Goal: Transaction & Acquisition: Purchase product/service

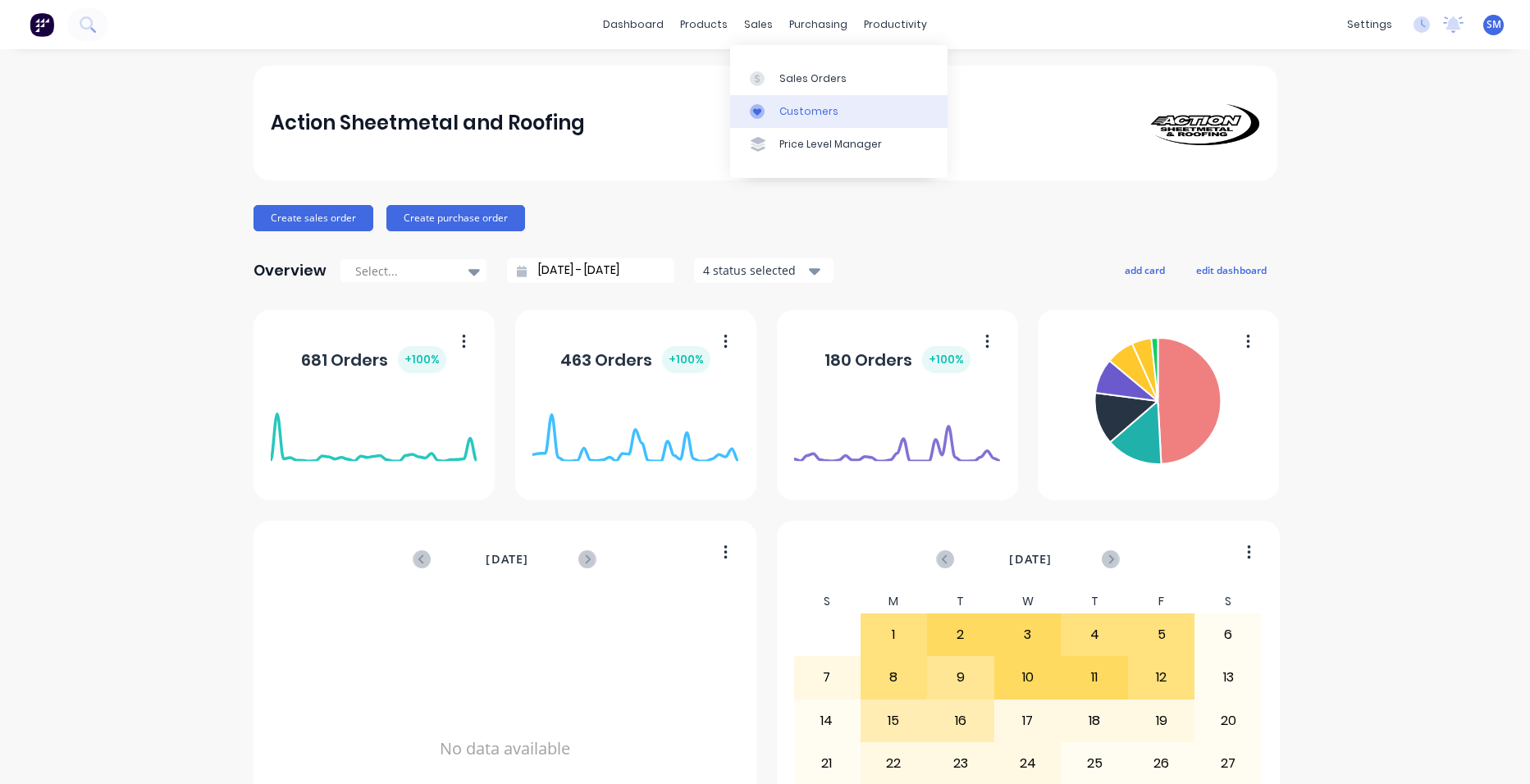
drag, startPoint x: 769, startPoint y: 106, endPoint x: 742, endPoint y: 113, distance: 27.9
click at [768, 108] on div at bounding box center [762, 112] width 24 height 15
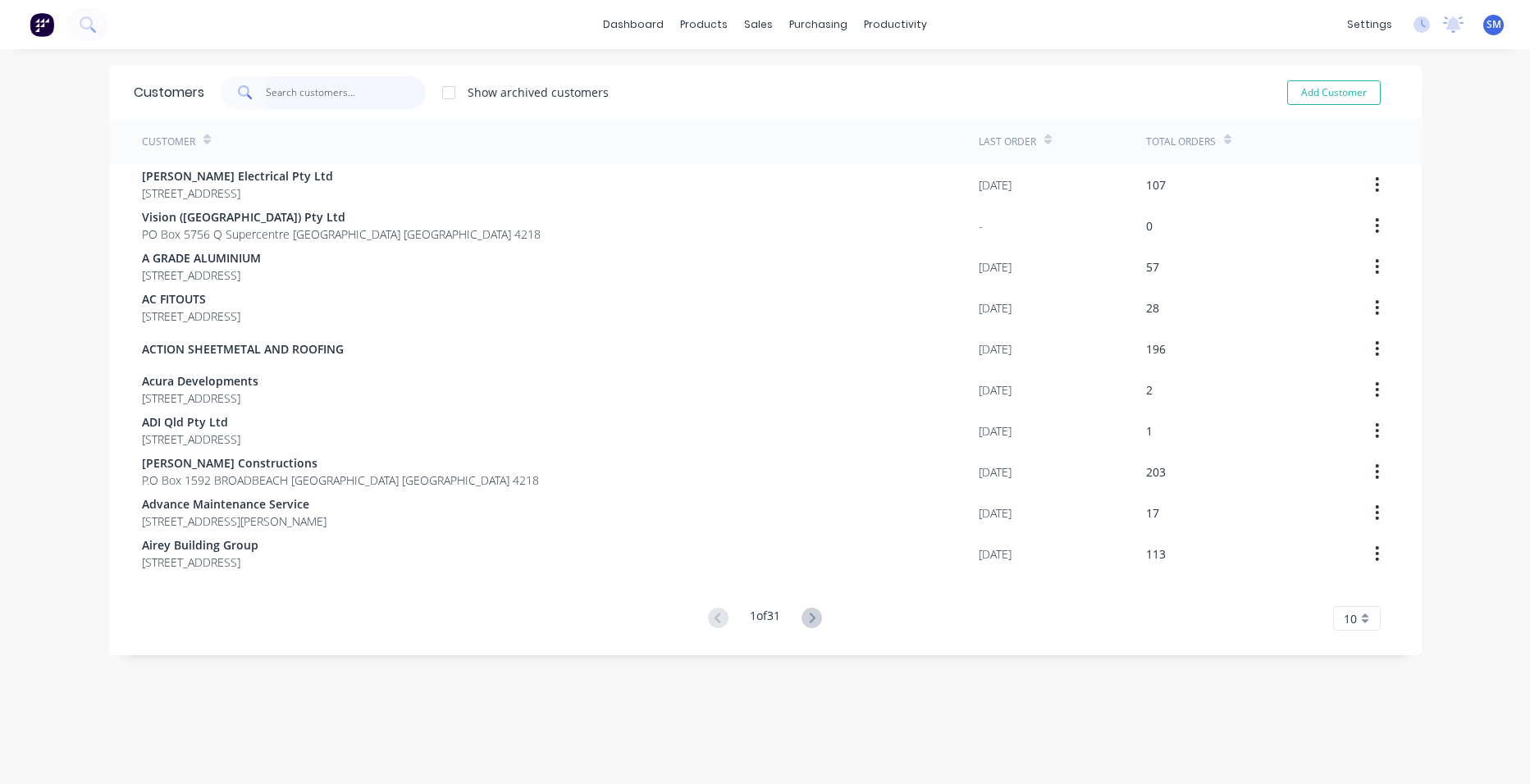
click at [369, 95] on input "text" at bounding box center [346, 92] width 160 height 33
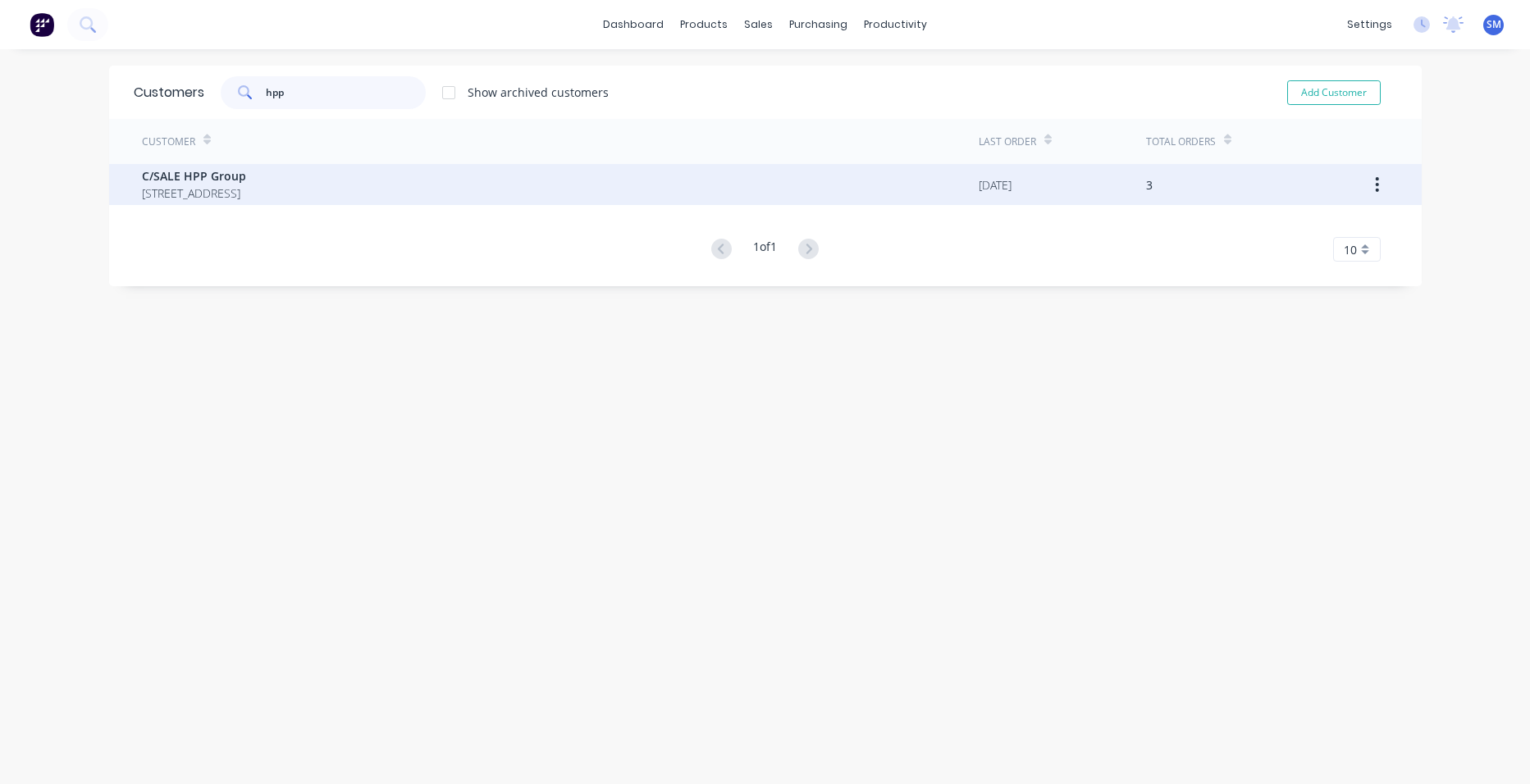
type input "hpp"
click at [144, 190] on span "[STREET_ADDRESS]" at bounding box center [194, 193] width 104 height 18
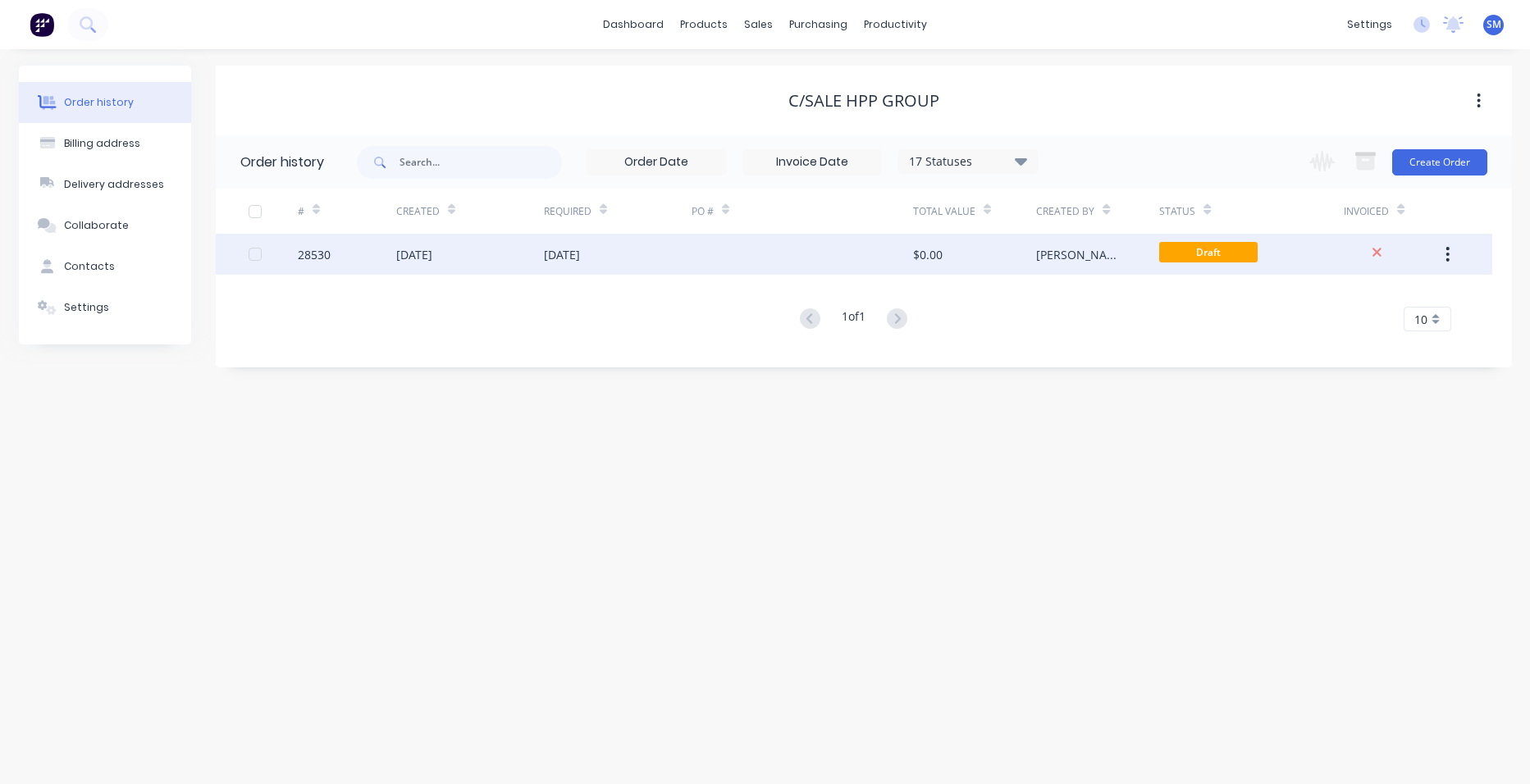
click at [756, 254] on div at bounding box center [802, 254] width 221 height 41
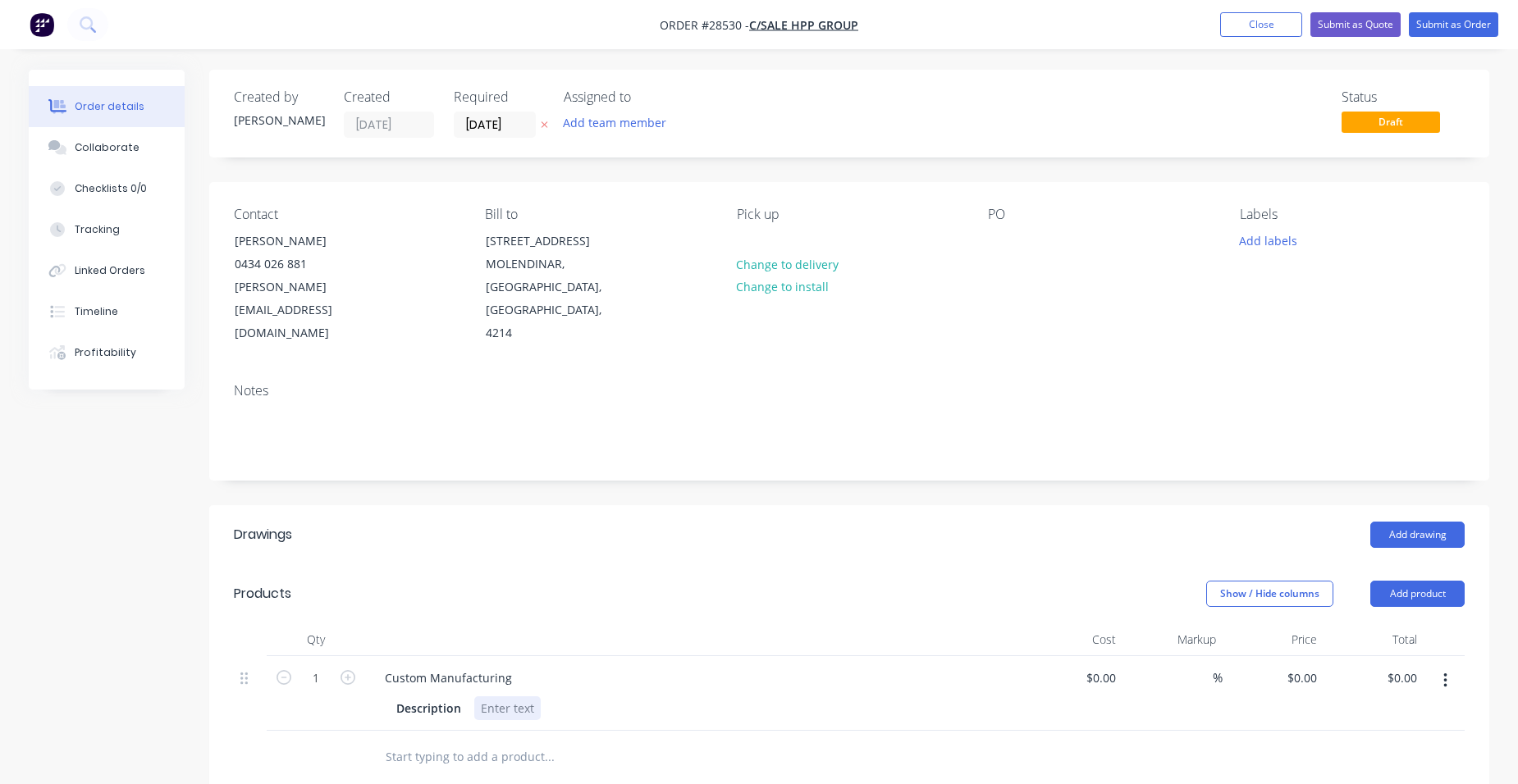
click at [504, 696] on div at bounding box center [508, 708] width 67 height 23
click at [1313, 666] on input "0" at bounding box center [1313, 678] width 19 height 23
type input "$915.60"
click at [1348, 666] on div "$915.60 $915.60" at bounding box center [1374, 693] width 101 height 74
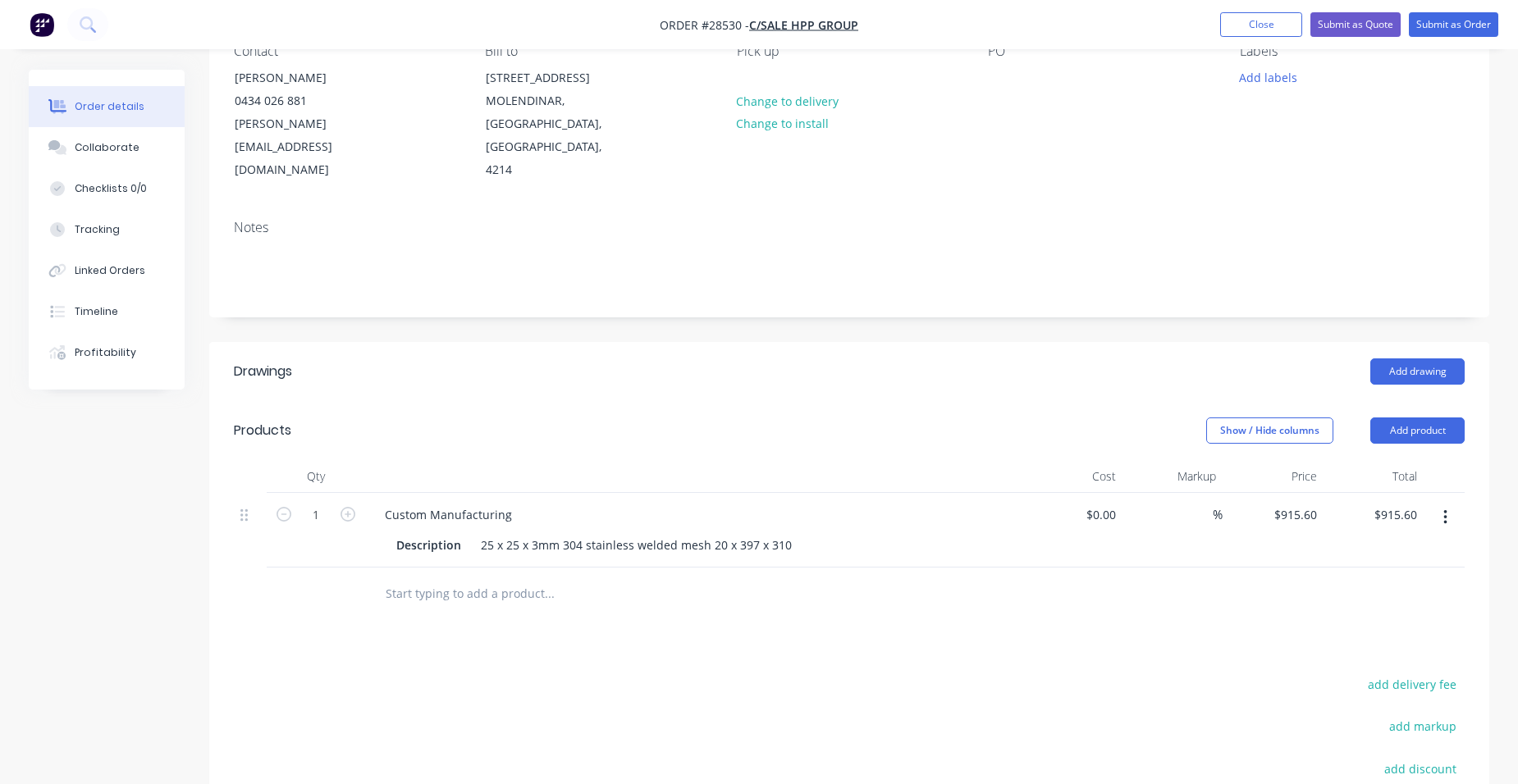
scroll to position [164, 0]
click at [1429, 417] on button "Add product" at bounding box center [1417, 429] width 94 height 26
click at [1135, 587] on div at bounding box center [849, 594] width 1231 height 53
click at [1427, 417] on button "Add product" at bounding box center [1417, 429] width 94 height 26
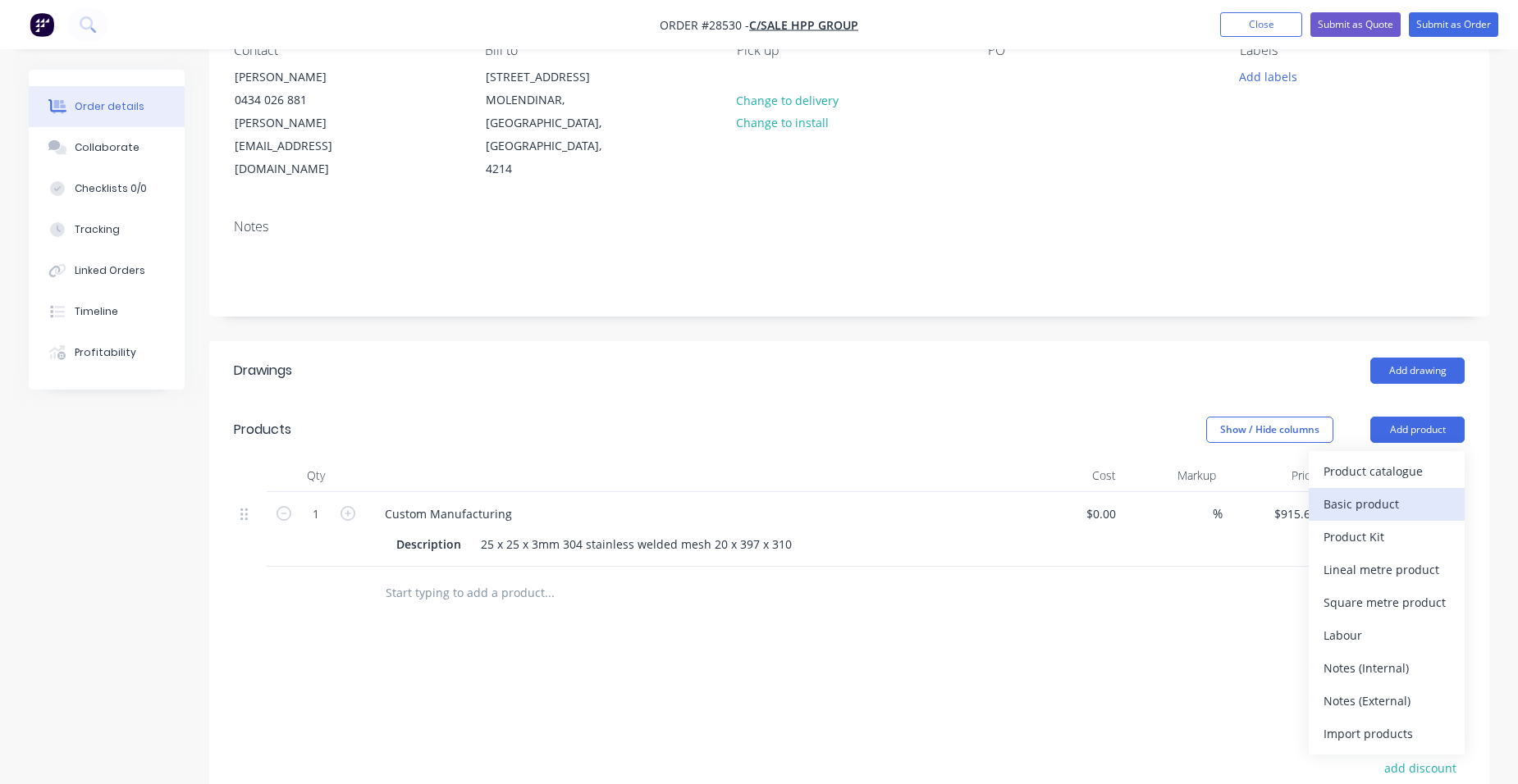
click at [1424, 493] on div "Basic product" at bounding box center [1386, 504] width 126 height 23
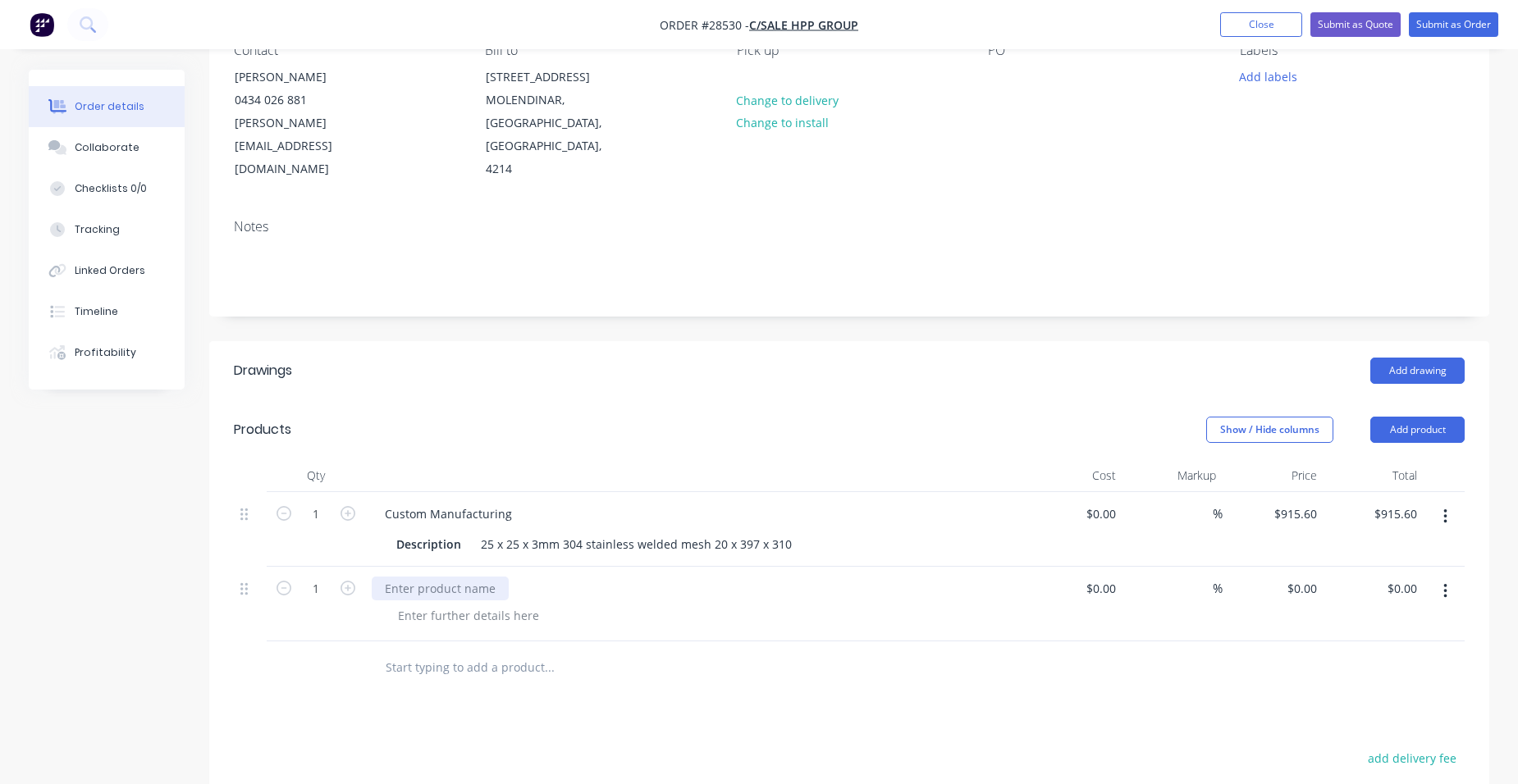
click at [409, 577] on div at bounding box center [440, 589] width 137 height 23
click at [411, 604] on div at bounding box center [468, 615] width 167 height 23
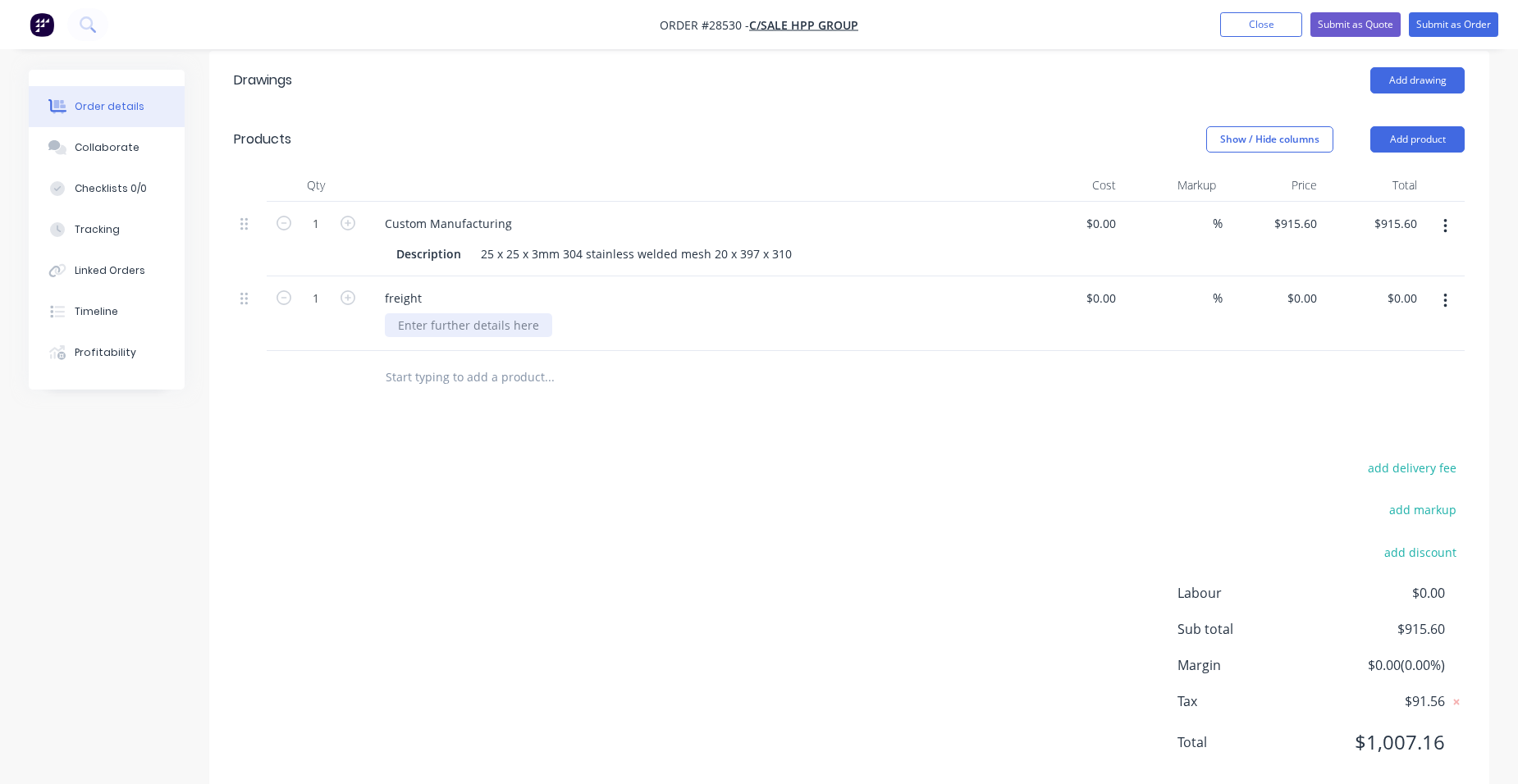
scroll to position [470, 0]
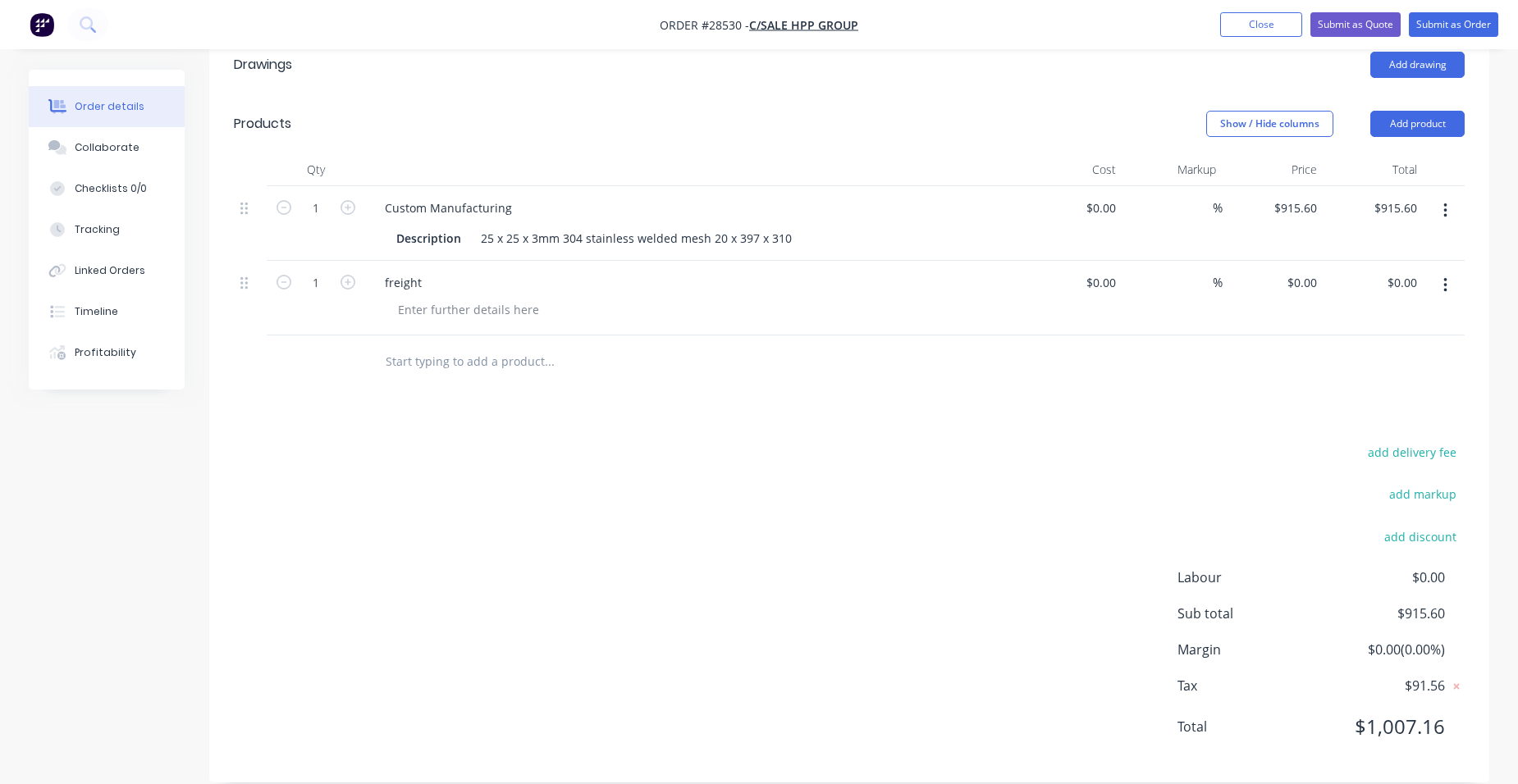
click at [468, 300] on div "freight" at bounding box center [693, 297] width 656 height 74
click at [458, 298] on div at bounding box center [468, 310] width 167 height 23
type input "$180.00"
click at [1256, 271] on div "$180.00 $180.00" at bounding box center [1273, 297] width 101 height 74
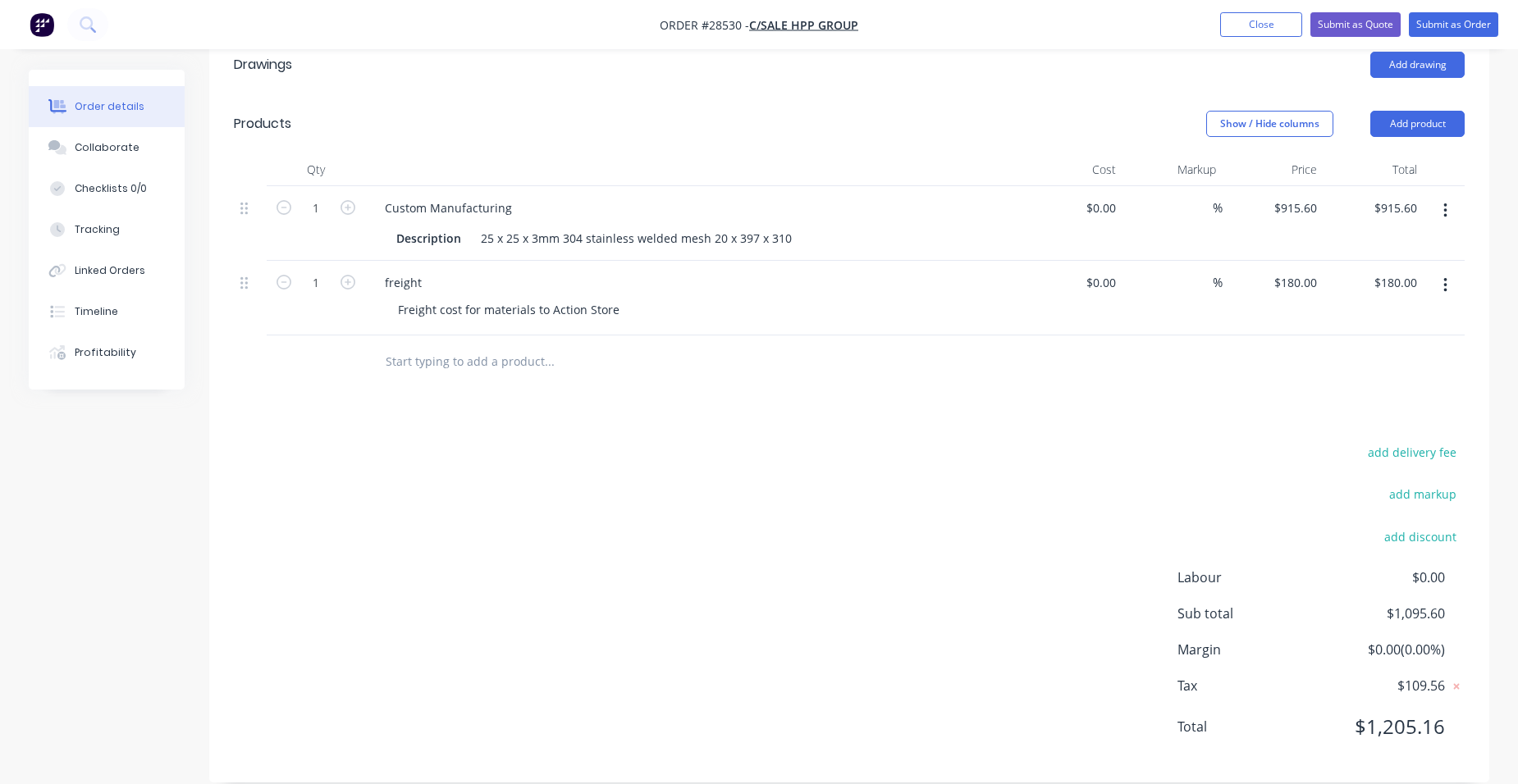
scroll to position [306, 0]
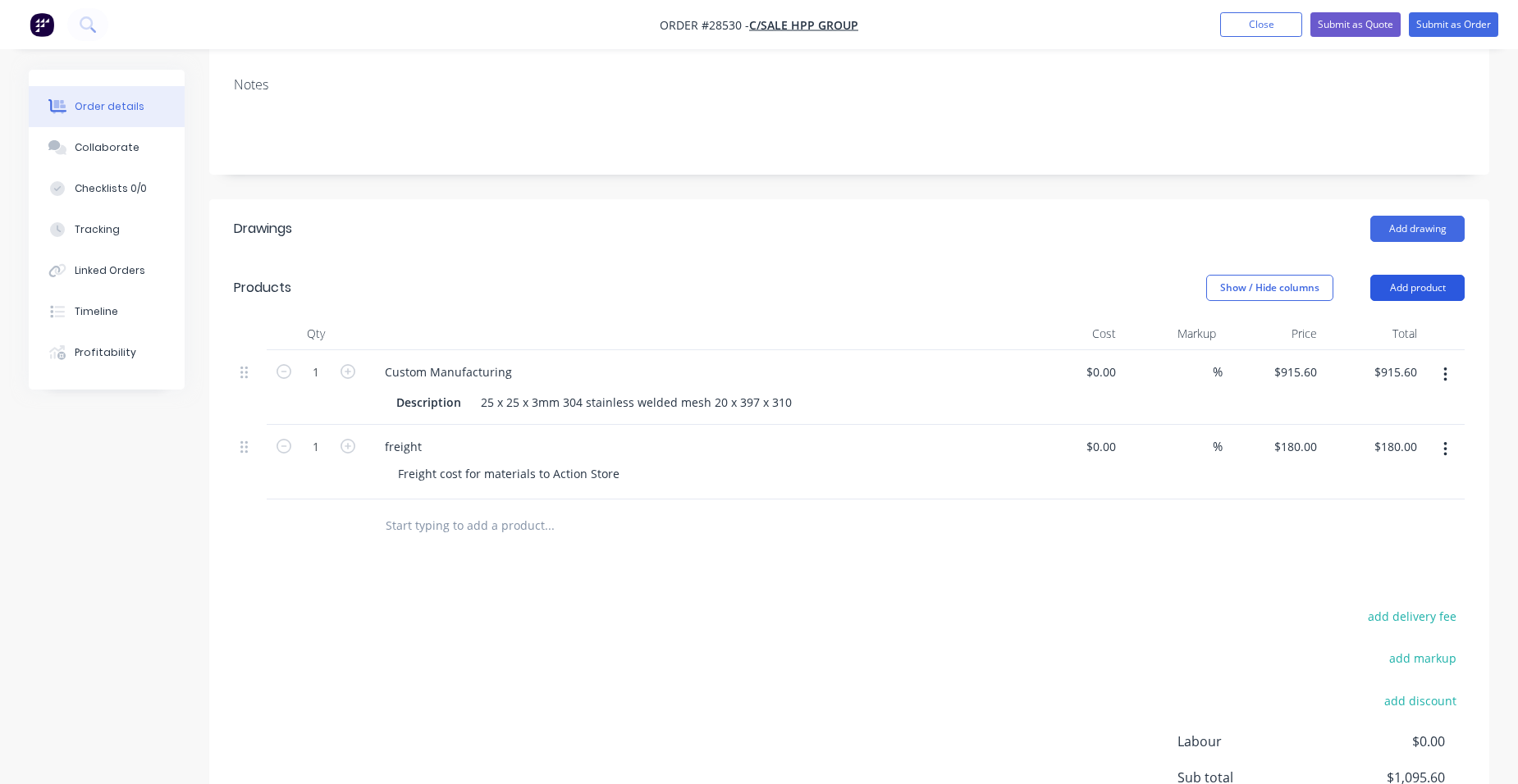
click at [1433, 275] on button "Add product" at bounding box center [1417, 287] width 94 height 26
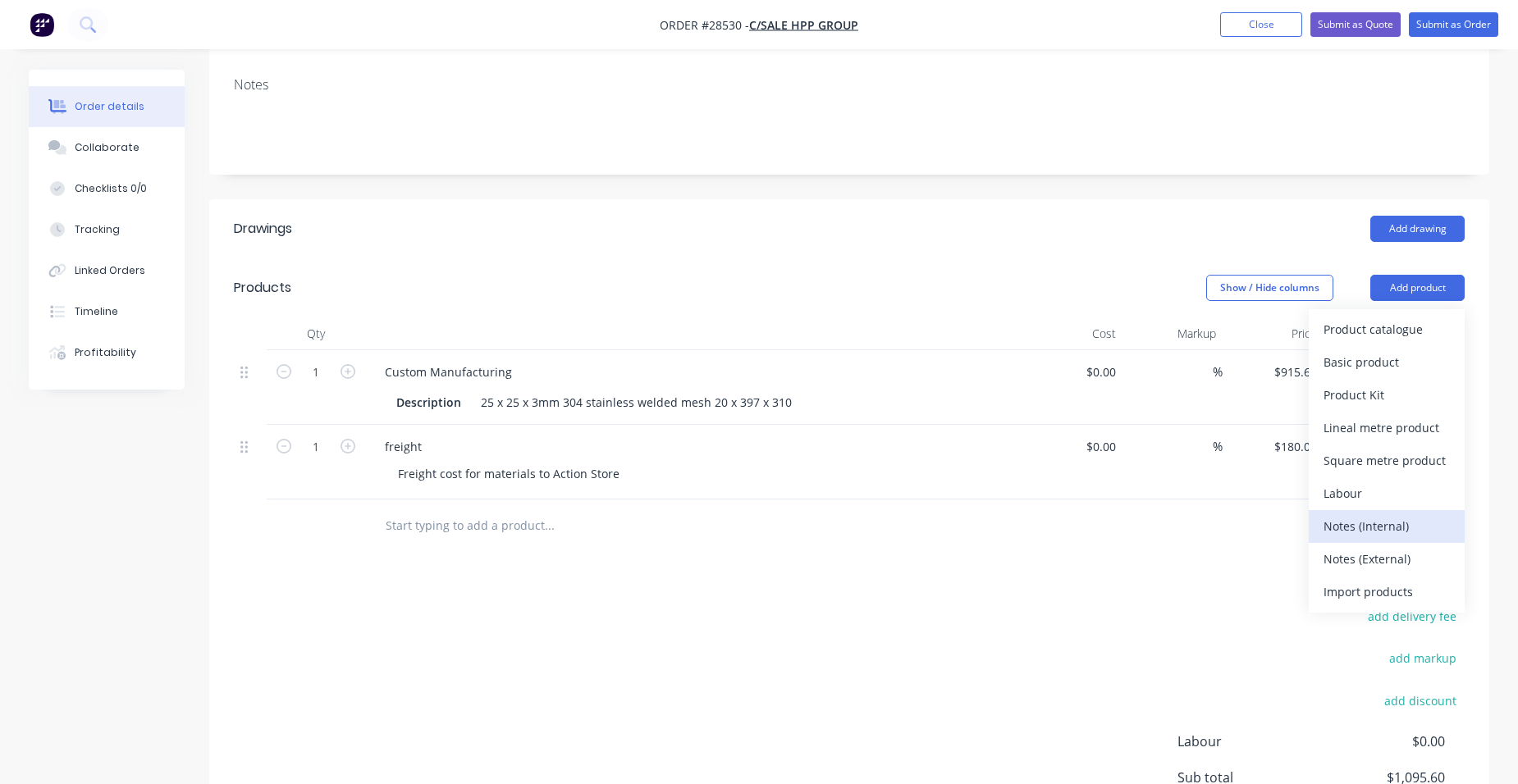
click at [1414, 518] on button "Notes (Internal)" at bounding box center [1386, 526] width 156 height 33
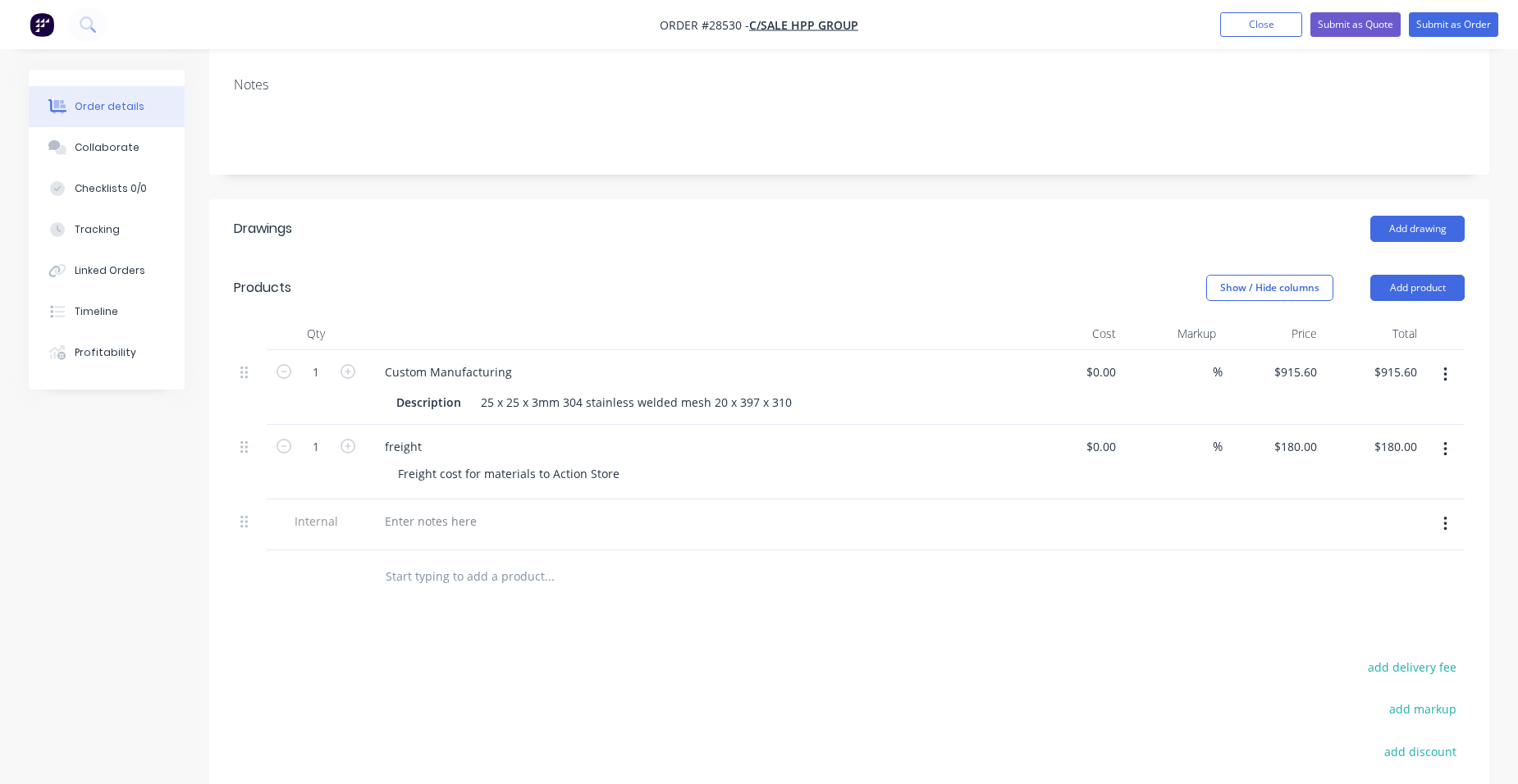
click at [1446, 515] on icon "button" at bounding box center [1445, 524] width 4 height 18
click at [1389, 588] on div "Delete" at bounding box center [1386, 599] width 126 height 23
click at [1440, 275] on button "Add product" at bounding box center [1417, 287] width 94 height 26
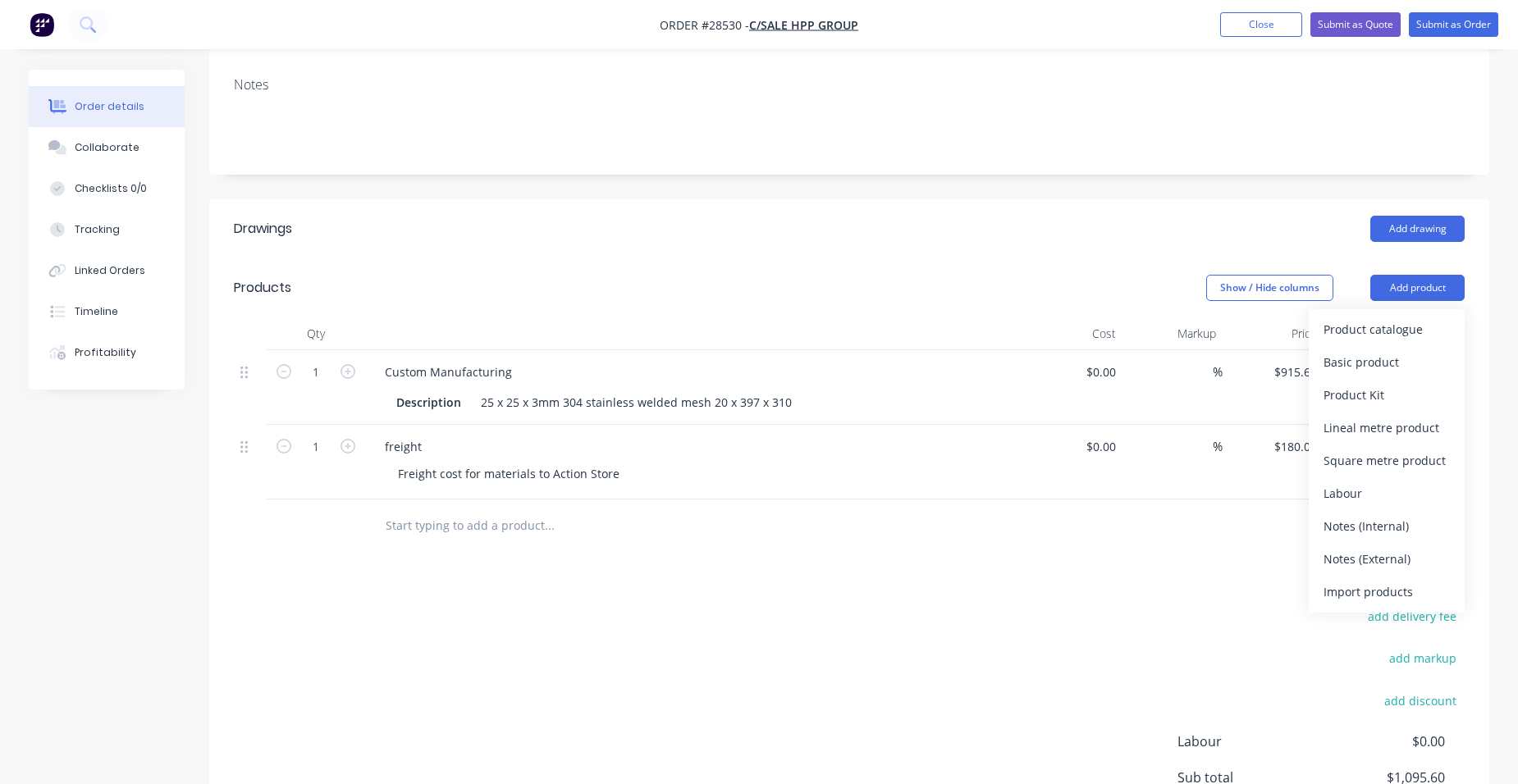
drag, startPoint x: 1395, startPoint y: 525, endPoint x: 1274, endPoint y: 540, distance: 121.9
click at [1389, 547] on div "Notes (External)" at bounding box center [1386, 559] width 126 height 23
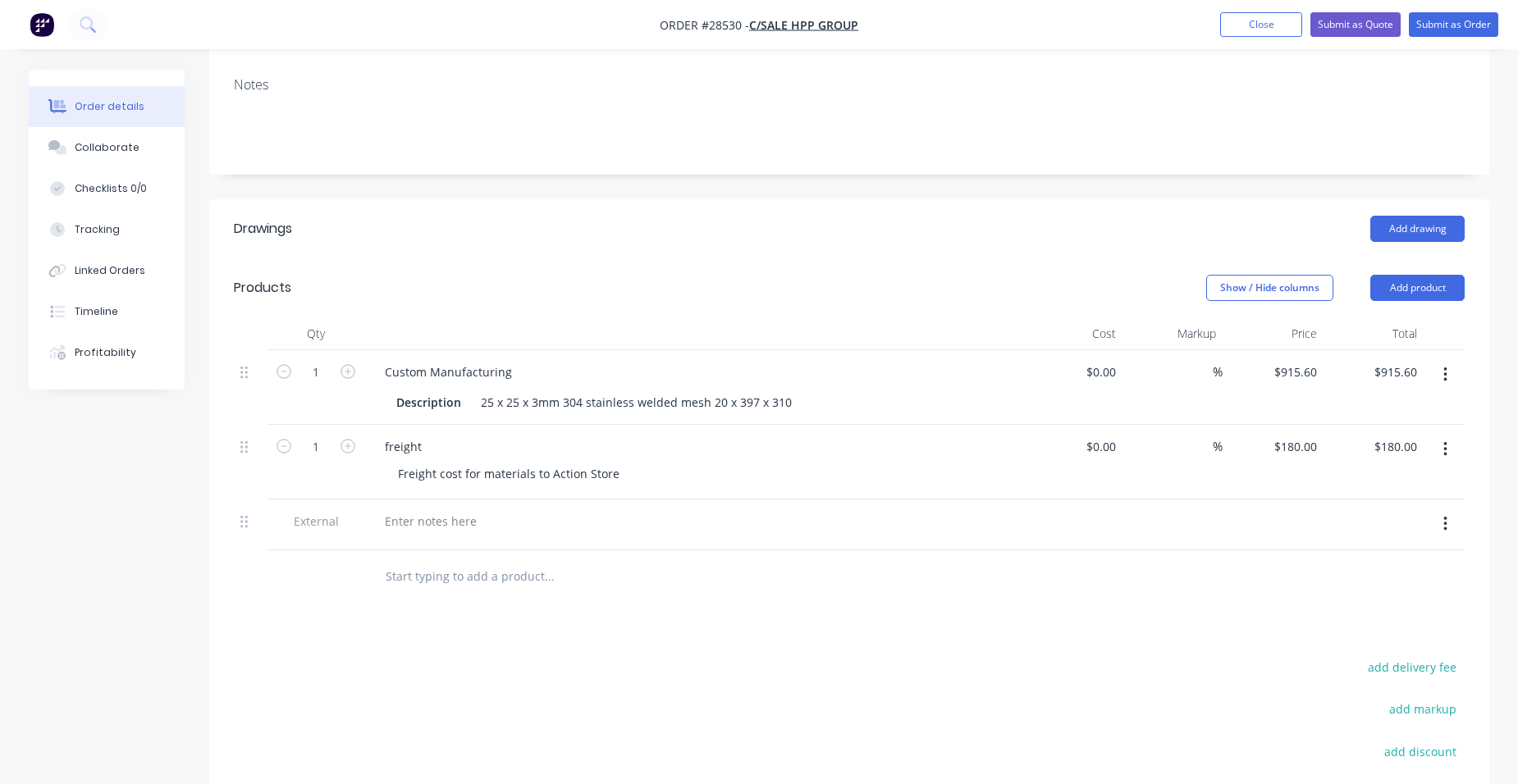
click at [413, 499] on div at bounding box center [693, 524] width 656 height 51
click at [390, 509] on div at bounding box center [430, 521] width 118 height 23
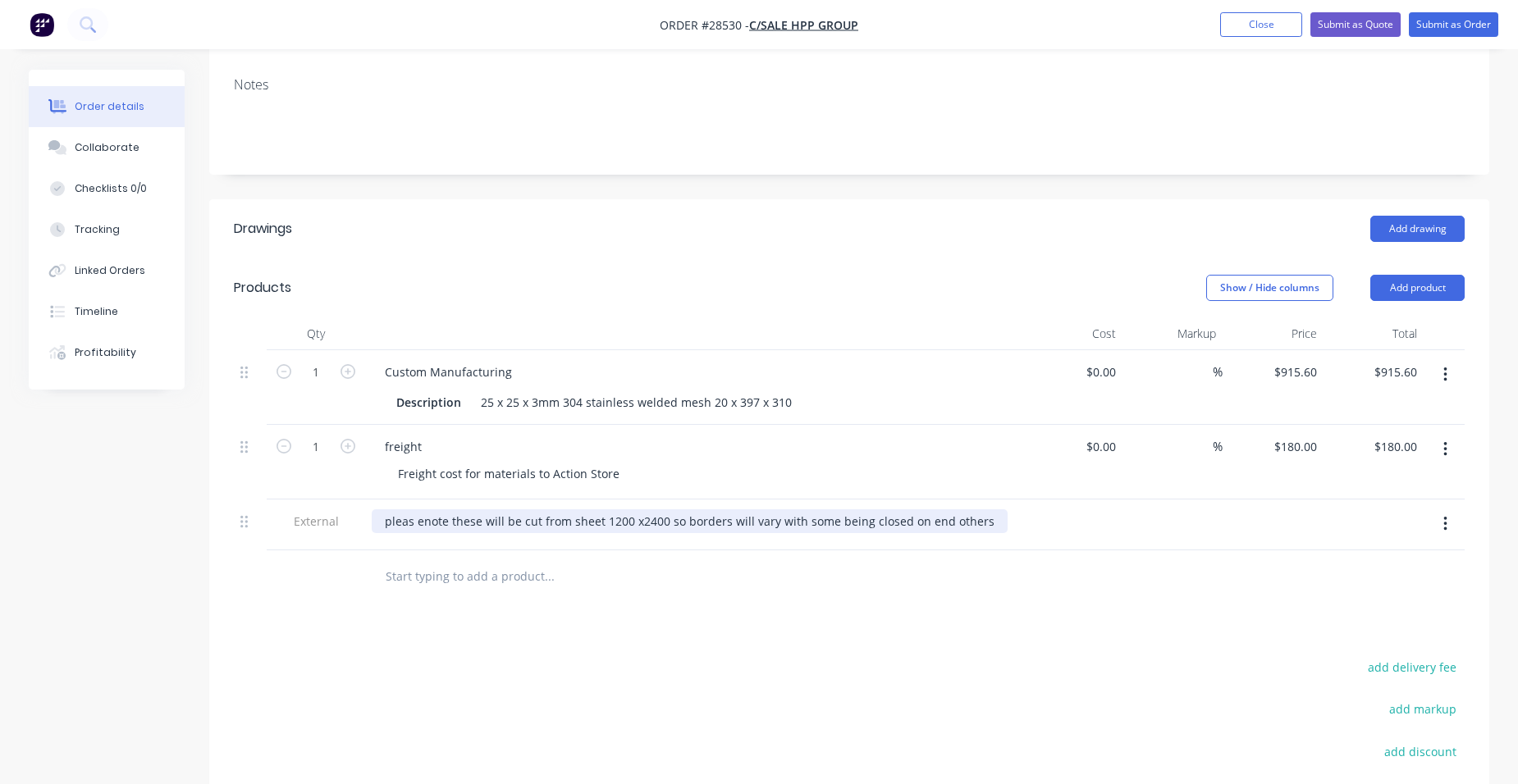
click at [939, 509] on div "pleas enote these will be cut from sheet 1200 x2400 so borders will vary with s…" at bounding box center [689, 521] width 635 height 23
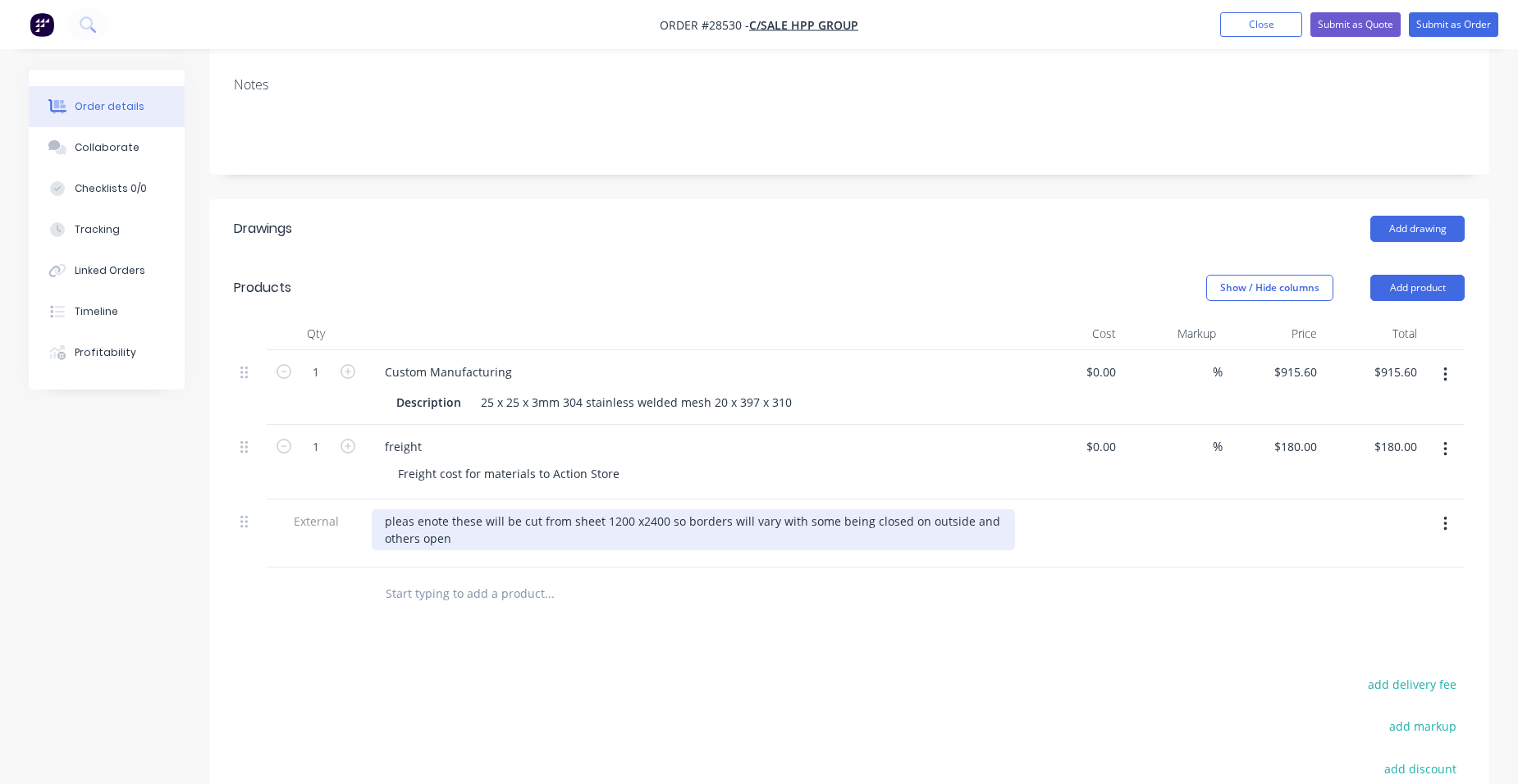
click at [483, 520] on div "pleas enote these will be cut from sheet 1200 x2400 so borders will vary with s…" at bounding box center [693, 529] width 643 height 41
click at [483, 517] on div "please note these will be cut from sheet 1200 x2400 so borders will vary with s…" at bounding box center [693, 529] width 643 height 41
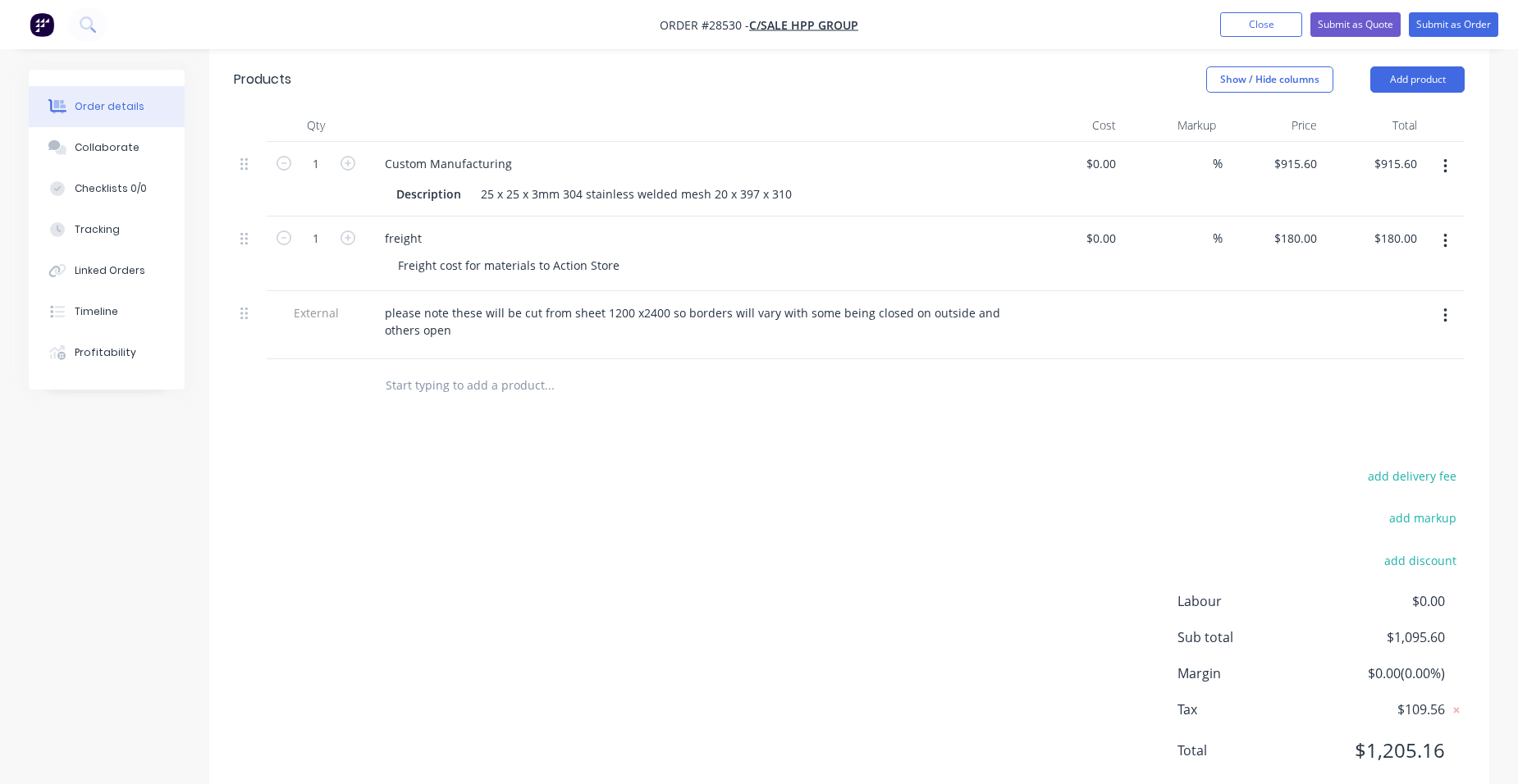
scroll to position [539, 0]
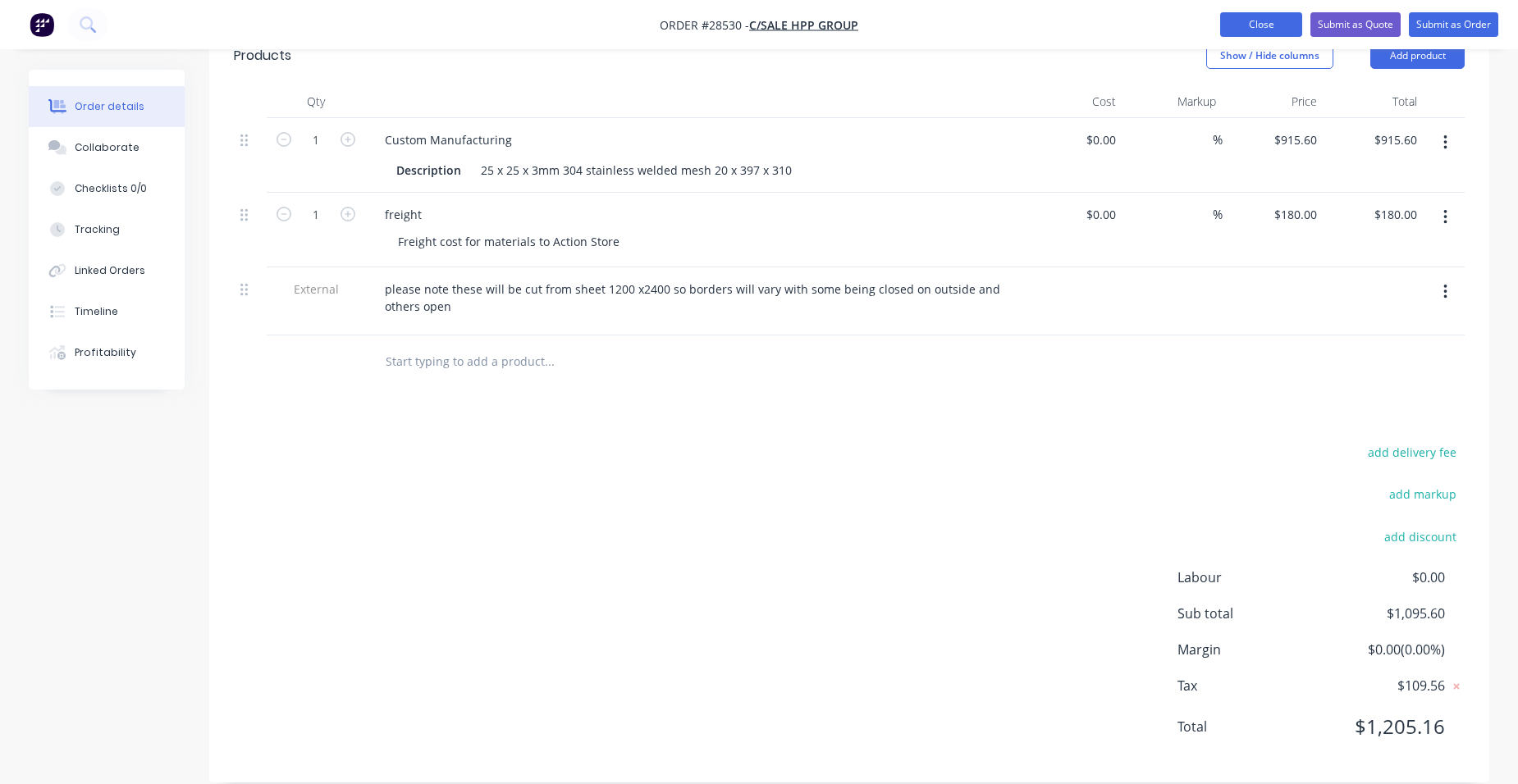
click at [1236, 17] on button "Close" at bounding box center [1261, 24] width 82 height 24
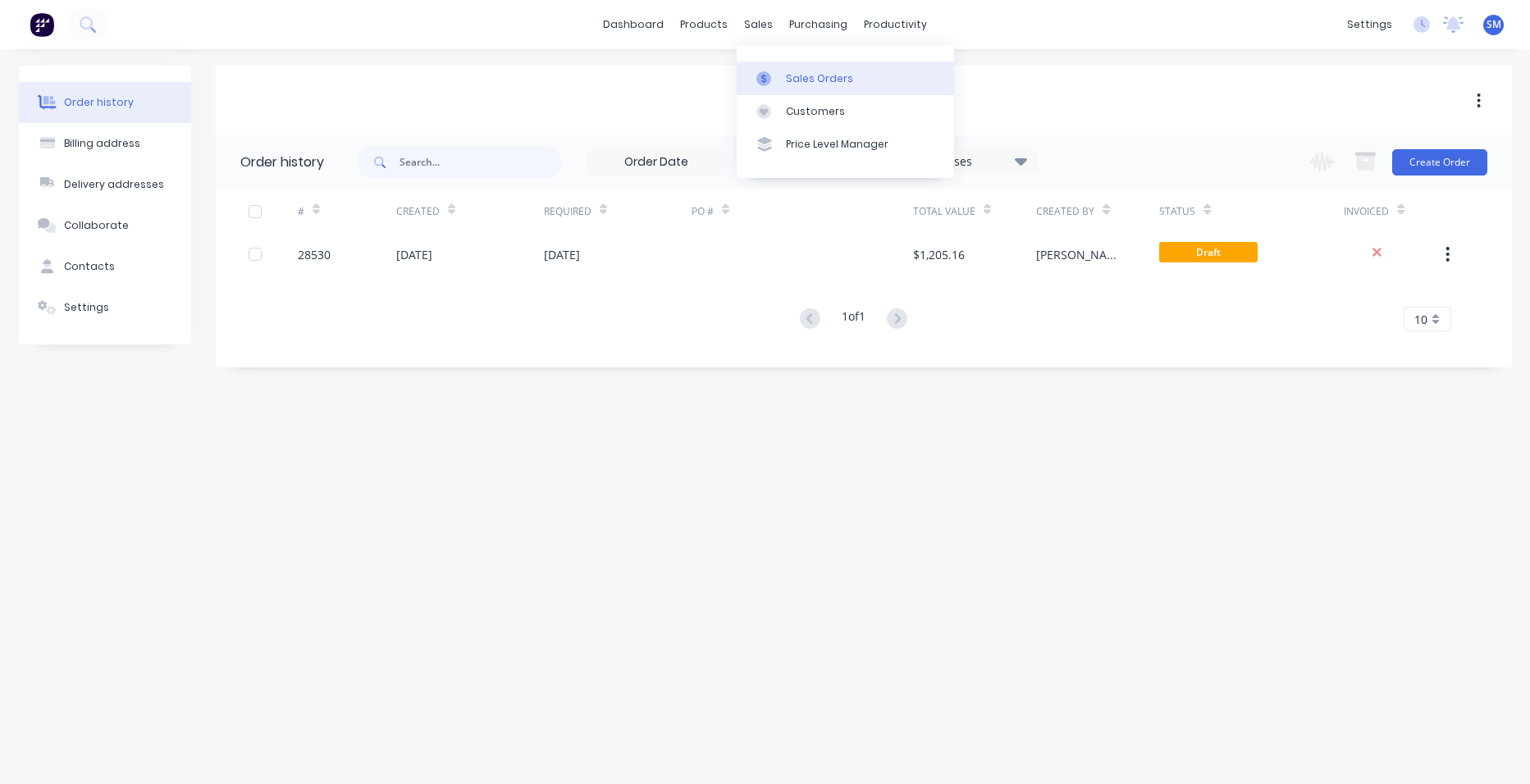
click at [770, 68] on link "Sales Orders" at bounding box center [845, 78] width 217 height 33
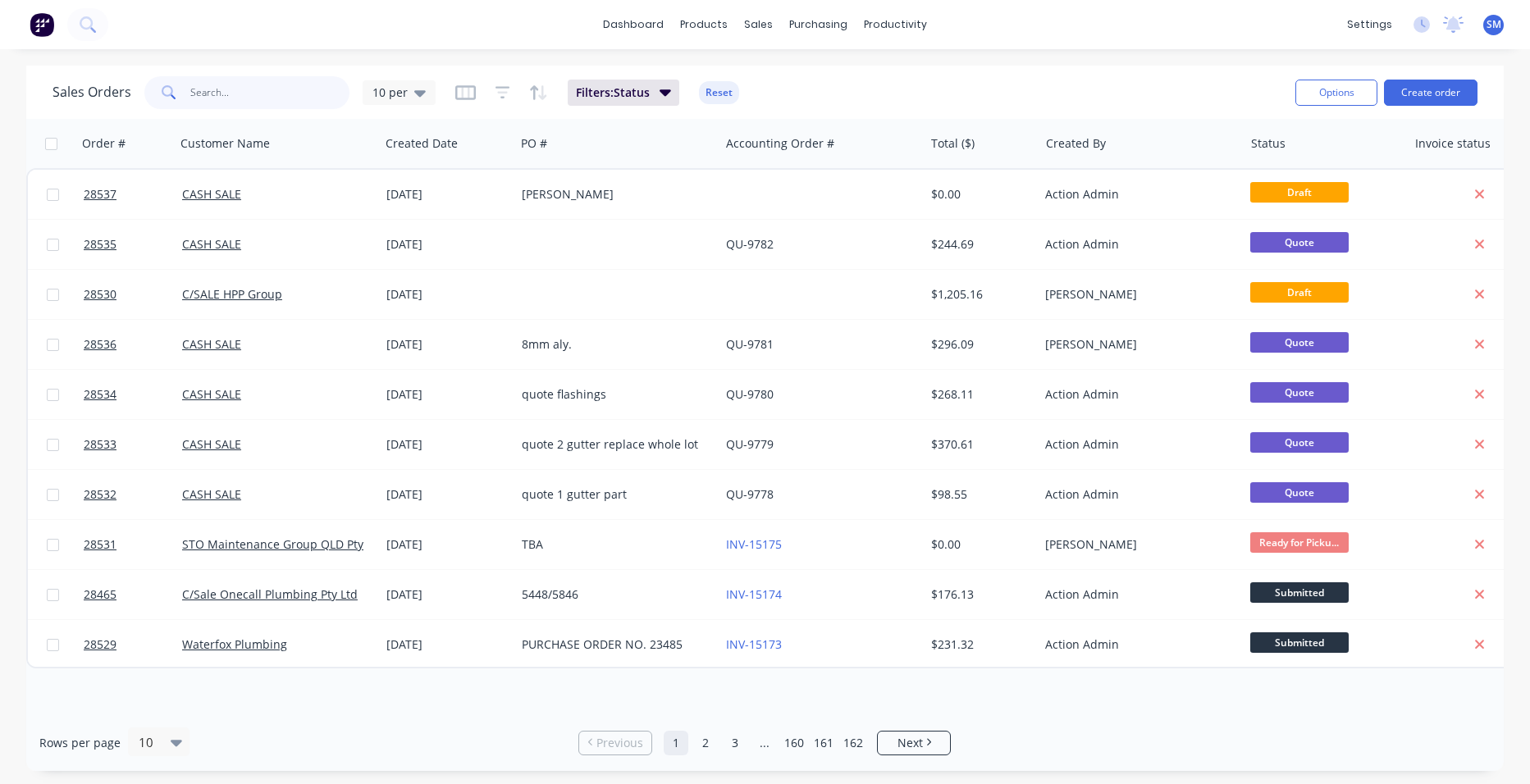
click at [256, 86] on input "text" at bounding box center [271, 92] width 160 height 33
click at [1434, 98] on button "Create order" at bounding box center [1431, 92] width 94 height 26
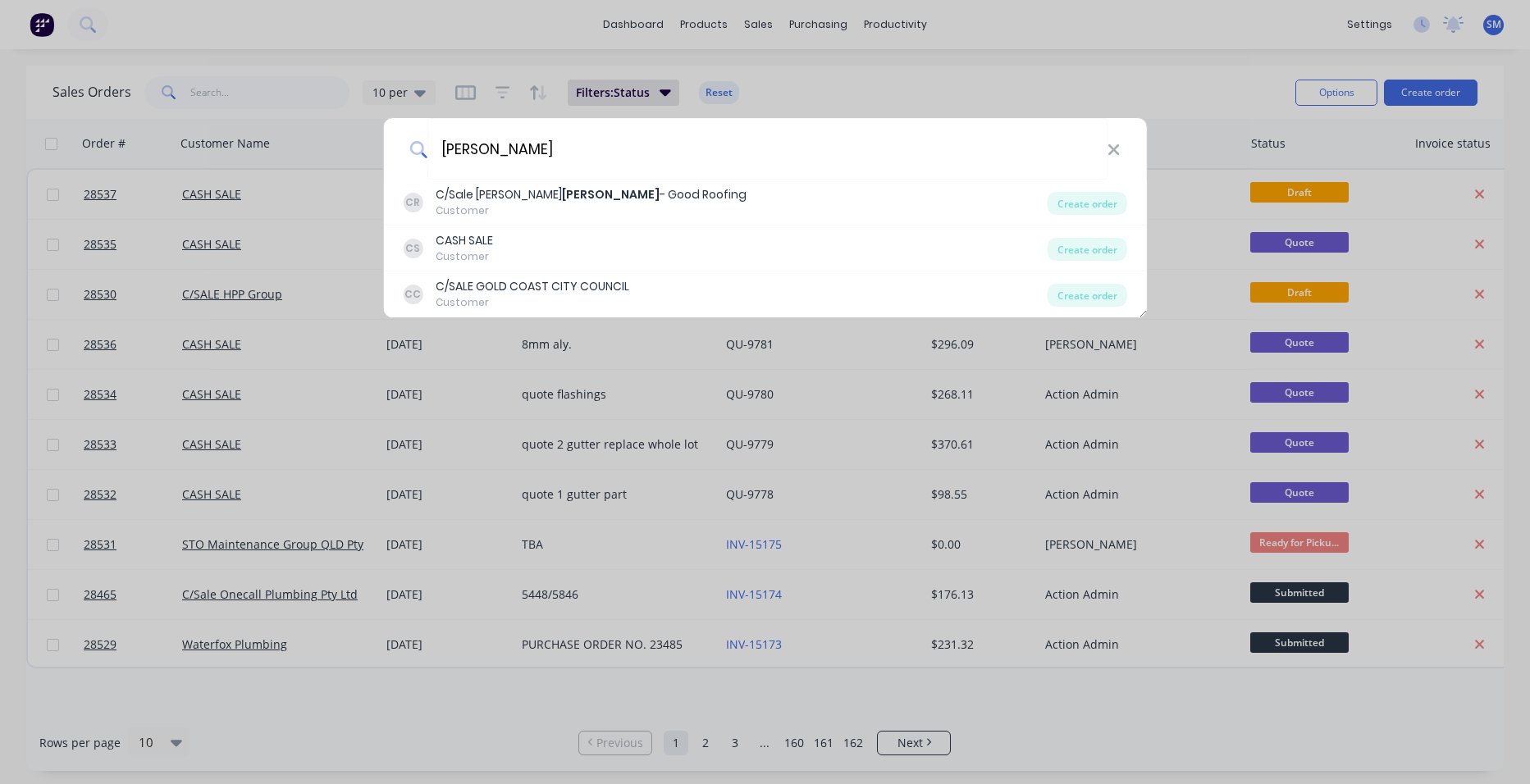
drag, startPoint x: 556, startPoint y: 164, endPoint x: 402, endPoint y: 124, distance: 159.1
click at [409, 129] on div "[PERSON_NAME]" at bounding box center [765, 149] width 764 height 62
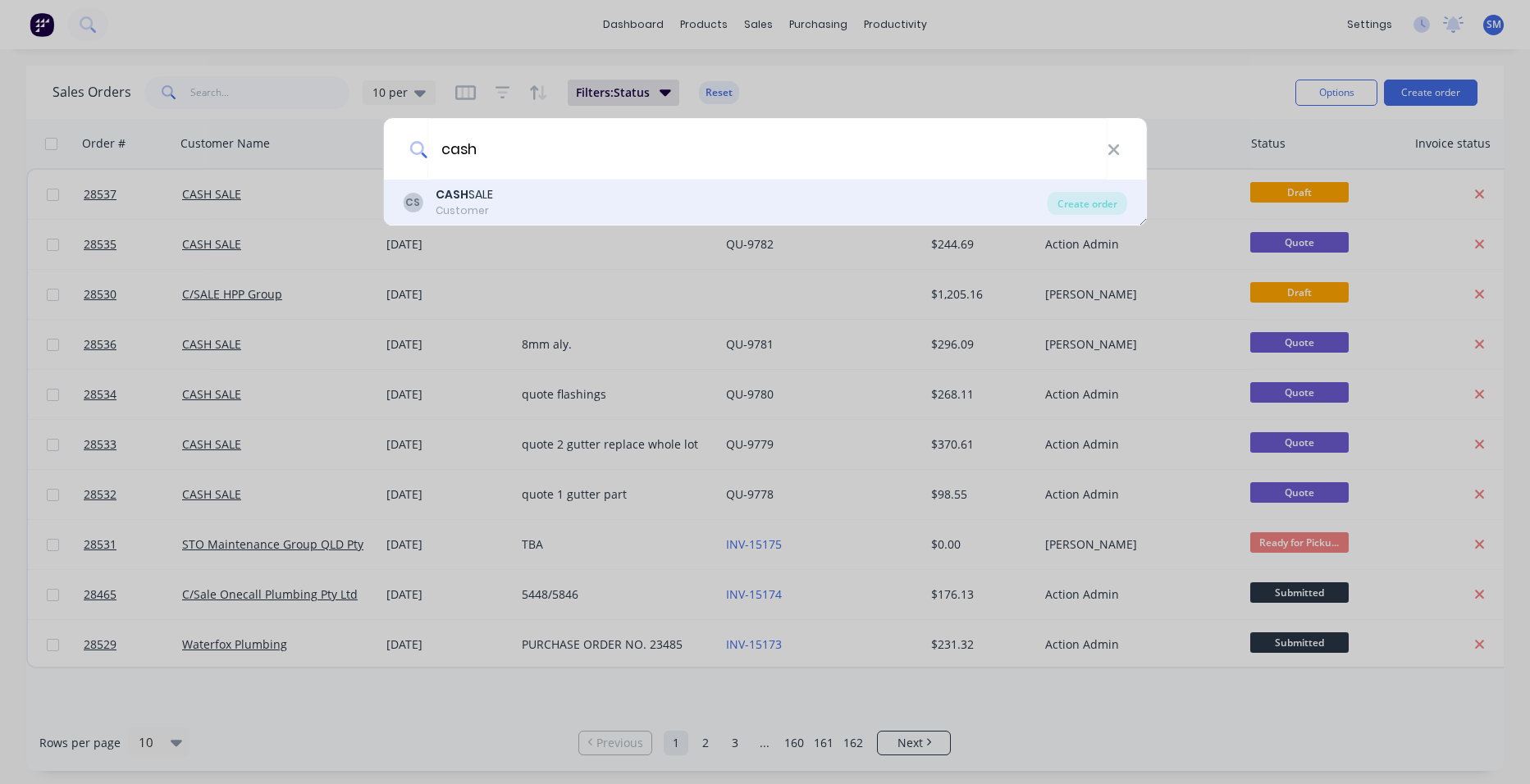
type input "cash"
click at [531, 210] on div "CS CASH SALE Customer" at bounding box center [725, 202] width 645 height 32
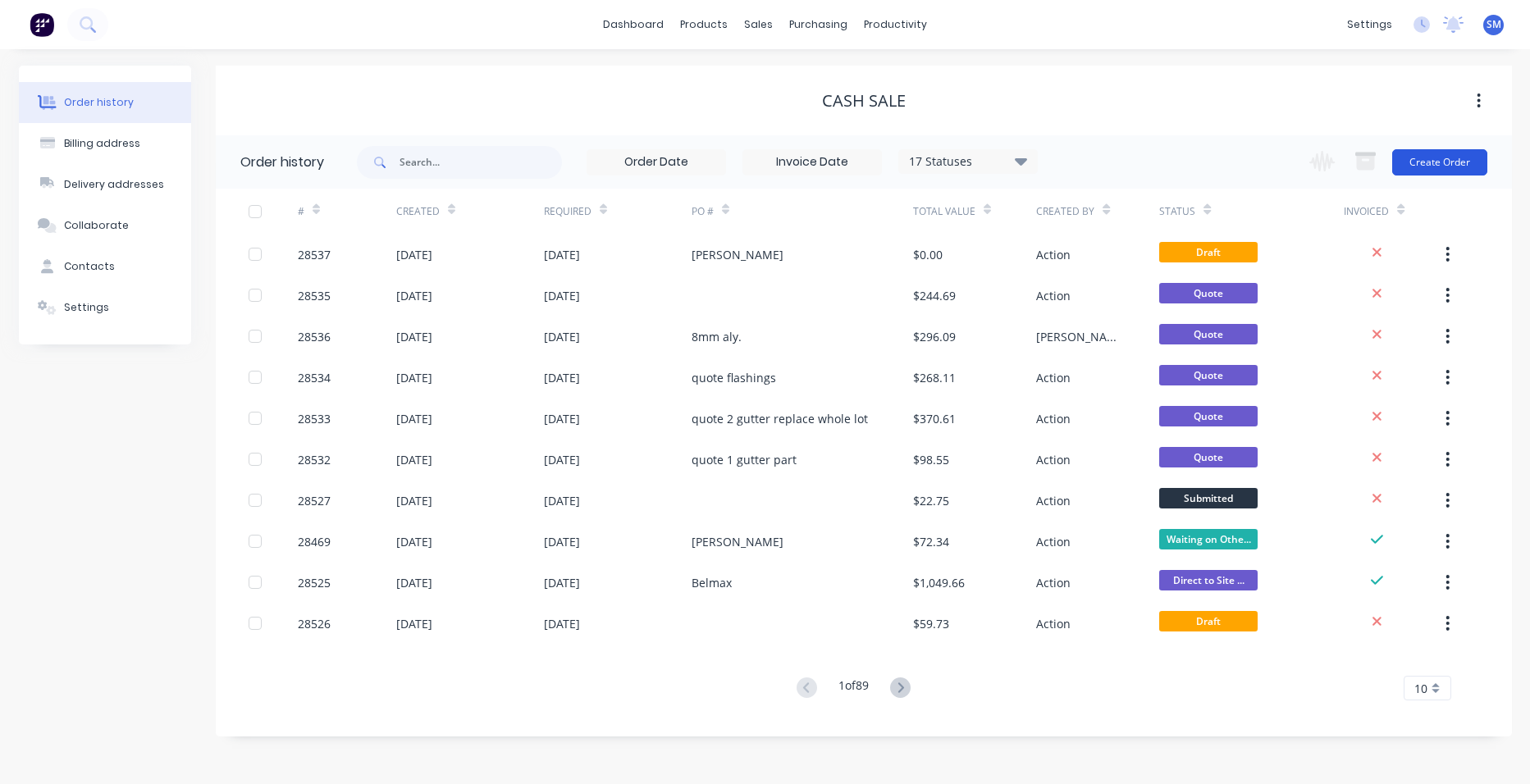
click at [1433, 157] on button "Create Order" at bounding box center [1440, 162] width 95 height 26
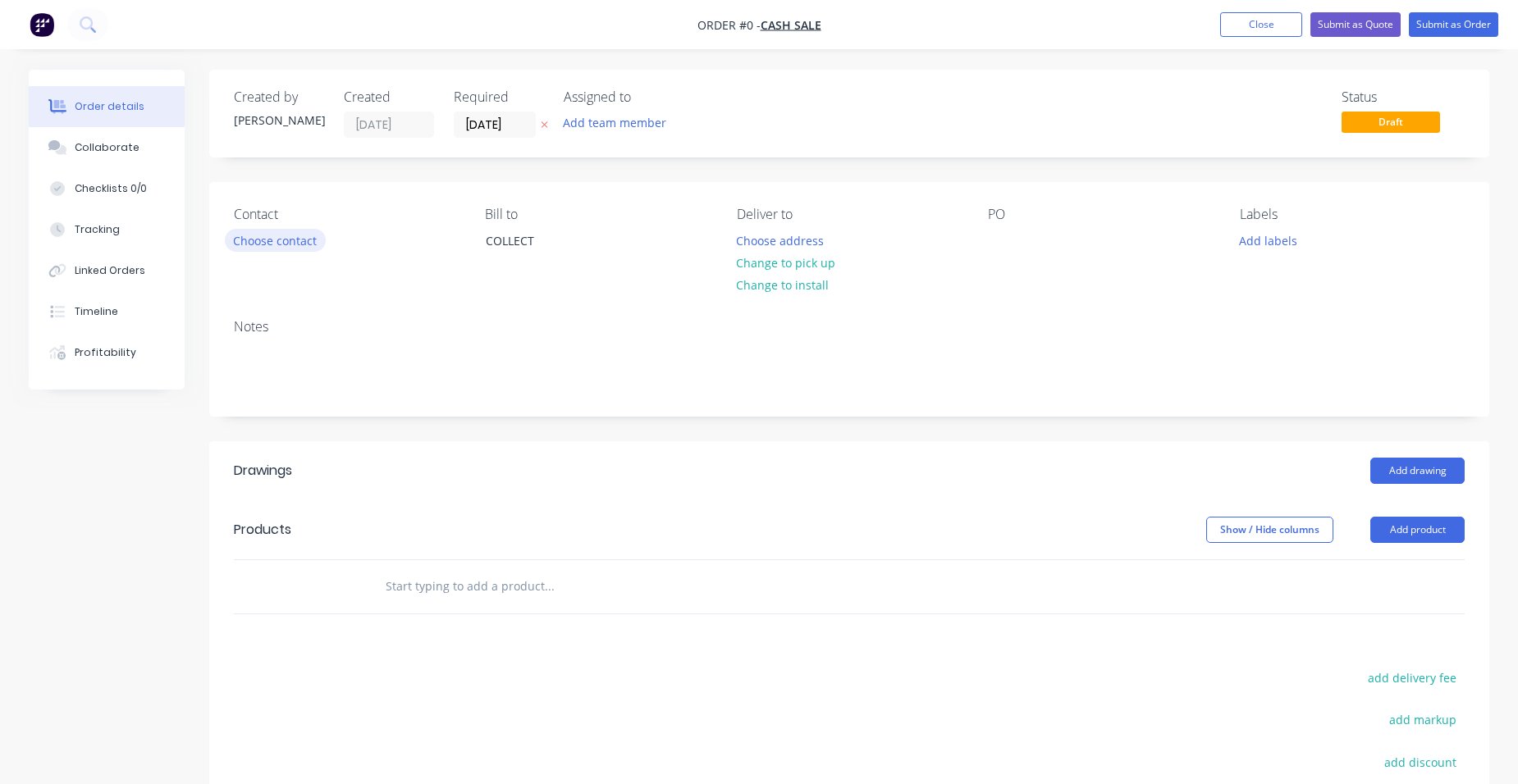
click at [255, 242] on button "Choose contact" at bounding box center [275, 240] width 101 height 23
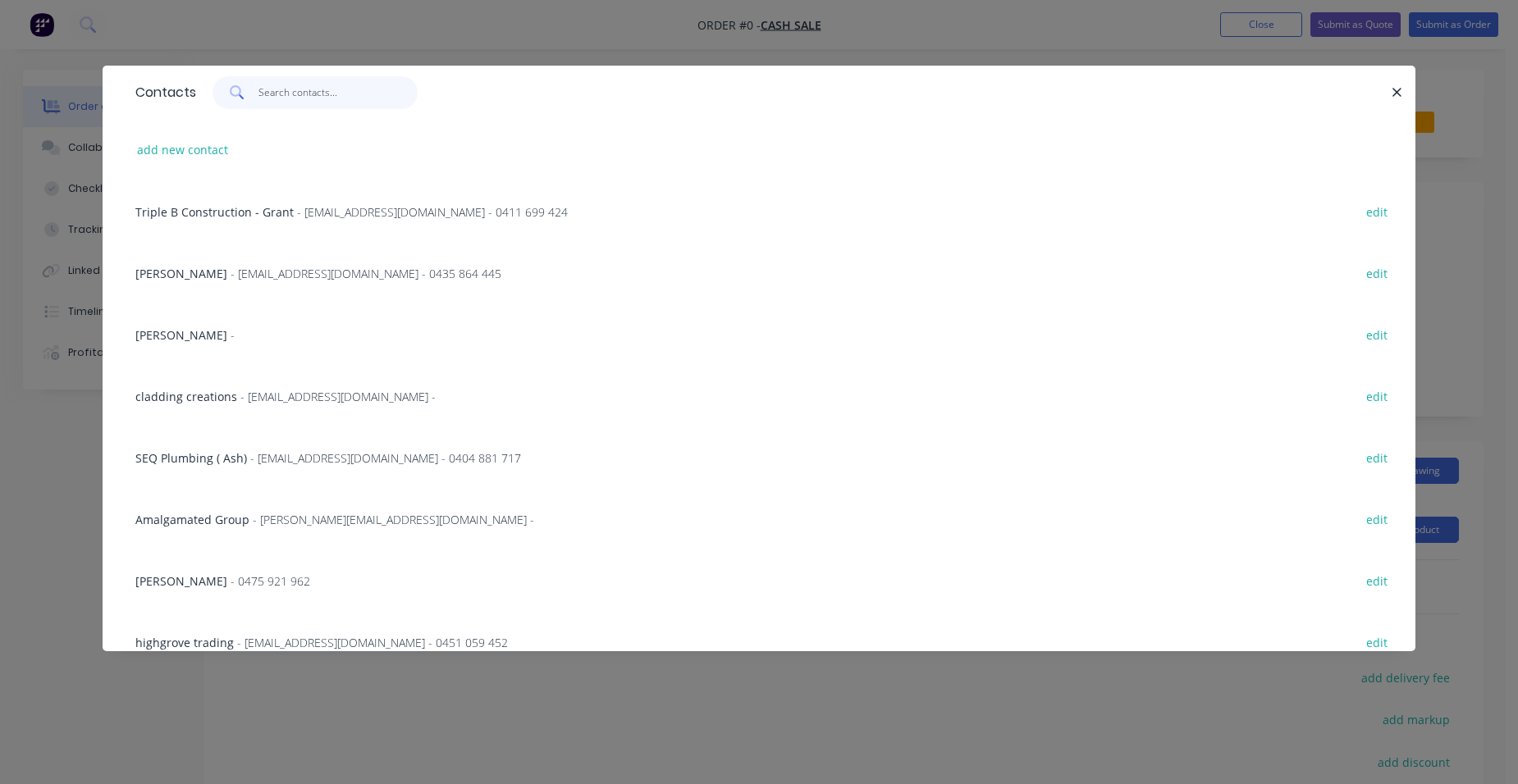
click at [290, 82] on input "text" at bounding box center [338, 92] width 160 height 33
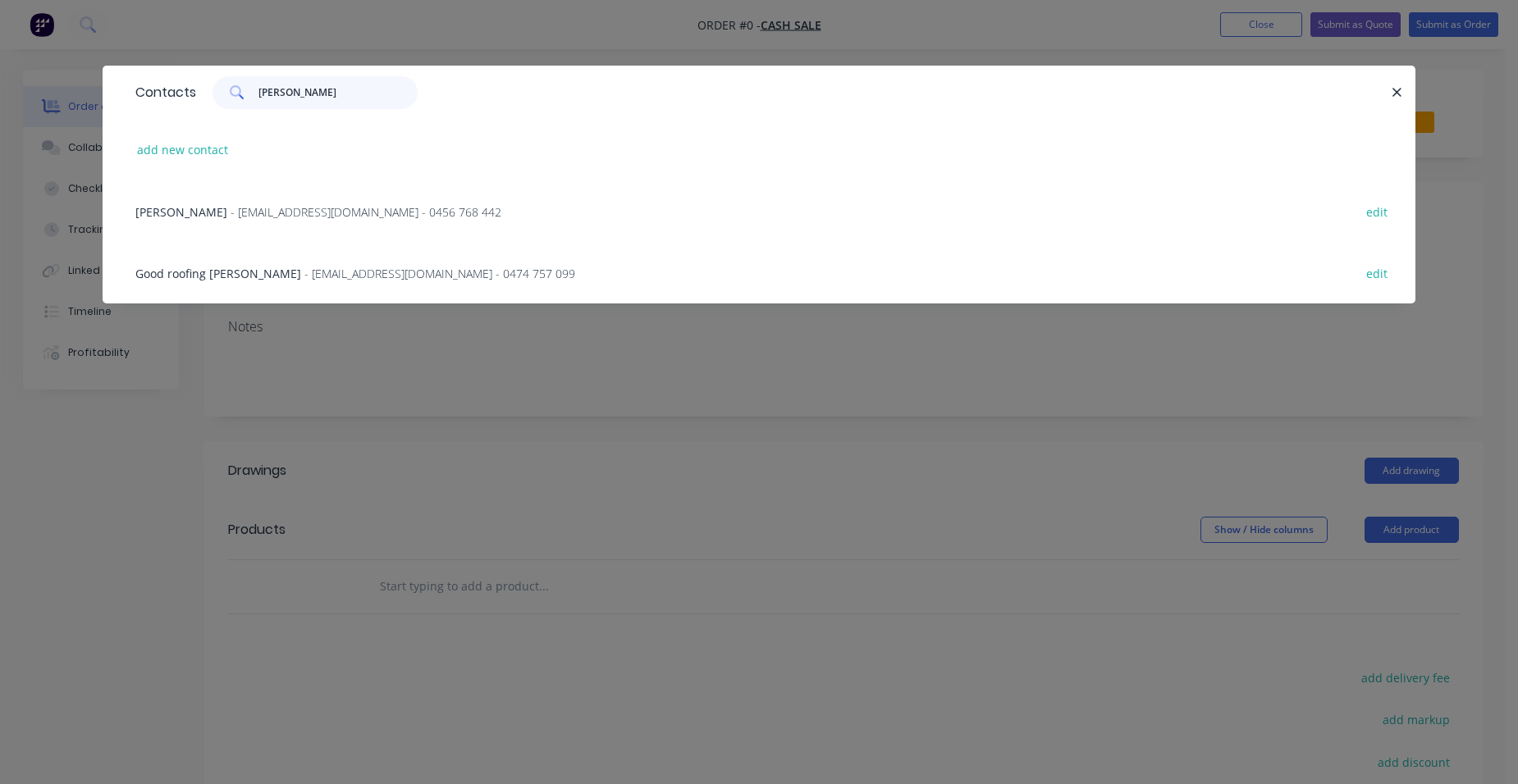
type input "[PERSON_NAME]"
click at [336, 273] on span "- [EMAIL_ADDRESS][DOMAIN_NAME] - 0474 757 099" at bounding box center [440, 273] width 271 height 16
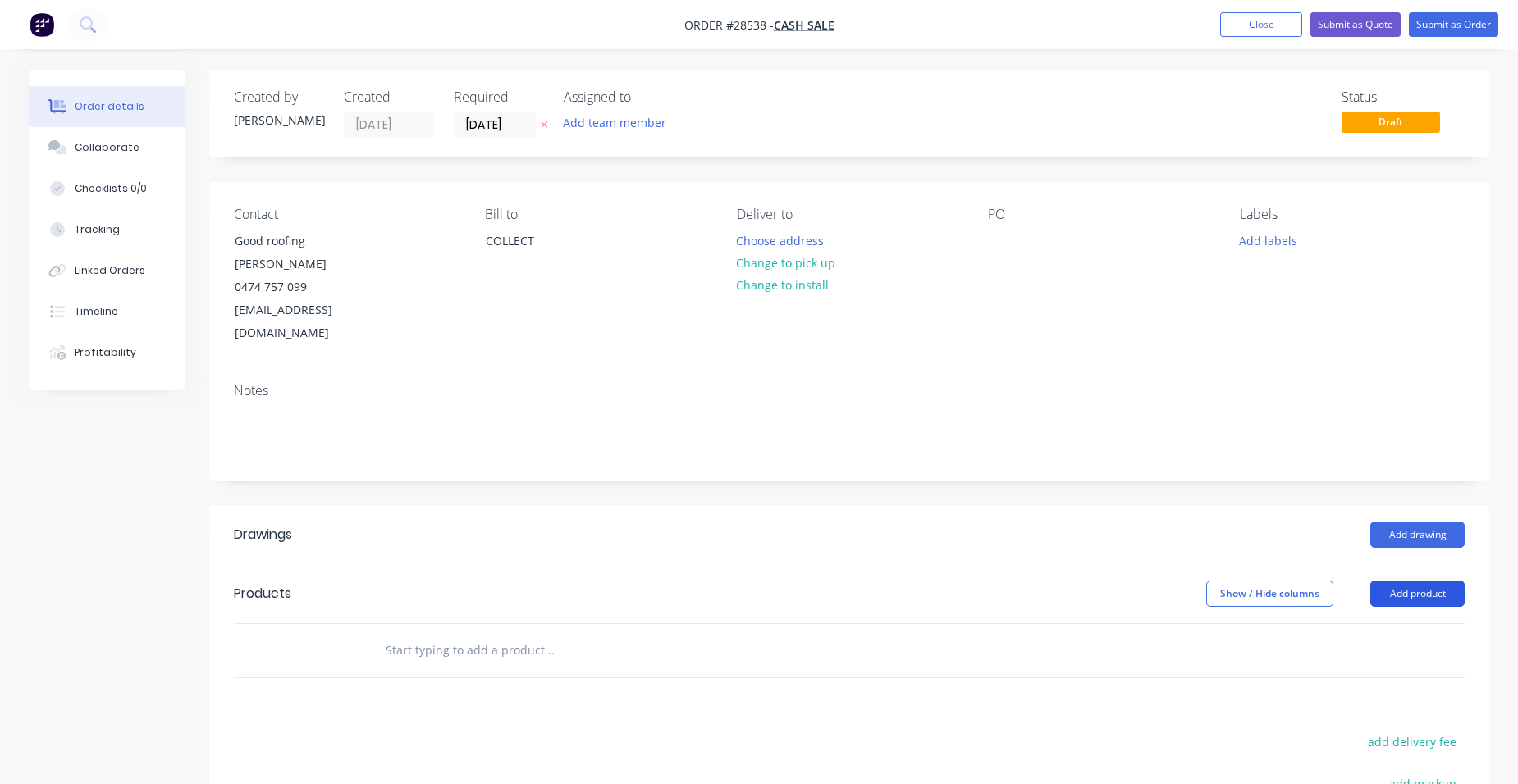
click at [1431, 581] on button "Add product" at bounding box center [1417, 594] width 94 height 26
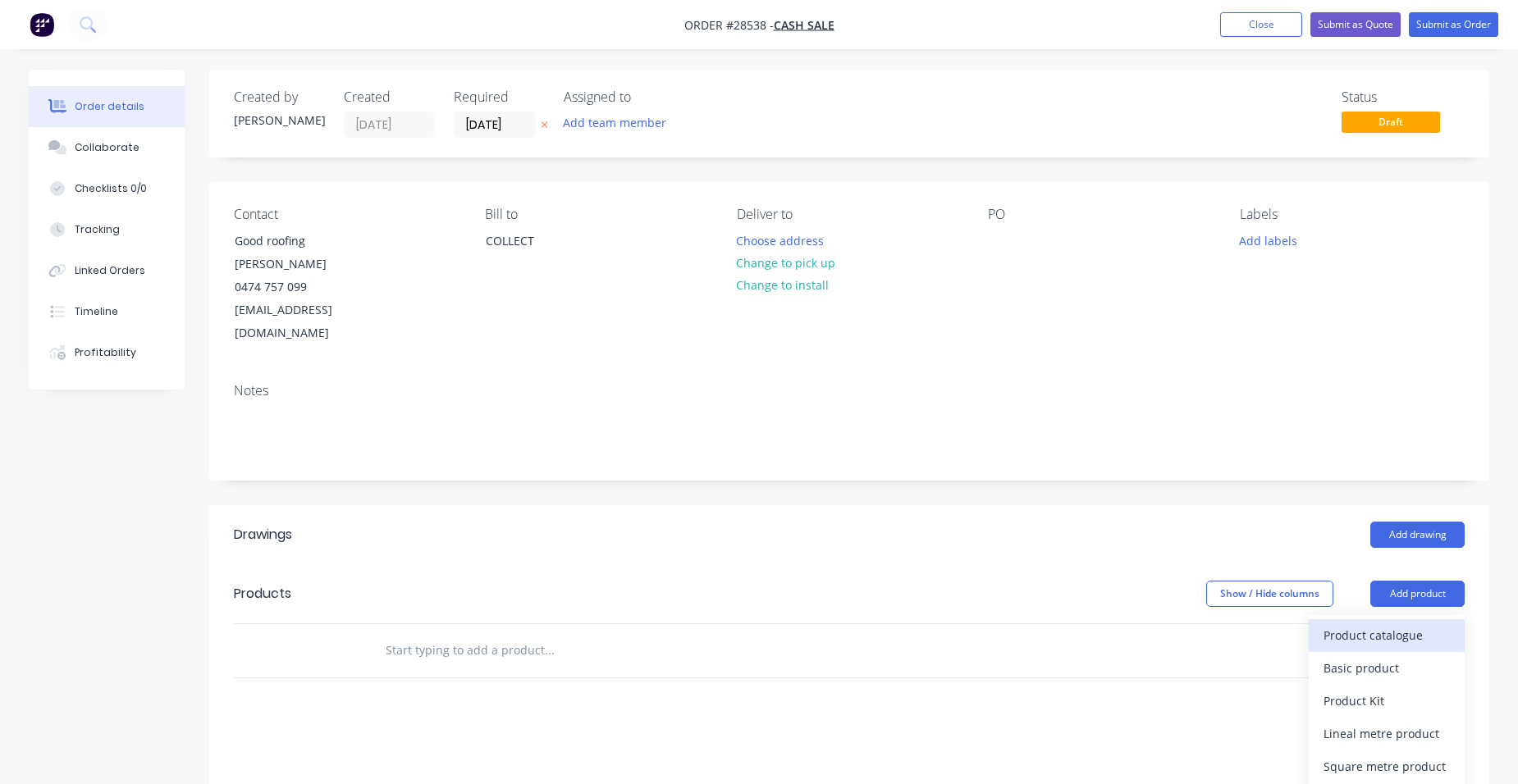
click at [1402, 624] on div "Product catalogue" at bounding box center [1386, 635] width 126 height 23
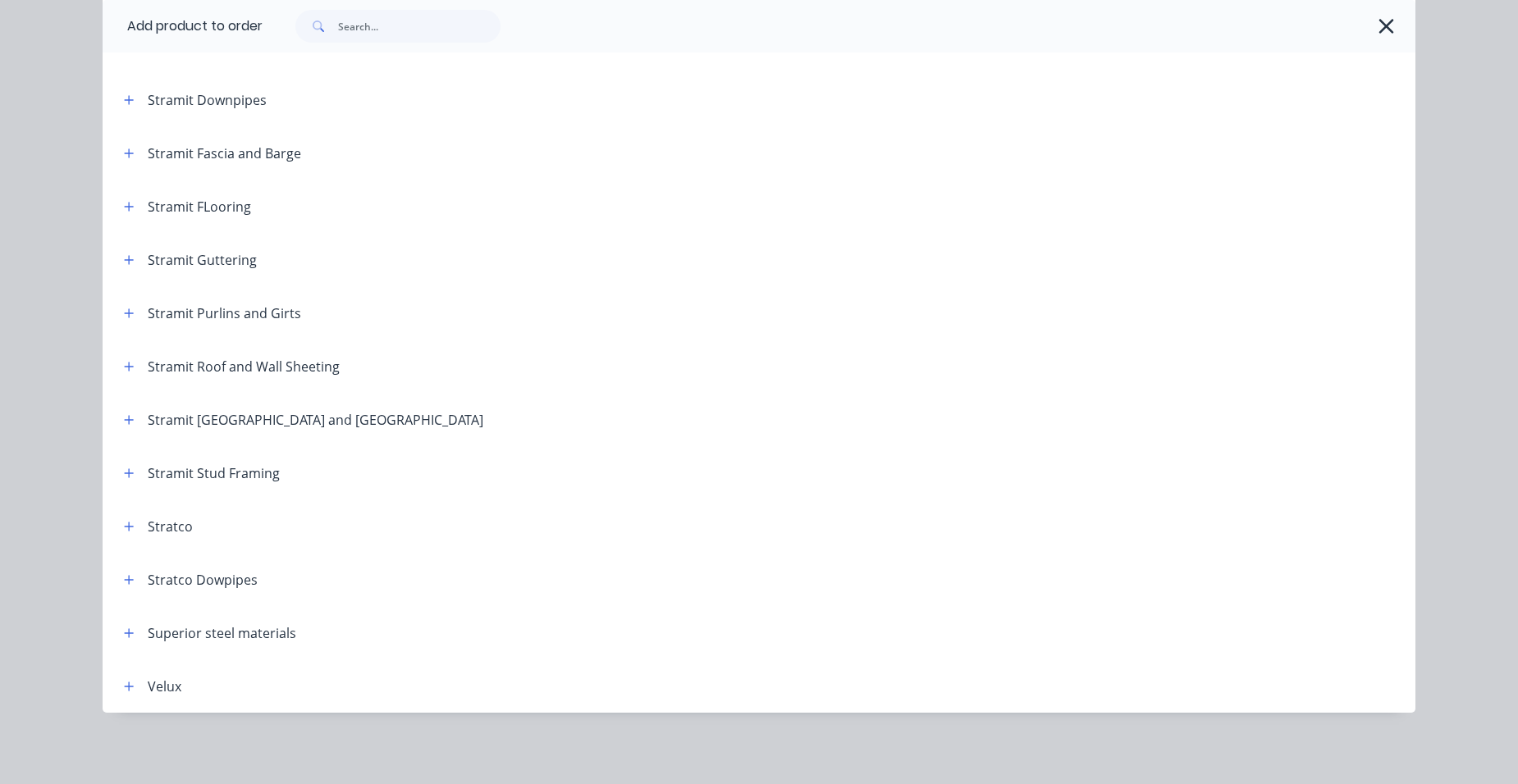
scroll to position [2720, 0]
click at [124, 366] on icon "button" at bounding box center [129, 365] width 9 height 9
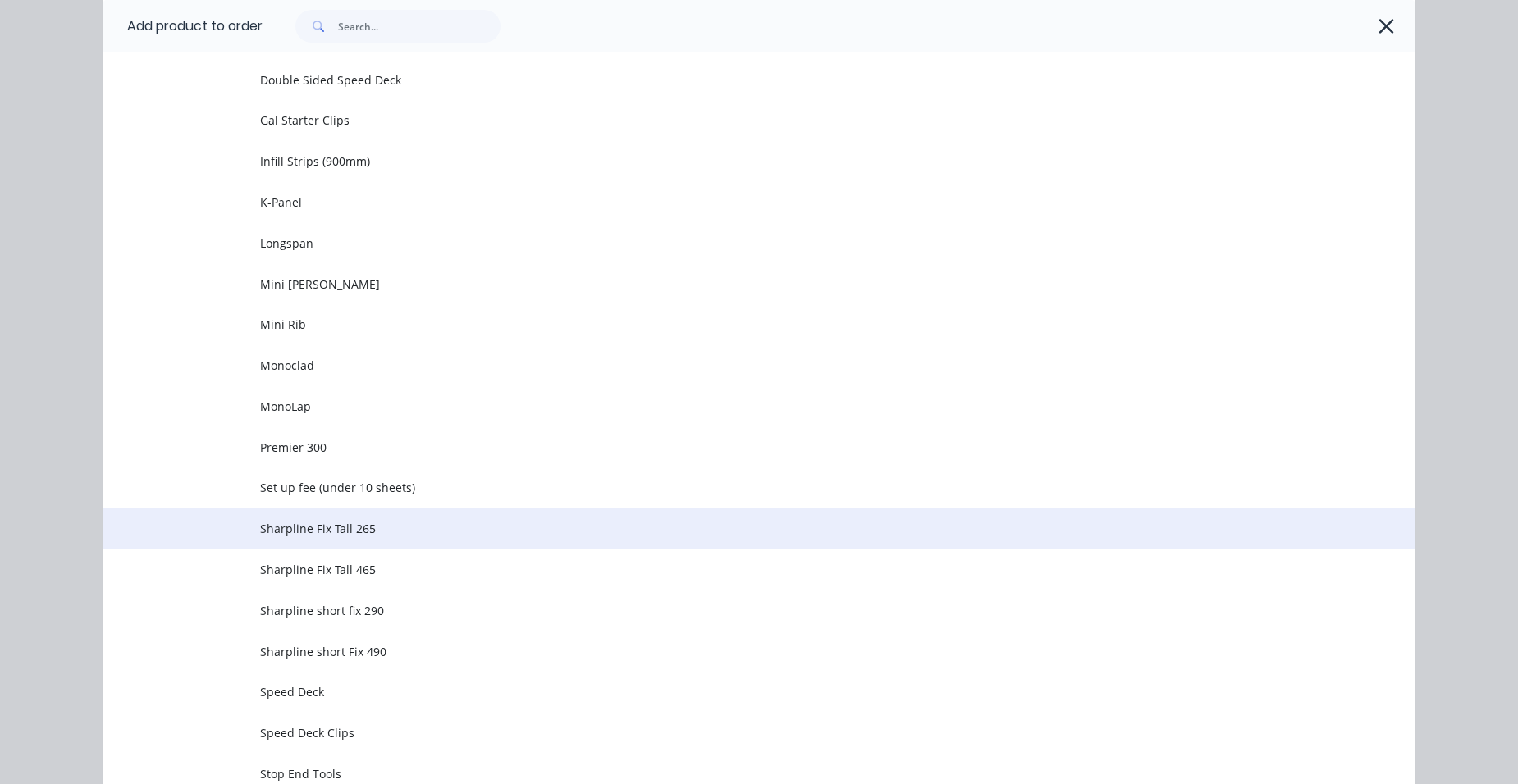
scroll to position [3869, 0]
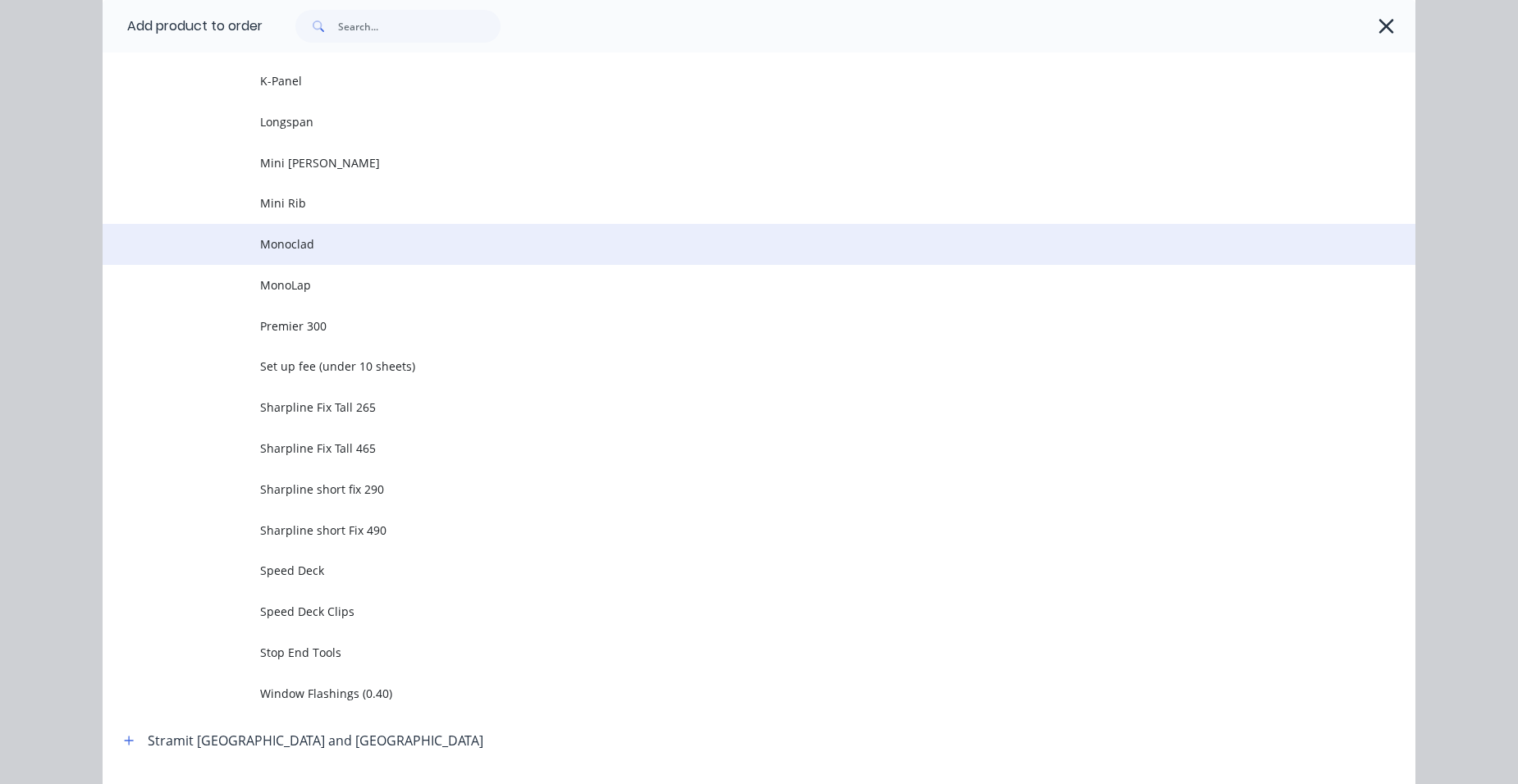
click at [357, 257] on td "Monoclad" at bounding box center [837, 244] width 1155 height 41
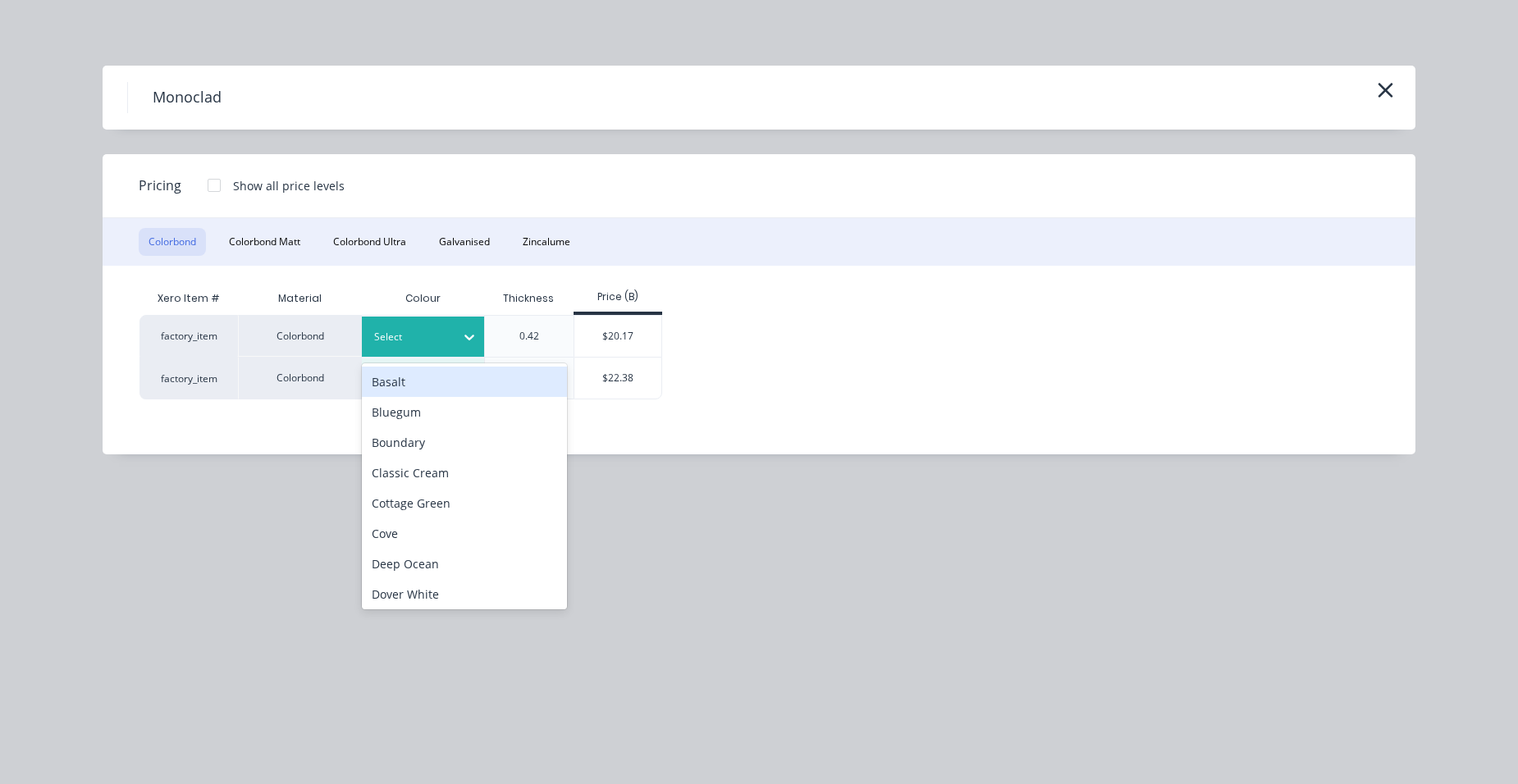
click at [410, 324] on div "Select" at bounding box center [423, 336] width 123 height 40
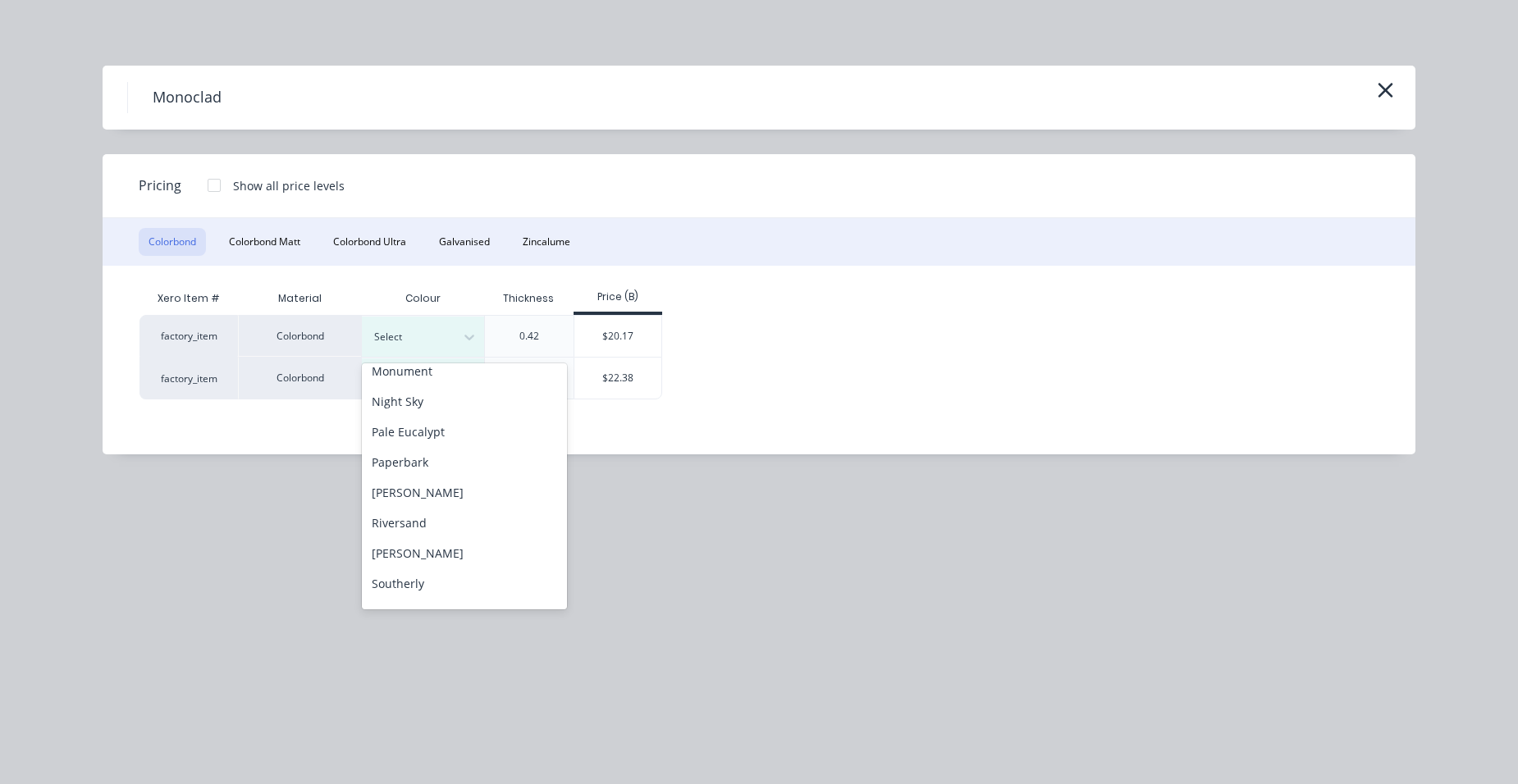
scroll to position [656, 0]
click at [428, 449] on div "Surfmist" at bounding box center [464, 454] width 205 height 30
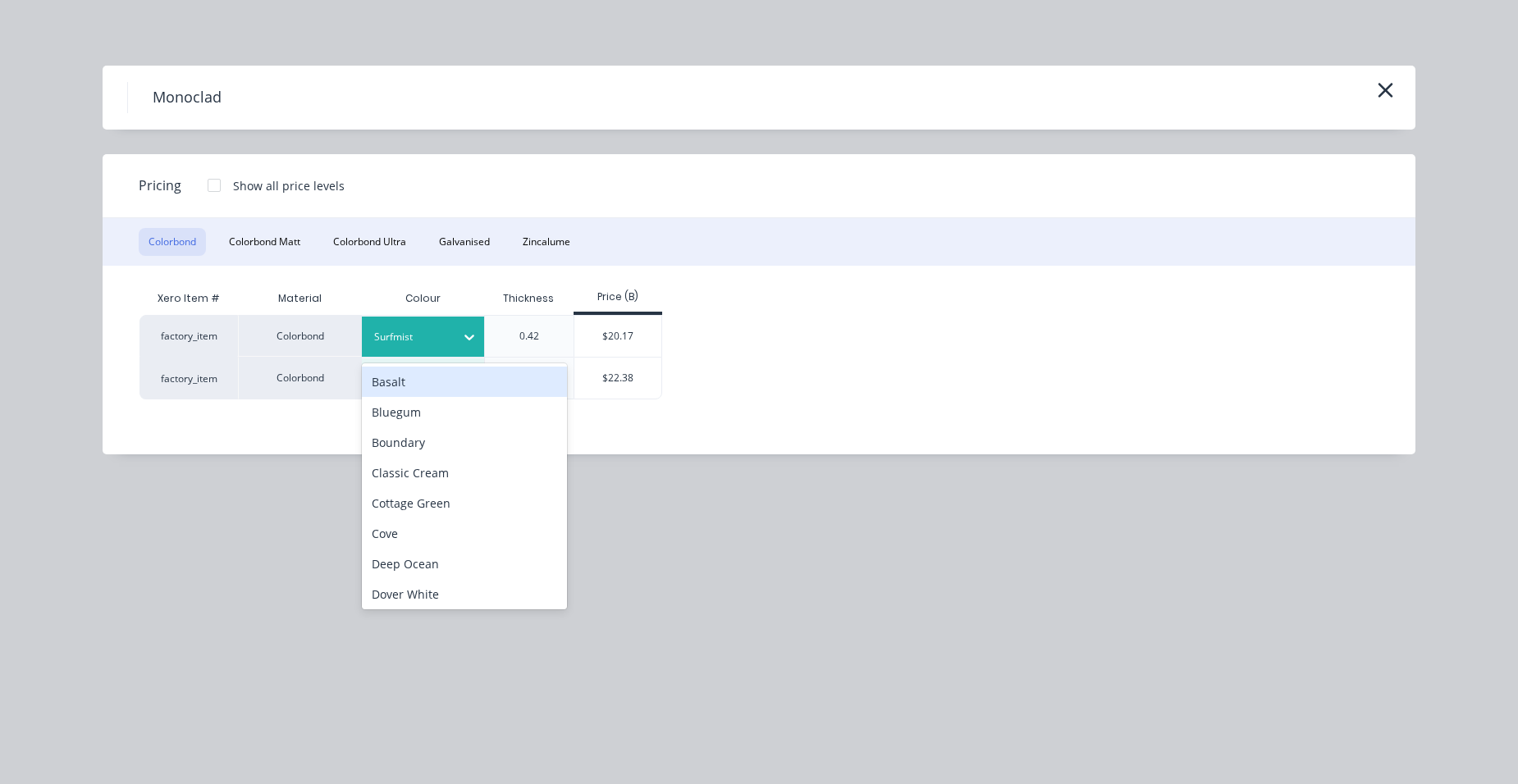
click at [458, 326] on div at bounding box center [468, 336] width 29 height 26
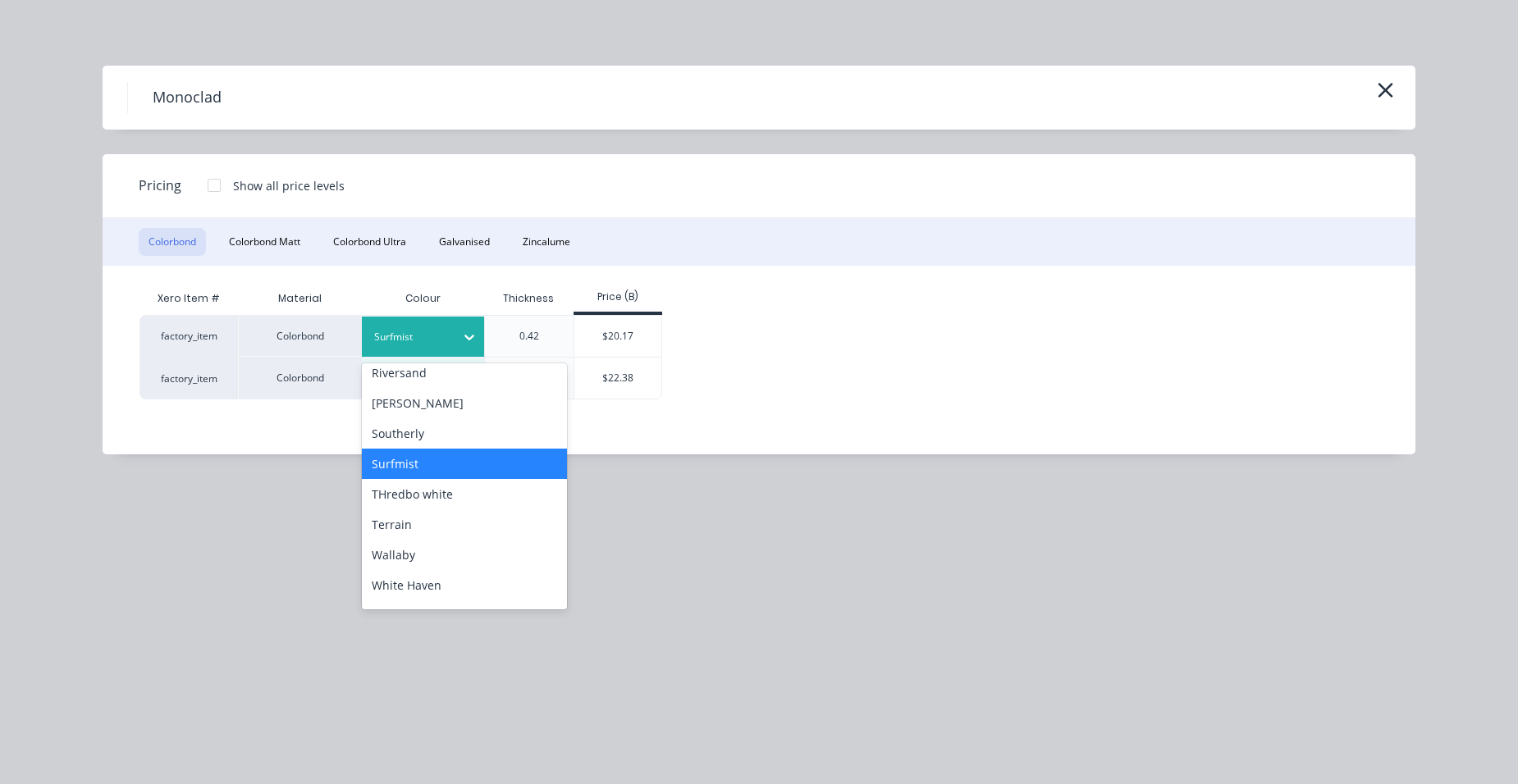
scroll to position [650, 0]
click at [432, 407] on div "[PERSON_NAME]" at bounding box center [464, 400] width 205 height 30
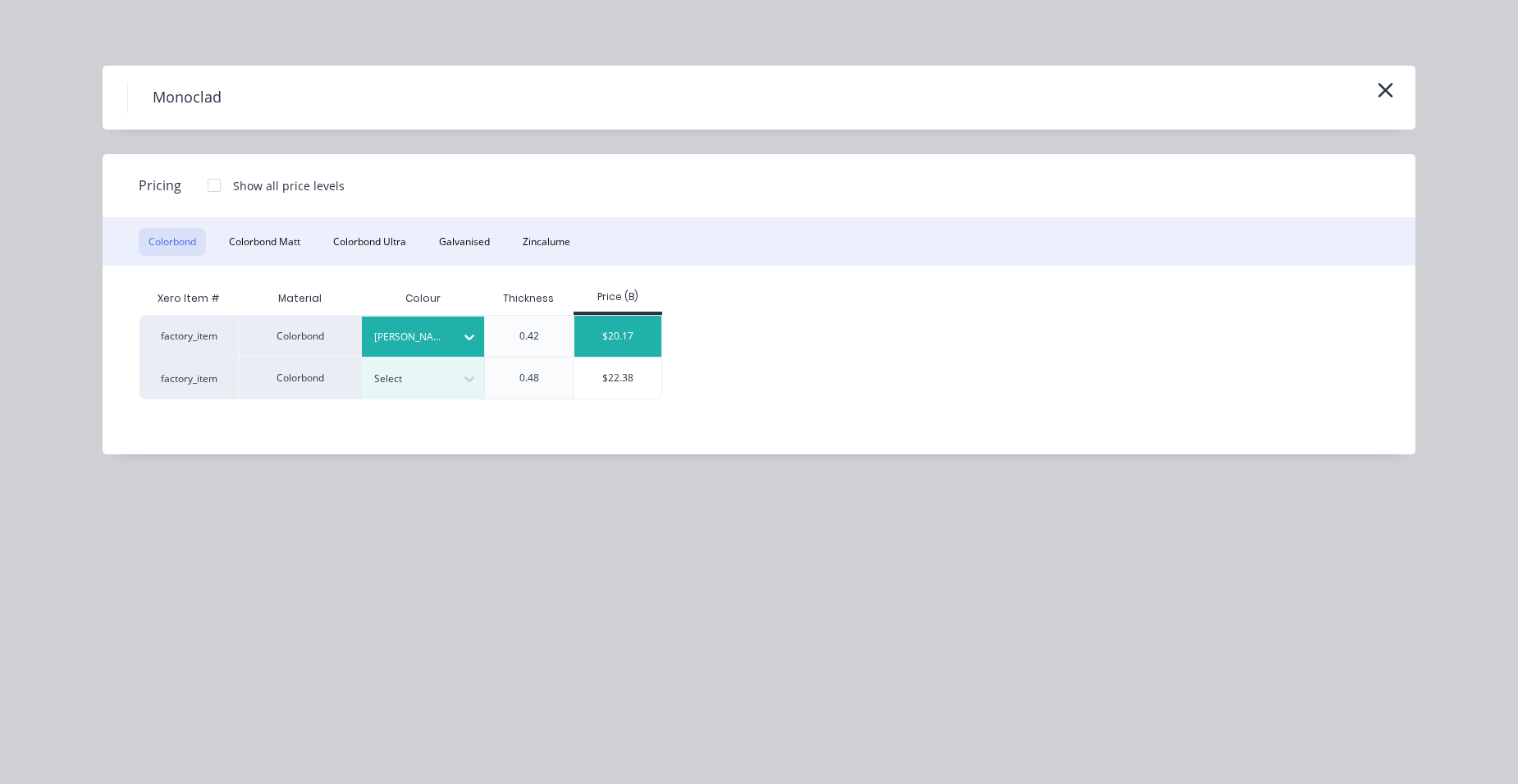
click at [589, 355] on div "$20.17" at bounding box center [618, 336] width 88 height 41
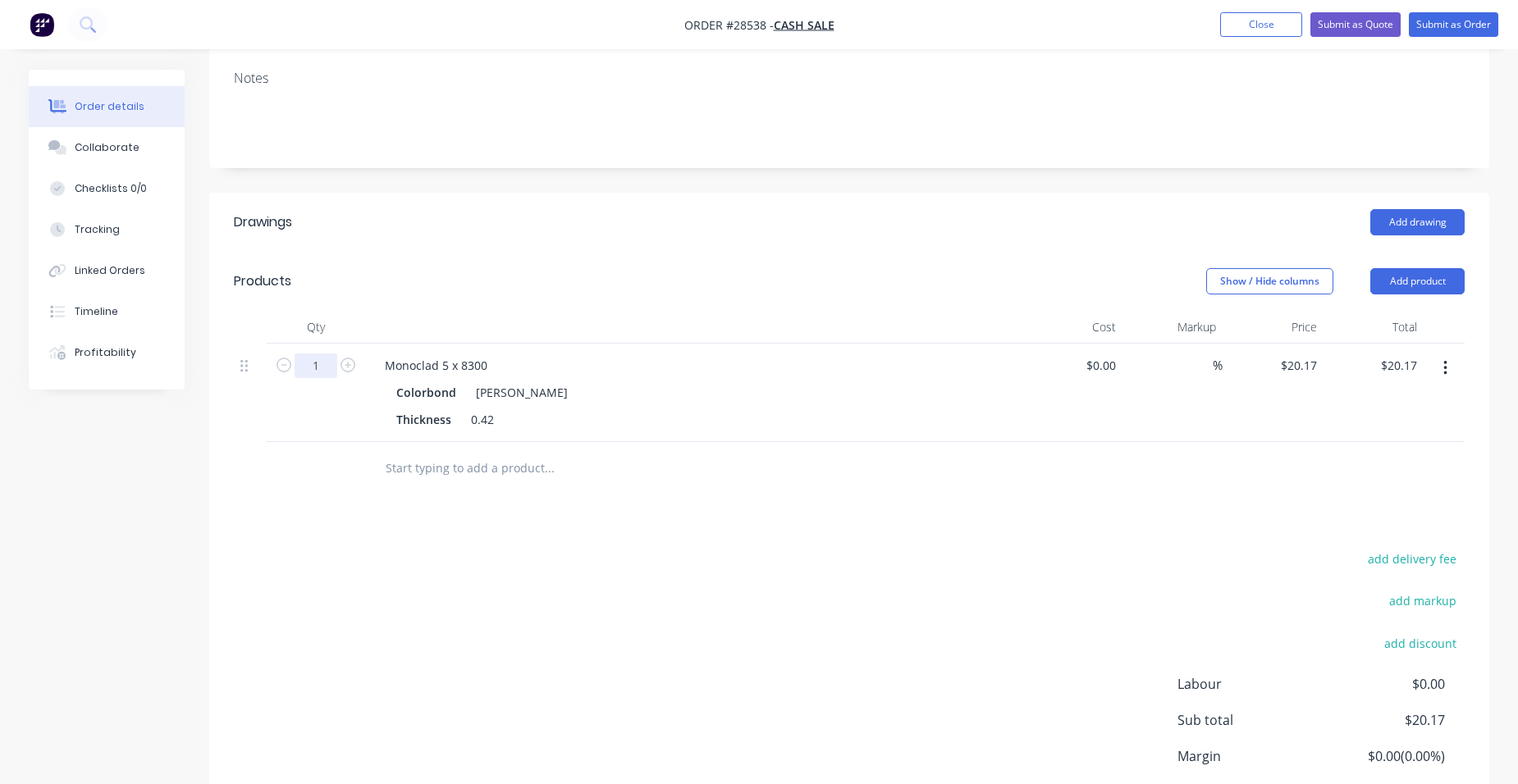
click at [318, 353] on input "1" at bounding box center [316, 365] width 43 height 24
type input "31.623"
type input "$637.84"
click at [735, 344] on div "Monoclad 5 x 8300 Colorbond Shale Grey Thickness 0.42" at bounding box center [693, 393] width 656 height 99
click at [1434, 268] on button "Add product" at bounding box center [1417, 281] width 94 height 26
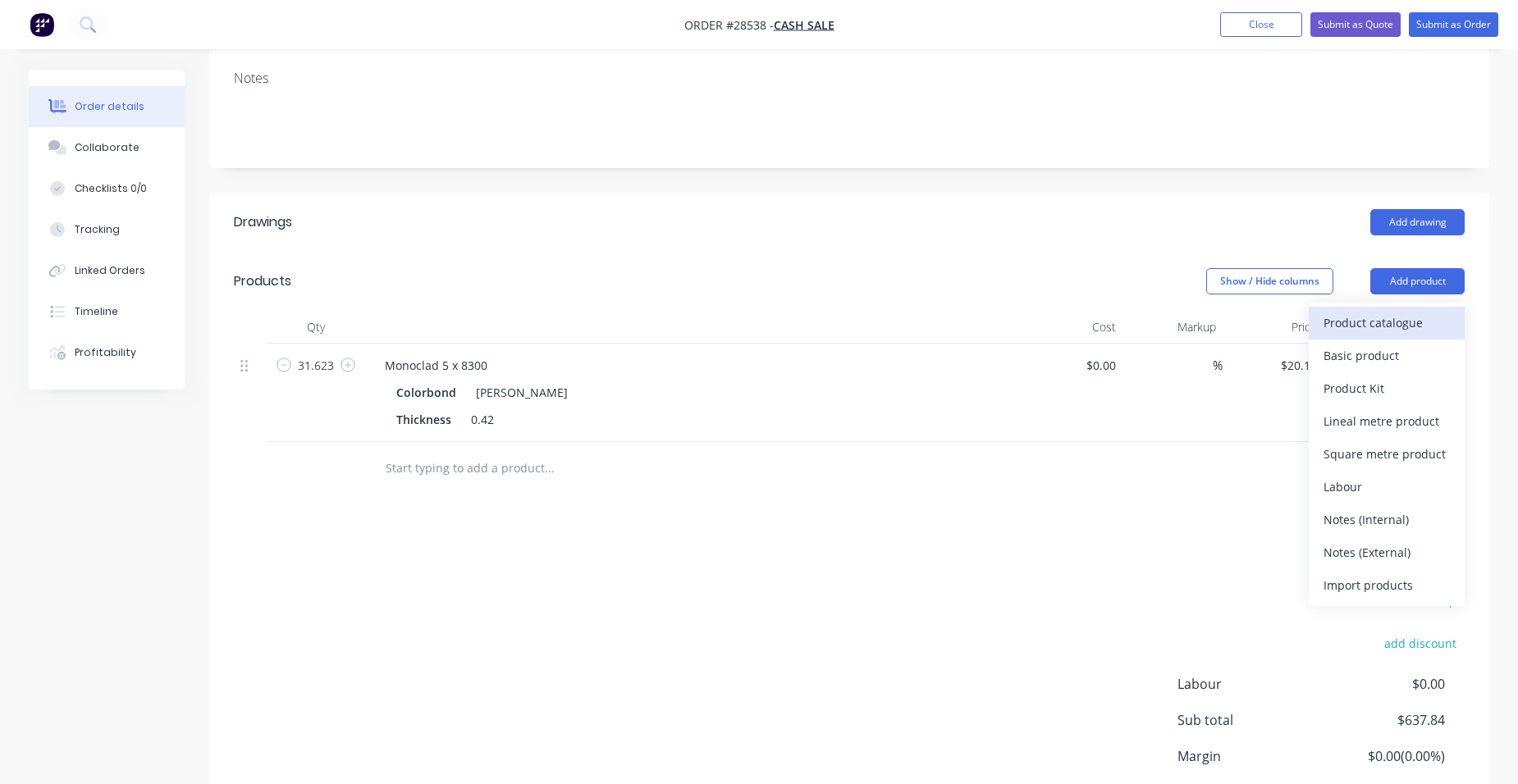
click at [1398, 311] on div "Product catalogue" at bounding box center [1386, 322] width 126 height 23
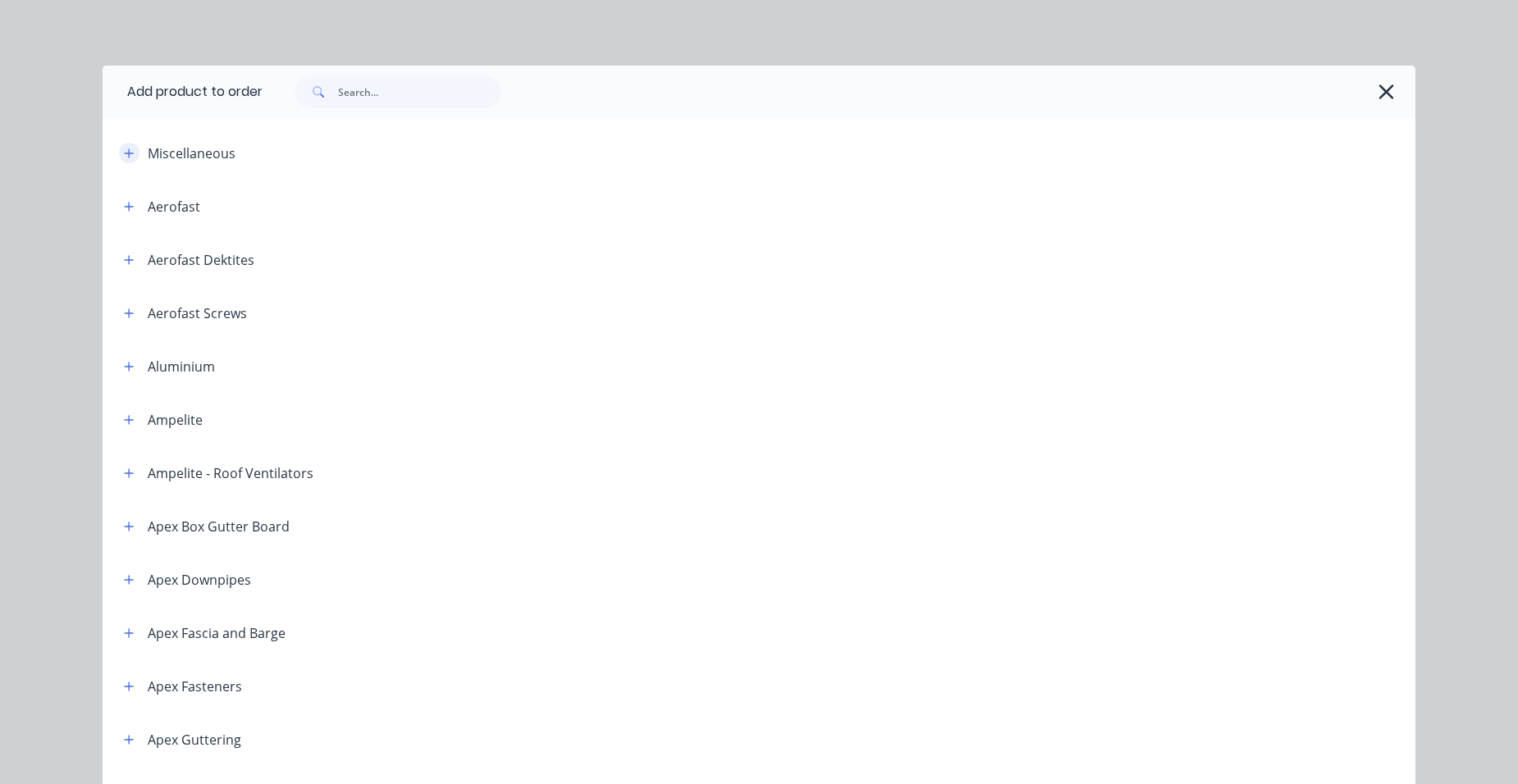
click at [130, 155] on button "button" at bounding box center [129, 153] width 21 height 21
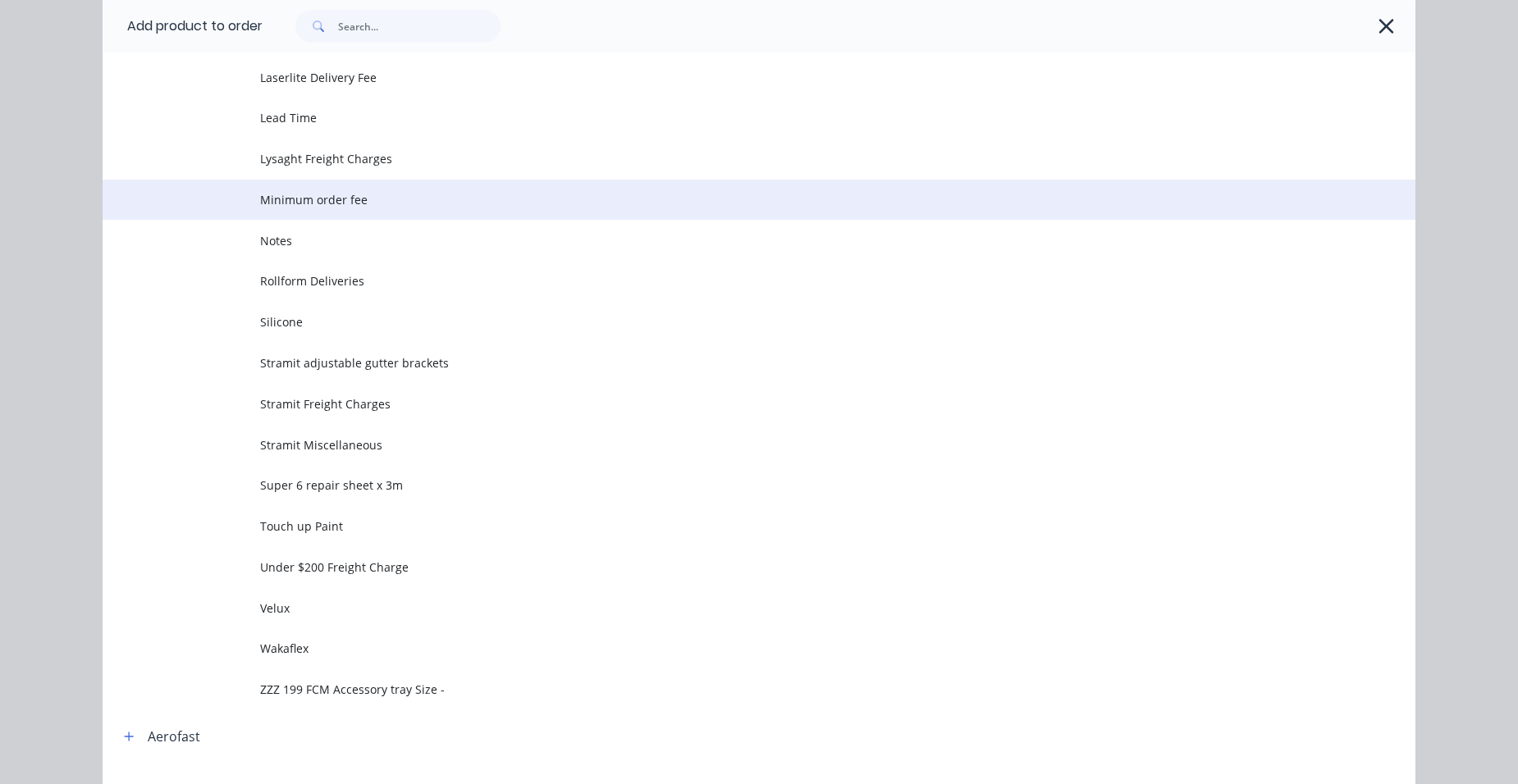
scroll to position [656, 0]
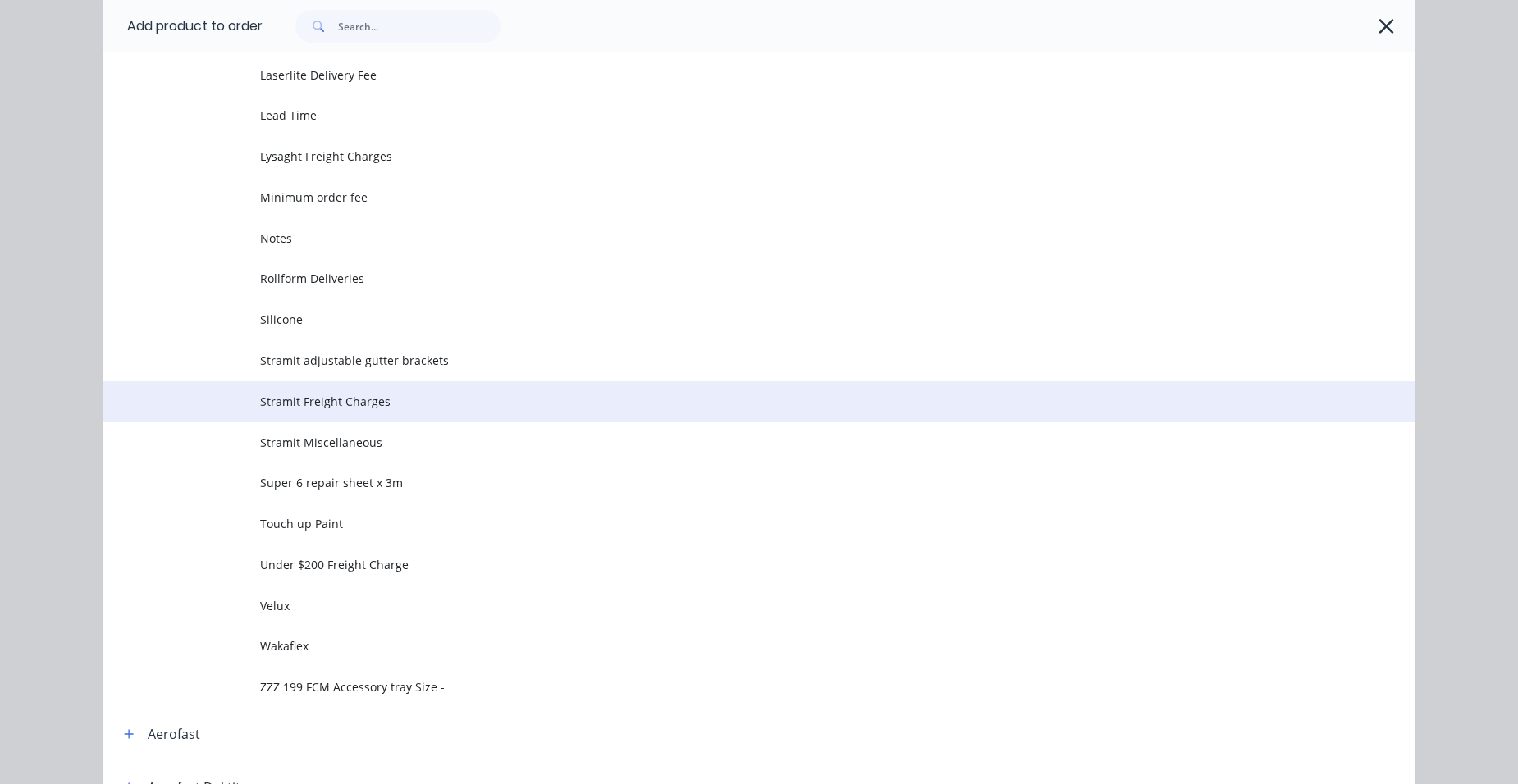
click at [375, 407] on span "Stramit Freight Charges" at bounding box center [721, 402] width 923 height 18
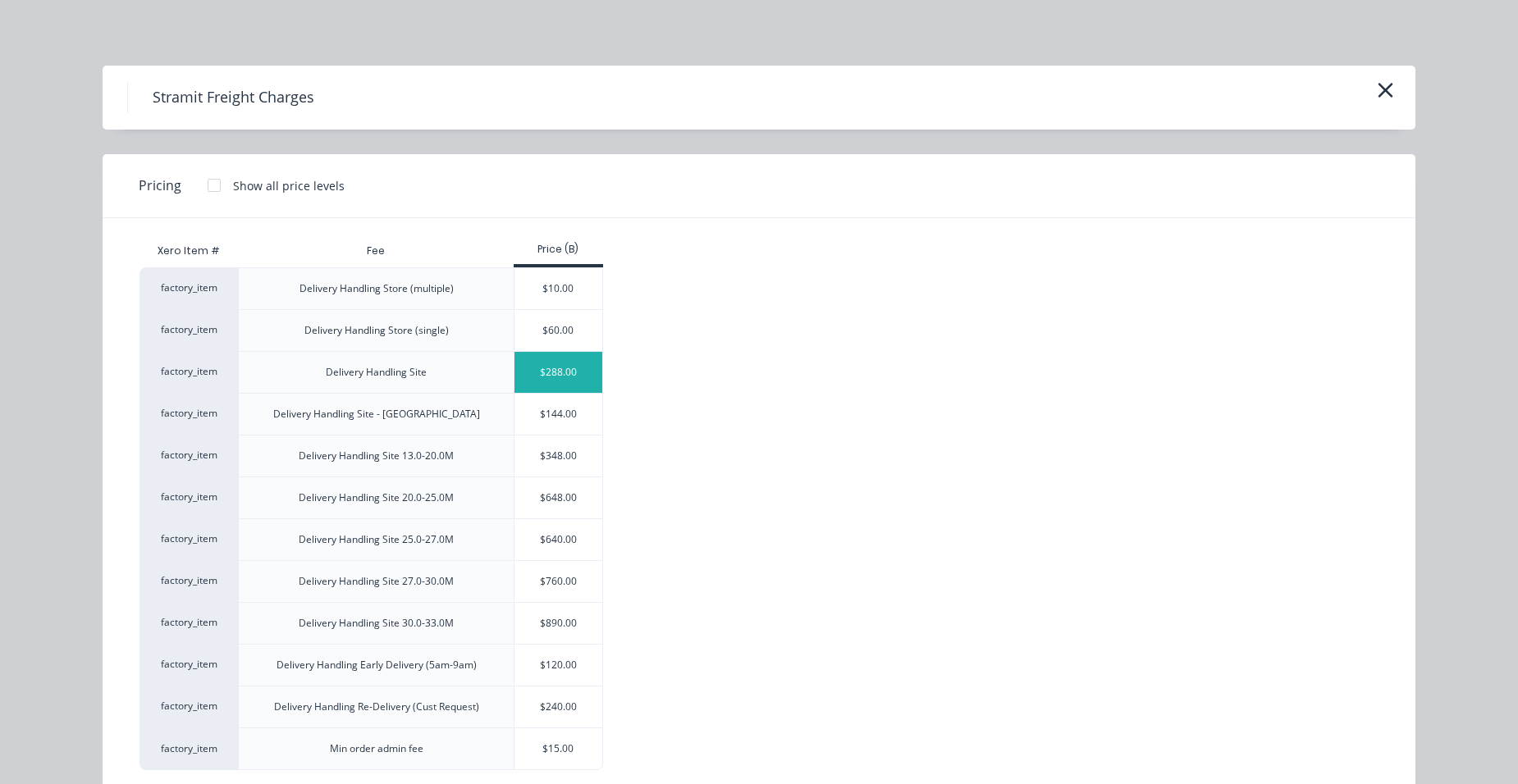
click at [540, 371] on div "$288.00" at bounding box center [558, 372] width 88 height 41
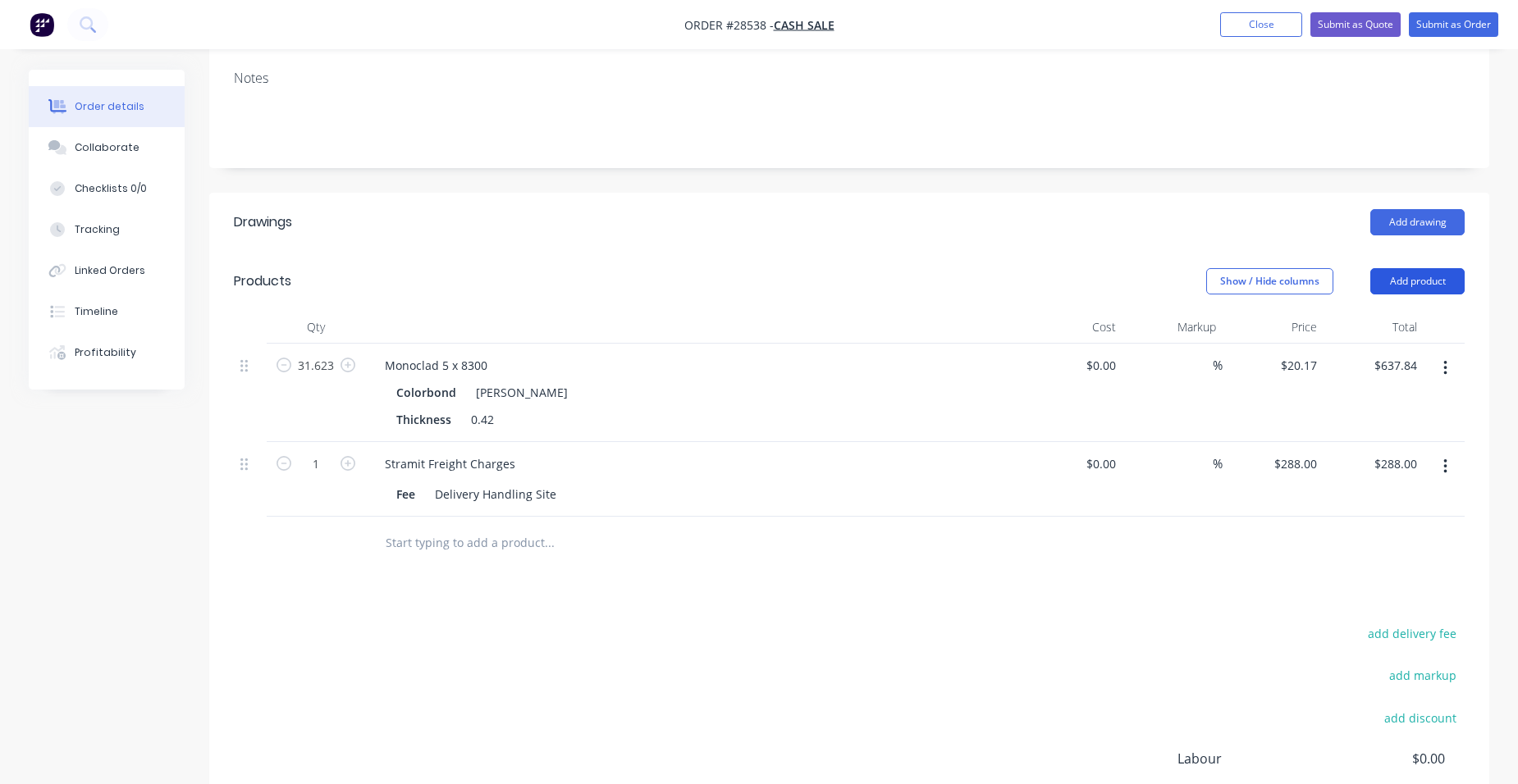
click at [1455, 268] on button "Add product" at bounding box center [1417, 281] width 94 height 26
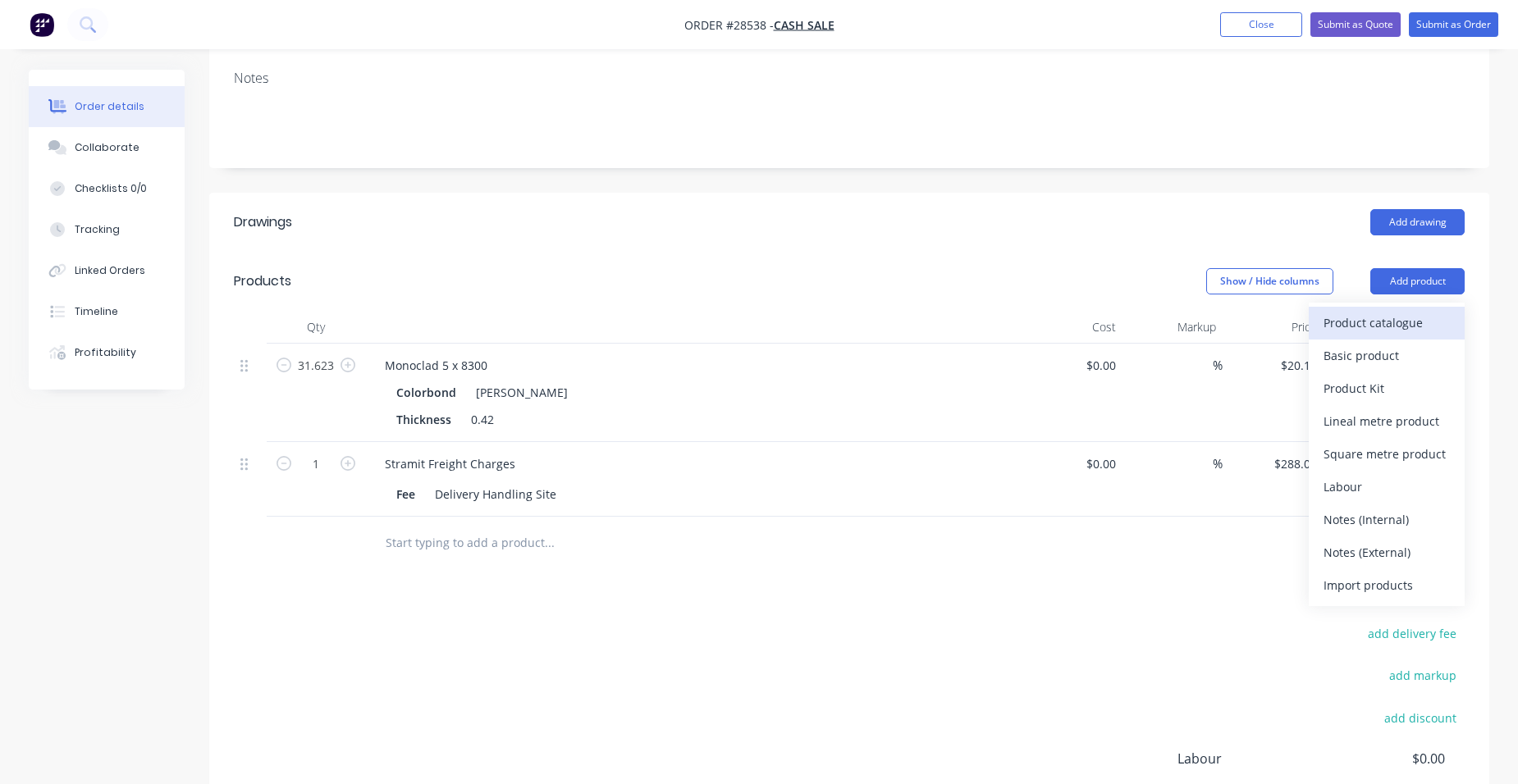
click at [1370, 311] on div "Product catalogue" at bounding box center [1386, 322] width 126 height 23
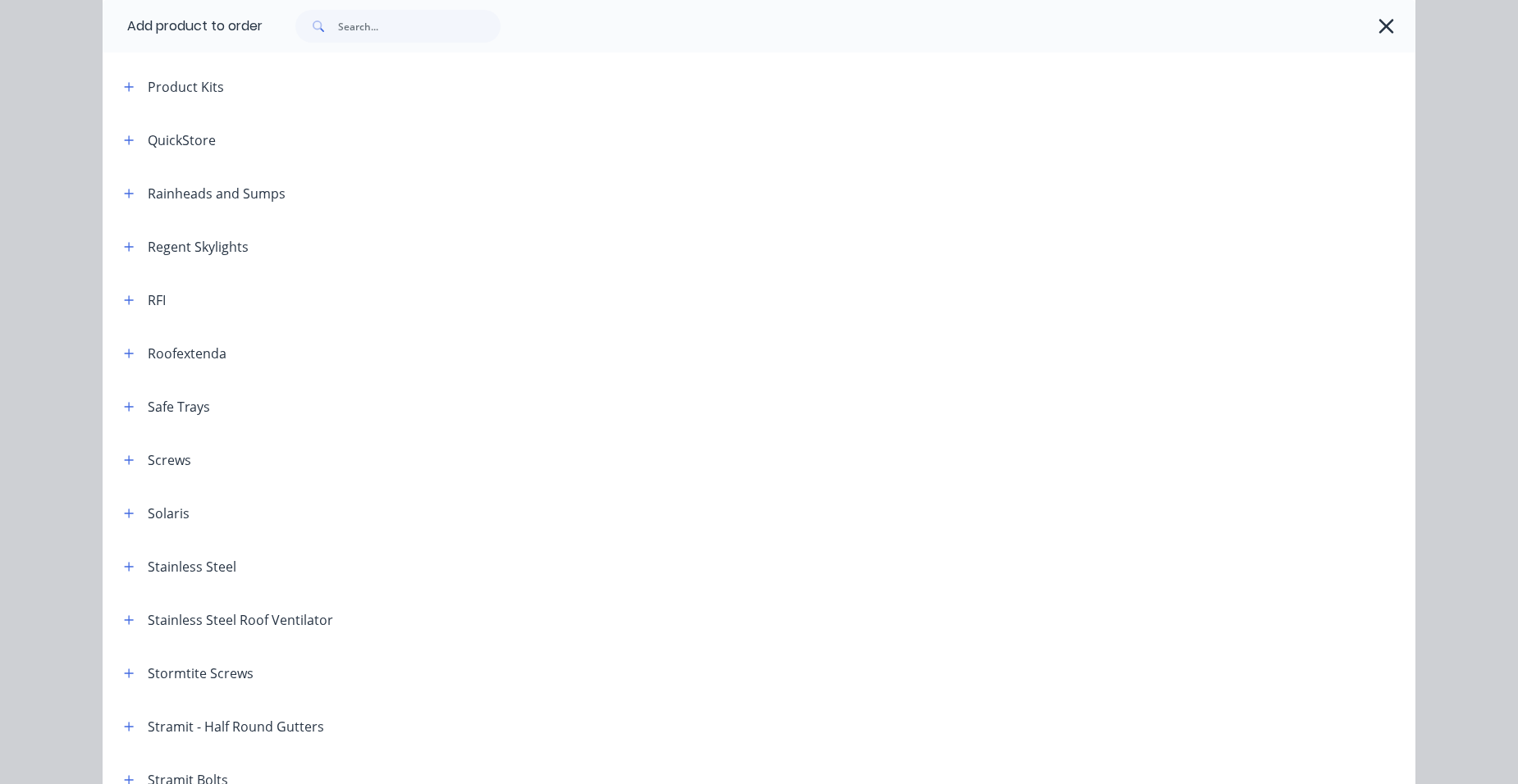
scroll to position [2215, 0]
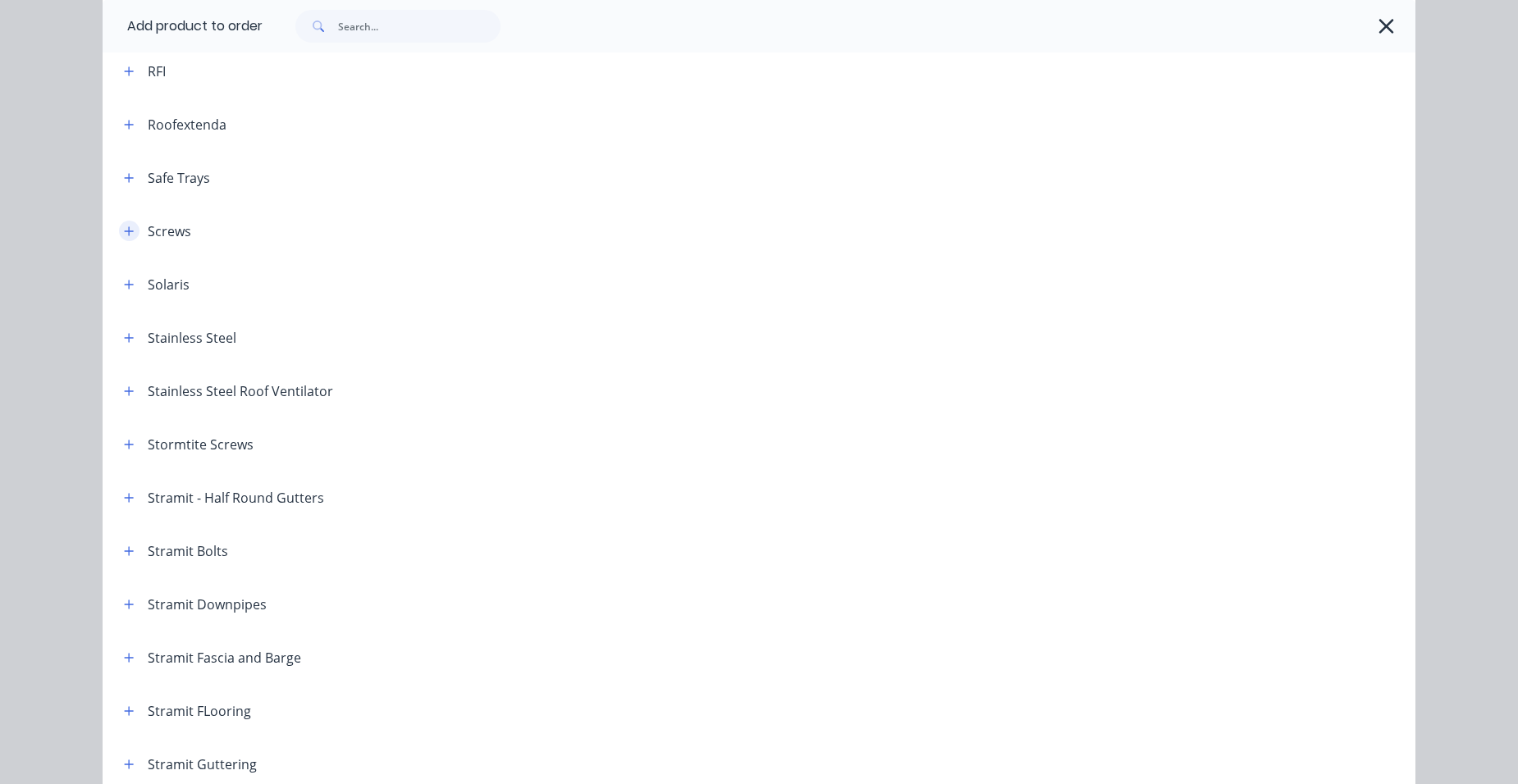
click at [129, 231] on button "button" at bounding box center [129, 230] width 21 height 21
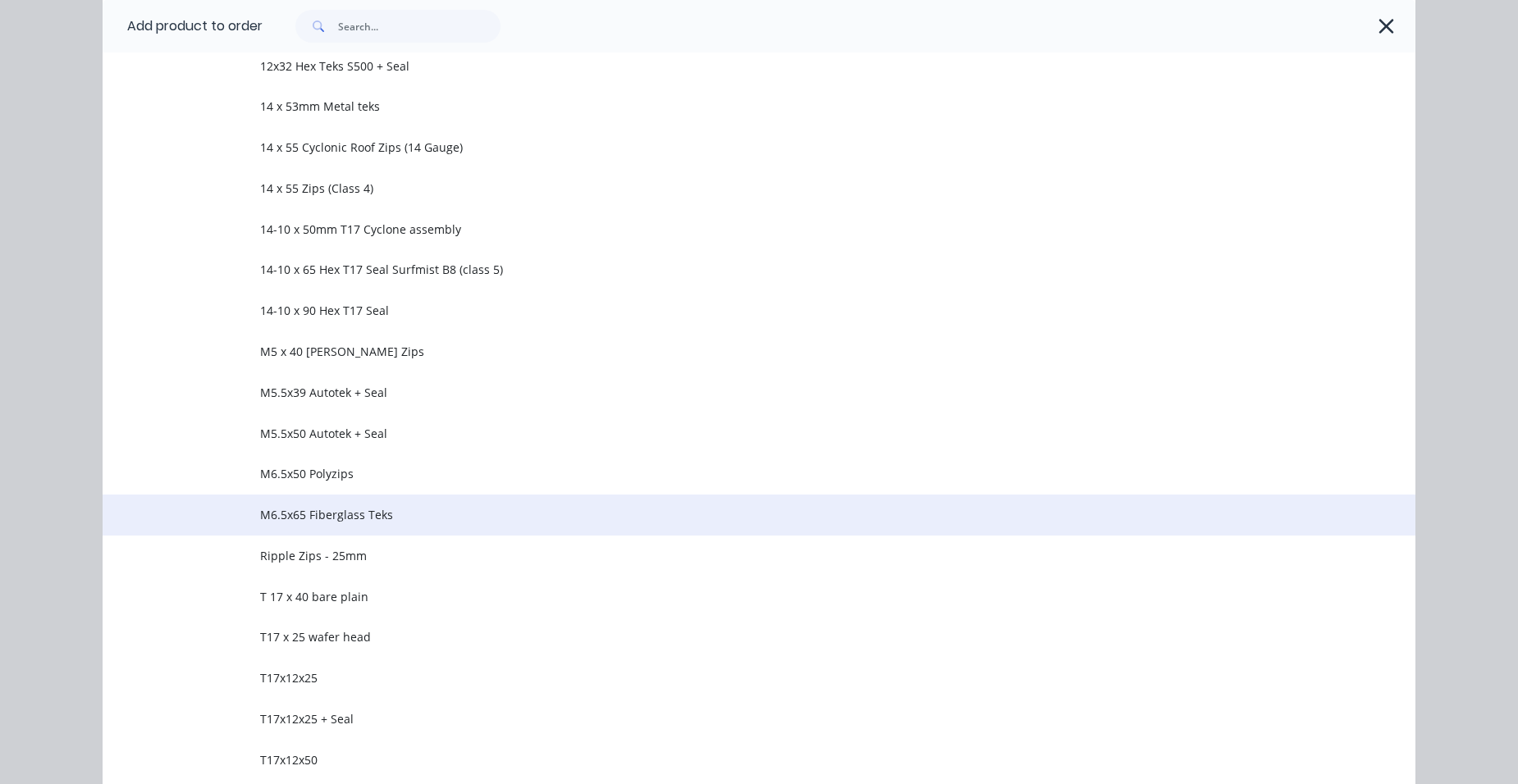
scroll to position [2953, 0]
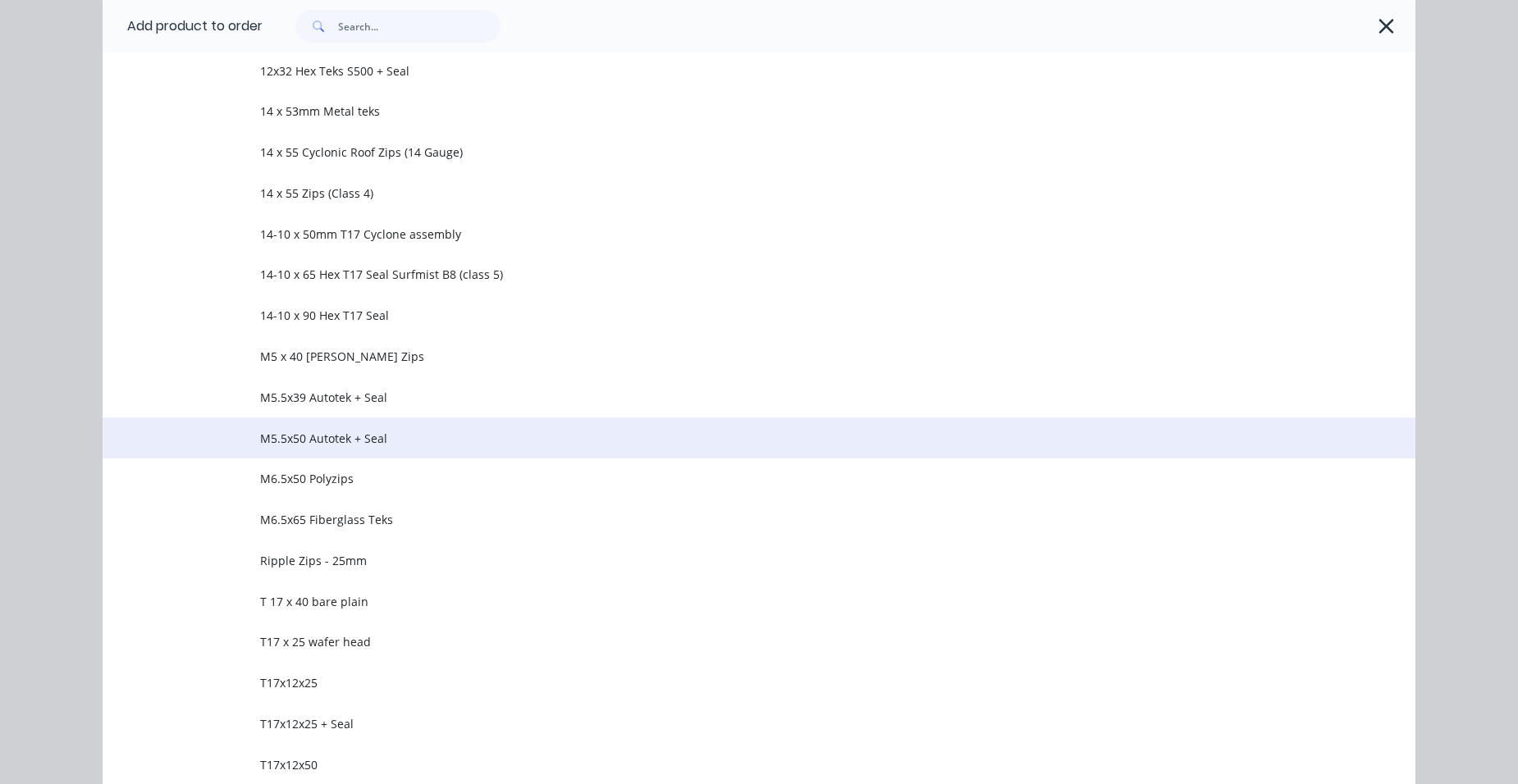
click at [360, 432] on span "M5.5x50 Autotek + Seal" at bounding box center [721, 438] width 923 height 18
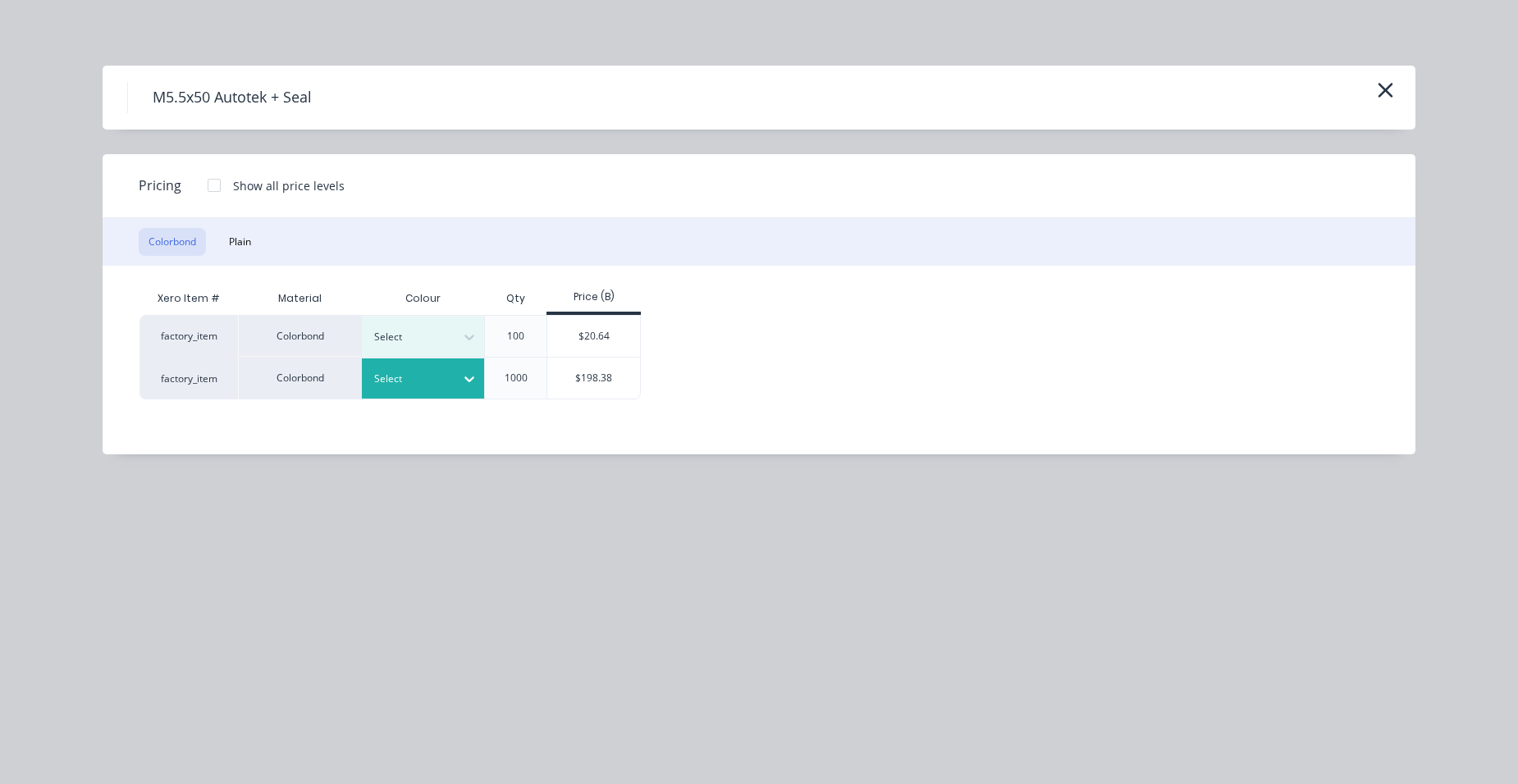
click at [409, 380] on div at bounding box center [411, 379] width 73 height 18
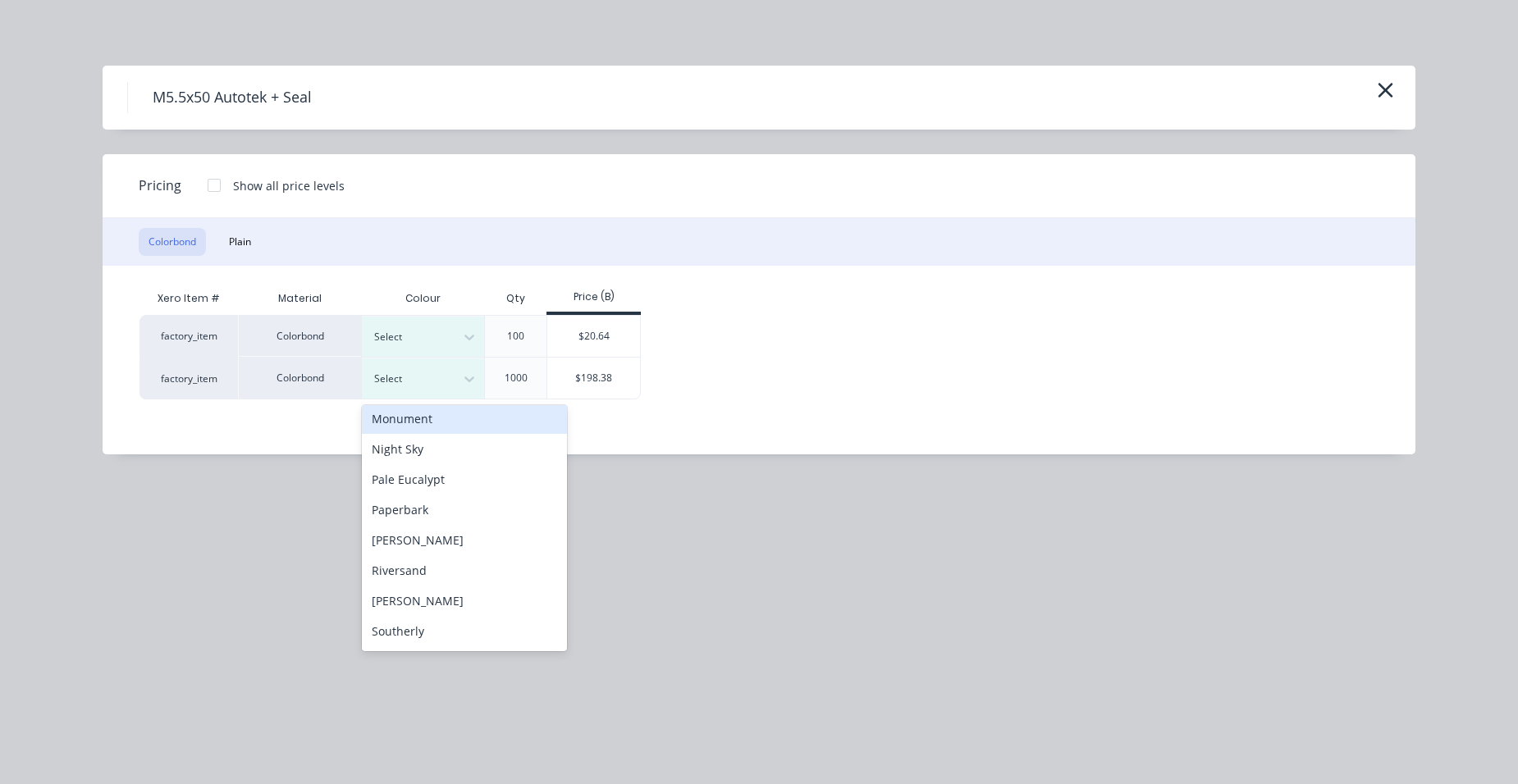
scroll to position [568, 0]
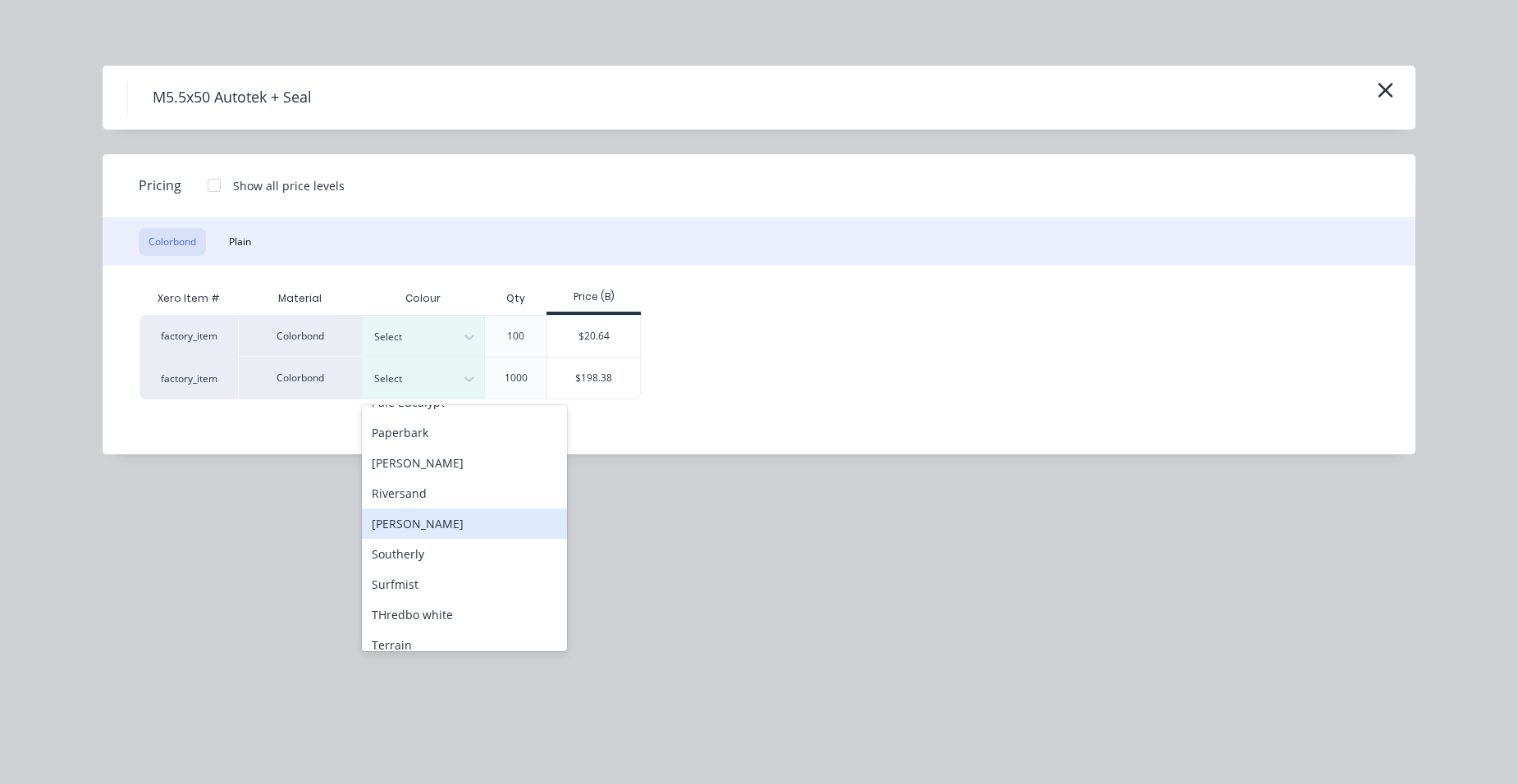
click at [439, 525] on div "[PERSON_NAME]" at bounding box center [464, 524] width 205 height 30
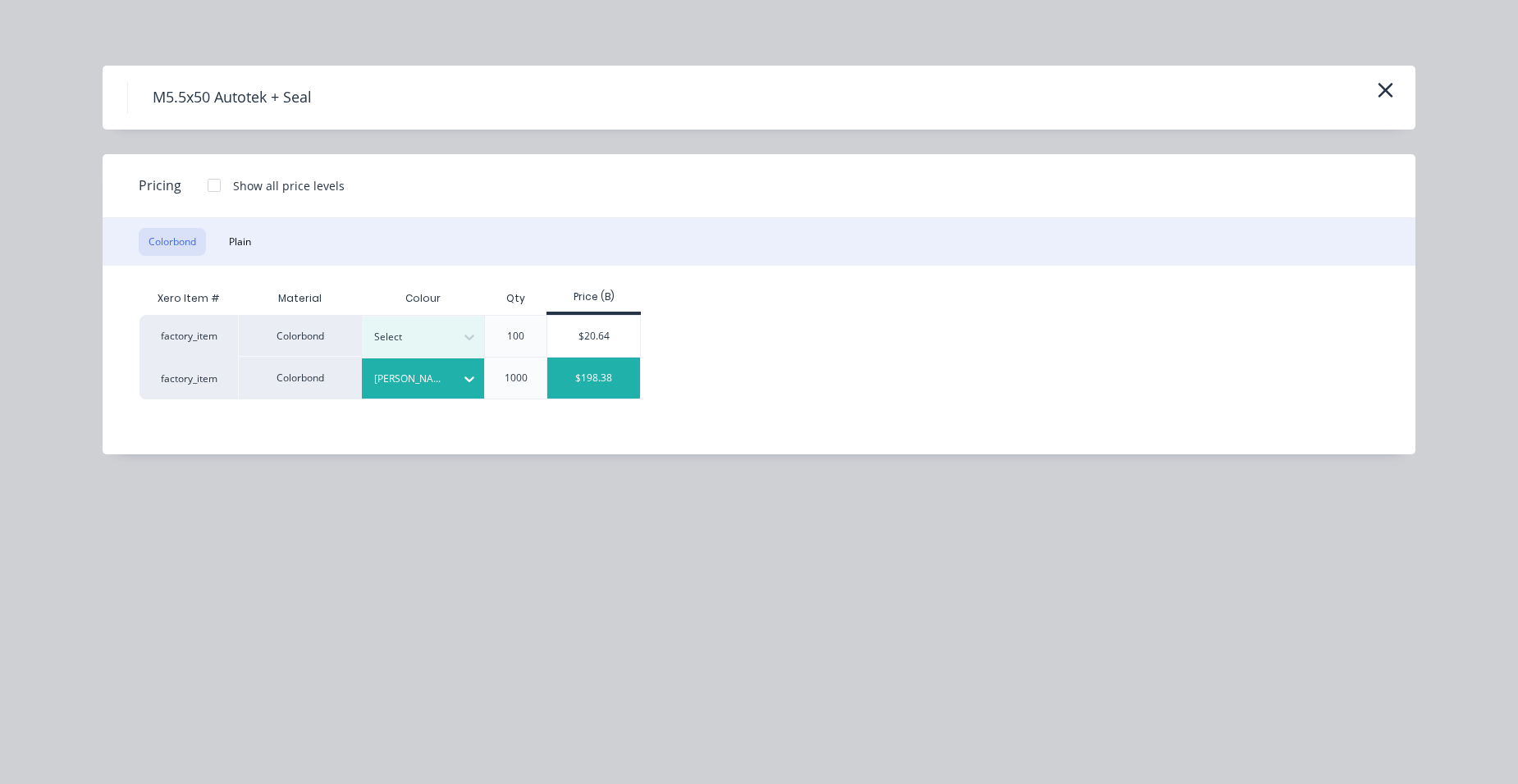
click at [596, 385] on div "$198.38" at bounding box center [593, 377] width 93 height 41
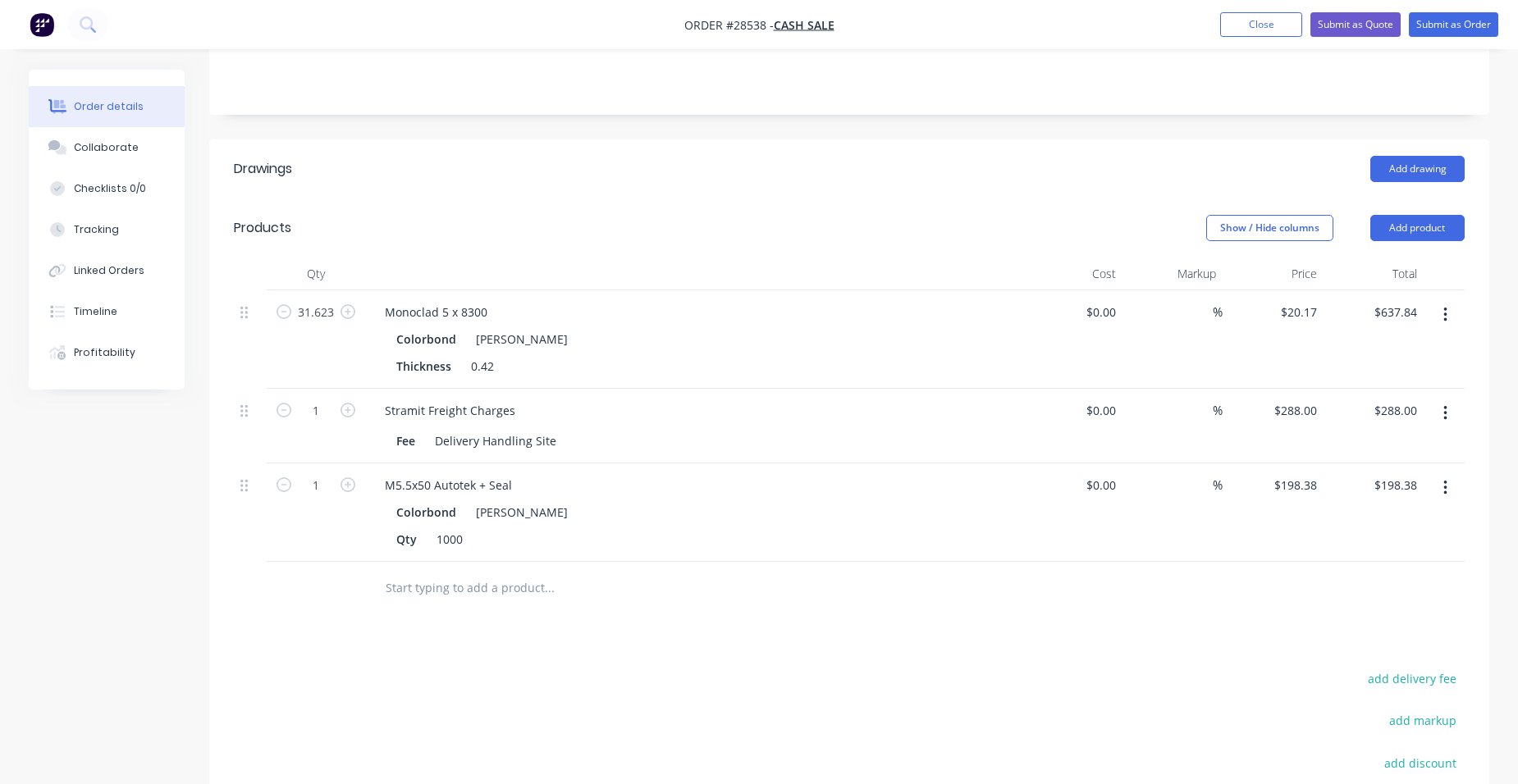
scroll to position [395, 0]
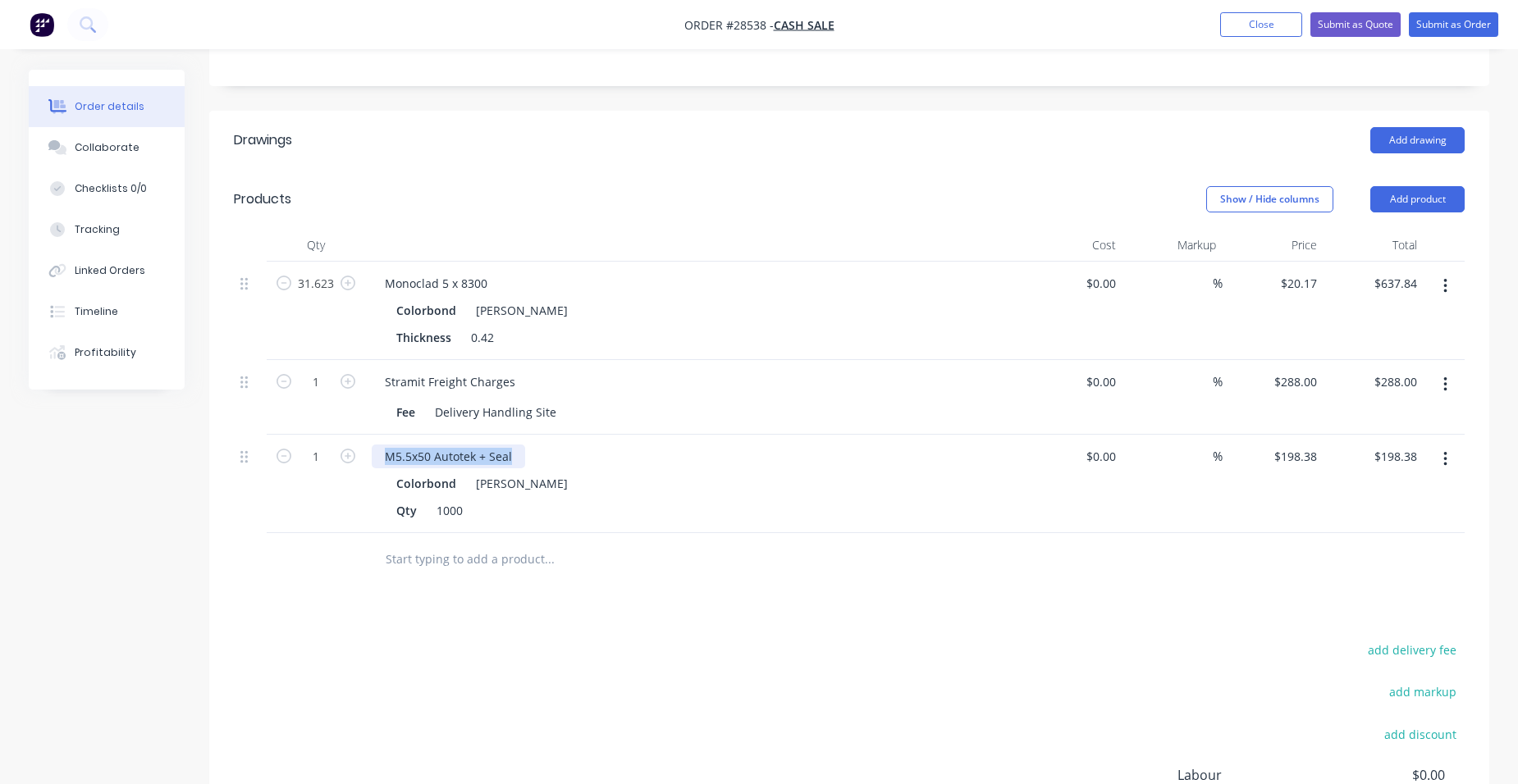
drag, startPoint x: 512, startPoint y: 431, endPoint x: 368, endPoint y: 422, distance: 144.3
click at [368, 435] on div "M5.5x50 Autotek + Seal Colorbond Shale Grey Qty 1000" at bounding box center [693, 484] width 656 height 99
type input "$110.00"
click at [463, 498] on div "1000" at bounding box center [449, 510] width 39 height 23
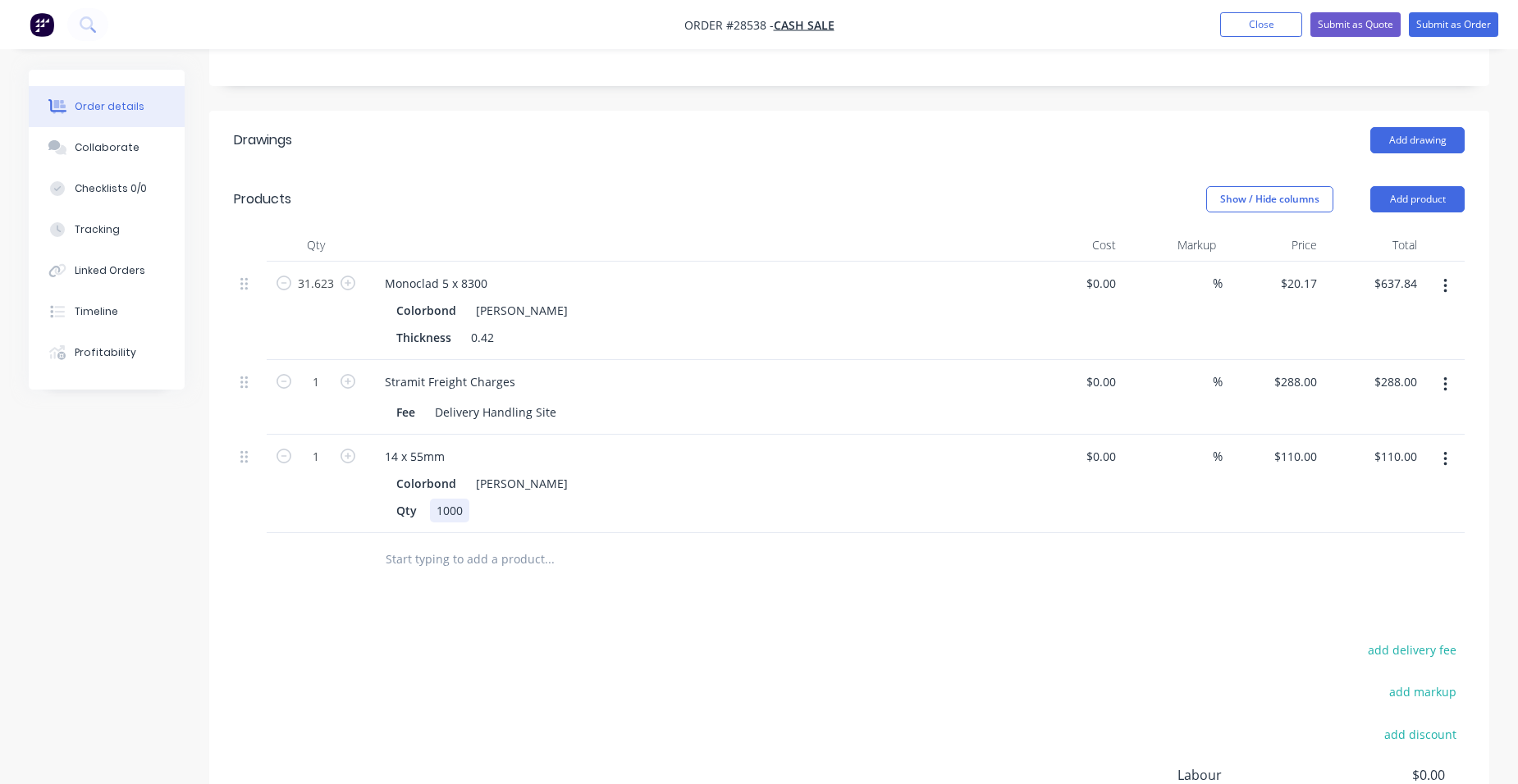
click at [463, 498] on div "1000" at bounding box center [449, 510] width 39 height 23
click at [724, 498] on div "Qty 500" at bounding box center [690, 510] width 600 height 23
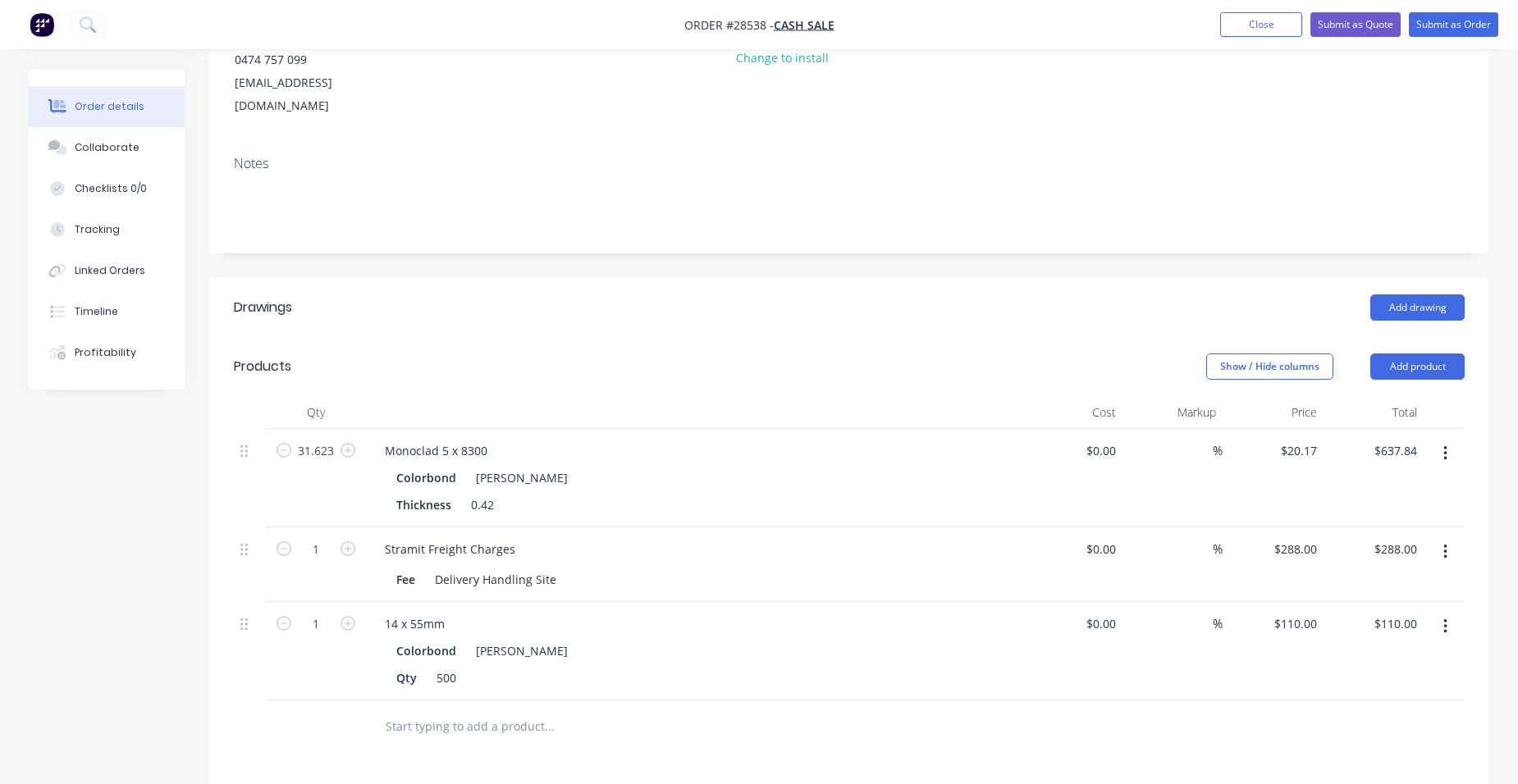
scroll to position [477, 0]
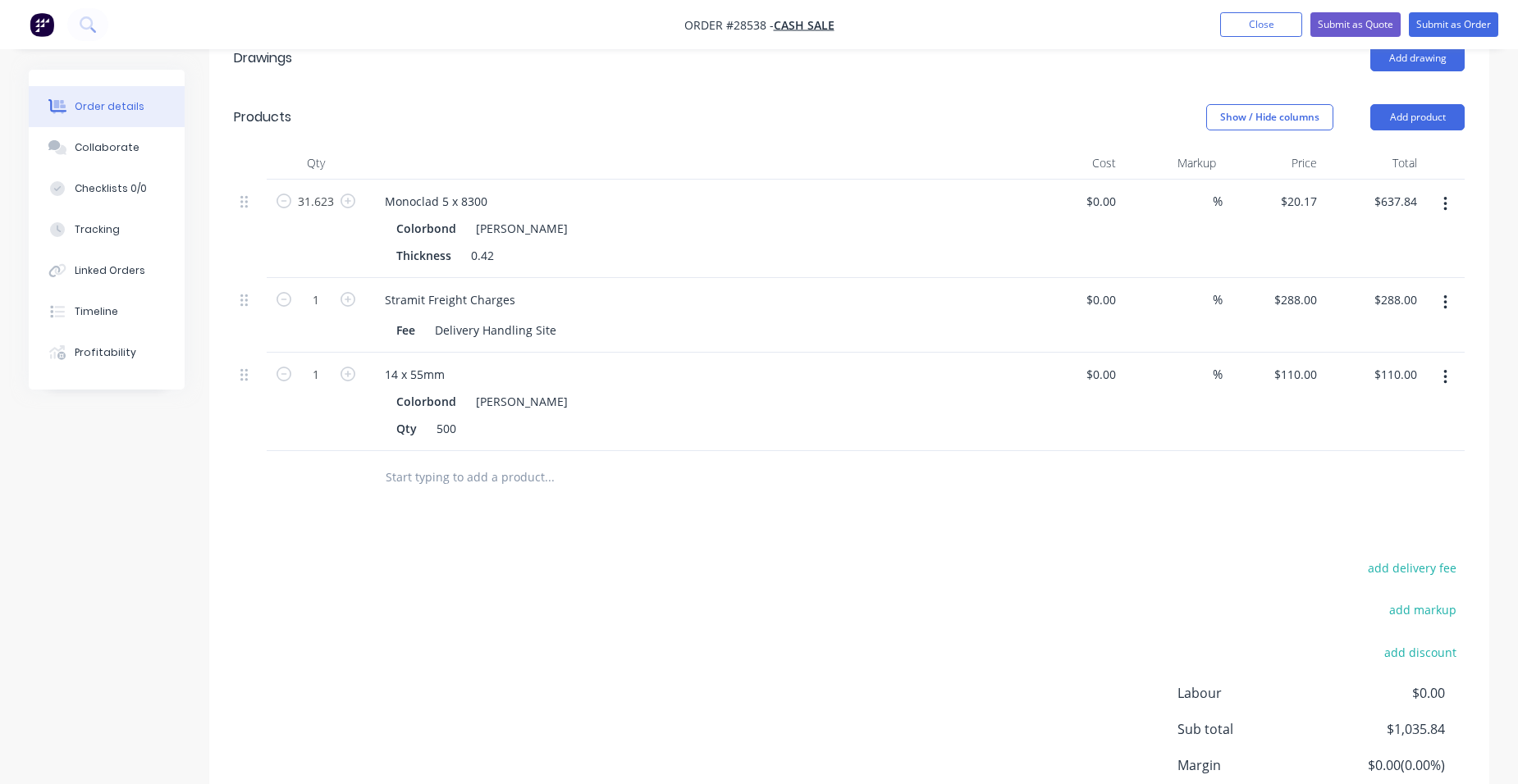
click at [915, 483] on div "Drawings Add drawing Products Show / Hide columns Add product Qty Cost Markup P…" at bounding box center [849, 463] width 1280 height 869
click at [1336, 18] on button "Submit as Quote" at bounding box center [1355, 24] width 90 height 24
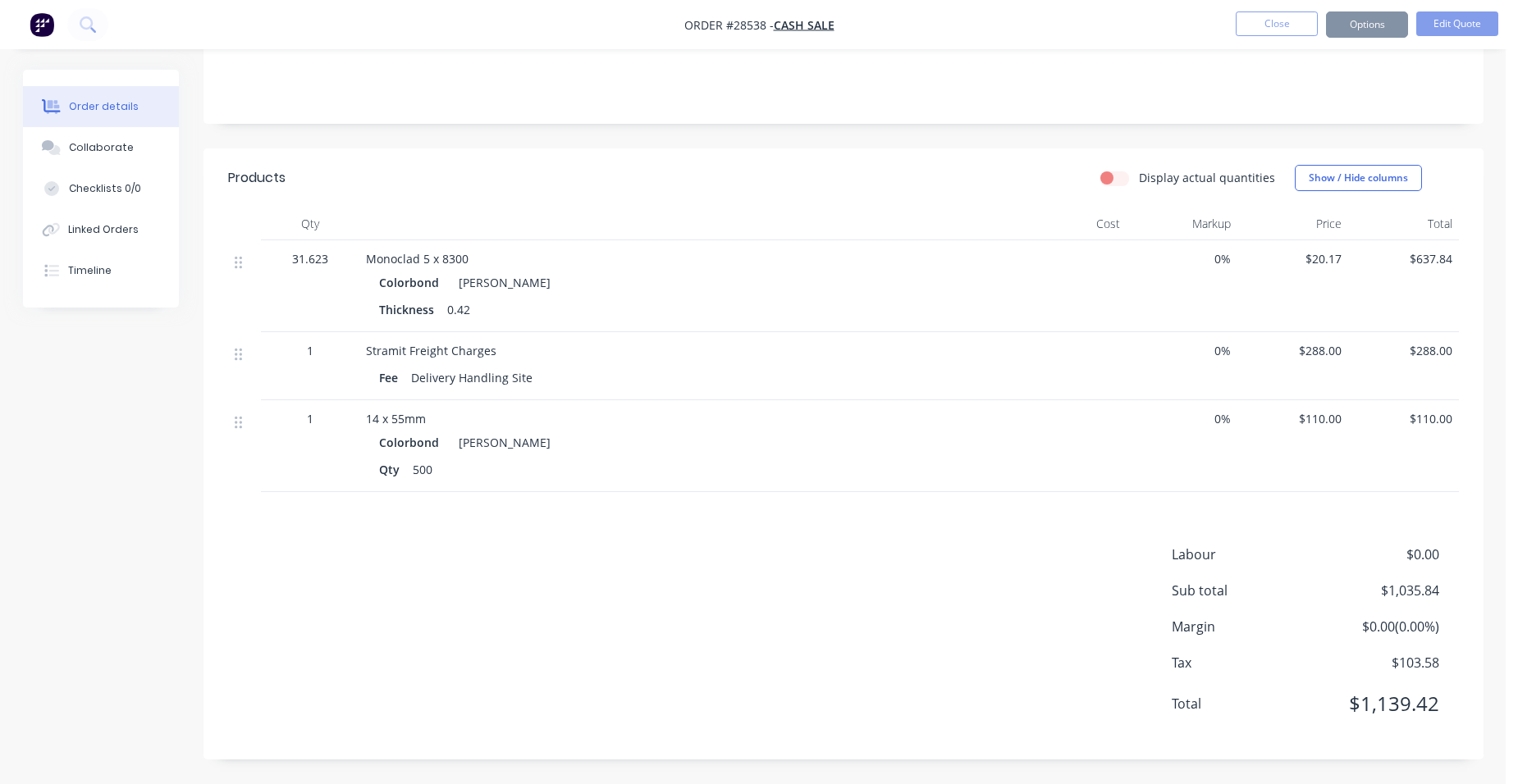
scroll to position [0, 0]
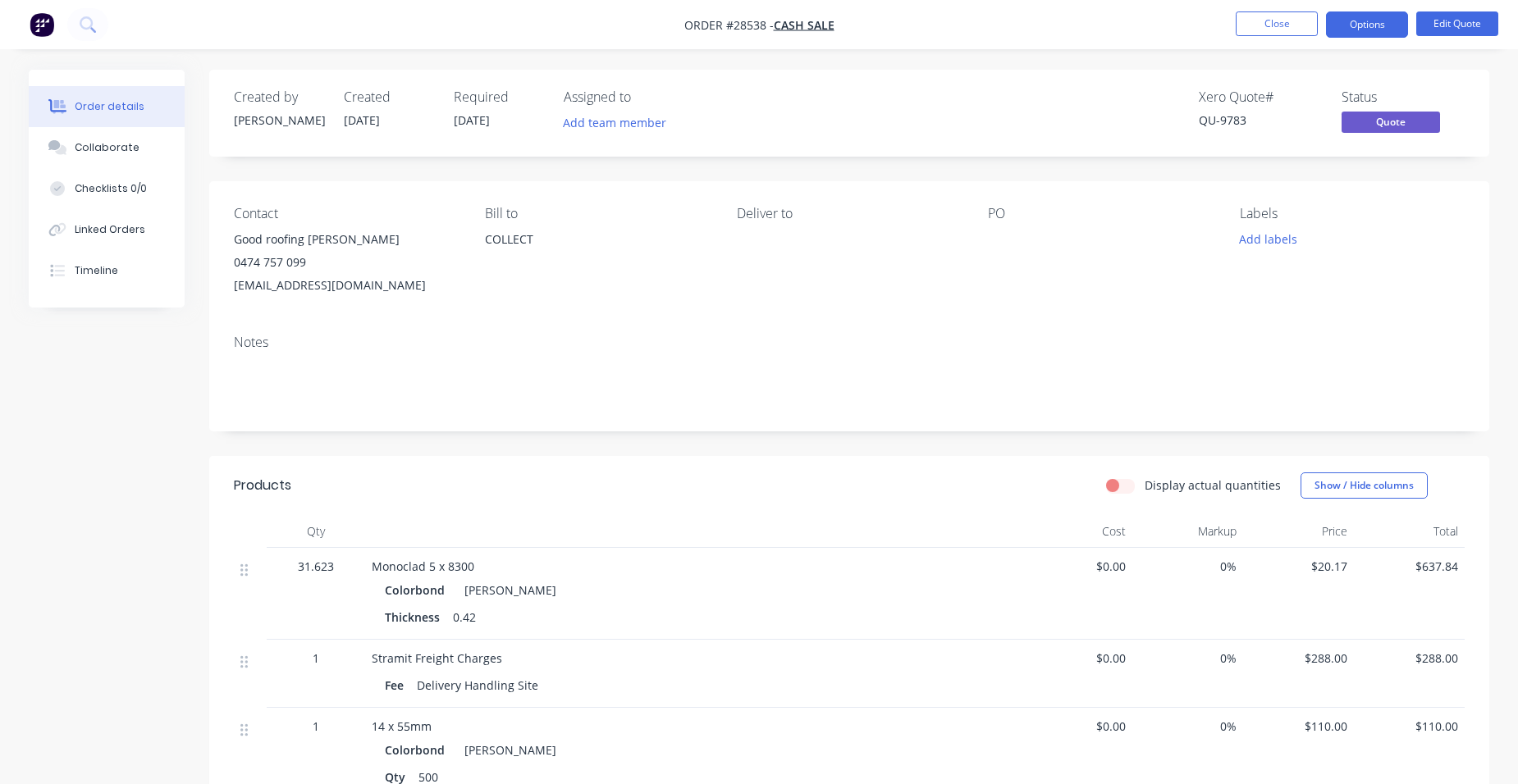
click at [1358, 29] on button "Options" at bounding box center [1367, 24] width 82 height 26
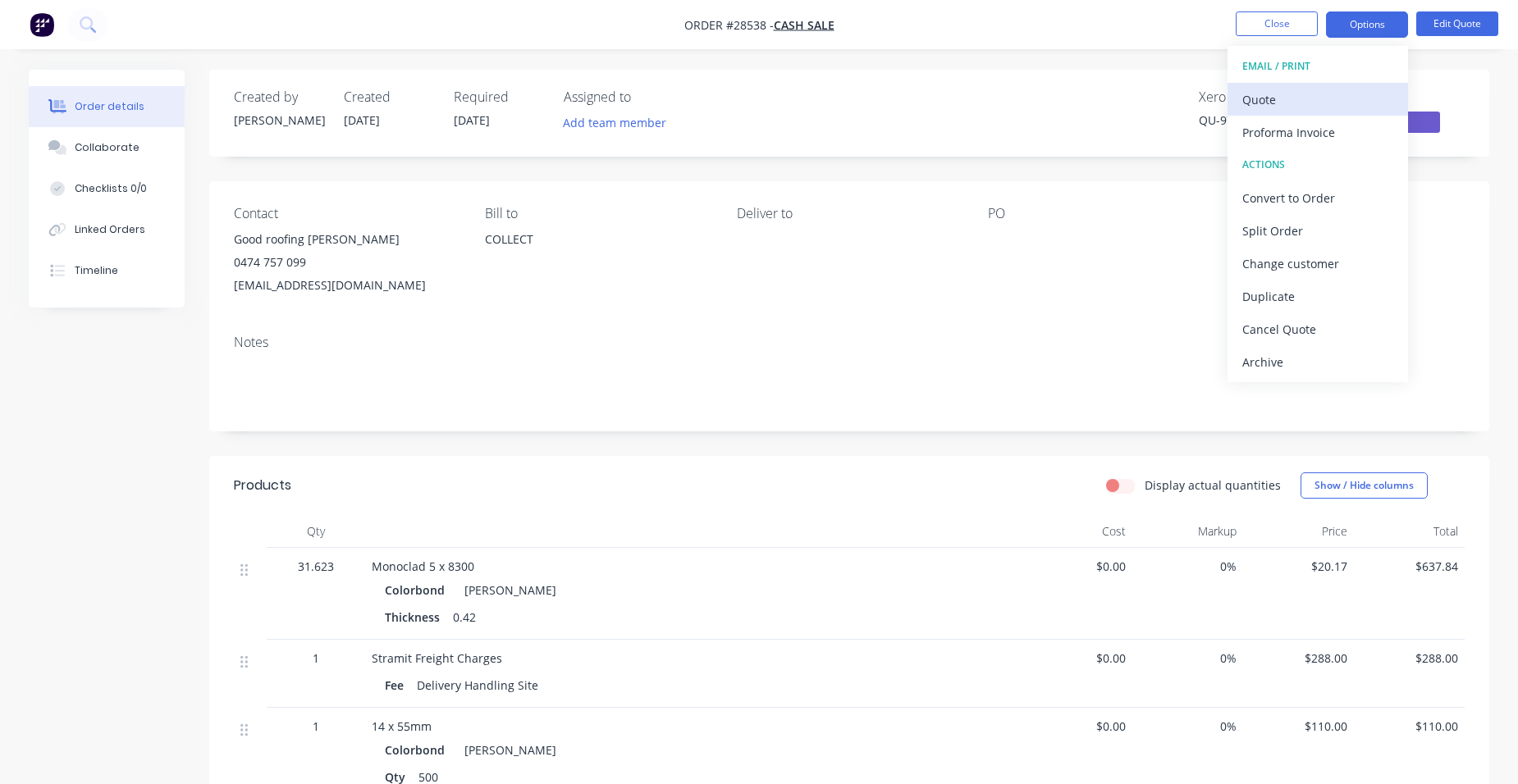
click at [1318, 85] on button "Quote" at bounding box center [1318, 99] width 180 height 33
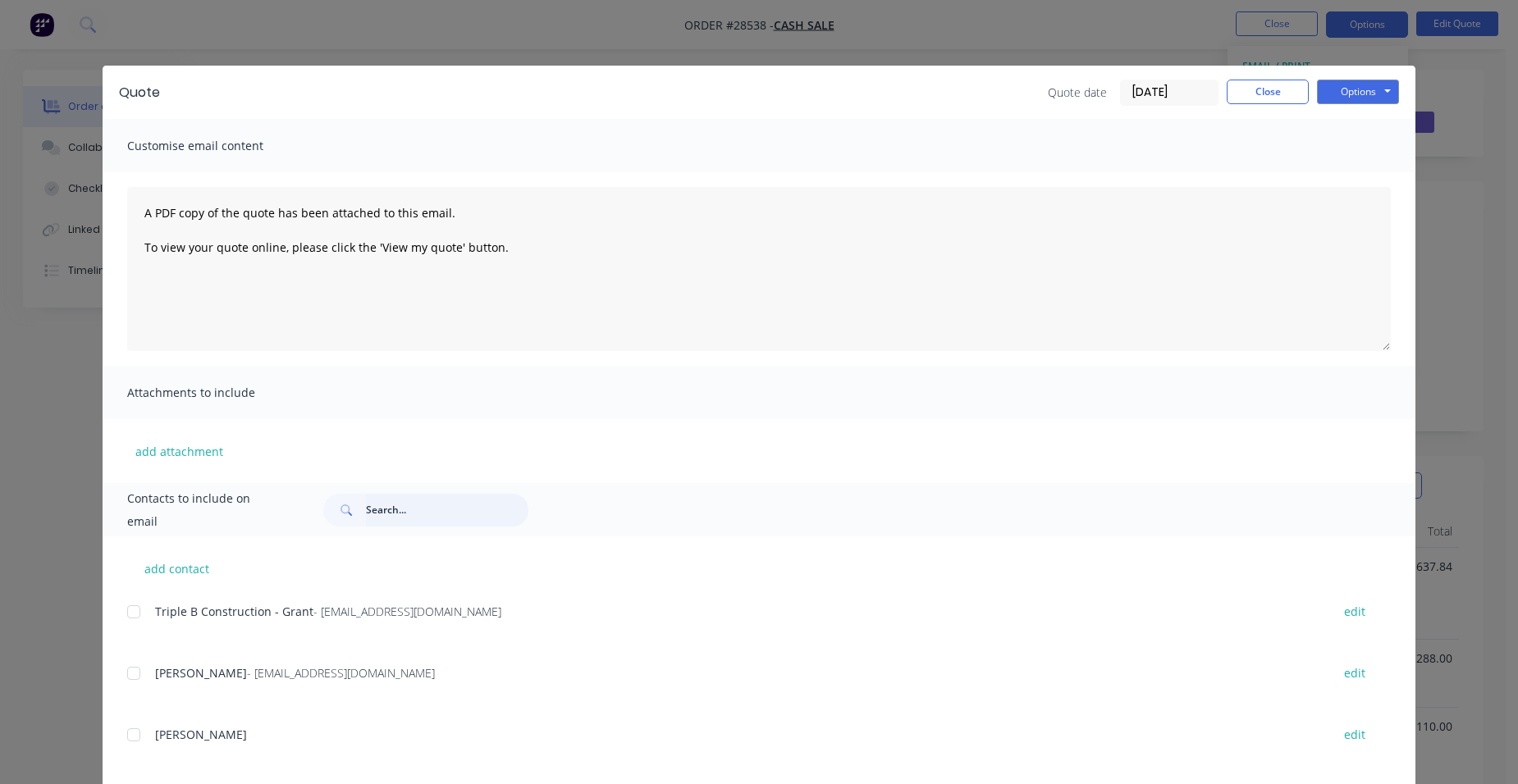
click at [395, 501] on input "text" at bounding box center [447, 509] width 163 height 33
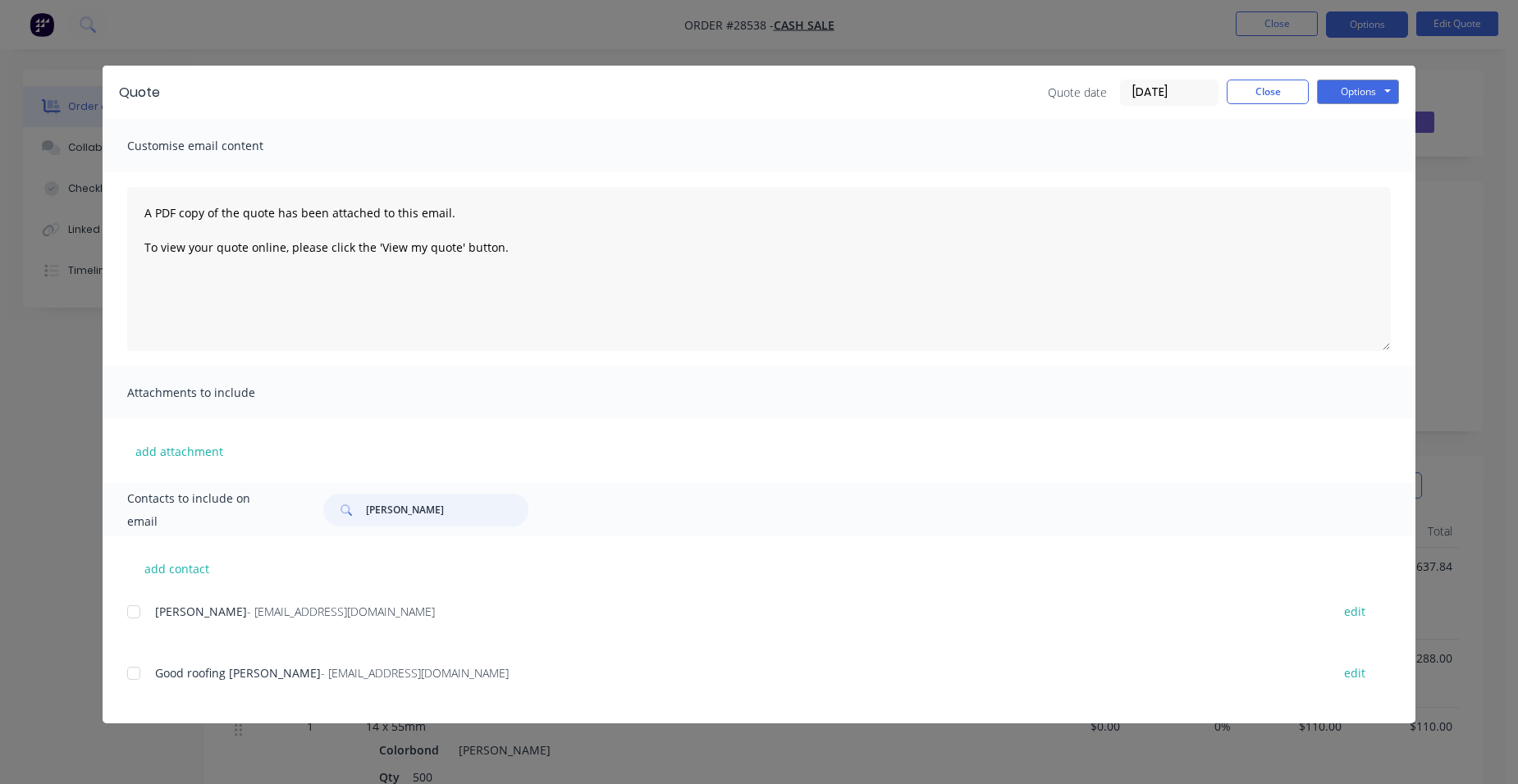
type input "[PERSON_NAME]"
drag, startPoint x: 152, startPoint y: 664, endPoint x: 167, endPoint y: 662, distance: 15.1
click at [152, 665] on div "Good roofing [PERSON_NAME] - [EMAIL_ADDRESS][DOMAIN_NAME] edit" at bounding box center [771, 673] width 1288 height 23
click at [139, 668] on div at bounding box center [134, 673] width 33 height 33
click at [1365, 89] on button "Options" at bounding box center [1358, 91] width 82 height 24
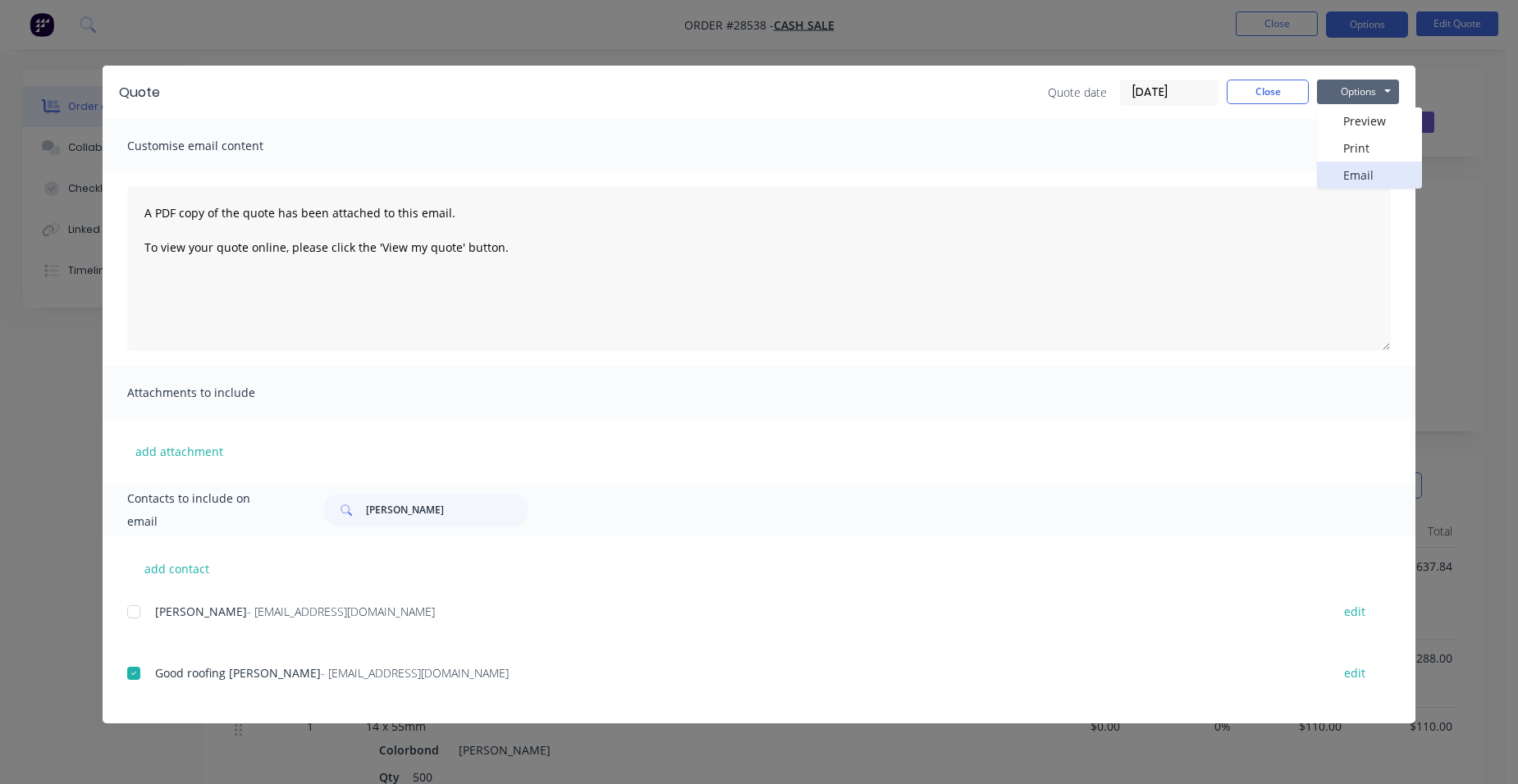
click at [1338, 169] on button "Email" at bounding box center [1369, 175] width 105 height 27
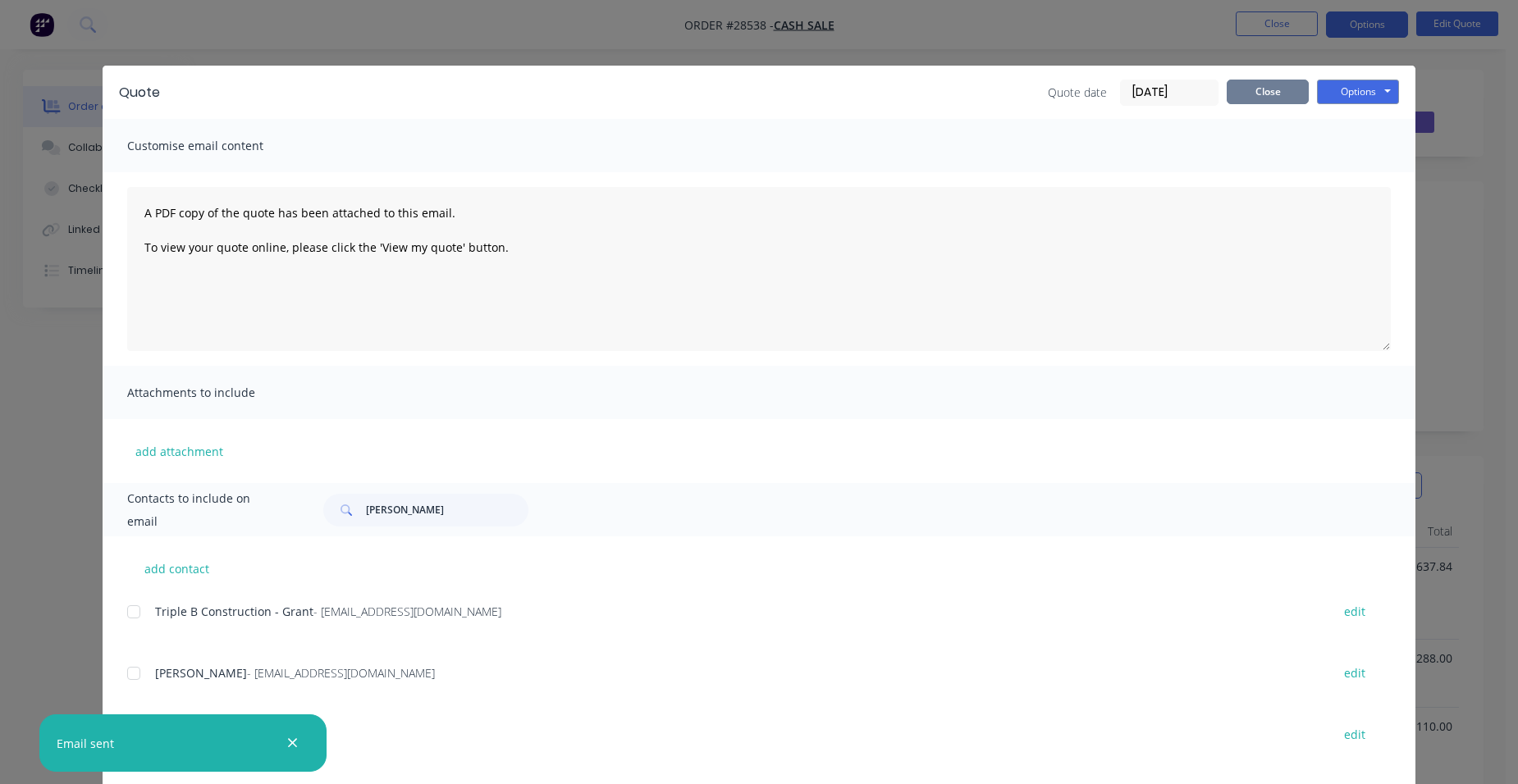
click at [1272, 90] on button "Close" at bounding box center [1268, 91] width 82 height 24
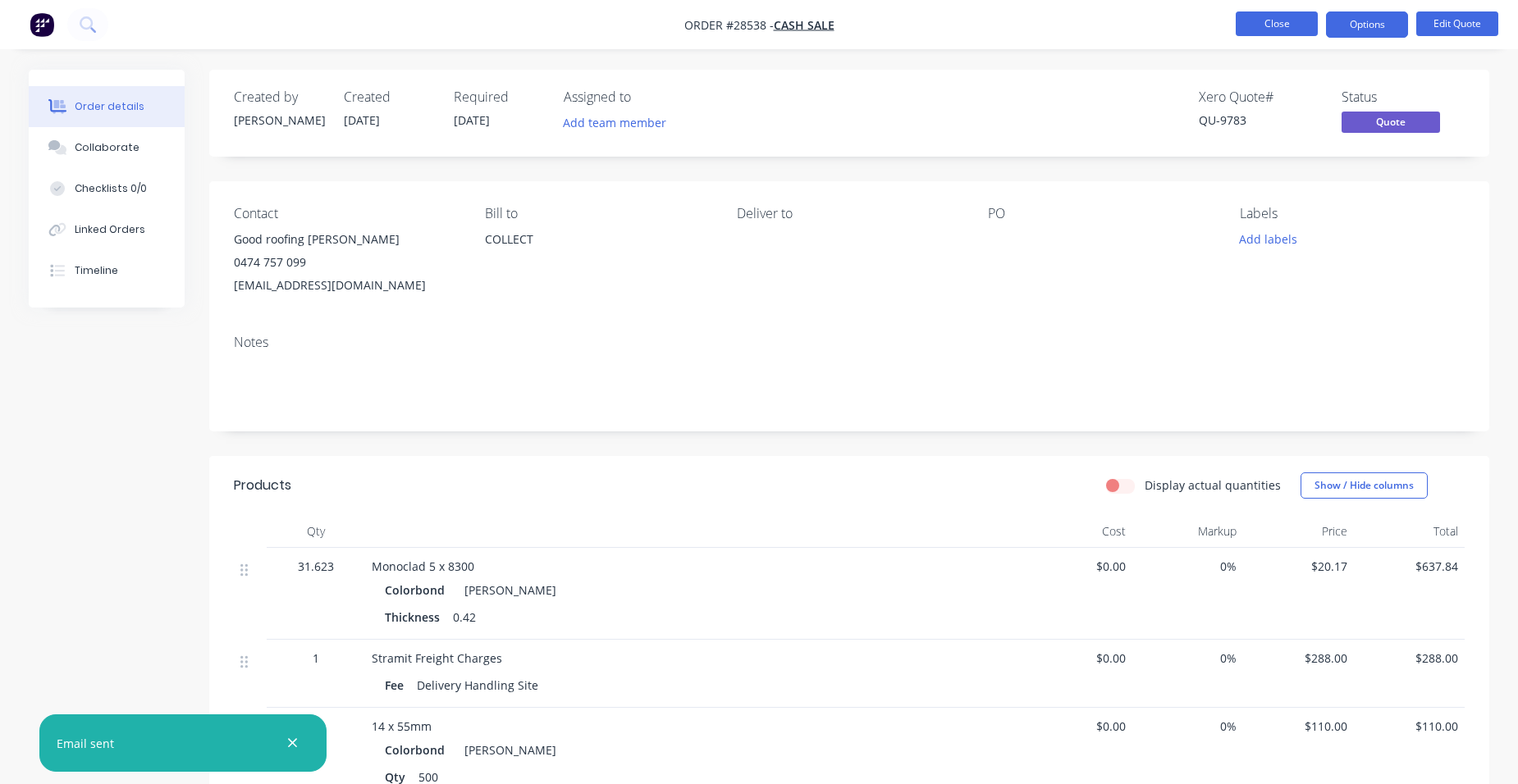
click at [1275, 28] on button "Close" at bounding box center [1277, 23] width 82 height 24
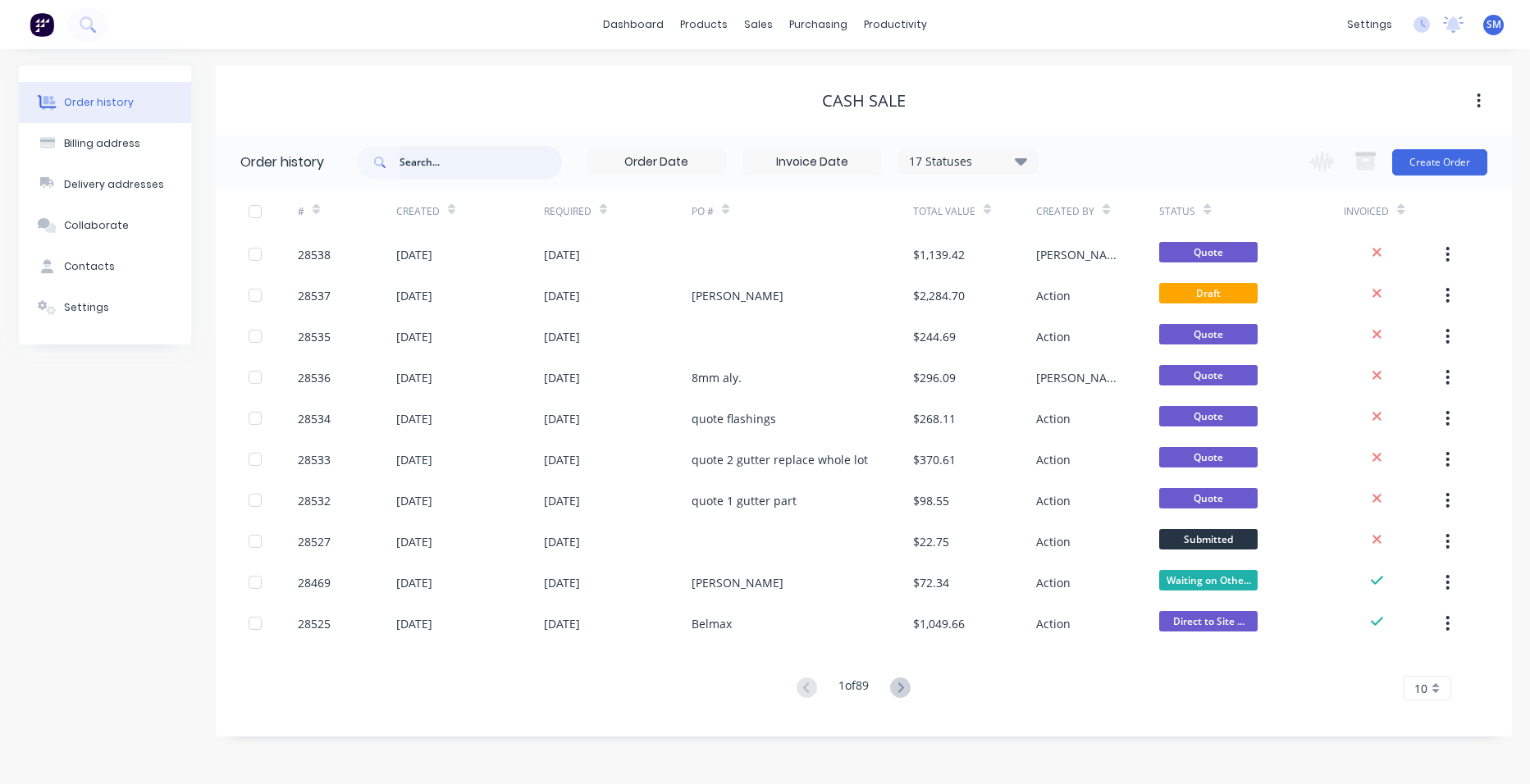
click at [458, 165] on input "text" at bounding box center [480, 162] width 163 height 33
type input "106"
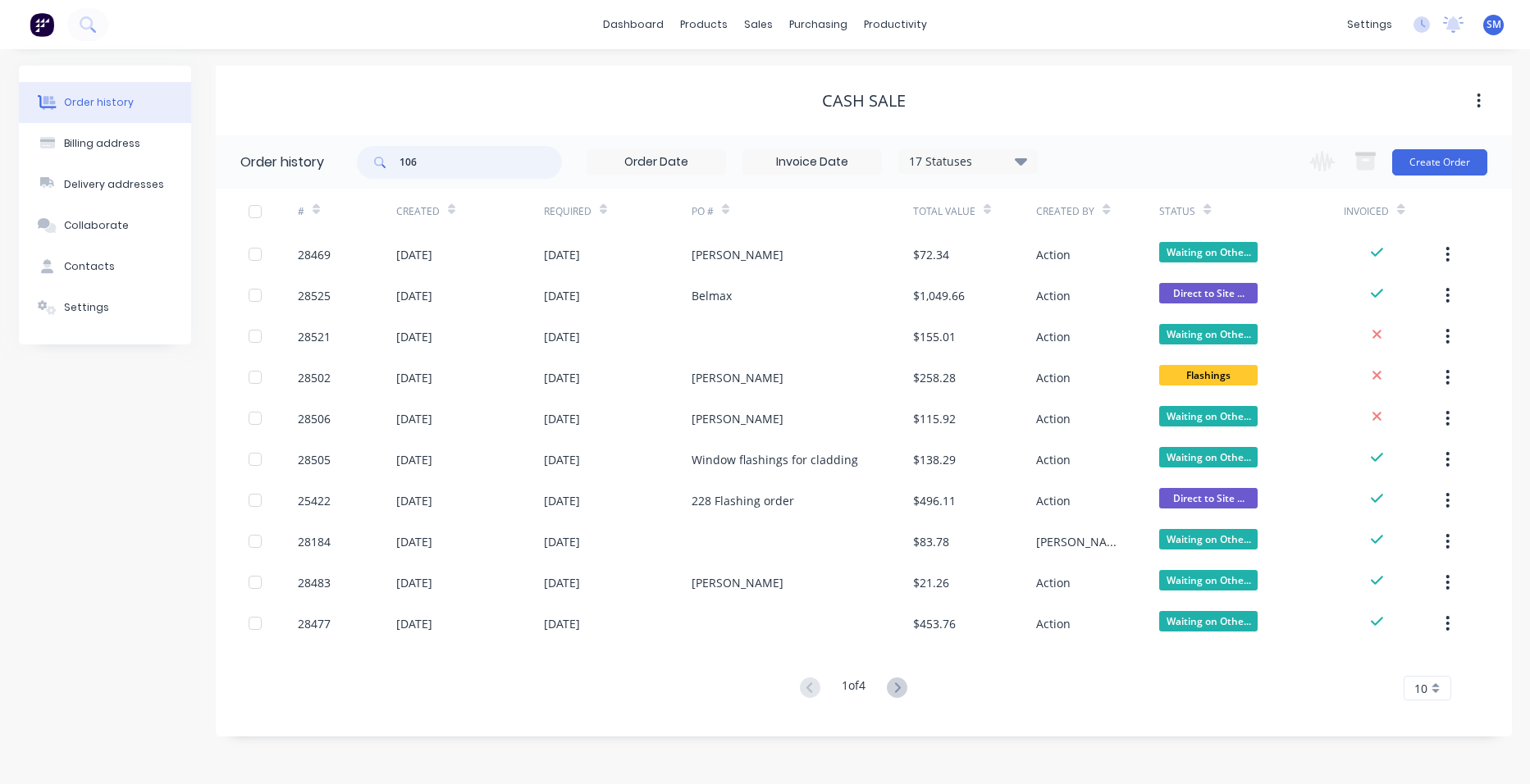
click at [450, 165] on input "106" at bounding box center [480, 162] width 163 height 33
type input "10695"
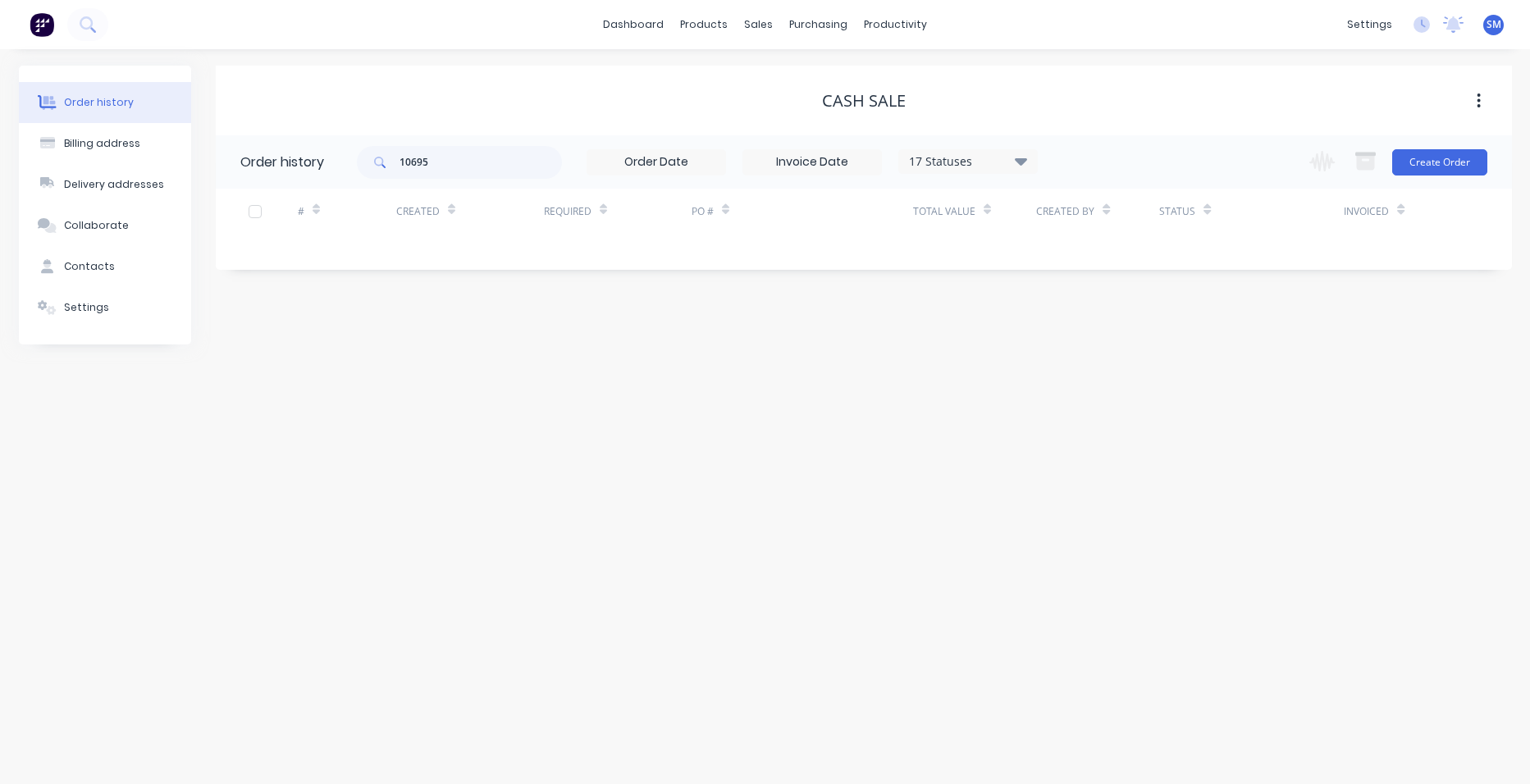
click at [1016, 161] on icon at bounding box center [1021, 161] width 13 height 20
click at [1103, 351] on label at bounding box center [1103, 351] width 0 height 0
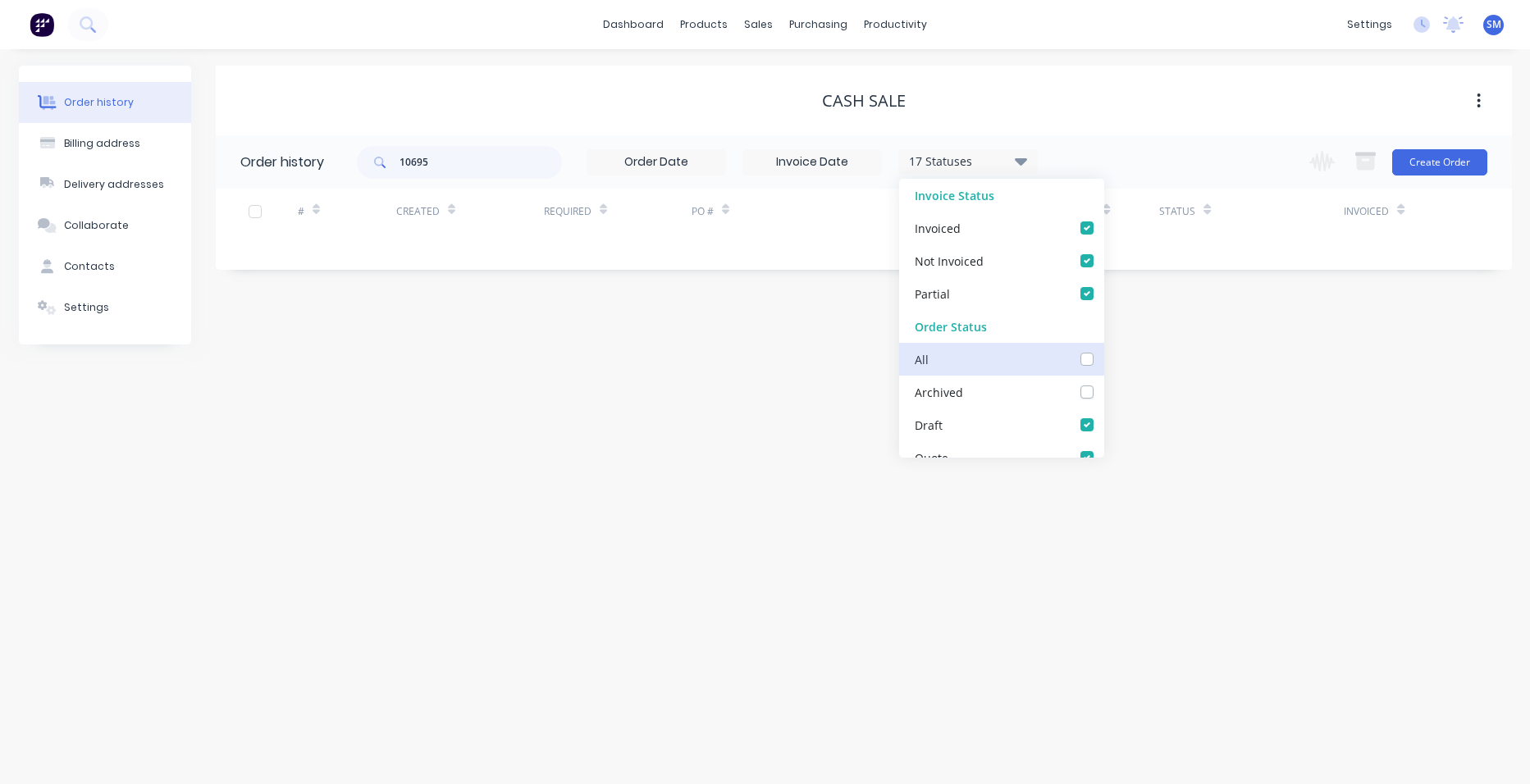
click at [1103, 362] on input "checkbox" at bounding box center [1110, 358] width 13 height 16
checkbox input "true"
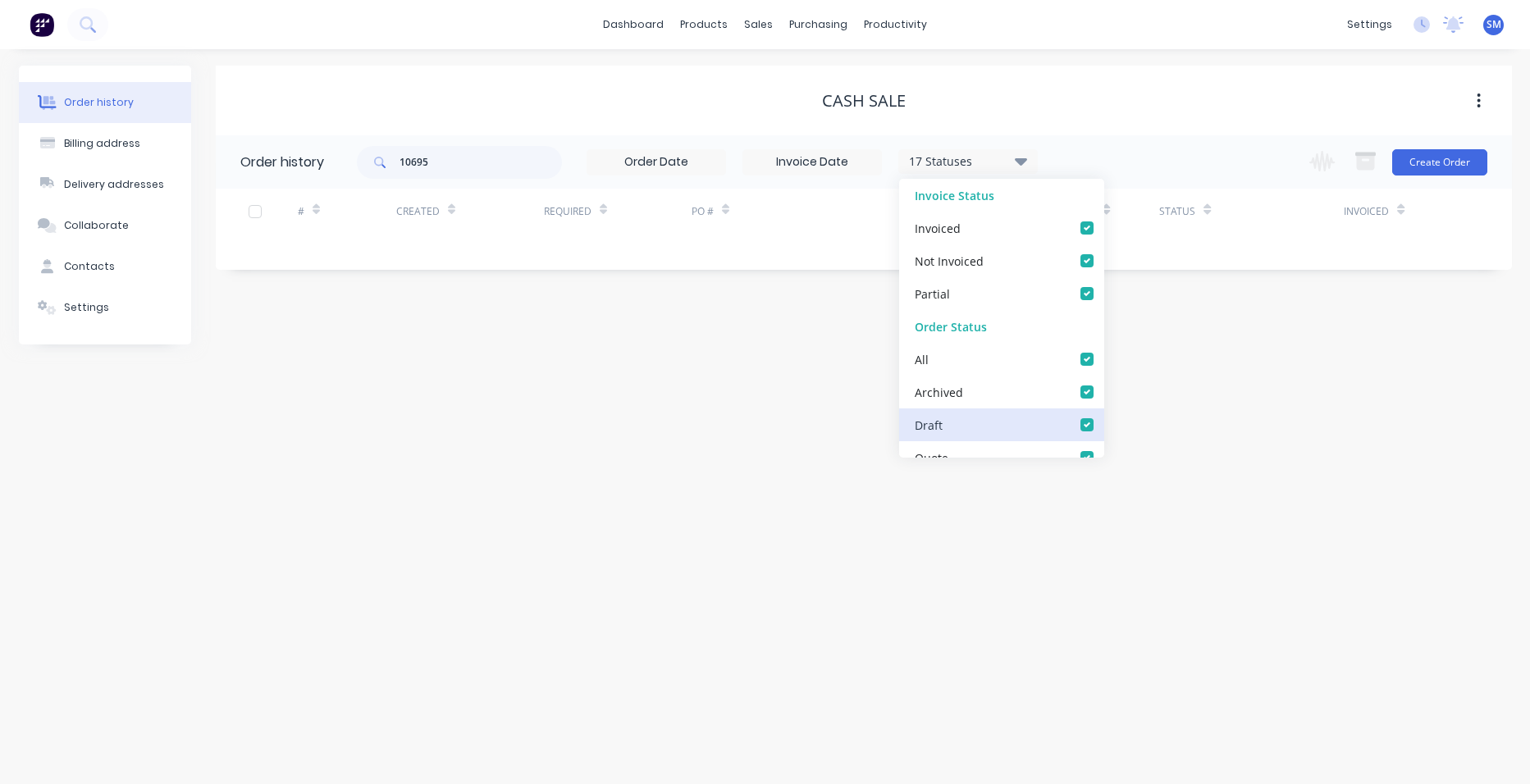
checkbox input "true"
drag, startPoint x: 854, startPoint y: 526, endPoint x: 833, endPoint y: 527, distance: 21.0
click at [854, 528] on div "Order history Billing address Delivery addresses Collaborate Contacts Settings …" at bounding box center [765, 417] width 1530 height 735
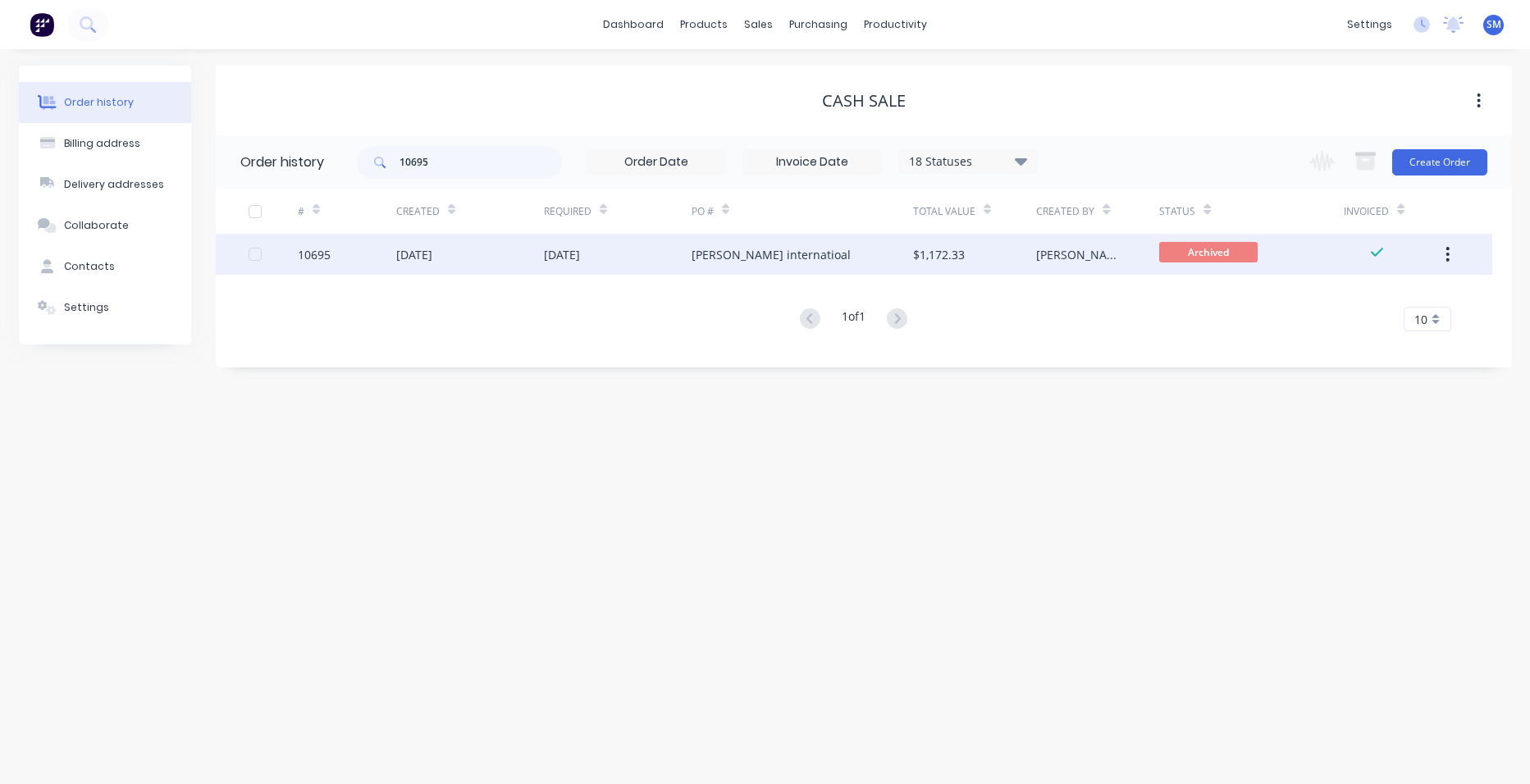
click at [811, 256] on div "[PERSON_NAME] internatioal" at bounding box center [802, 254] width 221 height 41
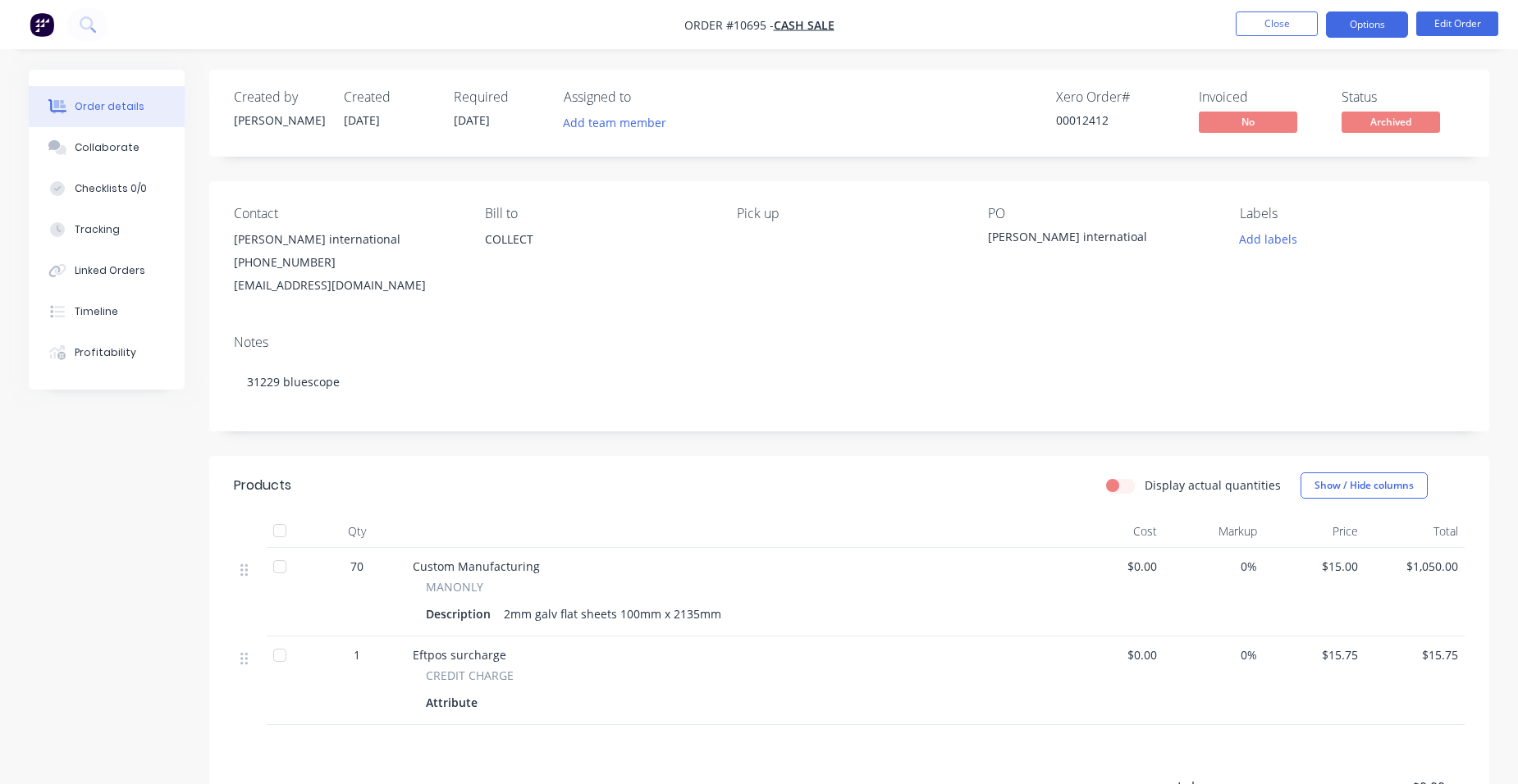
click at [1374, 23] on button "Options" at bounding box center [1367, 24] width 82 height 26
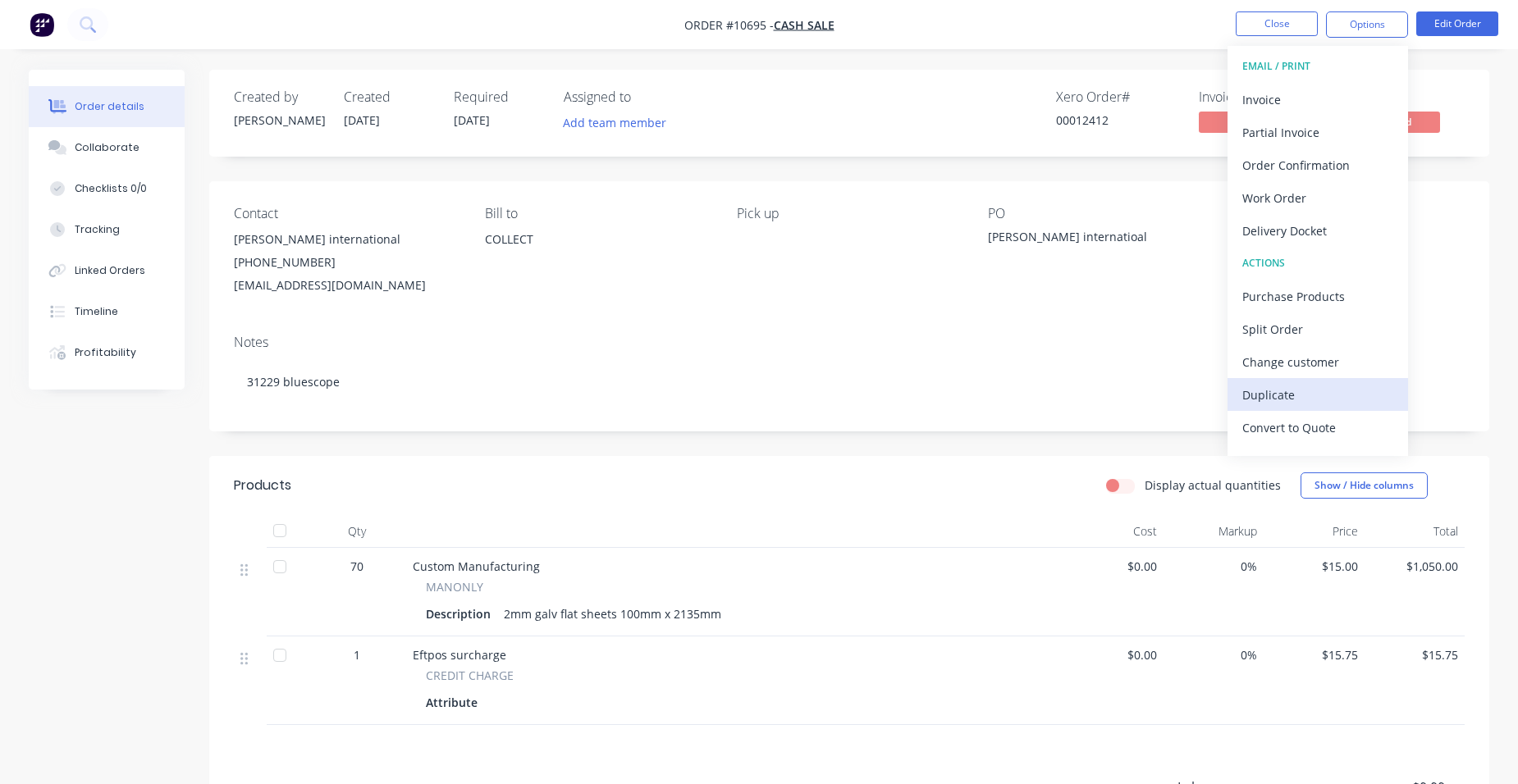
click at [1309, 399] on div "Duplicate" at bounding box center [1318, 395] width 151 height 23
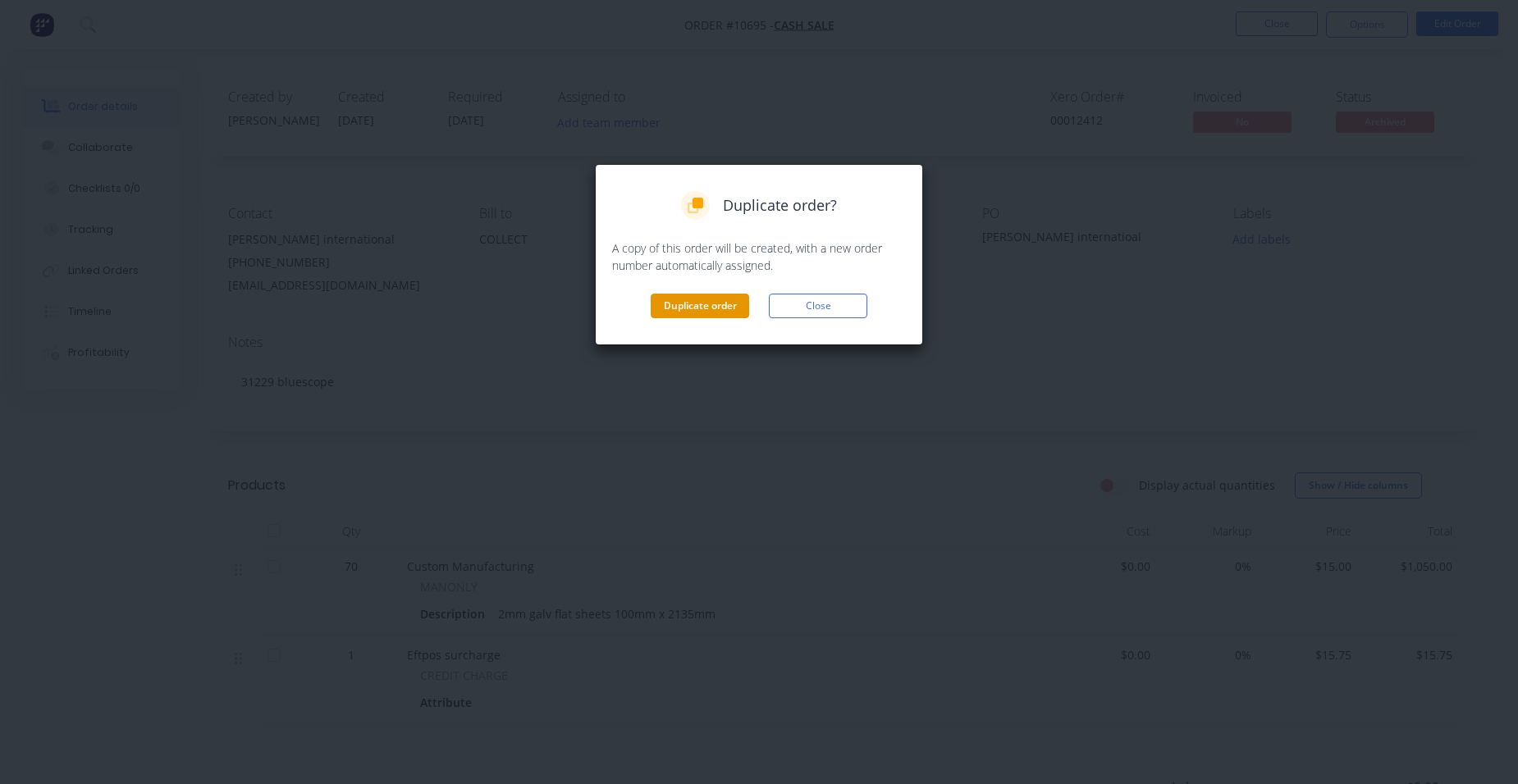
click at [670, 297] on button "Duplicate order" at bounding box center [700, 306] width 99 height 24
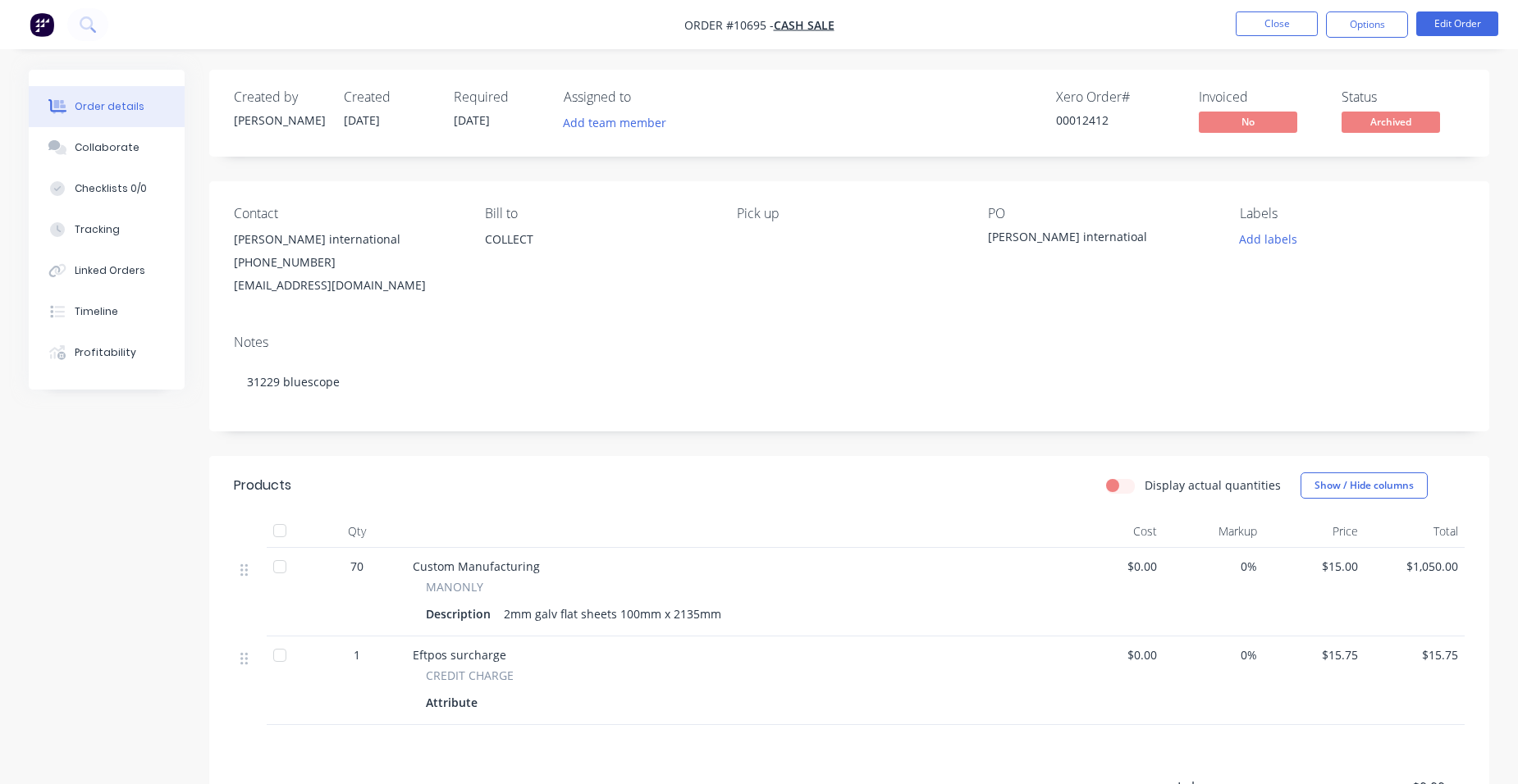
click at [1281, 38] on nav "Order #10695 - CASH SALE Close Options Edit Order" at bounding box center [759, 24] width 1518 height 49
click at [1280, 27] on button "Close" at bounding box center [1277, 23] width 82 height 24
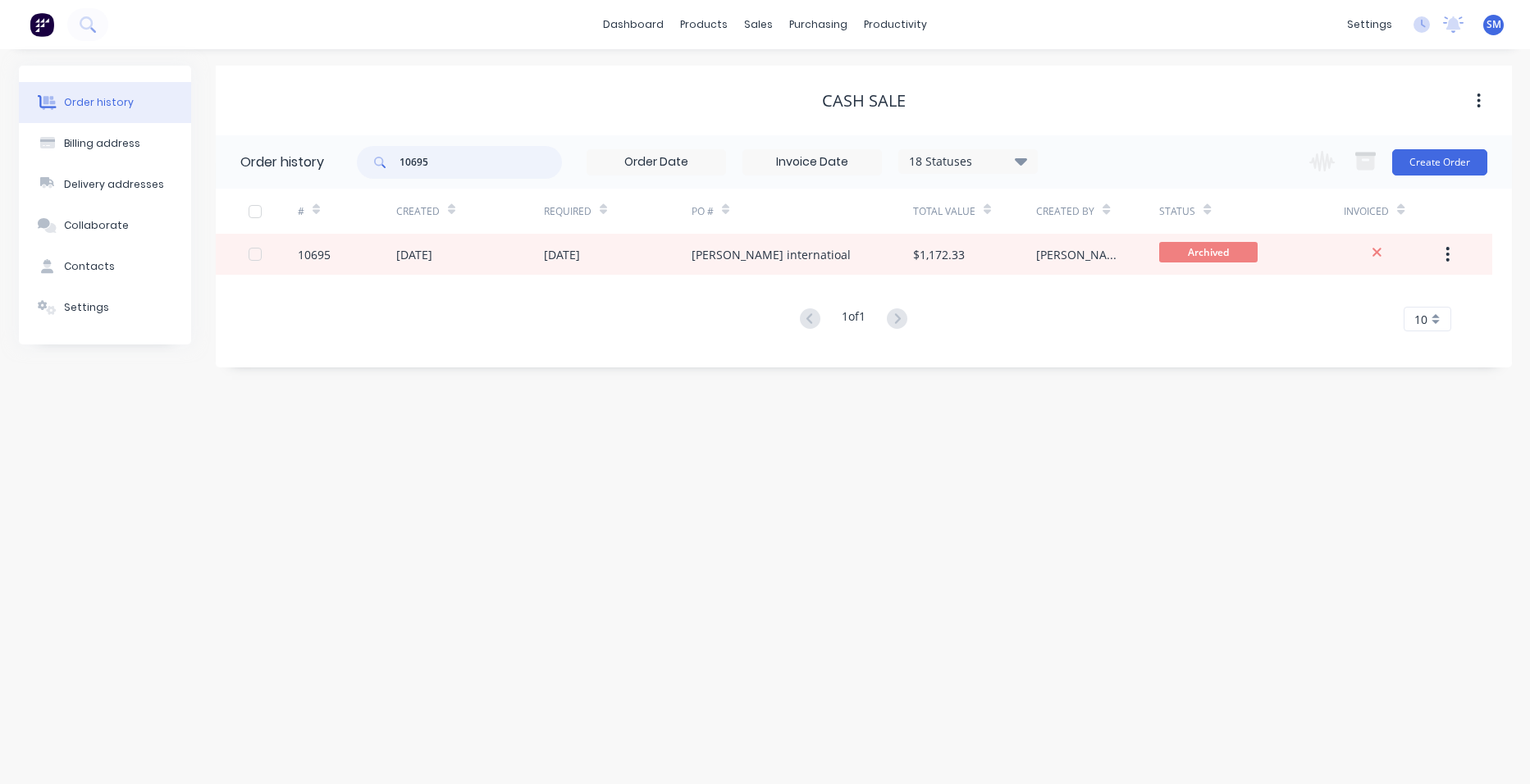
drag, startPoint x: 468, startPoint y: 161, endPoint x: 317, endPoint y: 144, distance: 152.0
click at [302, 166] on header "Order history 10695 18 Statuses Invoice Status Invoiced Not Invoiced Partial Or…" at bounding box center [864, 162] width 1296 height 53
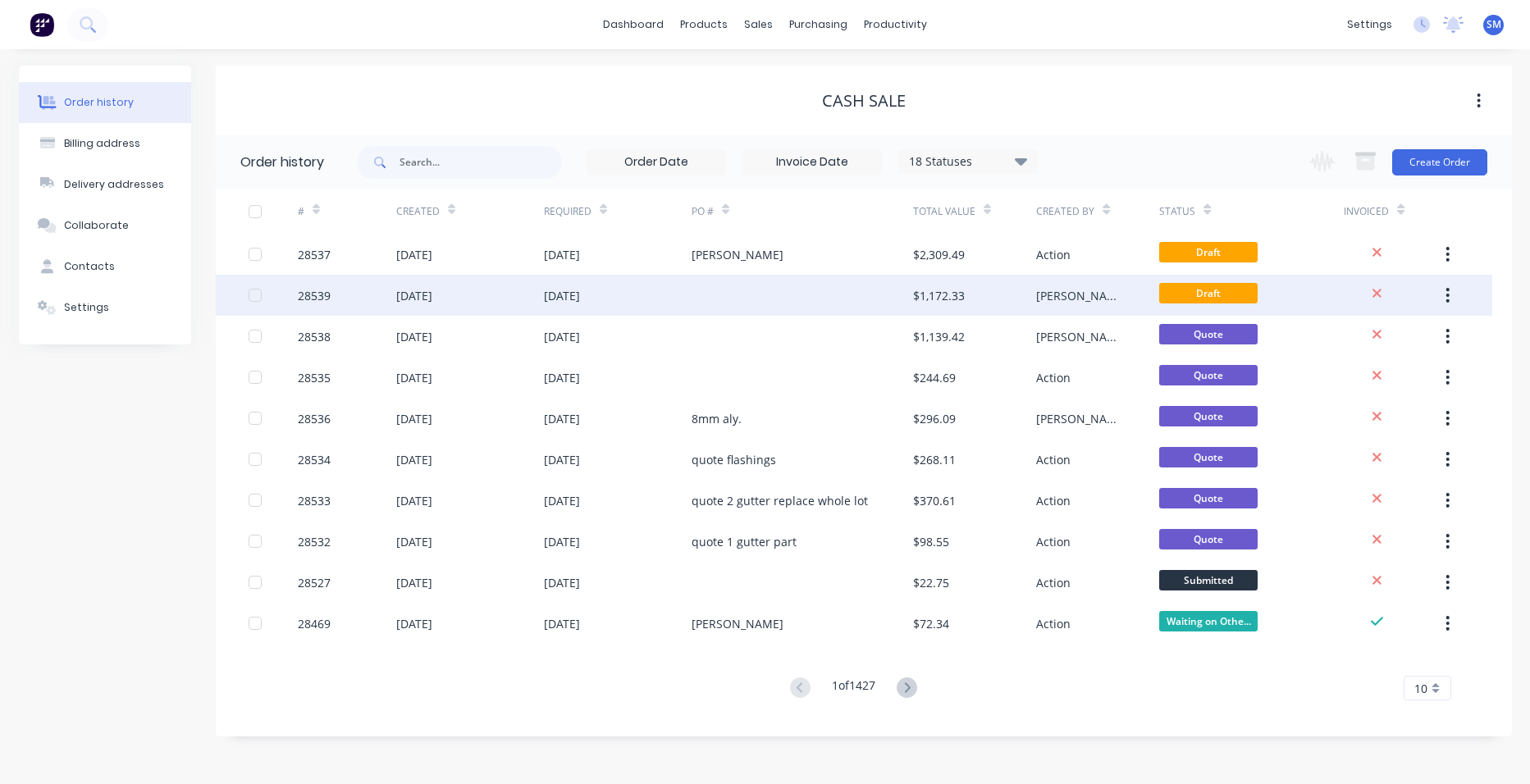
click at [818, 294] on div at bounding box center [802, 295] width 221 height 41
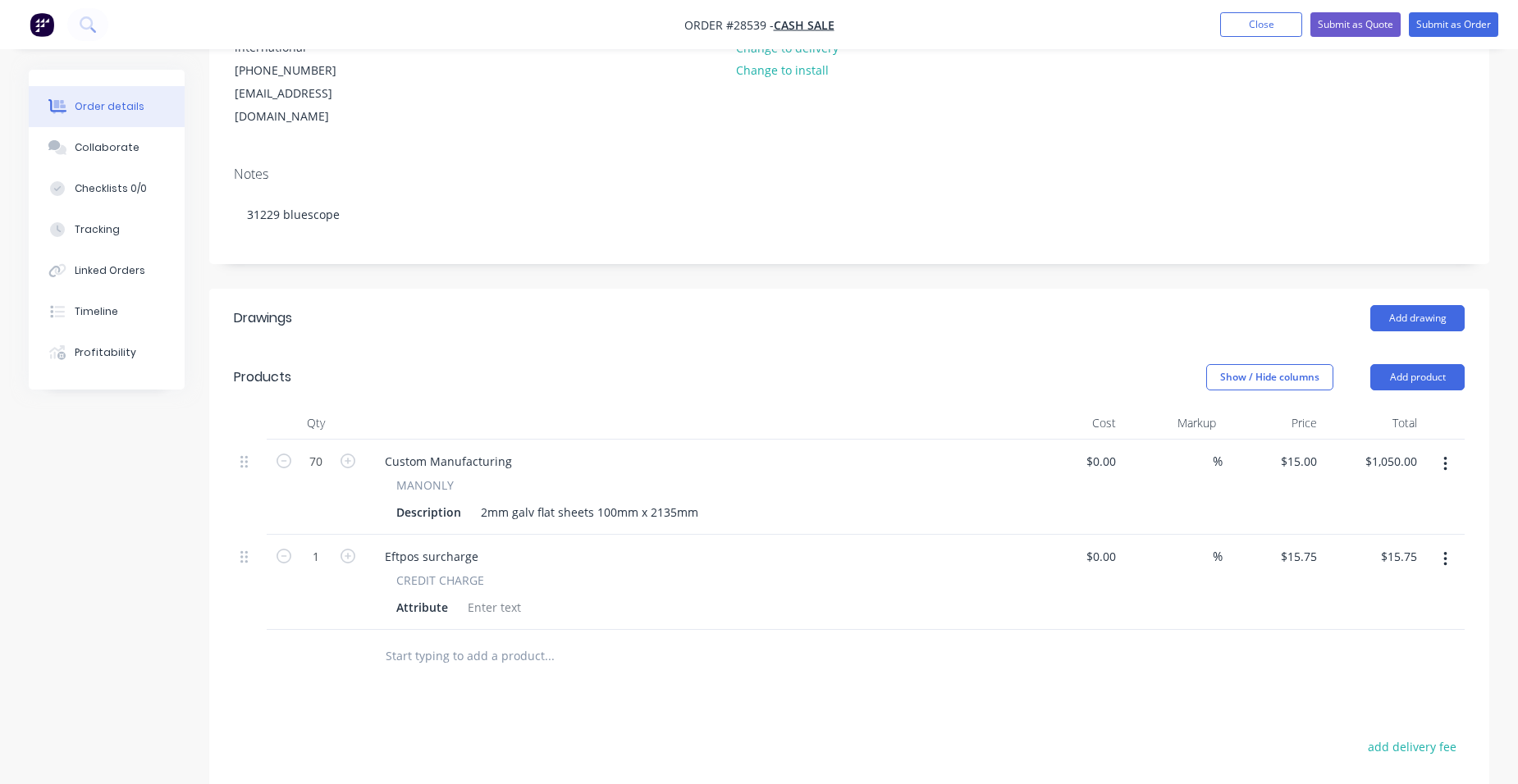
scroll to position [246, 0]
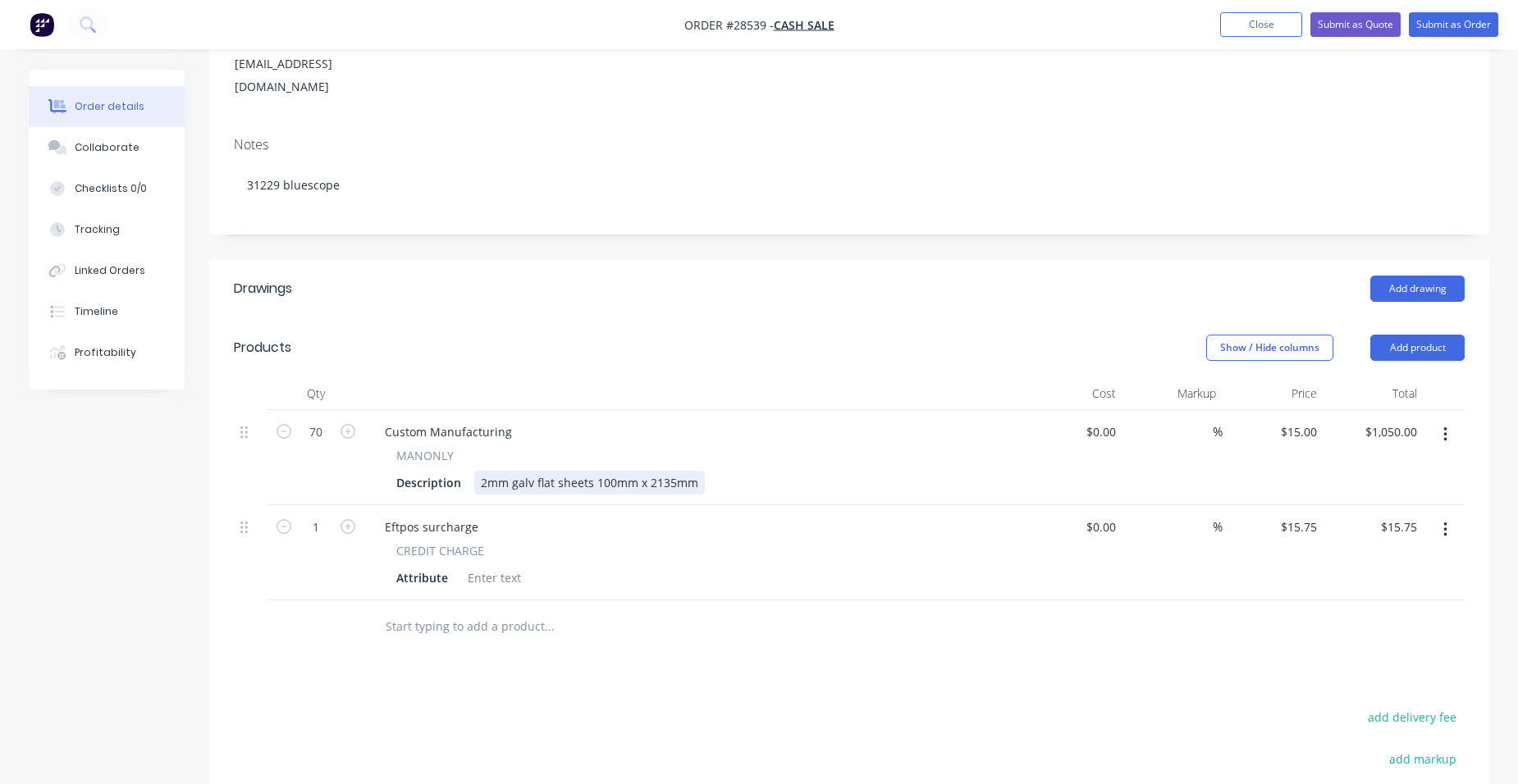
click at [532, 471] on div "2mm galv flat sheets 100mm x 2135mm" at bounding box center [589, 483] width 230 height 23
click at [1444, 521] on icon "button" at bounding box center [1445, 530] width 4 height 18
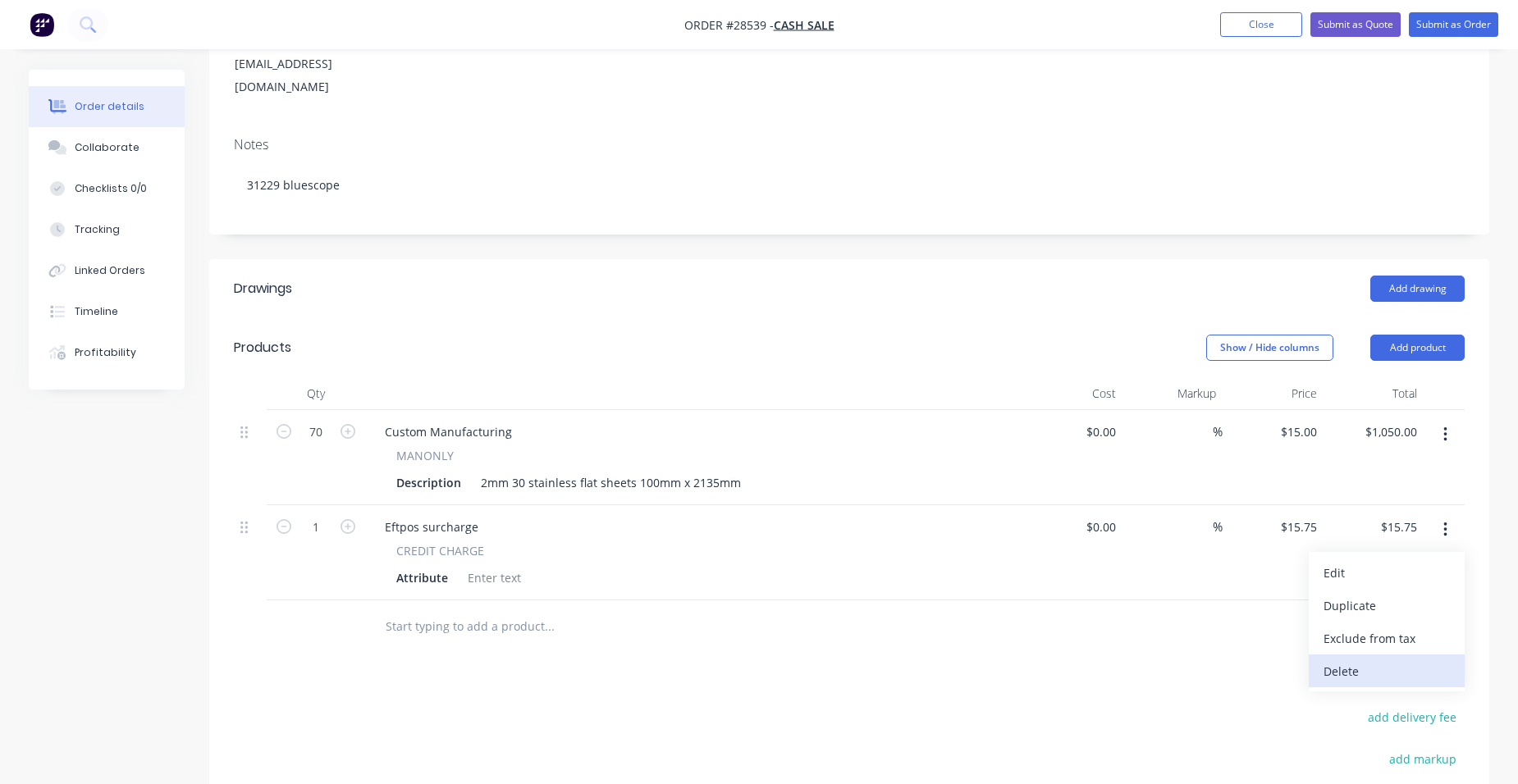
click at [1373, 660] on div "Delete" at bounding box center [1386, 671] width 126 height 23
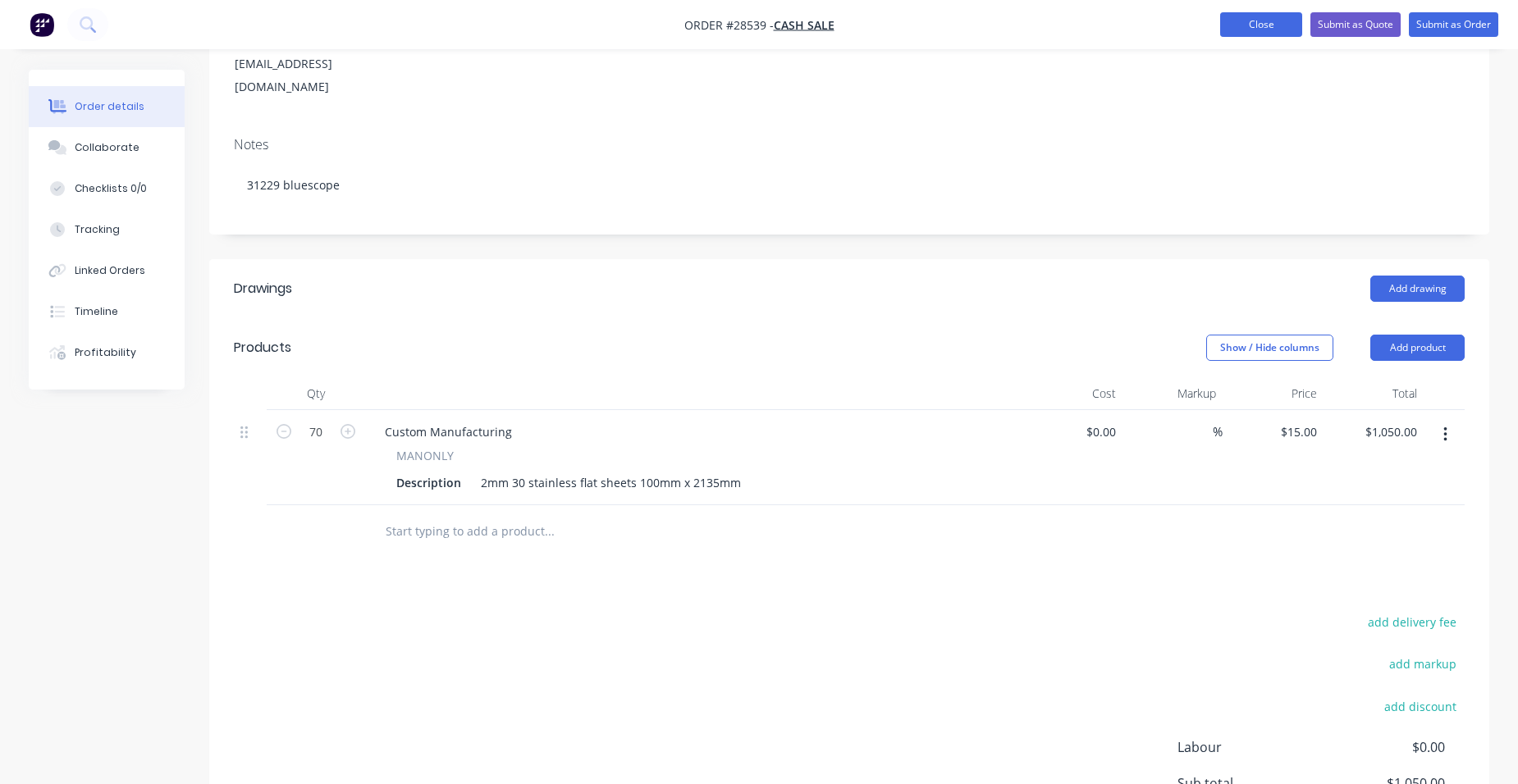
click at [1276, 21] on button "Close" at bounding box center [1261, 24] width 82 height 24
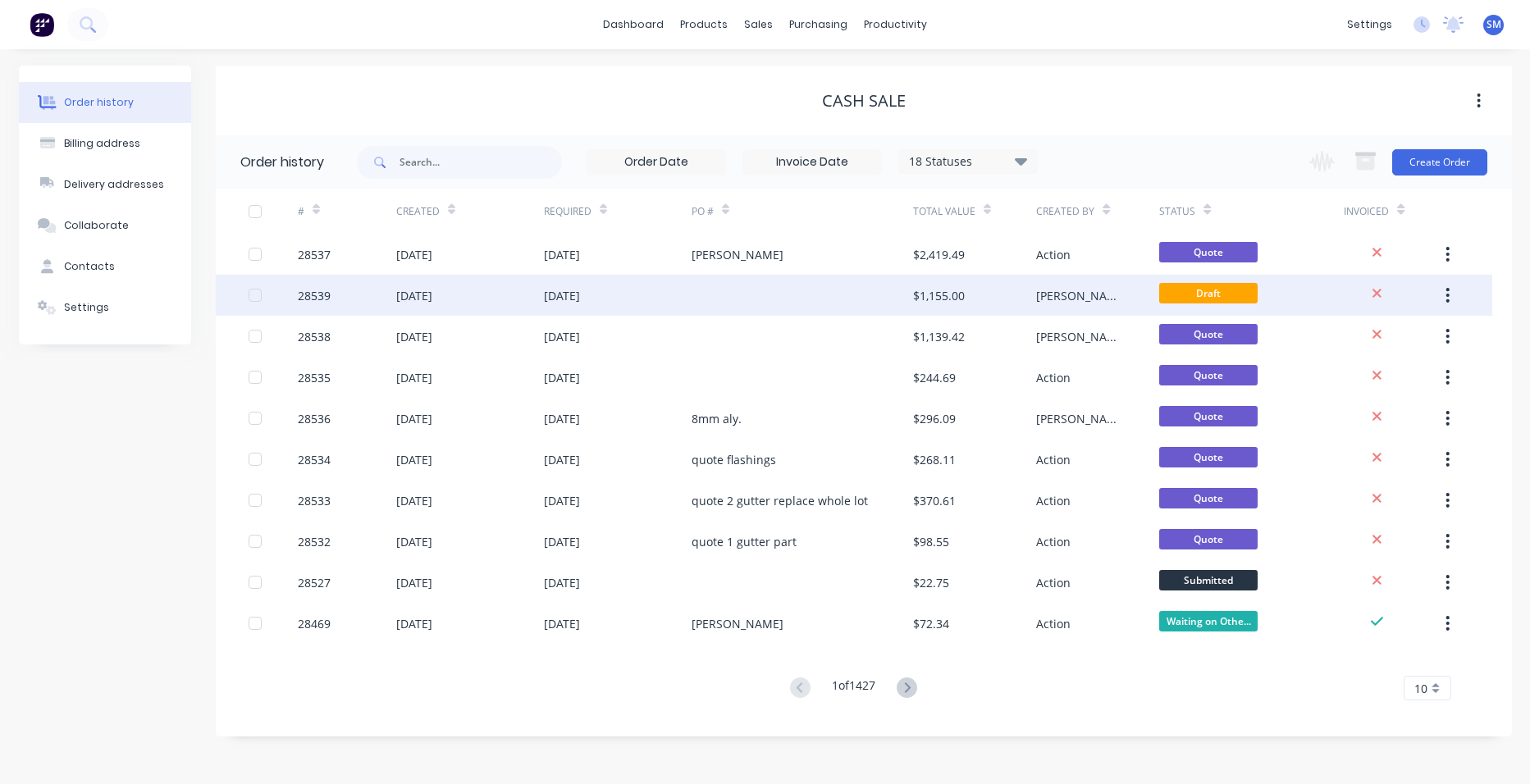
click at [783, 285] on div at bounding box center [802, 295] width 221 height 41
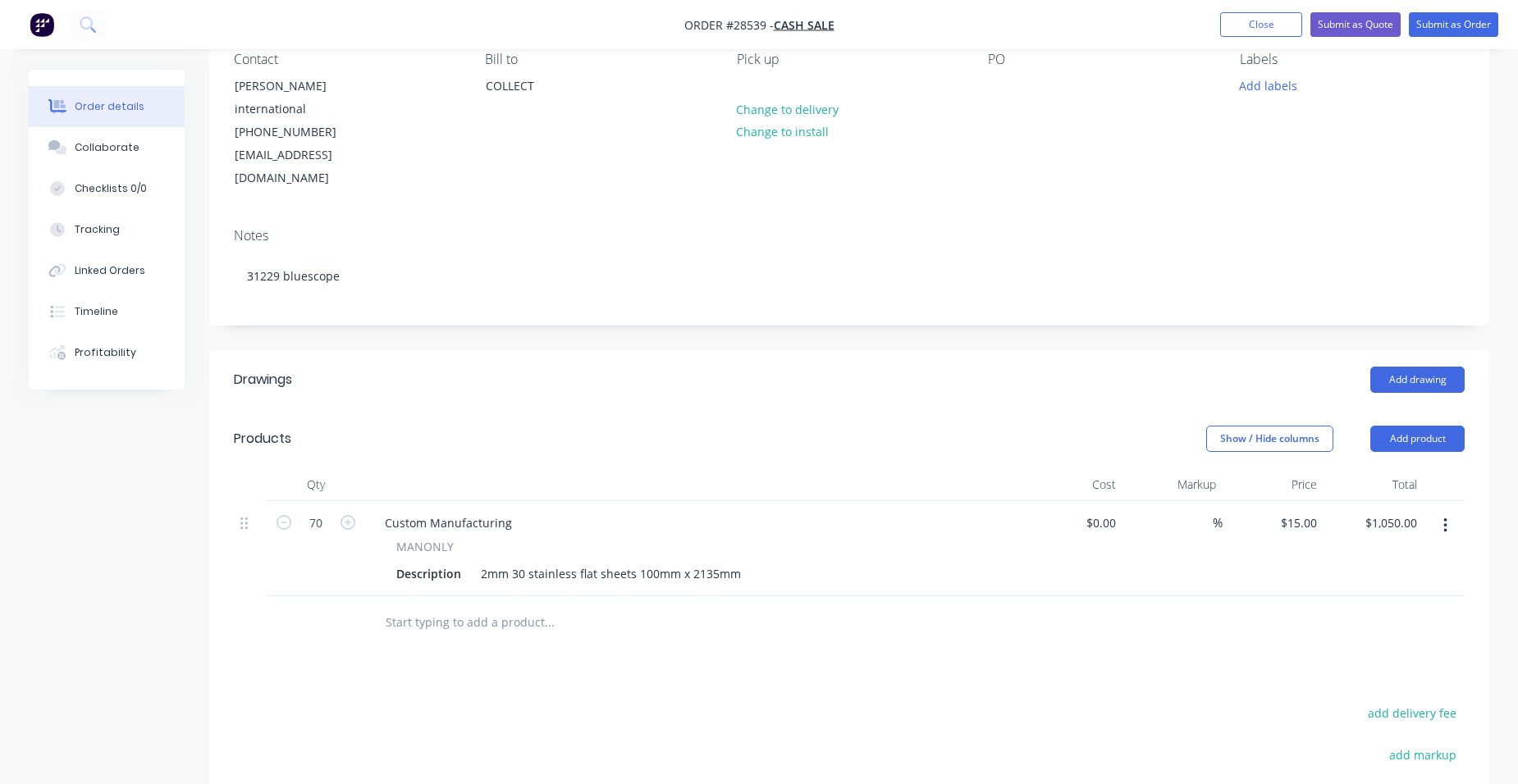
scroll to position [328, 0]
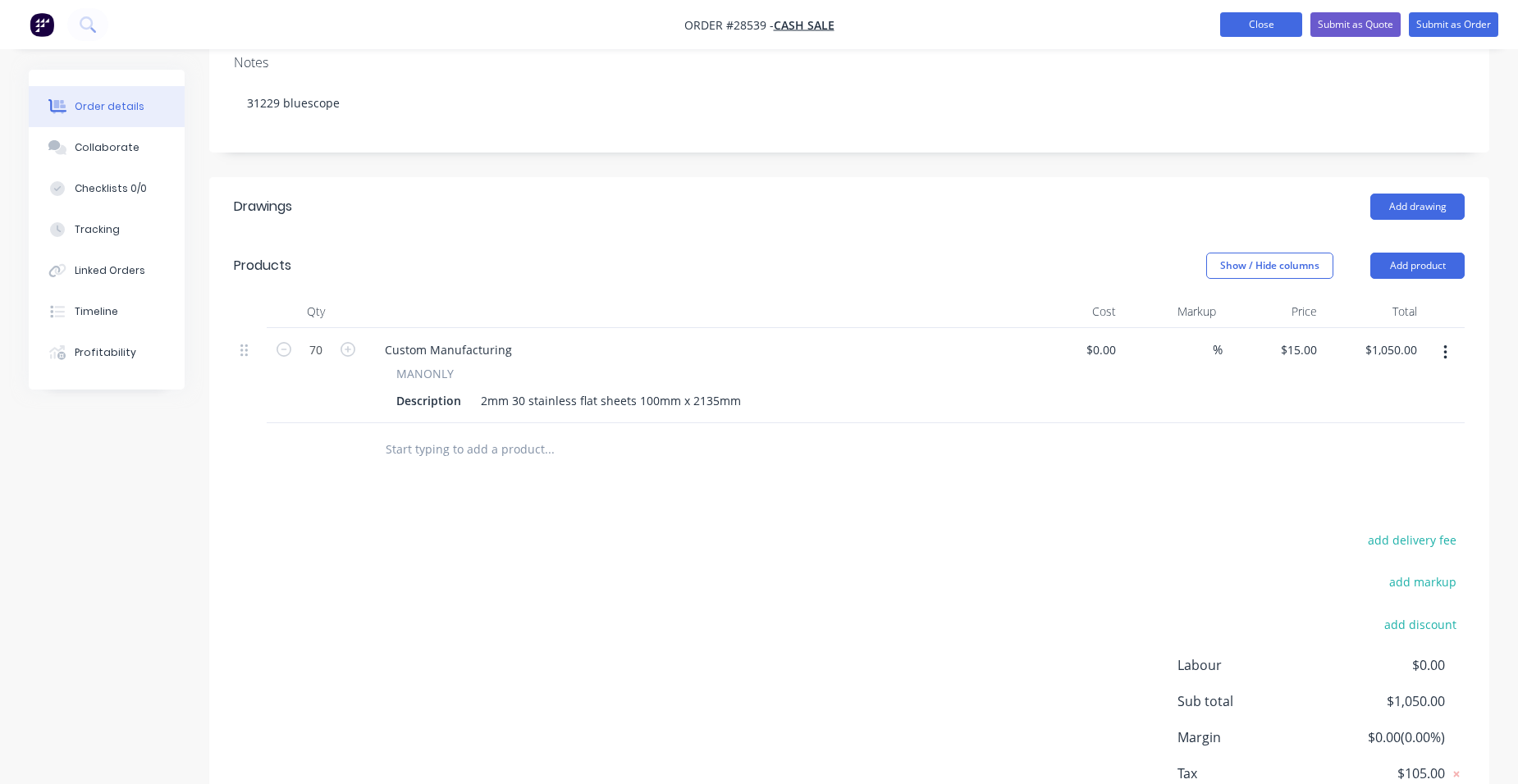
drag, startPoint x: 1281, startPoint y: 18, endPoint x: 1262, endPoint y: 23, distance: 19.6
click at [1281, 18] on button "Close" at bounding box center [1261, 24] width 82 height 24
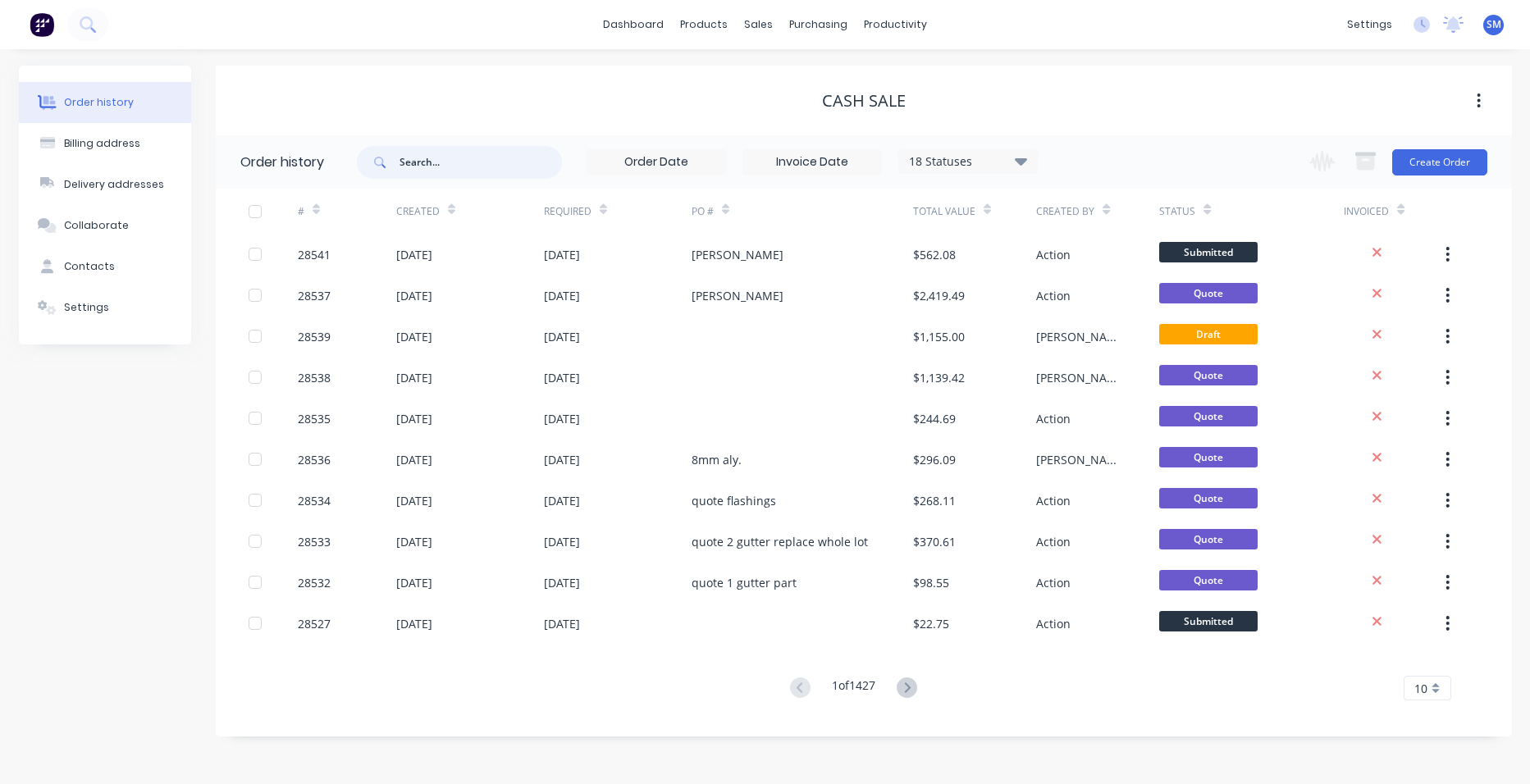
click at [450, 167] on input "text" at bounding box center [480, 162] width 163 height 33
type input "[PERSON_NAME]"
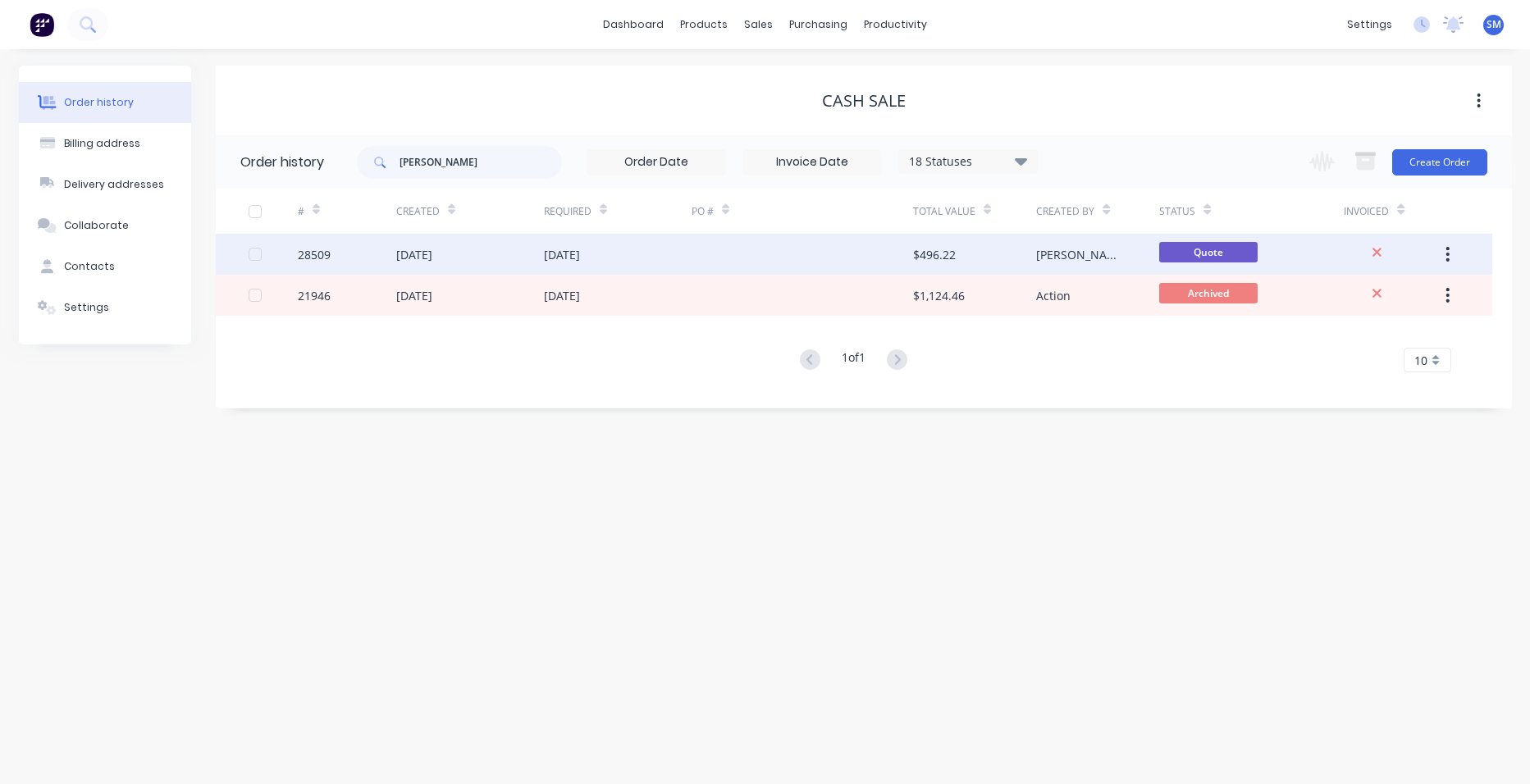
click at [811, 254] on div at bounding box center [802, 254] width 221 height 41
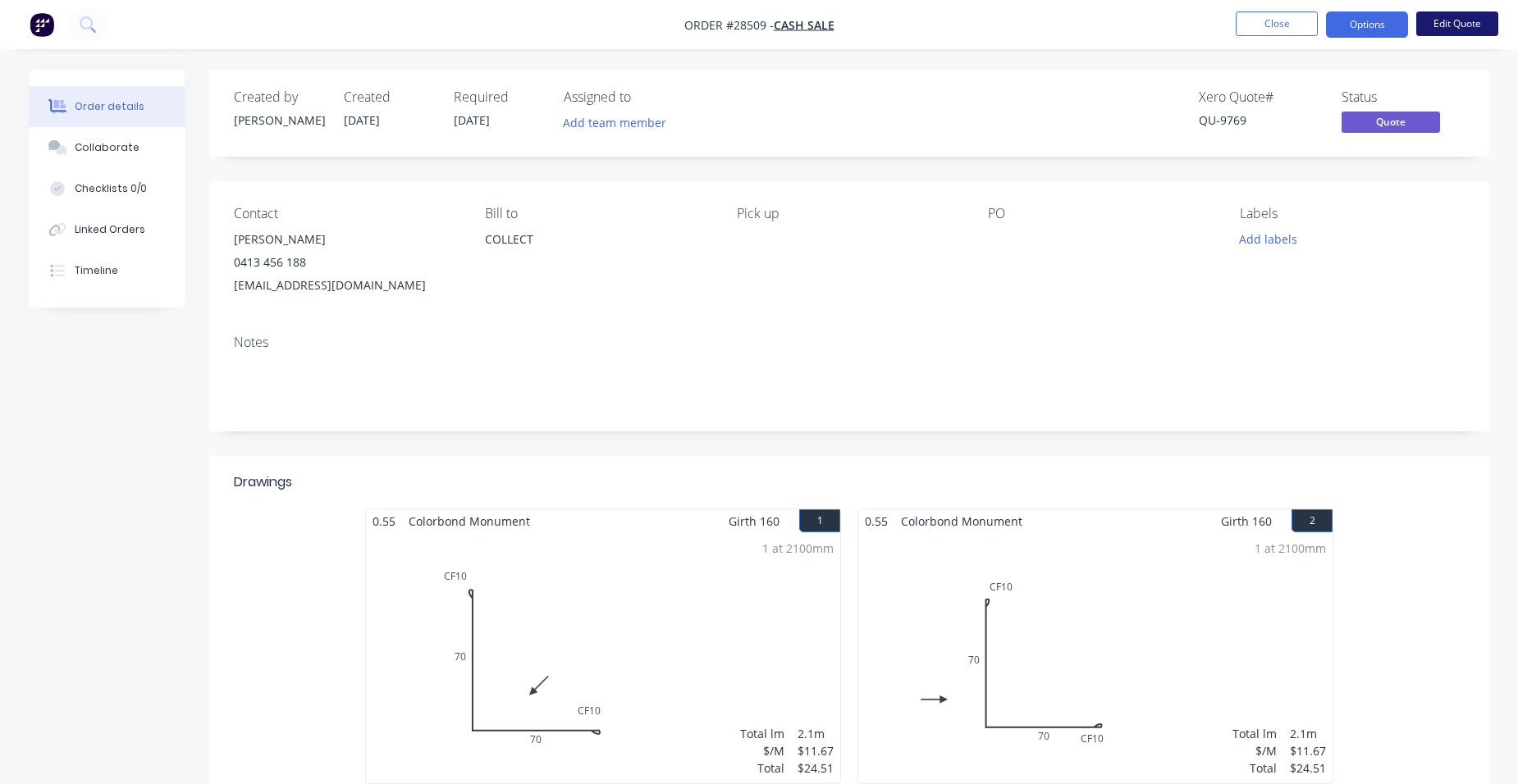
click at [1448, 18] on button "Edit Quote" at bounding box center [1457, 23] width 82 height 24
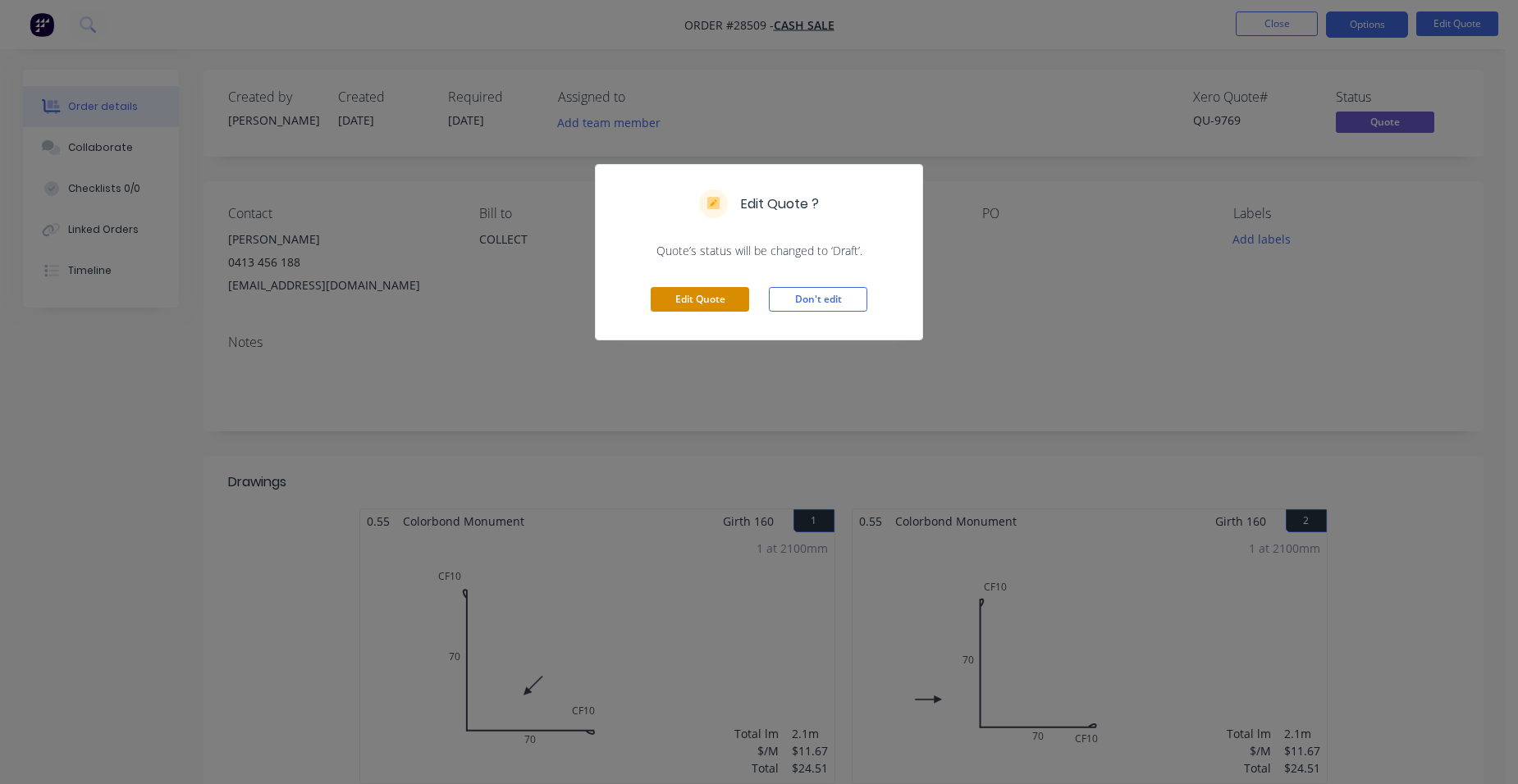
click at [711, 293] on button "Edit Quote" at bounding box center [700, 299] width 99 height 24
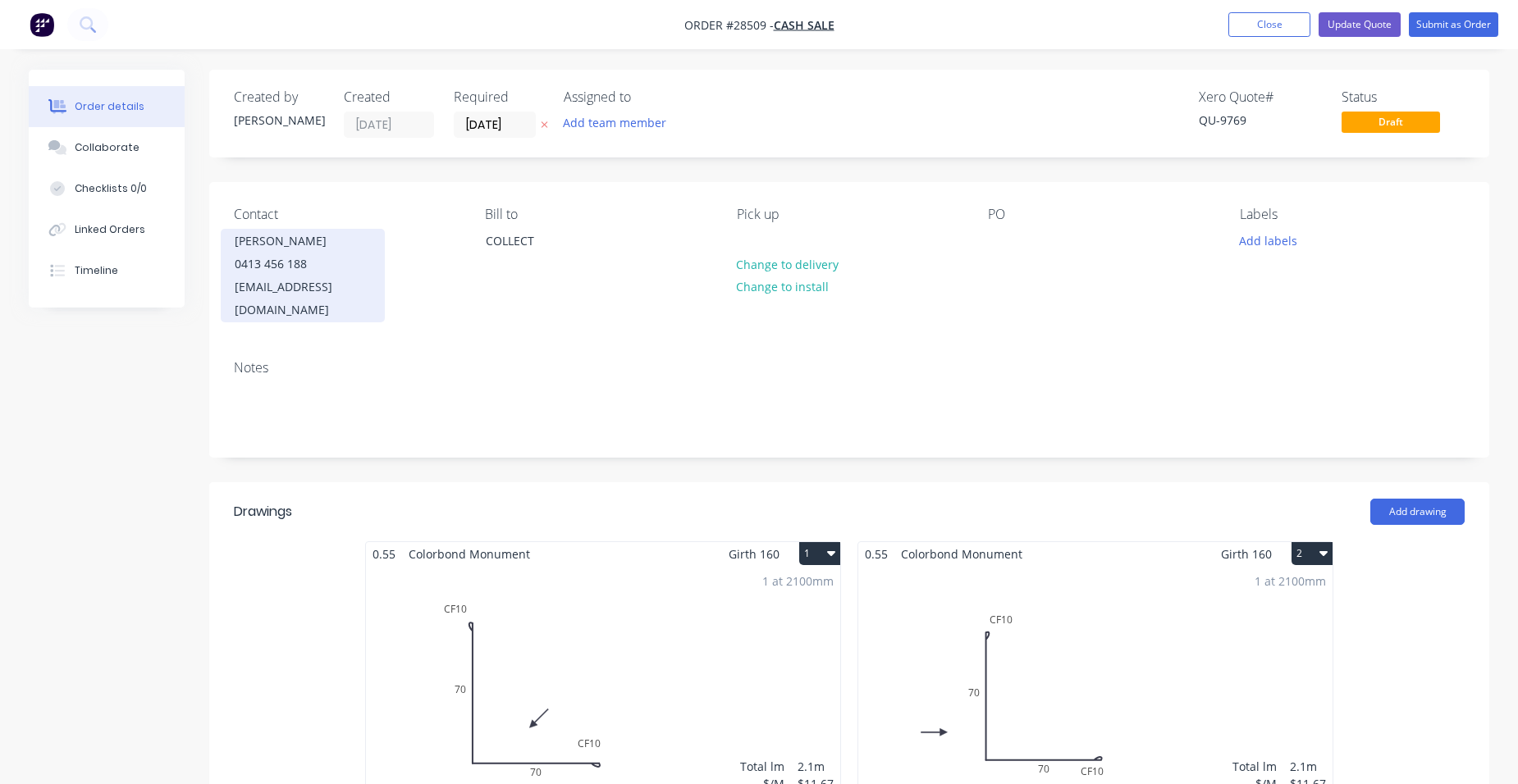
click at [351, 278] on div "[EMAIL_ADDRESS][DOMAIN_NAME]" at bounding box center [302, 298] width 136 height 46
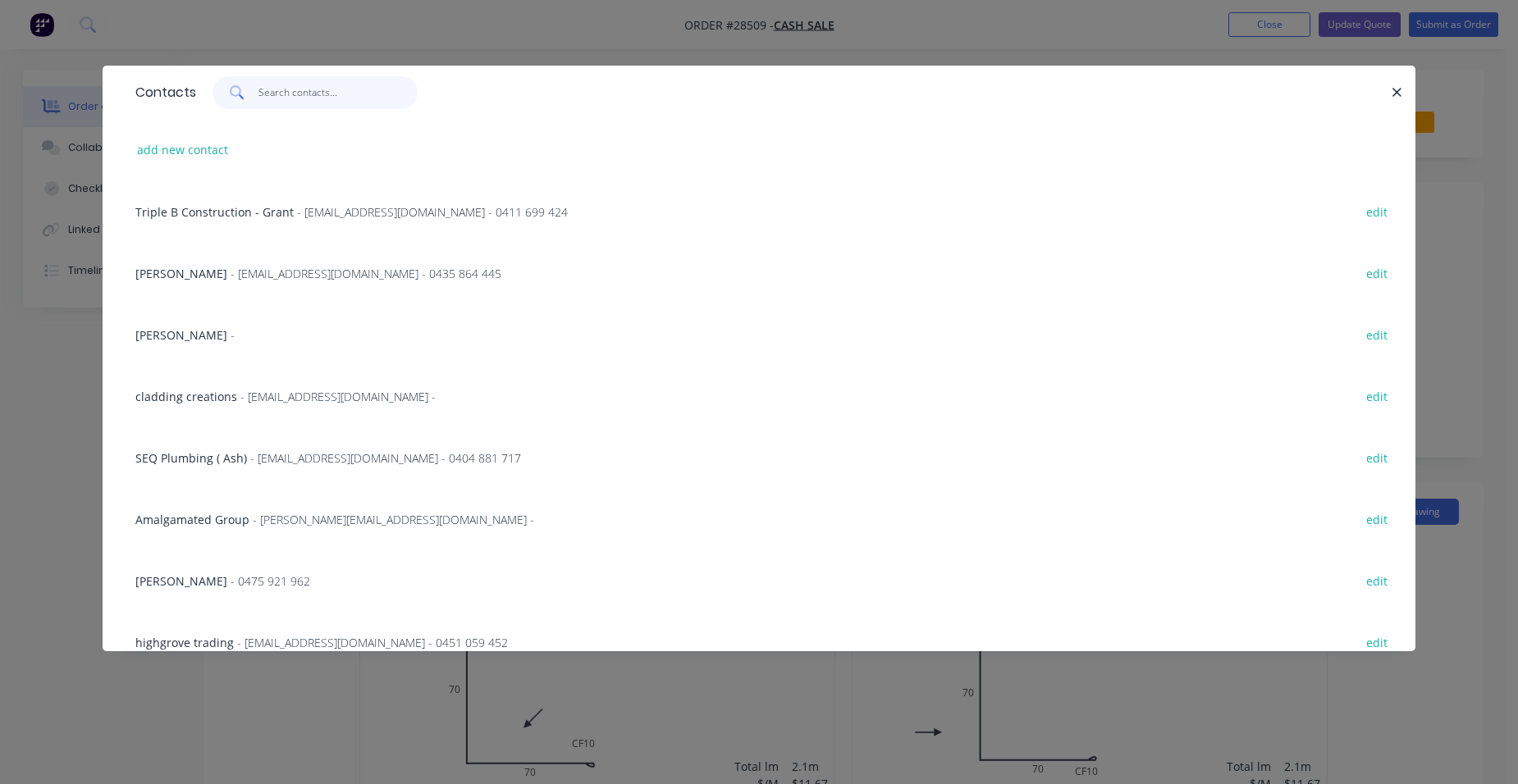
click at [287, 104] on input "text" at bounding box center [338, 92] width 160 height 33
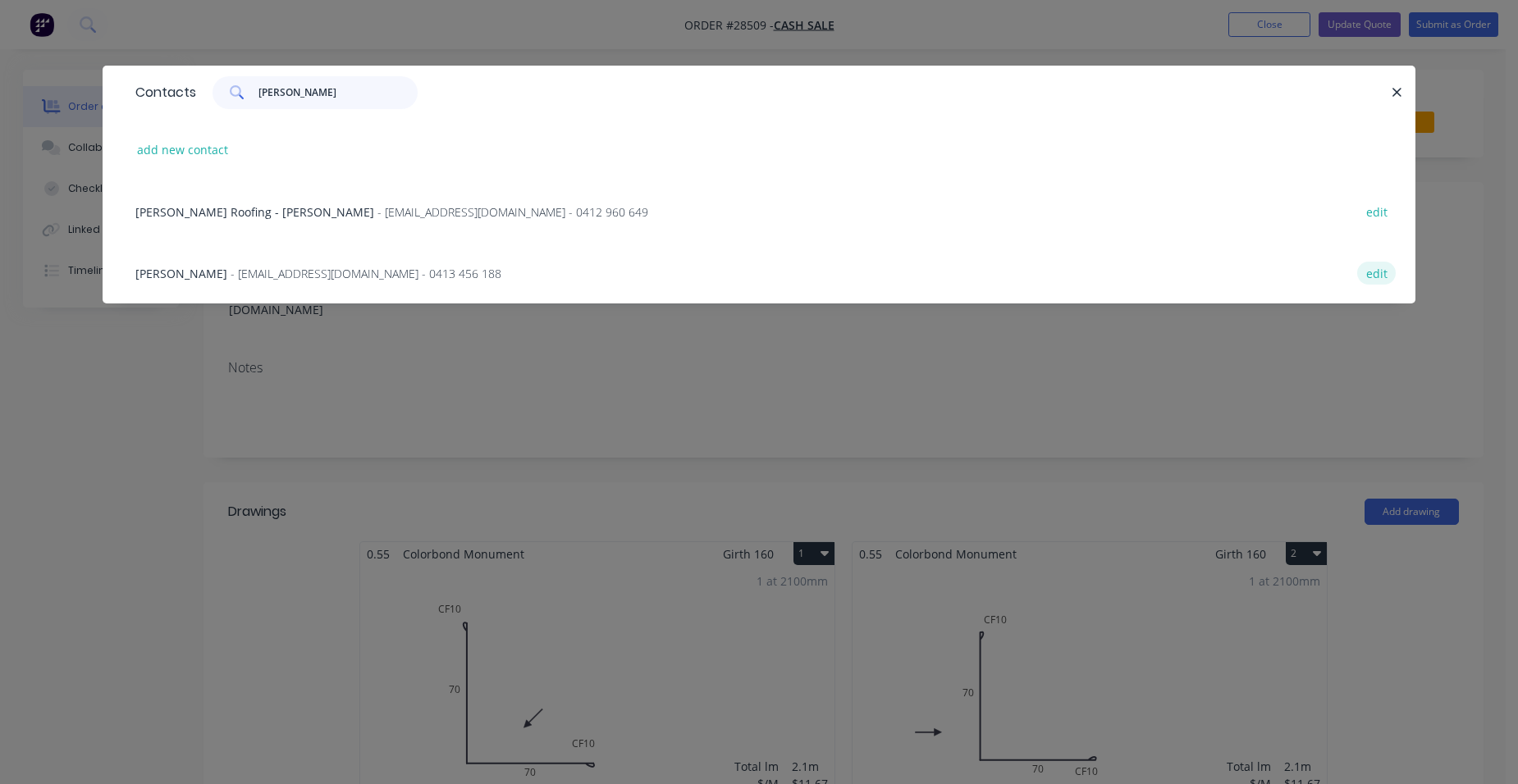
type input "[PERSON_NAME]"
click at [1377, 282] on button "edit" at bounding box center [1376, 272] width 38 height 23
select select "AU"
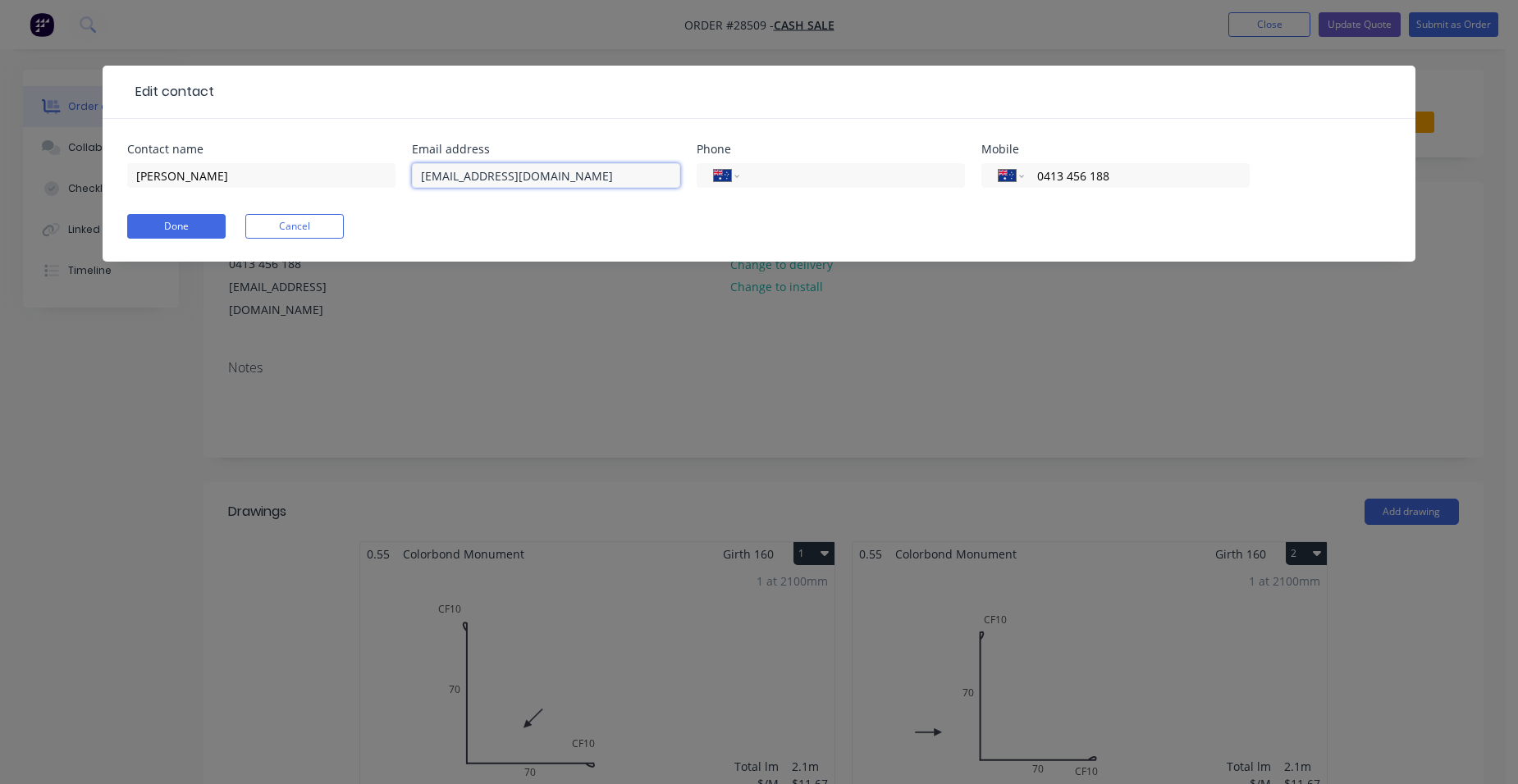
drag, startPoint x: 466, startPoint y: 180, endPoint x: 470, endPoint y: 195, distance: 15.5
click at [468, 181] on input "[EMAIL_ADDRESS][DOMAIN_NAME]" at bounding box center [545, 175] width 268 height 24
type input "[EMAIL_ADDRESS][DOMAIN_NAME]"
click at [200, 230] on button "Done" at bounding box center [176, 225] width 99 height 24
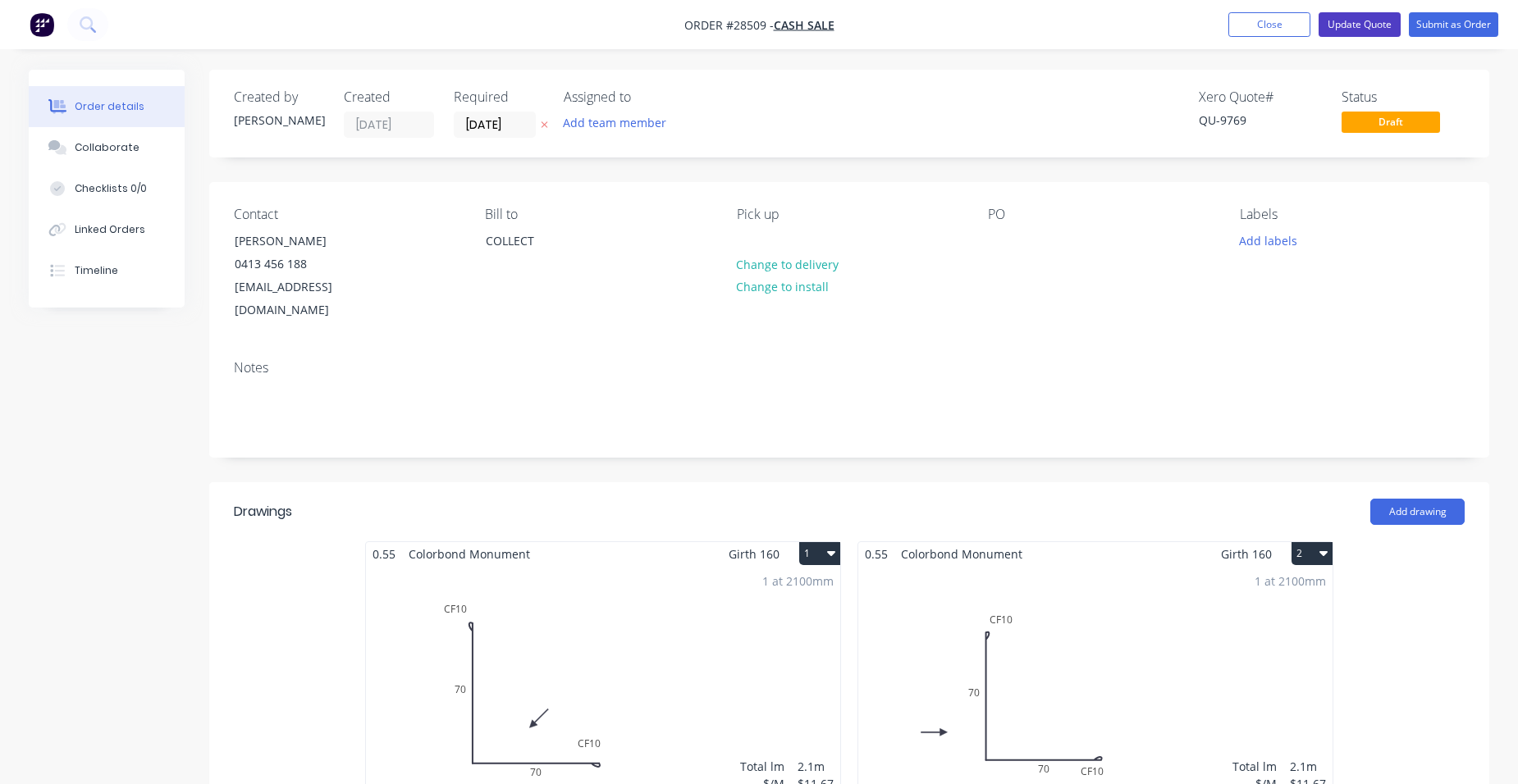
click at [1378, 13] on button "Update Quote" at bounding box center [1359, 24] width 82 height 24
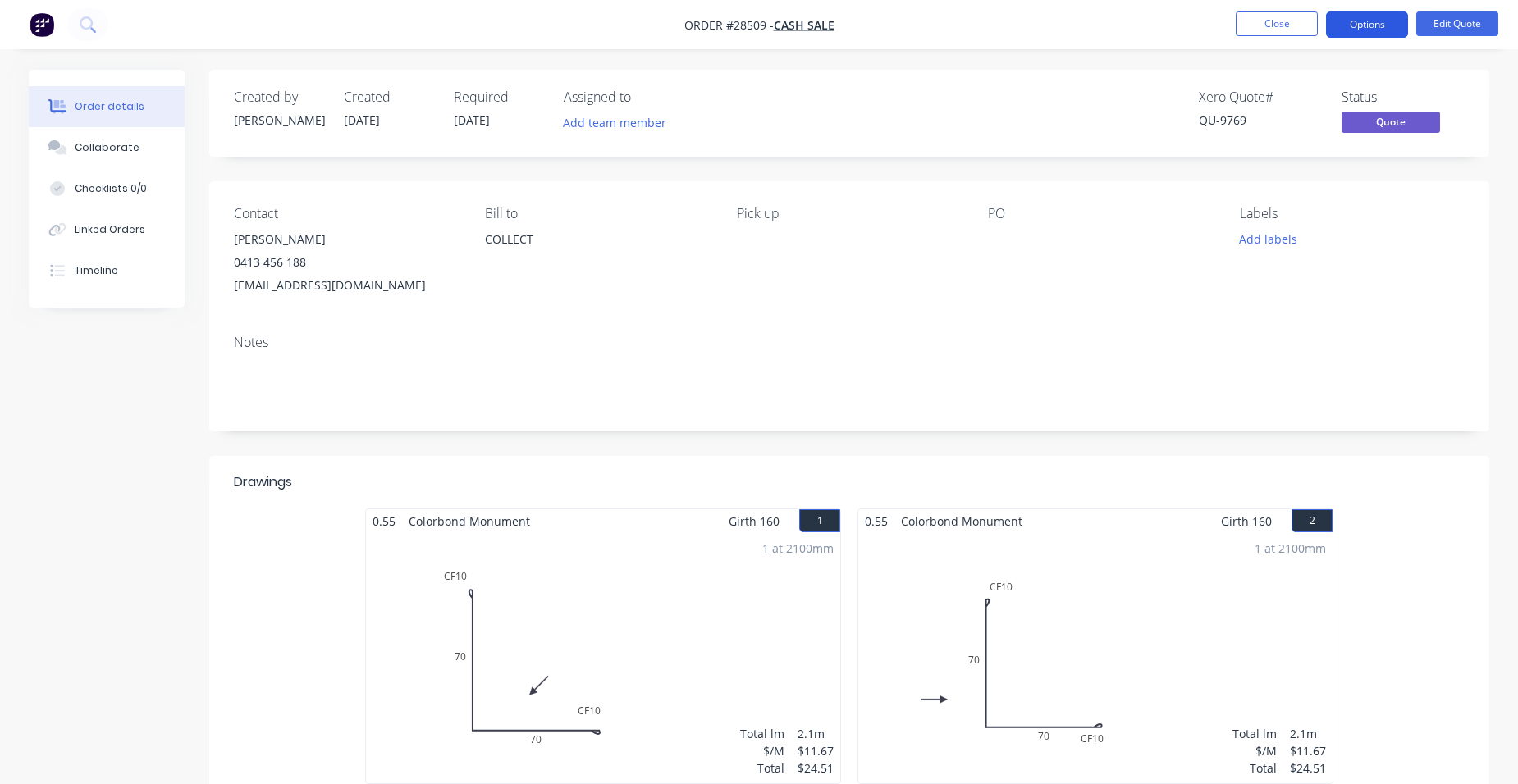
click at [1371, 27] on button "Options" at bounding box center [1367, 24] width 82 height 26
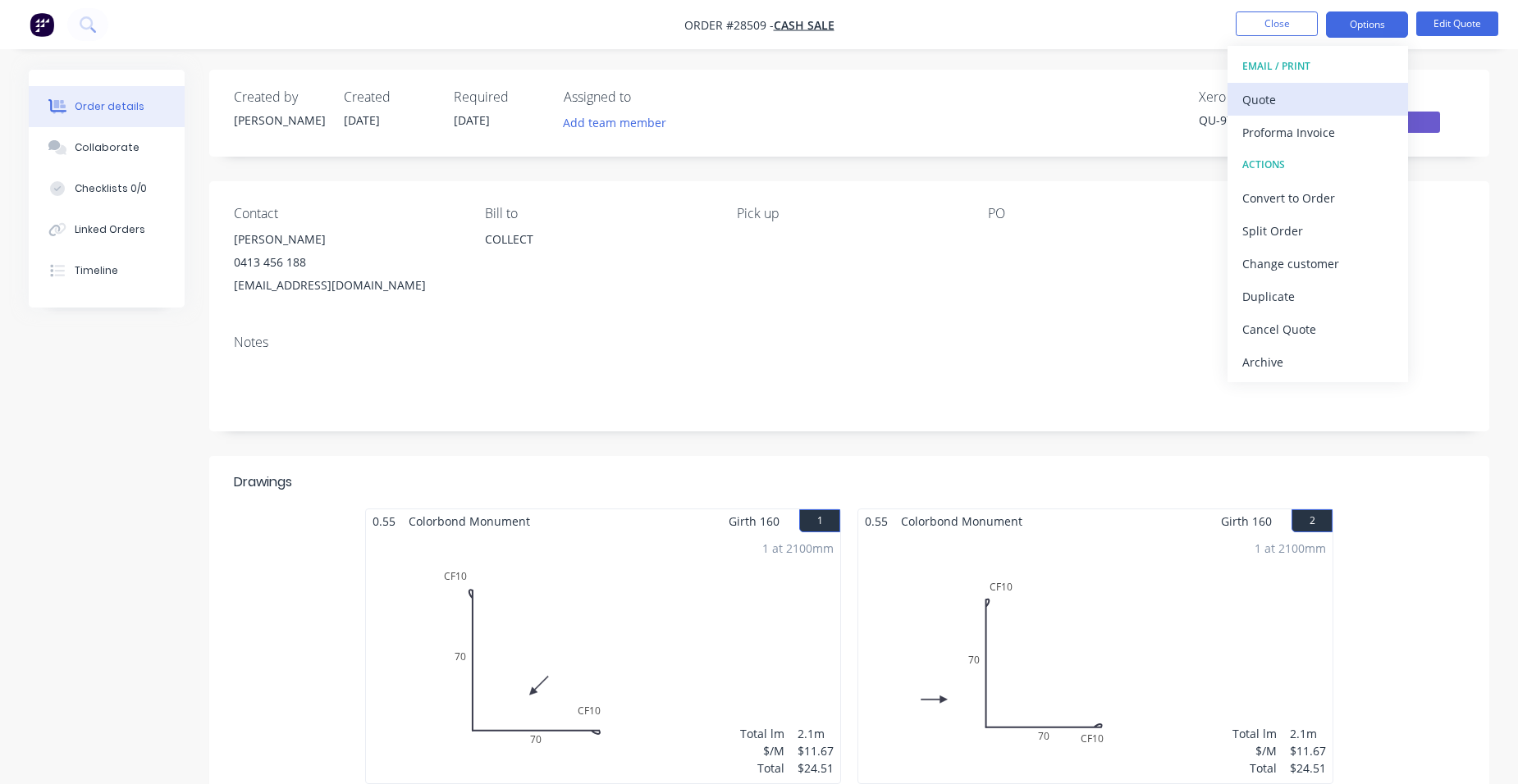
click at [1301, 90] on div "Quote" at bounding box center [1318, 99] width 151 height 23
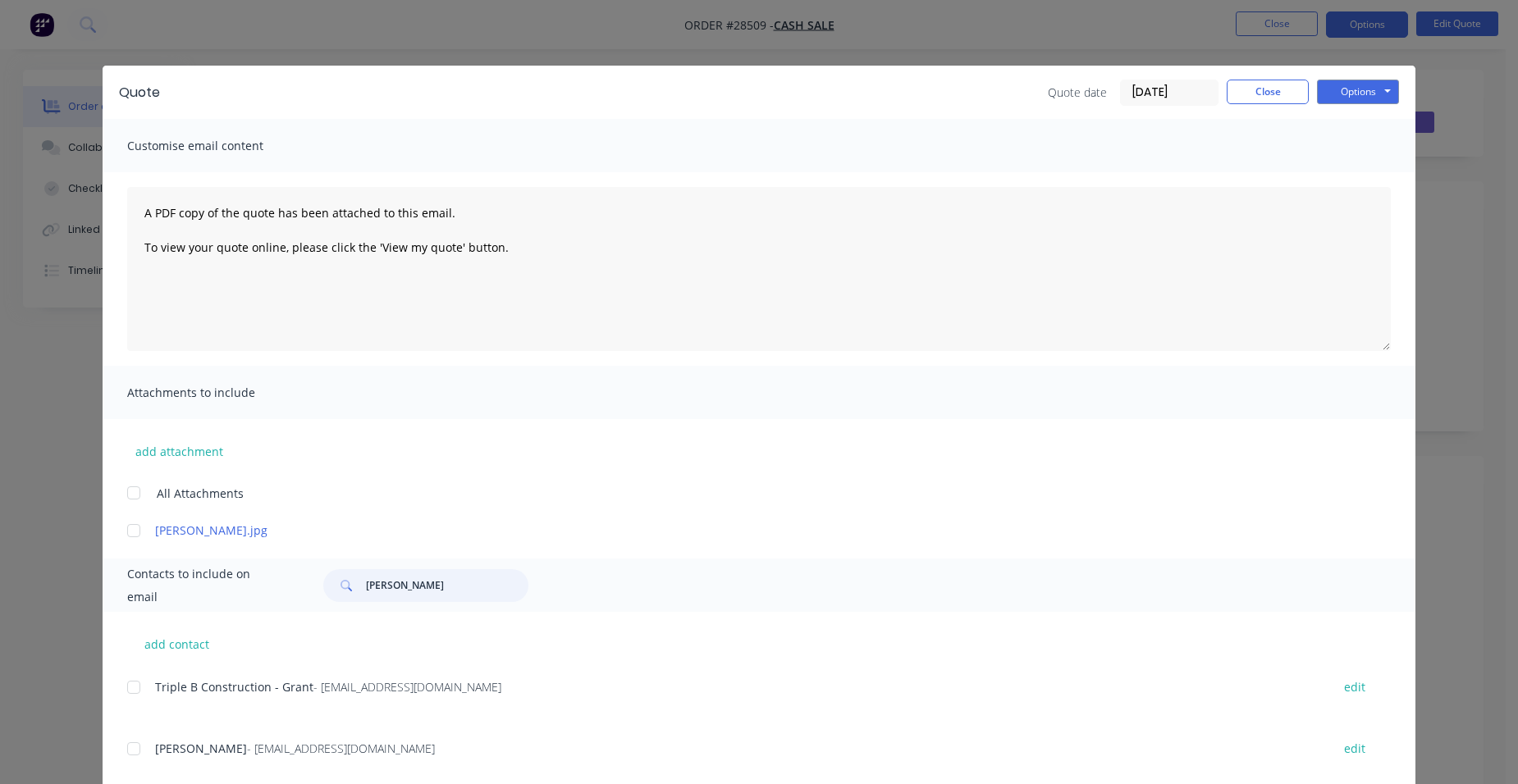
click at [296, 569] on div "Contacts to include on email [PERSON_NAME]" at bounding box center [759, 585] width 1313 height 53
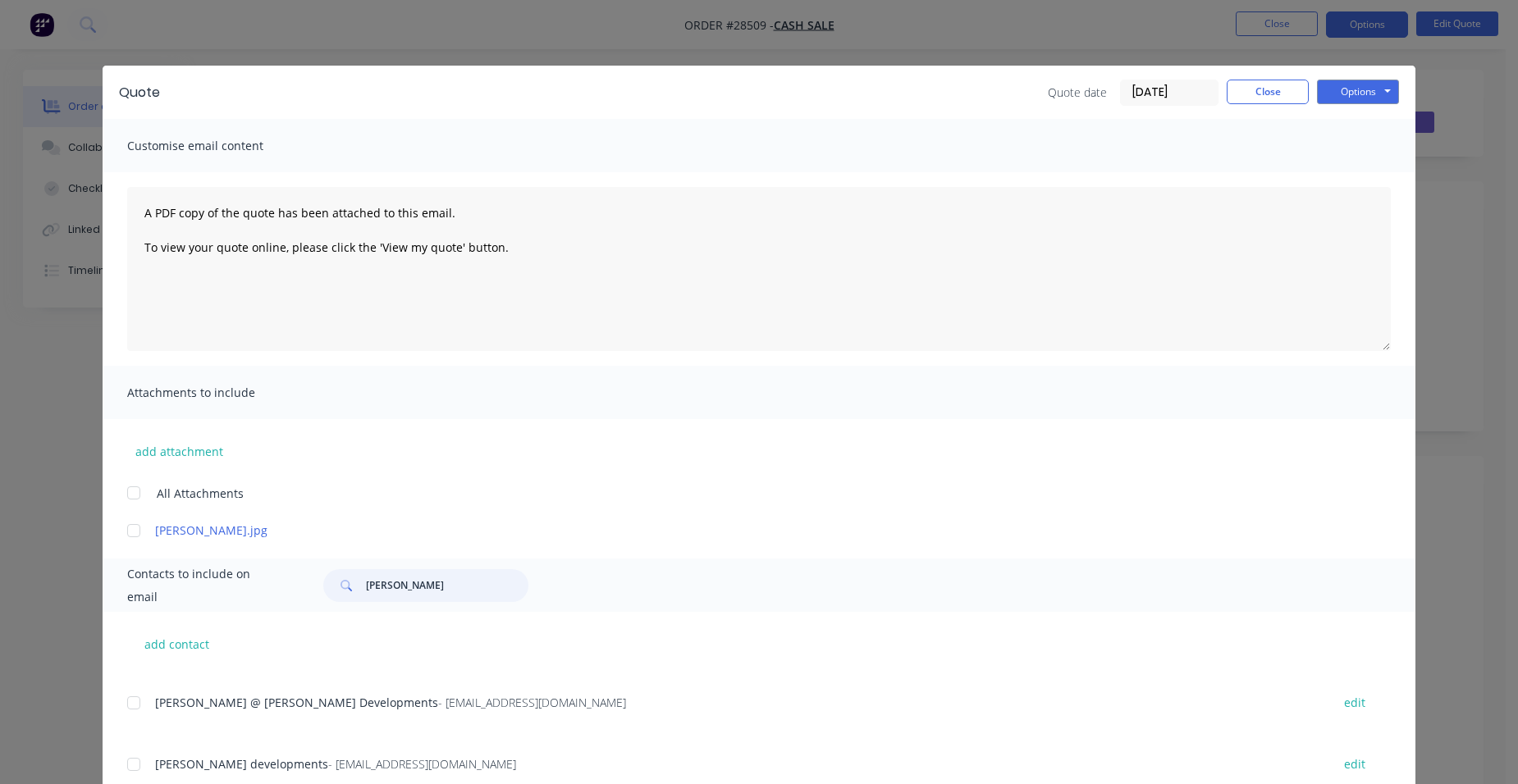
scroll to position [328, 0]
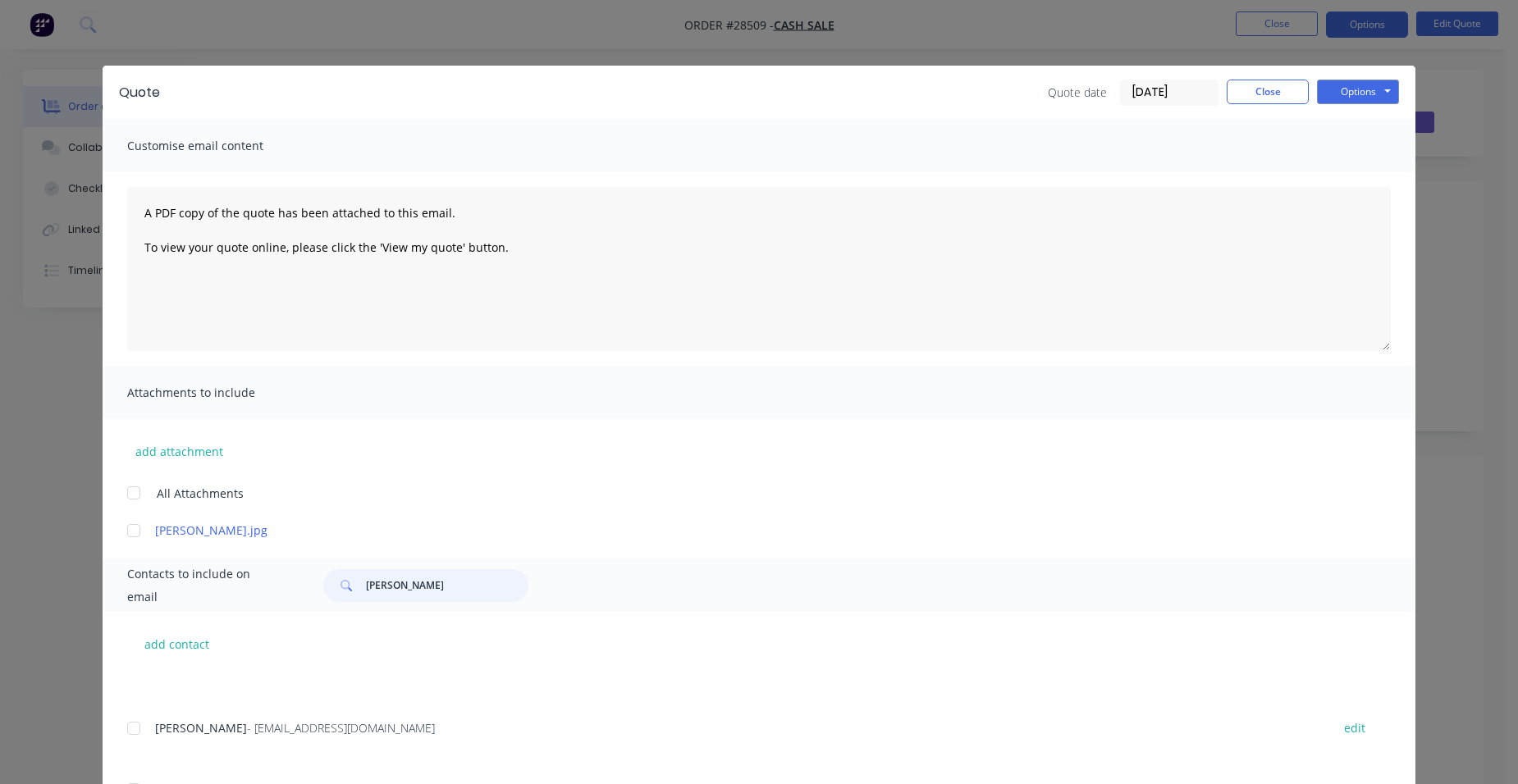
click at [366, 584] on input "[PERSON_NAME]" at bounding box center [447, 585] width 163 height 33
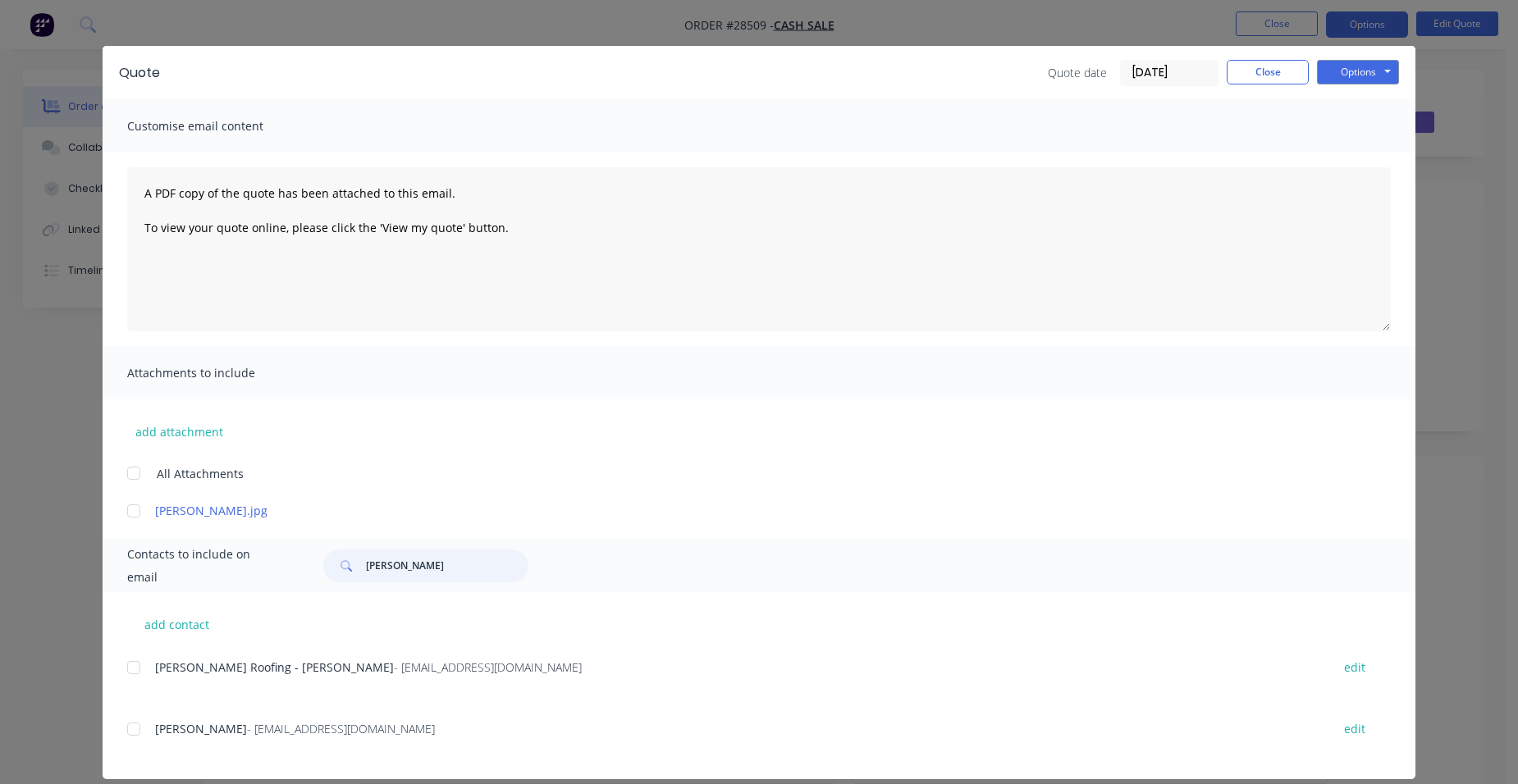
scroll to position [38, 0]
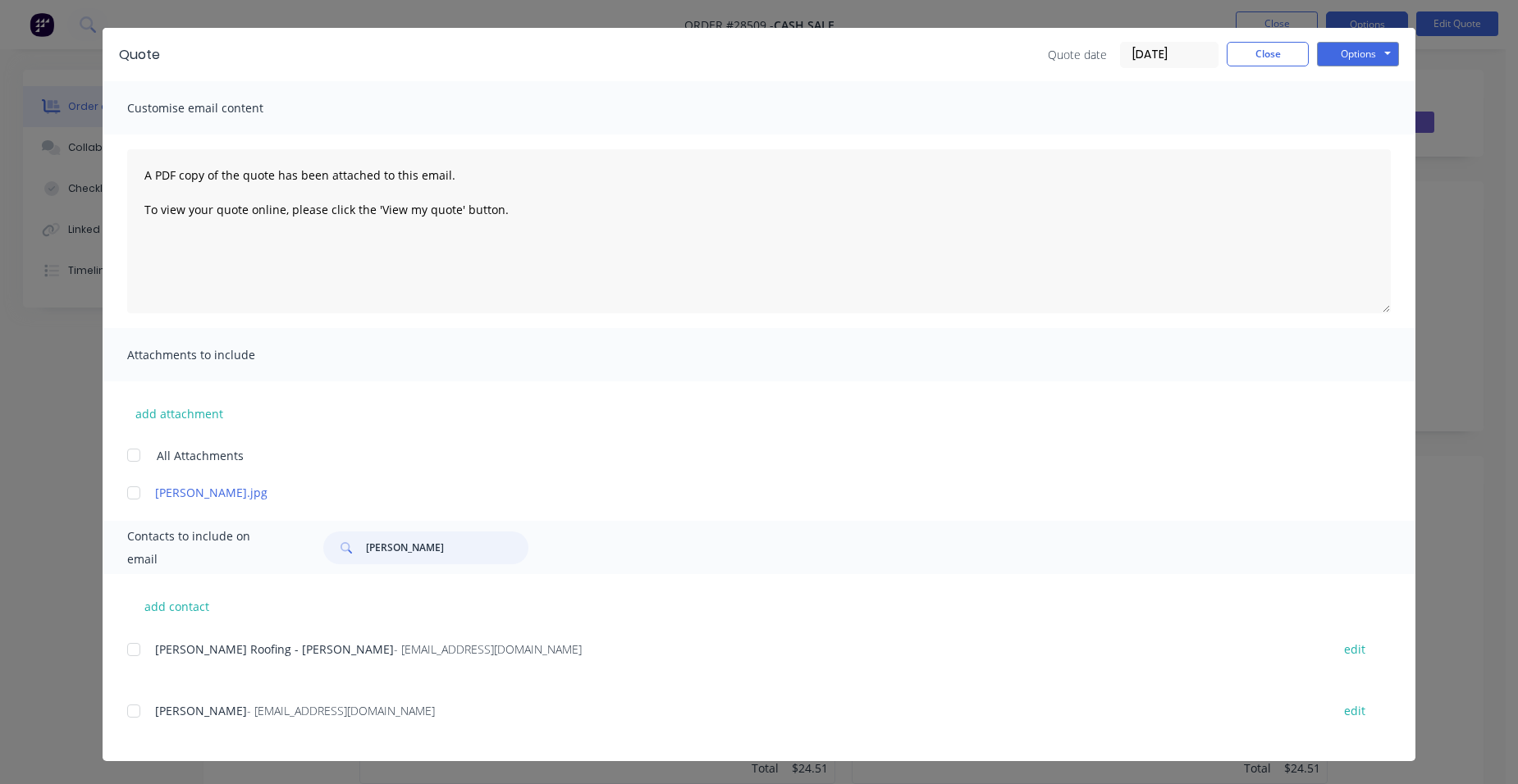
click at [139, 704] on div at bounding box center [134, 711] width 33 height 33
type input "[PERSON_NAME]"
drag, startPoint x: 1385, startPoint y: 47, endPoint x: 1369, endPoint y: 68, distance: 26.4
click at [1384, 48] on button "Options" at bounding box center [1358, 53] width 82 height 24
click at [1352, 131] on button "Email" at bounding box center [1369, 137] width 105 height 27
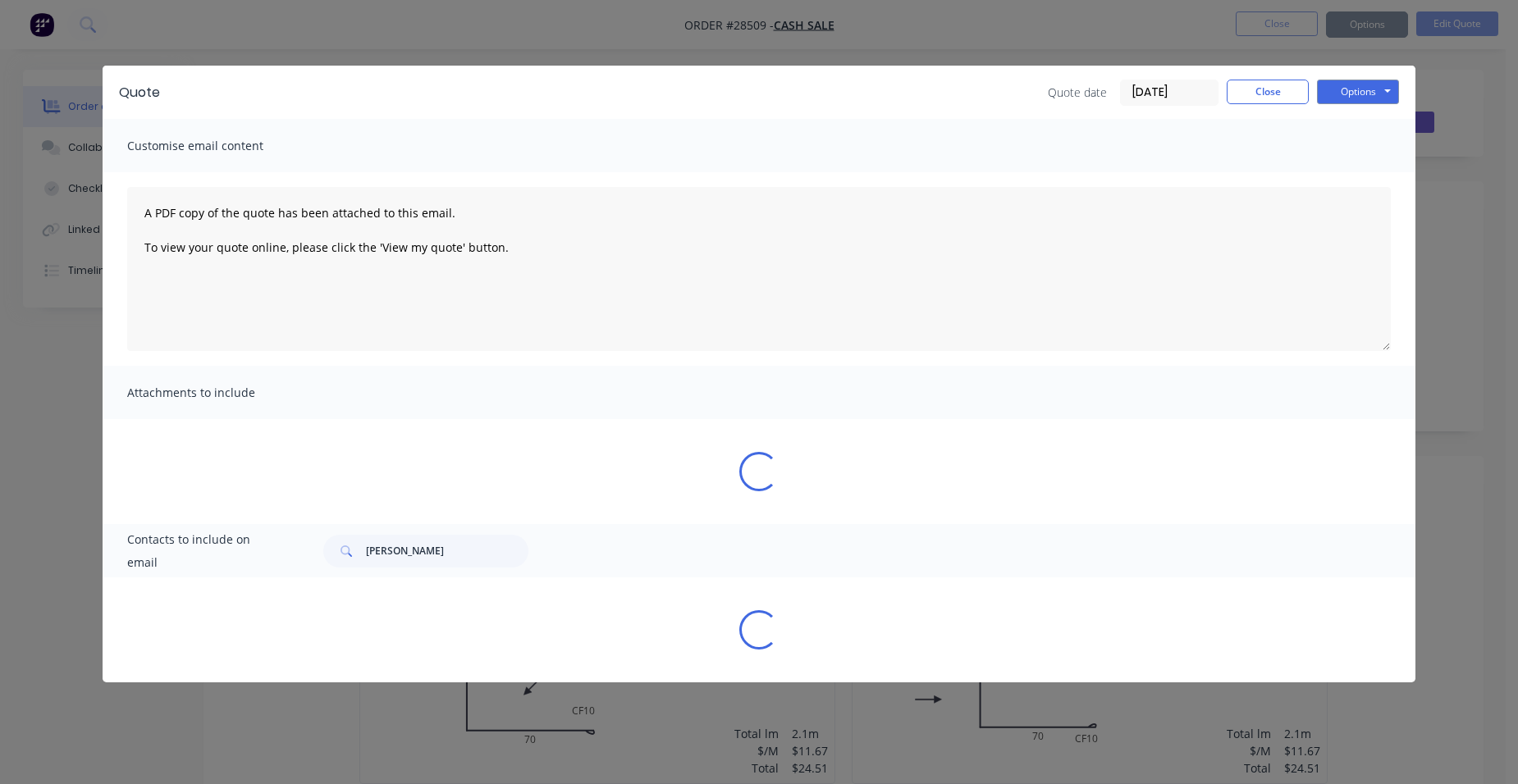
scroll to position [0, 0]
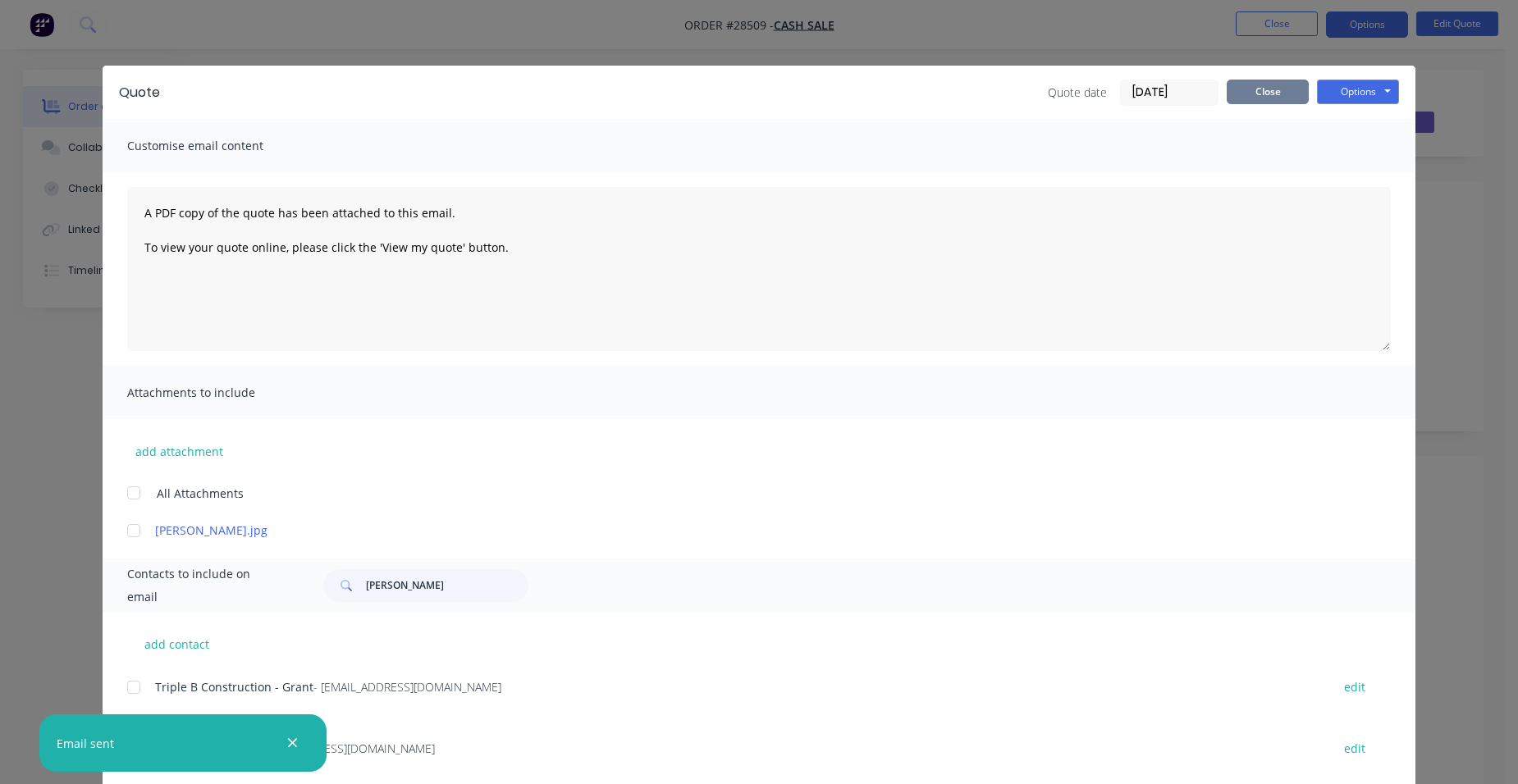
click at [1253, 103] on button "Close" at bounding box center [1268, 91] width 82 height 24
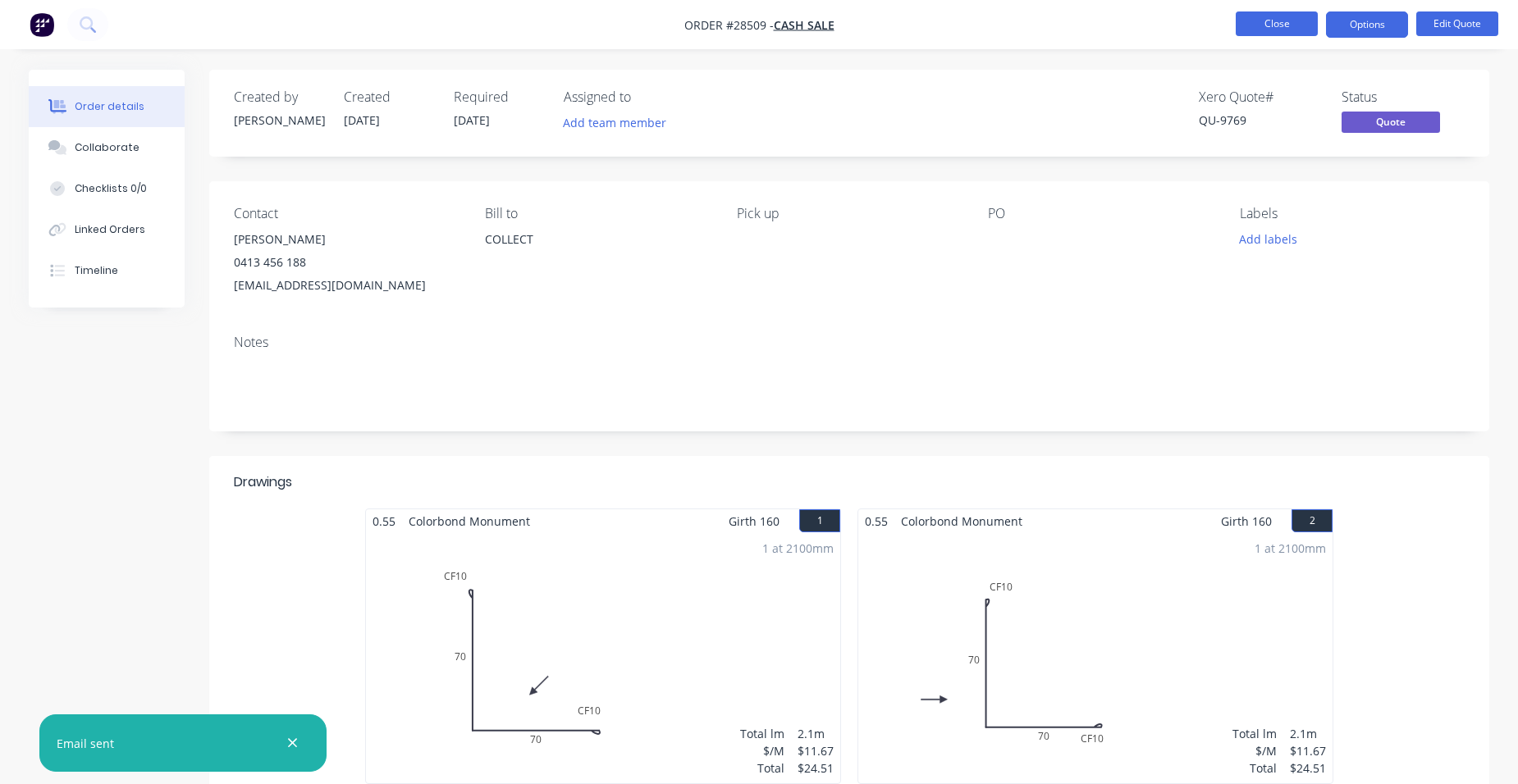
click at [1298, 20] on button "Close" at bounding box center [1277, 23] width 82 height 24
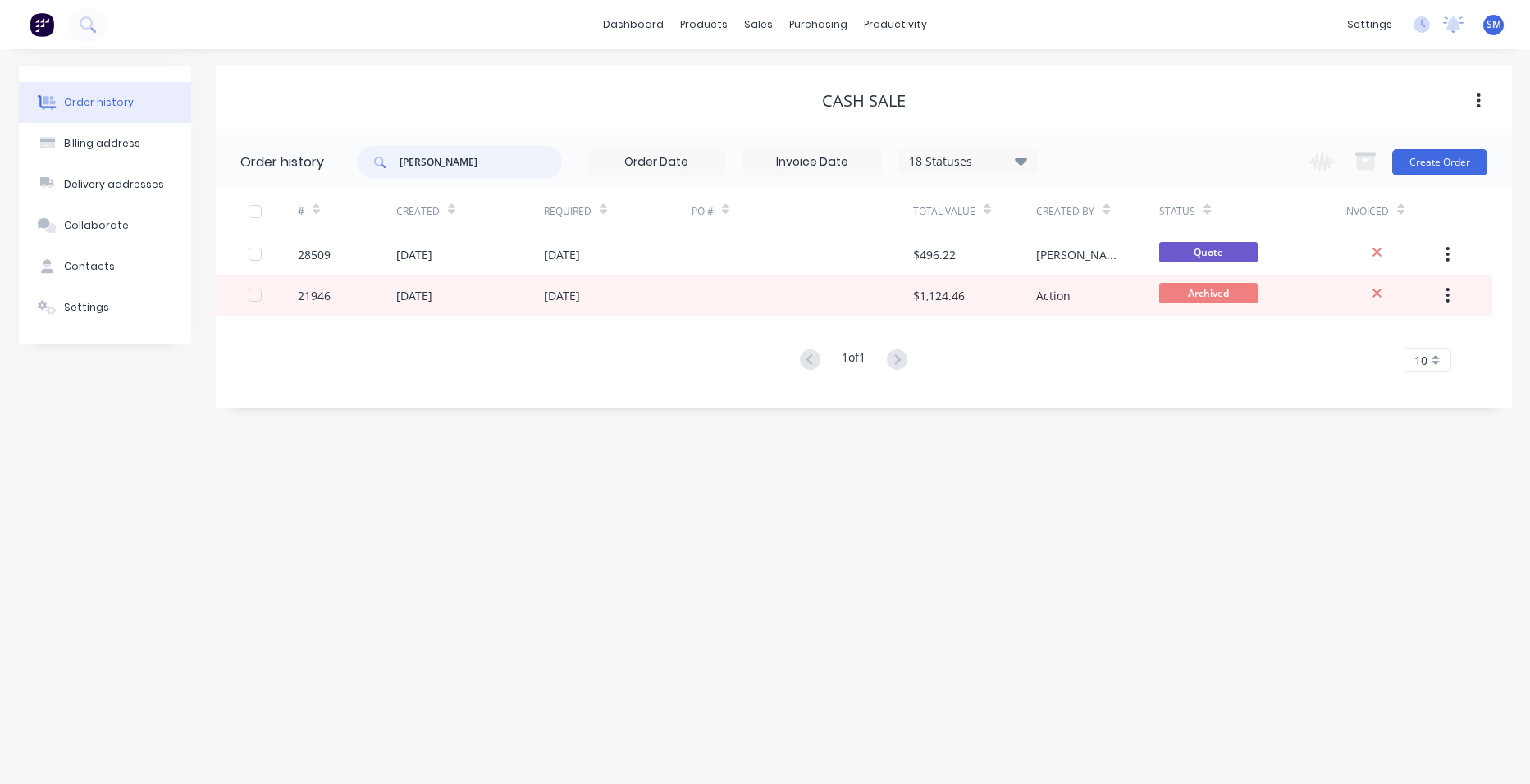
drag, startPoint x: 501, startPoint y: 164, endPoint x: 332, endPoint y: 145, distance: 170.1
click at [332, 145] on header "Order history [PERSON_NAME] 18 Statuses Invoice Status Invoiced Not Invoiced Pa…" at bounding box center [864, 162] width 1296 height 53
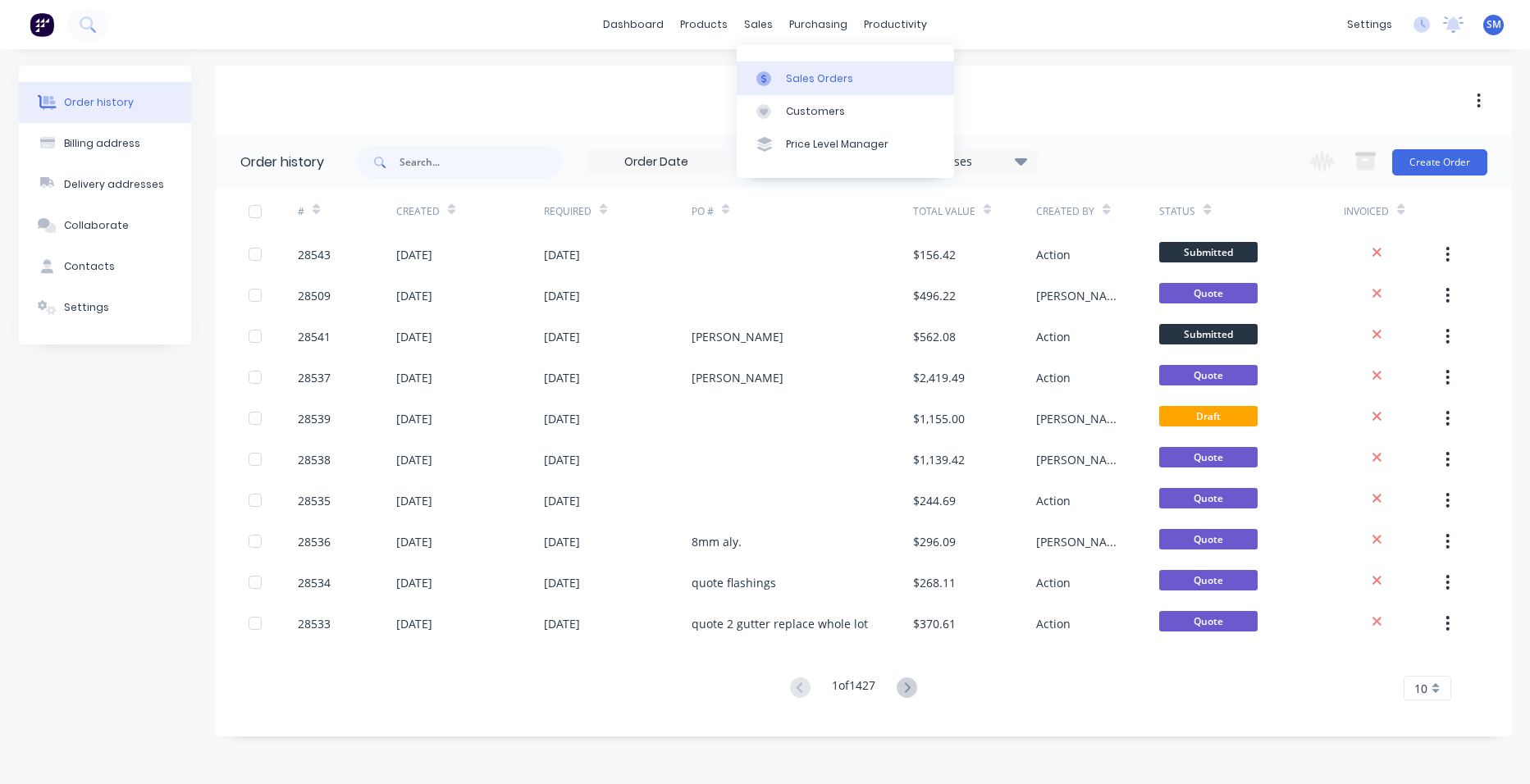
click at [822, 77] on div "Sales Orders" at bounding box center [819, 78] width 68 height 15
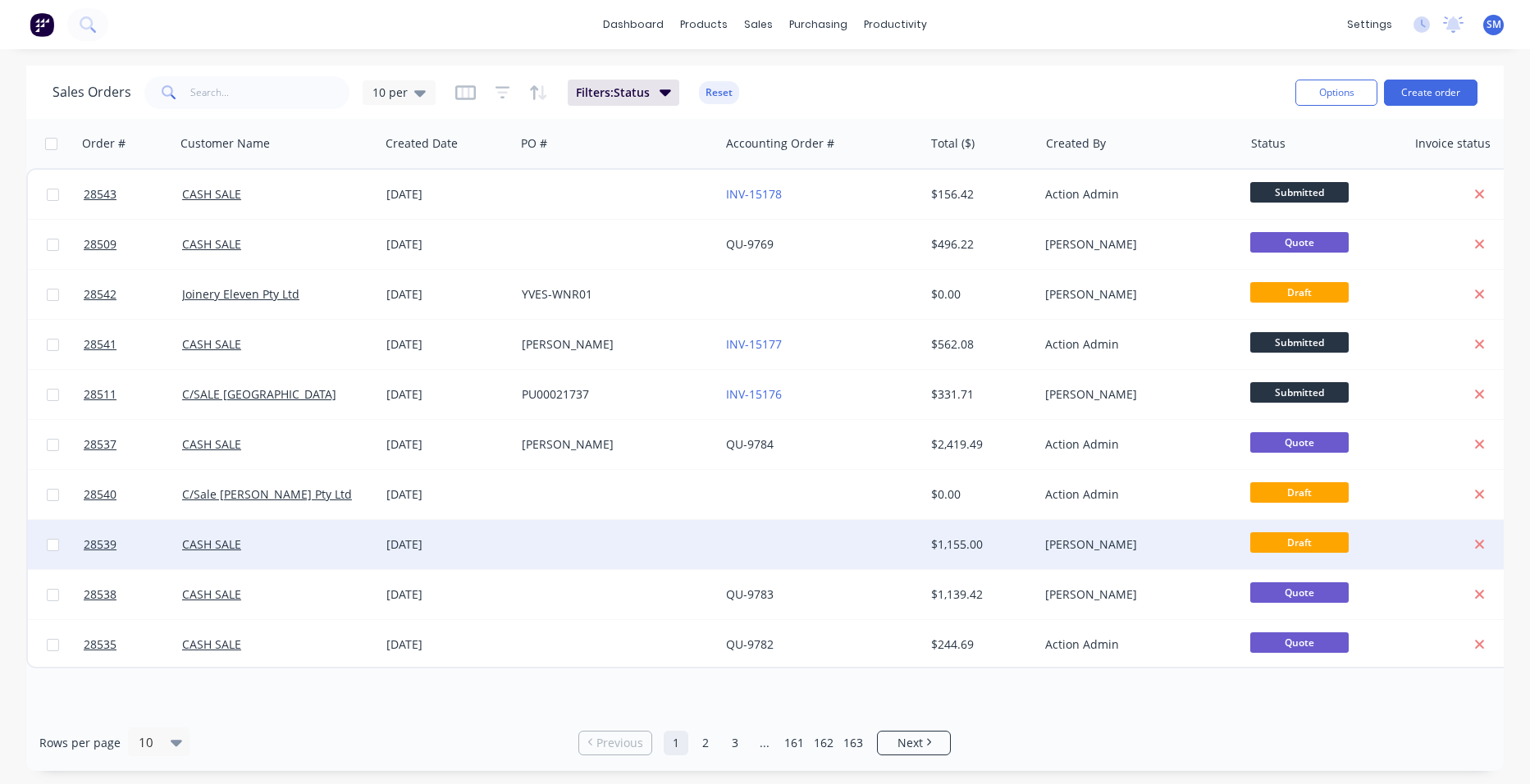
click at [859, 533] on div at bounding box center [822, 544] width 205 height 49
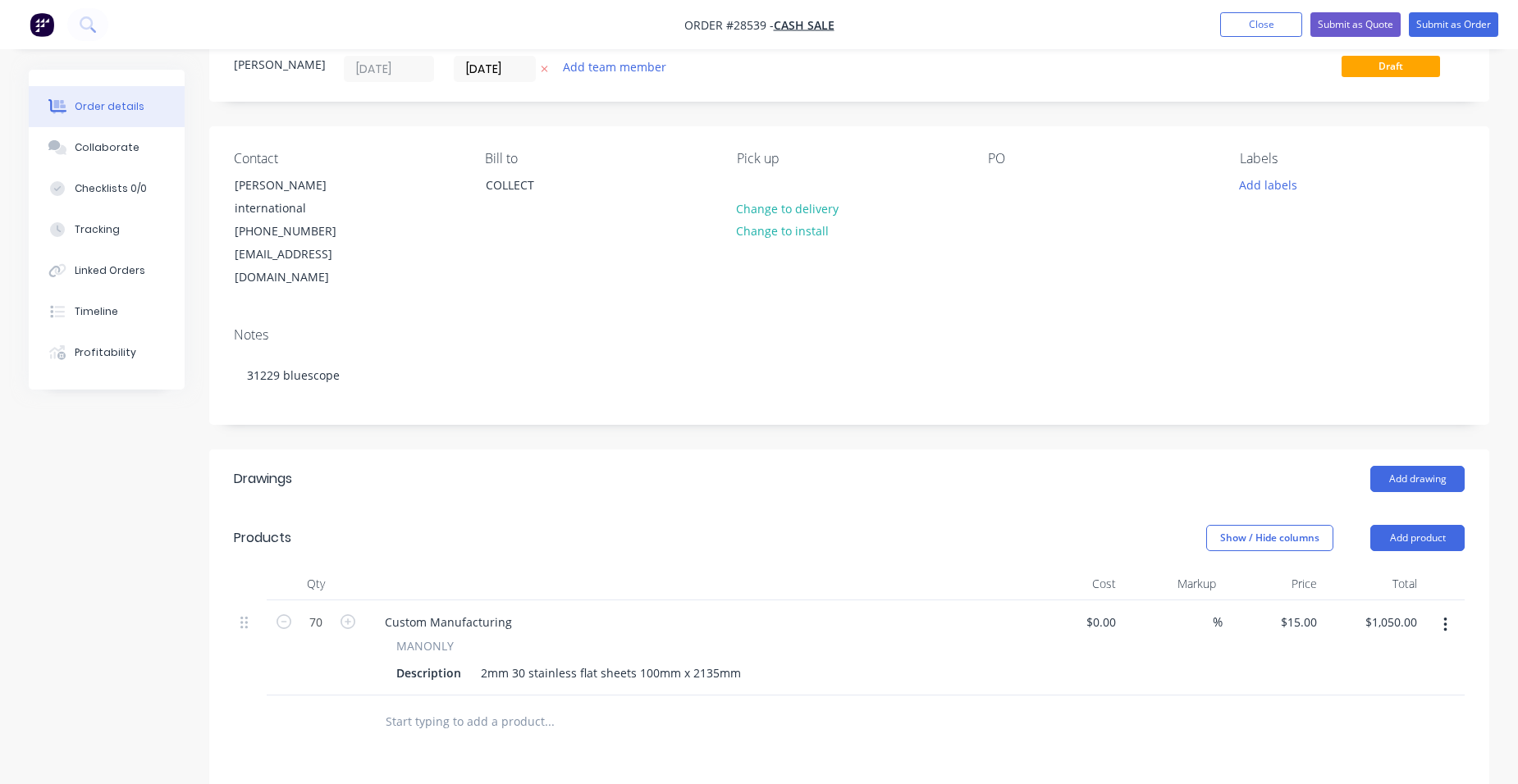
scroll to position [164, 0]
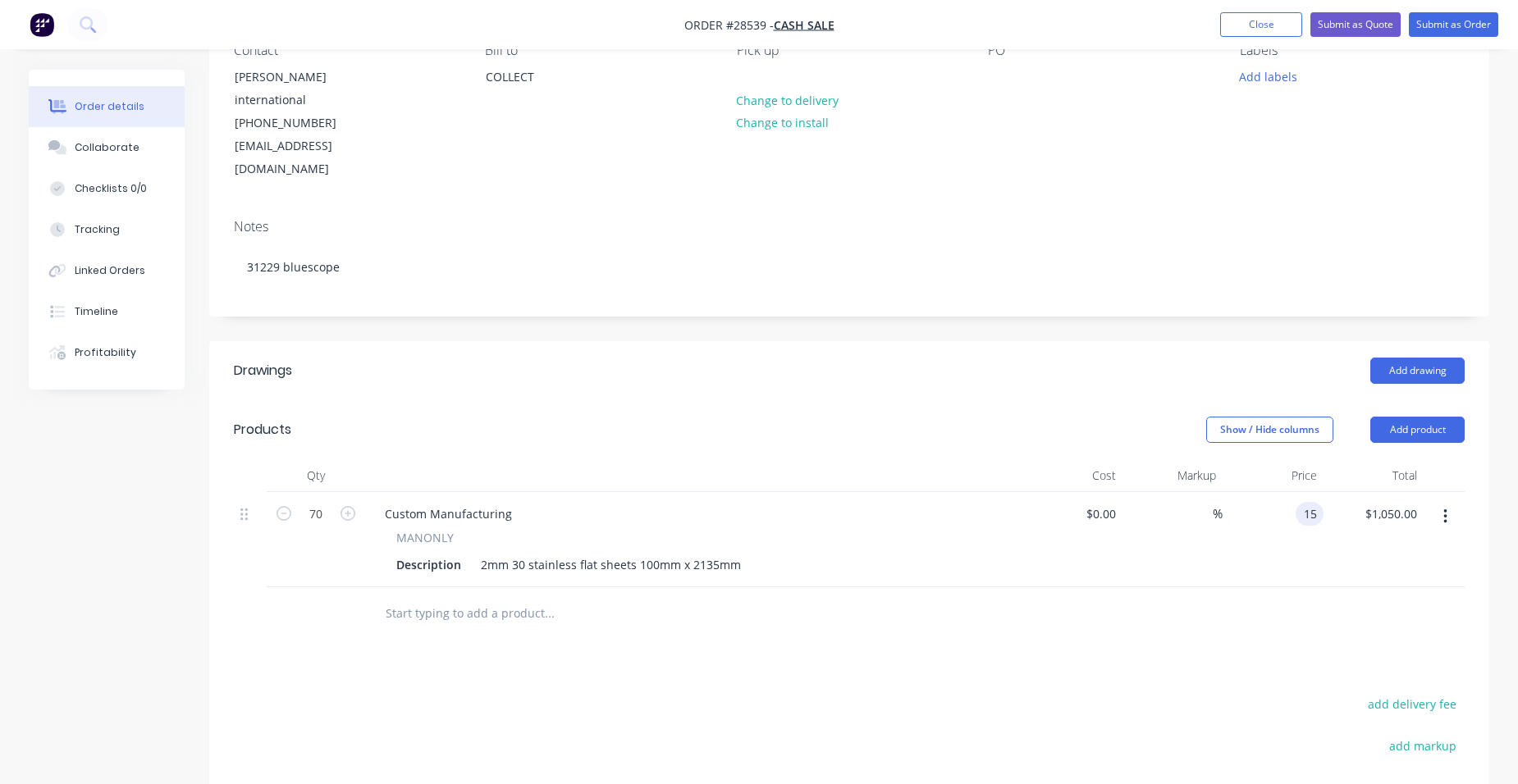
click at [1320, 502] on input "15" at bounding box center [1313, 513] width 22 height 23
type input "$32.00"
type input "$2,240.00"
click at [1278, 493] on div "$32.00 32" at bounding box center [1273, 540] width 101 height 95
click at [524, 553] on div "2mm 30 stainless flat sheets 100mm x 2135mm" at bounding box center [610, 564] width 273 height 23
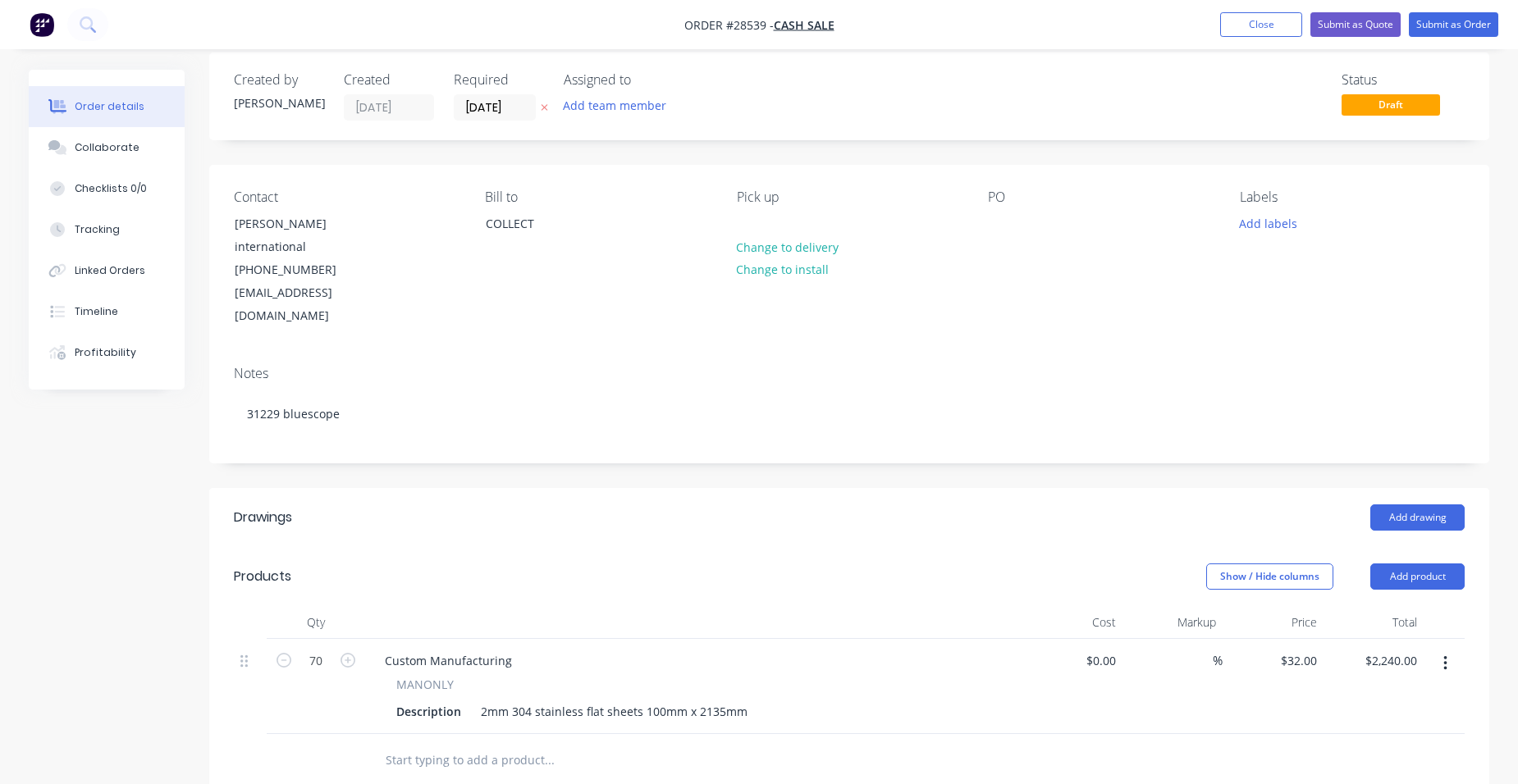
scroll to position [0, 0]
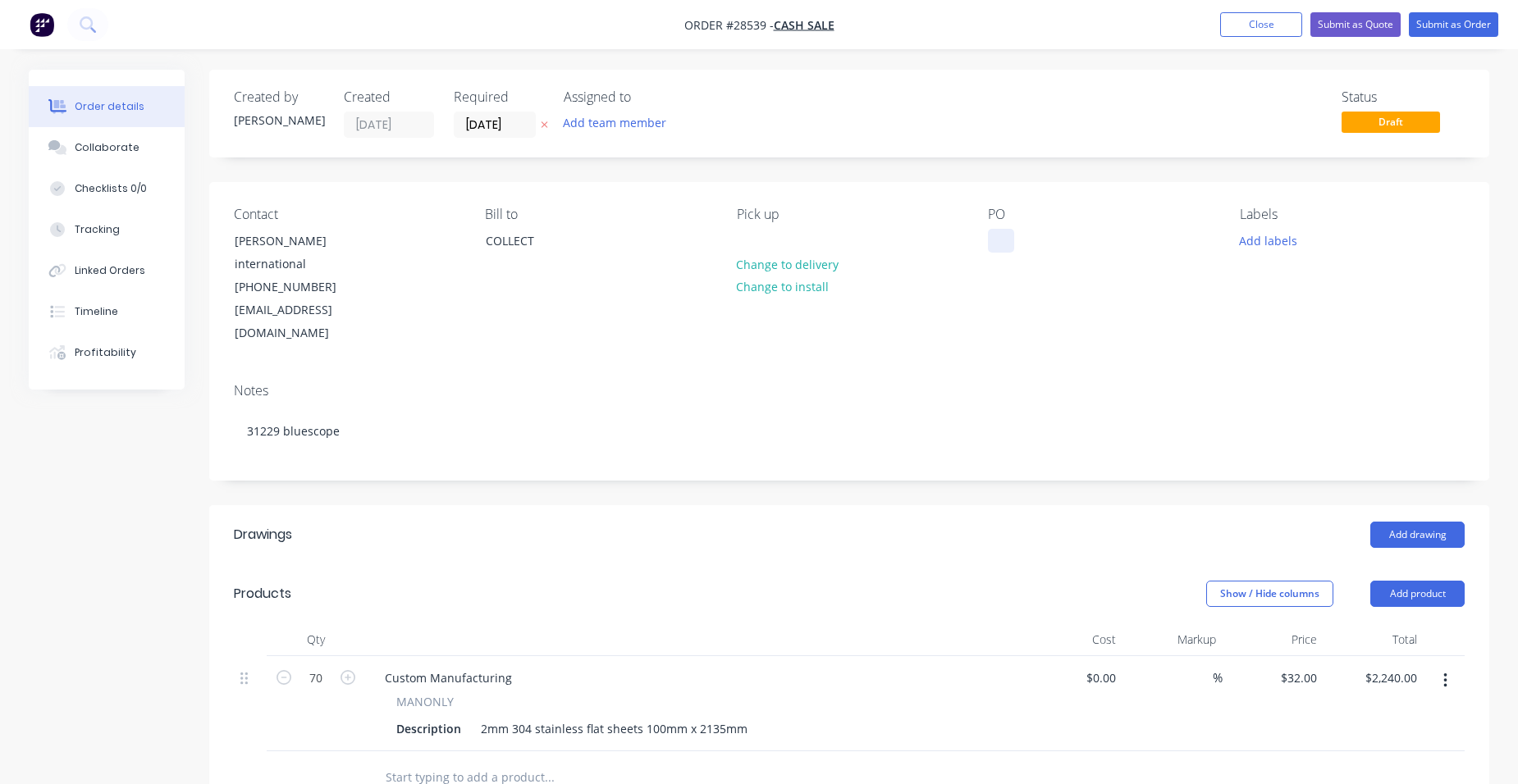
click at [1006, 245] on div at bounding box center [1000, 240] width 26 height 23
click at [1379, 19] on button "Submit as Quote" at bounding box center [1355, 24] width 90 height 24
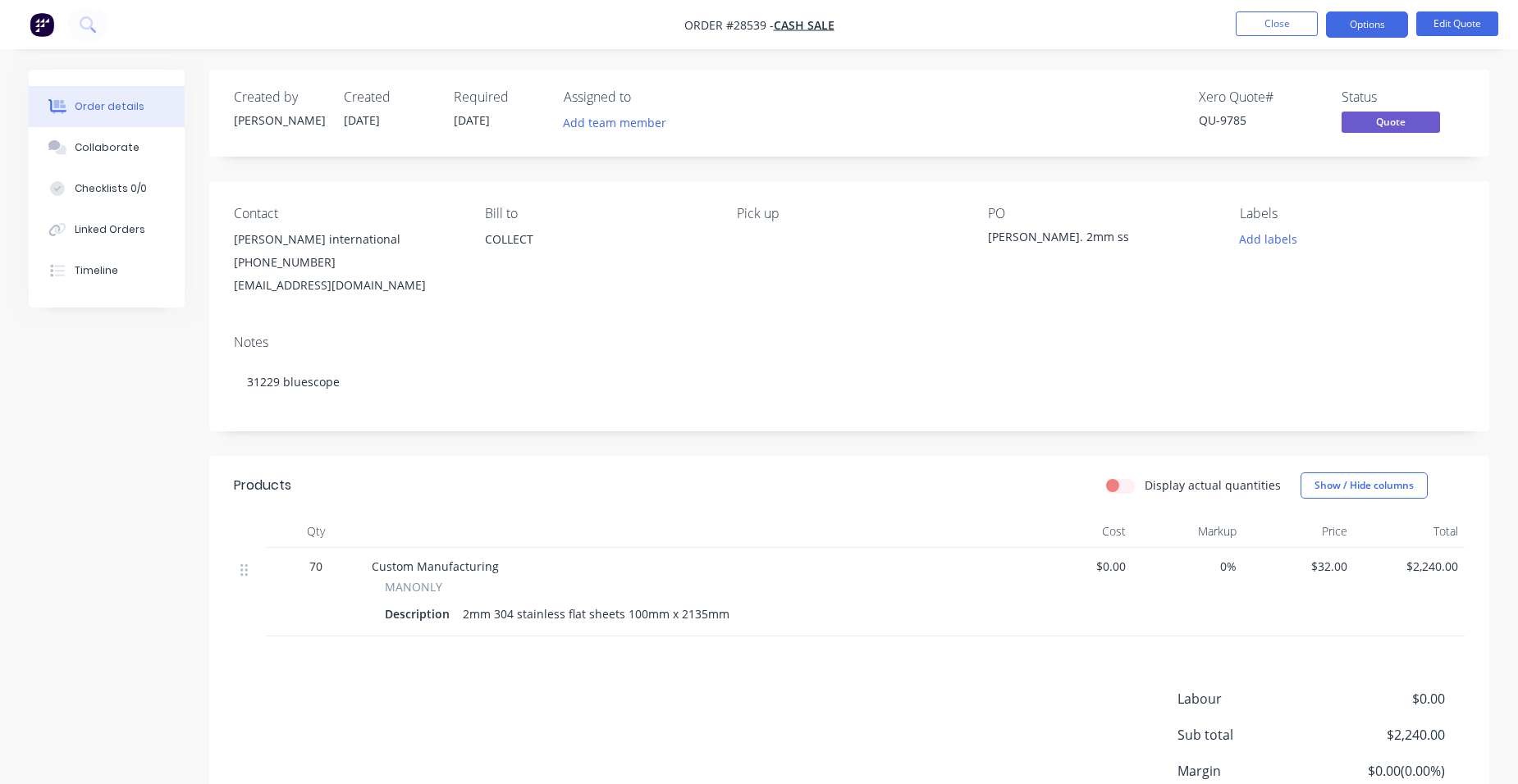
click at [1354, 26] on button "Options" at bounding box center [1367, 24] width 82 height 26
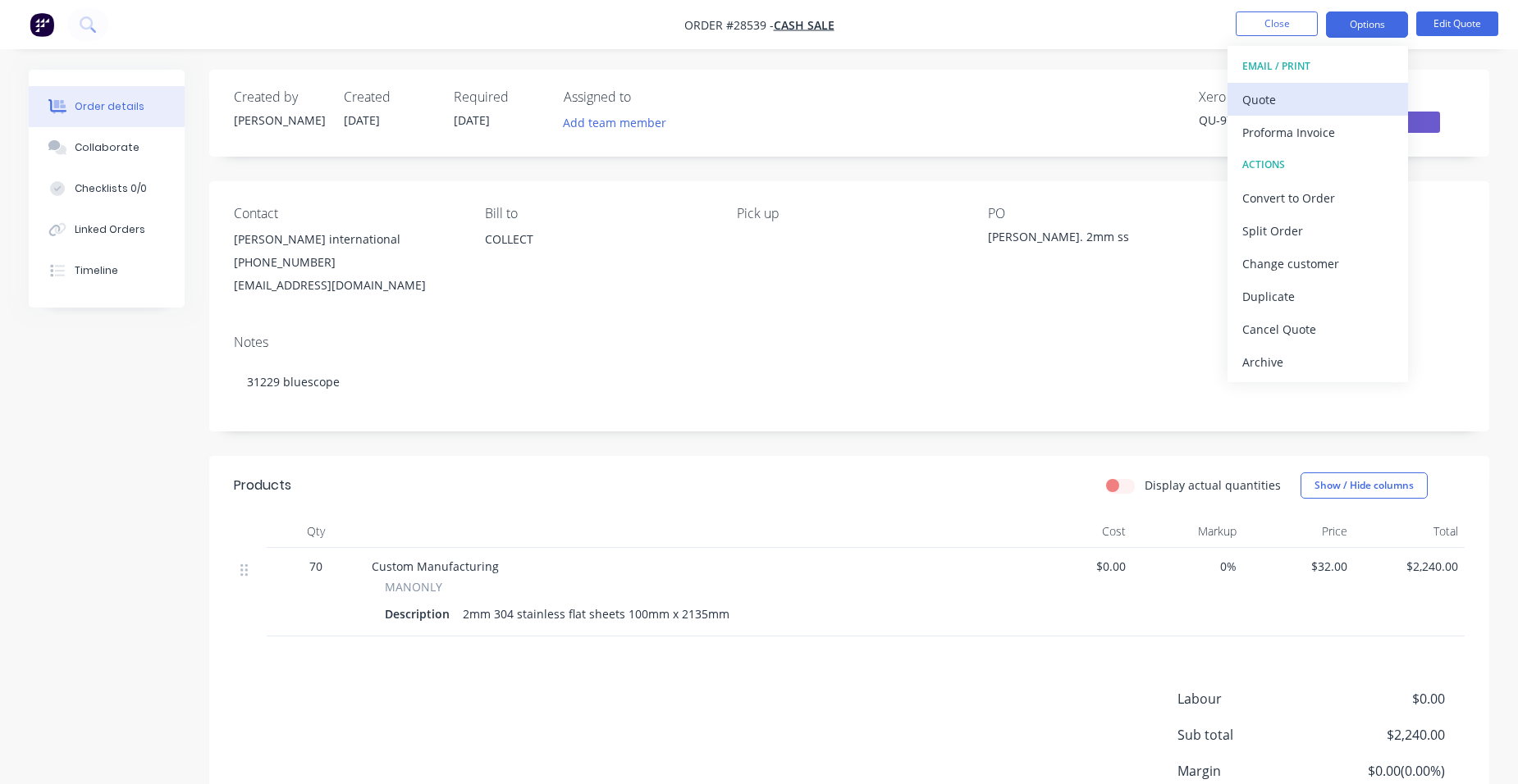
click at [1332, 94] on div "Quote" at bounding box center [1318, 99] width 151 height 23
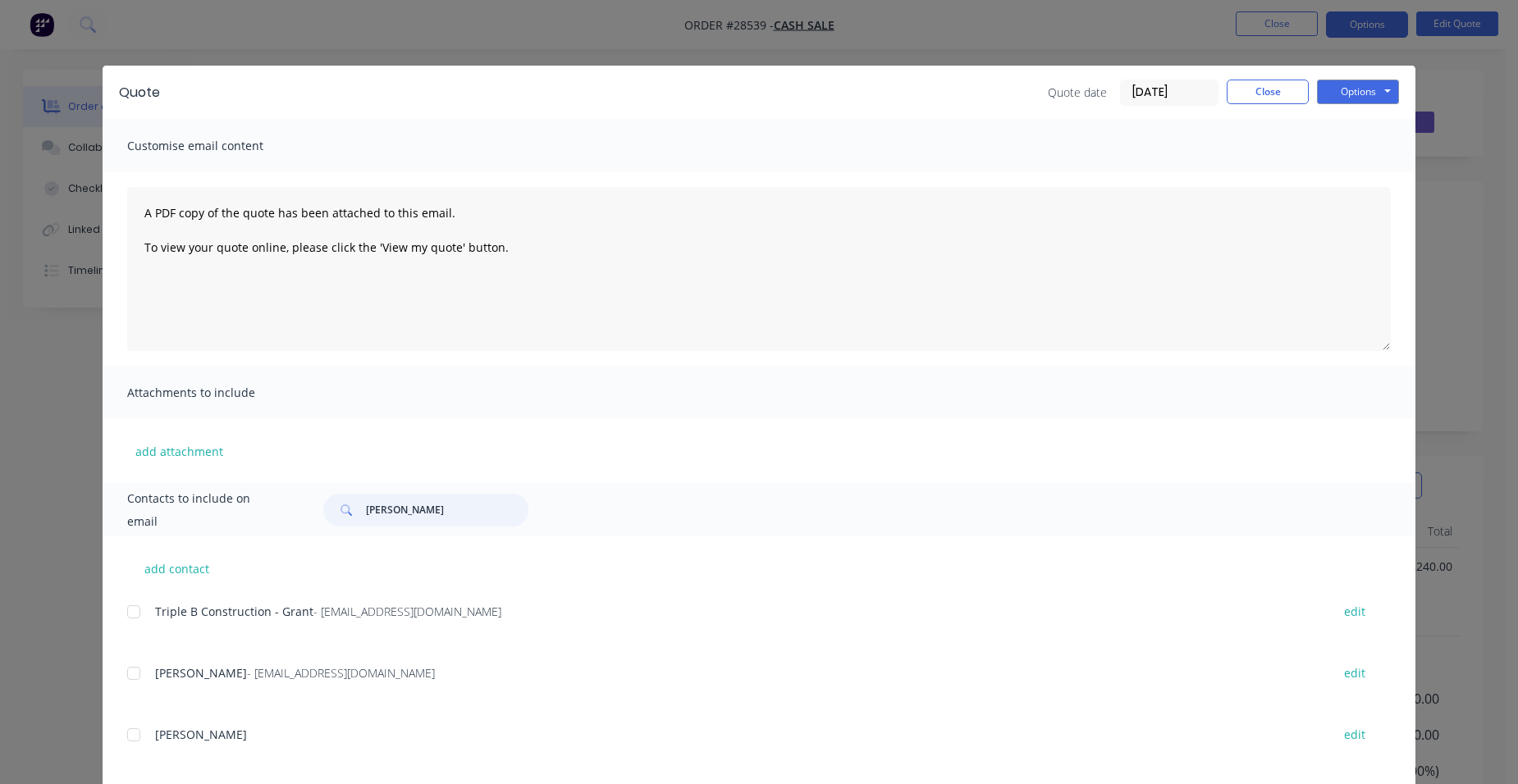
drag, startPoint x: 458, startPoint y: 508, endPoint x: 291, endPoint y: 481, distance: 169.2
click at [287, 513] on div "Contacts to include on email [PERSON_NAME]" at bounding box center [759, 510] width 1313 height 53
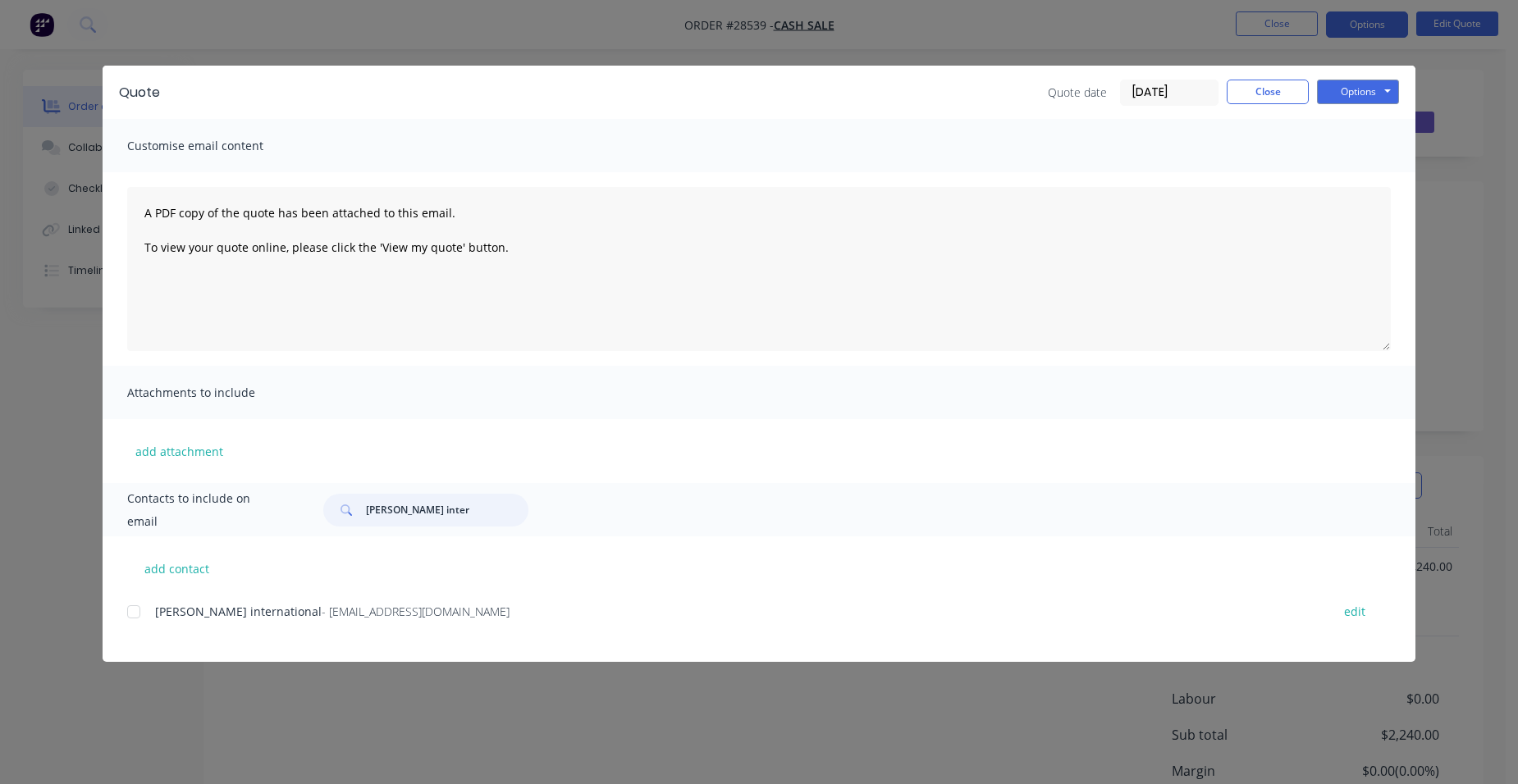
type input "[PERSON_NAME] inter"
click at [105, 619] on div "add contact [PERSON_NAME] international - [EMAIL_ADDRESS][DOMAIN_NAME] edit" at bounding box center [759, 599] width 1313 height 125
click at [145, 611] on div at bounding box center [134, 611] width 33 height 33
click at [1359, 90] on button "Options" at bounding box center [1358, 91] width 82 height 24
click at [1358, 181] on button "Email" at bounding box center [1369, 175] width 105 height 27
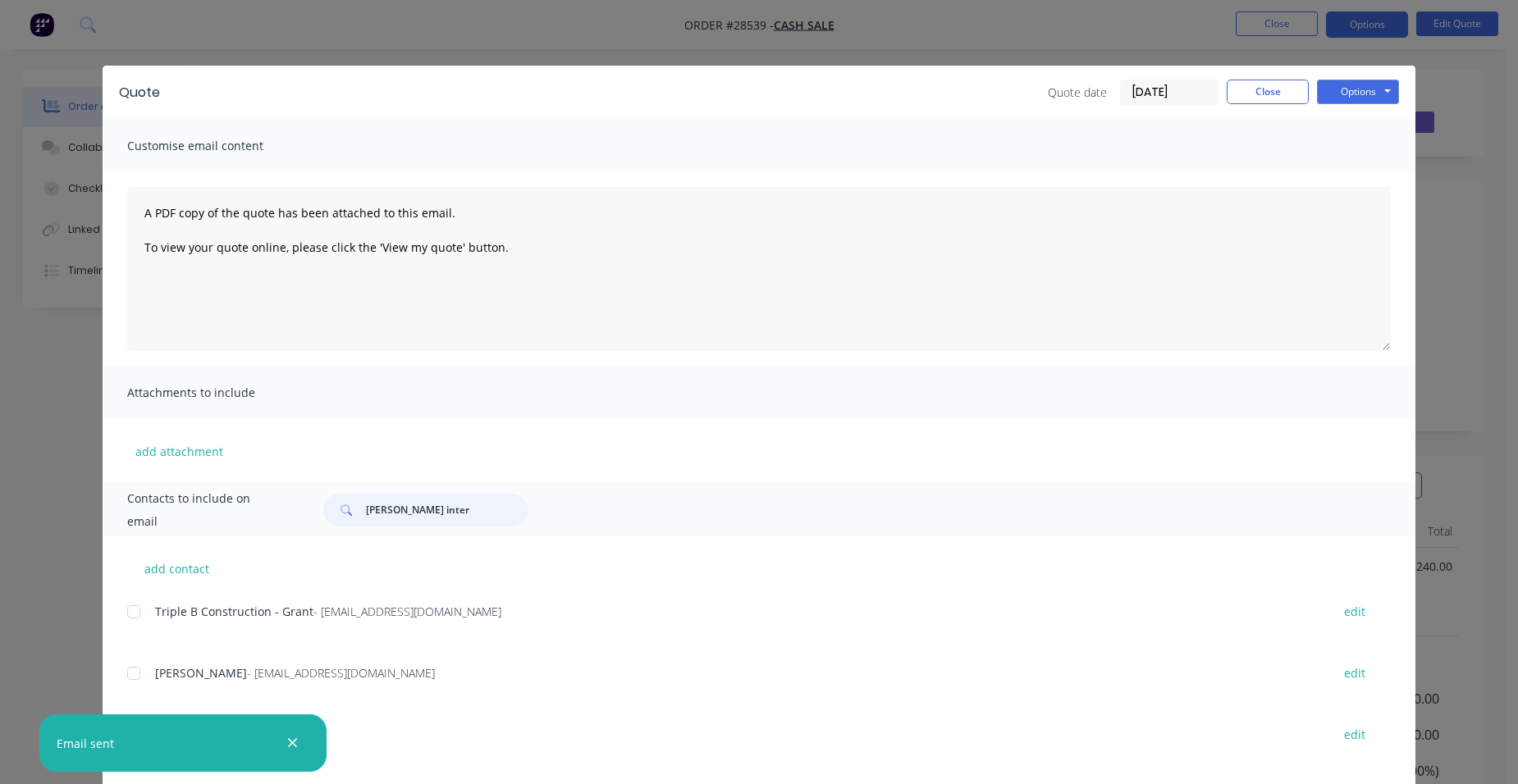
click at [442, 497] on input "[PERSON_NAME] inter" at bounding box center [447, 509] width 163 height 33
click at [162, 563] on button "add contact" at bounding box center [176, 568] width 99 height 24
select select "AU"
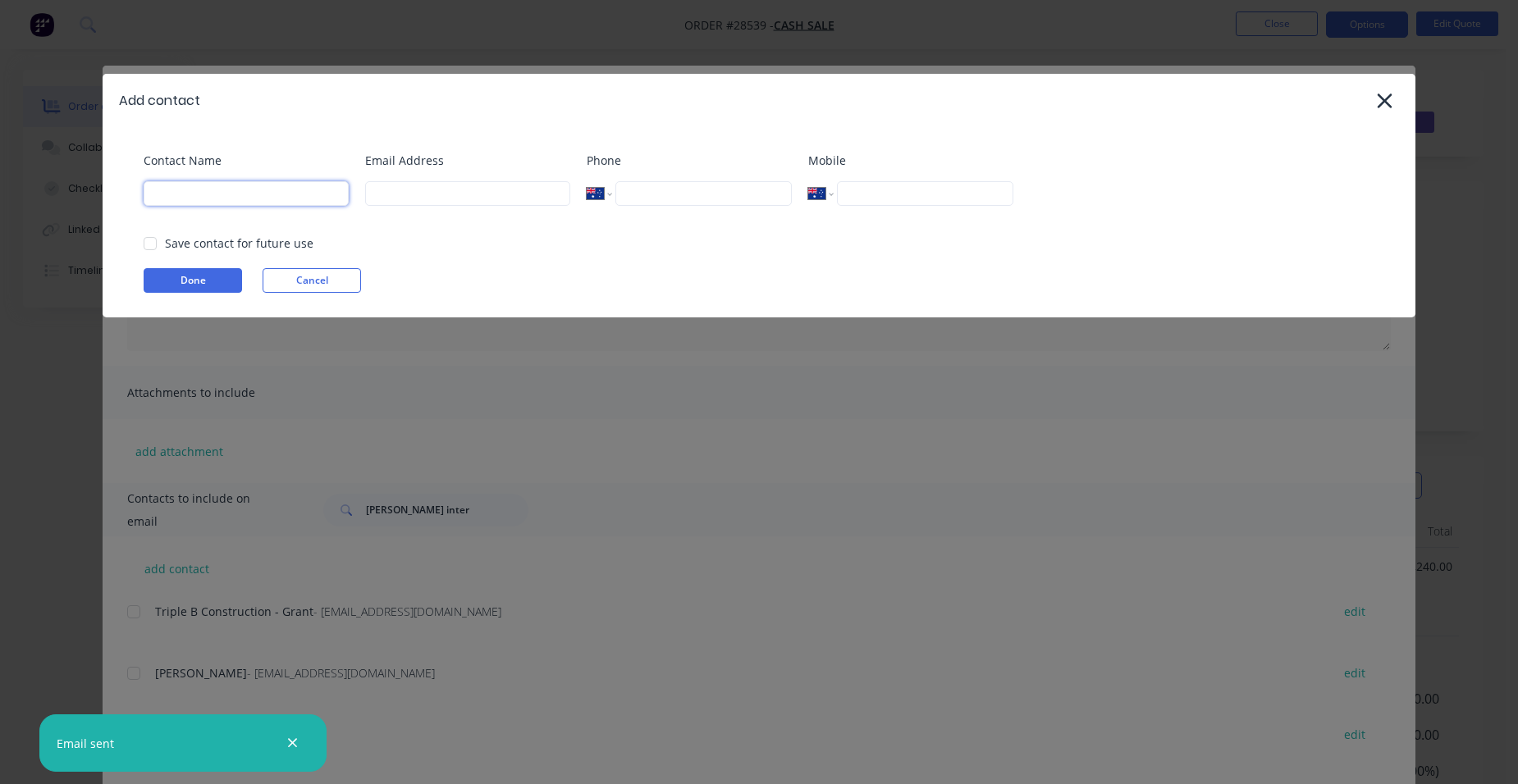
click at [201, 191] on input at bounding box center [246, 193] width 205 height 24
type input "[PERSON_NAME] international"
click at [490, 207] on div "Email Address" at bounding box center [468, 185] width 205 height 67
click at [477, 195] on input at bounding box center [468, 193] width 205 height 24
type input "[PERSON_NAME][EMAIL_ADDRESS][DOMAIN_NAME]"
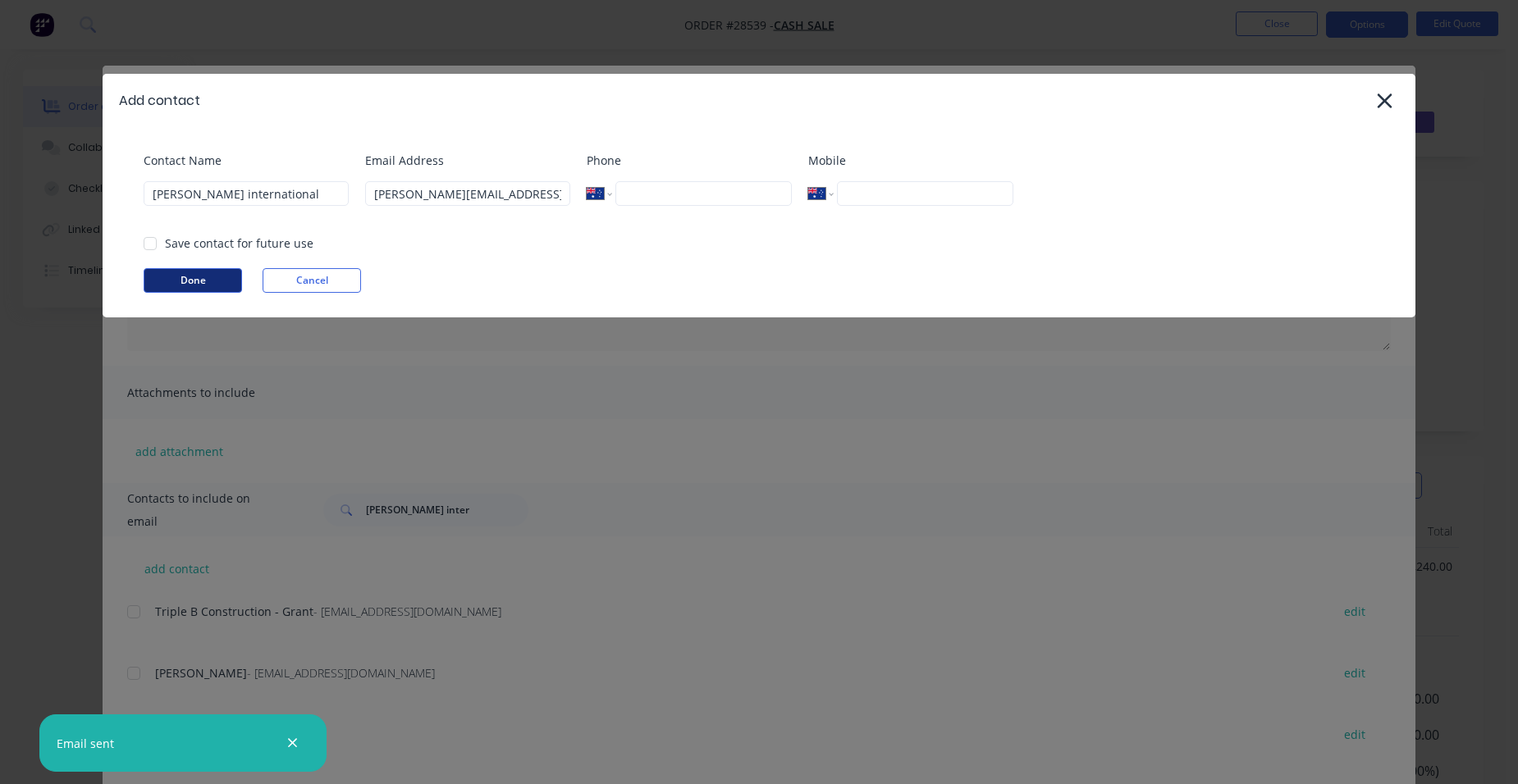
click at [199, 281] on button "Done" at bounding box center [193, 280] width 99 height 24
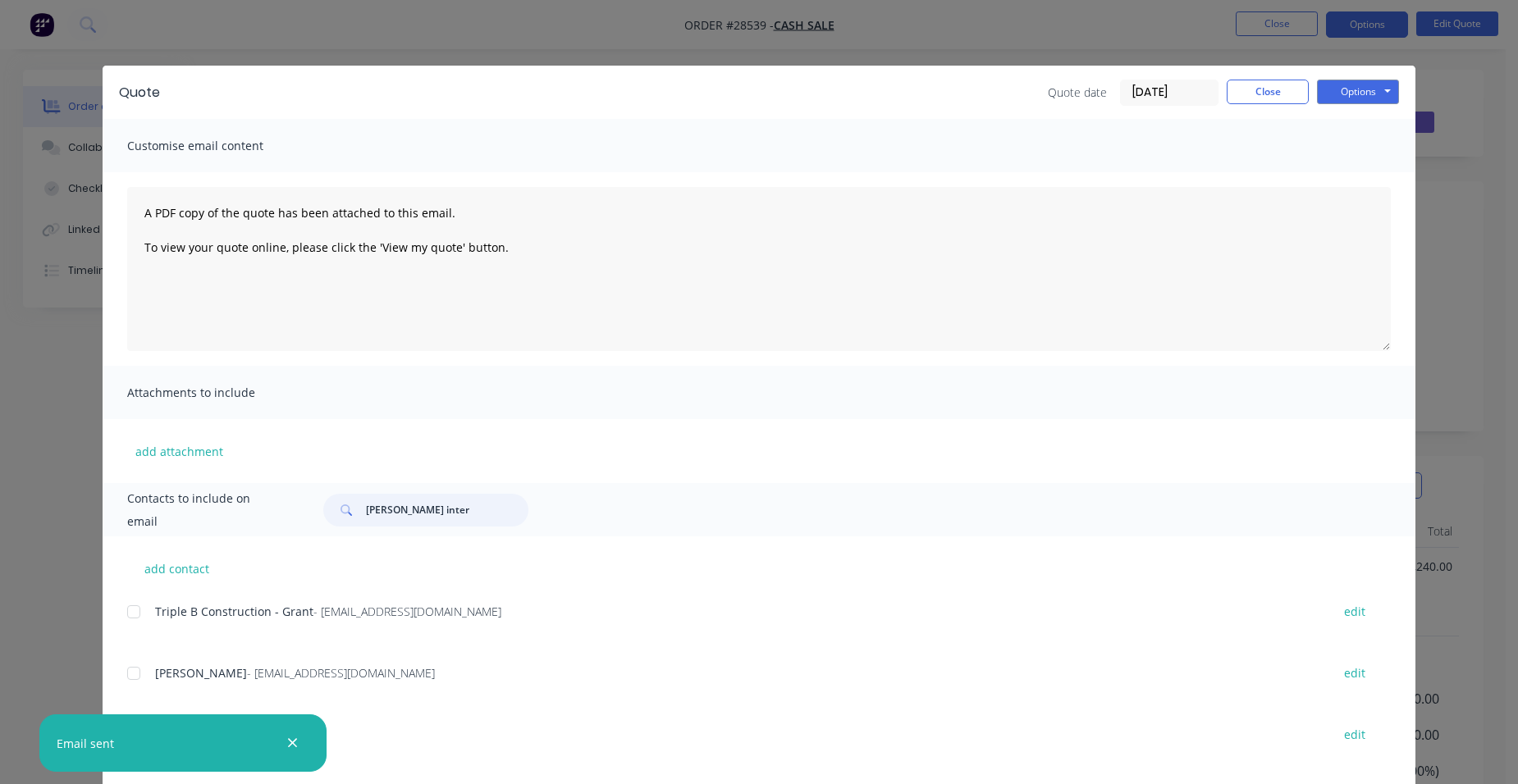
drag, startPoint x: 425, startPoint y: 504, endPoint x: 284, endPoint y: 488, distance: 141.9
click at [284, 488] on div "Contacts to include on email [PERSON_NAME] inter" at bounding box center [759, 510] width 1313 height 53
type input "[PERSON_NAME] inter"
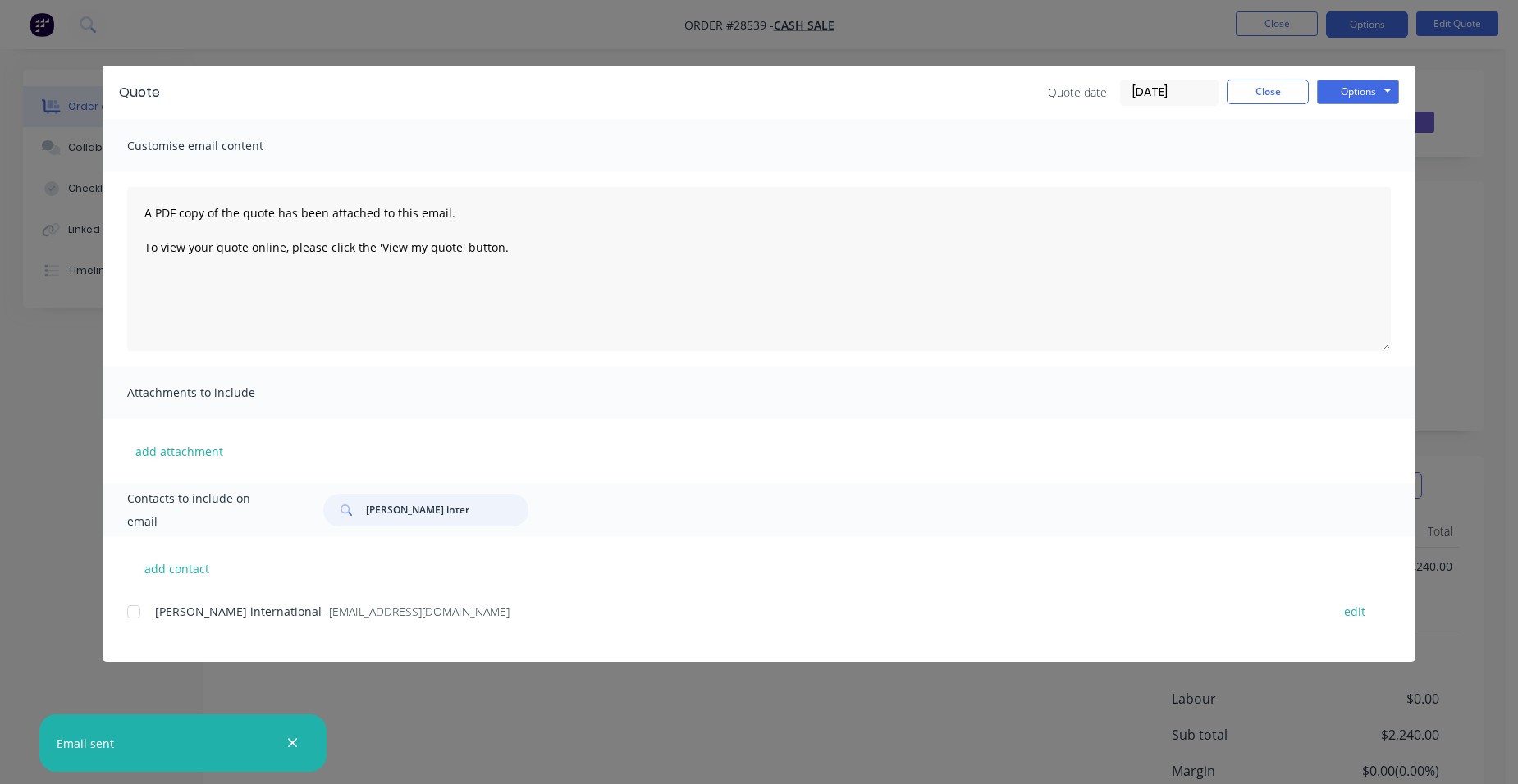
drag, startPoint x: 473, startPoint y: 504, endPoint x: 286, endPoint y: 483, distance: 188.2
click at [286, 483] on div "Contacts to include on email [PERSON_NAME] inter" at bounding box center [759, 510] width 1313 height 53
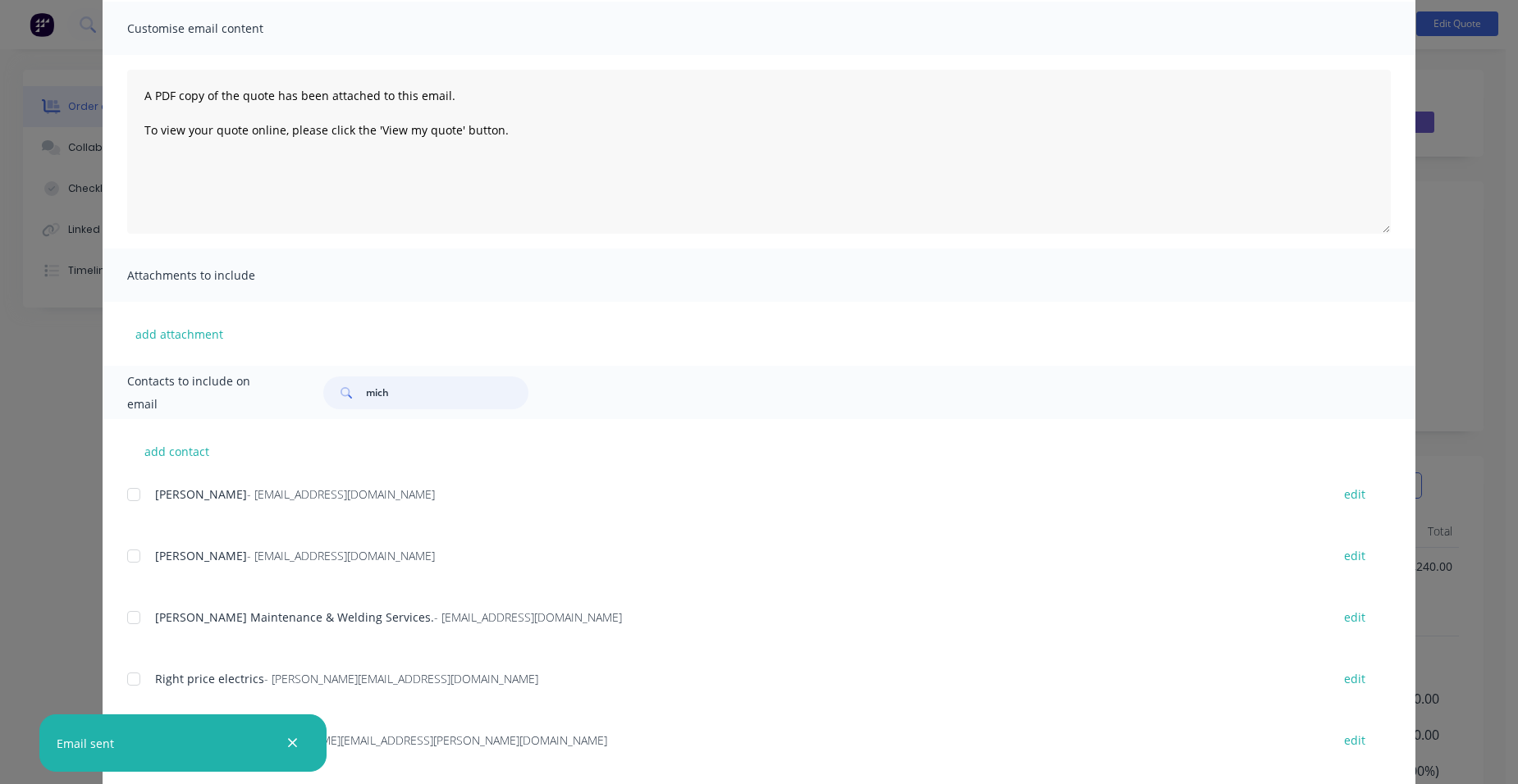
scroll to position [231, 0]
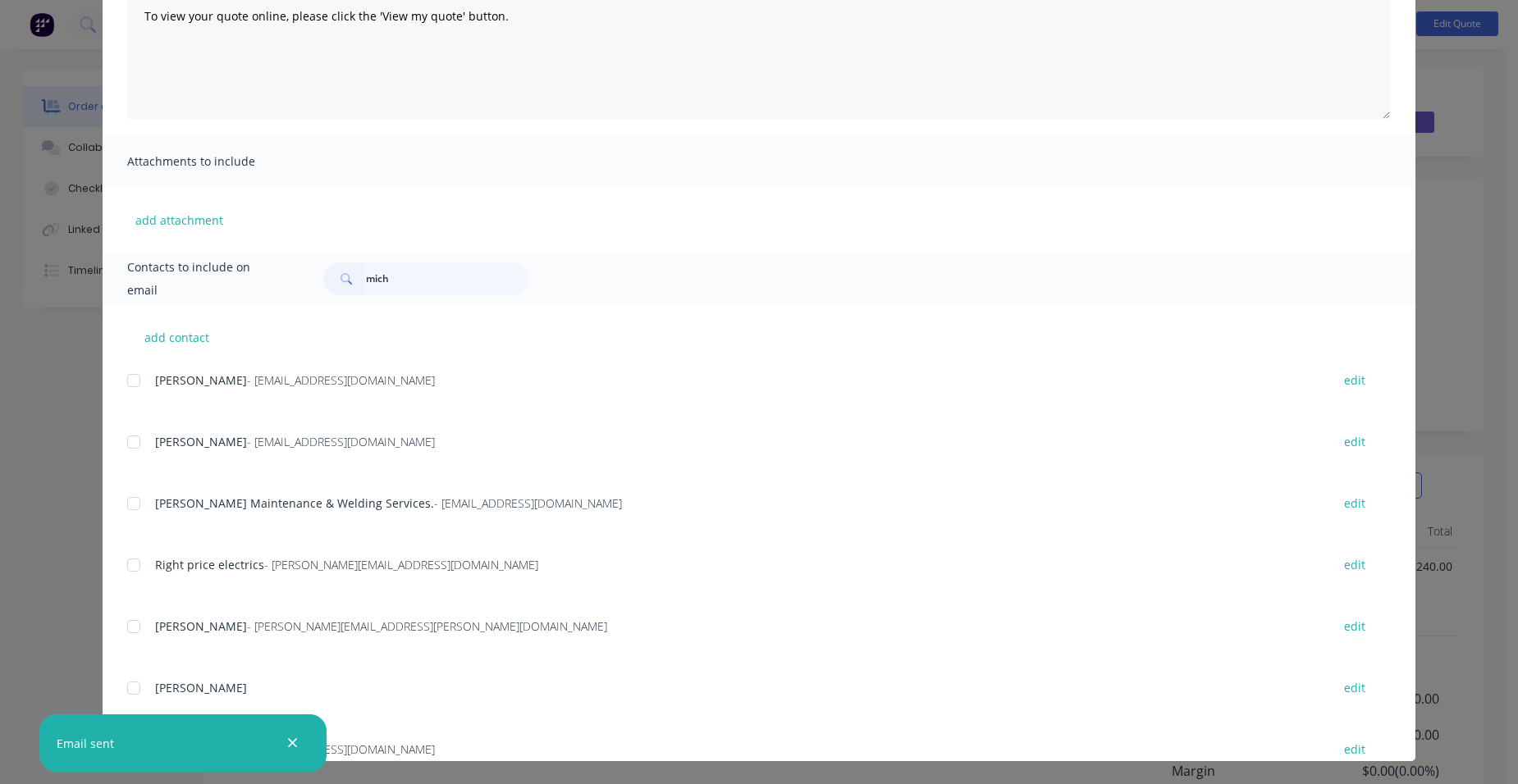
click at [500, 680] on div "[PERSON_NAME]" at bounding box center [735, 688] width 1159 height 18
click at [296, 739] on icon "button" at bounding box center [292, 743] width 11 height 15
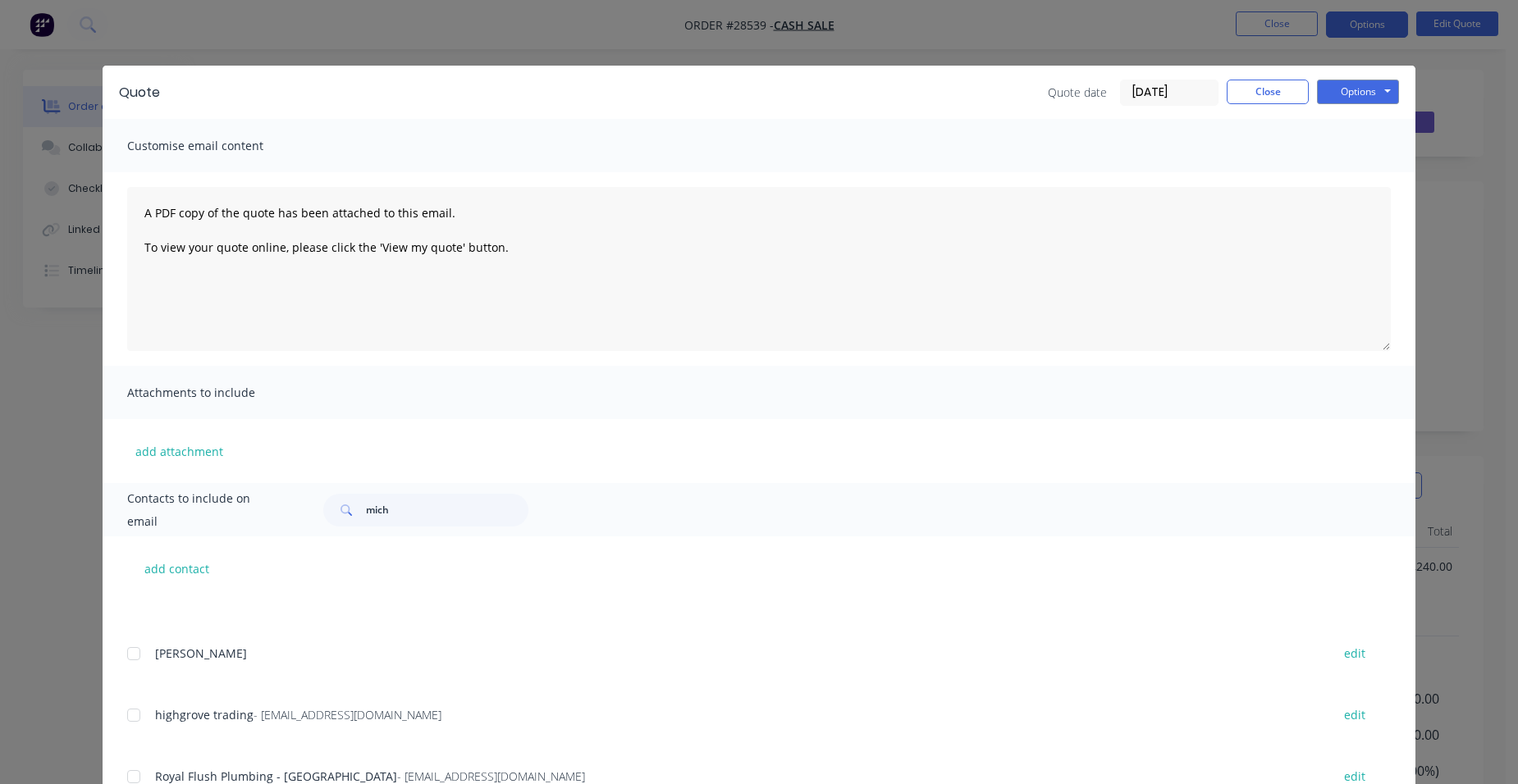
scroll to position [328, 0]
drag, startPoint x: 394, startPoint y: 512, endPoint x: 296, endPoint y: 494, distance: 99.6
click at [296, 494] on div "Contacts to include on email mich" at bounding box center [759, 510] width 1313 height 53
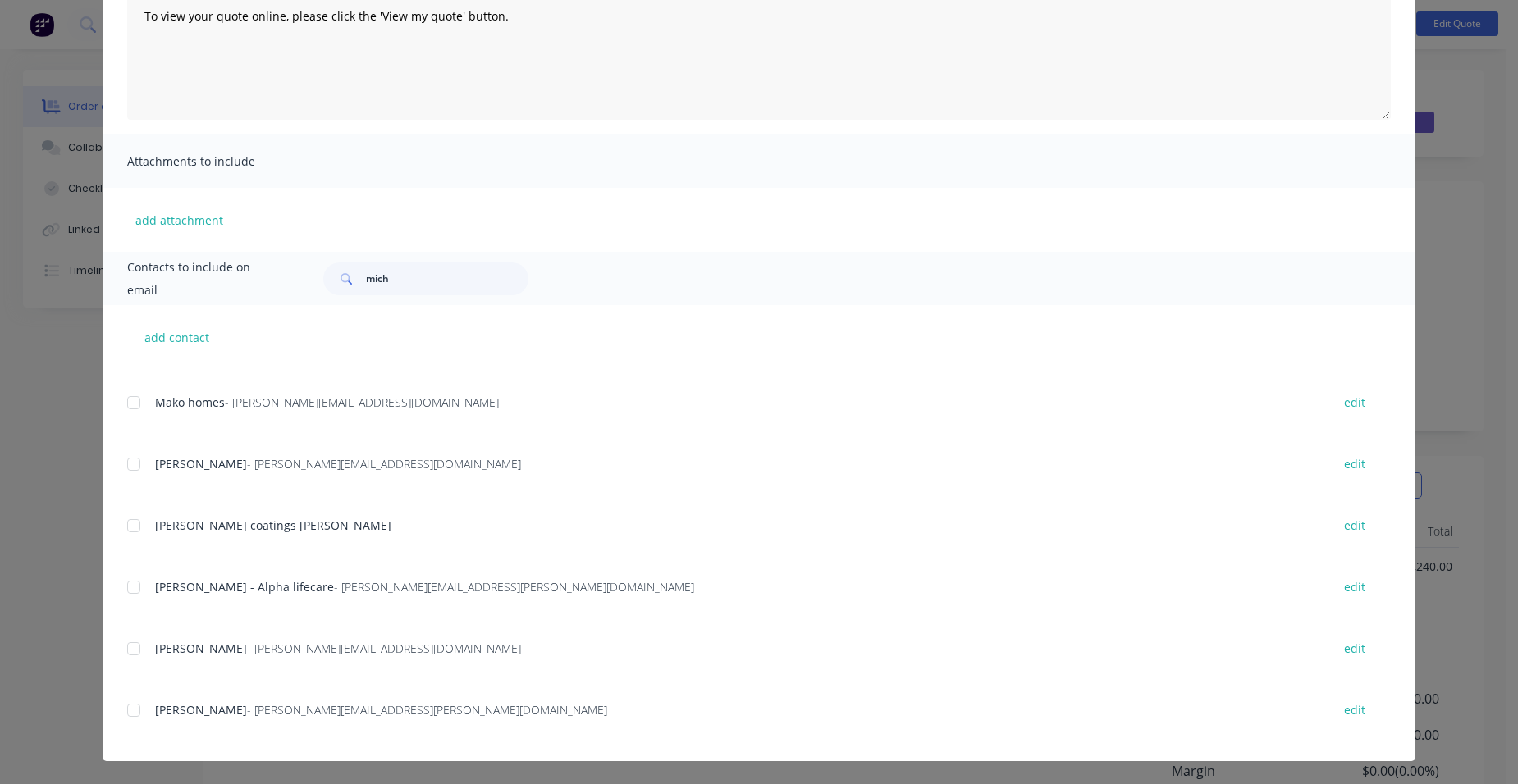
scroll to position [5022, 0]
click at [311, 278] on div "mich" at bounding box center [848, 278] width 1084 height 33
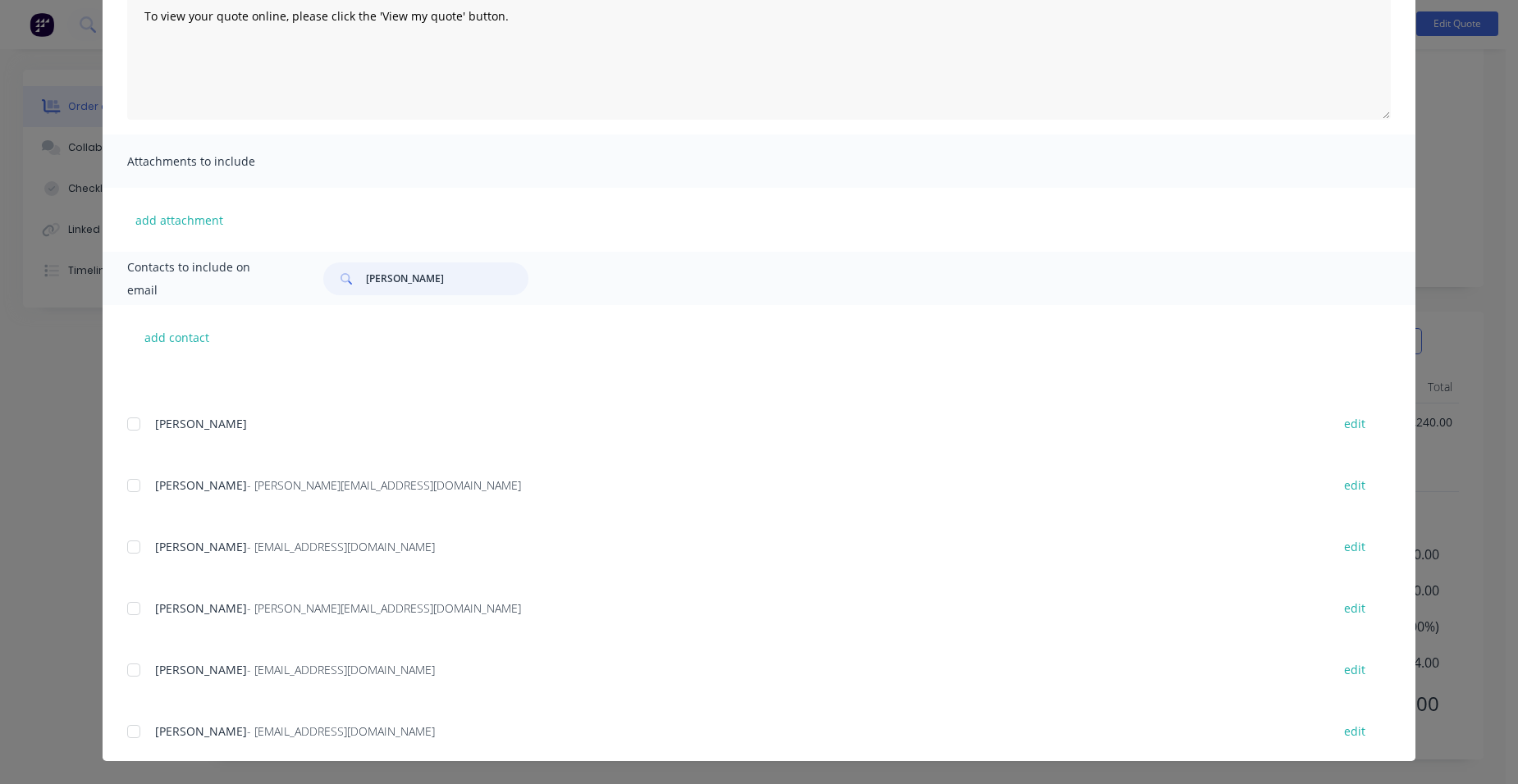
scroll to position [1310, 0]
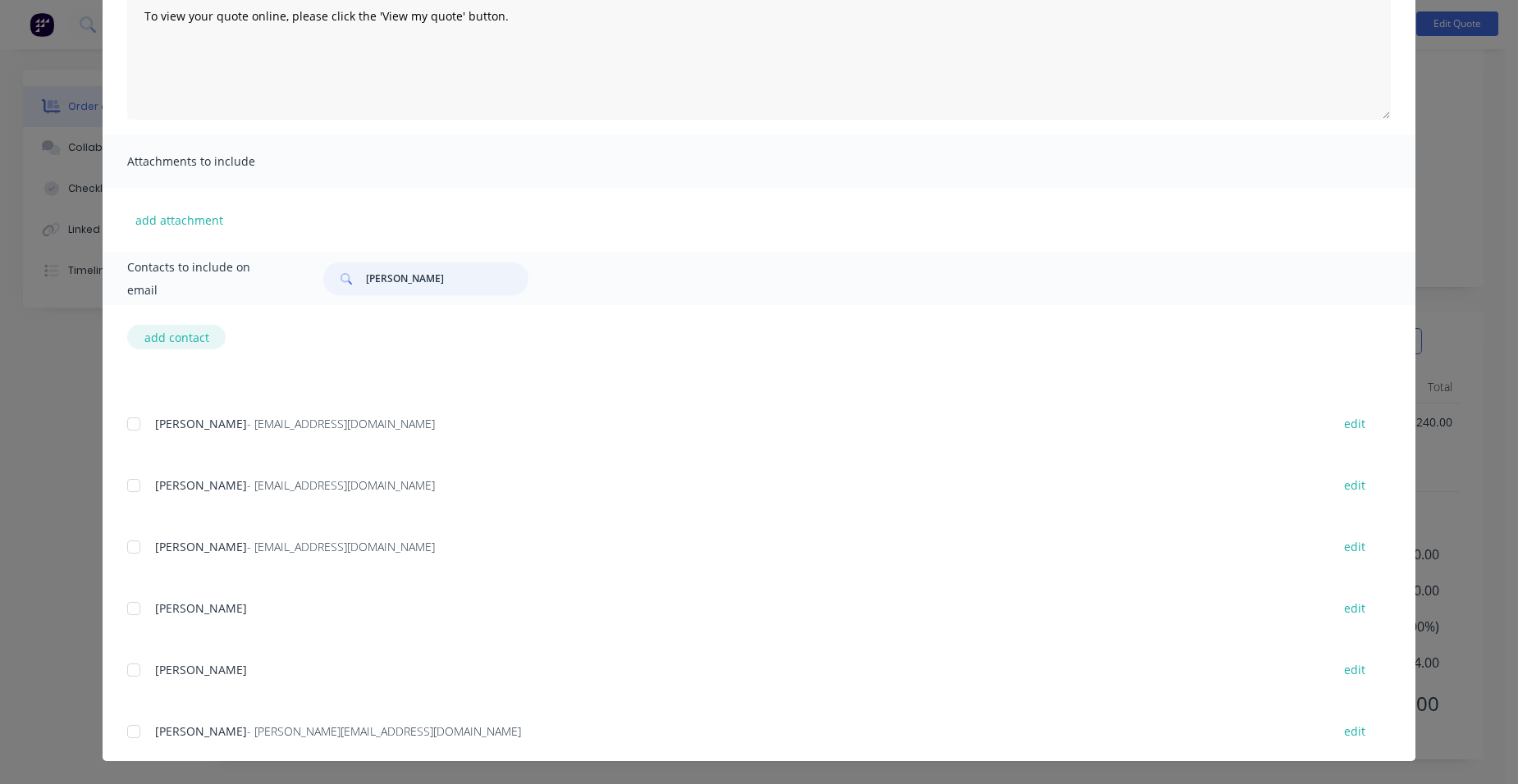
type input "[PERSON_NAME]"
click at [190, 327] on button "add contact" at bounding box center [176, 336] width 99 height 24
select select "AU"
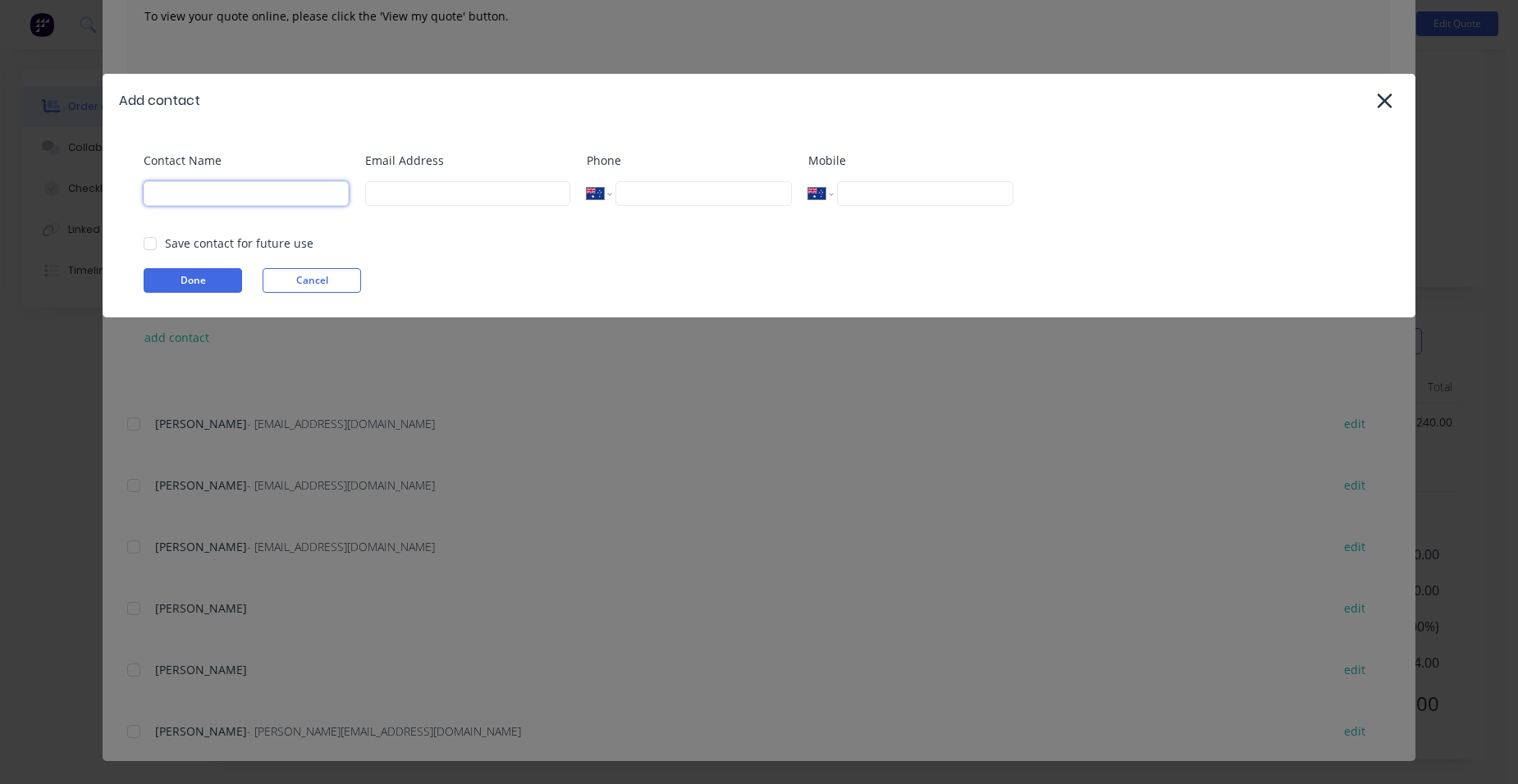
click at [195, 193] on input at bounding box center [246, 193] width 205 height 24
type input "[PERSON_NAME] international"
type input "[PERSON_NAME][EMAIL_ADDRESS][DOMAIN_NAME]"
click at [154, 242] on div at bounding box center [149, 243] width 33 height 33
click at [167, 269] on button "Done" at bounding box center [193, 280] width 99 height 24
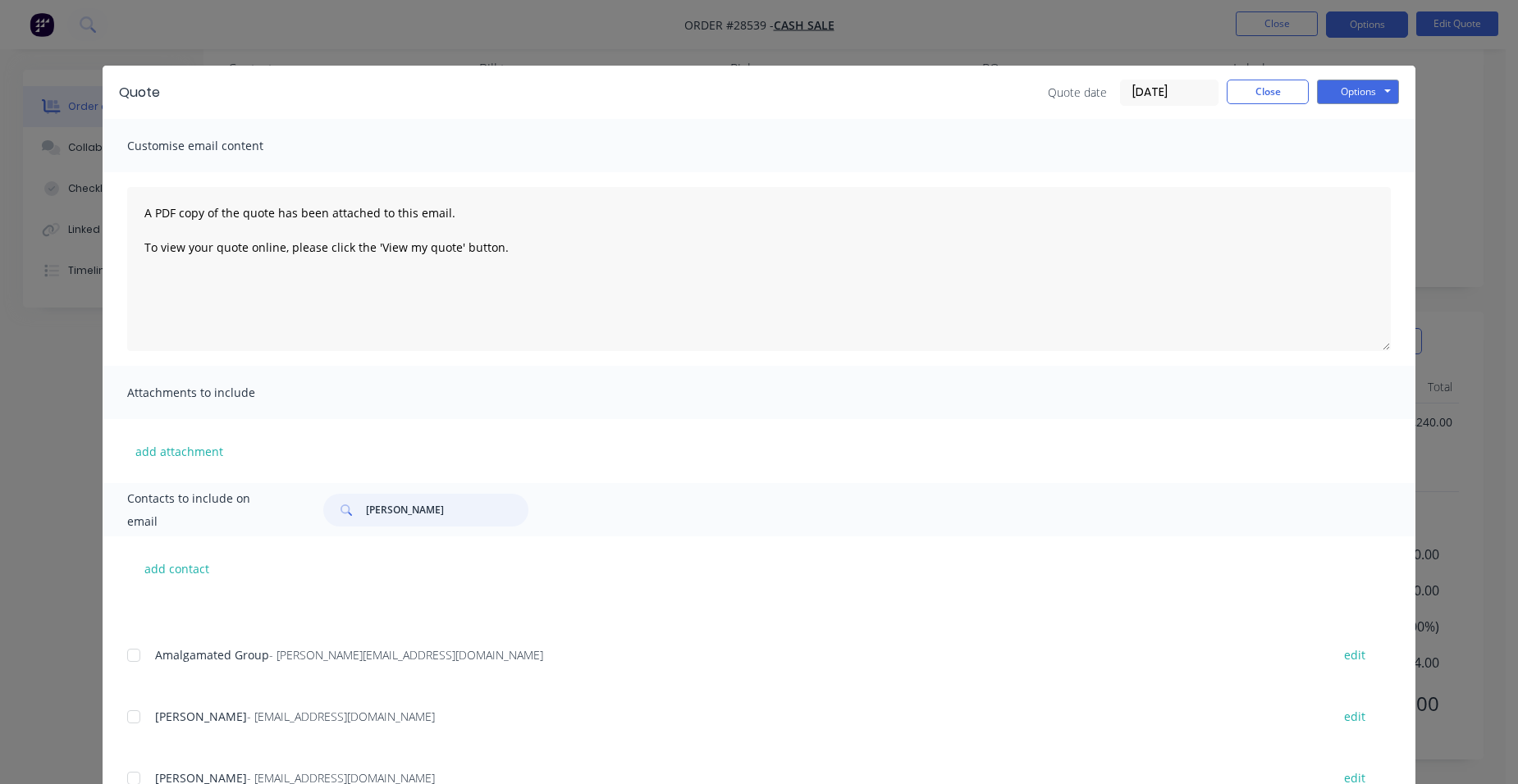
drag, startPoint x: 390, startPoint y: 512, endPoint x: 325, endPoint y: 451, distance: 89.1
click at [314, 493] on div "Contacts to include on email [PERSON_NAME]" at bounding box center [759, 510] width 1313 height 53
type input "[PERSON_NAME]"
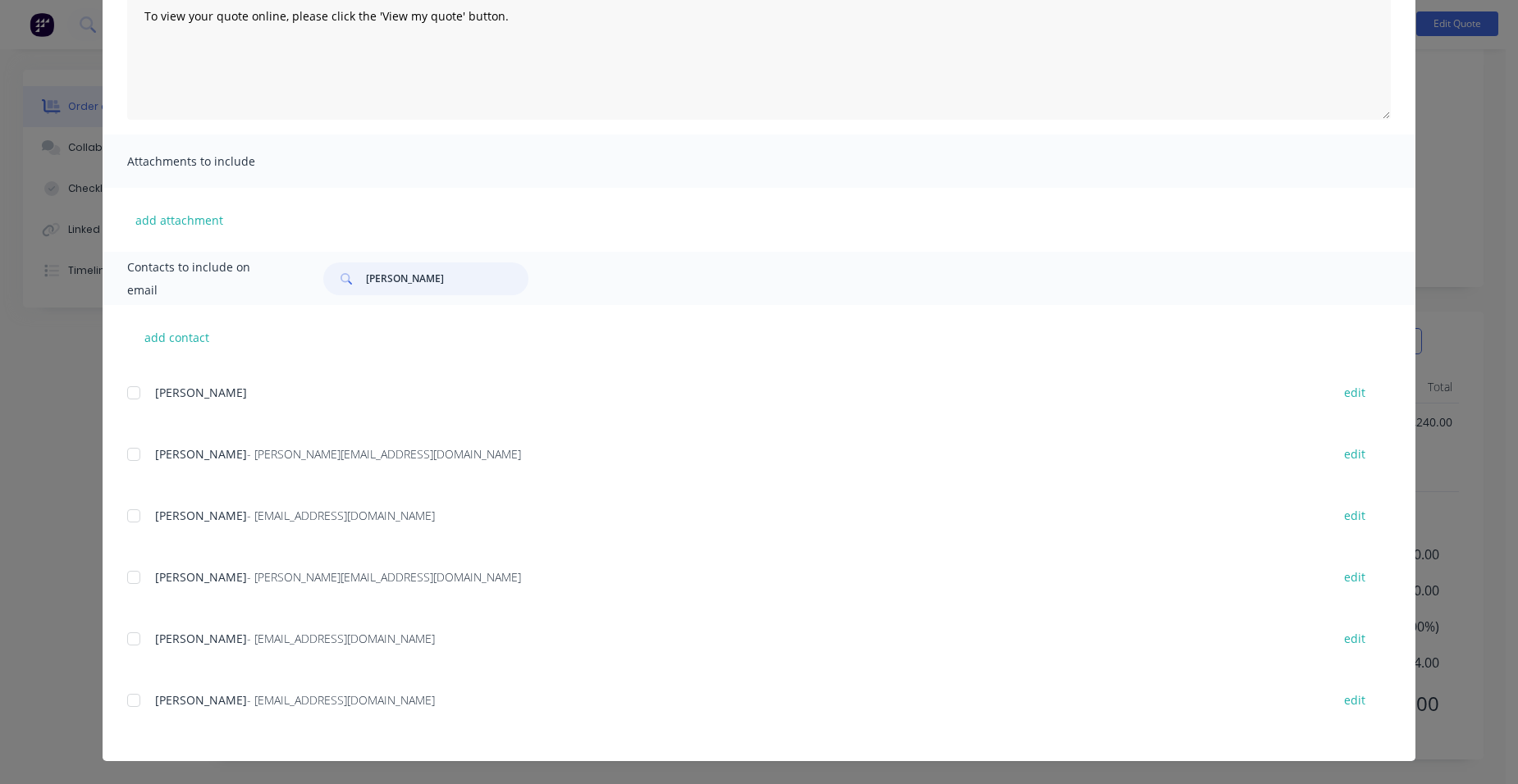
scroll to position [1946, 0]
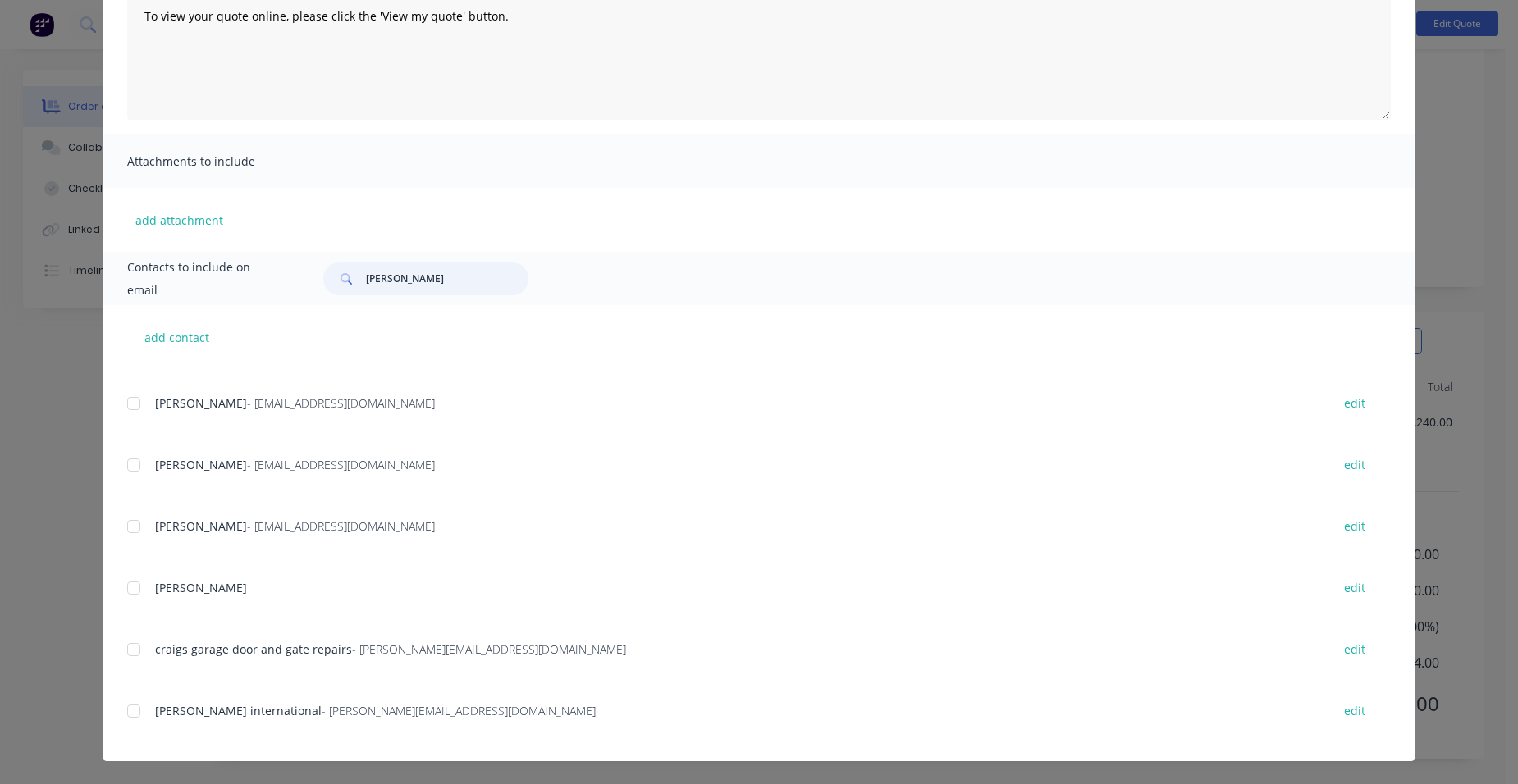
click at [125, 704] on div at bounding box center [134, 711] width 33 height 33
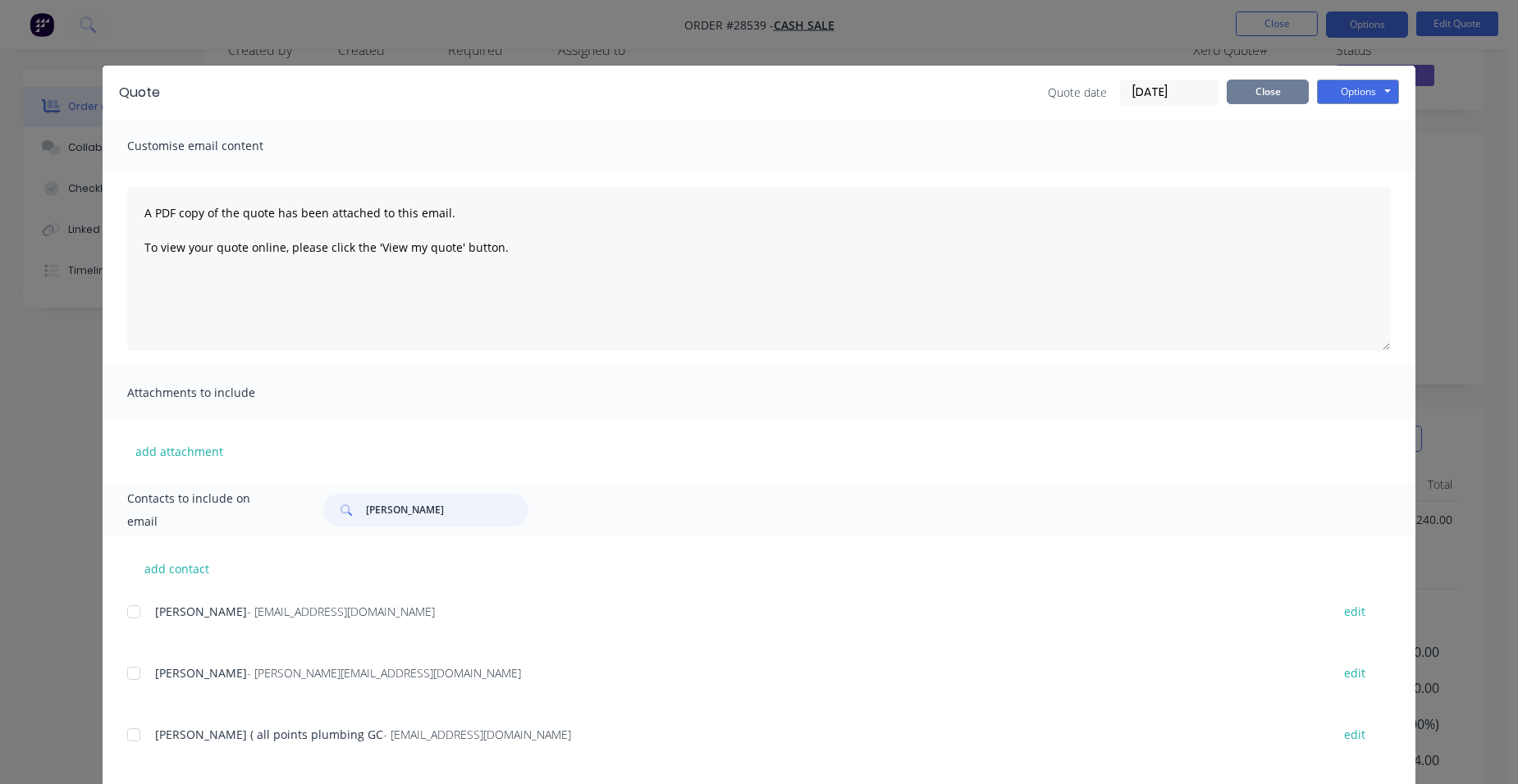
scroll to position [0, 0]
click at [1340, 94] on button "Options" at bounding box center [1358, 91] width 82 height 24
click at [1369, 176] on button "Email" at bounding box center [1369, 175] width 105 height 27
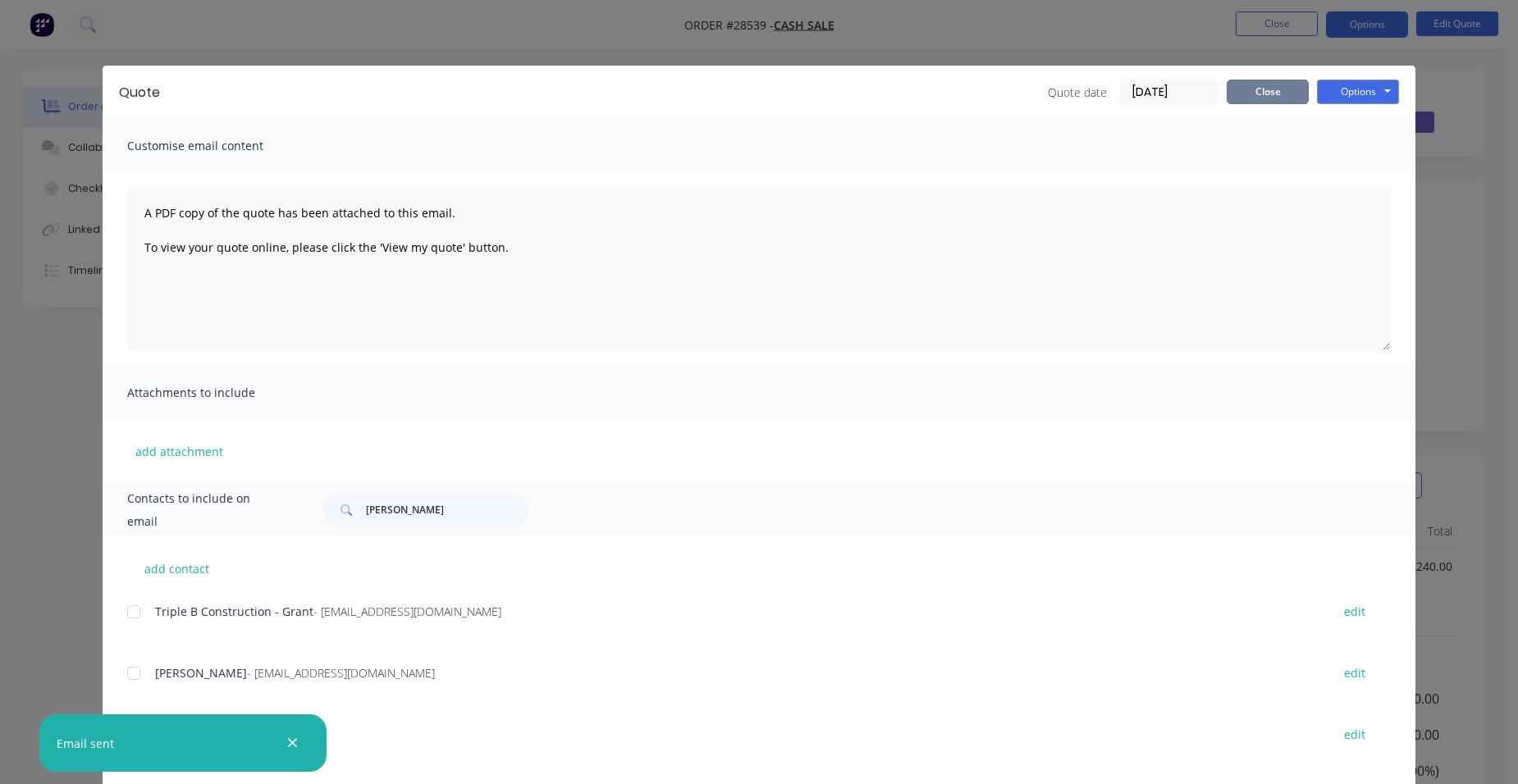
click at [1273, 90] on button "Close" at bounding box center [1268, 91] width 82 height 24
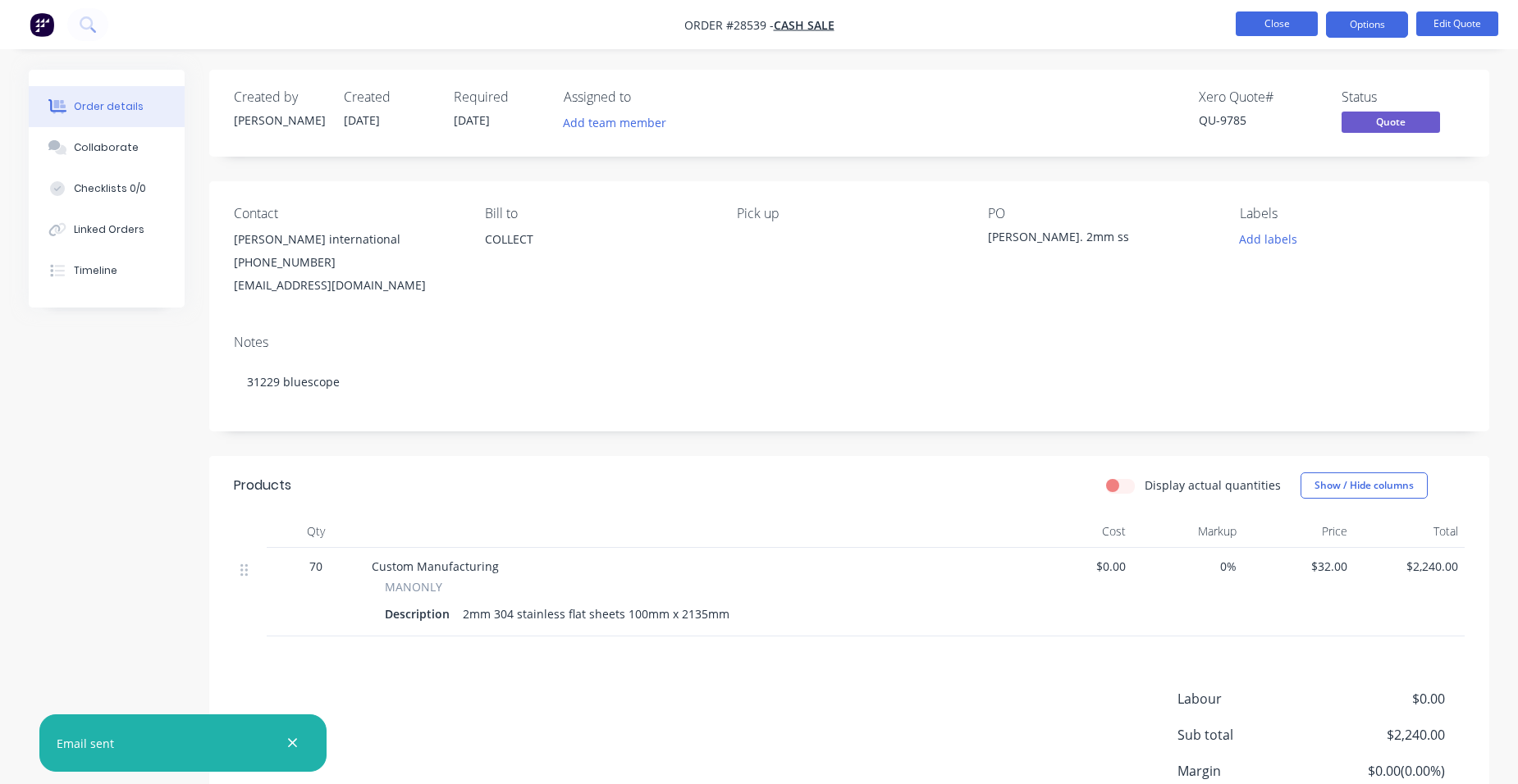
click at [1269, 12] on button "Close" at bounding box center [1277, 23] width 82 height 24
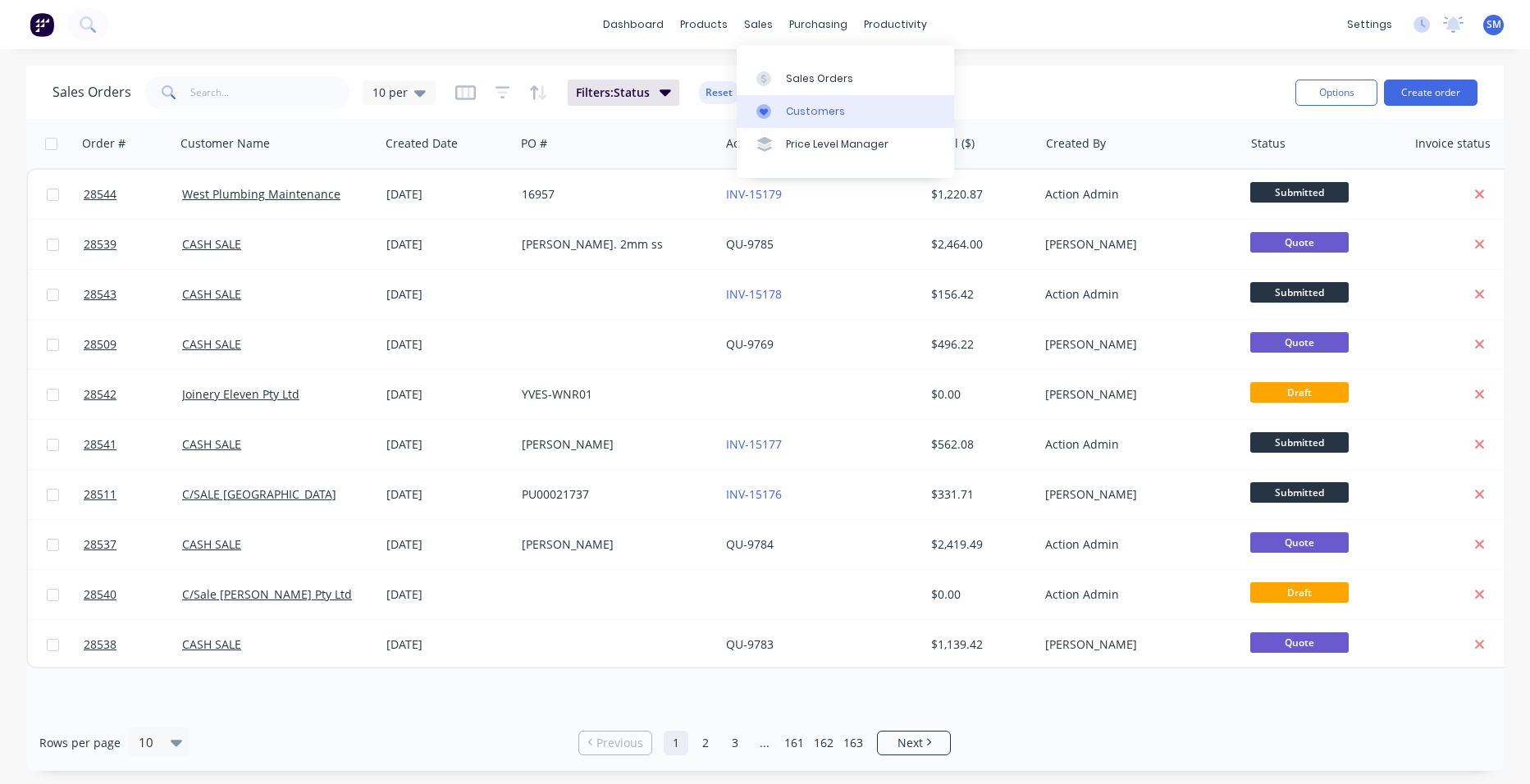
click at [791, 112] on div "Customers" at bounding box center [815, 112] width 59 height 15
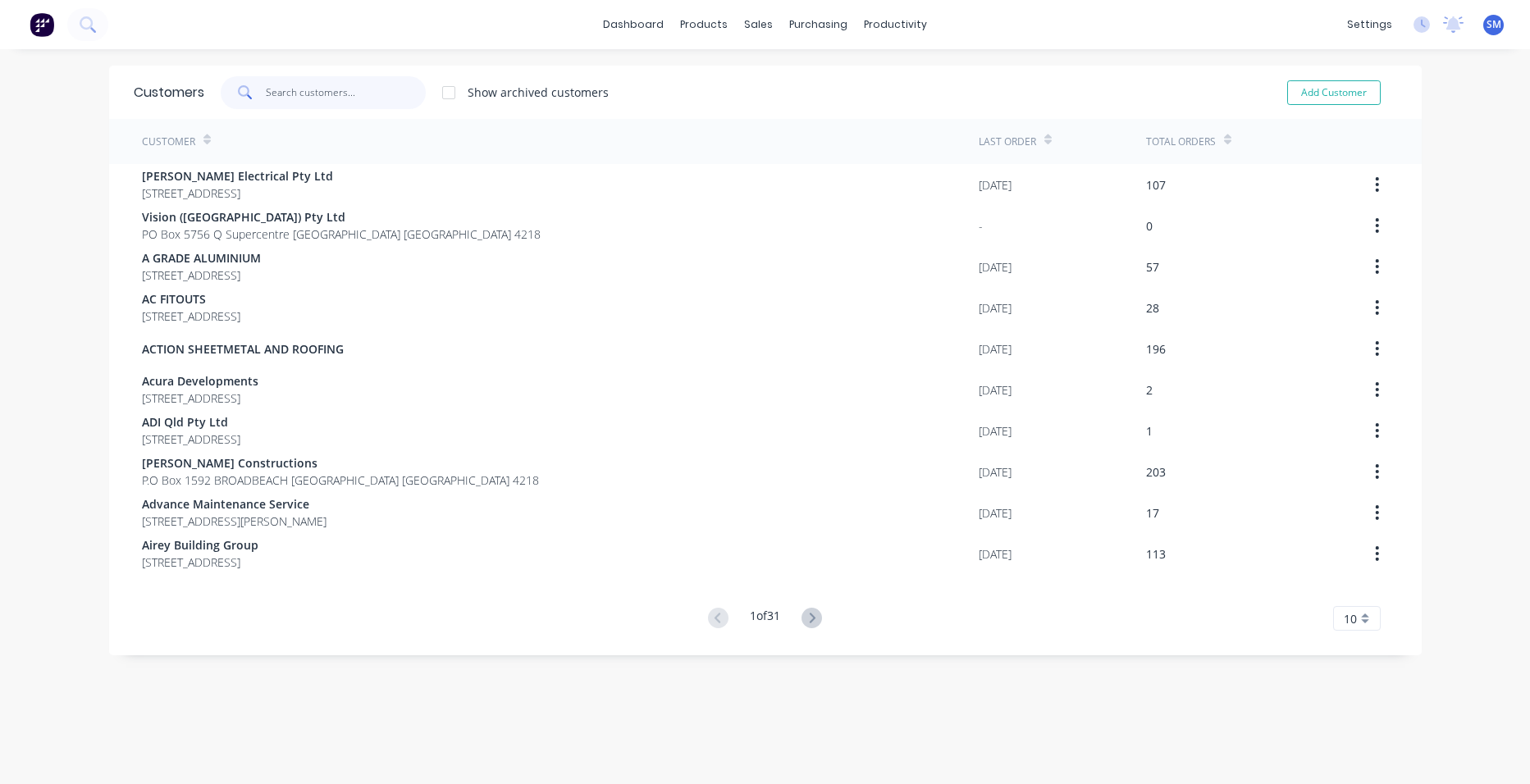
click at [271, 90] on input "text" at bounding box center [346, 92] width 160 height 33
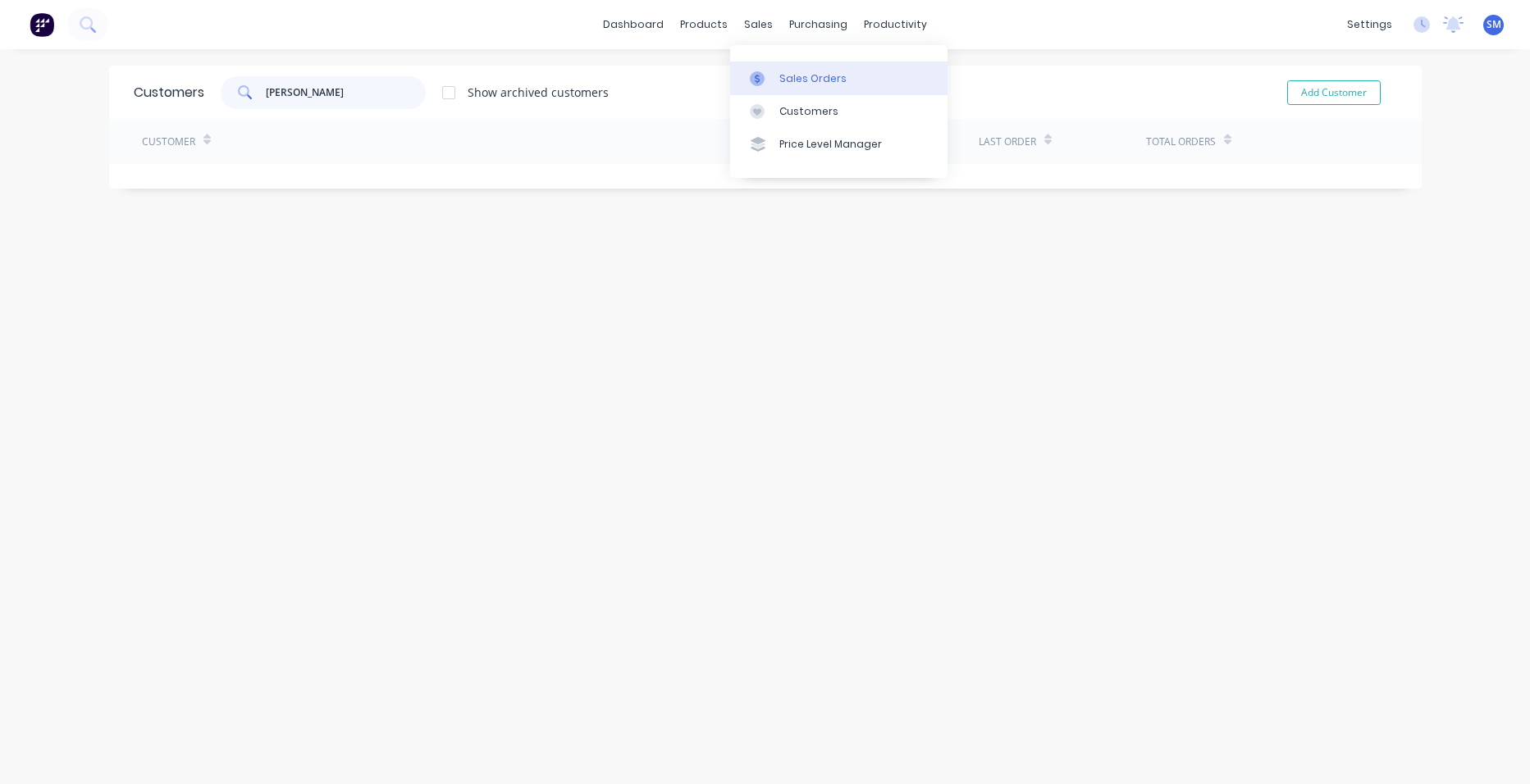
type input "[PERSON_NAME]"
click at [785, 75] on div "Sales Orders" at bounding box center [813, 78] width 68 height 15
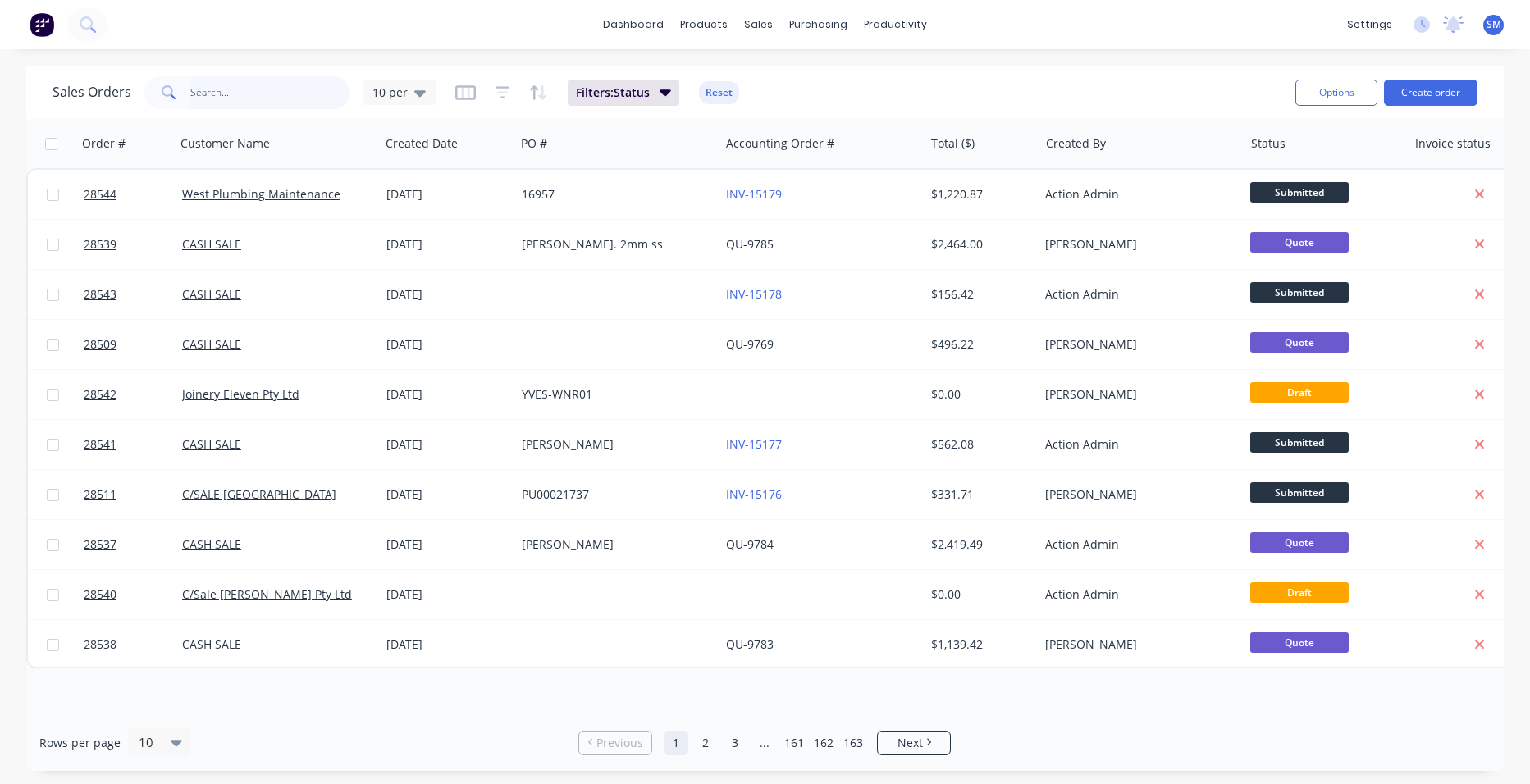
click at [220, 100] on input "text" at bounding box center [271, 92] width 160 height 33
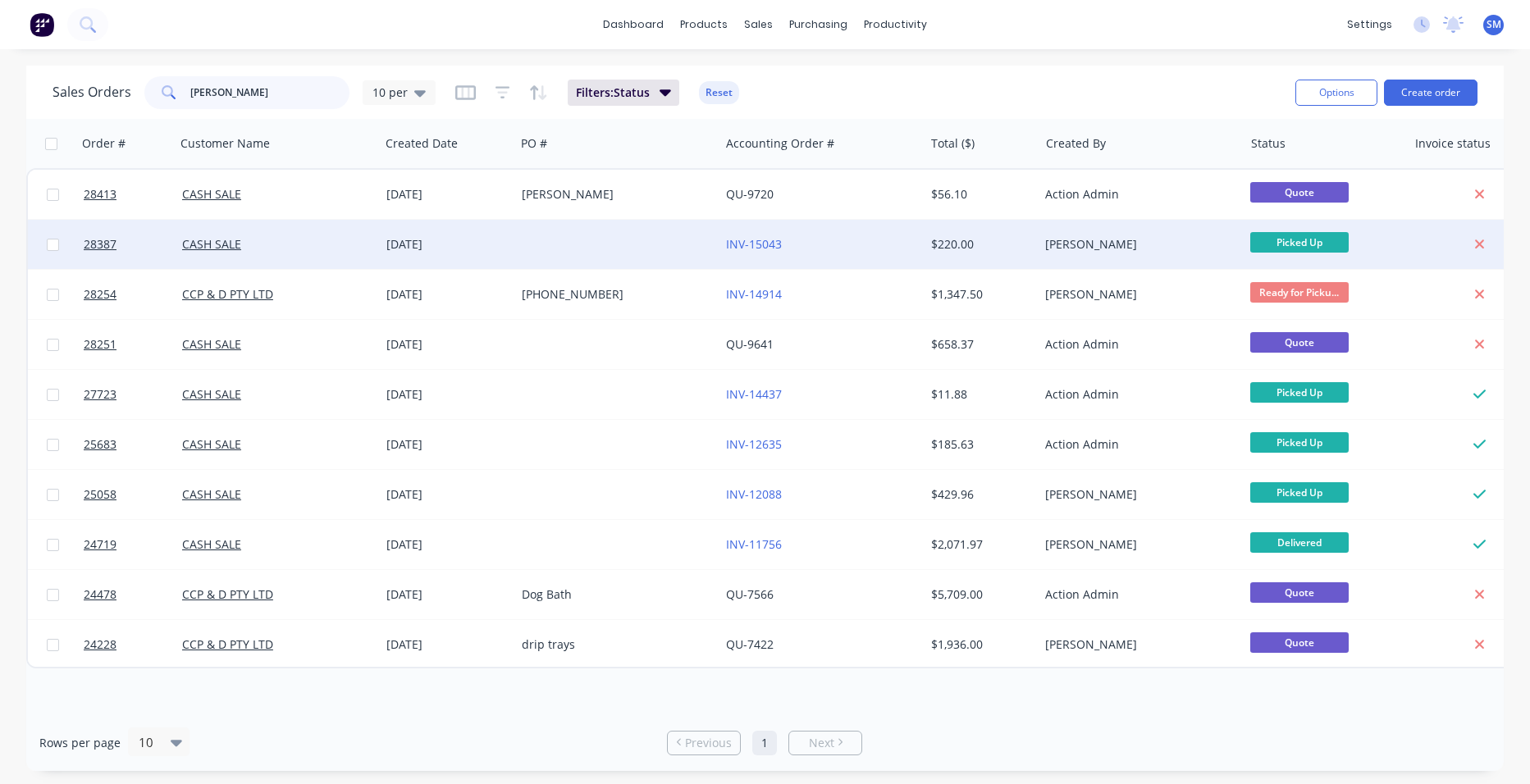
type input "[PERSON_NAME]"
click at [874, 235] on div "INV-15043" at bounding box center [822, 244] width 205 height 49
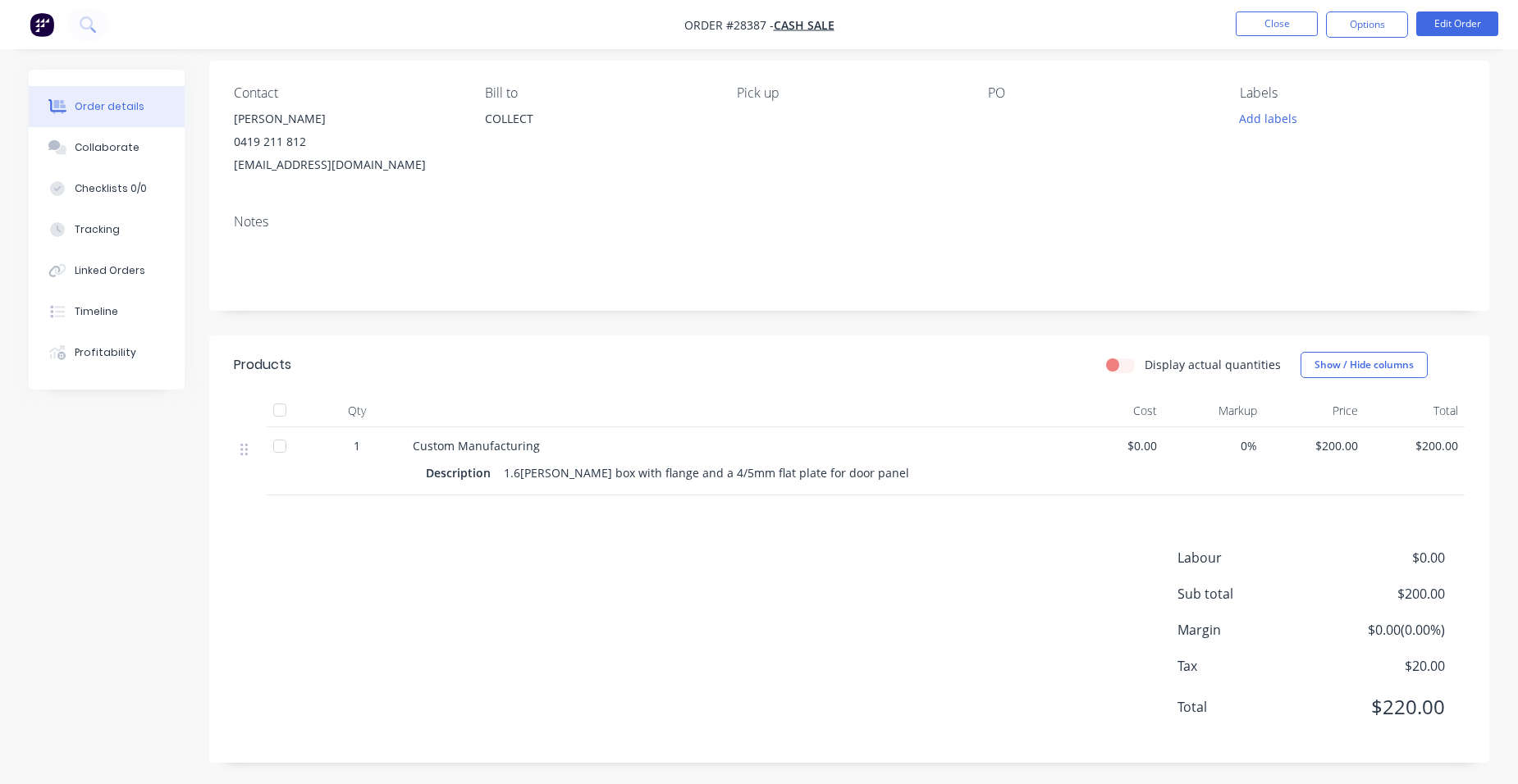
scroll to position [124, 0]
click at [1454, 20] on button "Edit Order" at bounding box center [1457, 23] width 82 height 24
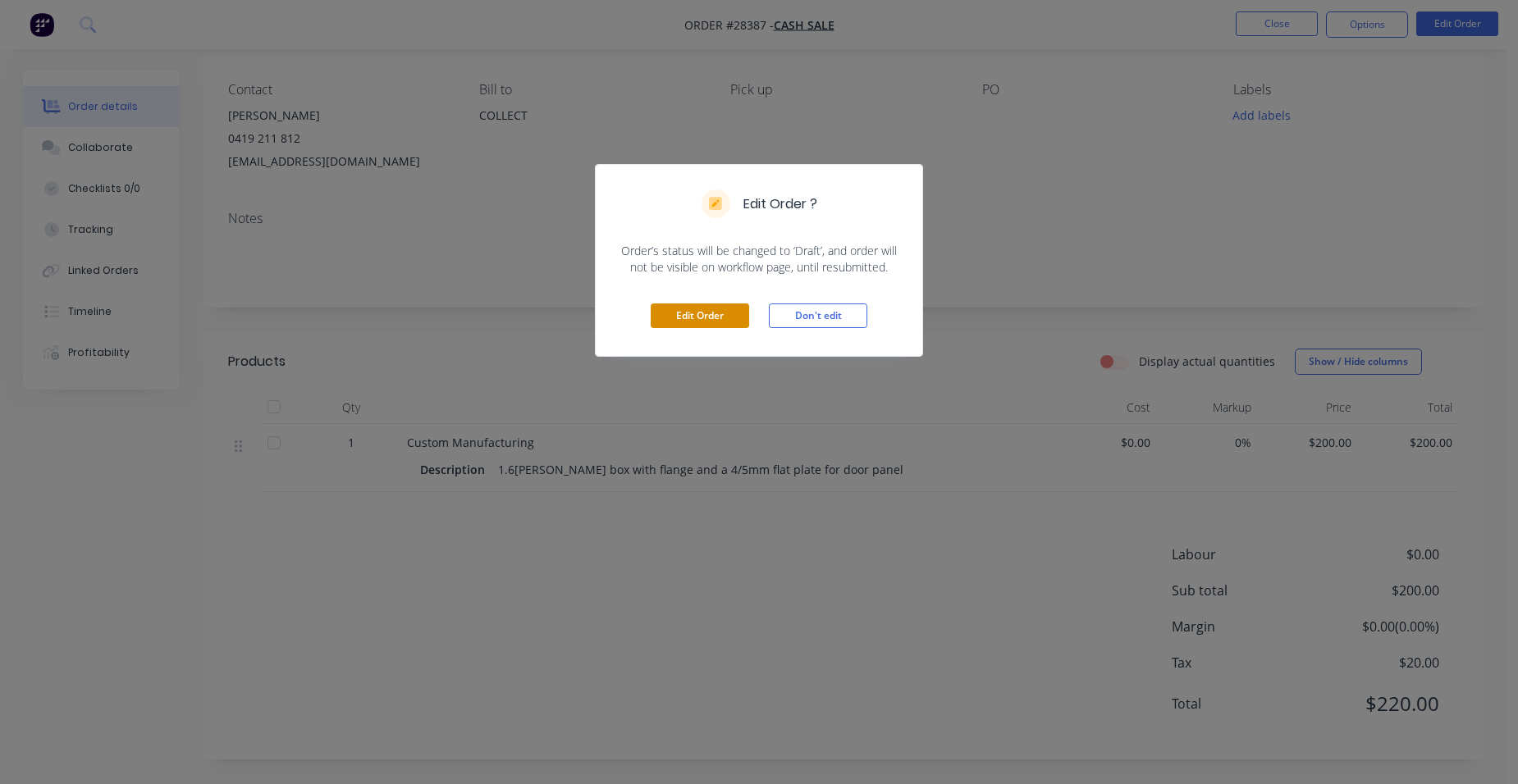
click at [702, 309] on button "Edit Order" at bounding box center [700, 316] width 99 height 24
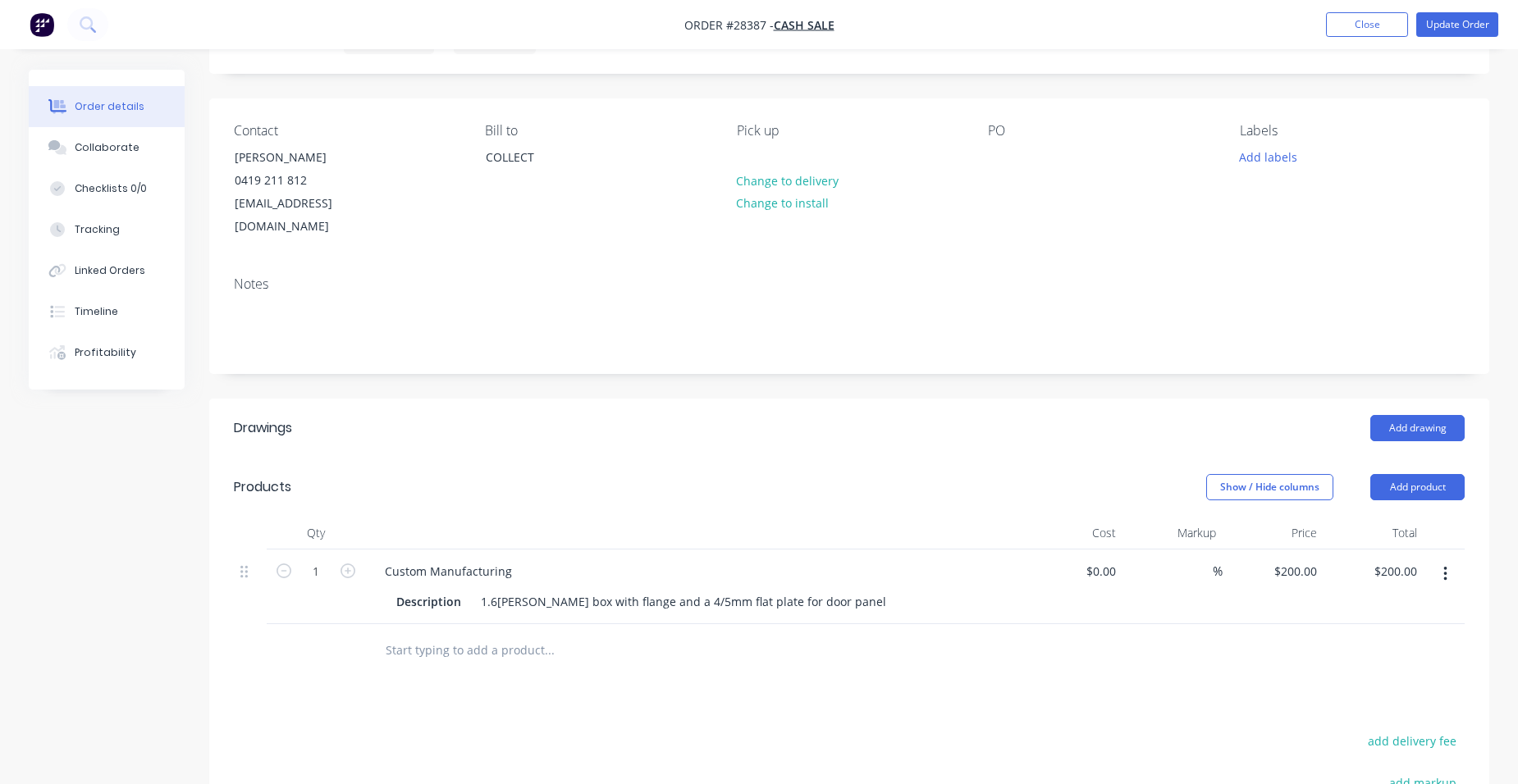
scroll to position [164, 0]
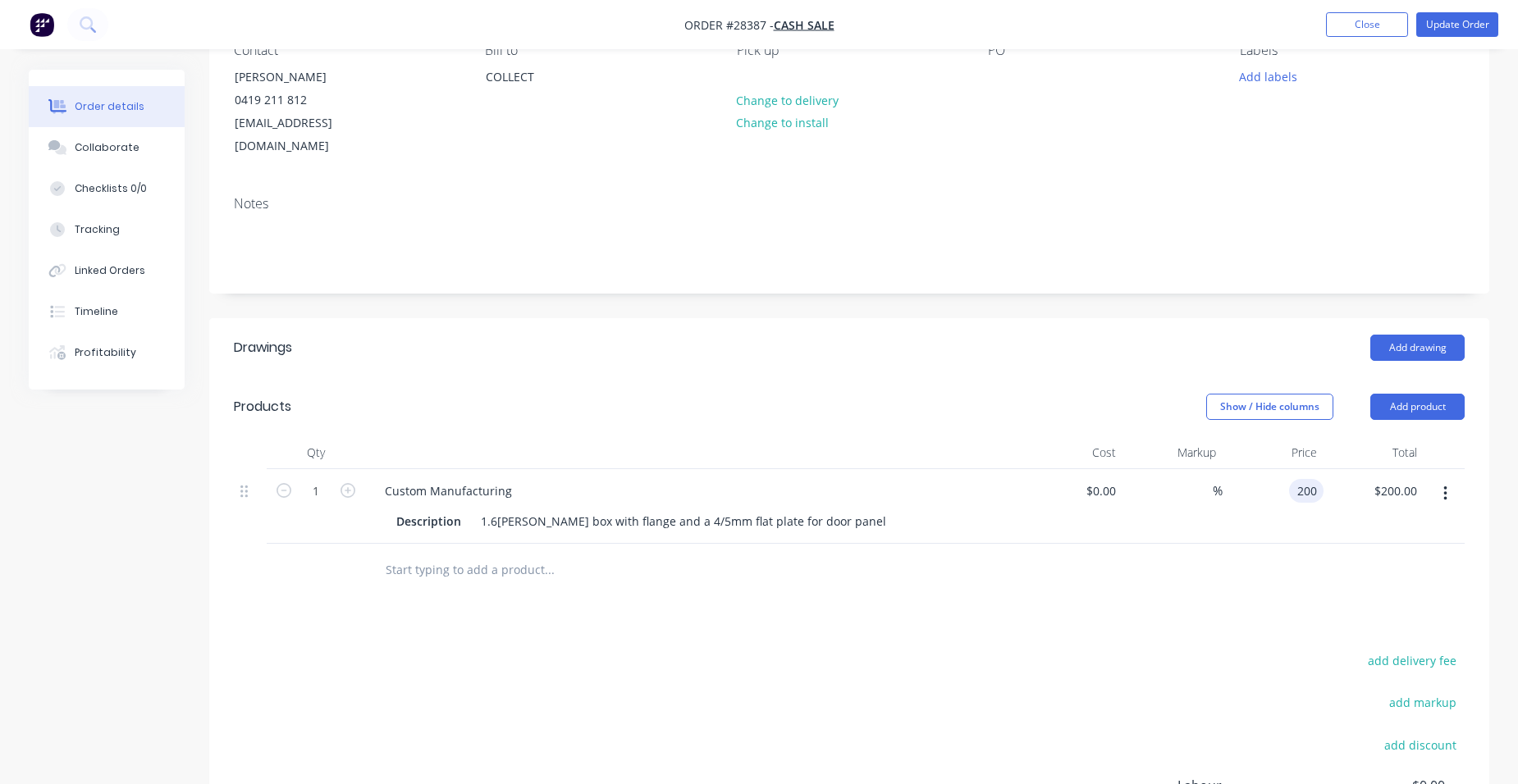
click at [1313, 479] on input "200" at bounding box center [1308, 491] width 28 height 23
type input "$181.18"
click at [1252, 591] on div "Drawings Add drawing Products Show / Hide columns Add product Qty Cost Markup P…" at bounding box center [849, 655] width 1280 height 673
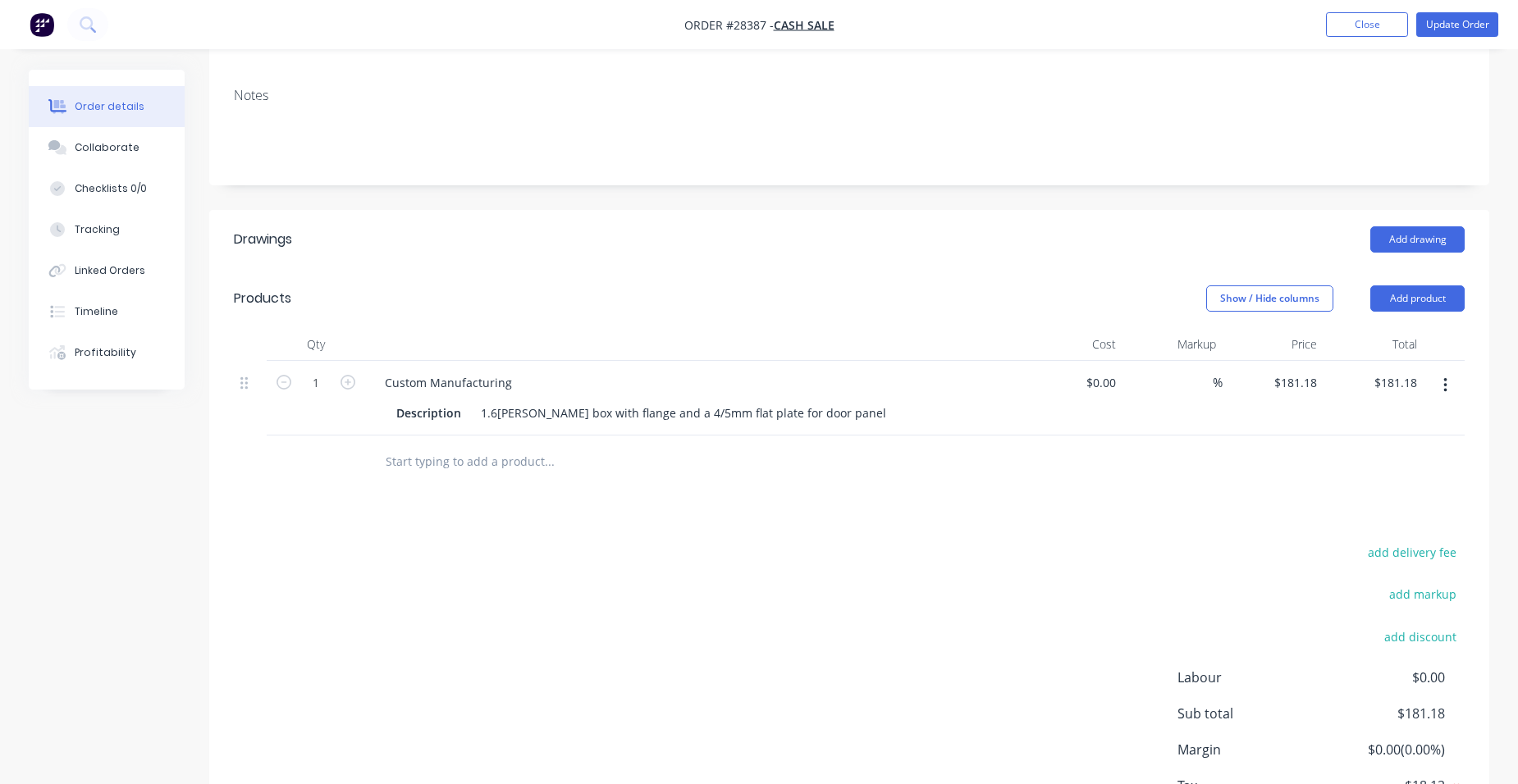
scroll to position [126, 0]
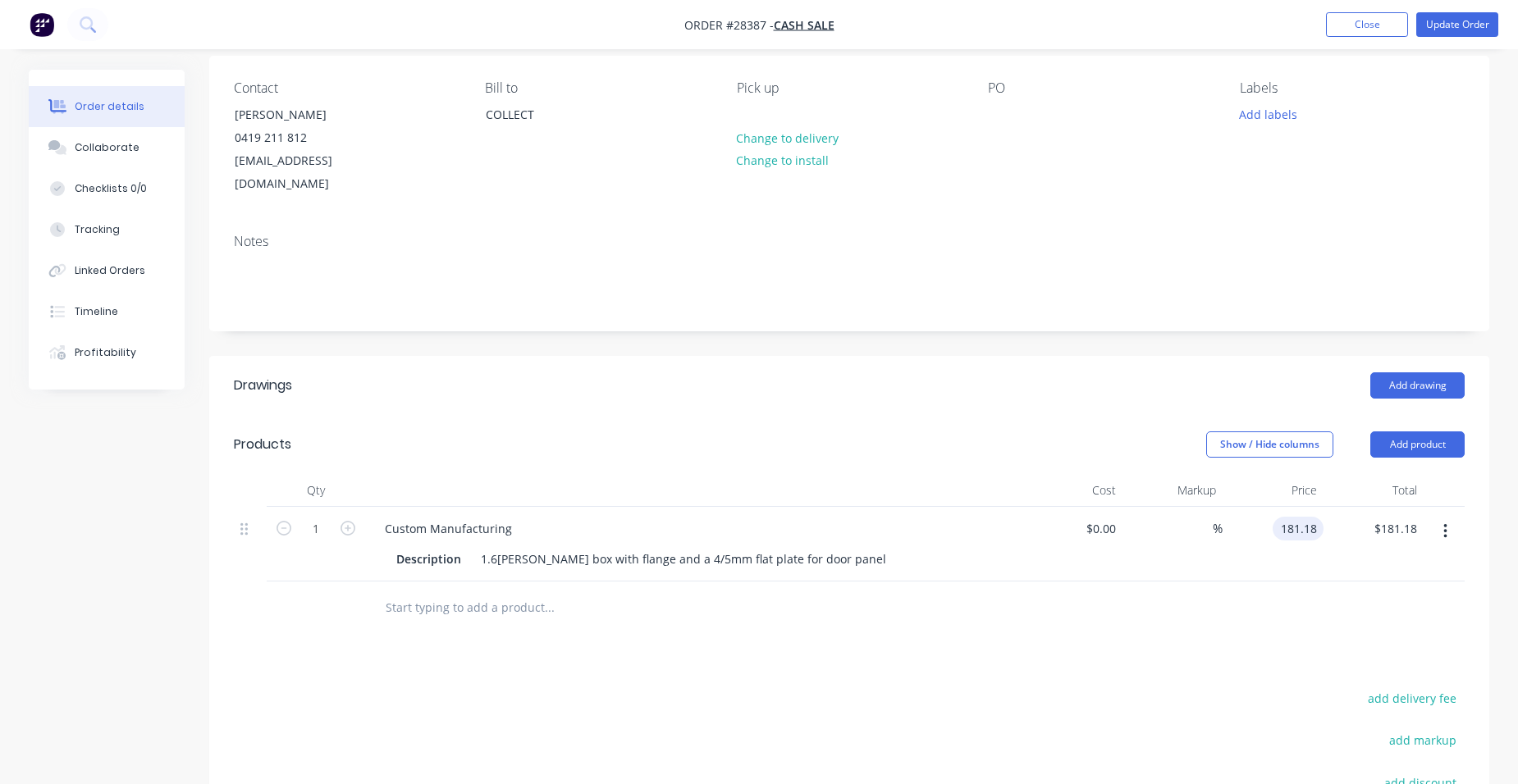
click at [1320, 517] on input "181.18" at bounding box center [1301, 529] width 44 height 23
type input "$181.45"
click at [1333, 582] on div at bounding box center [849, 609] width 1231 height 53
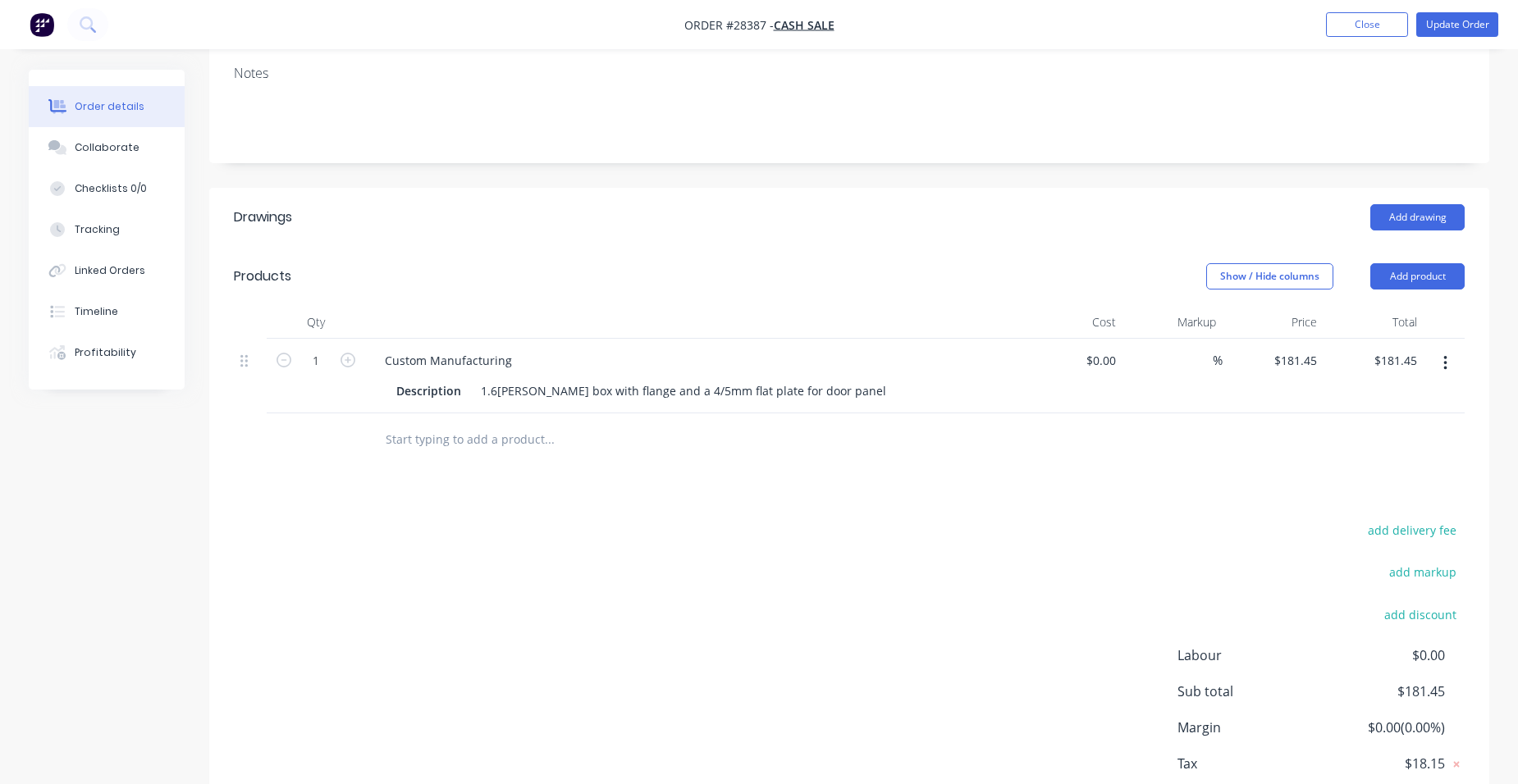
scroll to position [209, 0]
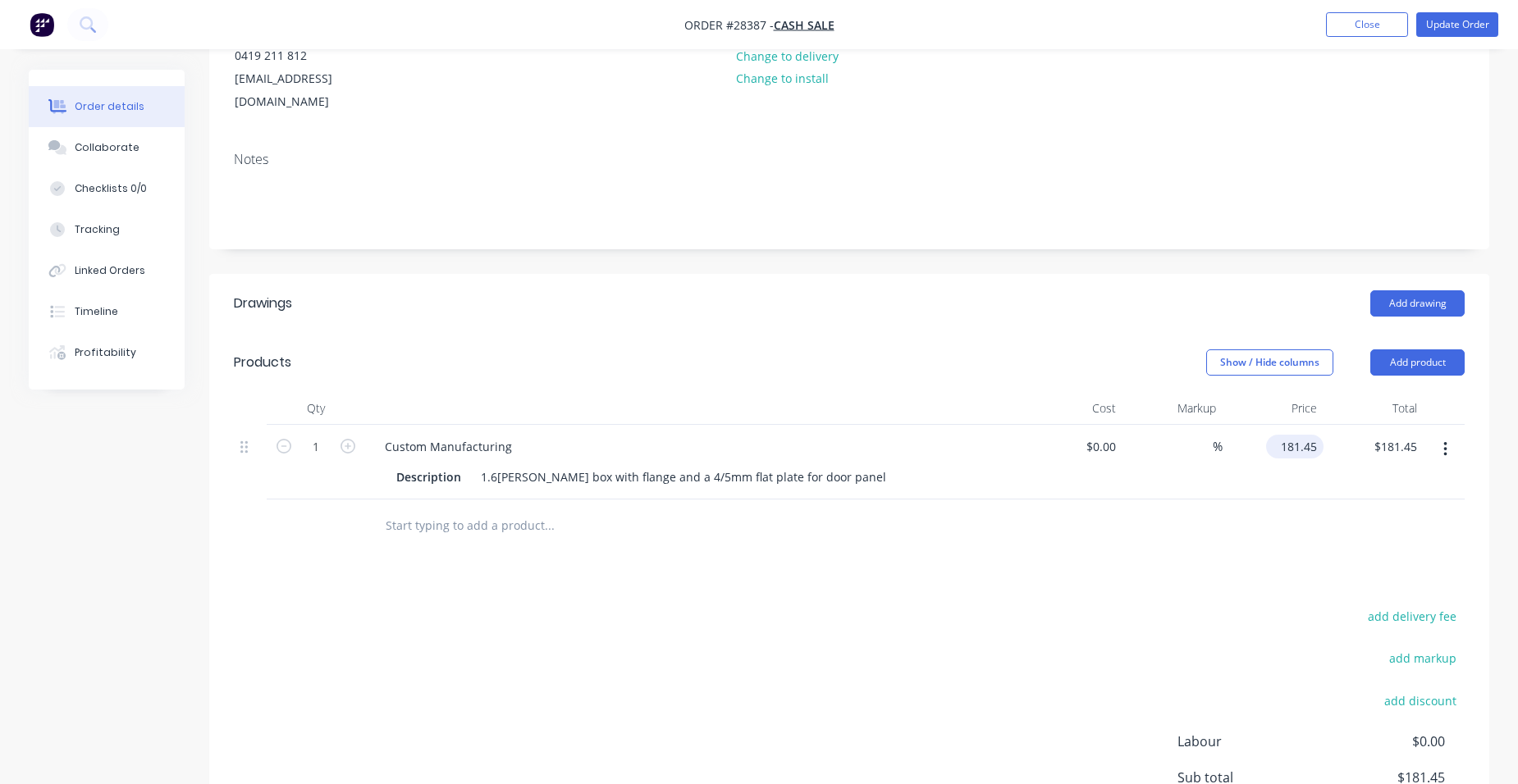
click at [1321, 435] on input "181.45" at bounding box center [1298, 447] width 51 height 23
click at [1294, 435] on input "191.91" at bounding box center [1301, 447] width 44 height 23
type input "$191.91"
click at [1303, 475] on div "$191.91 $191.91" at bounding box center [1273, 462] width 101 height 74
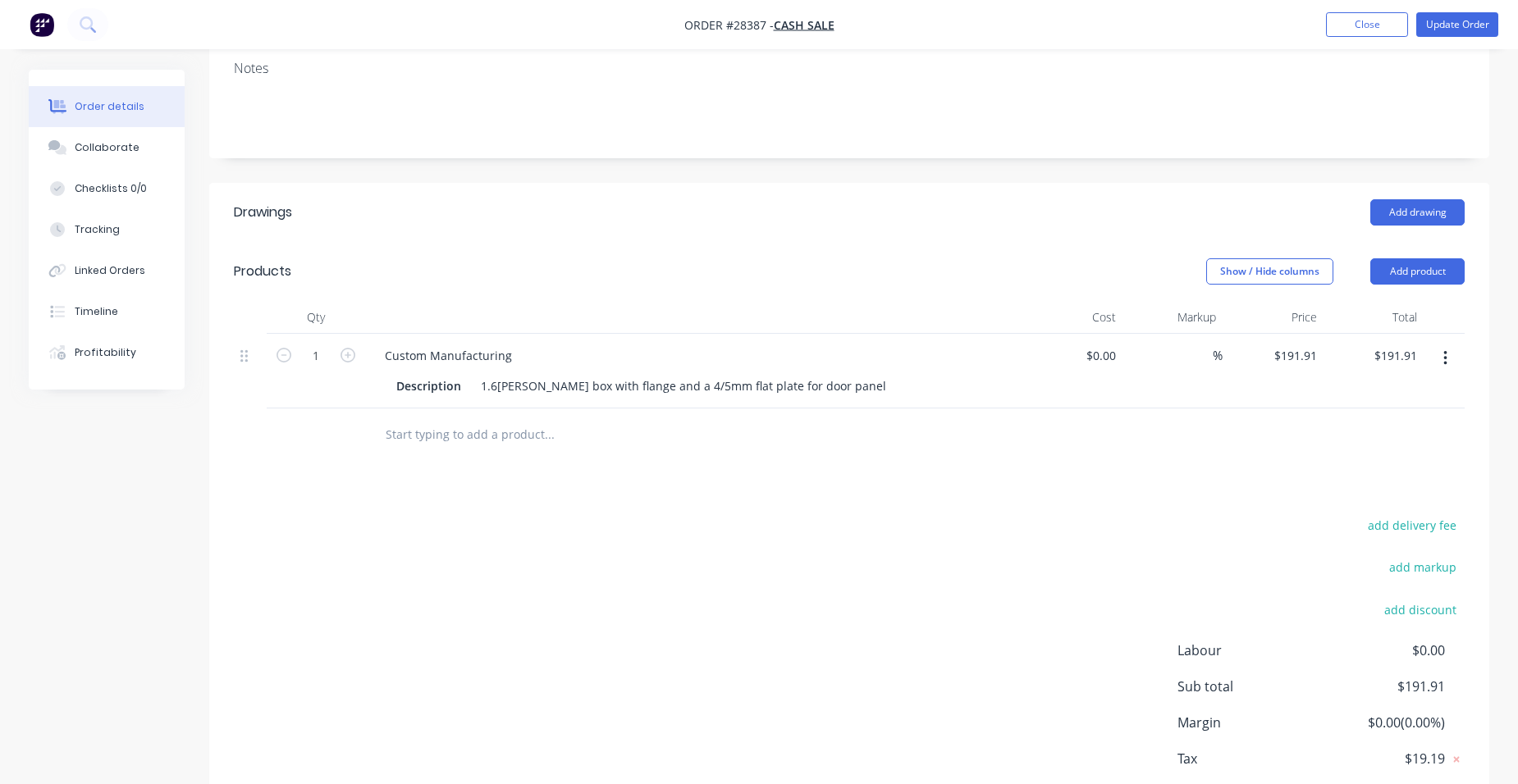
scroll to position [372, 0]
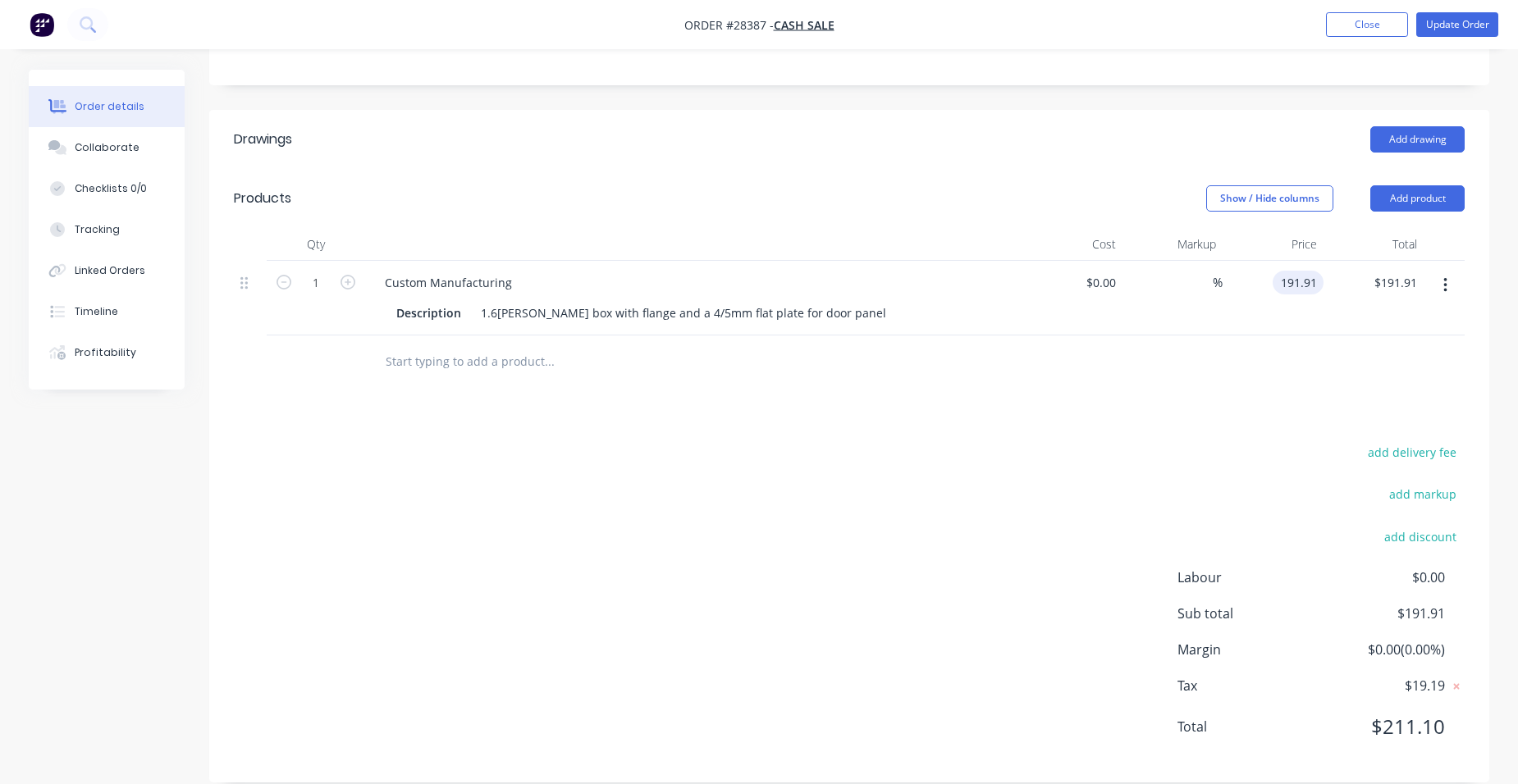
click at [1317, 271] on input "191.91" at bounding box center [1301, 282] width 44 height 23
type input "$181.91"
click at [1297, 282] on div "$181.91 181.91" at bounding box center [1273, 297] width 101 height 74
click at [1436, 23] on button "Update Order" at bounding box center [1457, 24] width 82 height 24
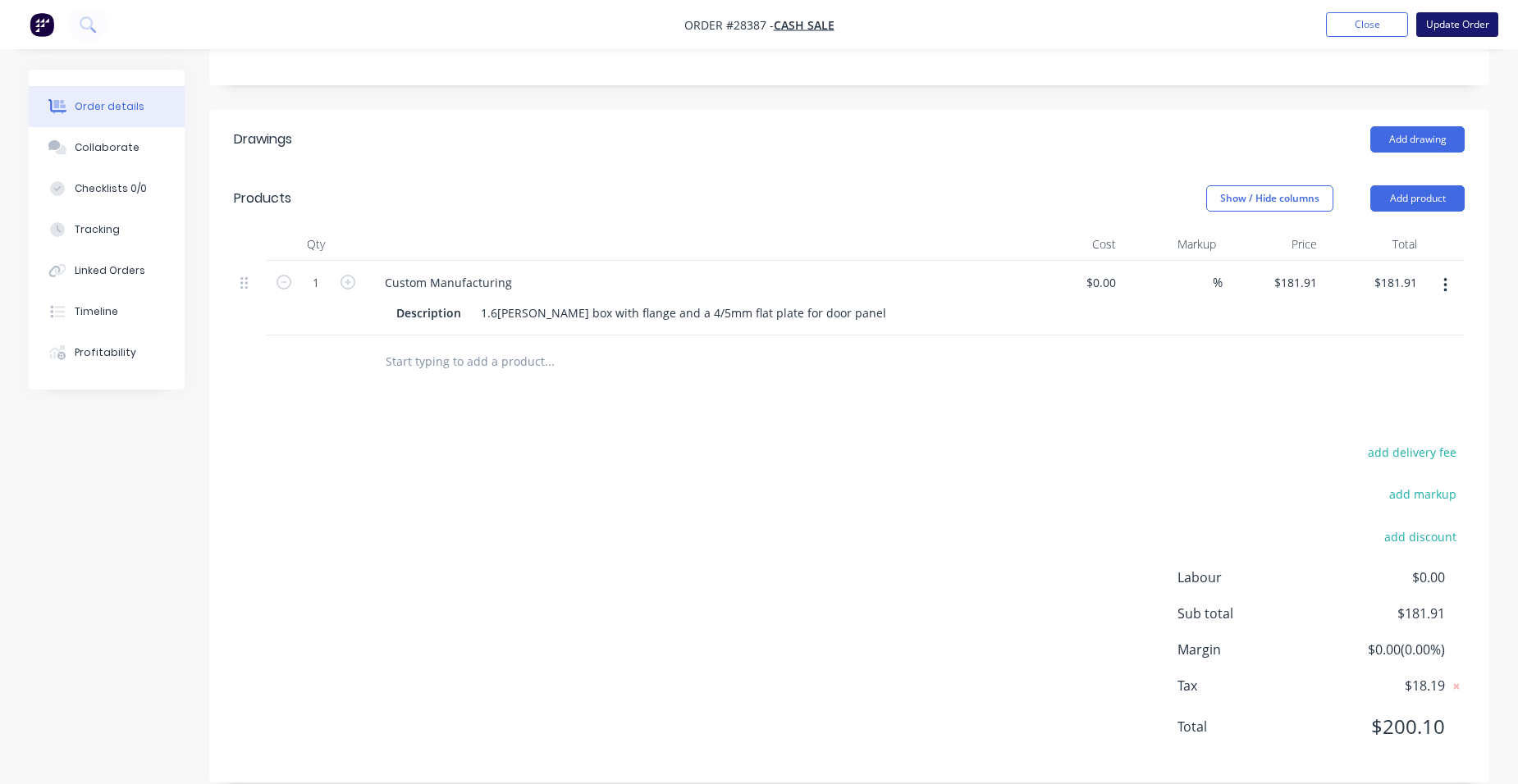
scroll to position [0, 0]
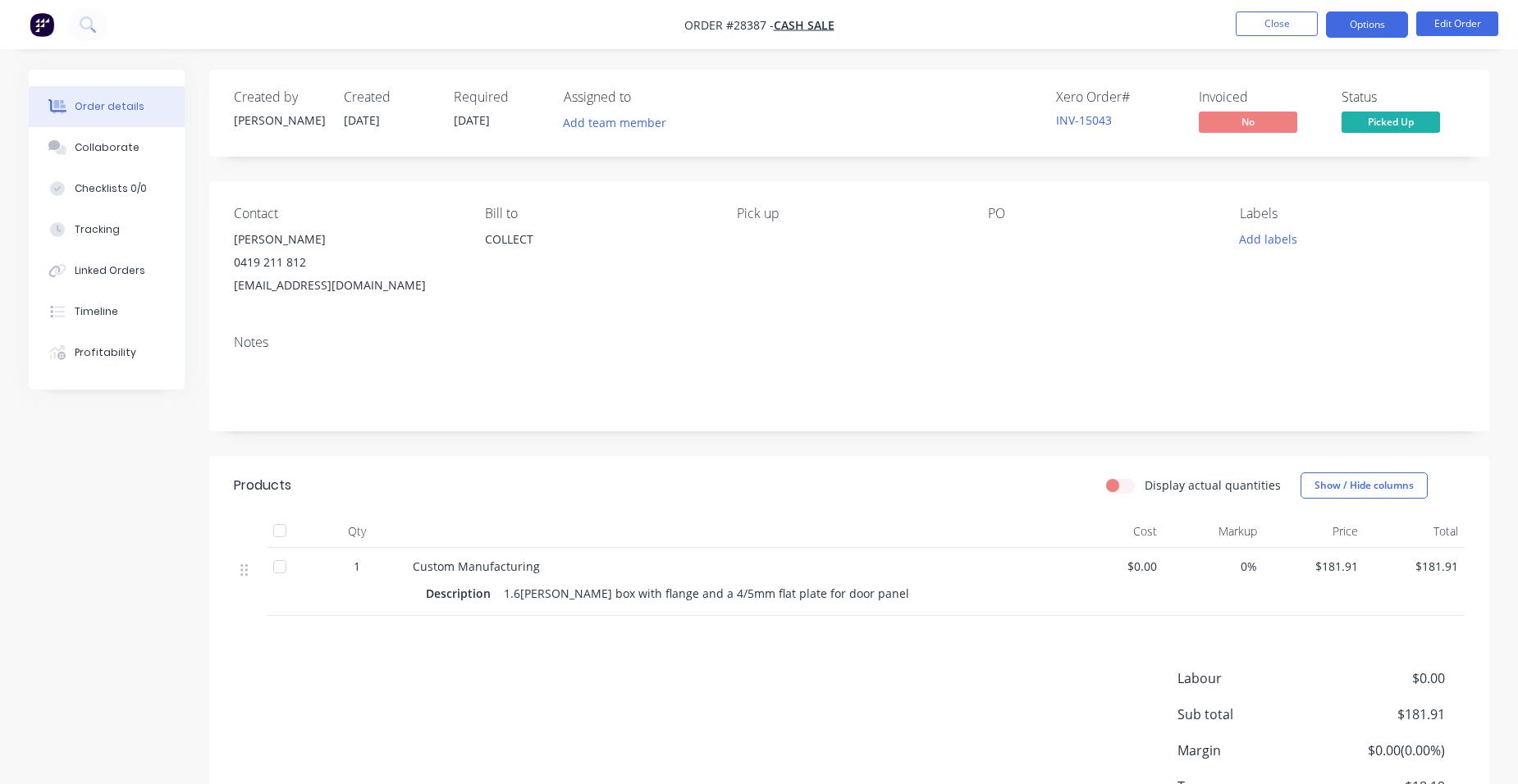
click at [1378, 28] on button "Options" at bounding box center [1367, 24] width 82 height 26
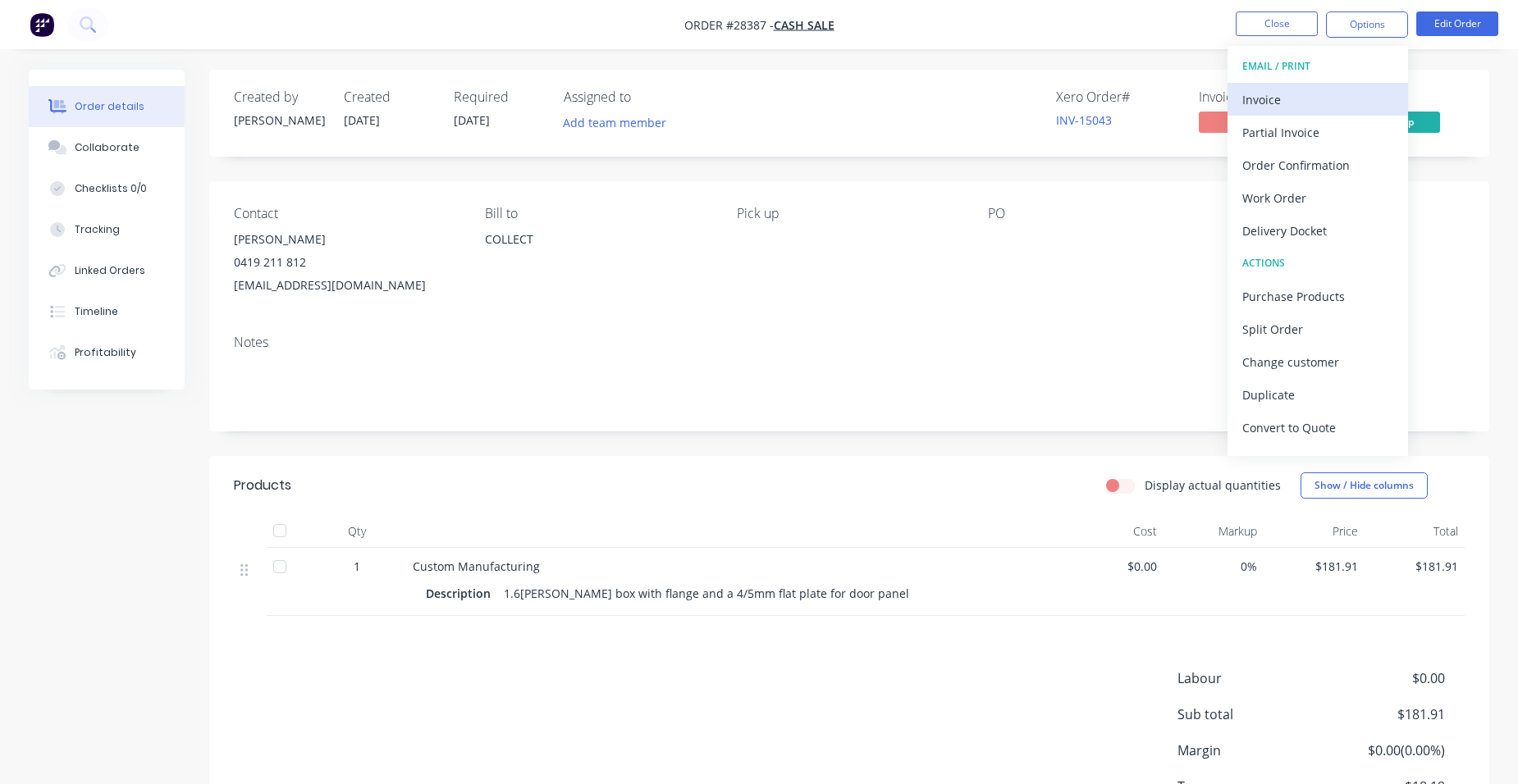
click at [1354, 114] on button "Invoice" at bounding box center [1318, 99] width 180 height 33
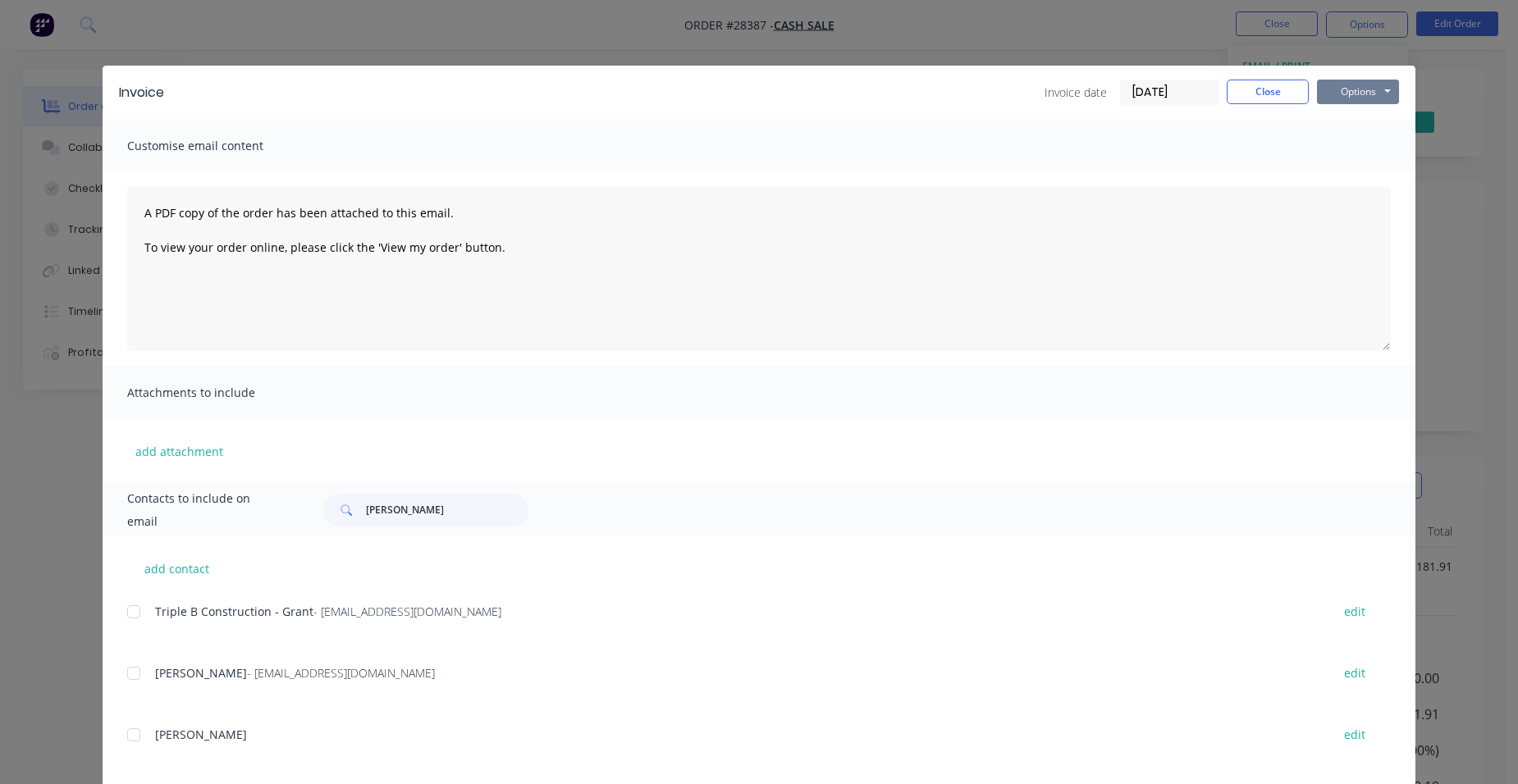
click at [1364, 101] on button "Options" at bounding box center [1358, 91] width 82 height 24
click at [1359, 139] on button "Print" at bounding box center [1369, 148] width 105 height 27
click at [1256, 91] on button "Close" at bounding box center [1268, 91] width 82 height 24
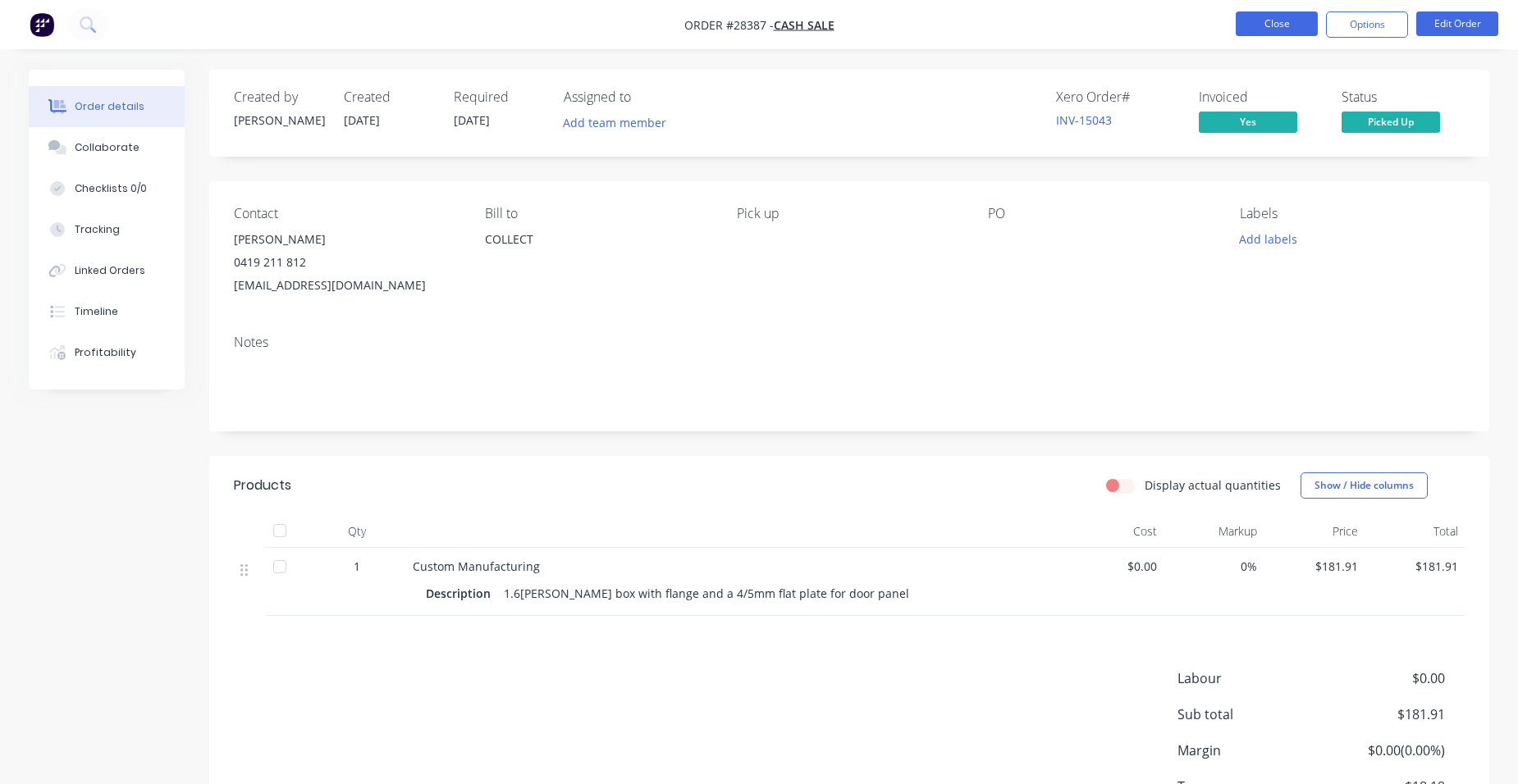
click at [1267, 25] on button "Close" at bounding box center [1277, 23] width 82 height 24
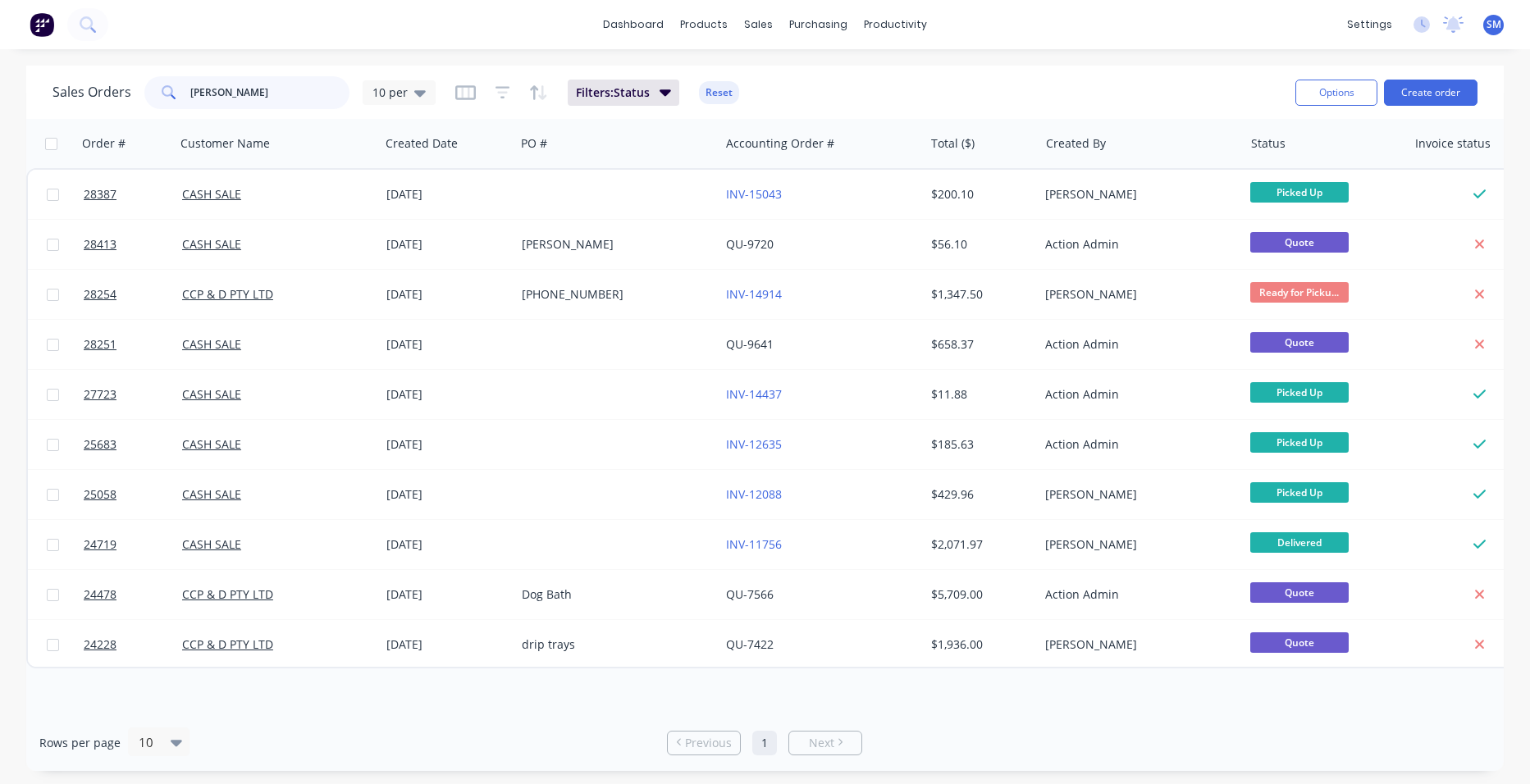
drag, startPoint x: 222, startPoint y: 87, endPoint x: 137, endPoint y: 91, distance: 85.1
click at [146, 93] on div "[PERSON_NAME]" at bounding box center [247, 92] width 205 height 33
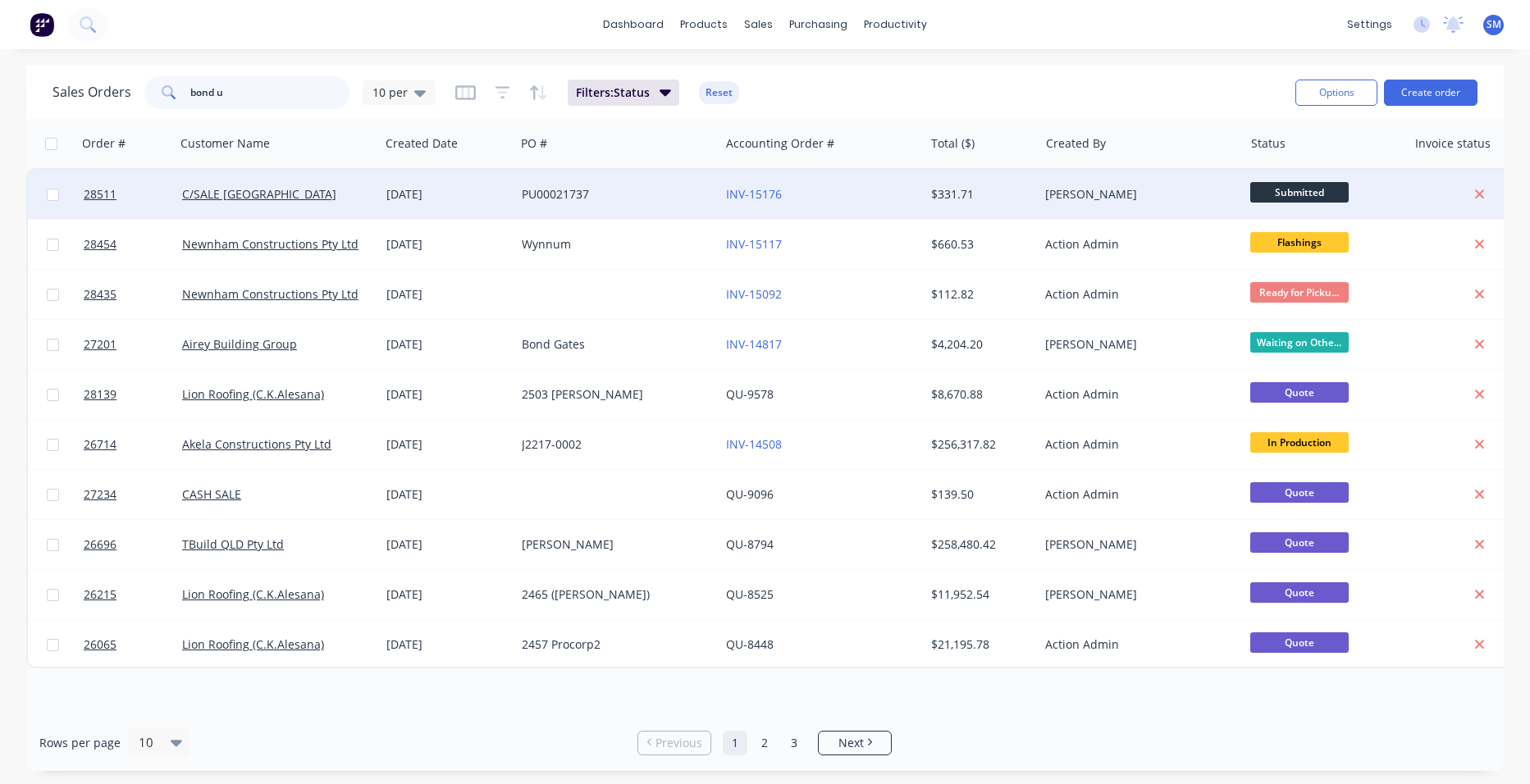
type input "bond u"
click at [698, 185] on div "PU00021737" at bounding box center [617, 194] width 205 height 49
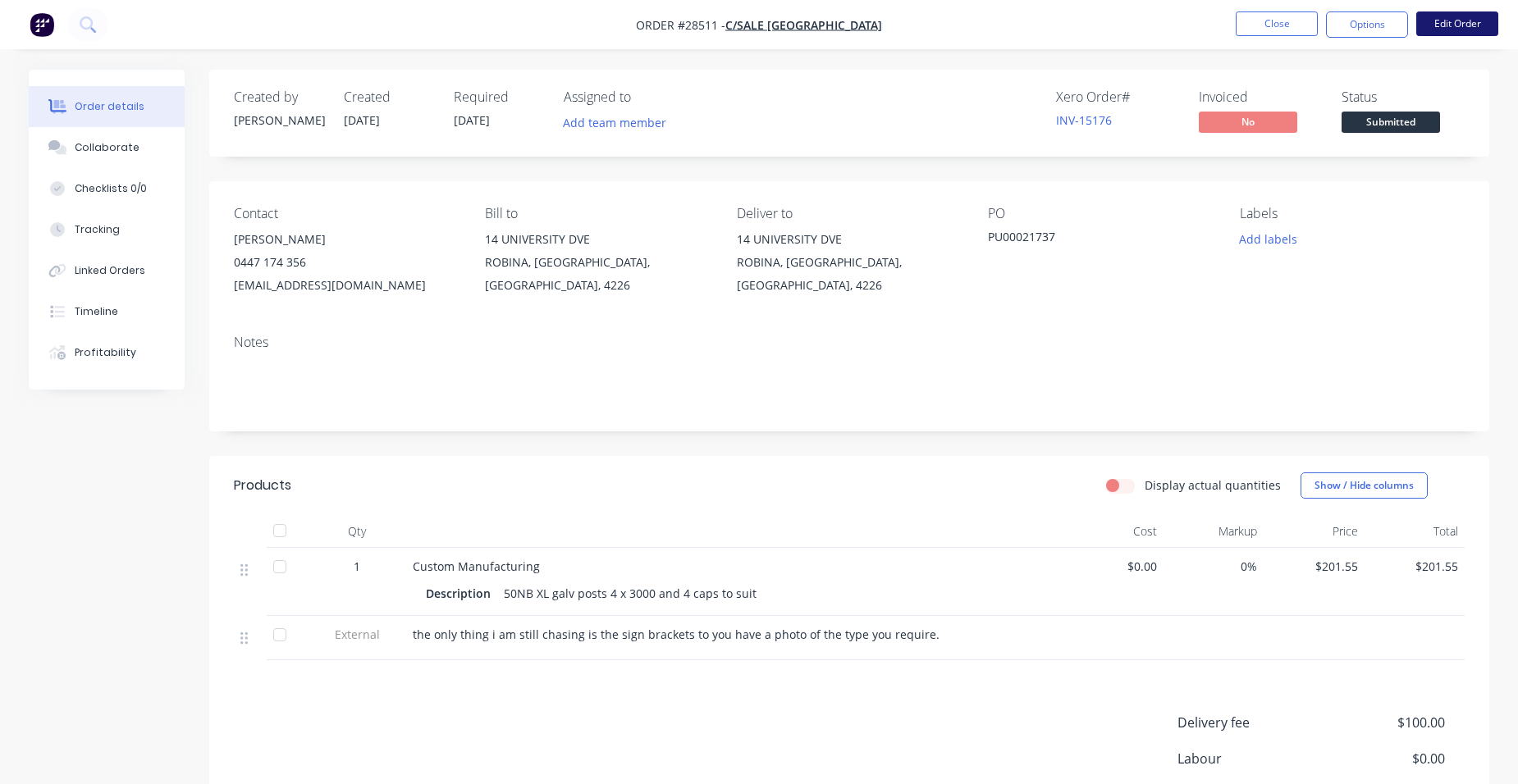
click at [1457, 15] on button "Edit Order" at bounding box center [1457, 23] width 82 height 24
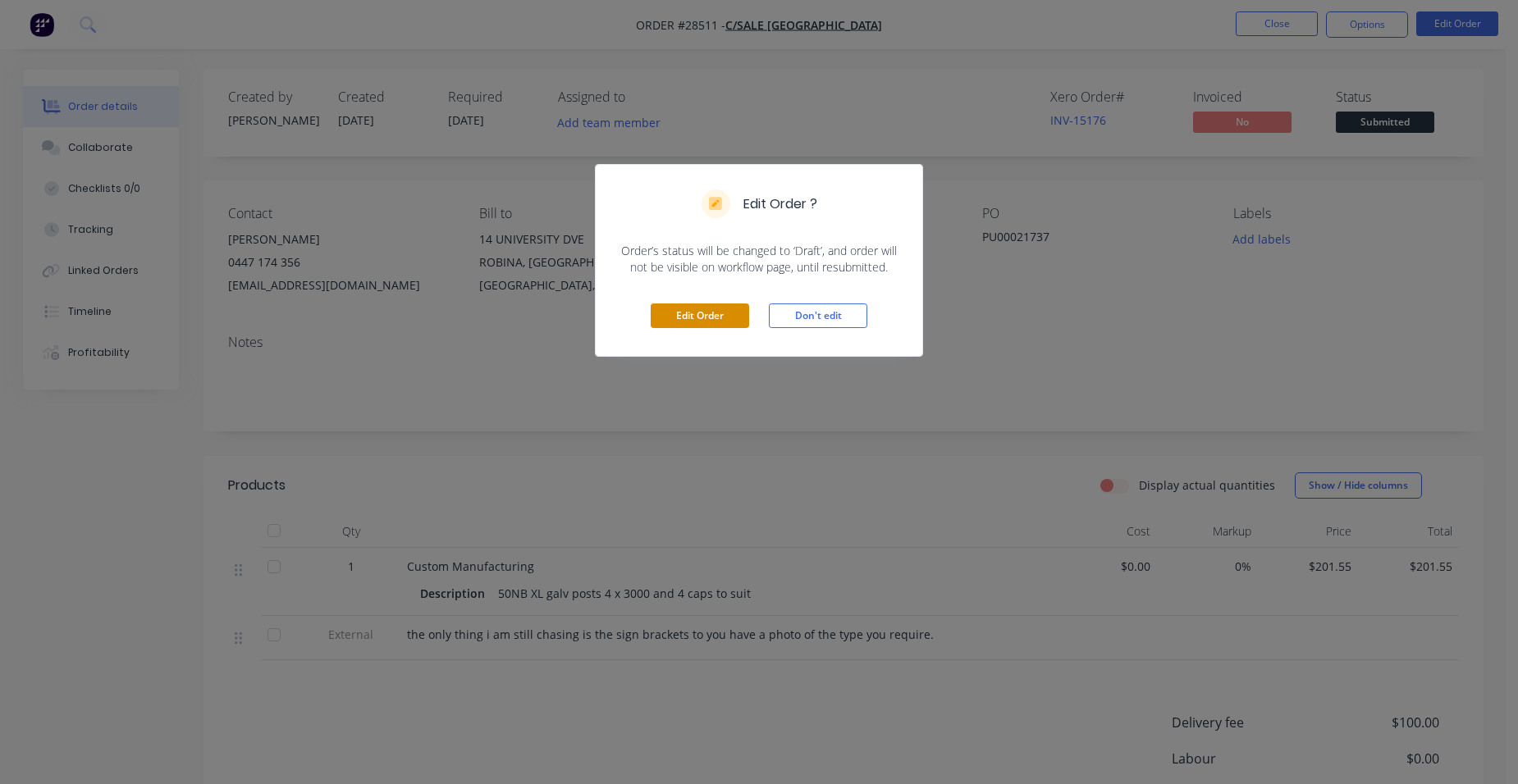
click at [724, 323] on button "Edit Order" at bounding box center [700, 316] width 99 height 24
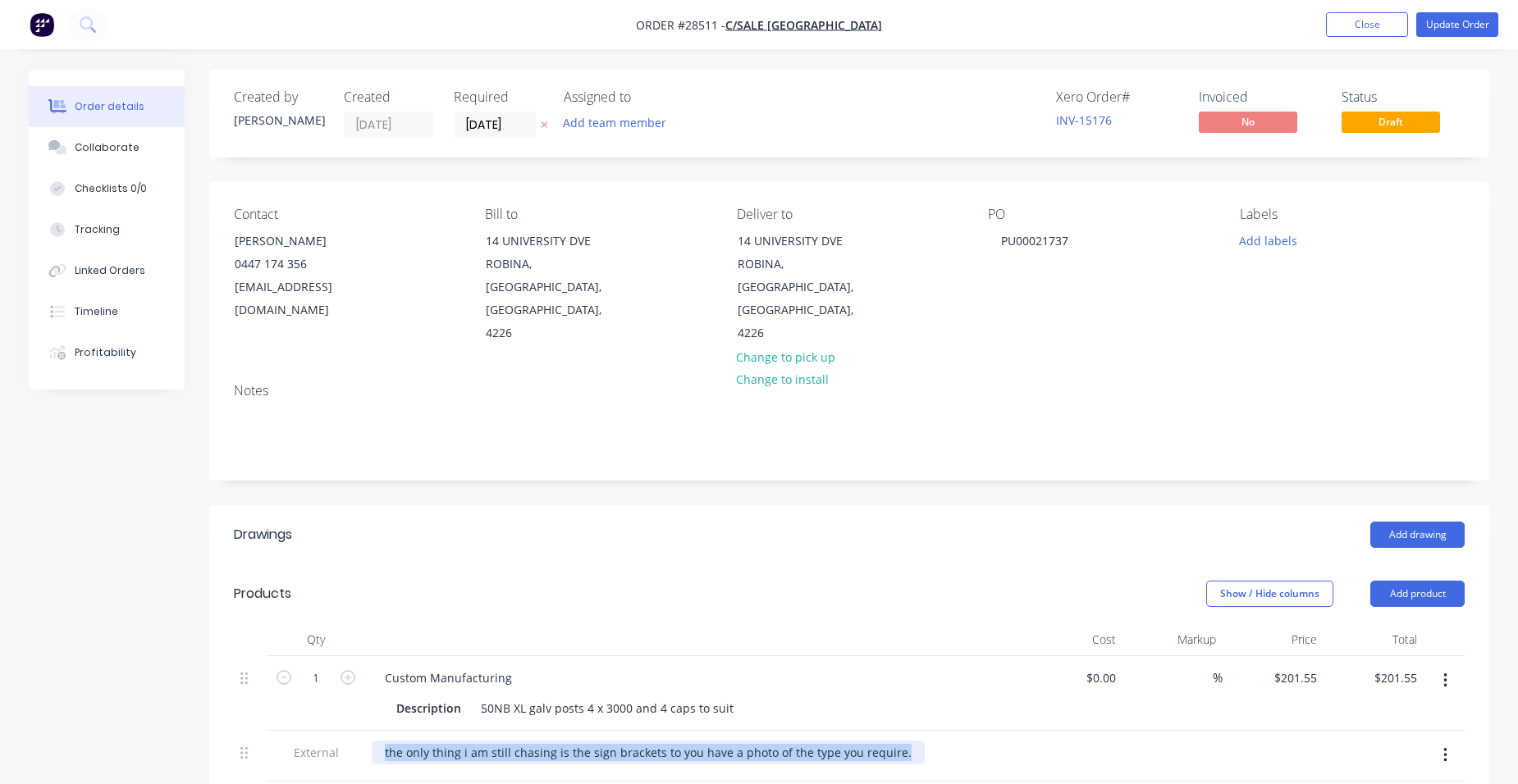
drag, startPoint x: 899, startPoint y: 705, endPoint x: 334, endPoint y: 645, distance: 568.2
click at [335, 672] on div "1 Custom Manufacturing Description 50NB XL galv posts 4 x 3000 and 4 caps to su…" at bounding box center [849, 719] width 1231 height 125
click at [1456, 741] on button "button" at bounding box center [1445, 755] width 38 height 29
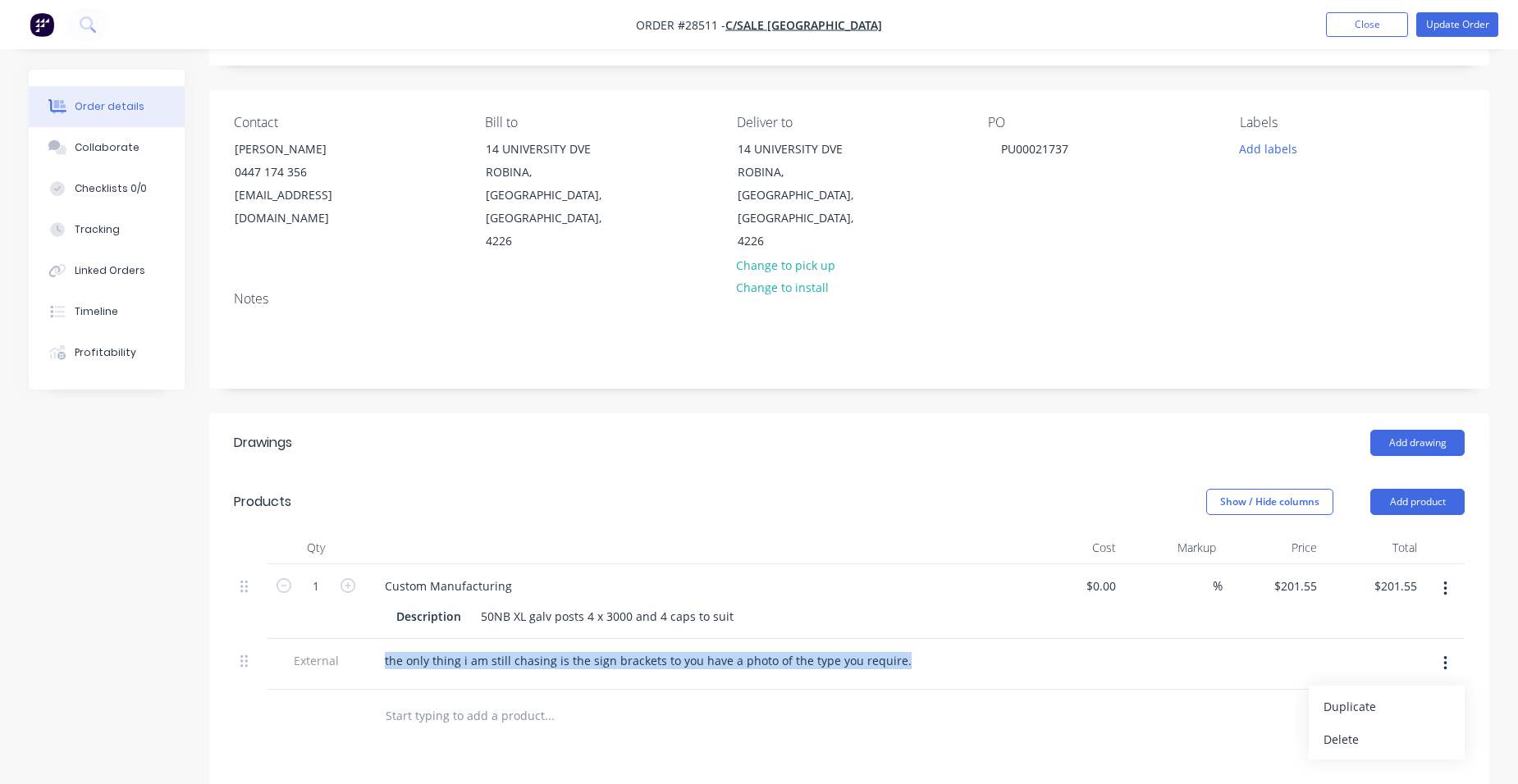
scroll to position [246, 0]
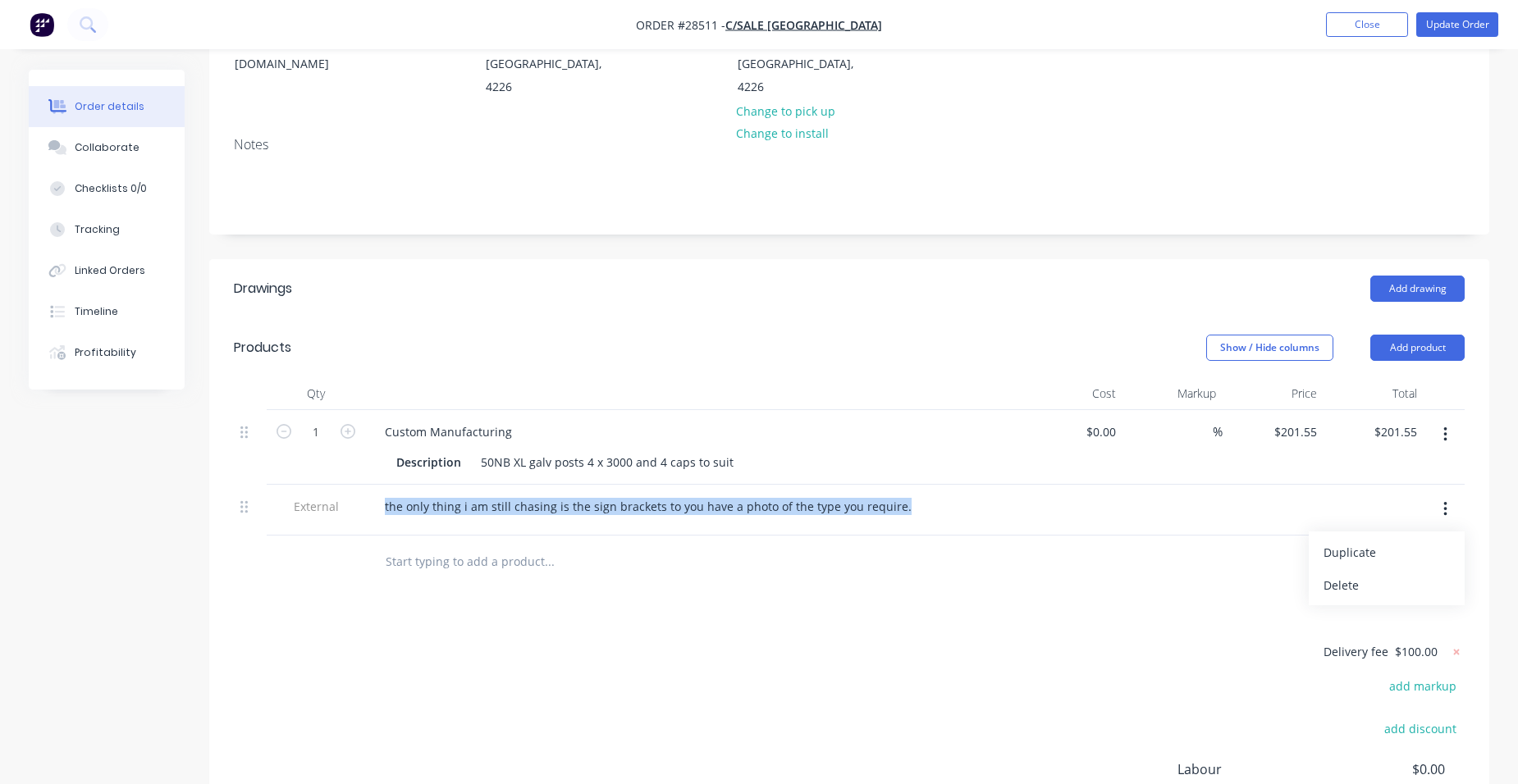
click at [1386, 574] on div "Delete" at bounding box center [1386, 585] width 126 height 23
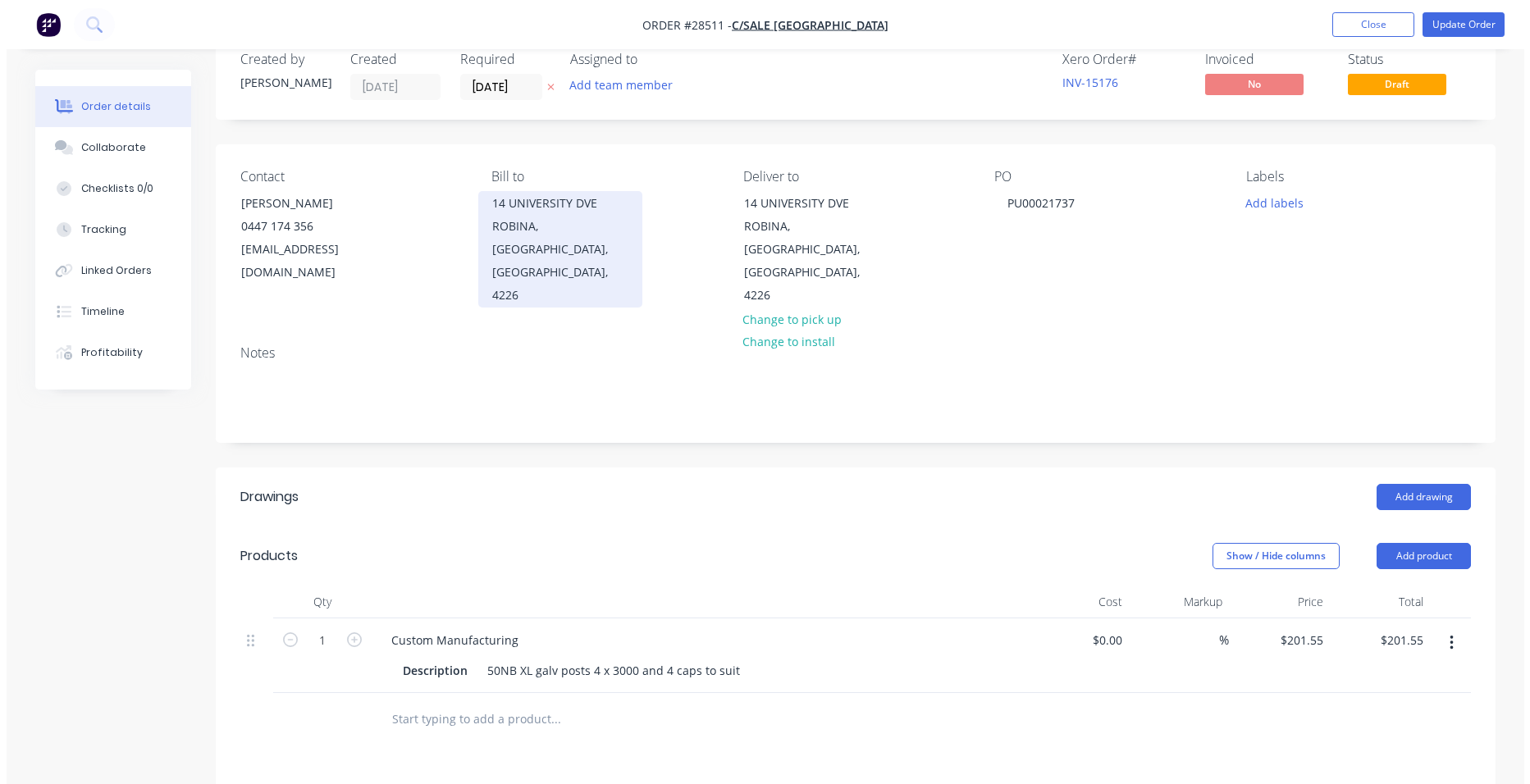
scroll to position [0, 0]
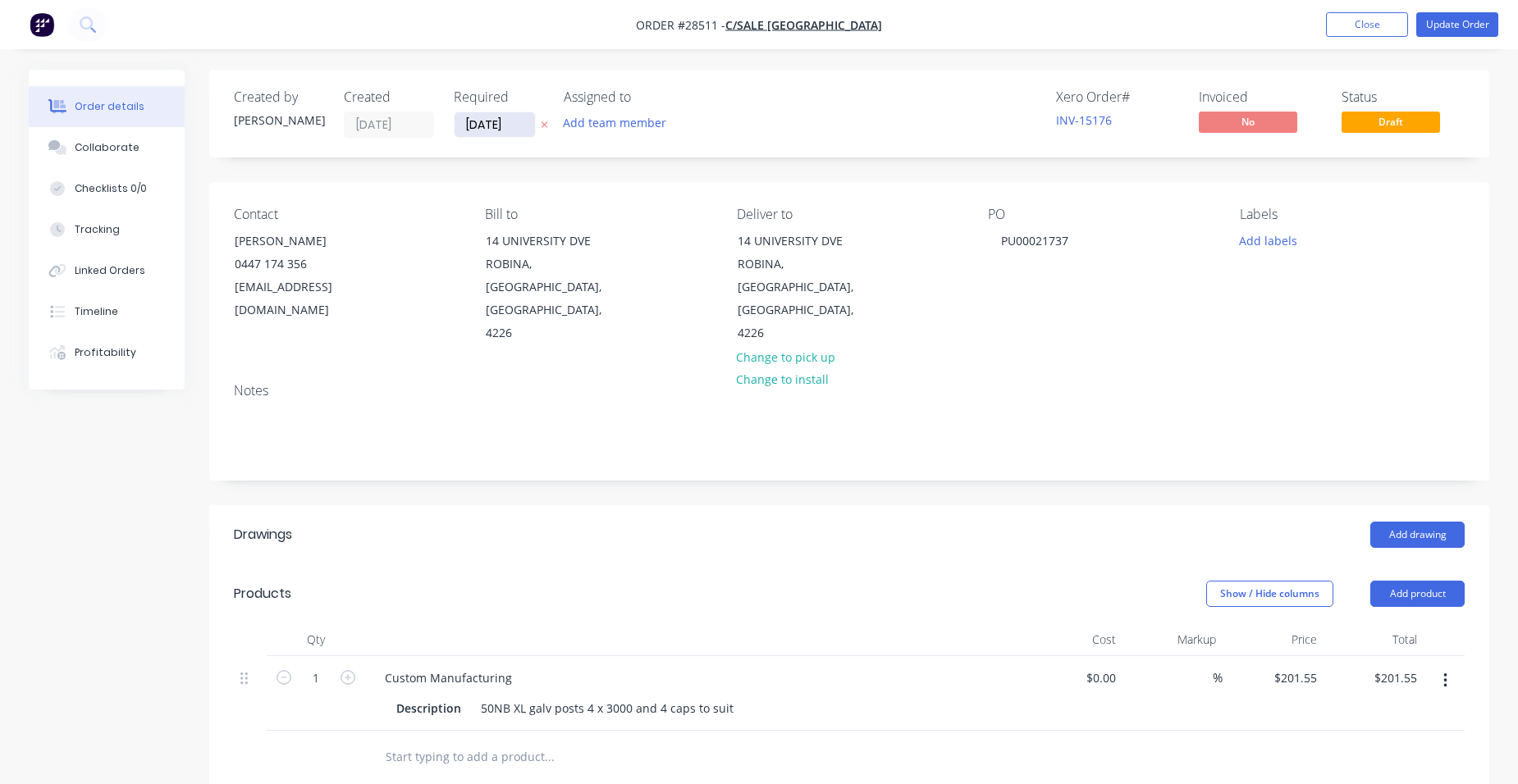
click at [503, 117] on input "[DATE]" at bounding box center [494, 124] width 80 height 24
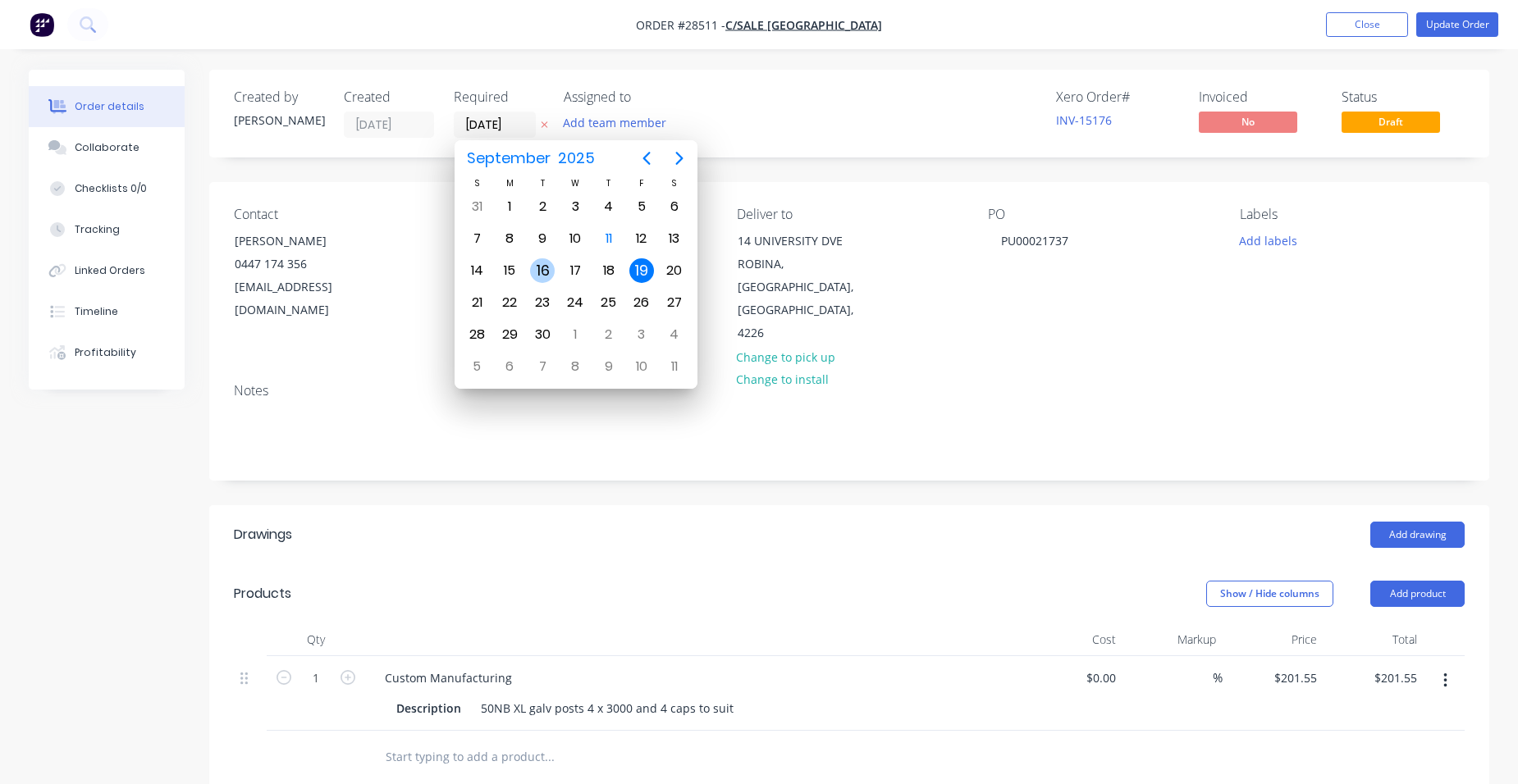
click at [535, 272] on div "16" at bounding box center [542, 270] width 24 height 24
type input "[DATE]"
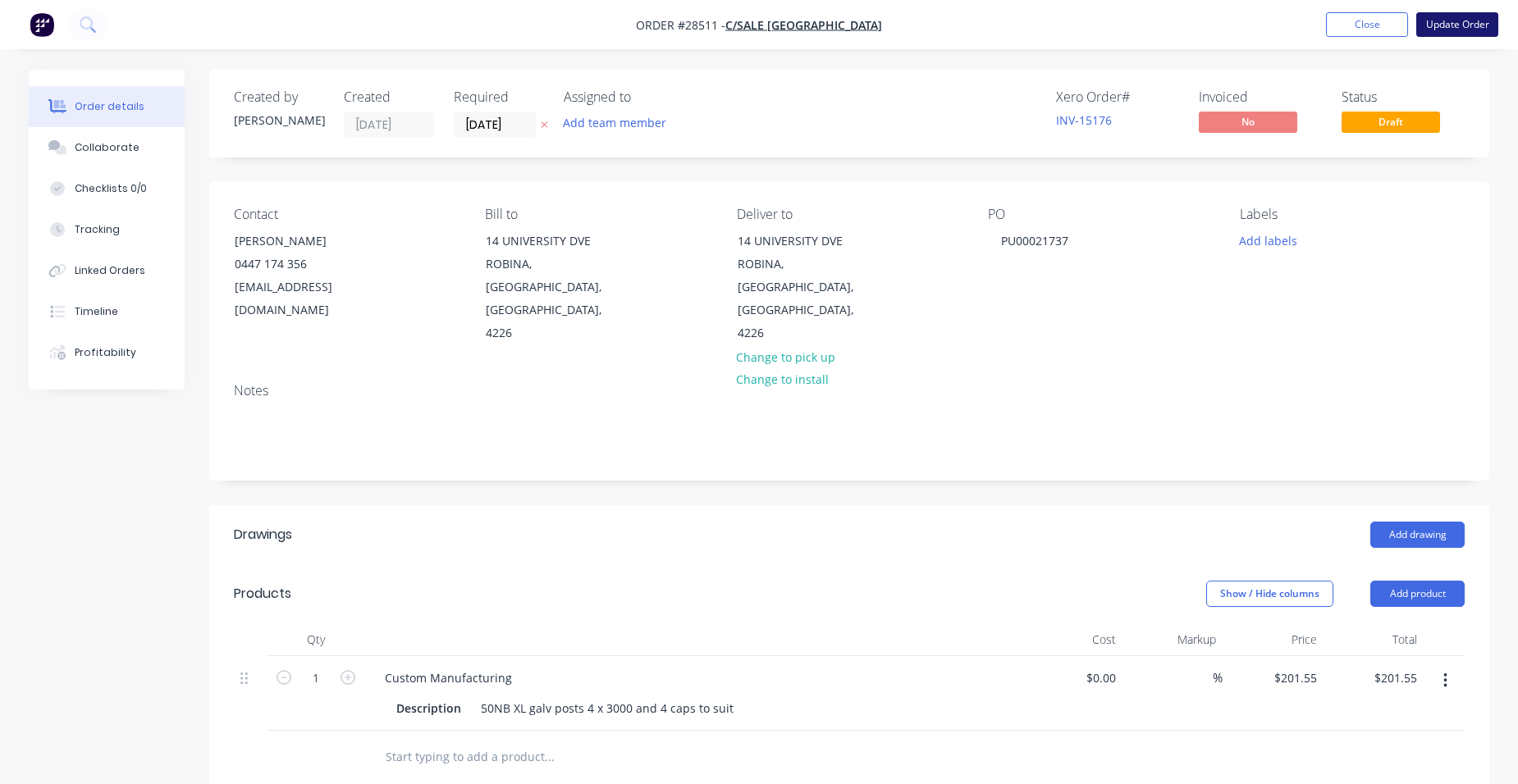
click at [1473, 18] on button "Update Order" at bounding box center [1457, 24] width 82 height 24
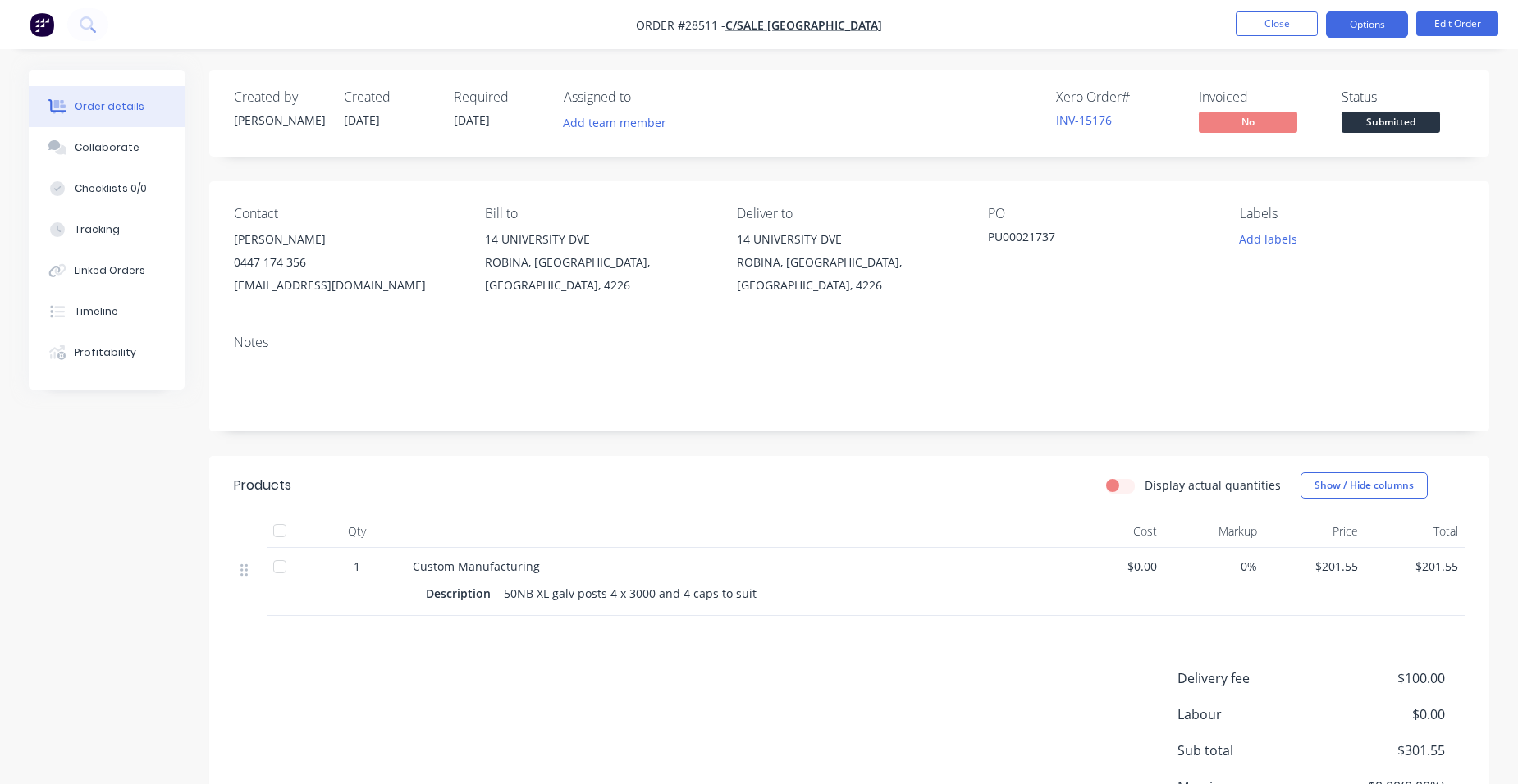
click at [1356, 33] on button "Options" at bounding box center [1367, 24] width 82 height 26
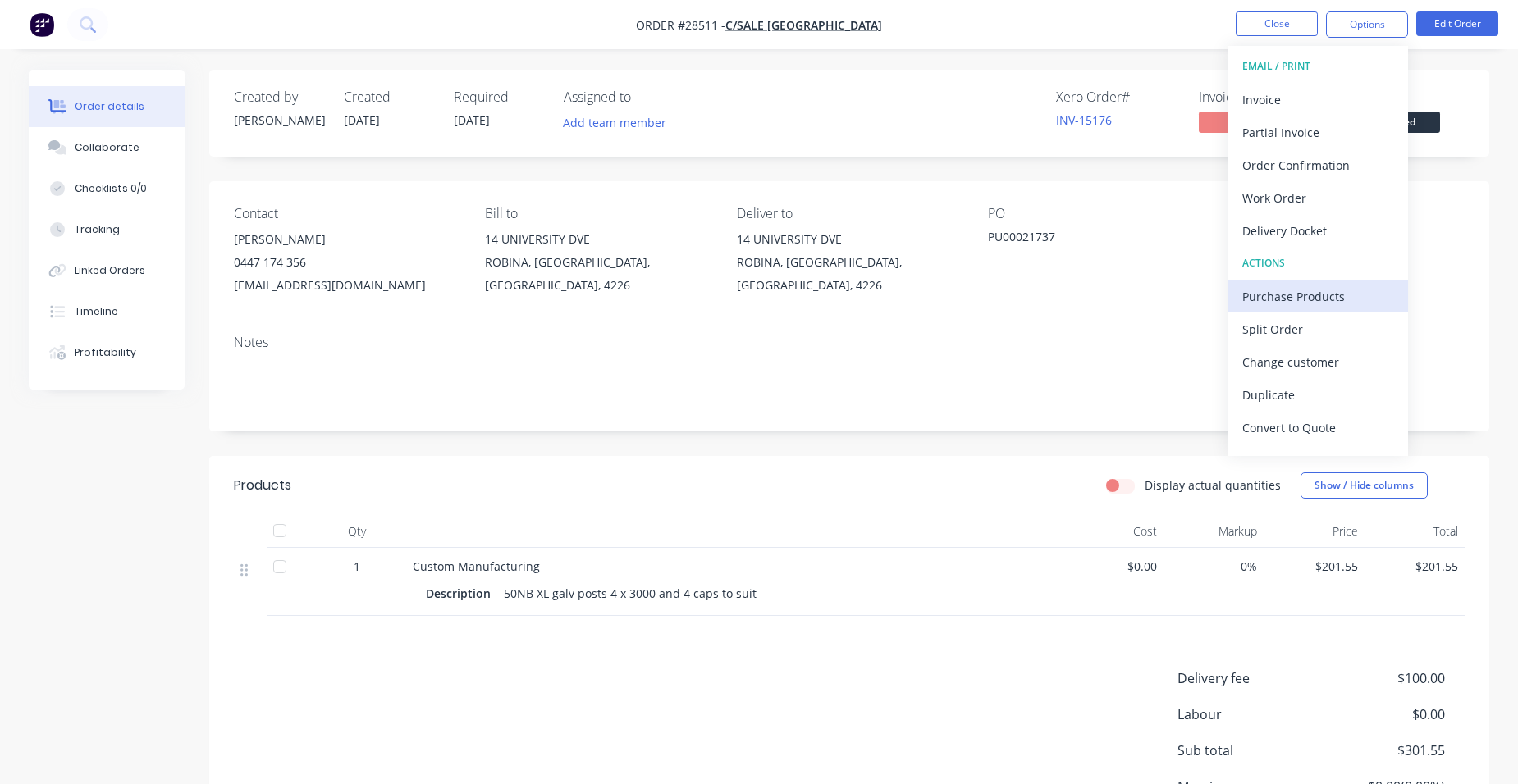
click at [1364, 303] on div "Purchase Products" at bounding box center [1318, 296] width 151 height 23
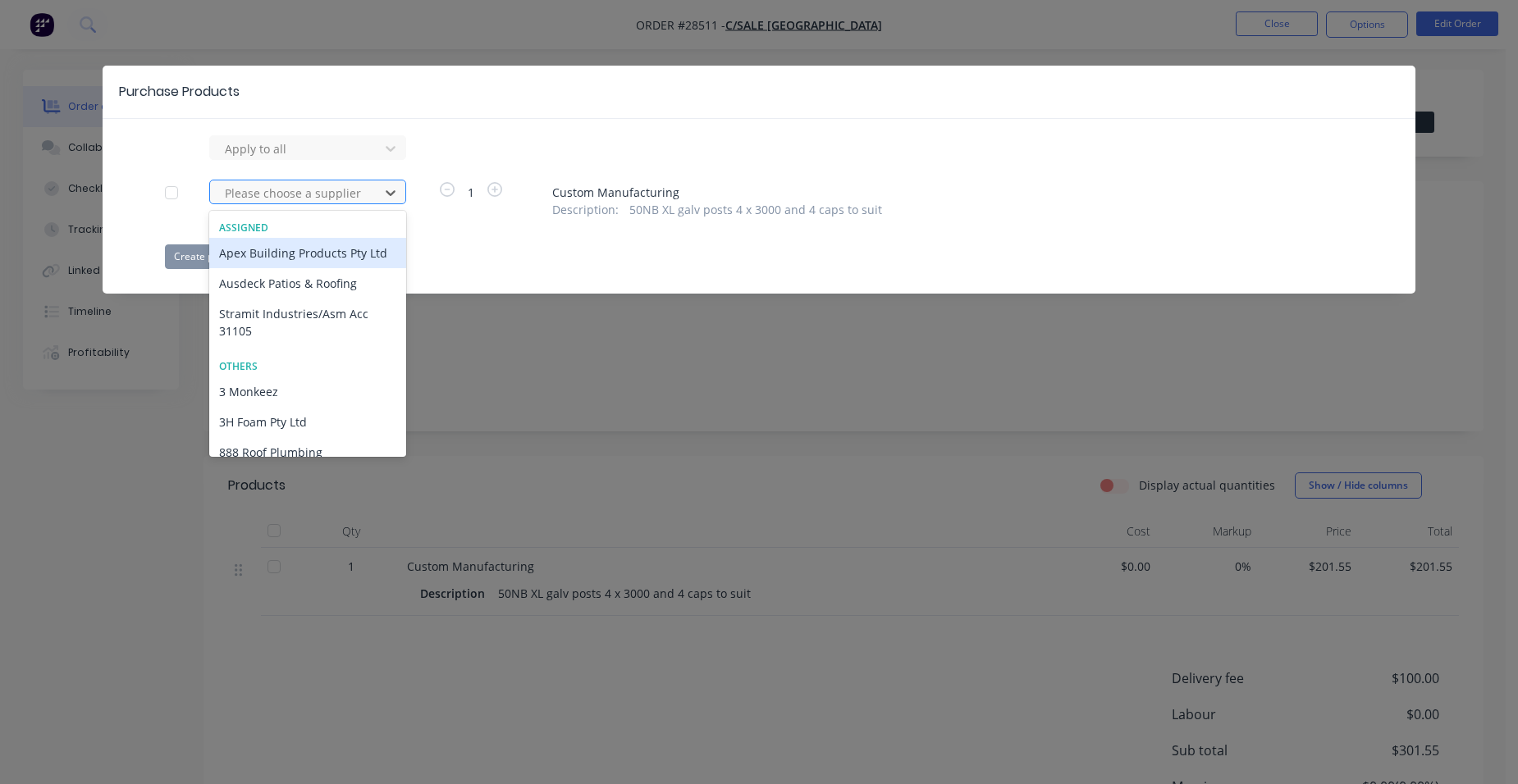
click at [259, 196] on div at bounding box center [296, 193] width 148 height 21
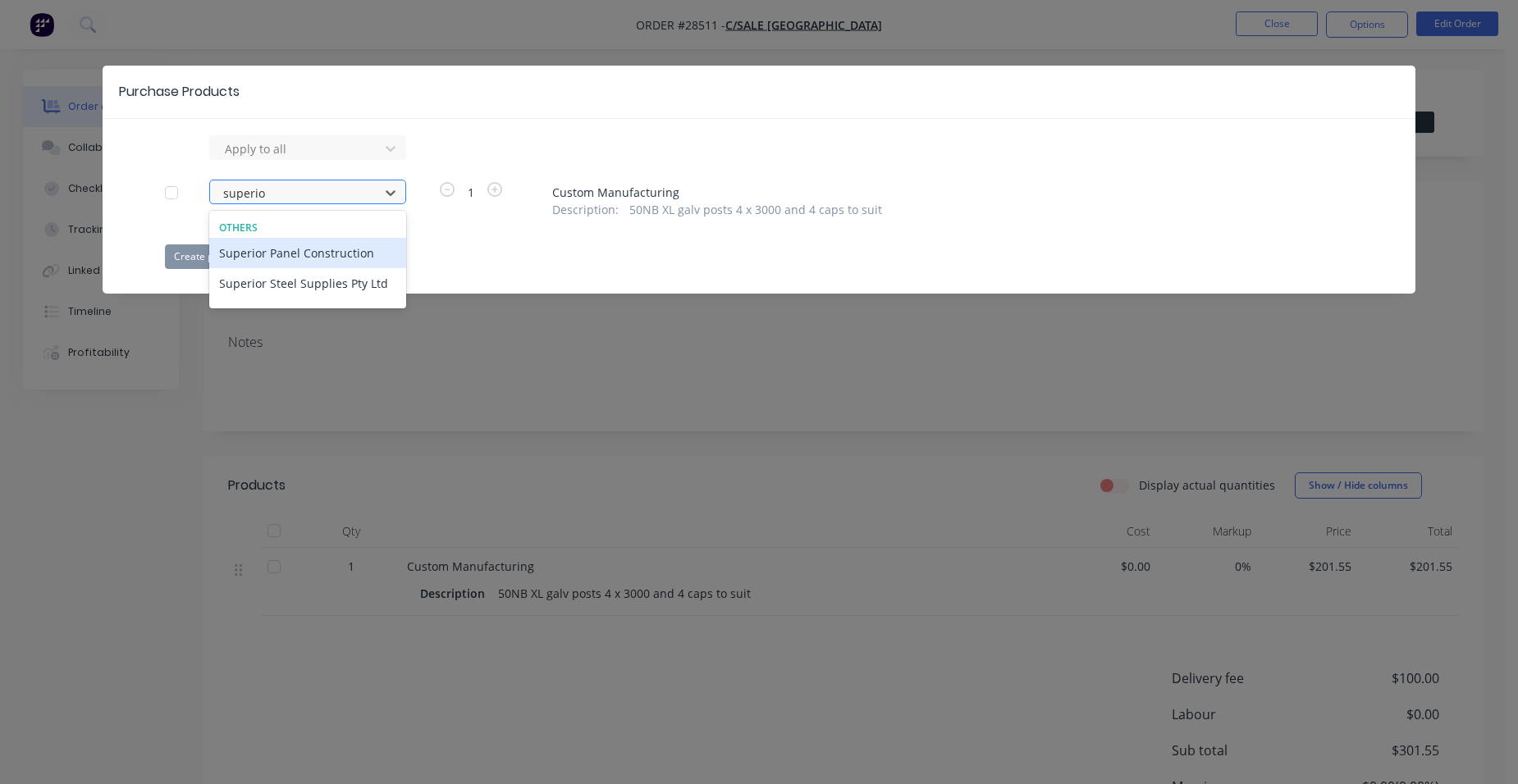
type input "superior"
click at [309, 292] on div "Superior Steel Supplies Pty Ltd" at bounding box center [308, 283] width 197 height 30
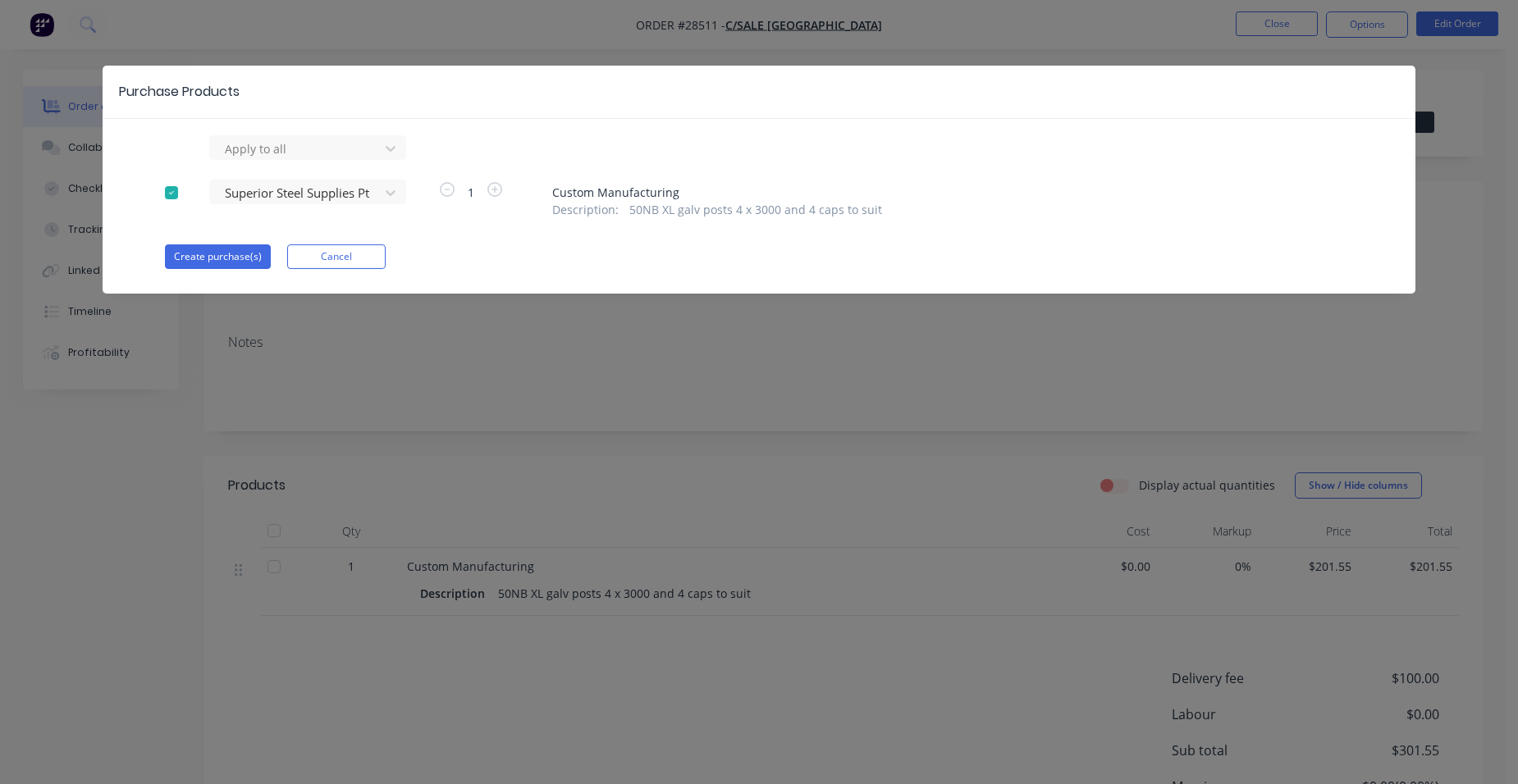
click at [224, 241] on div "Apply to all Superior Steel Supplies Pty Ltd 1 Custom Manufacturing Description…" at bounding box center [759, 202] width 1313 height 134
click at [210, 246] on button "Create purchase(s)" at bounding box center [217, 256] width 106 height 24
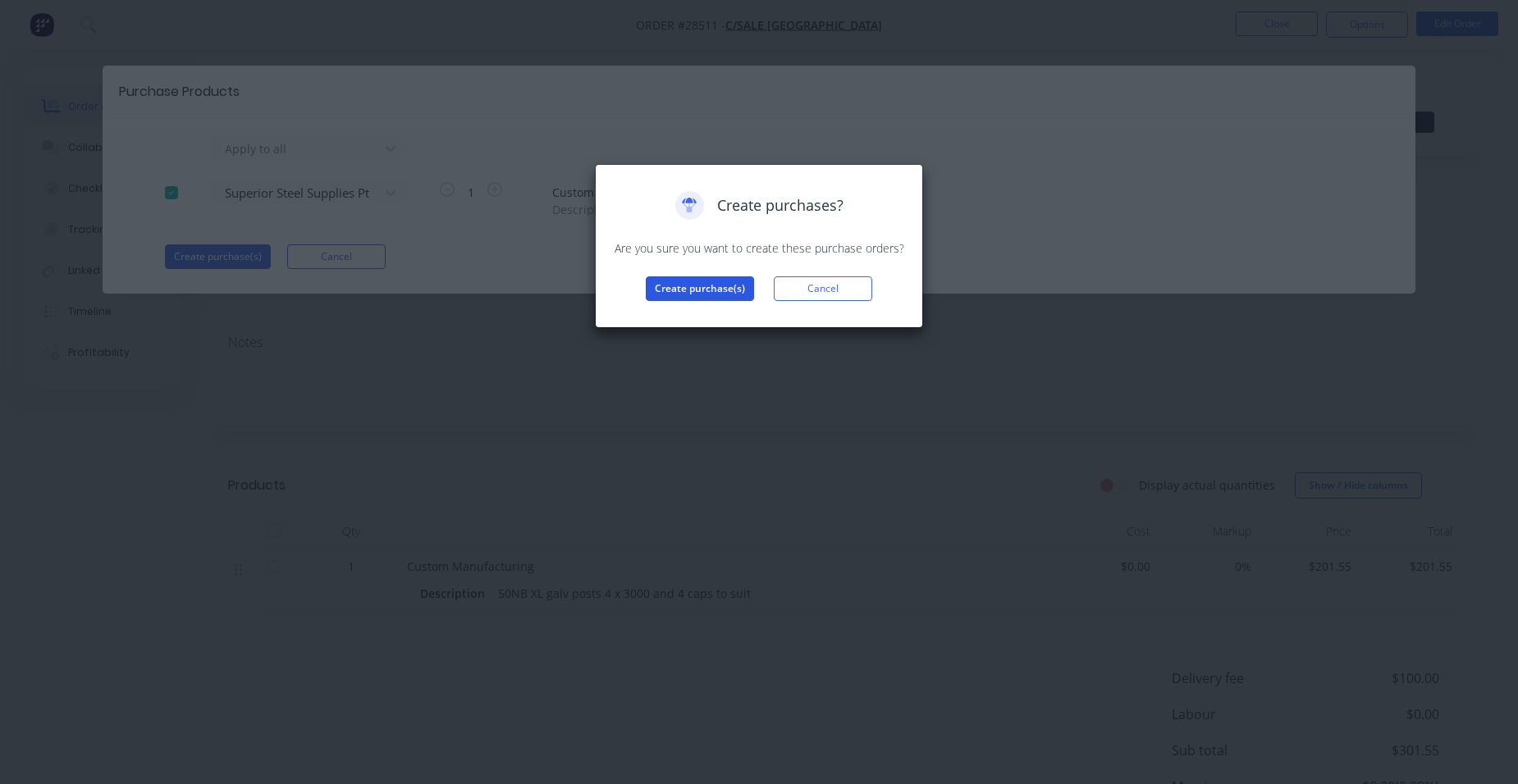
click at [653, 290] on button "Create purchase(s)" at bounding box center [700, 288] width 109 height 24
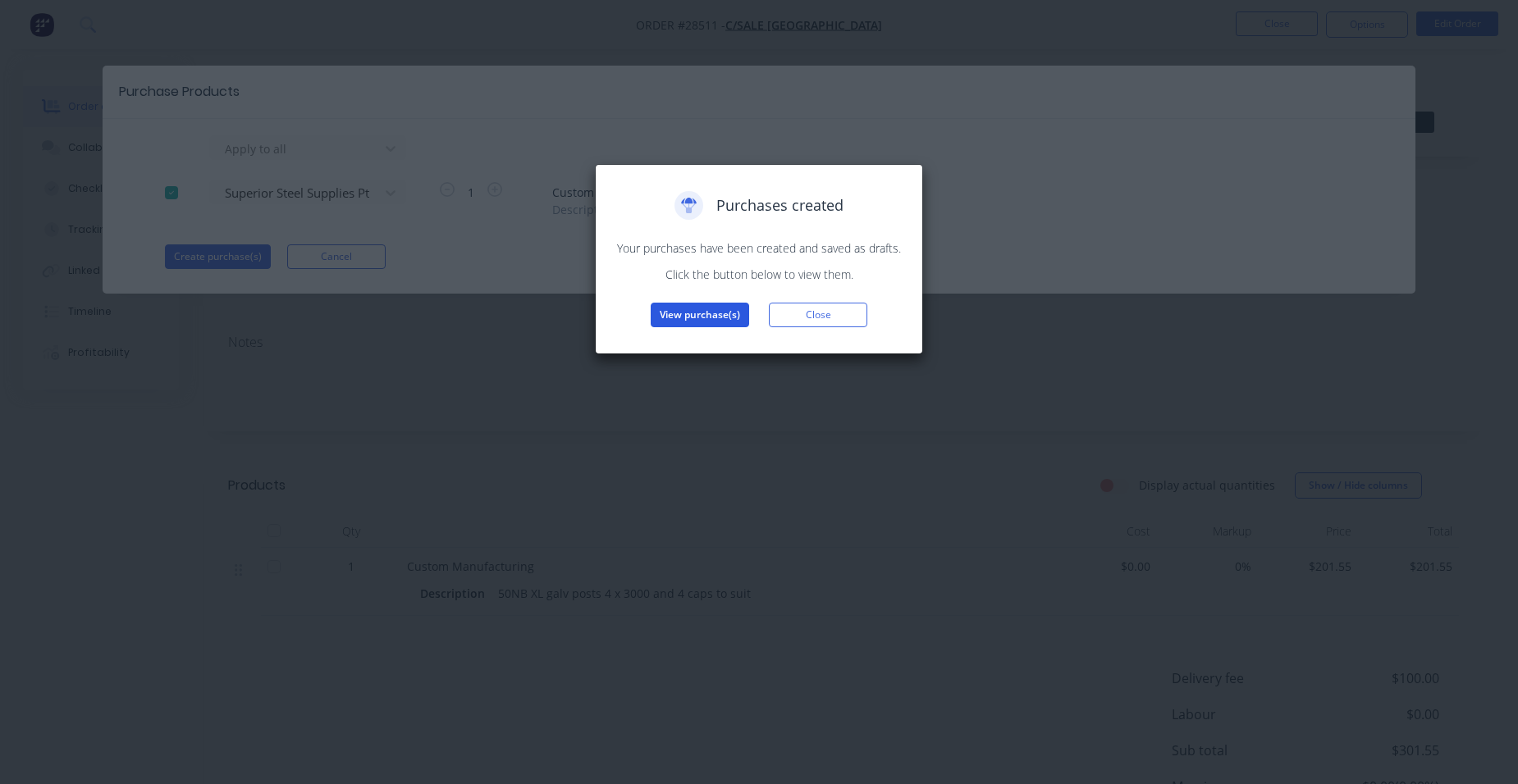
click at [682, 317] on button "View purchase(s)" at bounding box center [700, 315] width 99 height 24
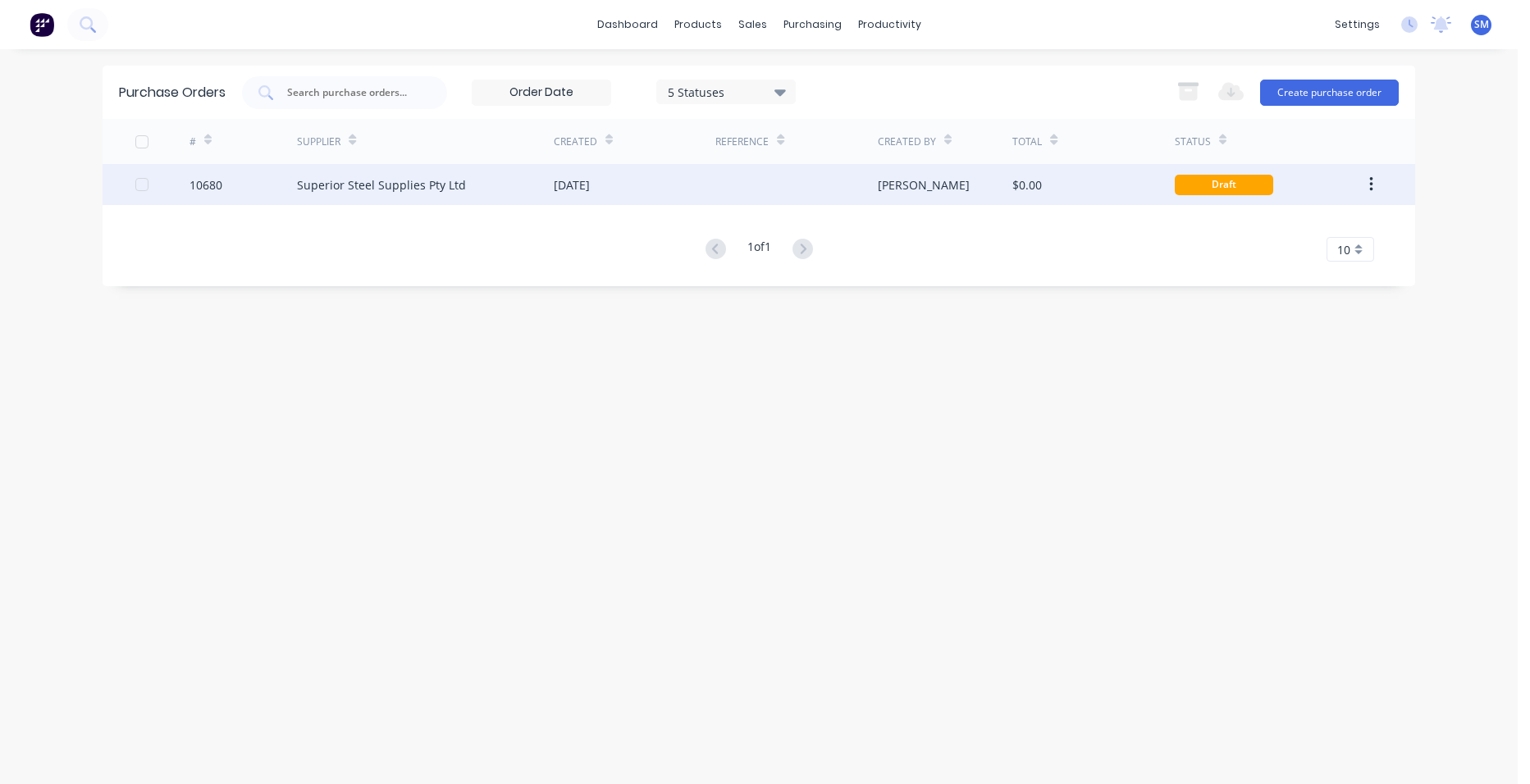
click at [674, 186] on div "[DATE]" at bounding box center [635, 185] width 162 height 41
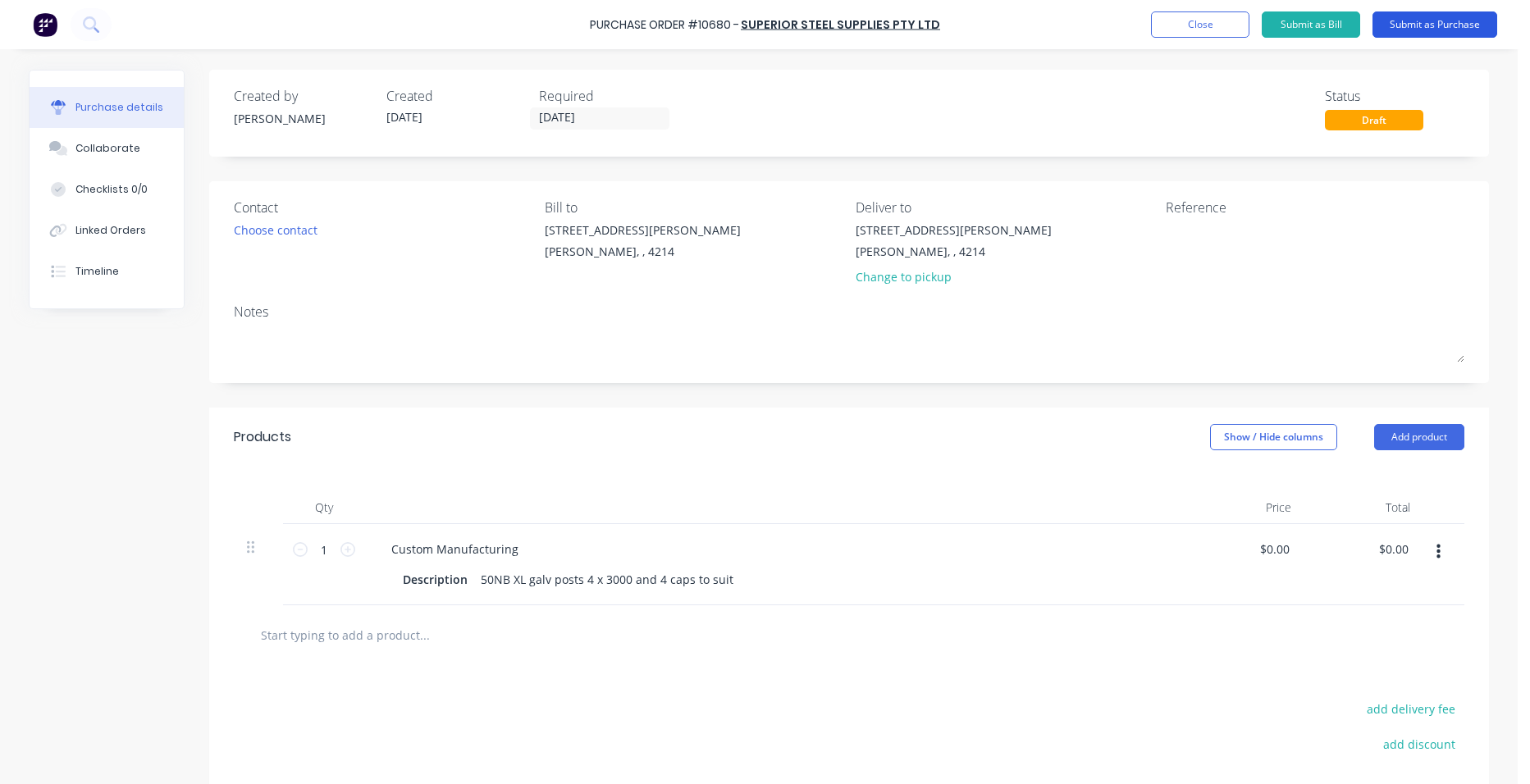
click at [1427, 25] on button "Submit as Purchase" at bounding box center [1435, 24] width 124 height 26
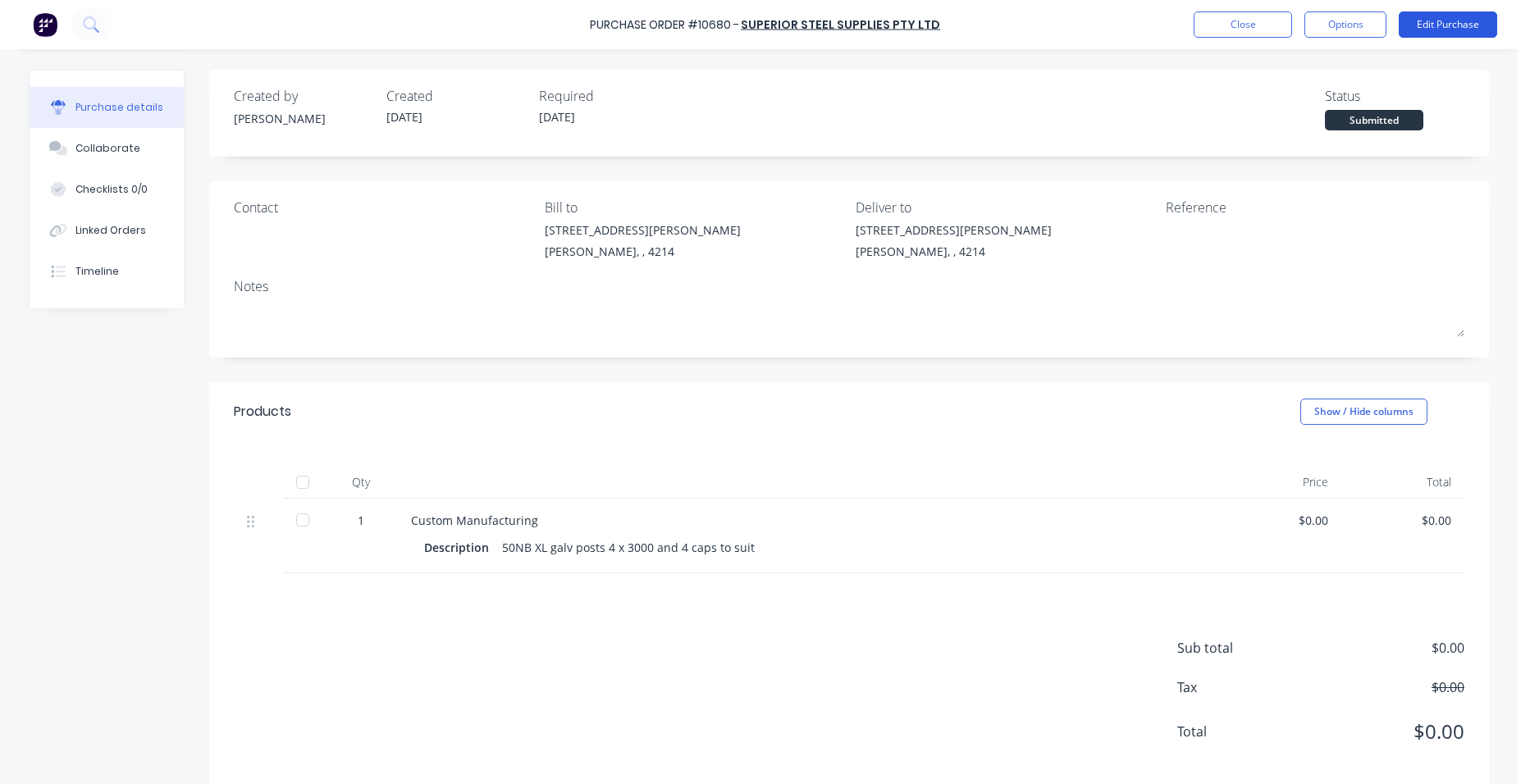
click at [1414, 23] on button "Edit Purchase" at bounding box center [1448, 24] width 99 height 26
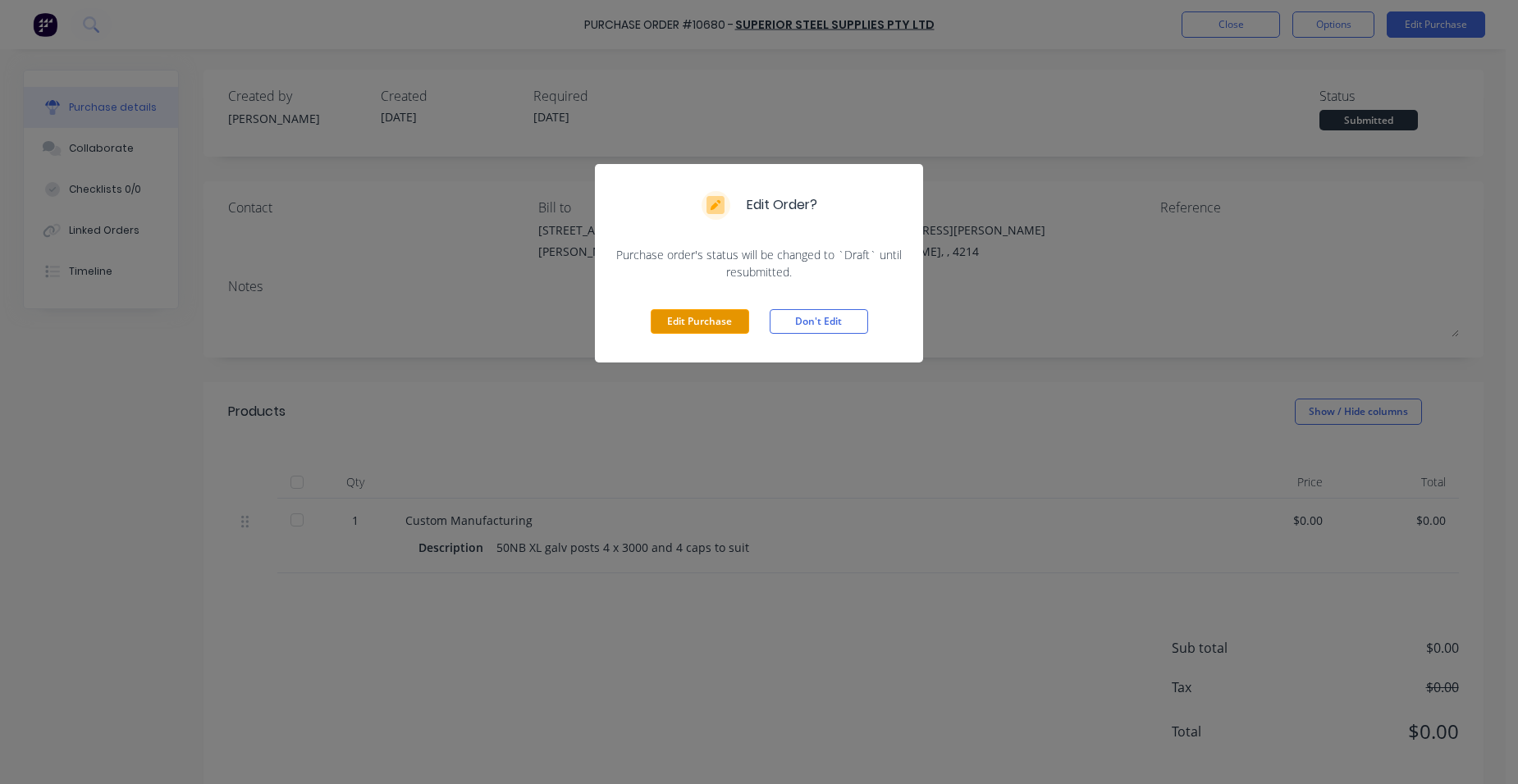
click at [686, 322] on button "Edit Purchase" at bounding box center [700, 321] width 99 height 24
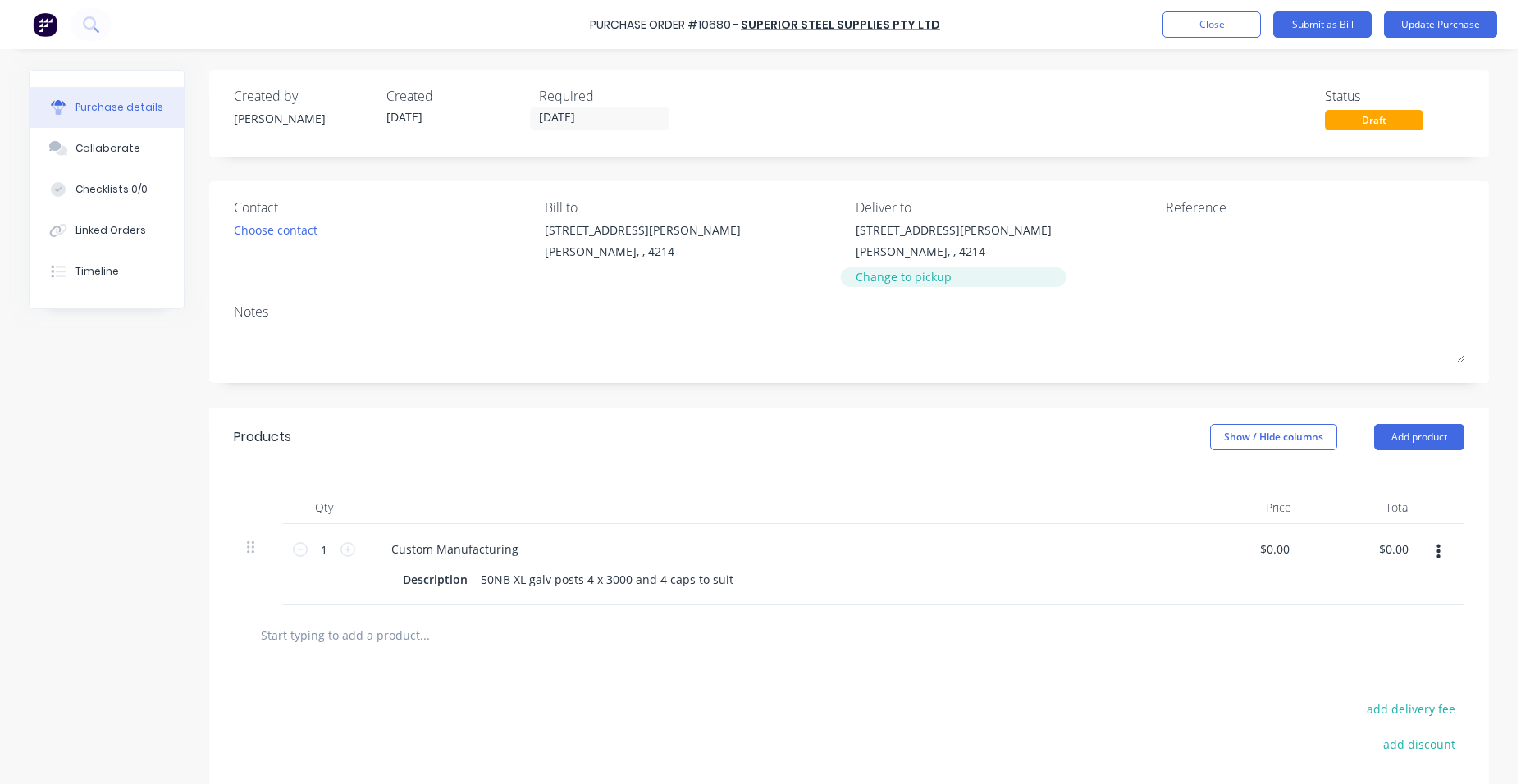
click at [879, 283] on div "Change to pickup" at bounding box center [954, 276] width 196 height 18
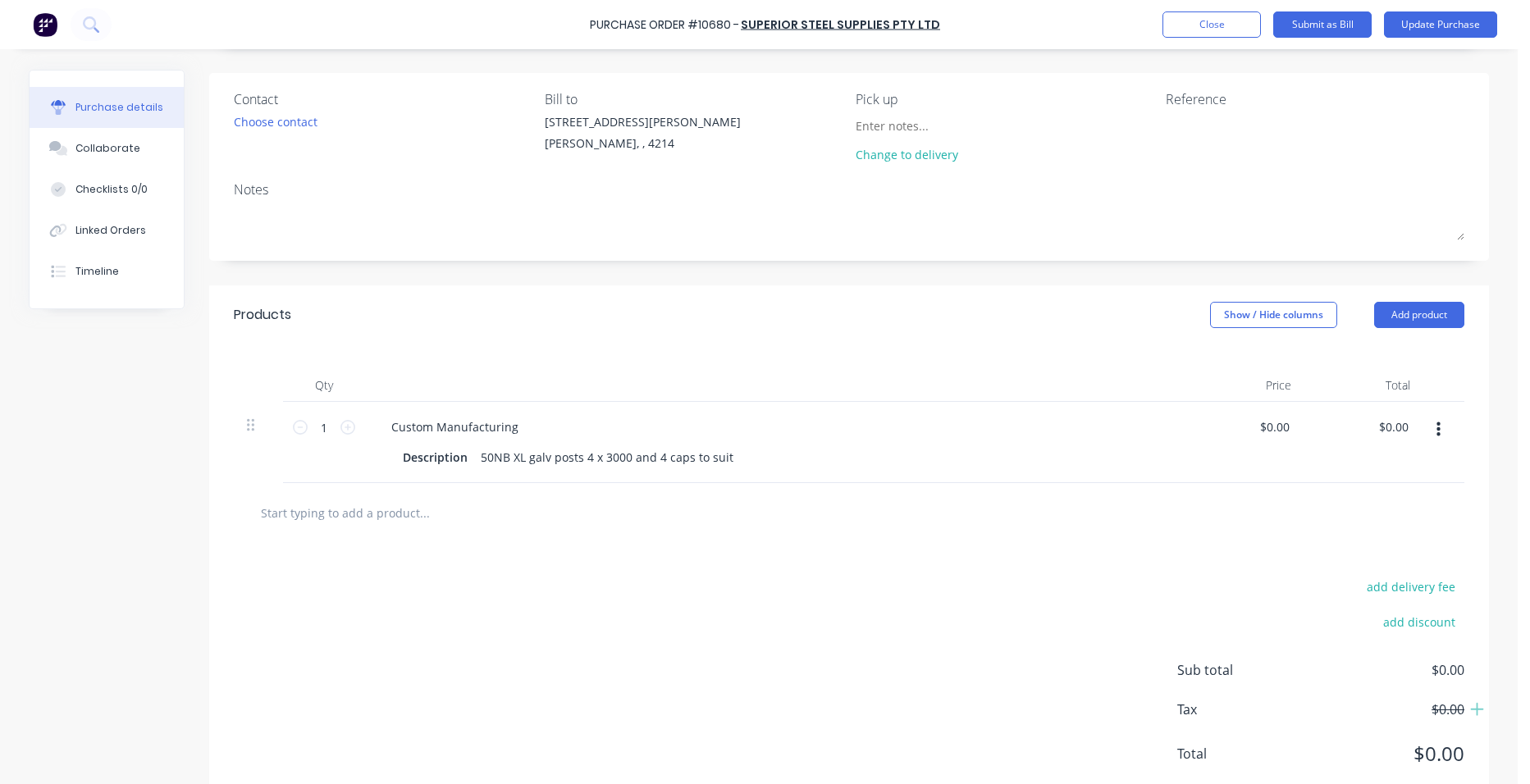
scroll to position [71, 0]
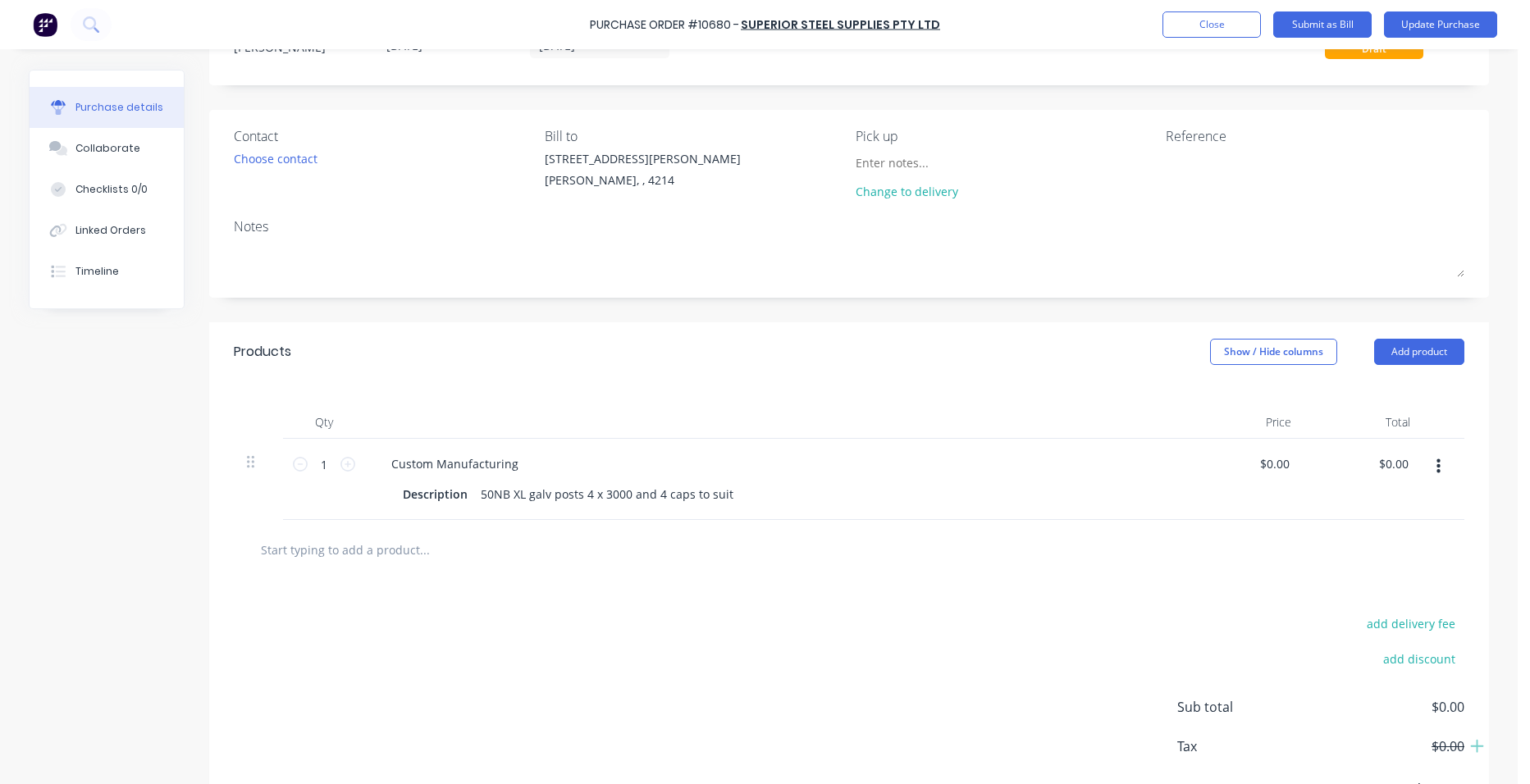
drag, startPoint x: 1198, startPoint y: 20, endPoint x: 579, endPoint y: 144, distance: 631.3
click at [1198, 20] on button "Close" at bounding box center [1212, 24] width 99 height 26
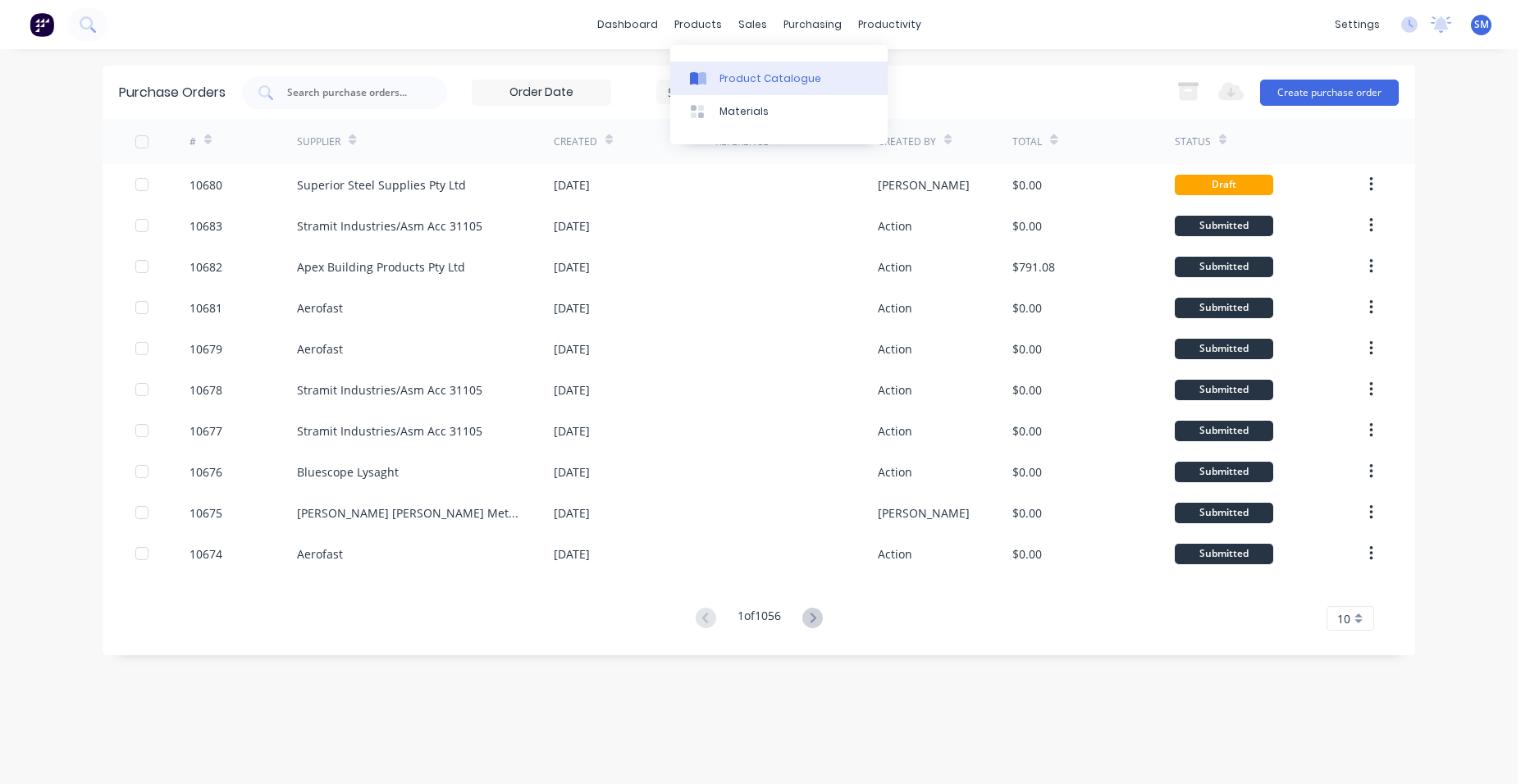
drag, startPoint x: 725, startPoint y: 76, endPoint x: 715, endPoint y: 76, distance: 10.0
click at [725, 76] on div "Product Catalogue" at bounding box center [771, 78] width 102 height 15
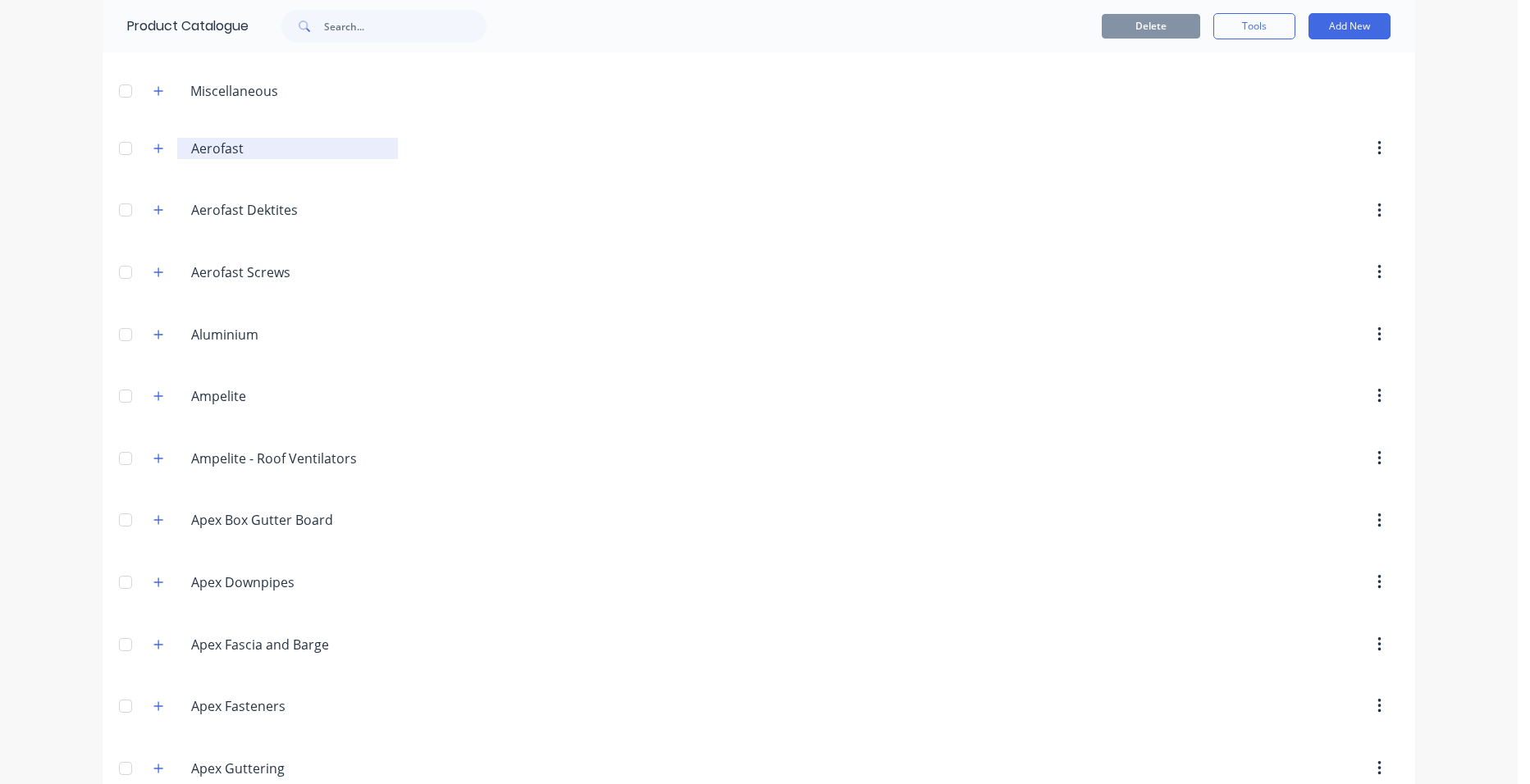
scroll to position [246, 0]
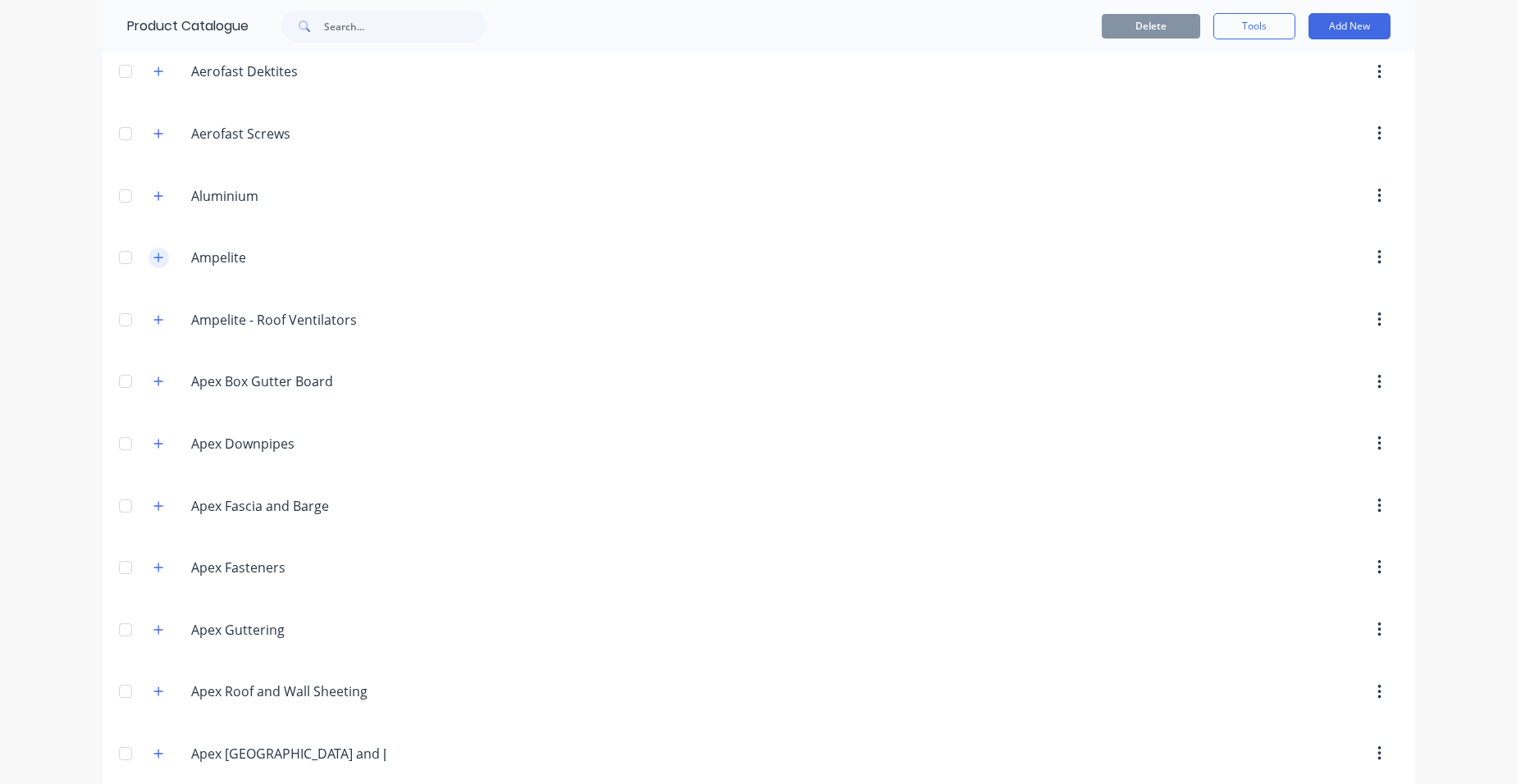
click at [154, 253] on icon "button" at bounding box center [159, 258] width 10 height 12
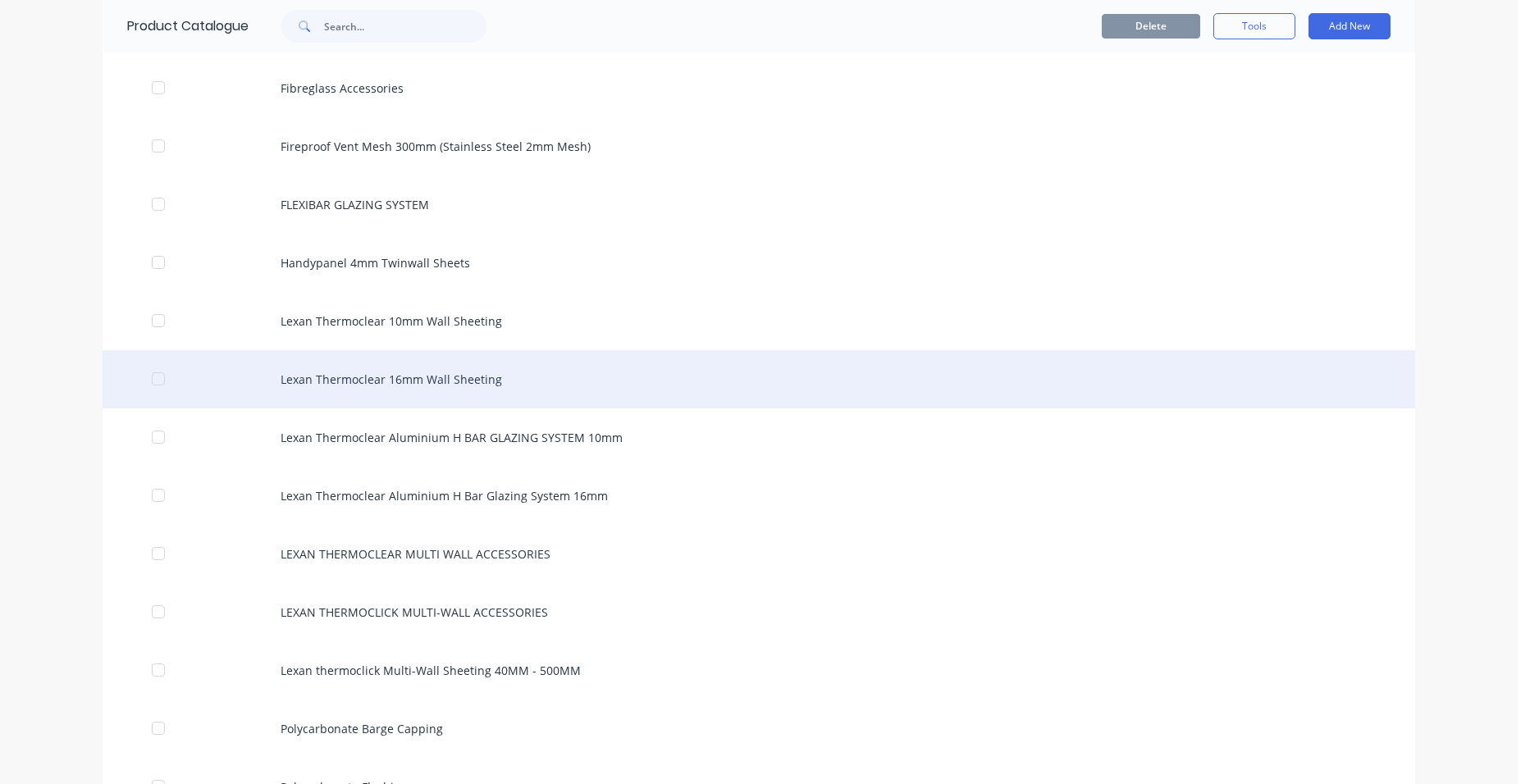
scroll to position [1887, 0]
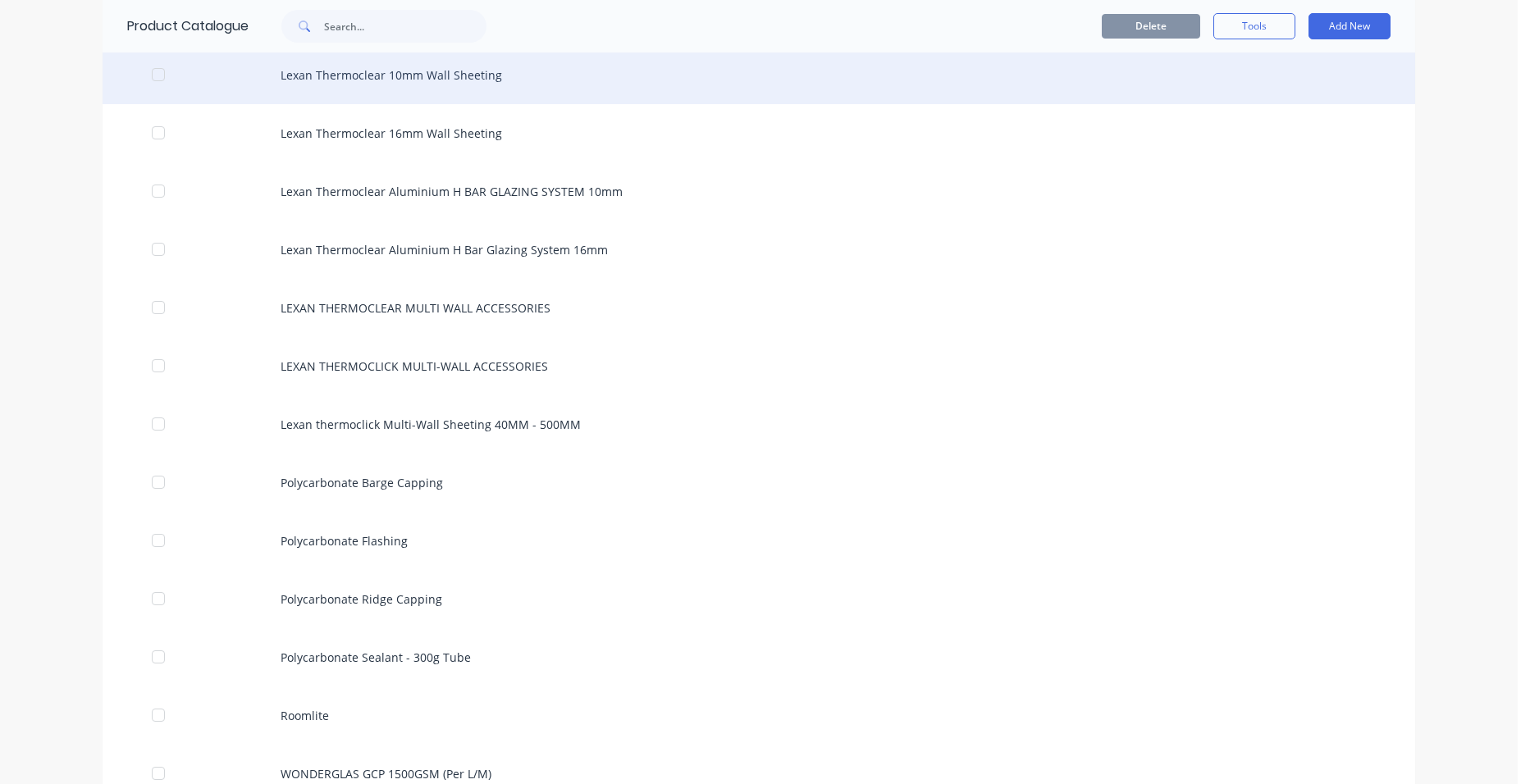
click at [388, 81] on div "Lexan Thermoclear 10mm Wall Sheeting" at bounding box center [759, 75] width 1313 height 58
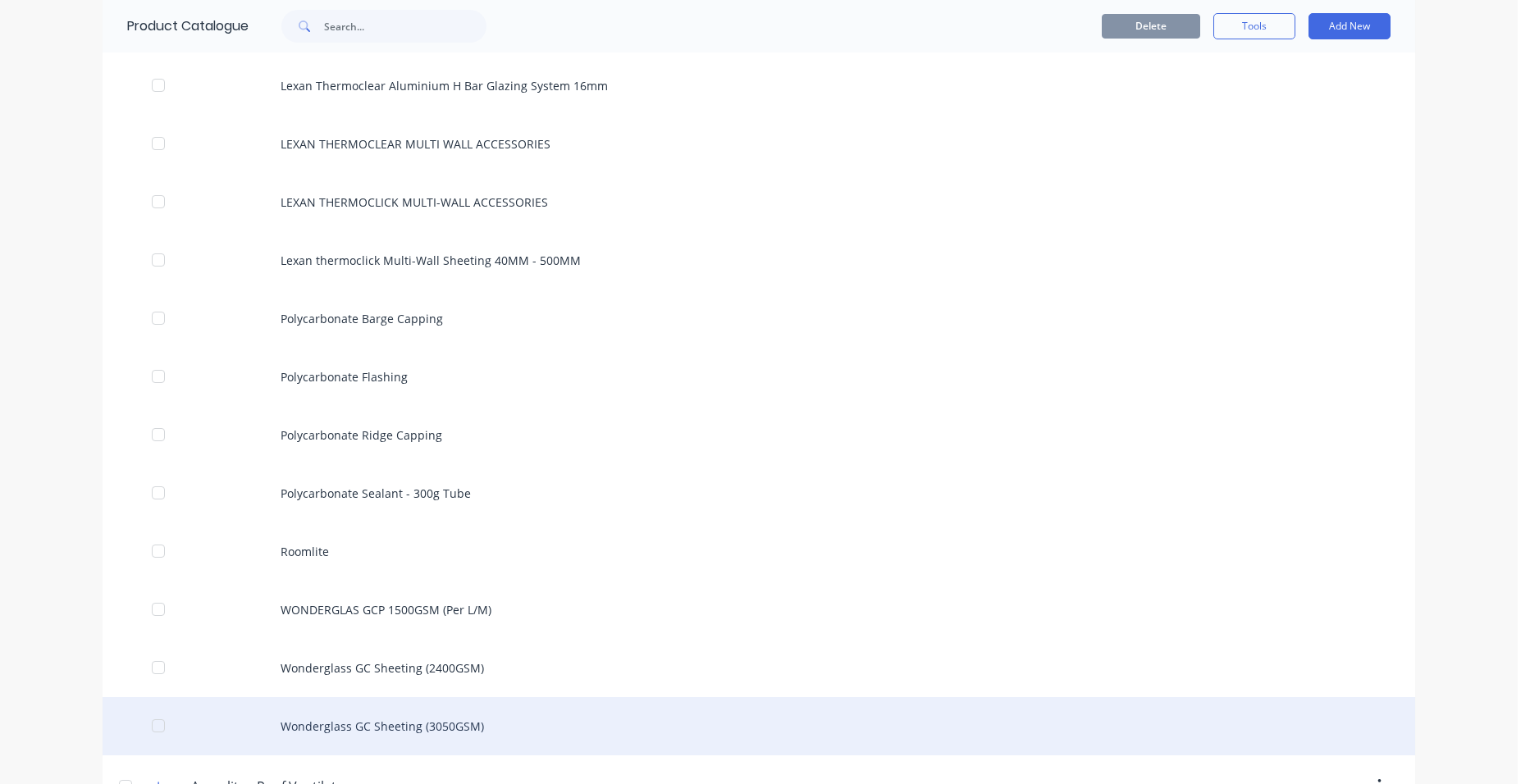
scroll to position [1969, 0]
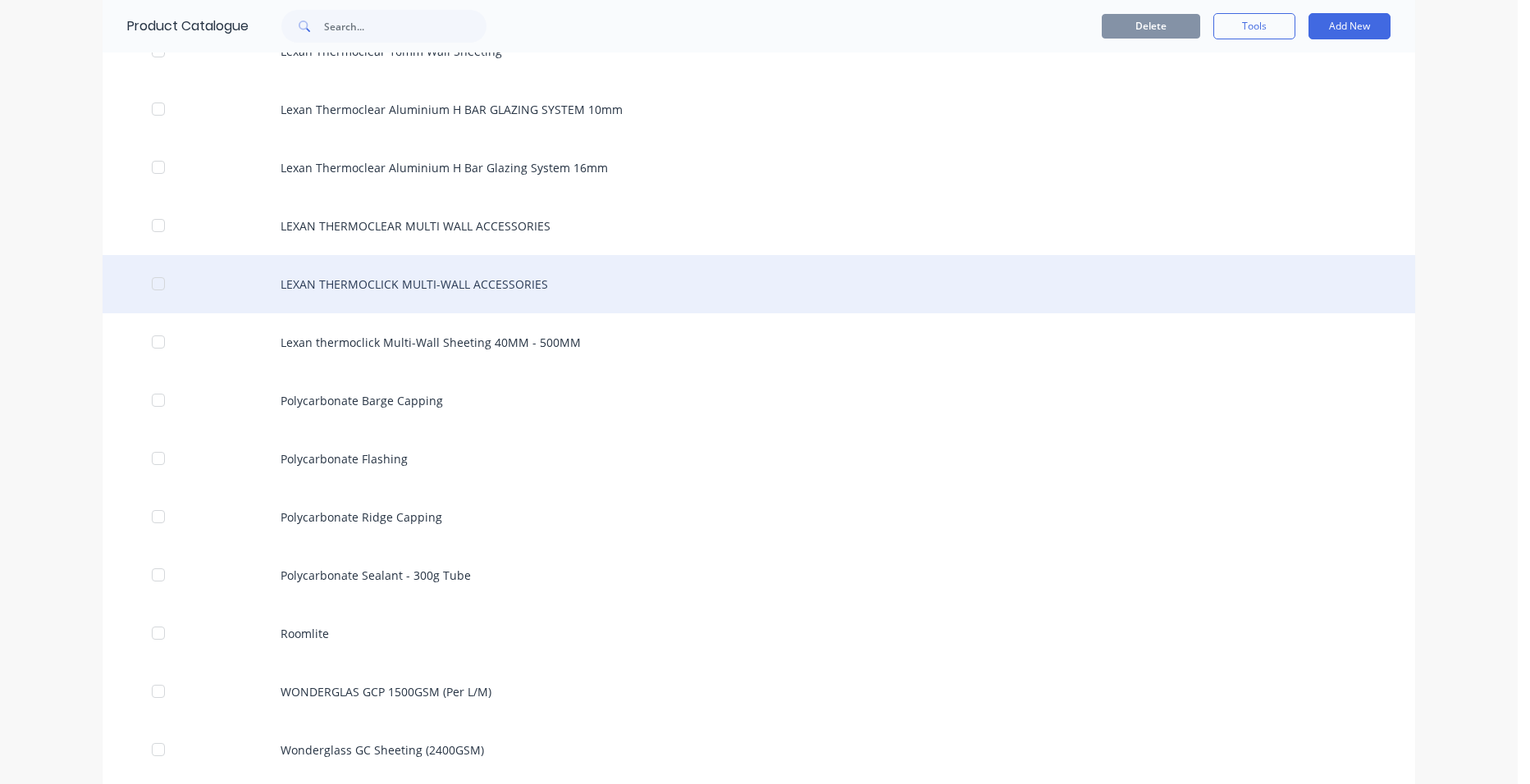
click at [445, 283] on div "LEXAN THERMOCLICK MULTI-WALL ACCESSORIES" at bounding box center [759, 285] width 1313 height 58
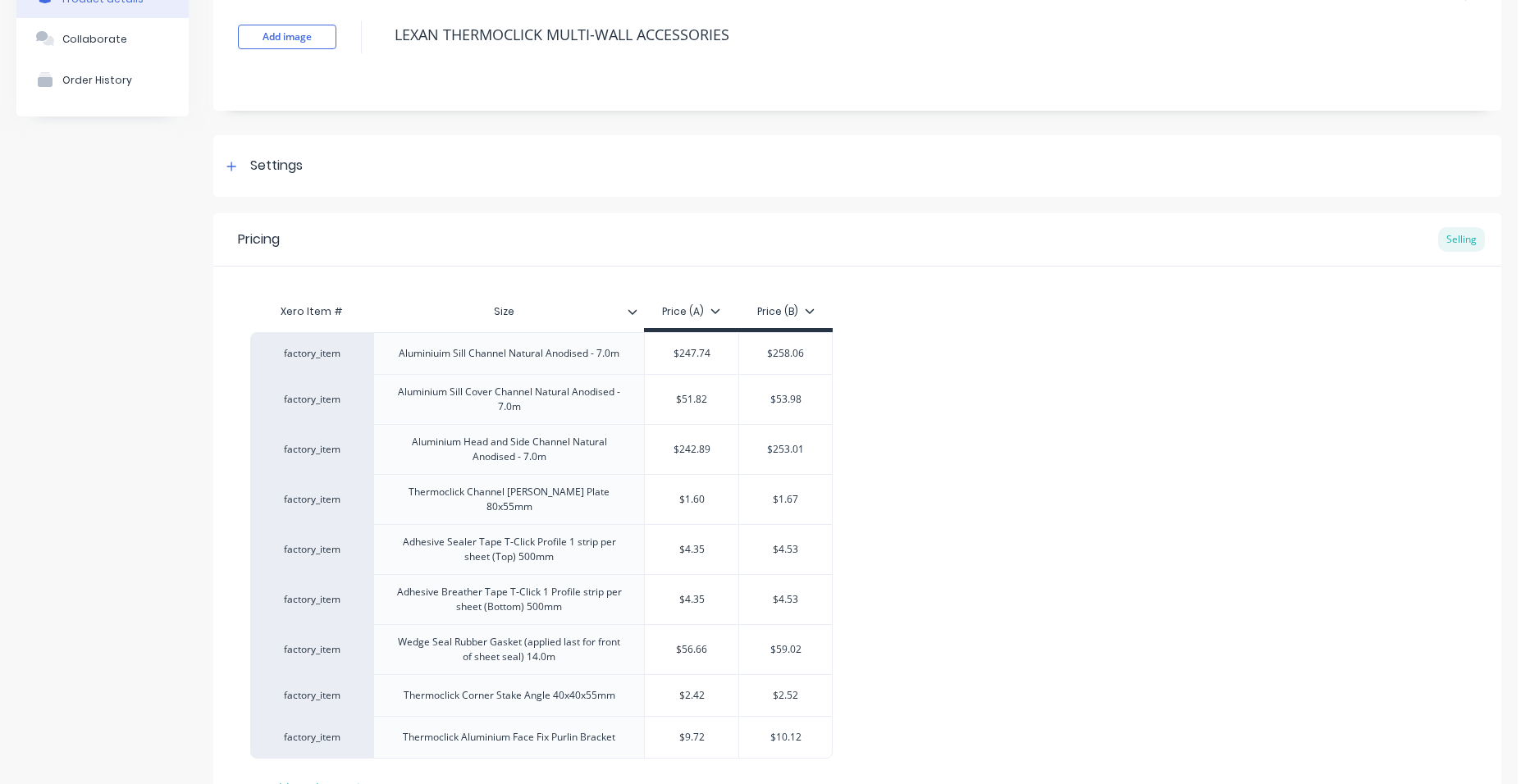
scroll to position [235, 0]
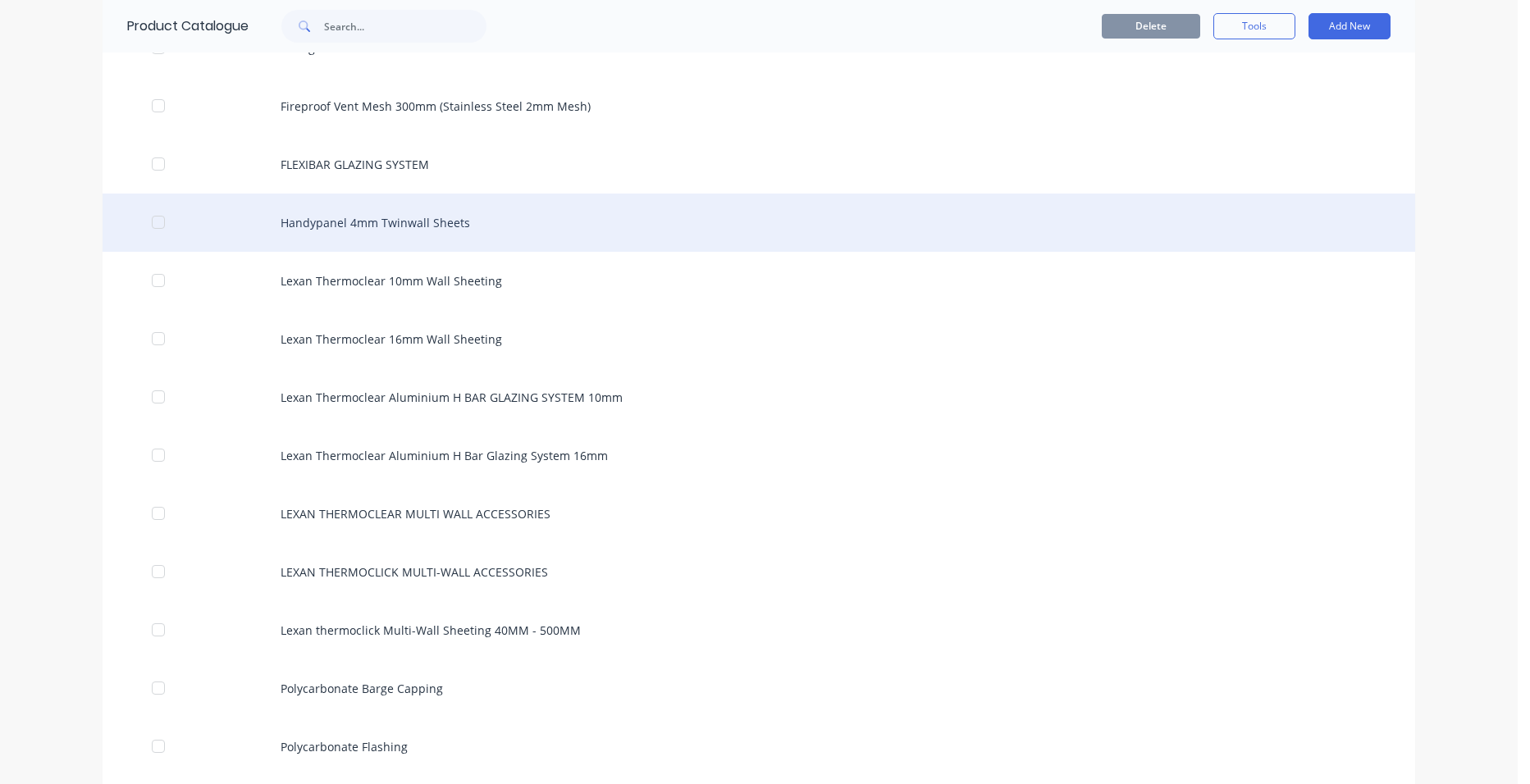
scroll to position [1805, 0]
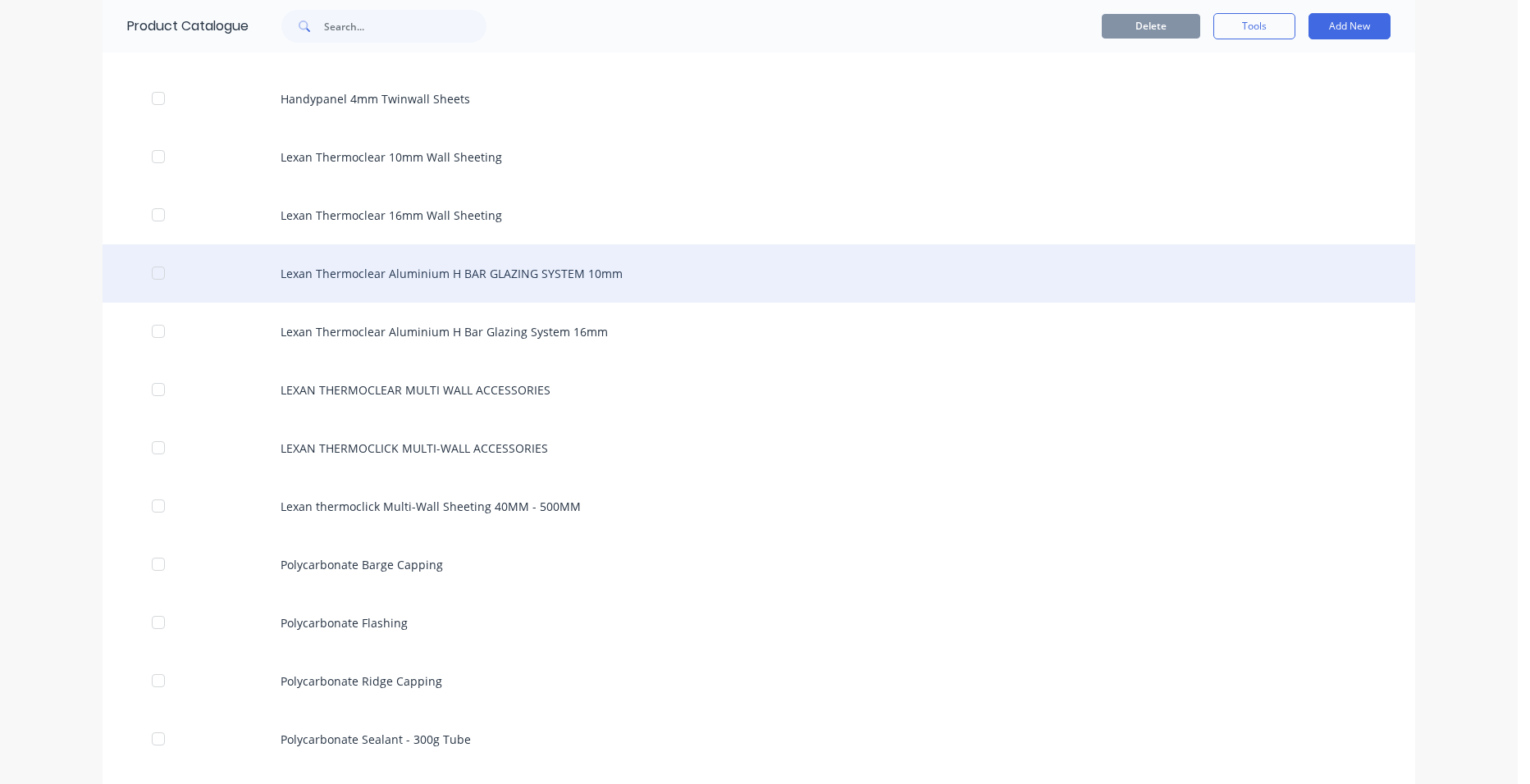
click at [571, 263] on div "Lexan Thermoclear Aluminium H BAR GLAZING SYSTEM 10mm" at bounding box center [759, 274] width 1313 height 58
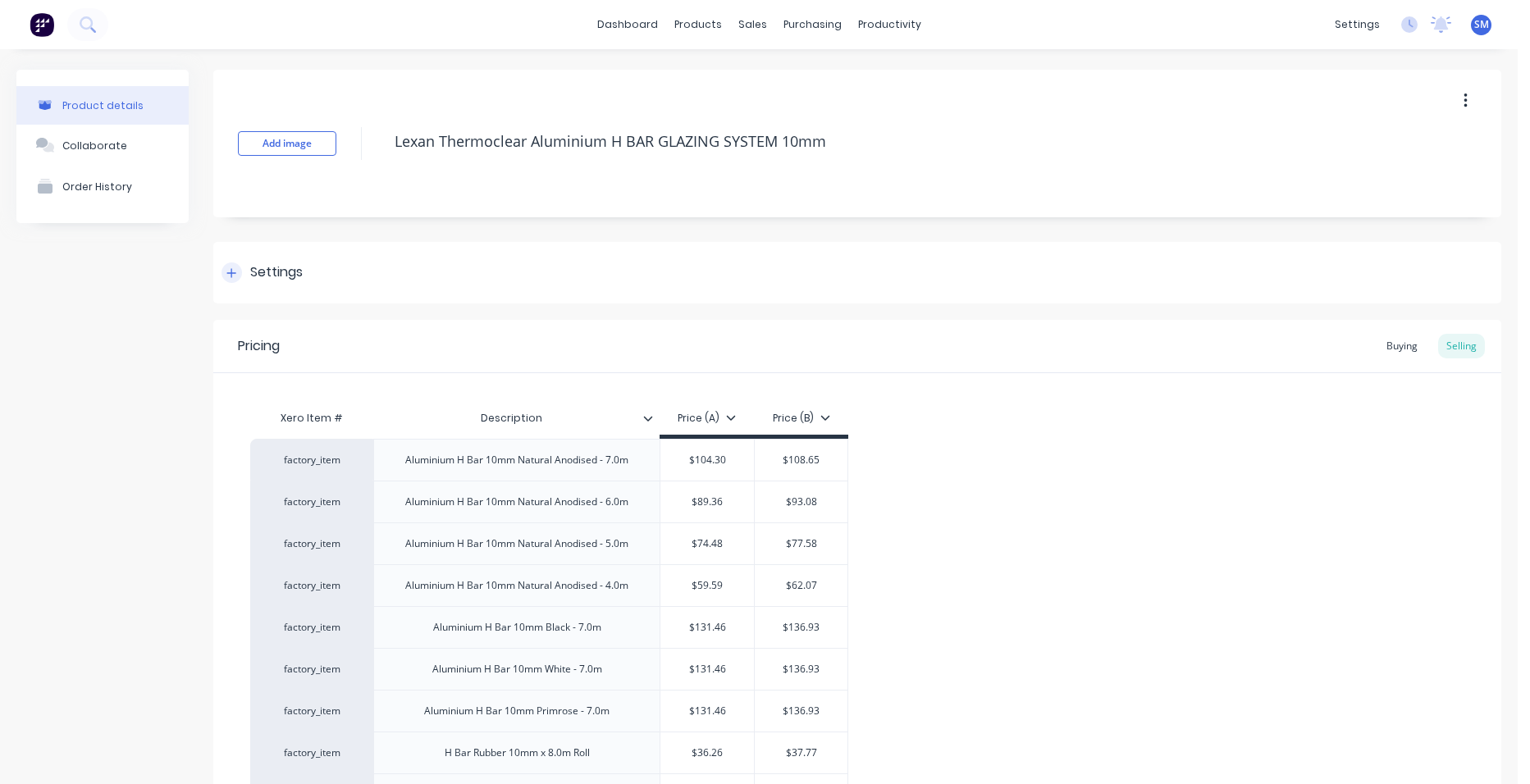
type textarea "x"
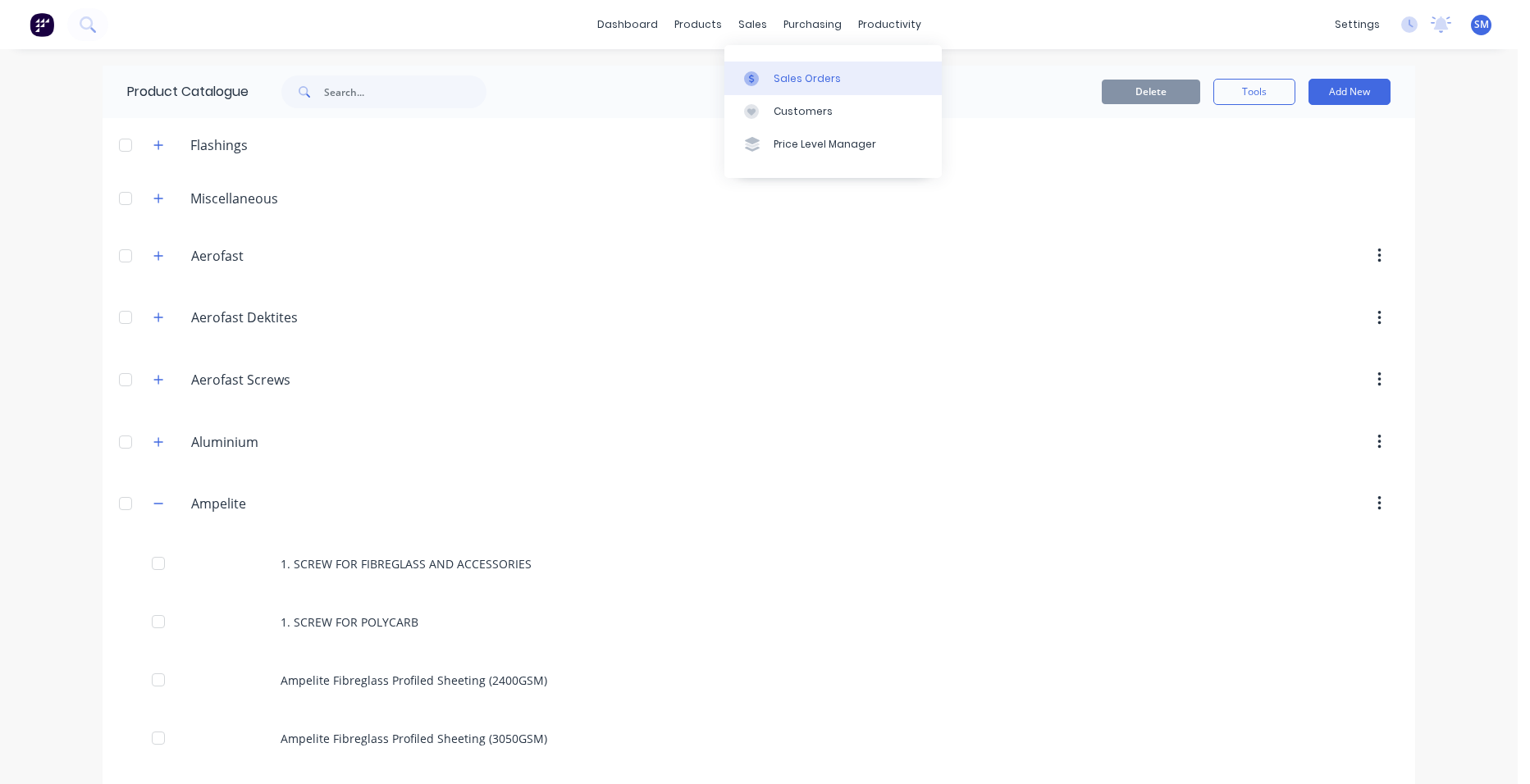
click at [773, 71] on link "Sales Orders" at bounding box center [833, 78] width 217 height 33
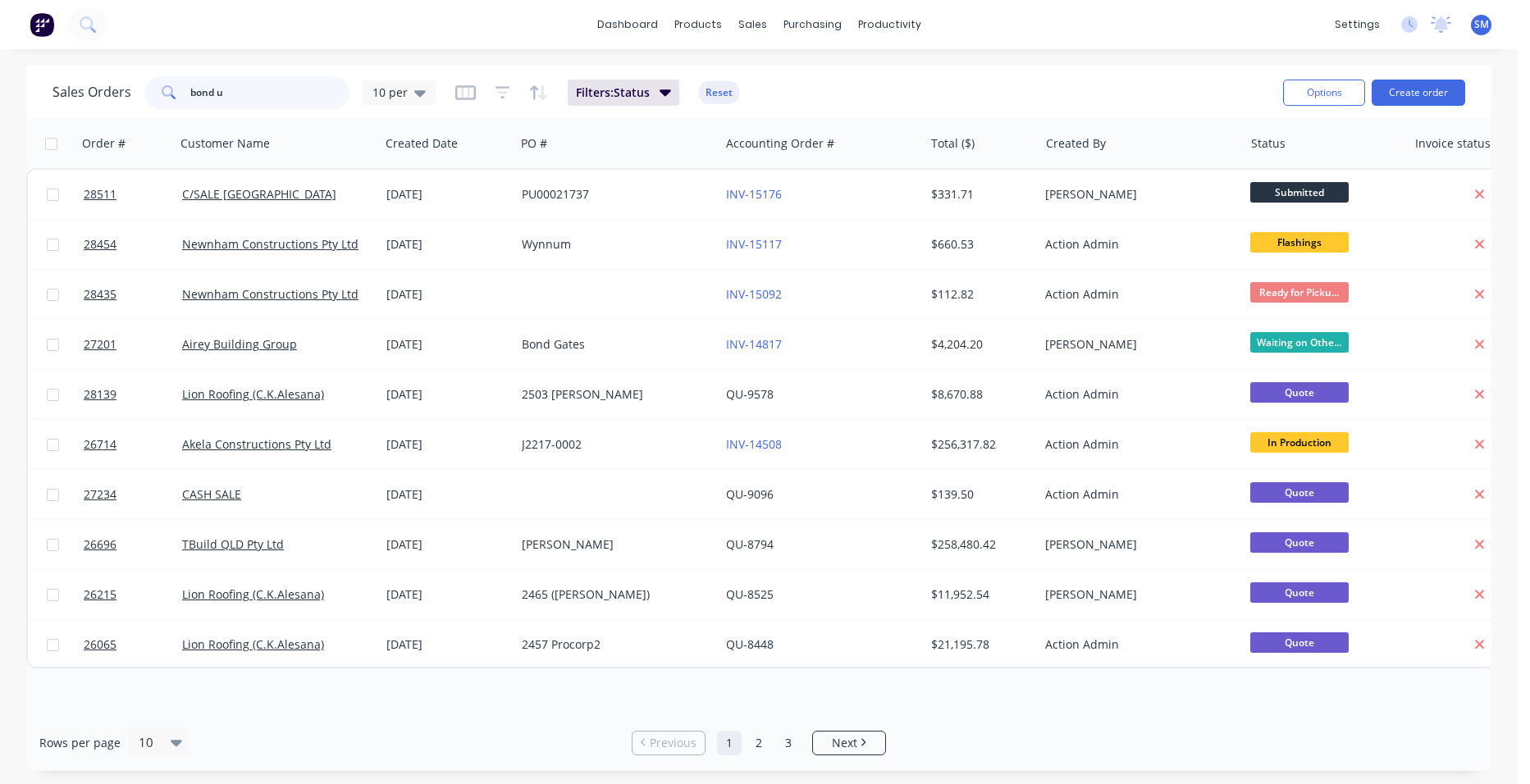
drag, startPoint x: 215, startPoint y: 88, endPoint x: 147, endPoint y: 93, distance: 68.2
click at [147, 93] on div "bond u" at bounding box center [247, 92] width 205 height 33
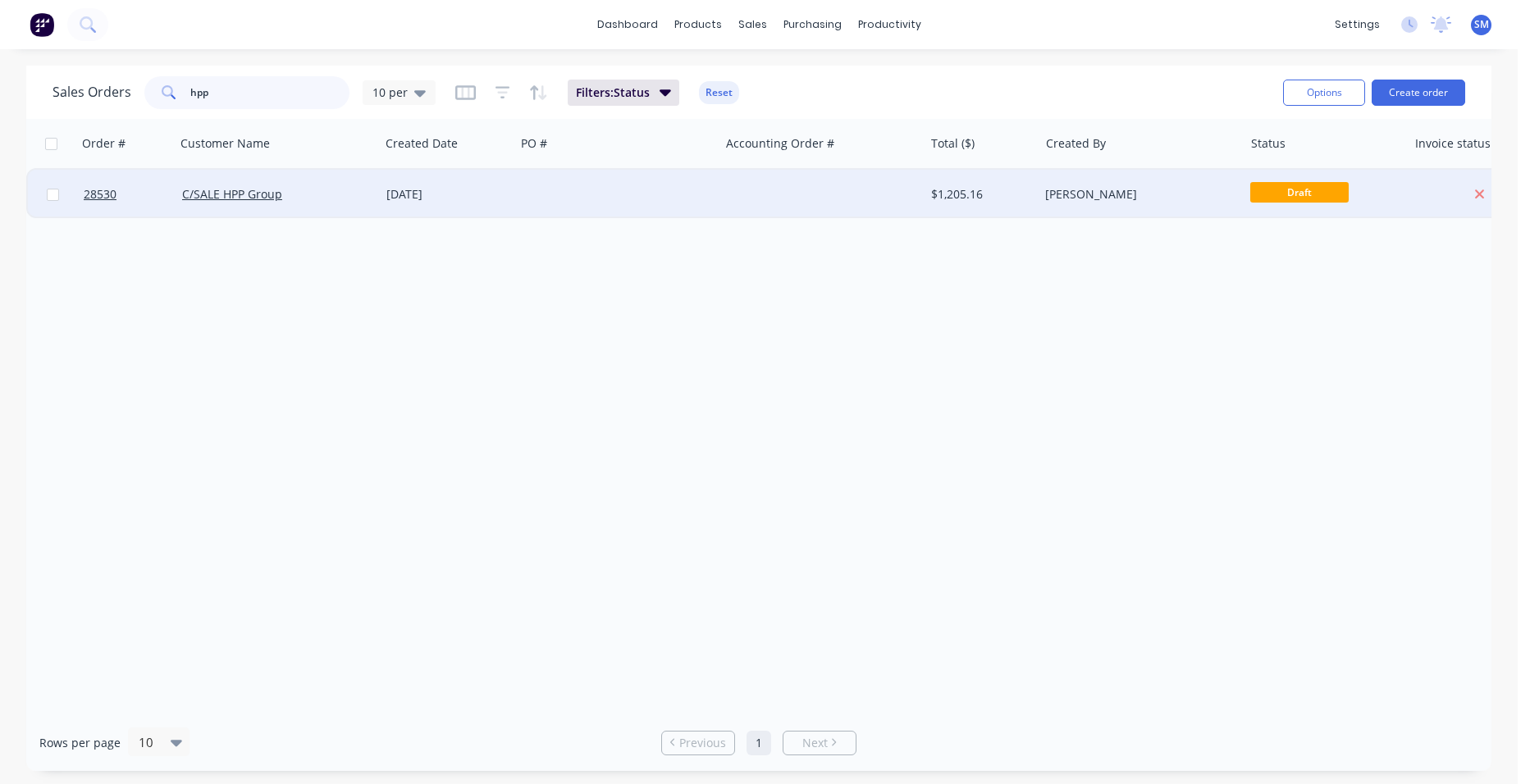
type input "hpp"
click at [768, 185] on div at bounding box center [822, 194] width 205 height 49
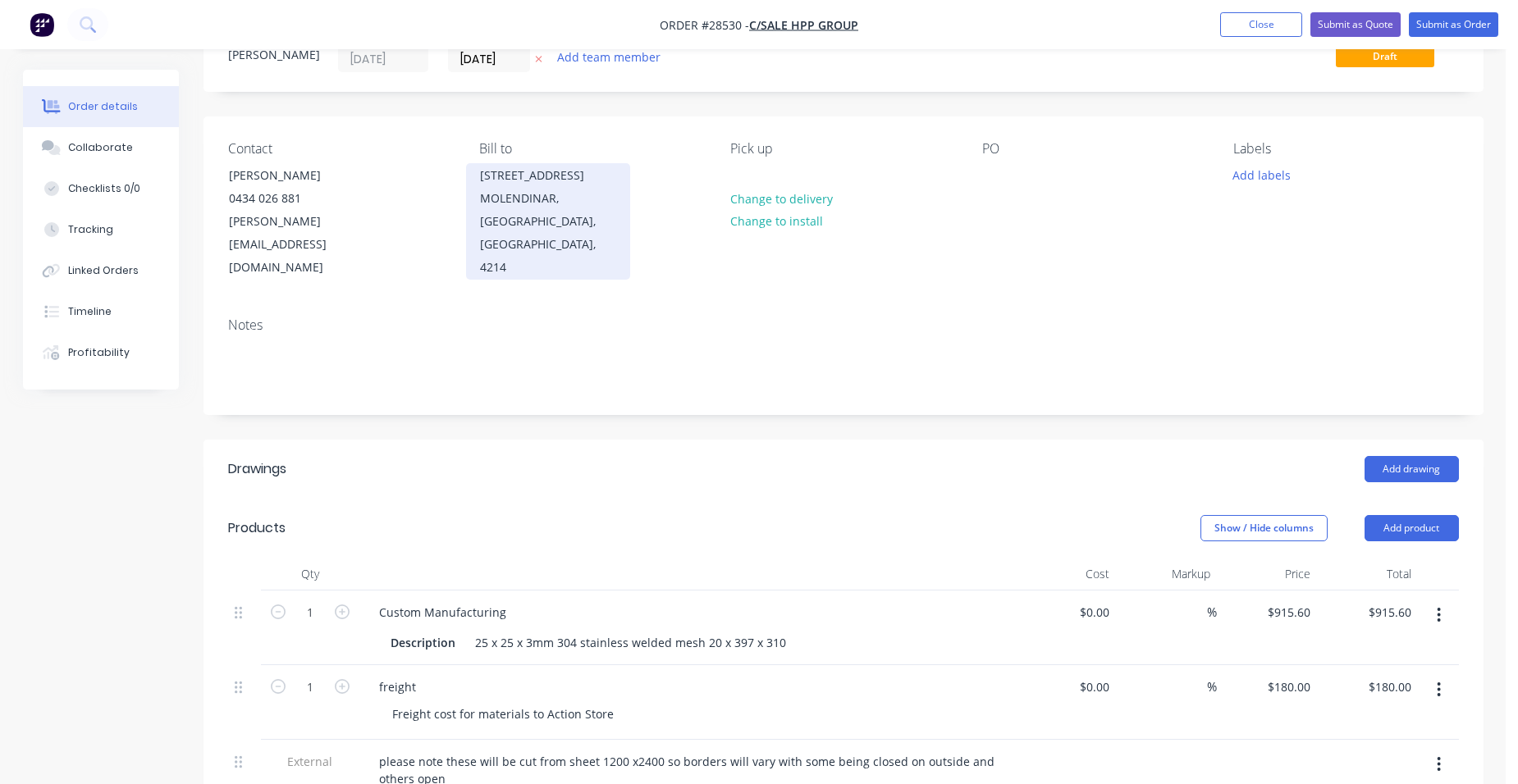
scroll to position [328, 0]
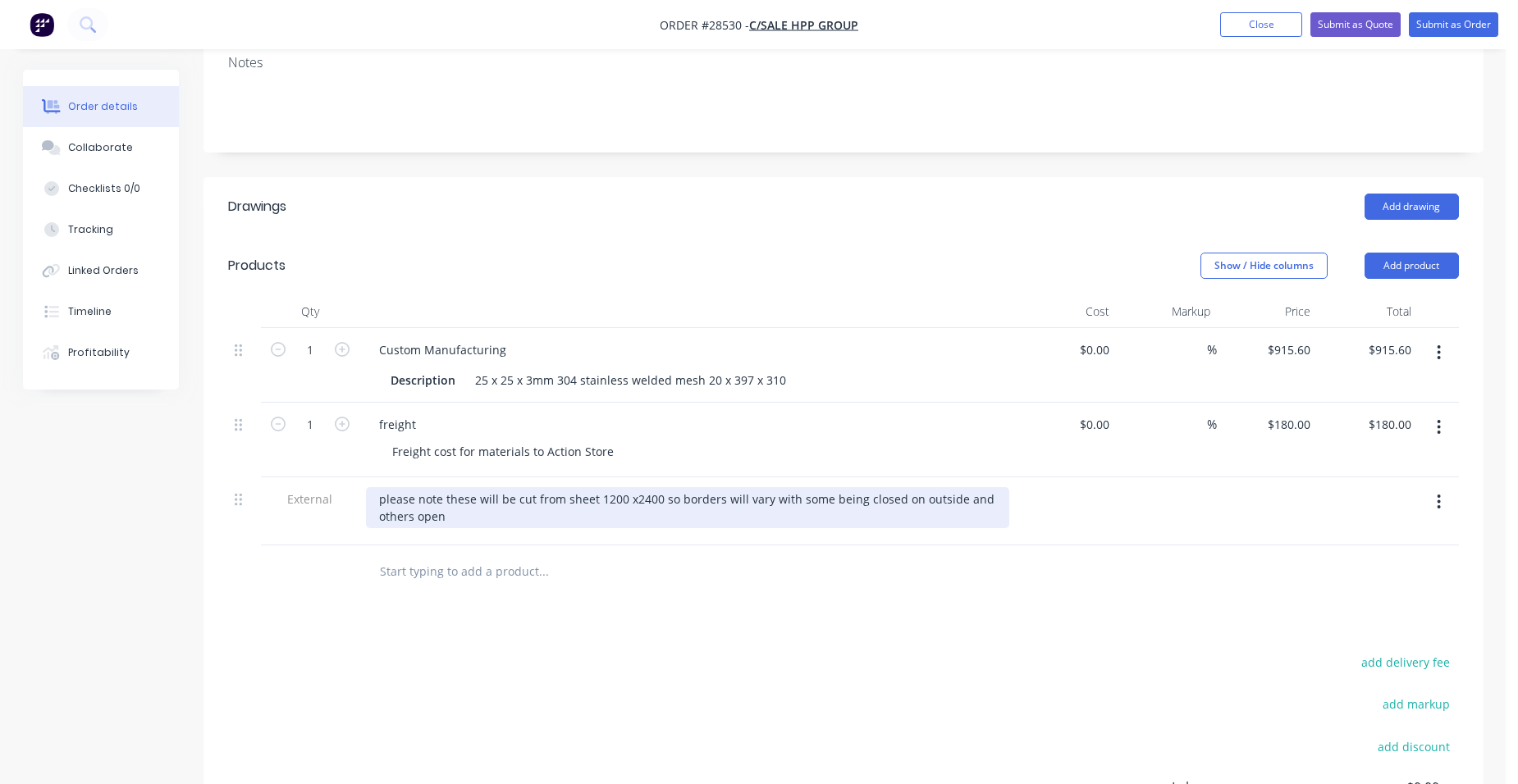
click at [483, 498] on div "please note these will be cut from sheet 1200 x2400 so borders will vary with s…" at bounding box center [687, 508] width 643 height 41
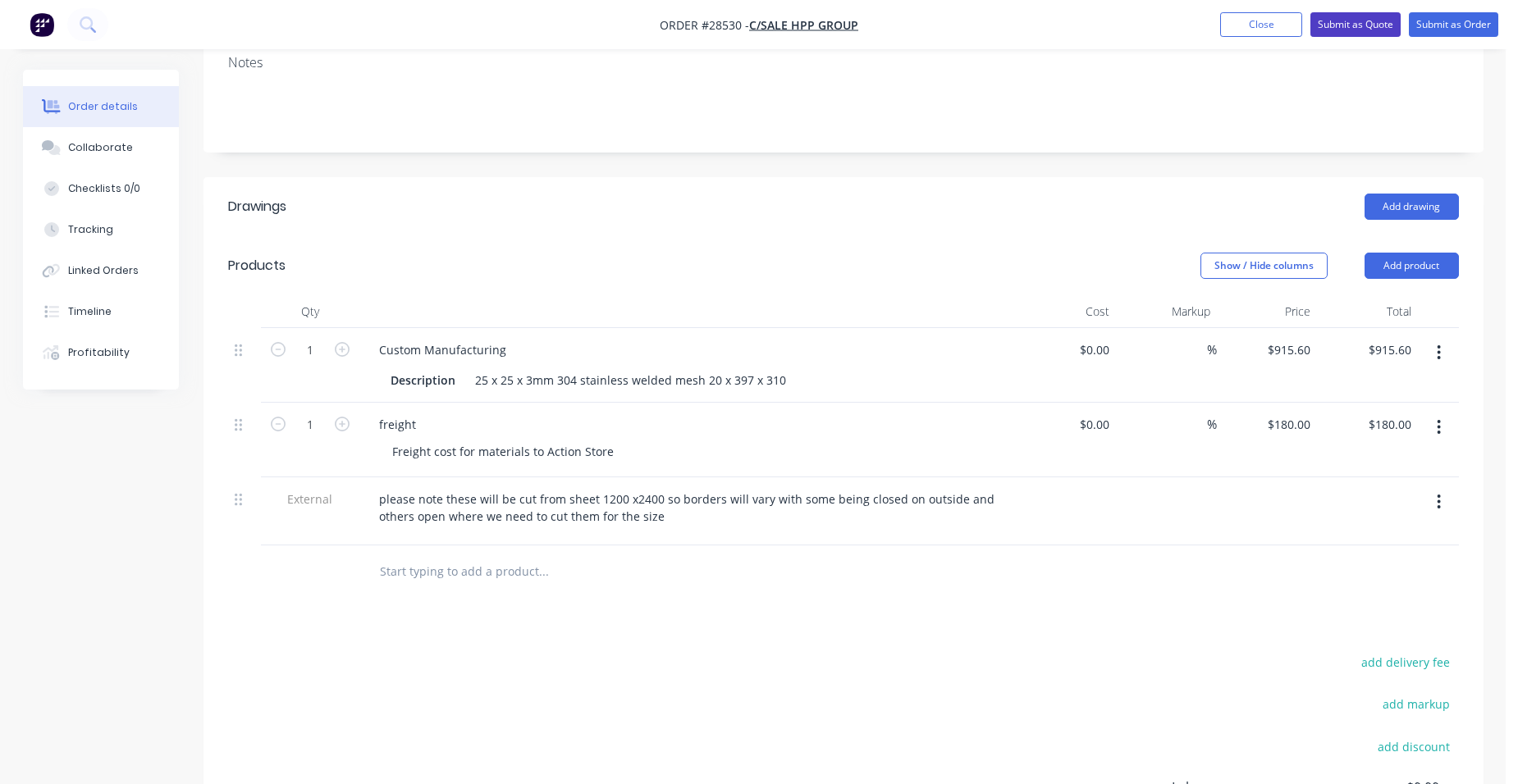
click at [1342, 28] on button "Submit as Quote" at bounding box center [1355, 24] width 90 height 24
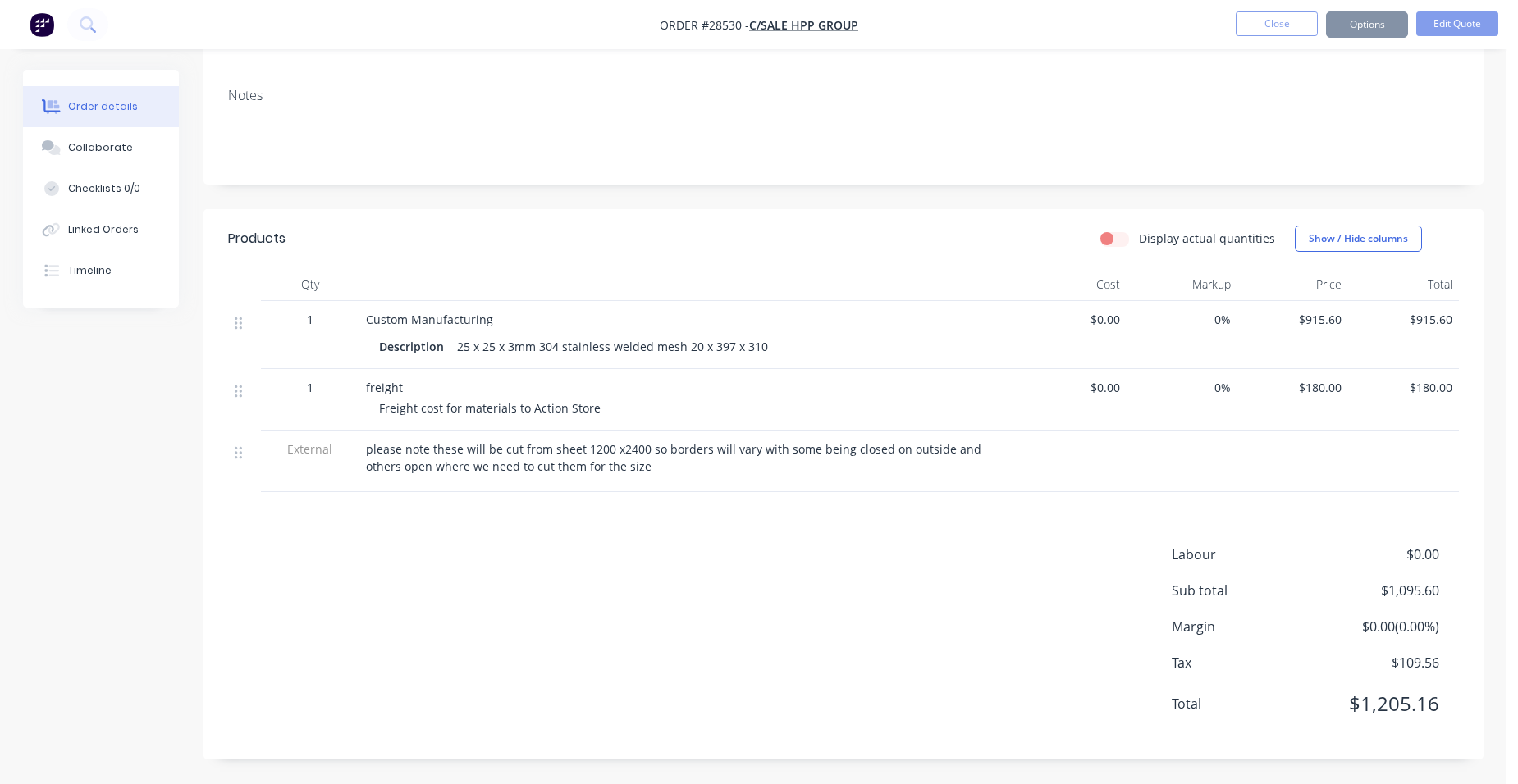
scroll to position [0, 0]
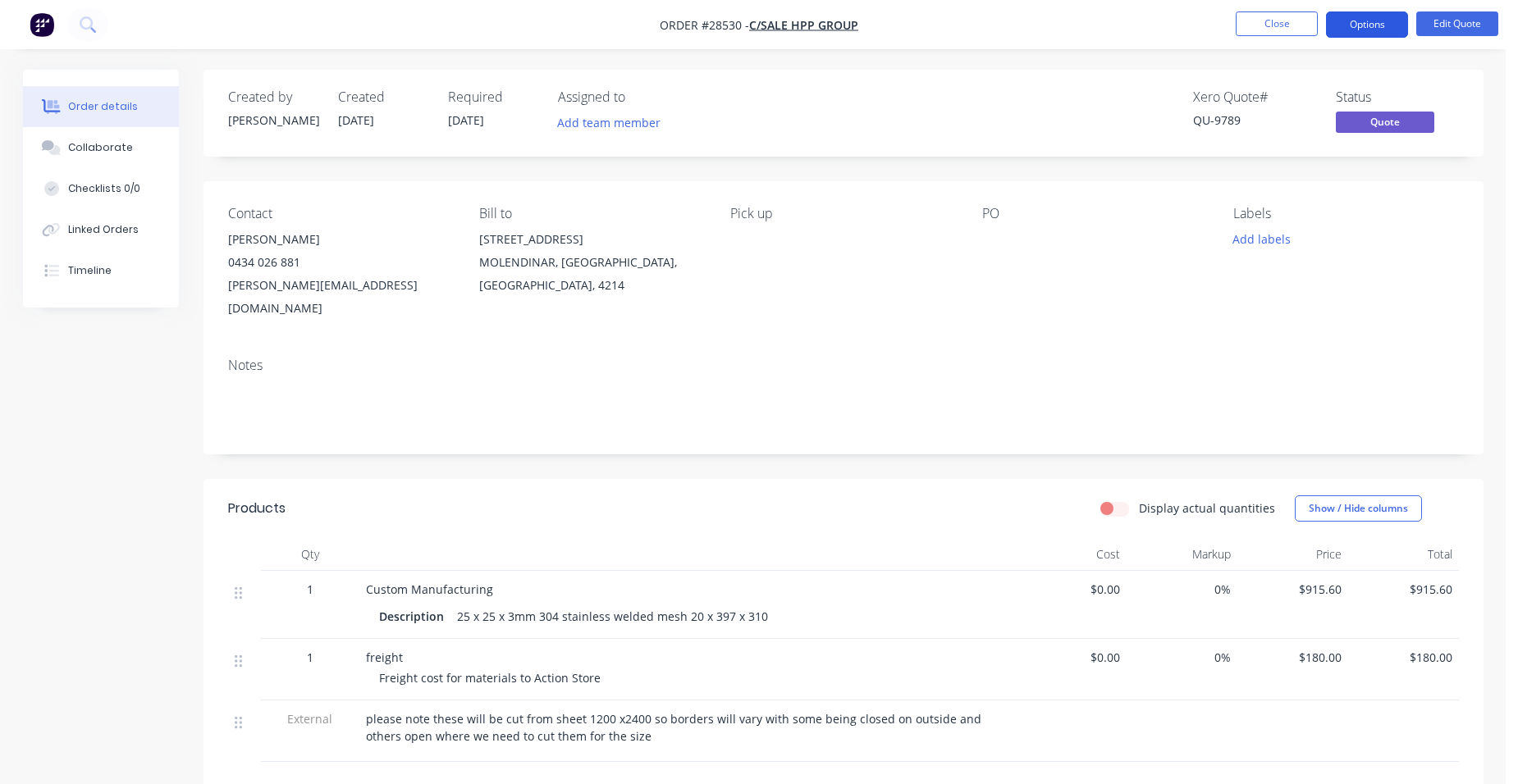
click at [1374, 23] on button "Options" at bounding box center [1367, 24] width 82 height 26
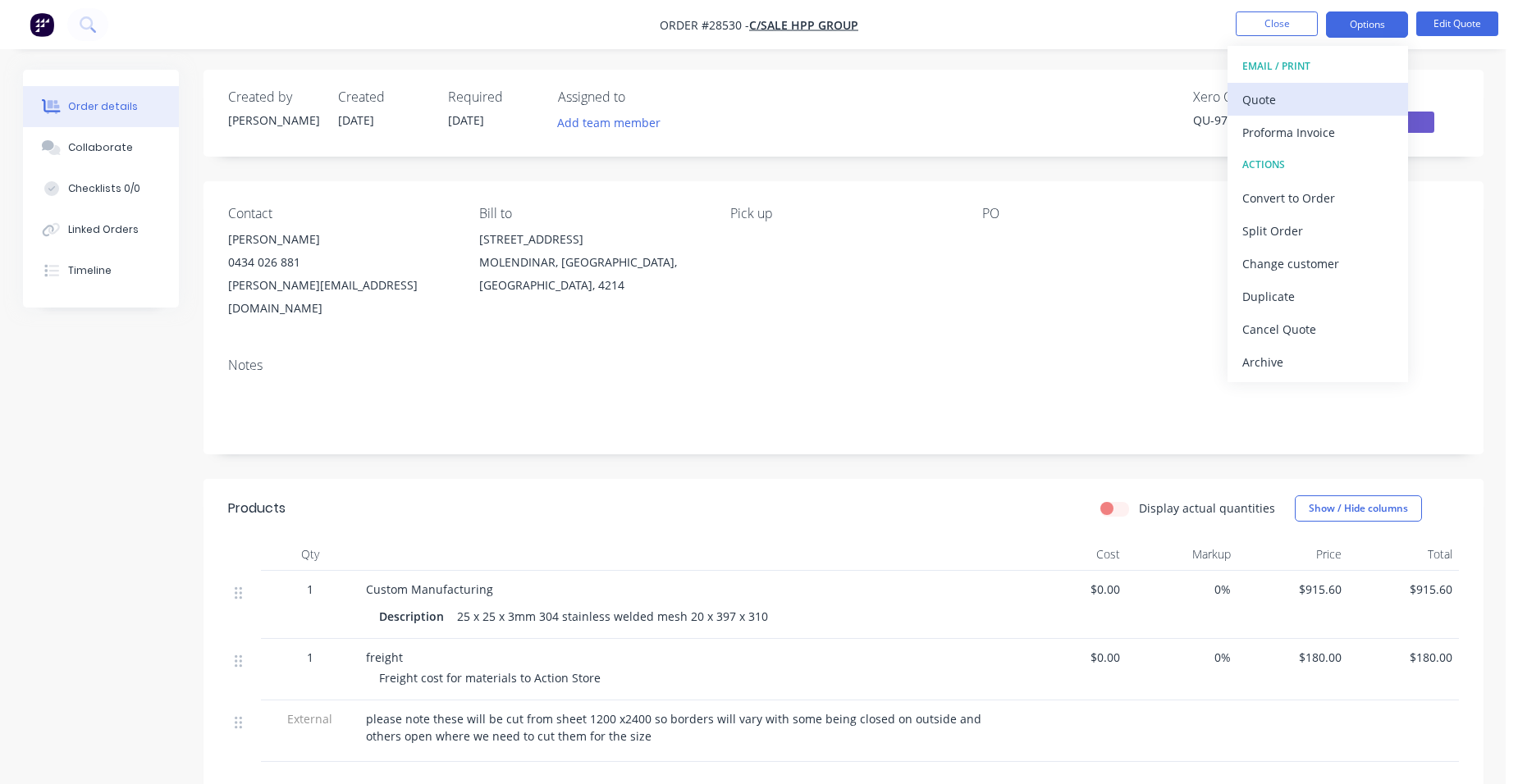
click at [1349, 95] on div "Quote" at bounding box center [1318, 99] width 151 height 23
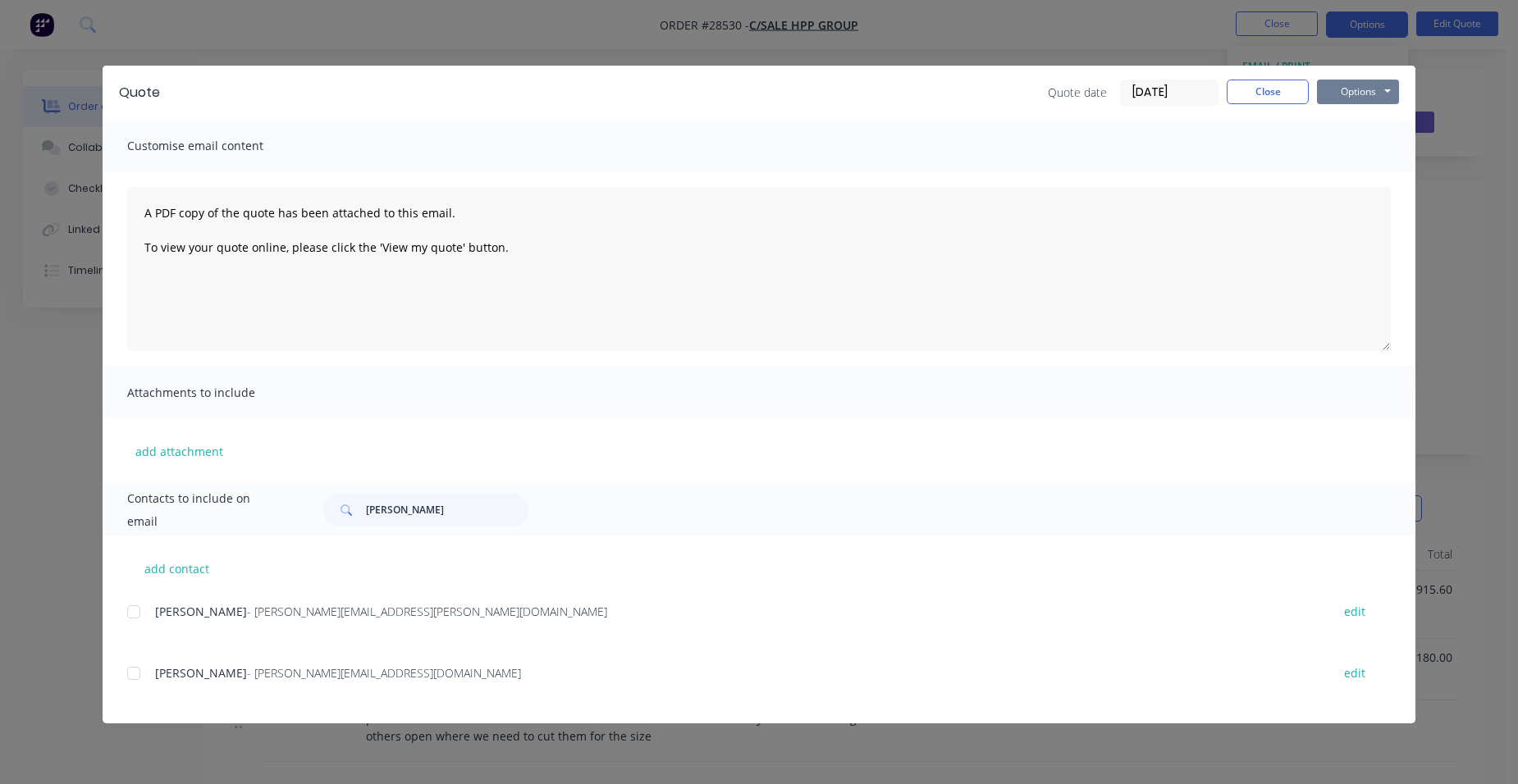
click at [1358, 96] on button "Options" at bounding box center [1358, 91] width 82 height 24
click at [1367, 168] on button "Email" at bounding box center [1369, 175] width 105 height 27
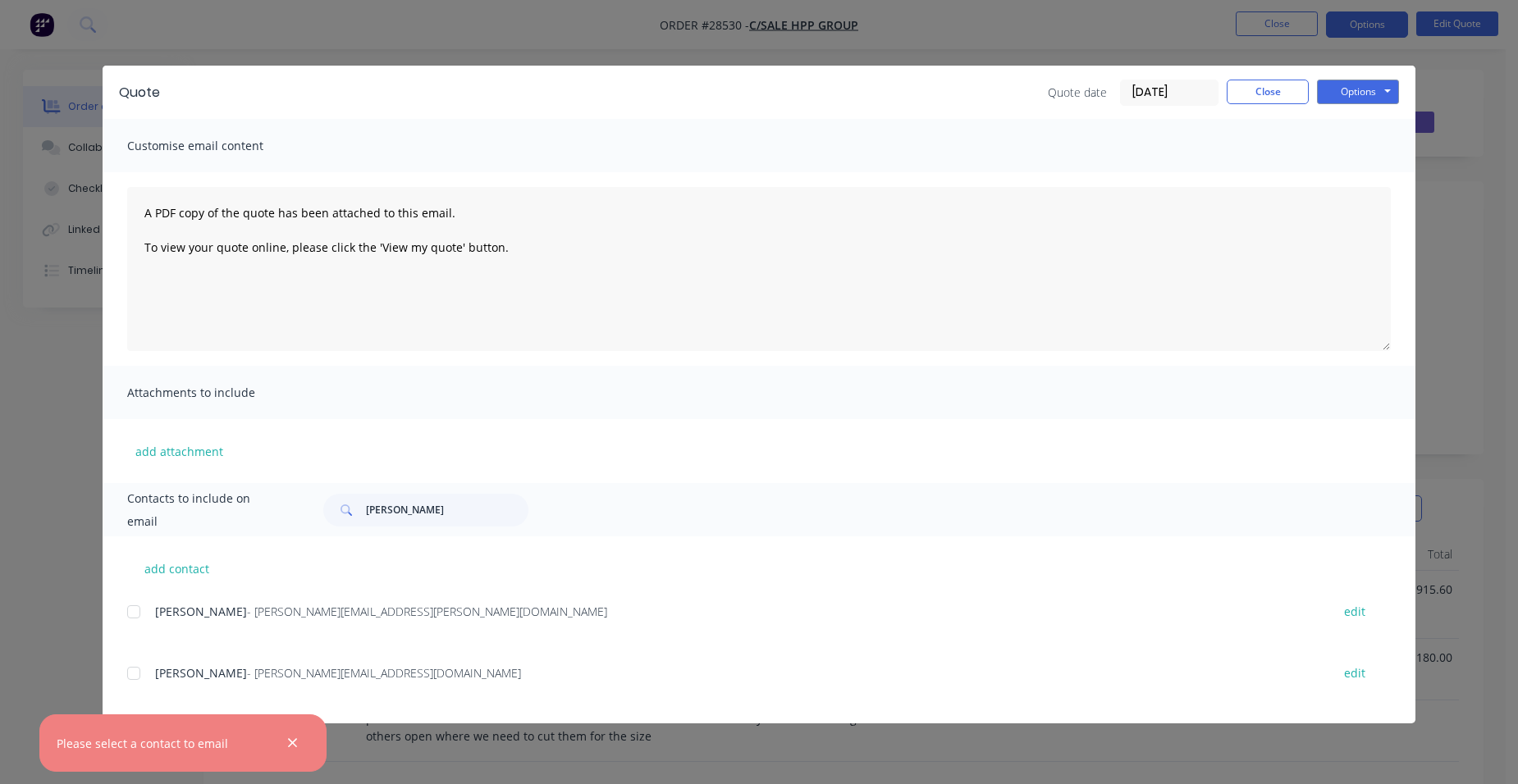
click at [134, 673] on div at bounding box center [134, 673] width 33 height 33
click at [1369, 94] on button "Options" at bounding box center [1358, 91] width 82 height 24
click at [1364, 167] on button "Email" at bounding box center [1369, 175] width 105 height 27
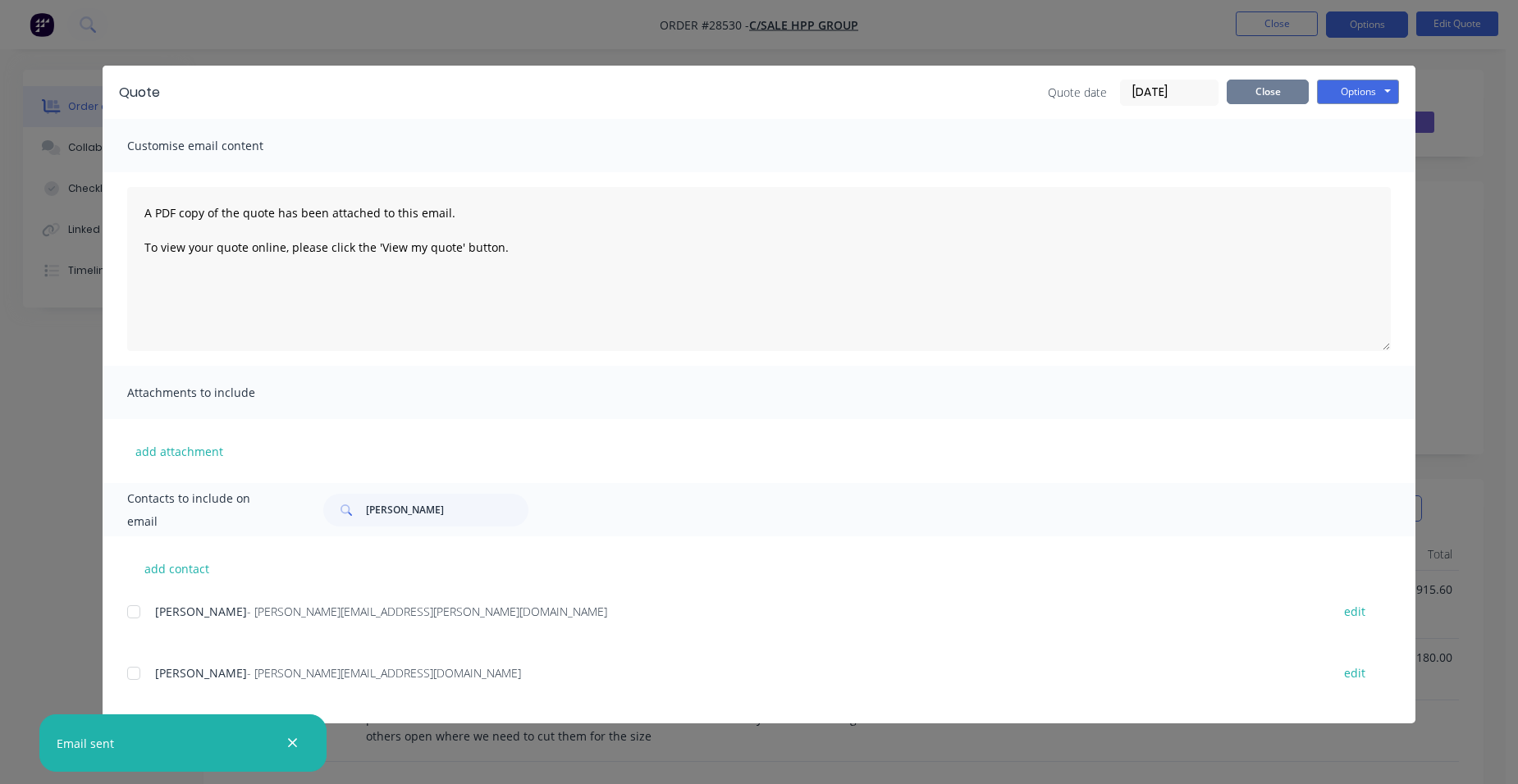
click at [1288, 89] on button "Close" at bounding box center [1268, 91] width 82 height 24
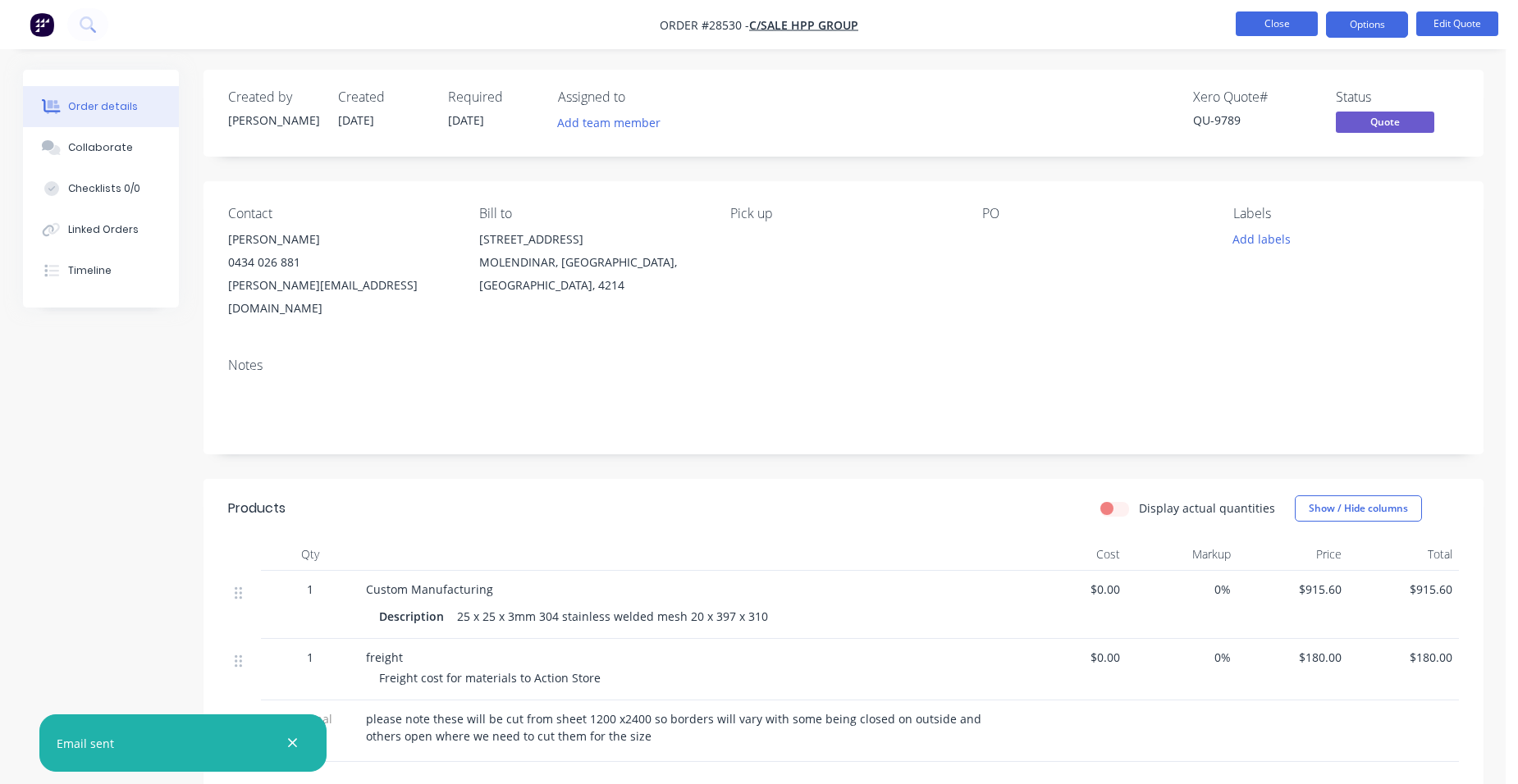
click at [1254, 29] on button "Close" at bounding box center [1277, 23] width 82 height 24
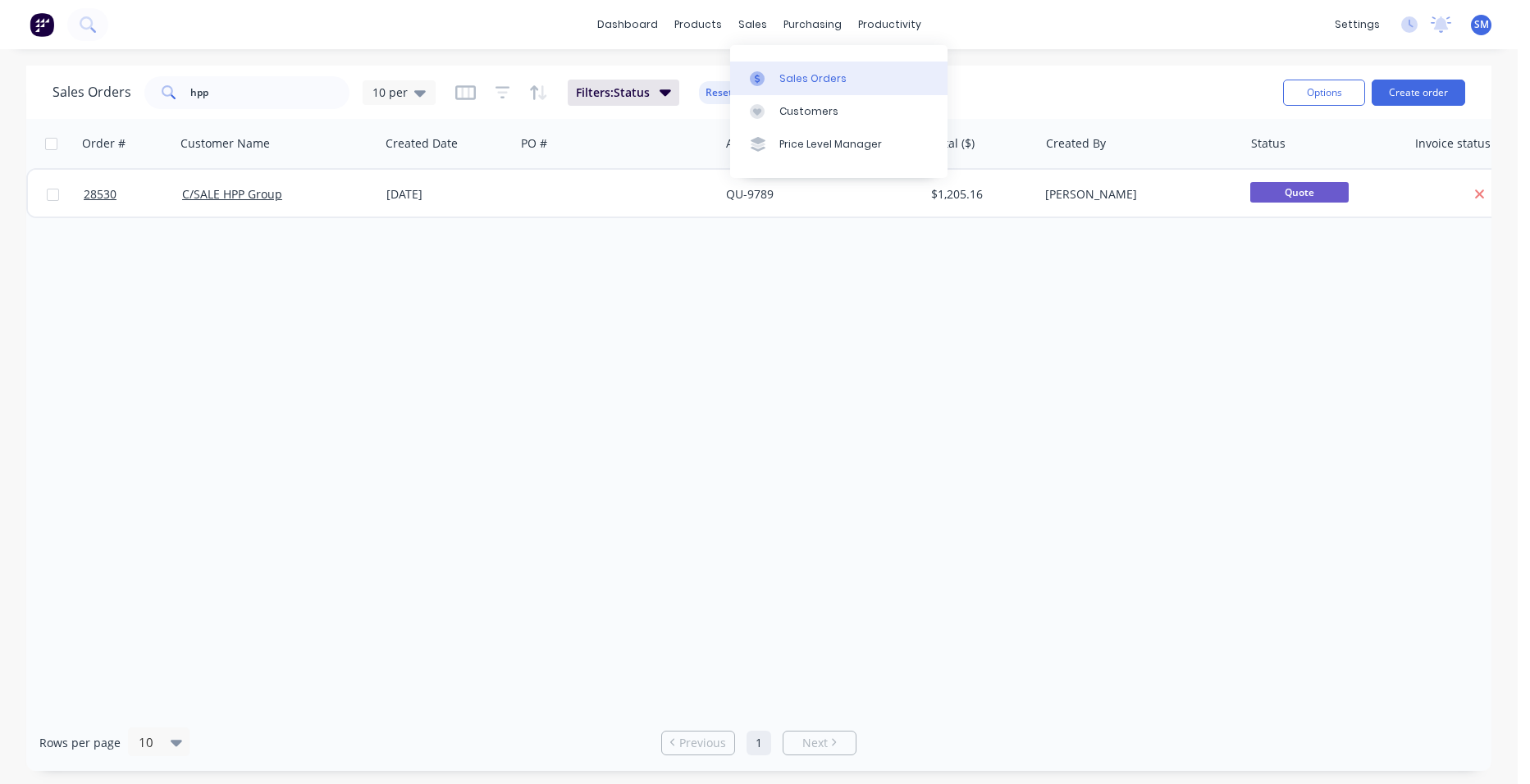
click at [773, 68] on link "Sales Orders" at bounding box center [838, 78] width 217 height 33
drag, startPoint x: 231, startPoint y: 79, endPoint x: 141, endPoint y: 70, distance: 90.4
click at [141, 70] on div "Sales Orders hpp 10 per Filters: Status Reset Options Create order" at bounding box center [758, 93] width 1466 height 53
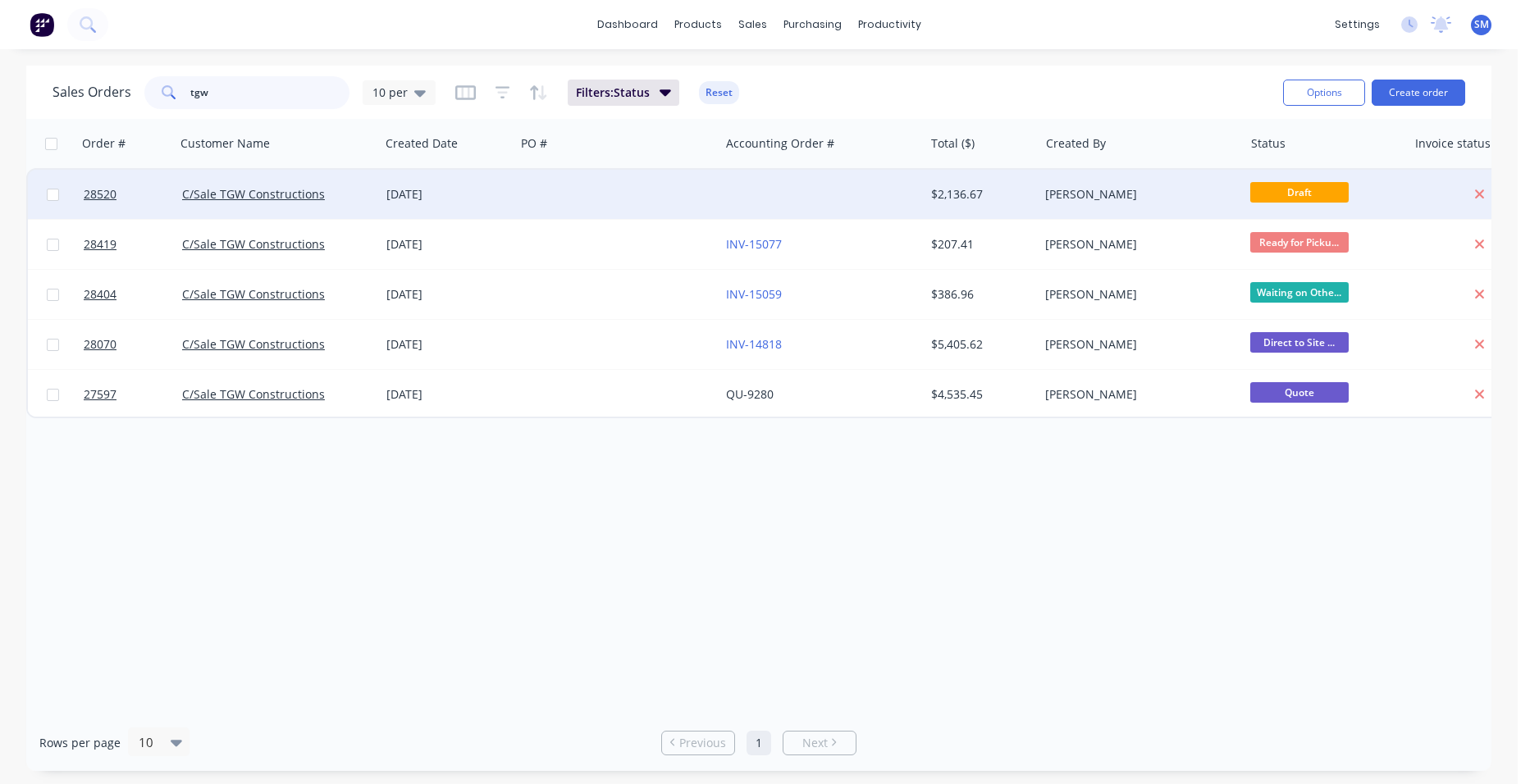
type input "tgw"
click at [711, 193] on div at bounding box center [617, 194] width 205 height 49
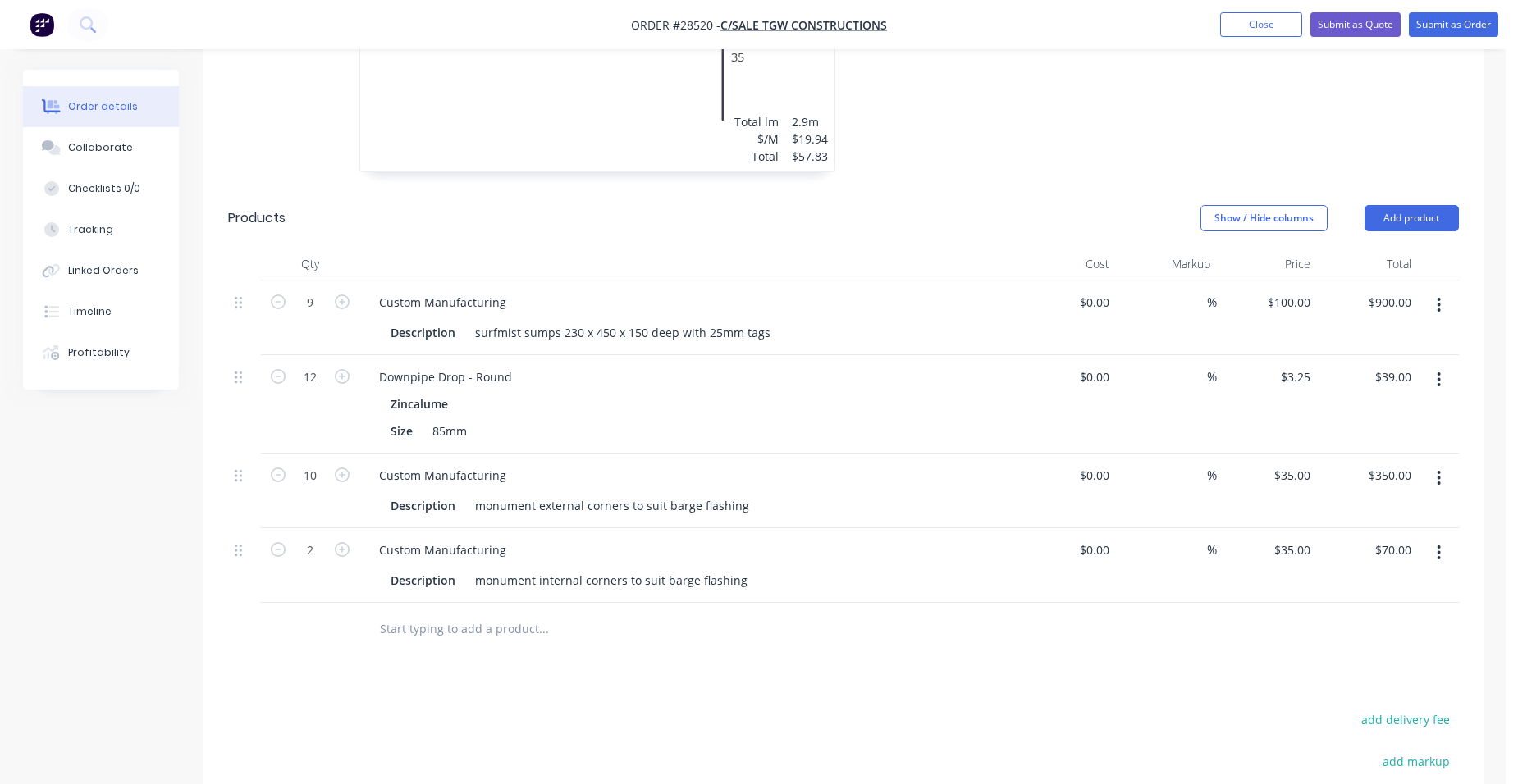
scroll to position [1641, 0]
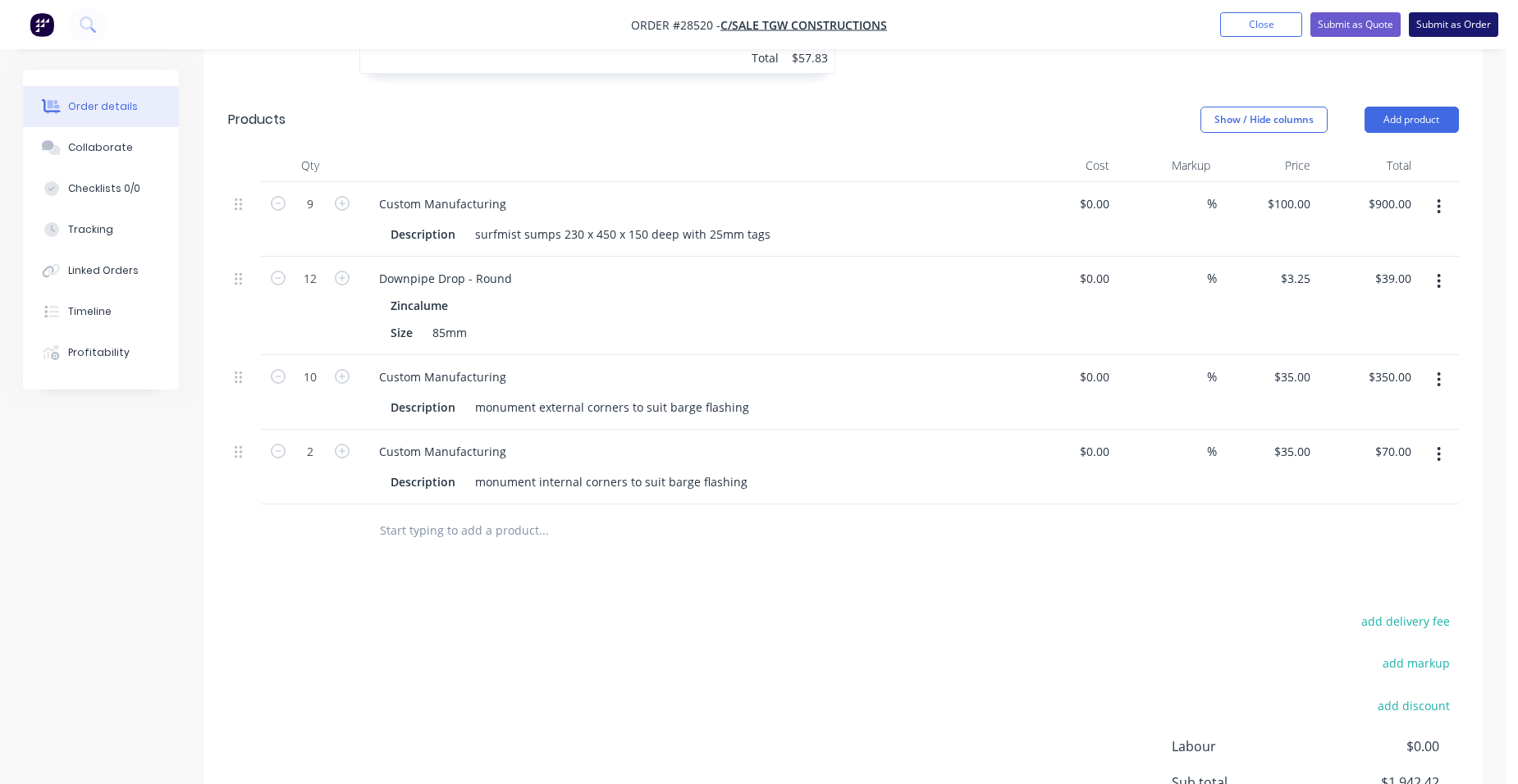
click at [1455, 27] on button "Submit as Order" at bounding box center [1453, 24] width 89 height 24
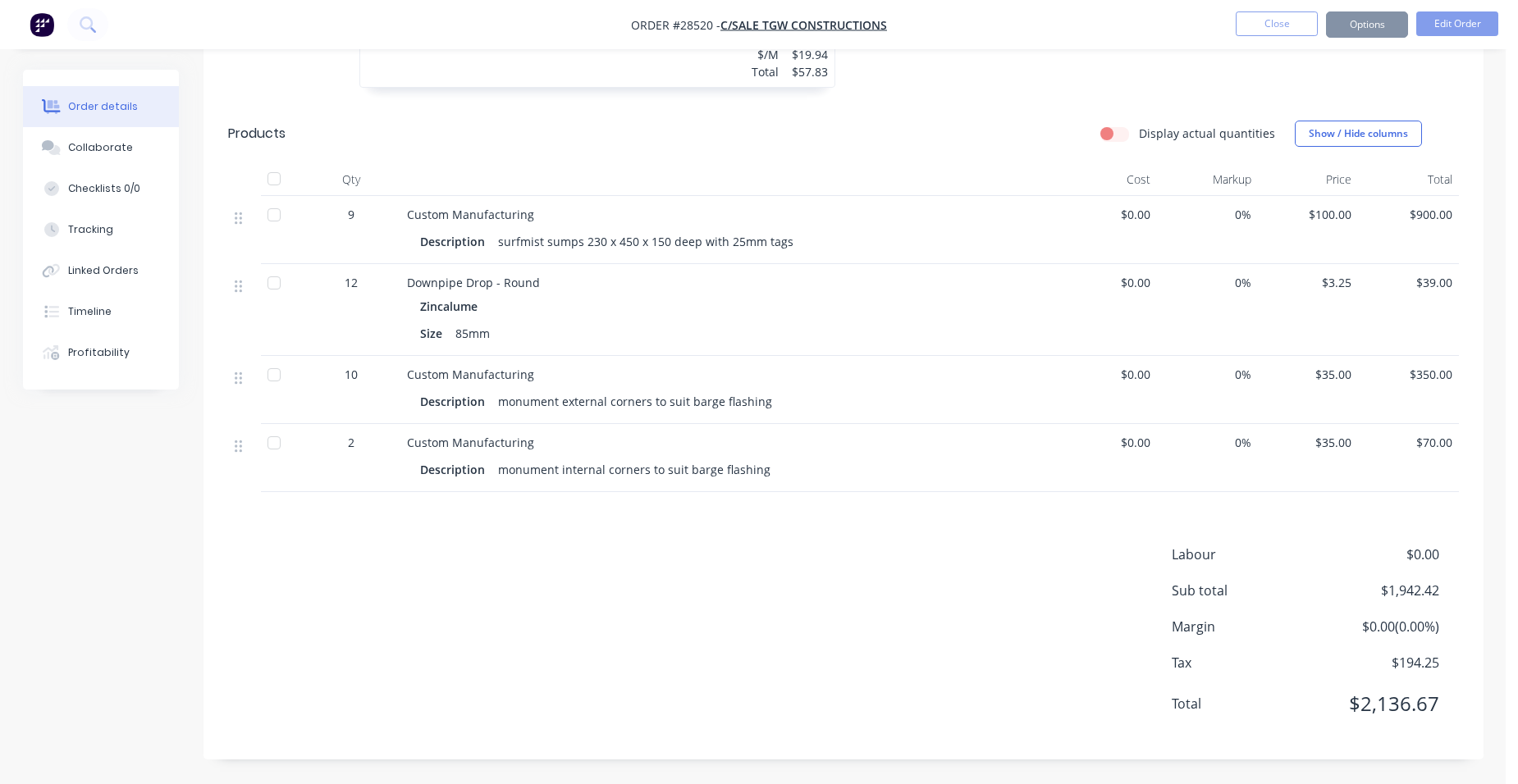
scroll to position [0, 0]
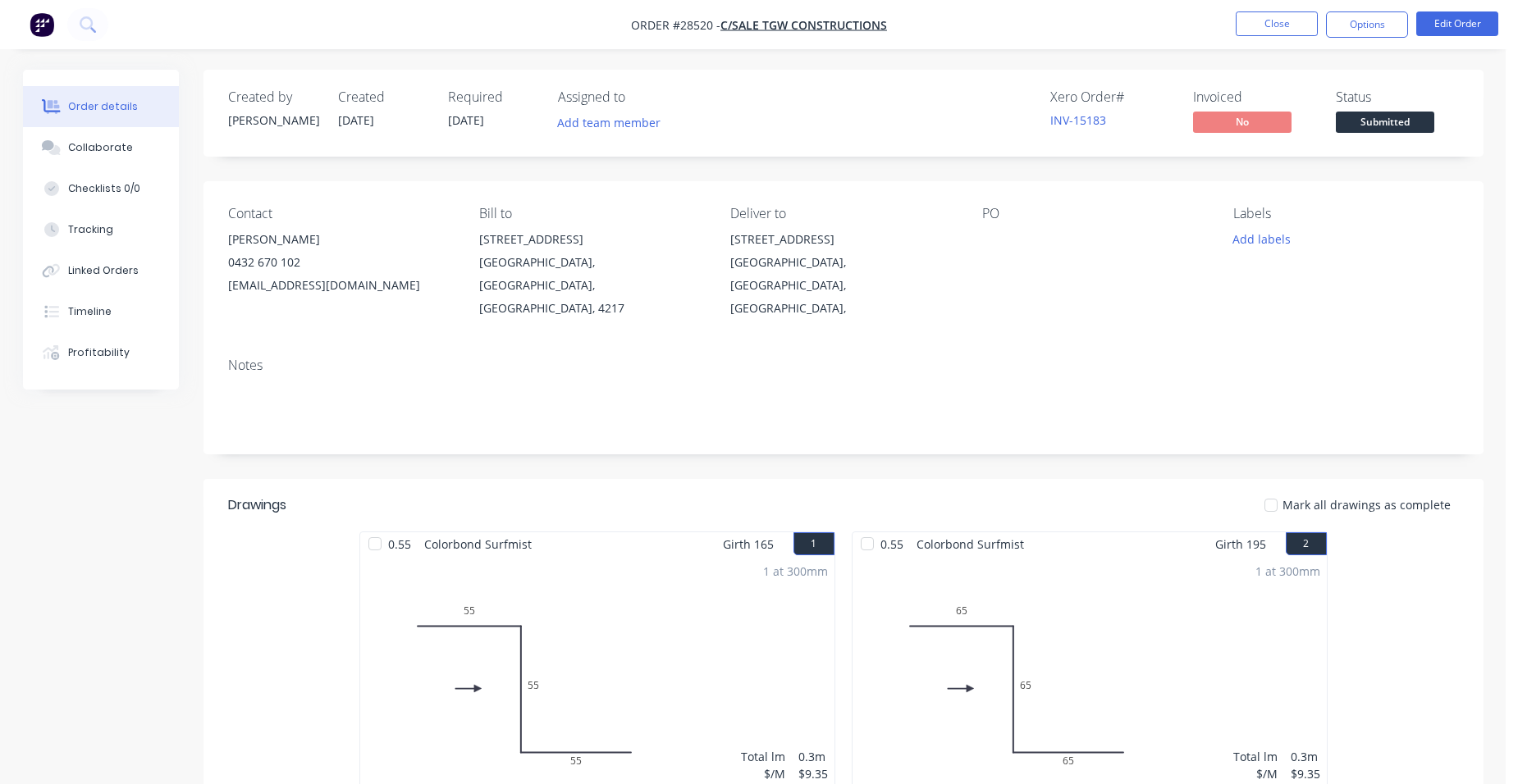
click at [1319, 14] on ul "Close Options Edit Order" at bounding box center [1367, 24] width 302 height 26
click at [1439, 13] on button "Edit Order" at bounding box center [1457, 23] width 82 height 24
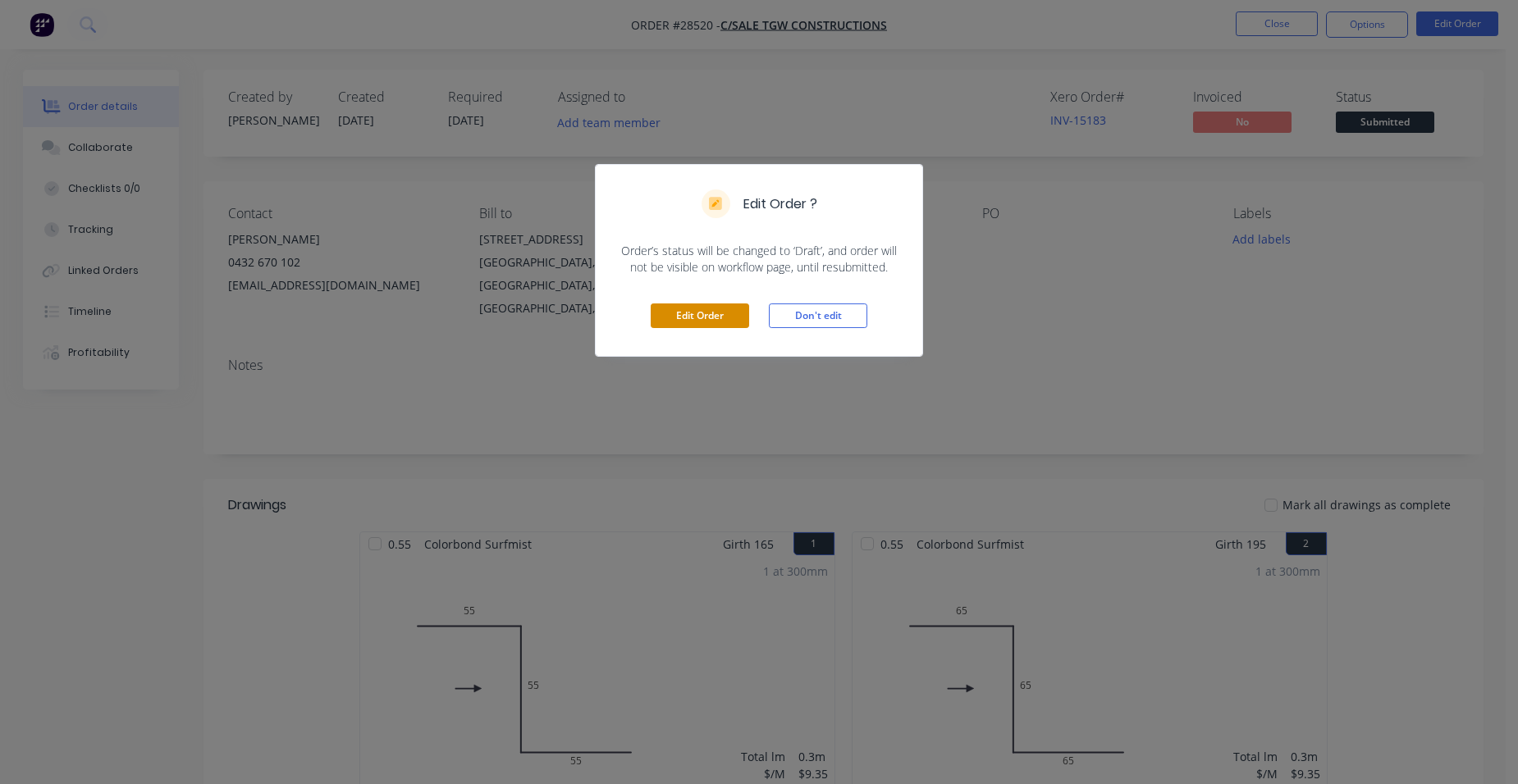
click at [731, 309] on button "Edit Order" at bounding box center [700, 316] width 99 height 24
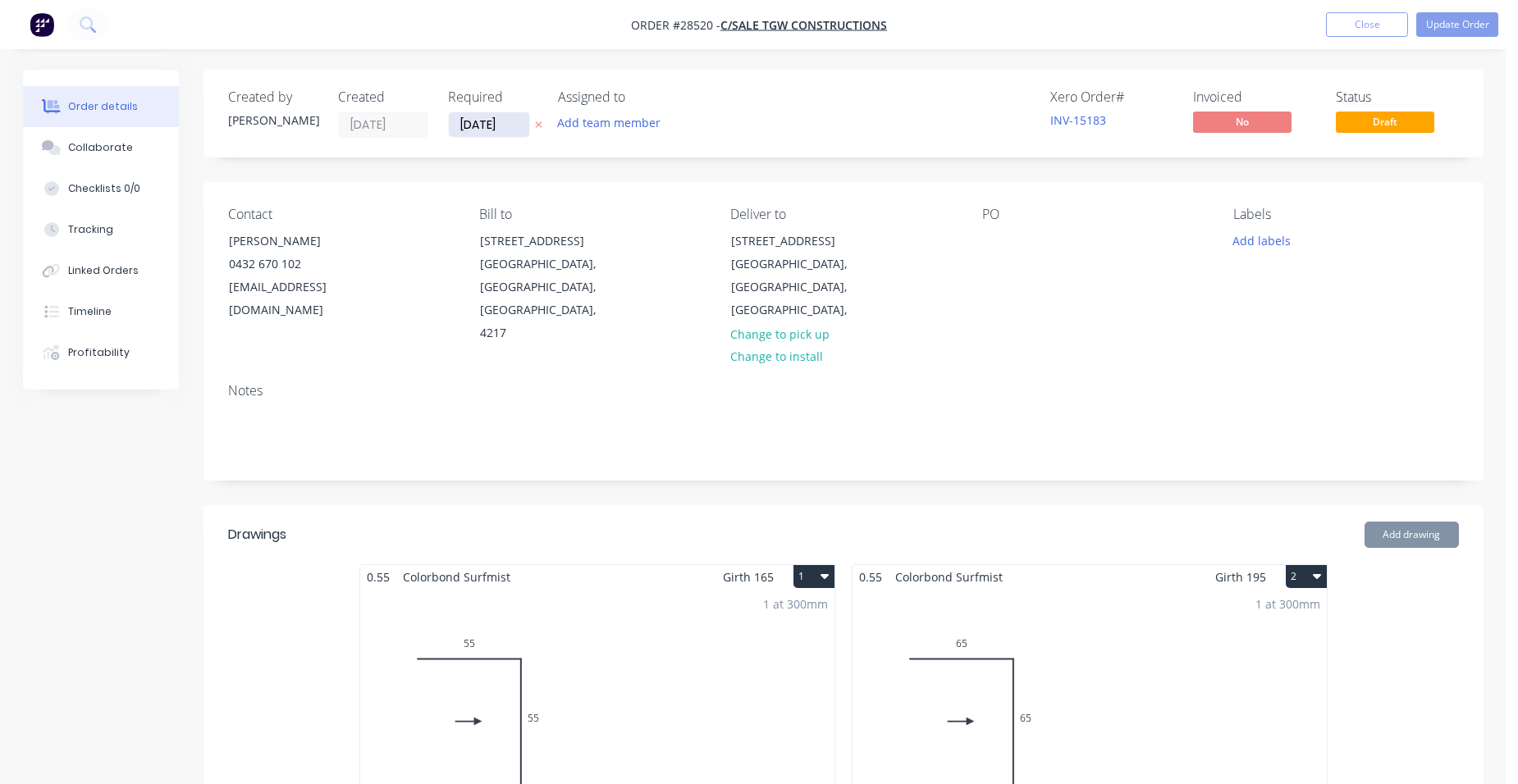
click at [511, 127] on input "[DATE]" at bounding box center [488, 124] width 80 height 24
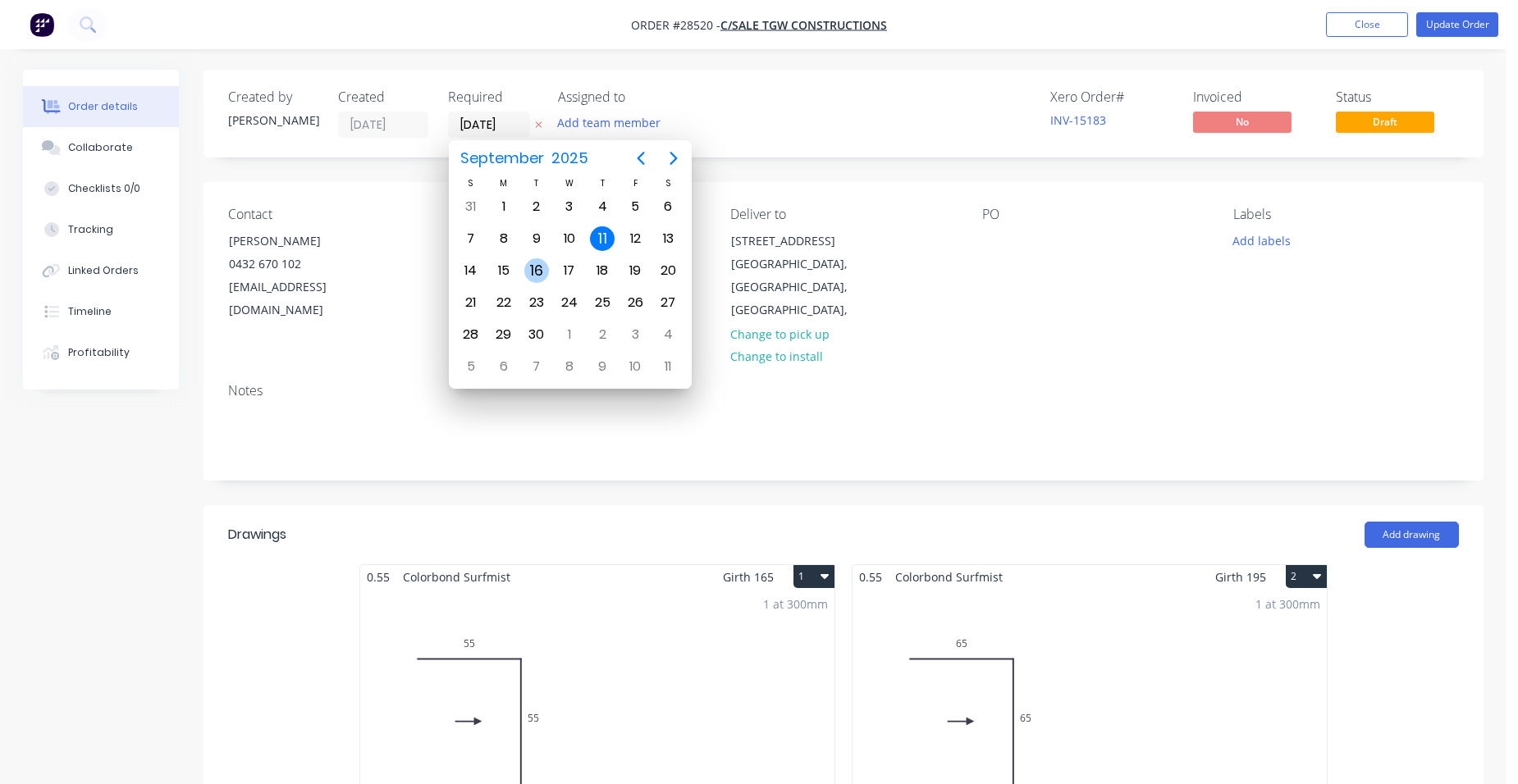
click at [534, 266] on div "16" at bounding box center [536, 270] width 24 height 24
type input "[DATE]"
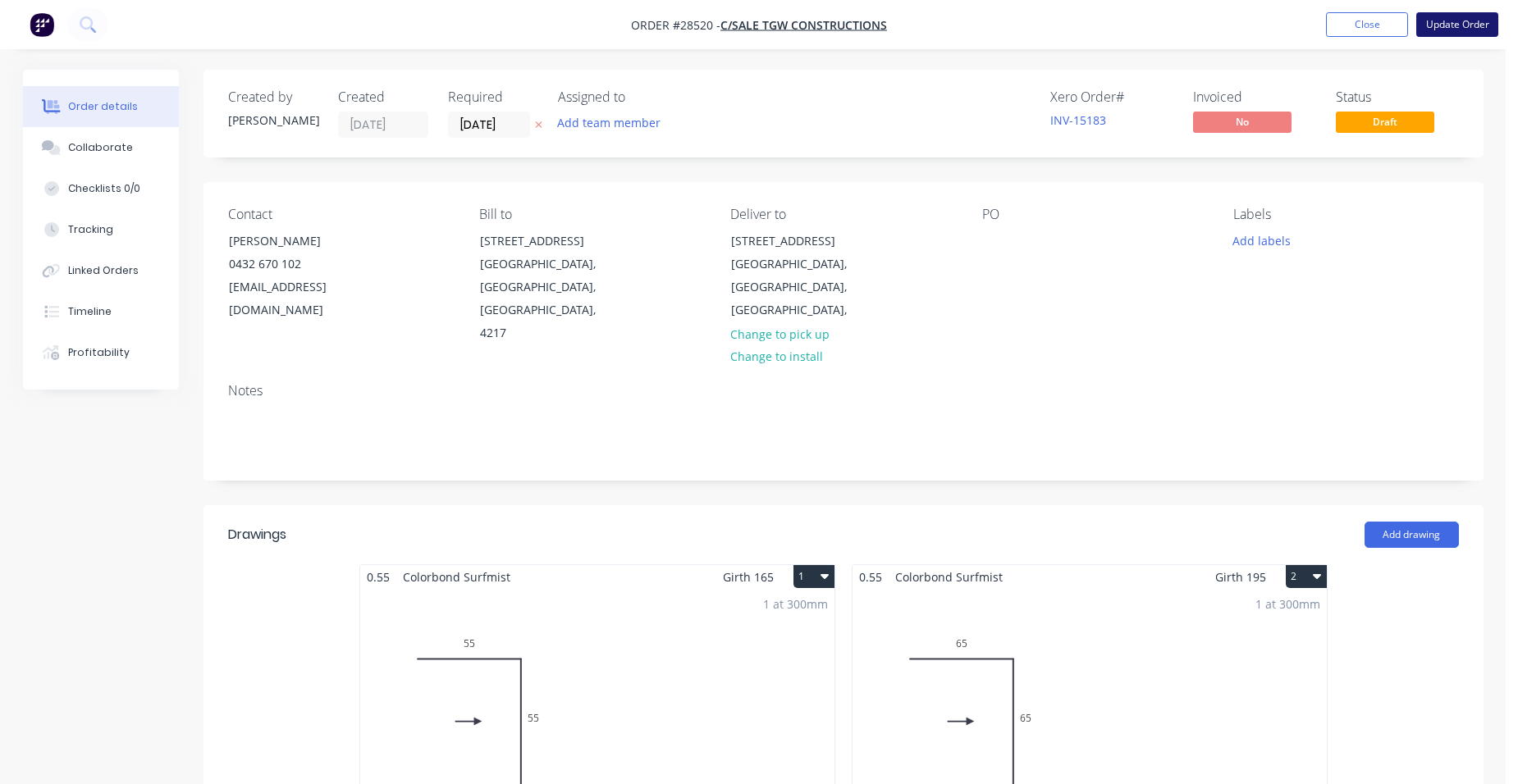
click at [1445, 26] on button "Update Order" at bounding box center [1457, 24] width 82 height 24
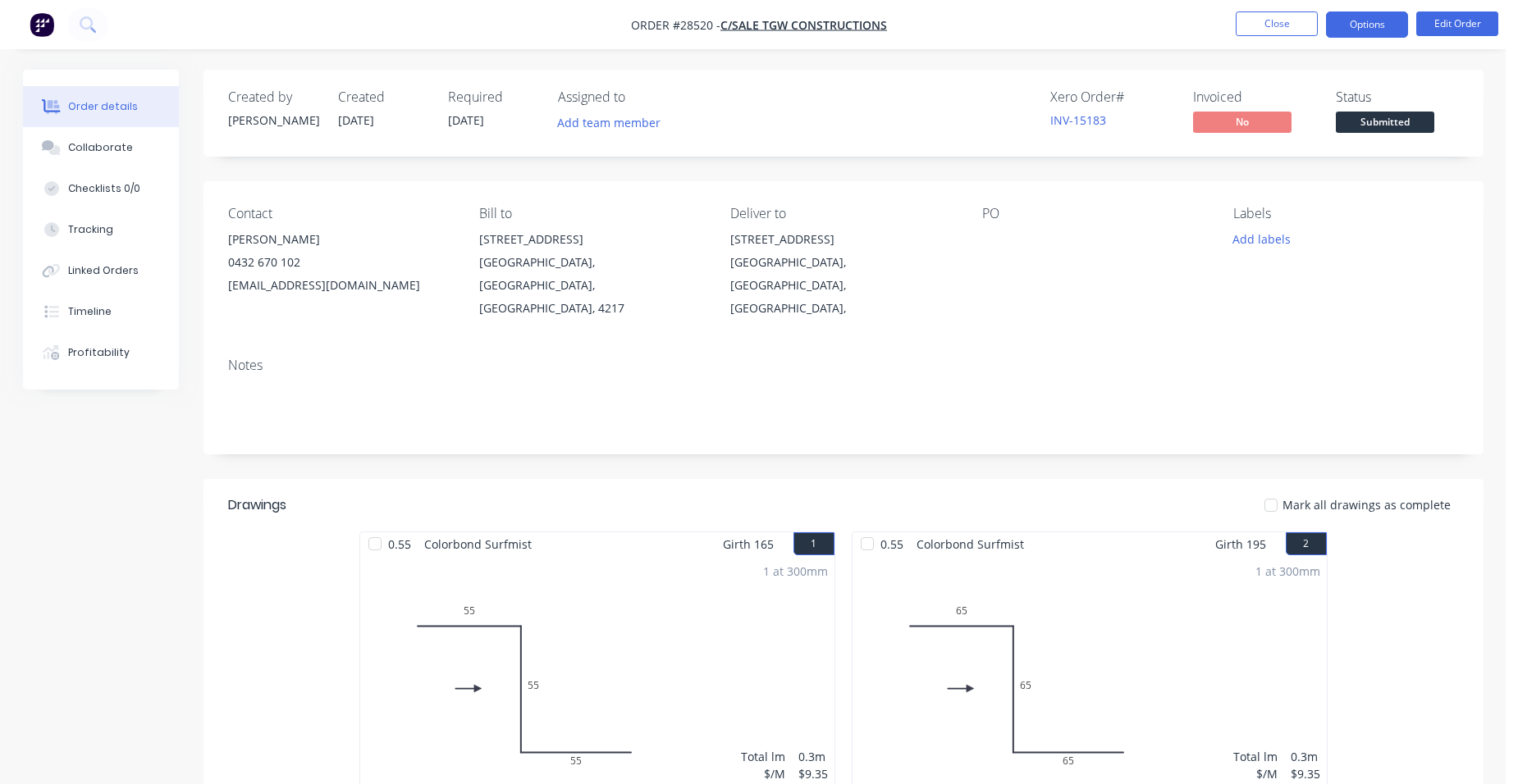
click at [1353, 19] on button "Options" at bounding box center [1367, 24] width 82 height 26
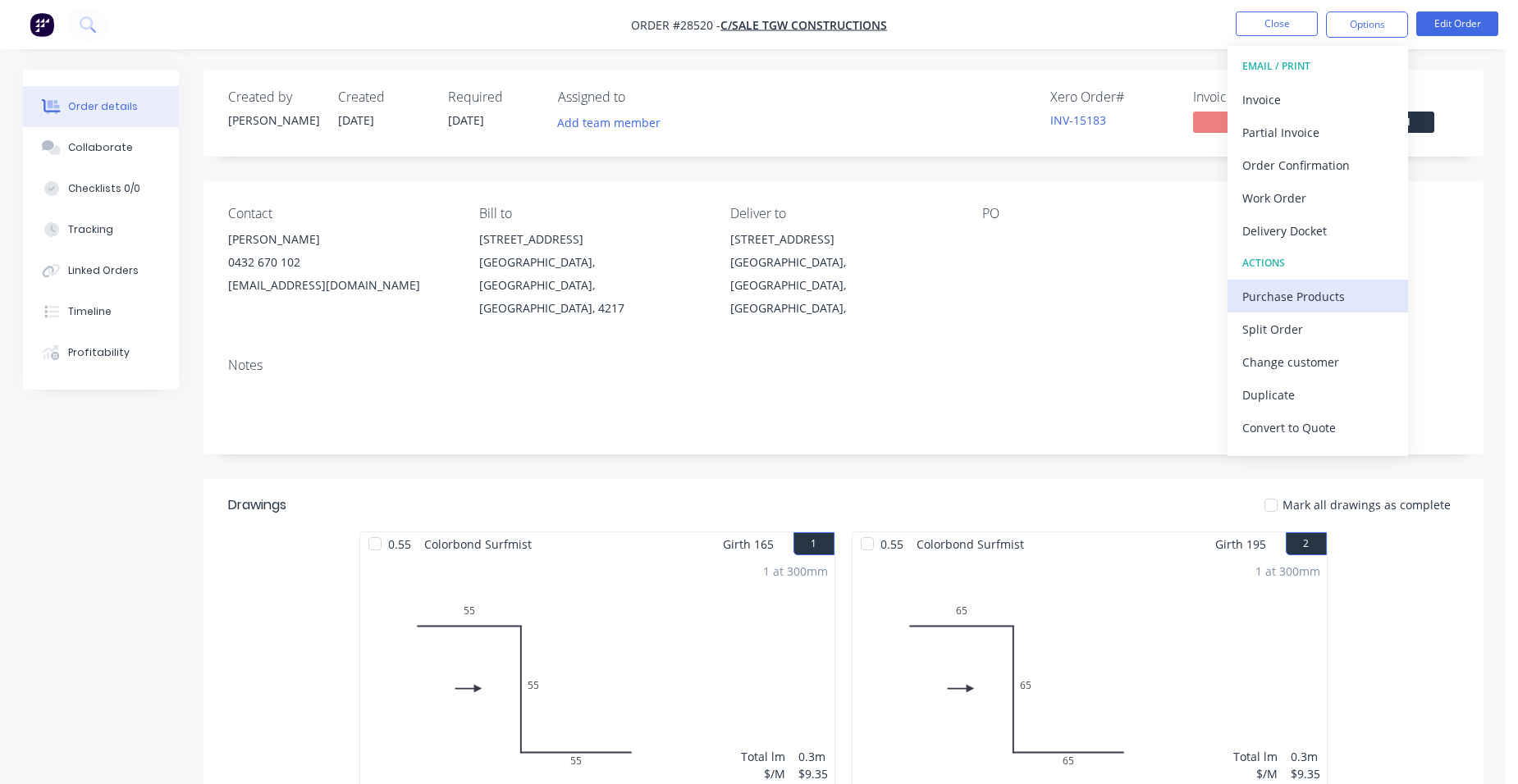
click at [1316, 286] on div "Purchase Products" at bounding box center [1318, 296] width 151 height 23
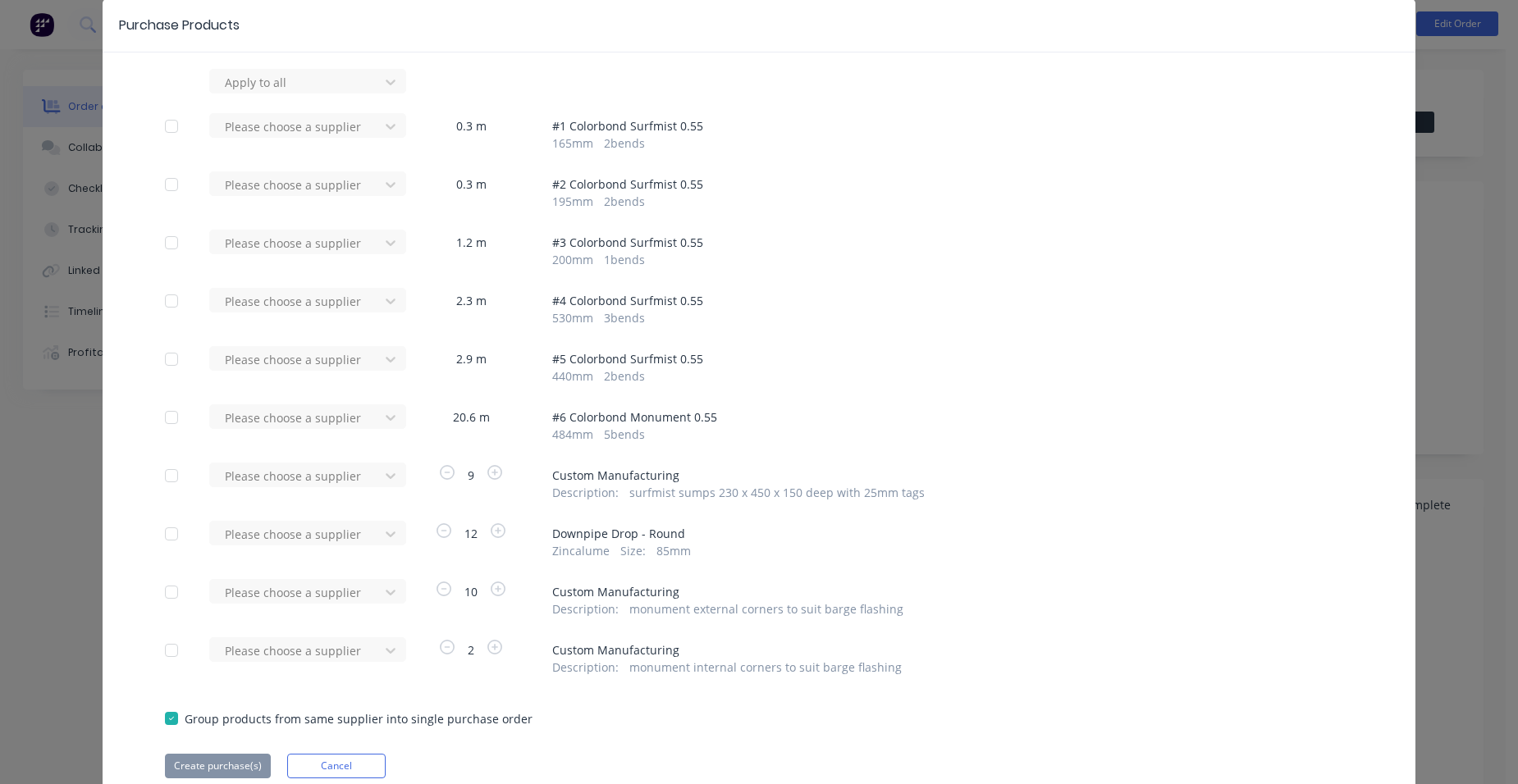
scroll to position [133, 0]
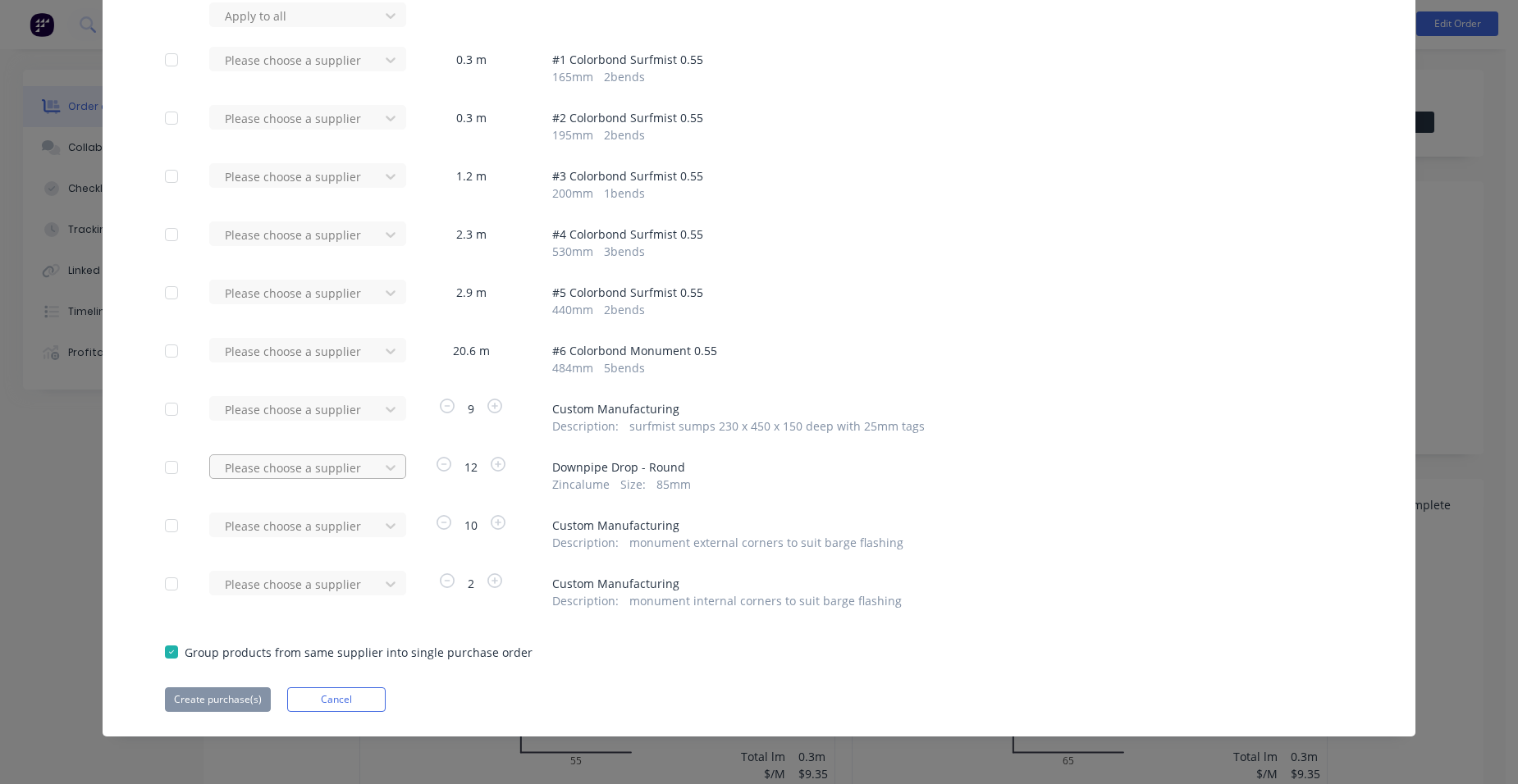
click at [340, 468] on div at bounding box center [296, 468] width 148 height 21
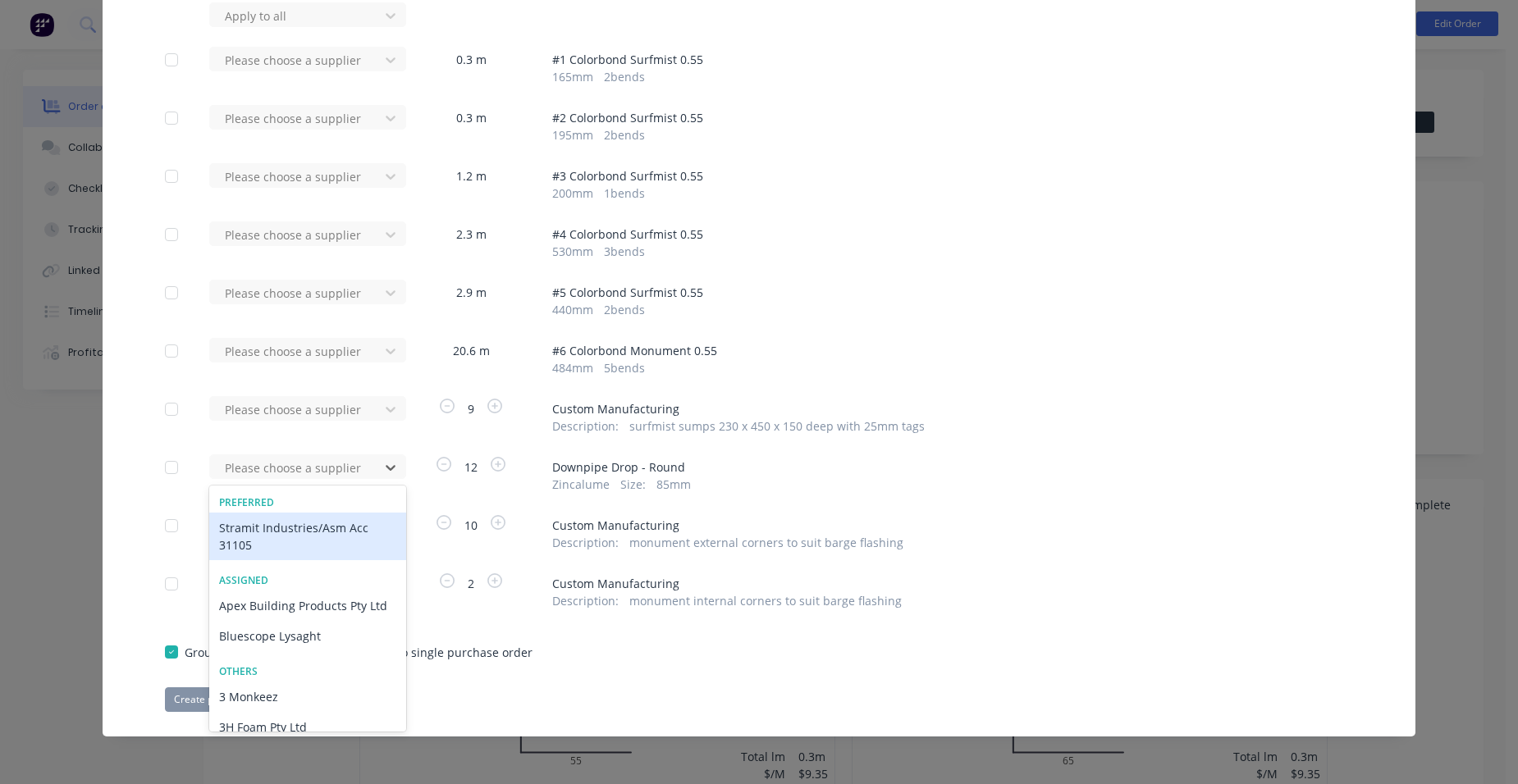
click at [256, 543] on div "Stramit Industries/Asm Acc 31105" at bounding box center [308, 536] width 197 height 48
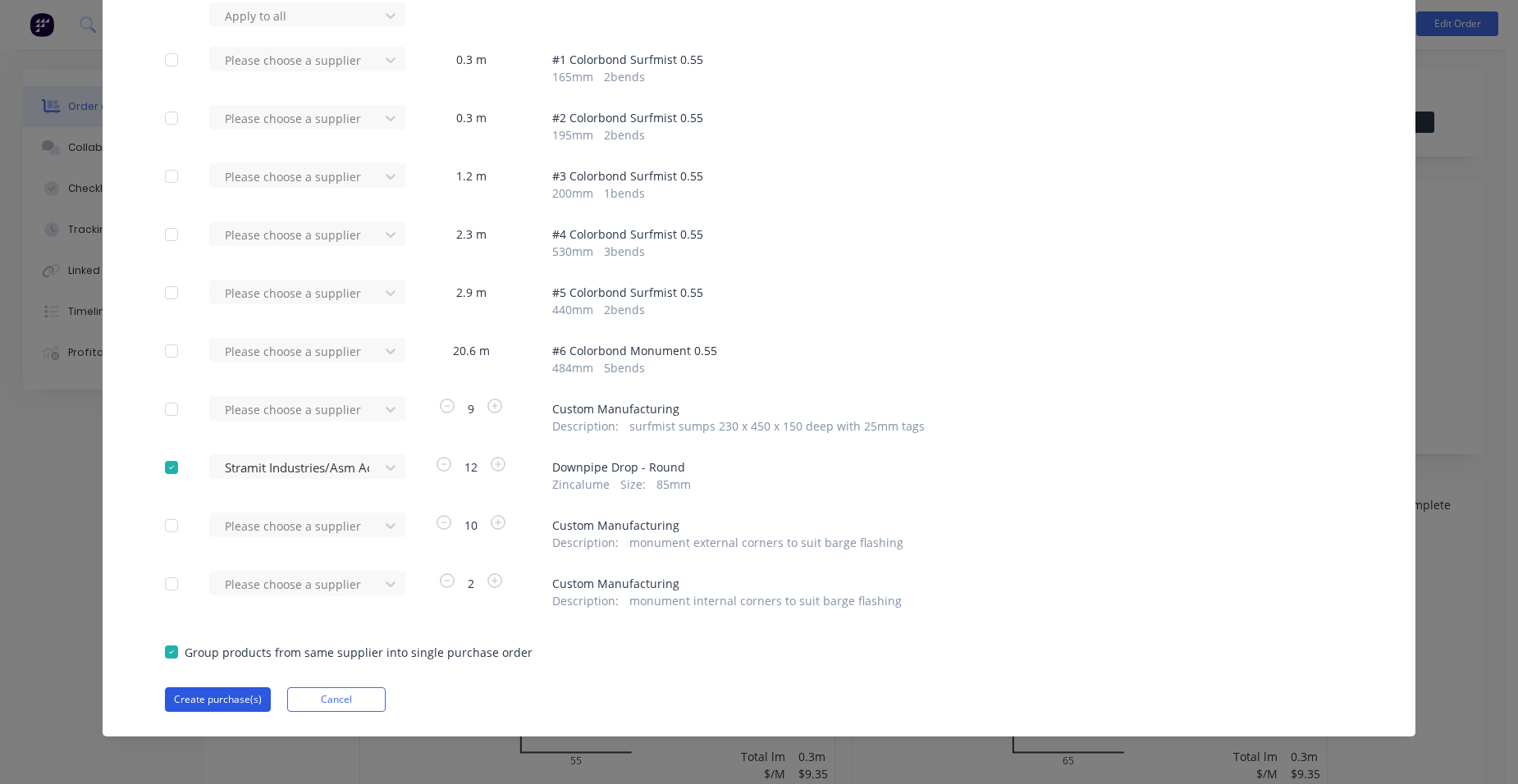
click at [207, 687] on button "Create purchase(s)" at bounding box center [217, 699] width 106 height 24
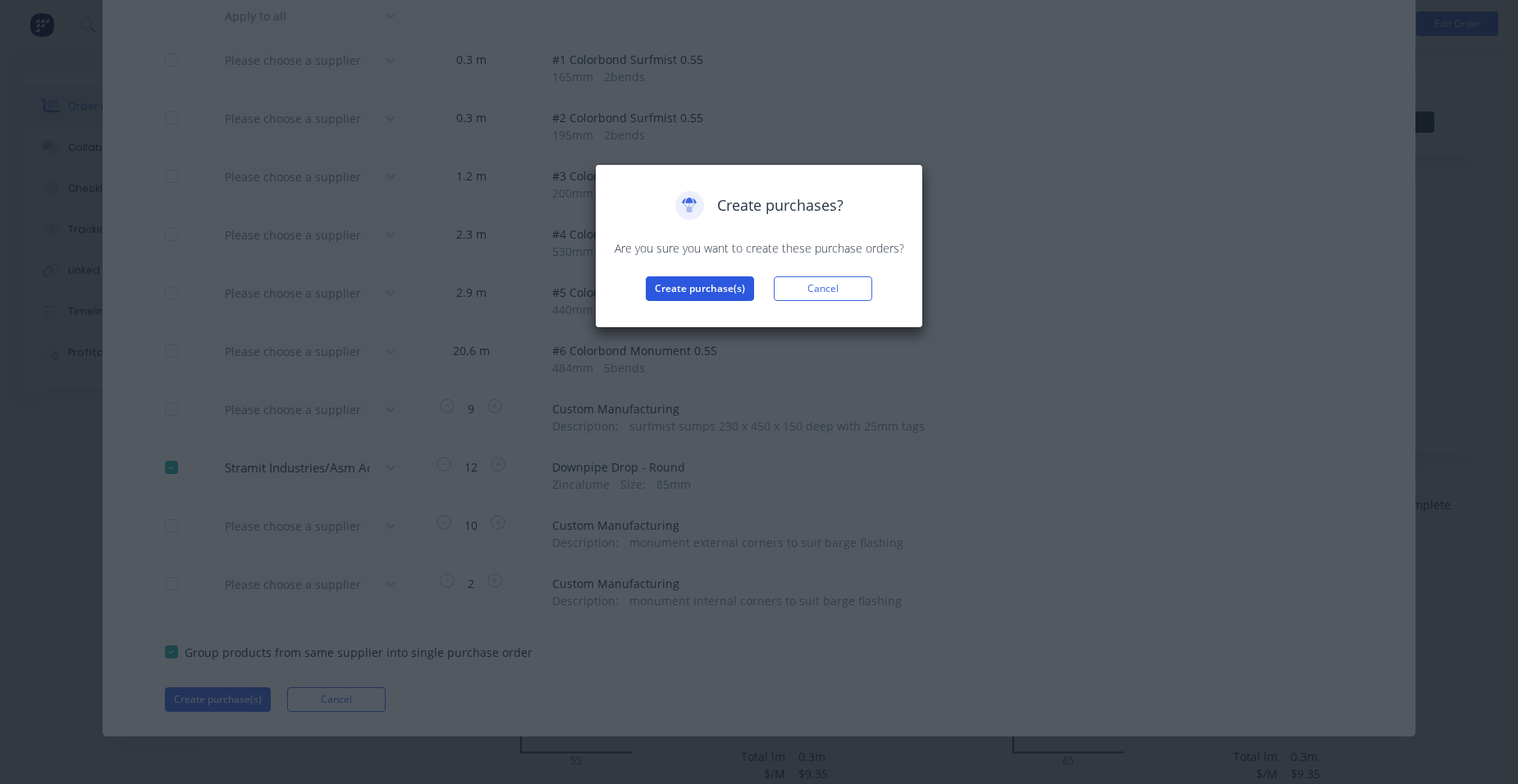
click at [693, 280] on button "Create purchase(s)" at bounding box center [700, 288] width 109 height 24
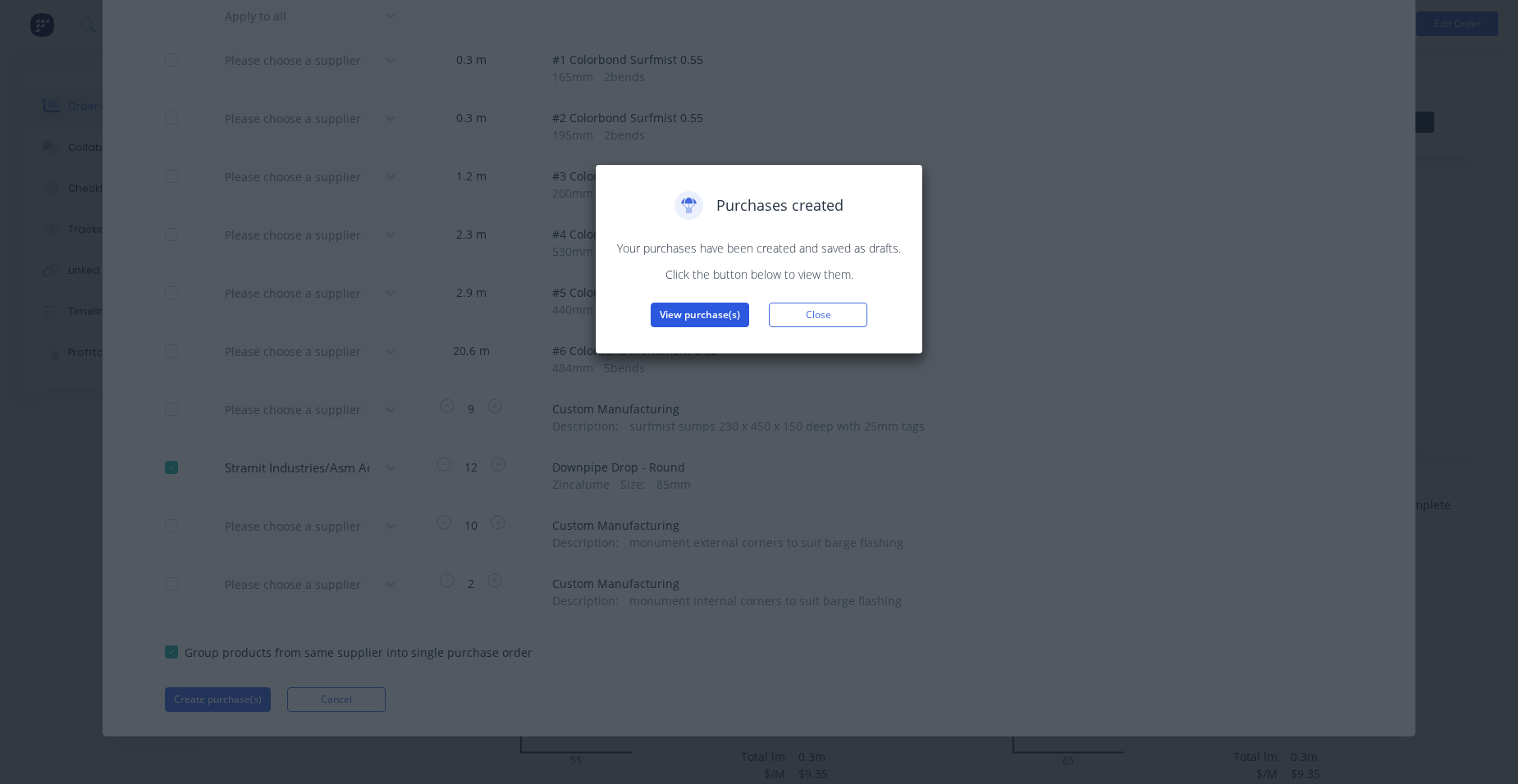
click at [689, 306] on button "View purchase(s)" at bounding box center [700, 315] width 99 height 24
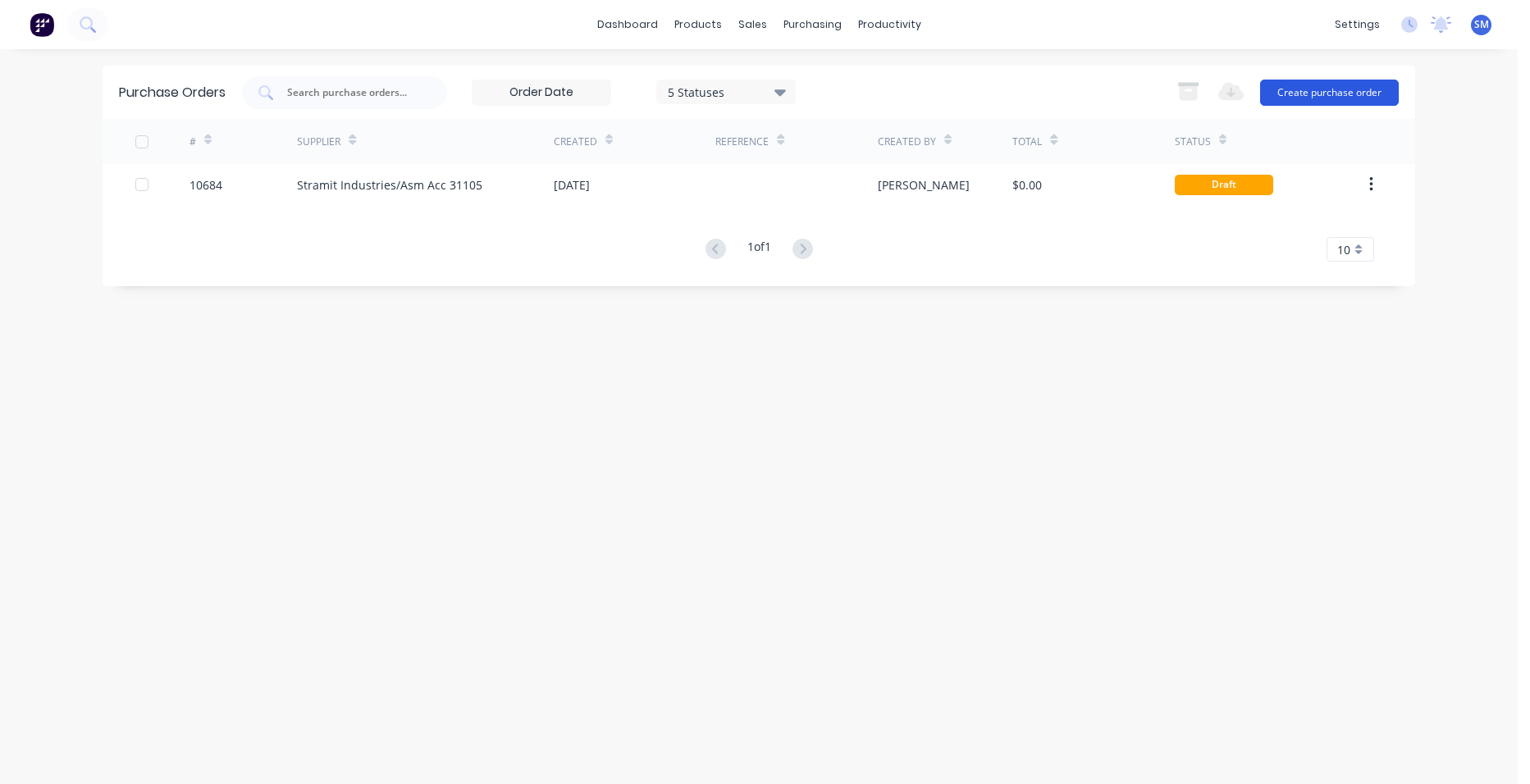
click at [1295, 93] on button "Create purchase order" at bounding box center [1330, 92] width 139 height 26
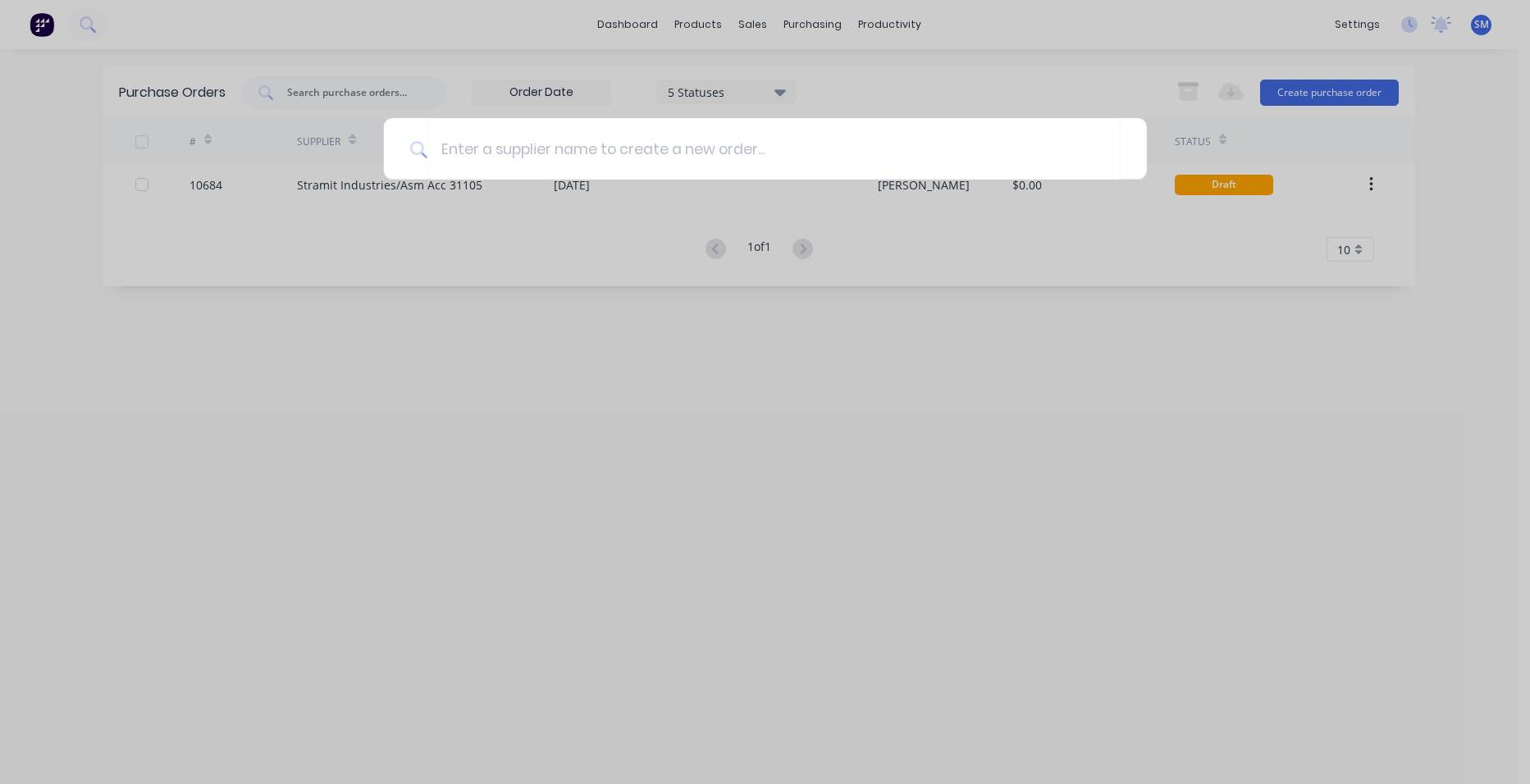
click at [562, 261] on div at bounding box center [765, 392] width 1530 height 784
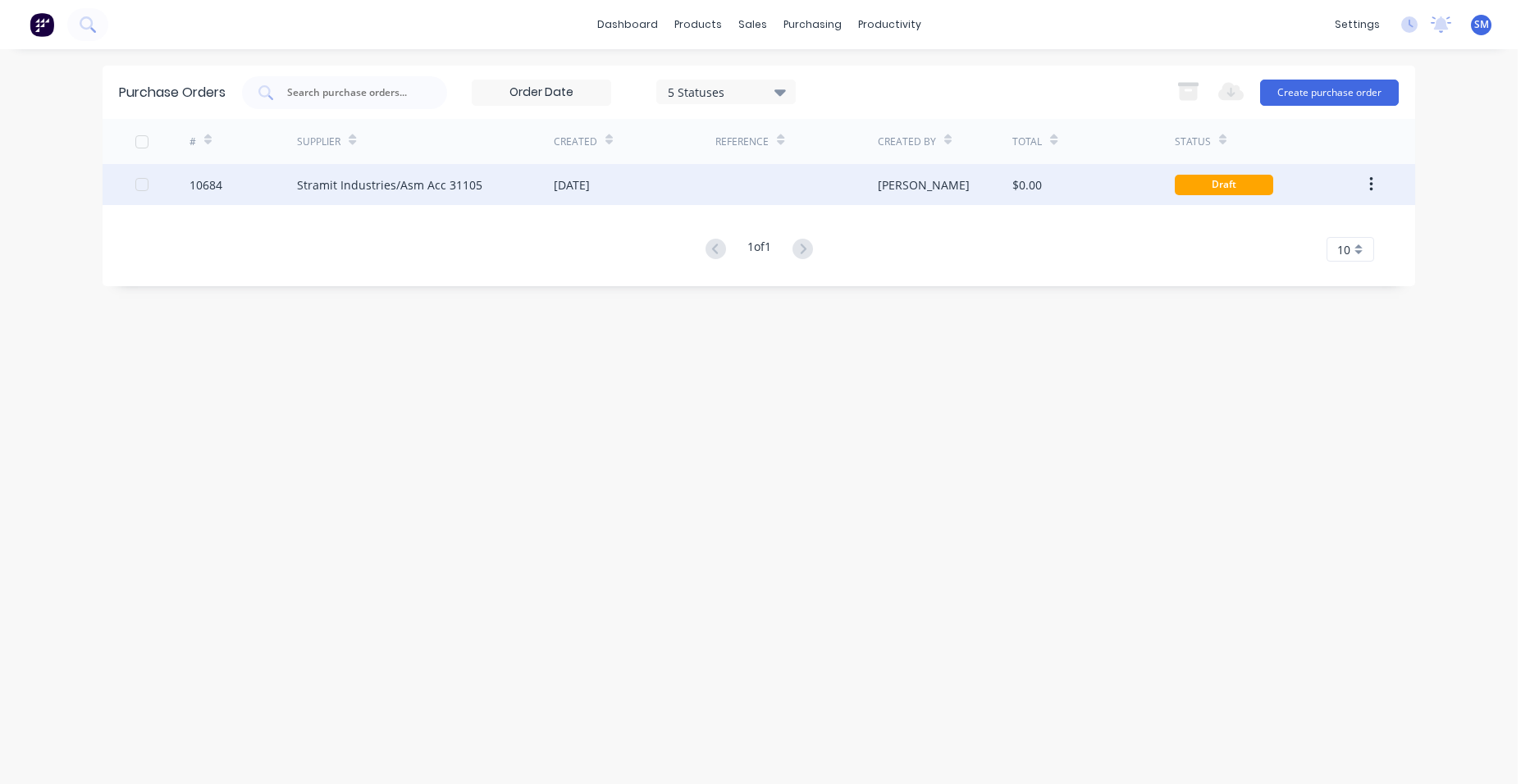
click at [455, 185] on div "Stramit Industries/Asm Acc 31105" at bounding box center [390, 185] width 185 height 18
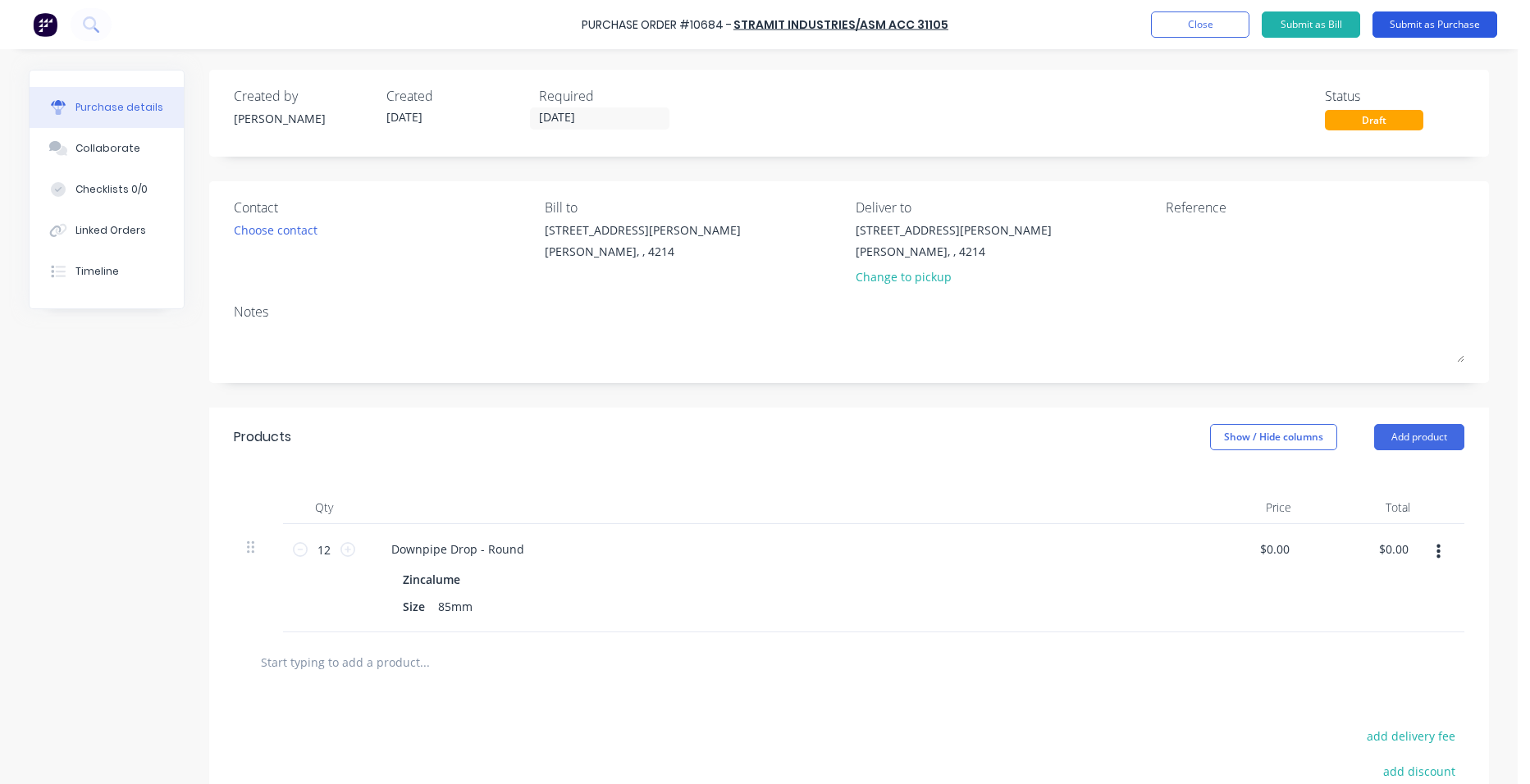
click at [1432, 24] on button "Submit as Purchase" at bounding box center [1435, 24] width 124 height 26
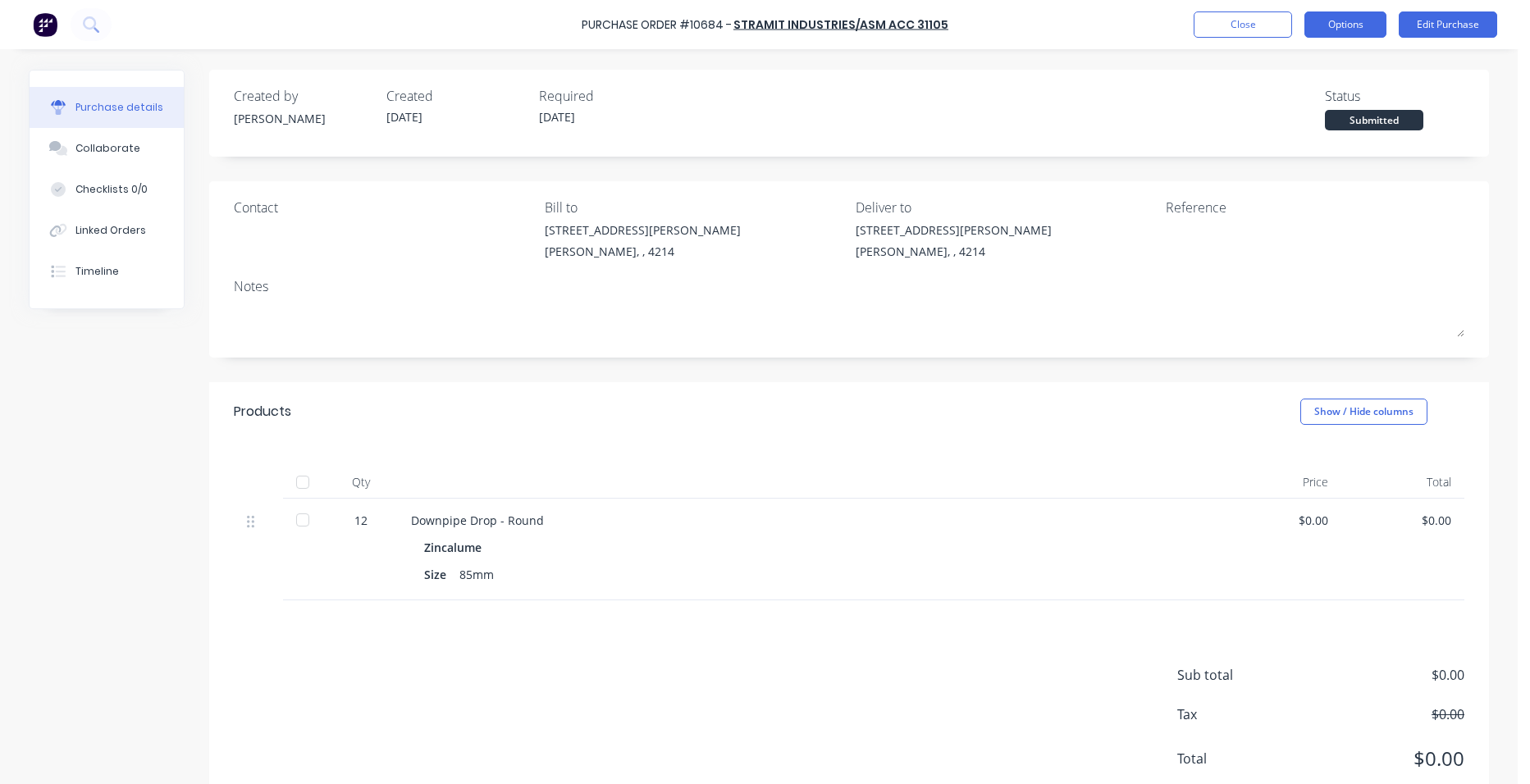
click at [1371, 18] on button "Options" at bounding box center [1345, 24] width 82 height 26
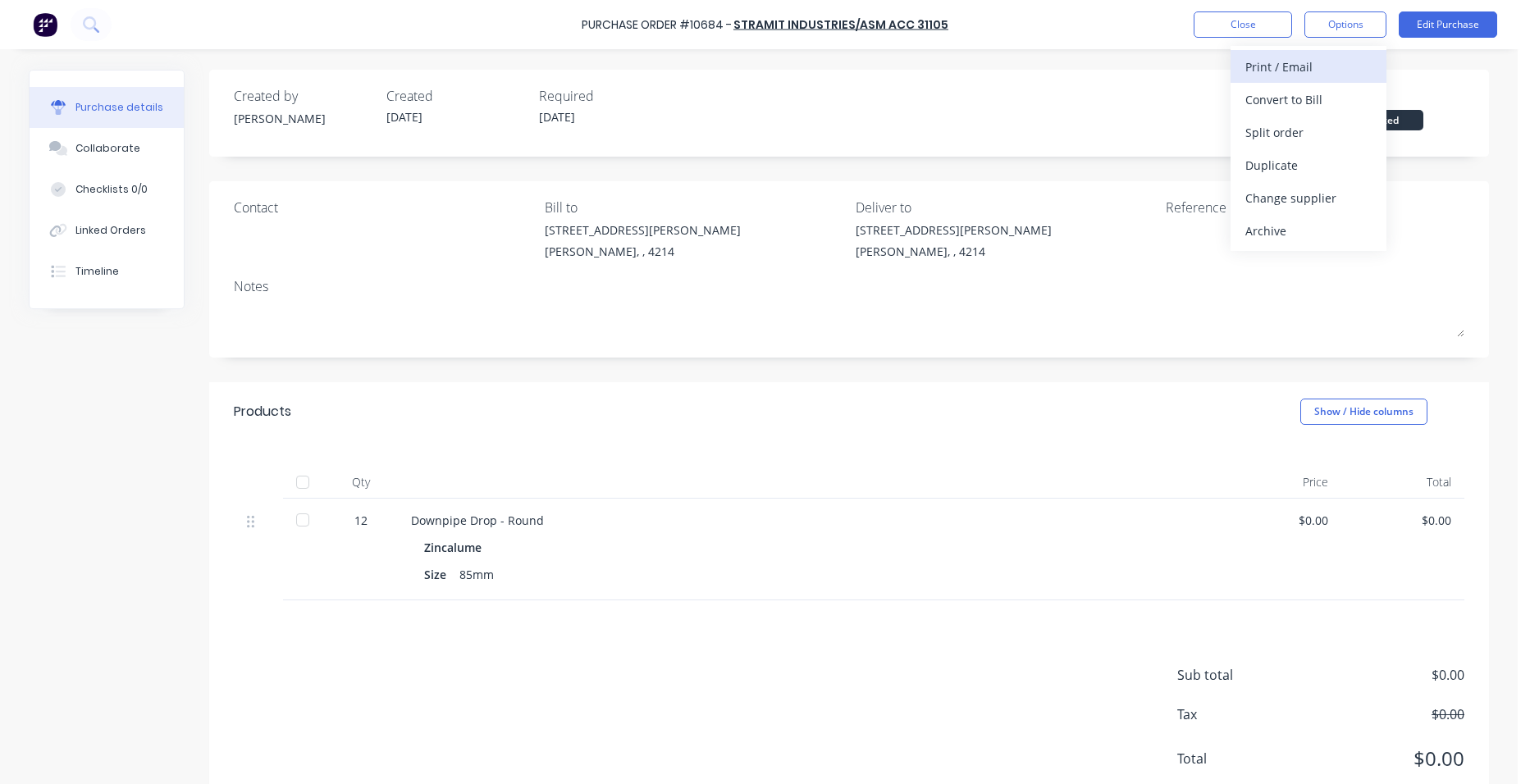
click at [1332, 52] on button "Print / Email" at bounding box center [1309, 66] width 156 height 33
click at [1308, 139] on div "Without pricing" at bounding box center [1308, 132] width 126 height 23
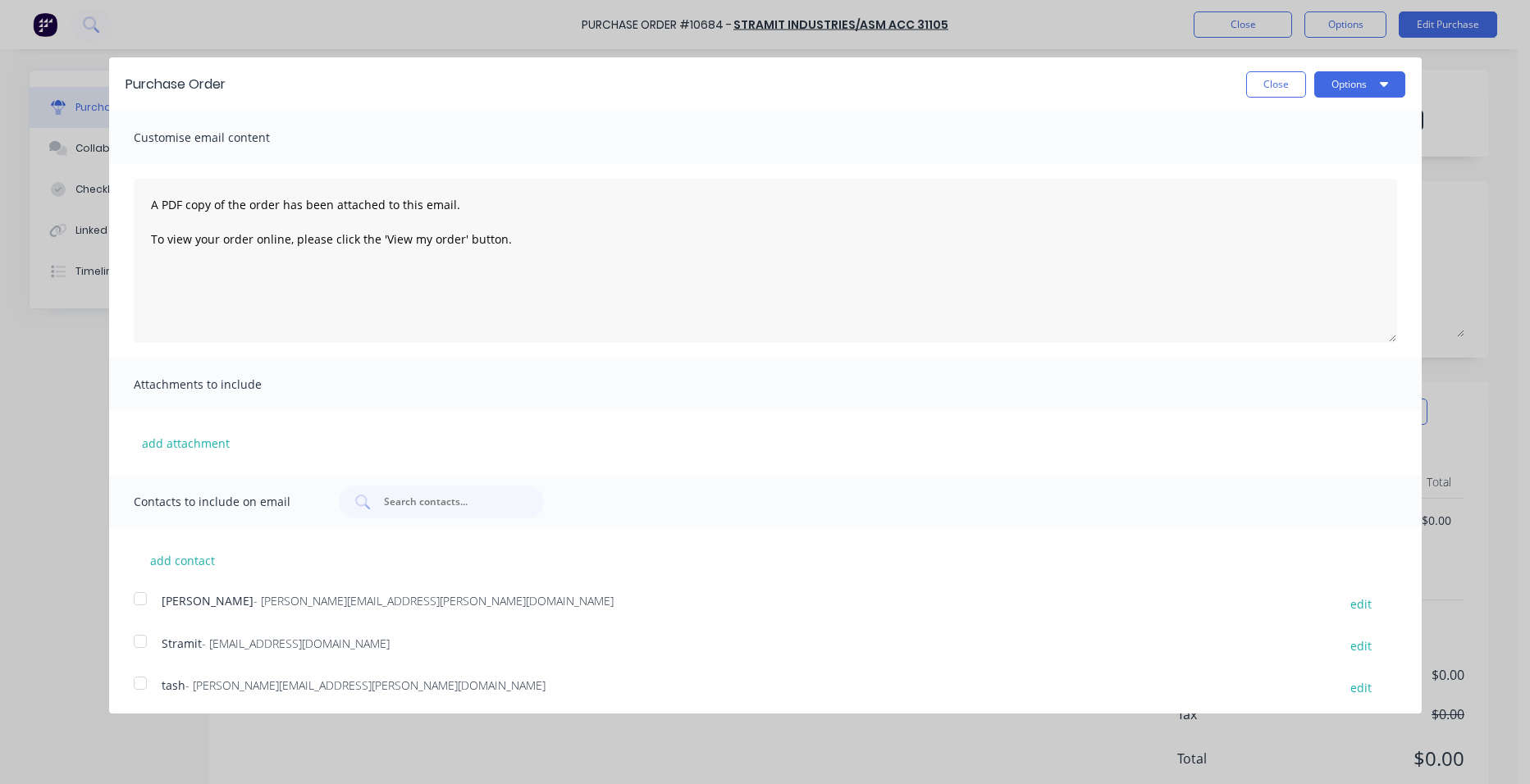
click at [144, 643] on div at bounding box center [139, 641] width 33 height 33
click at [1349, 91] on button "Options" at bounding box center [1360, 83] width 91 height 26
click at [1340, 146] on button "Email" at bounding box center [1327, 159] width 156 height 33
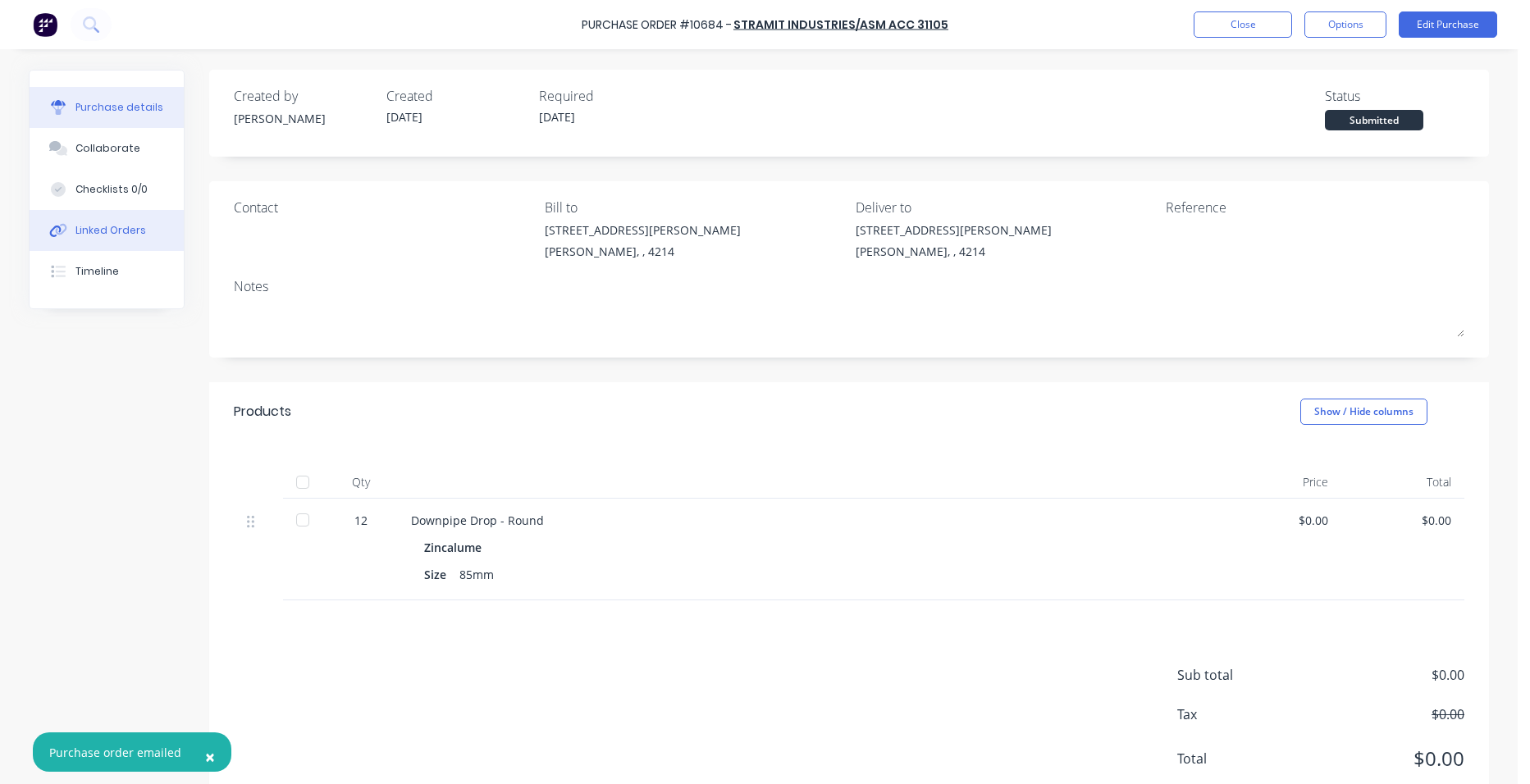
click at [77, 229] on div "Linked Orders" at bounding box center [110, 230] width 70 height 15
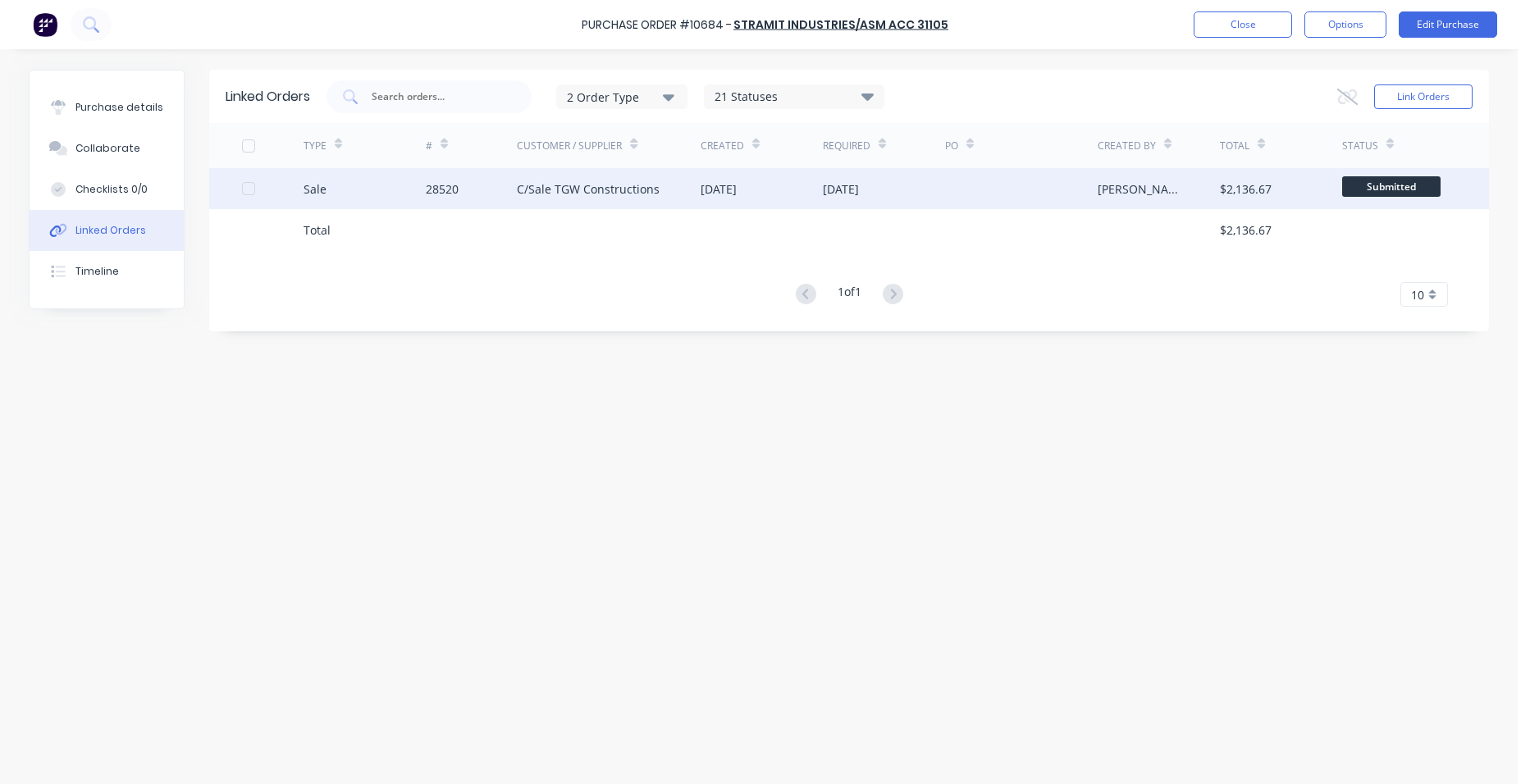
click at [1009, 186] on div at bounding box center [1021, 188] width 153 height 41
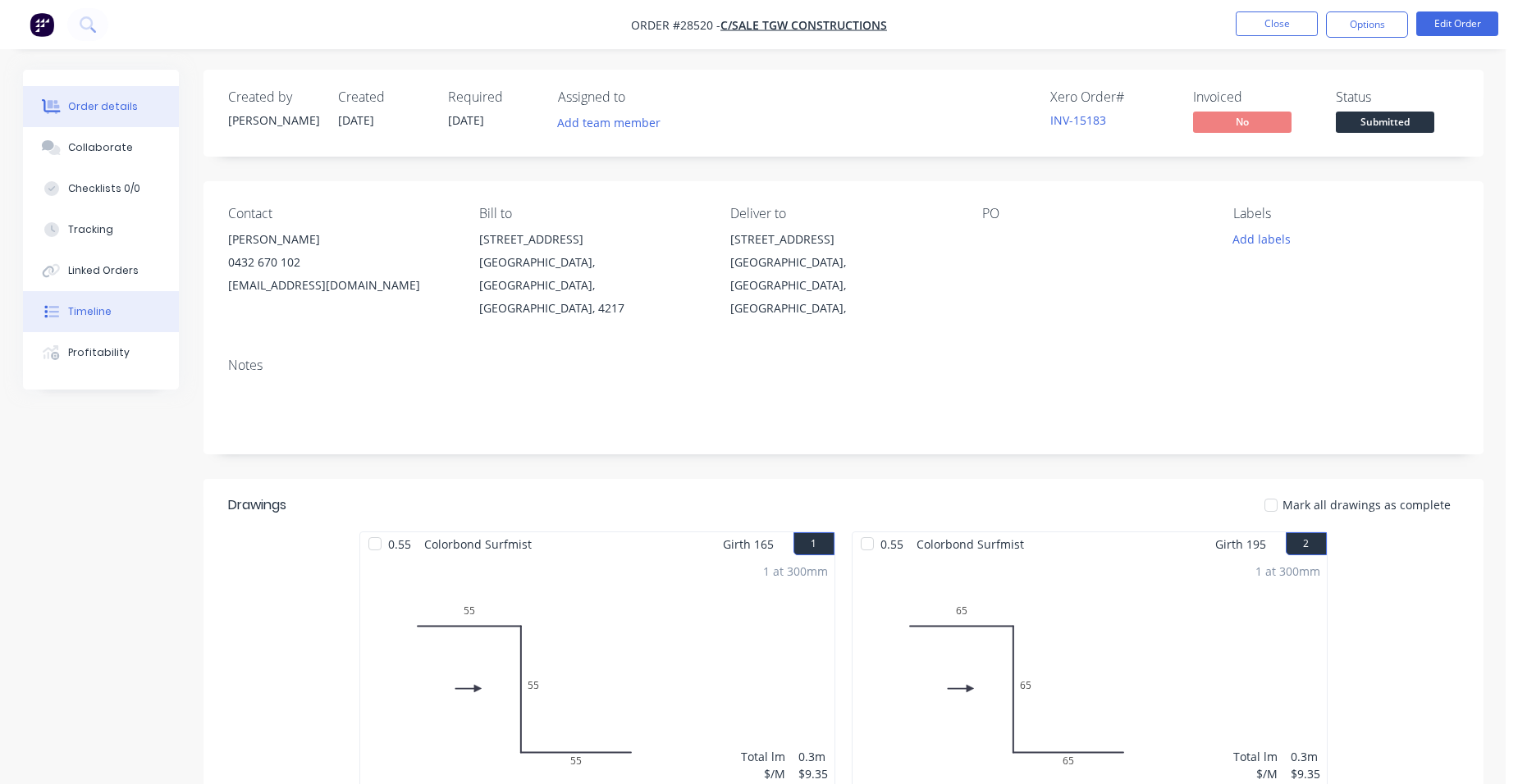
click at [101, 309] on div "Timeline" at bounding box center [90, 312] width 43 height 15
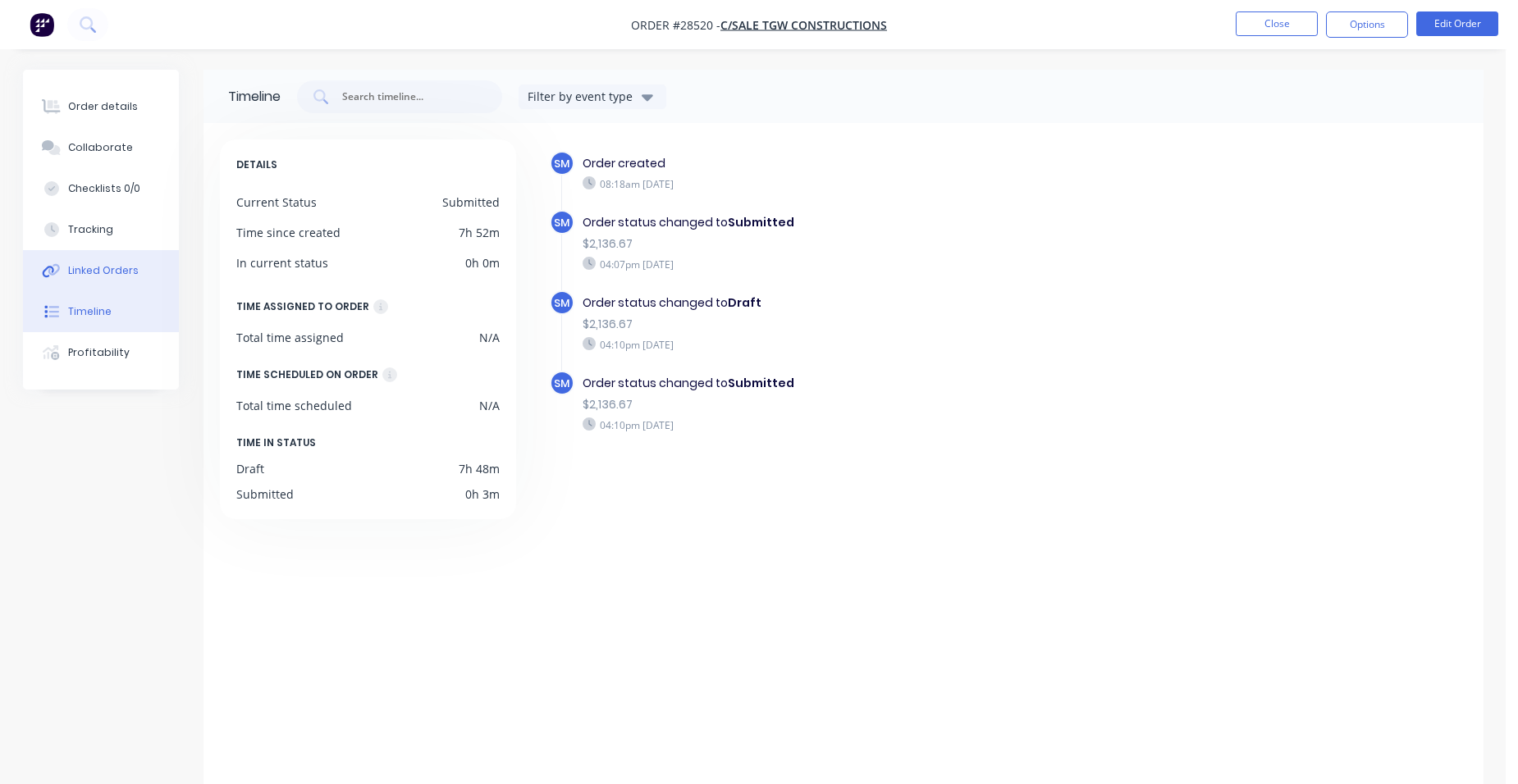
click at [114, 262] on button "Linked Orders" at bounding box center [101, 271] width 156 height 41
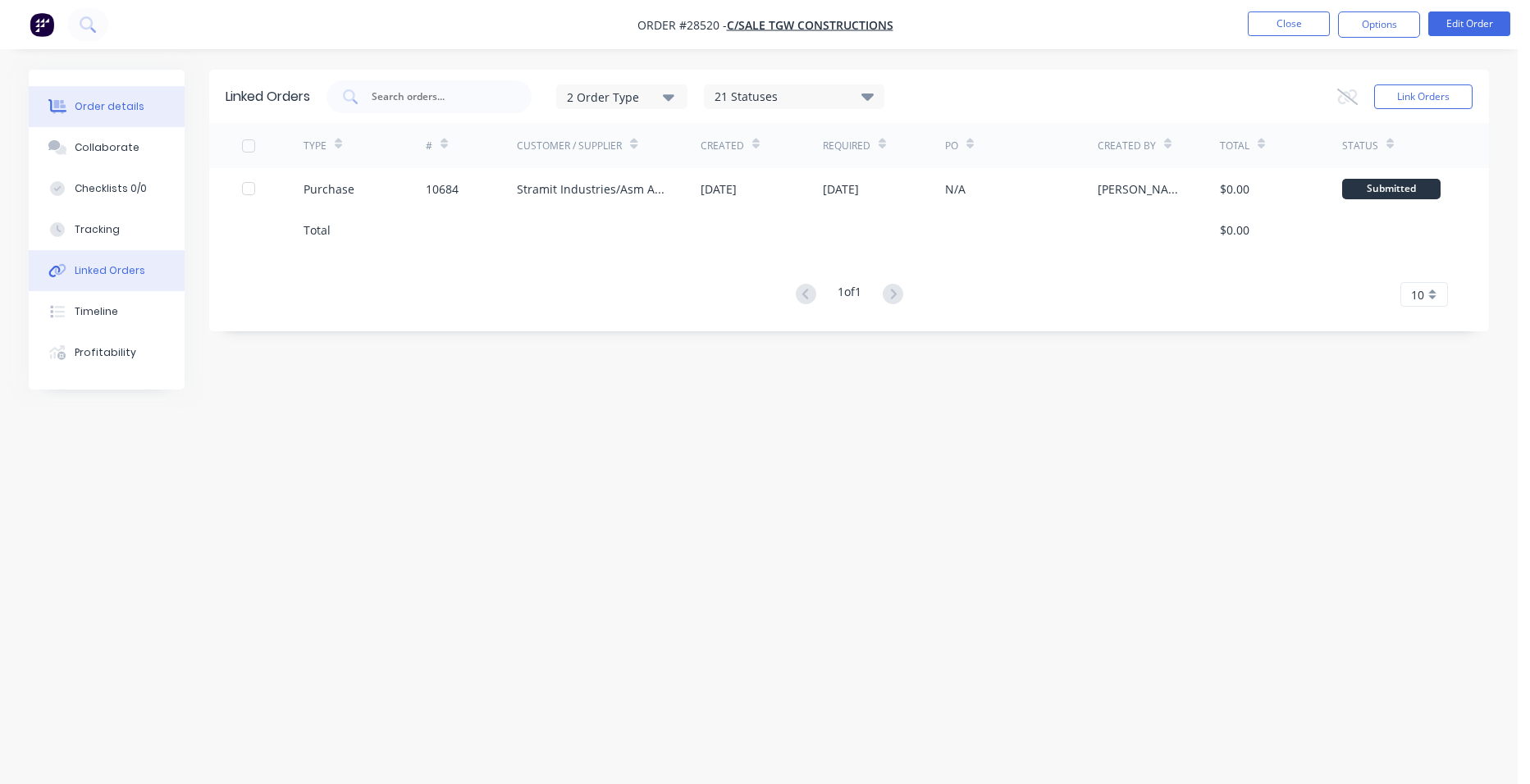
click at [111, 102] on div "Order details" at bounding box center [109, 107] width 70 height 15
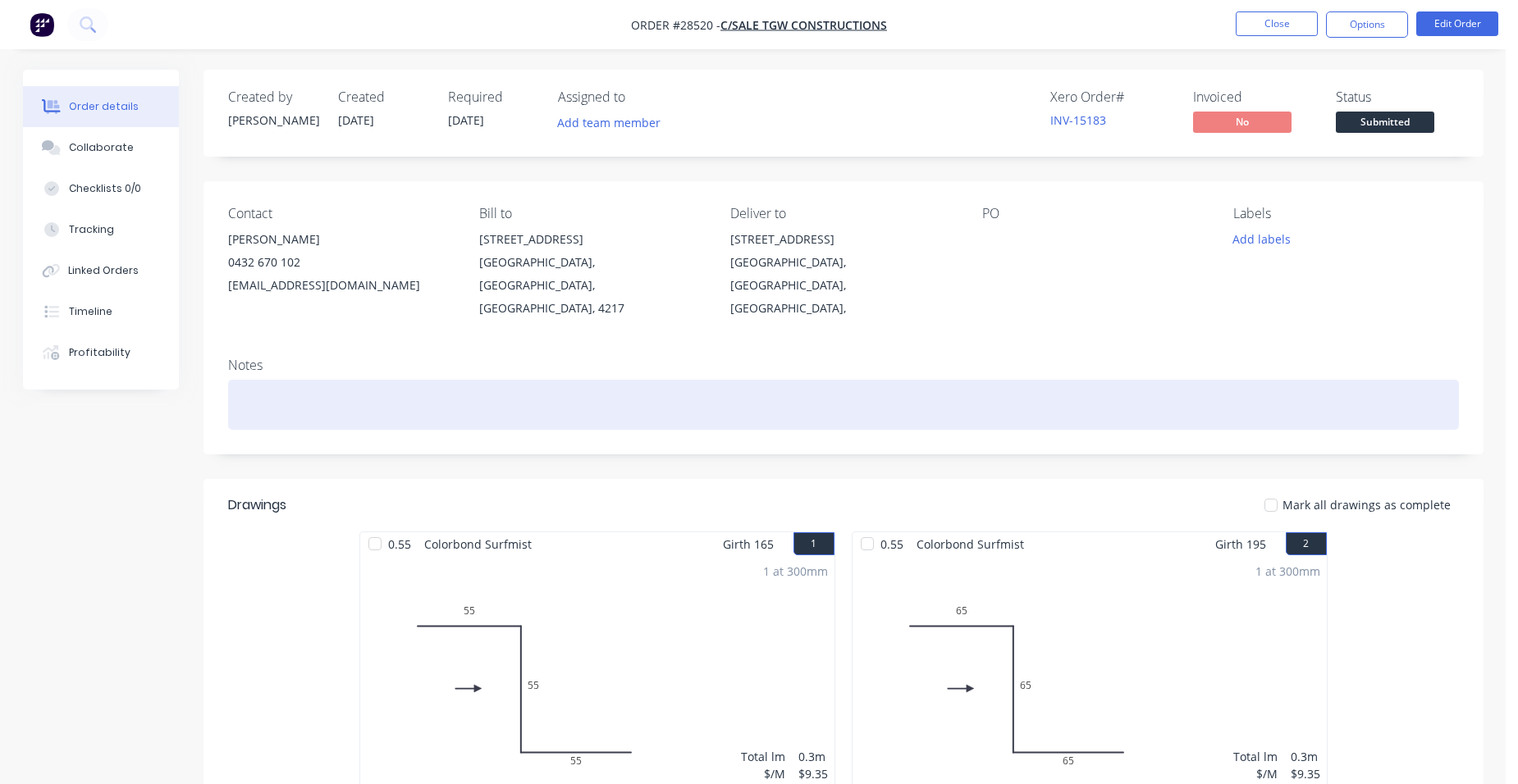
drag, startPoint x: 237, startPoint y: 380, endPoint x: 245, endPoint y: 369, distance: 13.6
click at [240, 380] on div at bounding box center [843, 405] width 1231 height 50
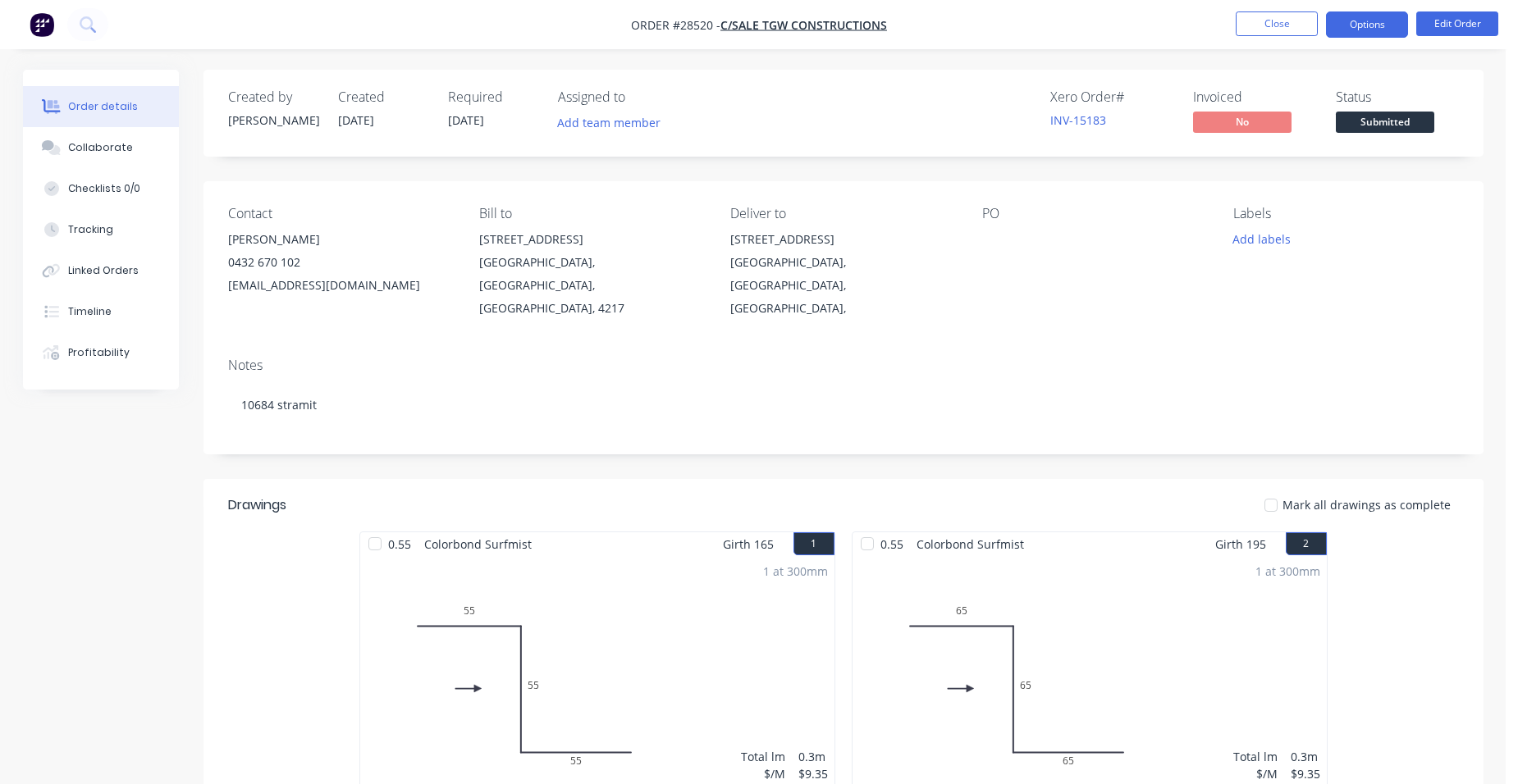
click at [1378, 22] on button "Options" at bounding box center [1367, 24] width 82 height 26
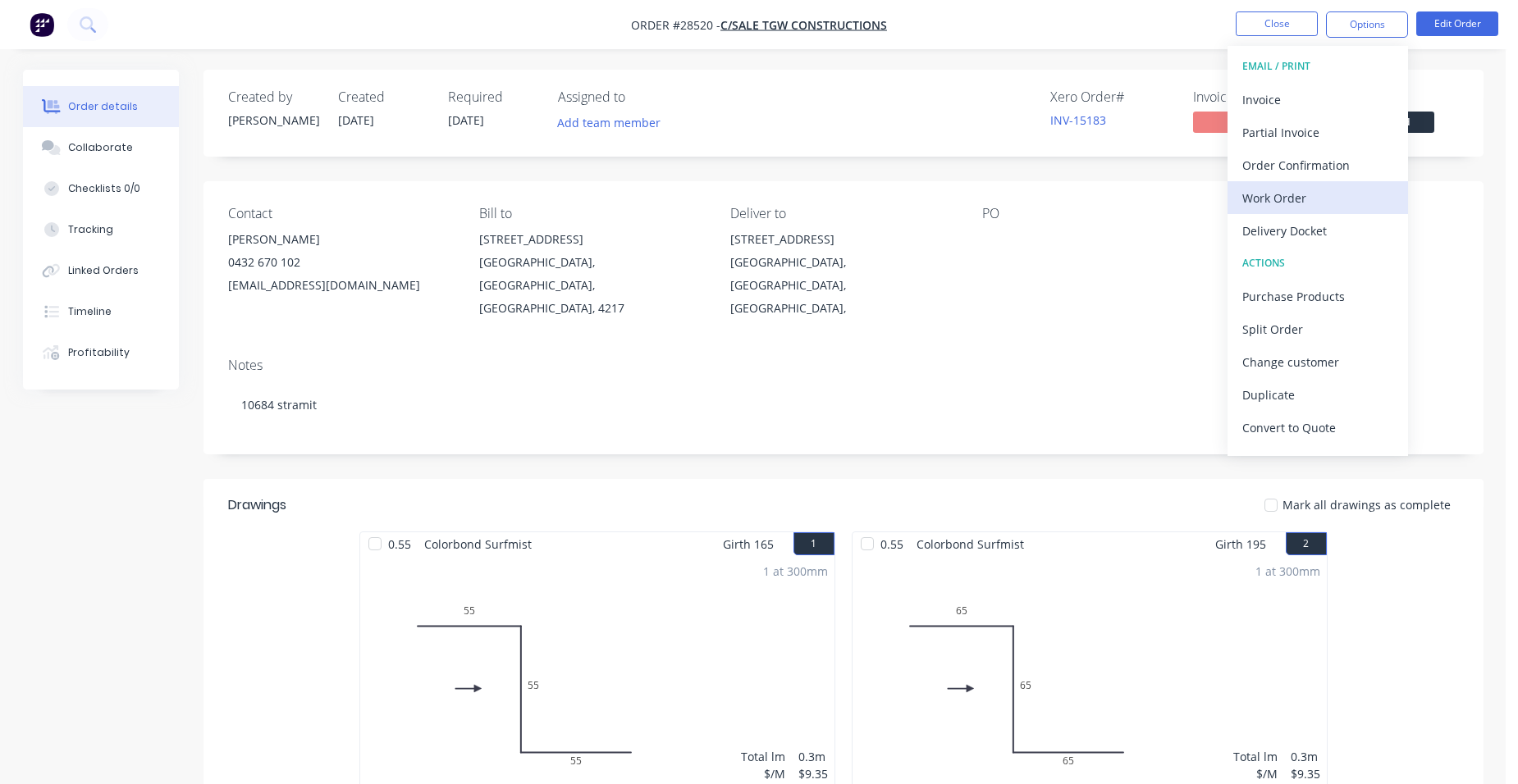
click at [1334, 191] on div "Work Order" at bounding box center [1318, 198] width 151 height 23
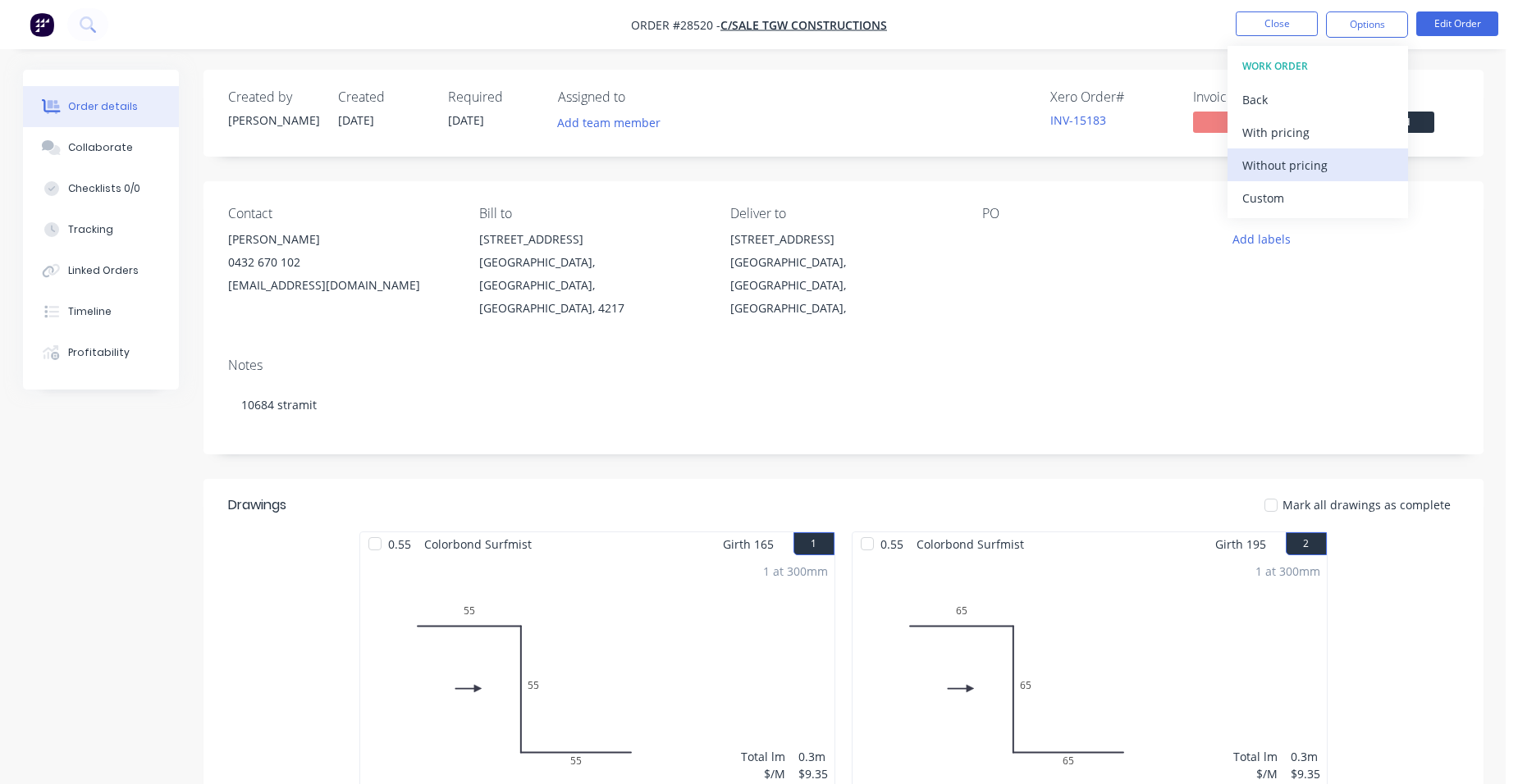
click at [1339, 161] on div "Without pricing" at bounding box center [1318, 165] width 151 height 23
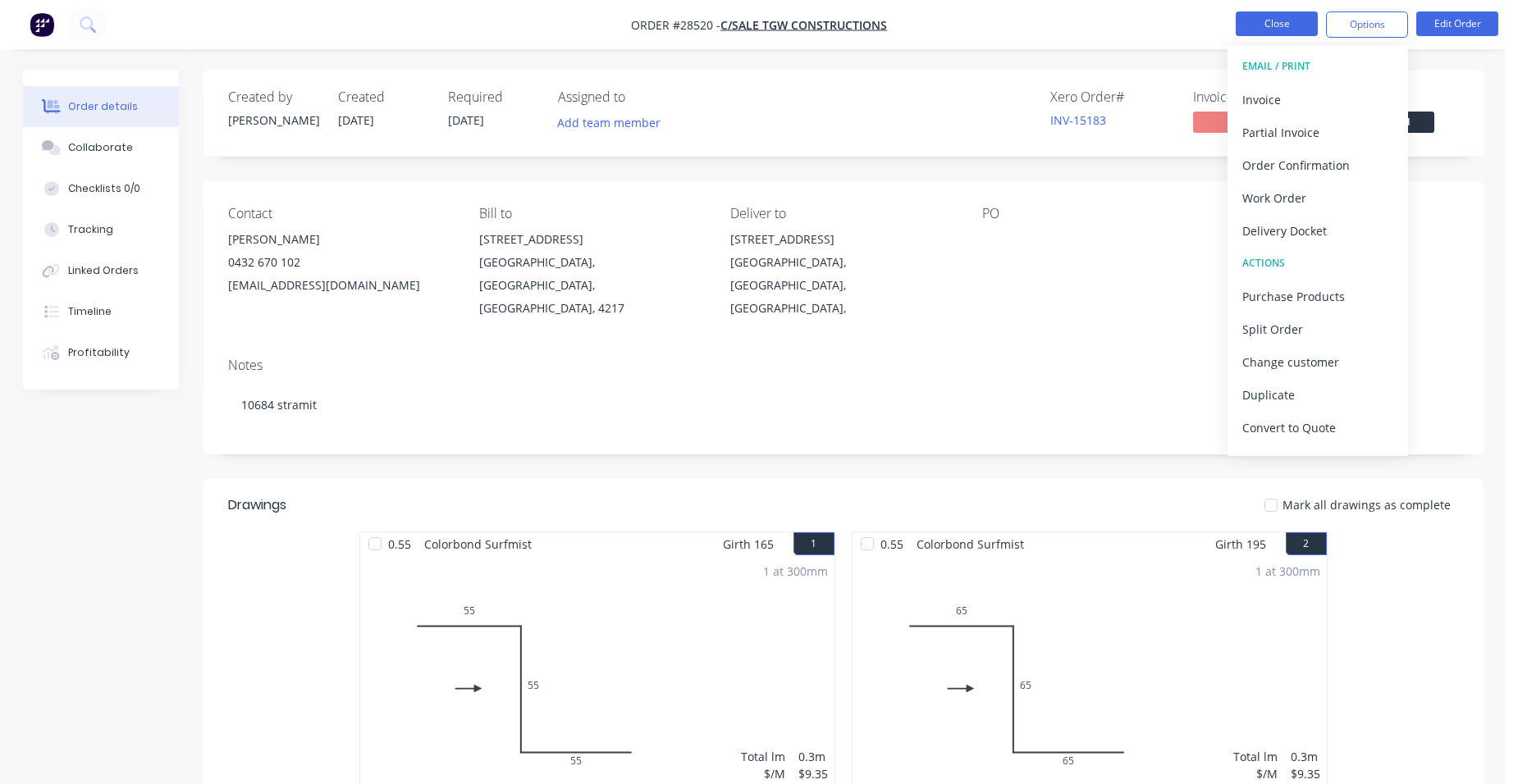
click at [1292, 13] on button "Close" at bounding box center [1277, 23] width 82 height 24
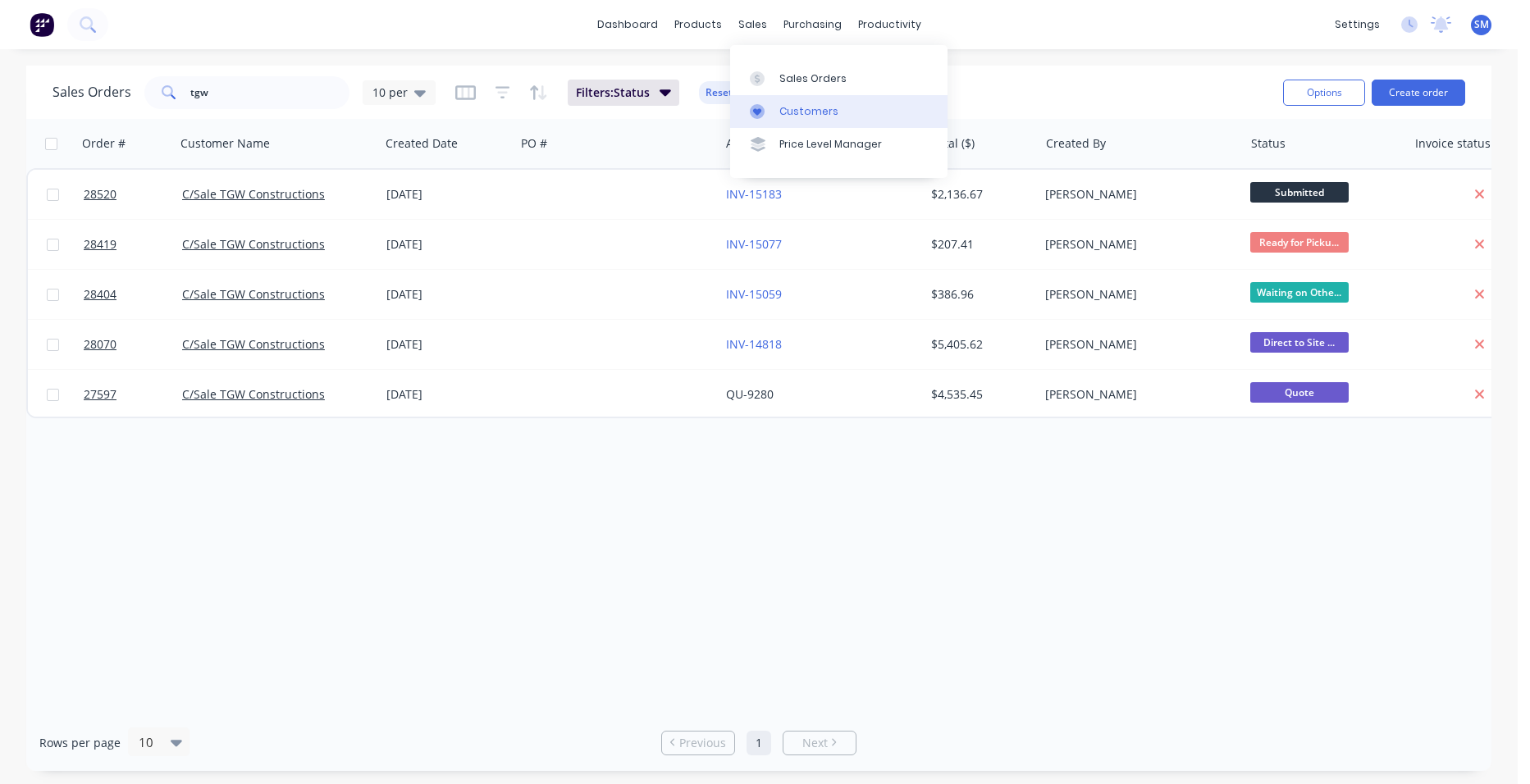
click at [795, 113] on div "Customers" at bounding box center [808, 112] width 59 height 15
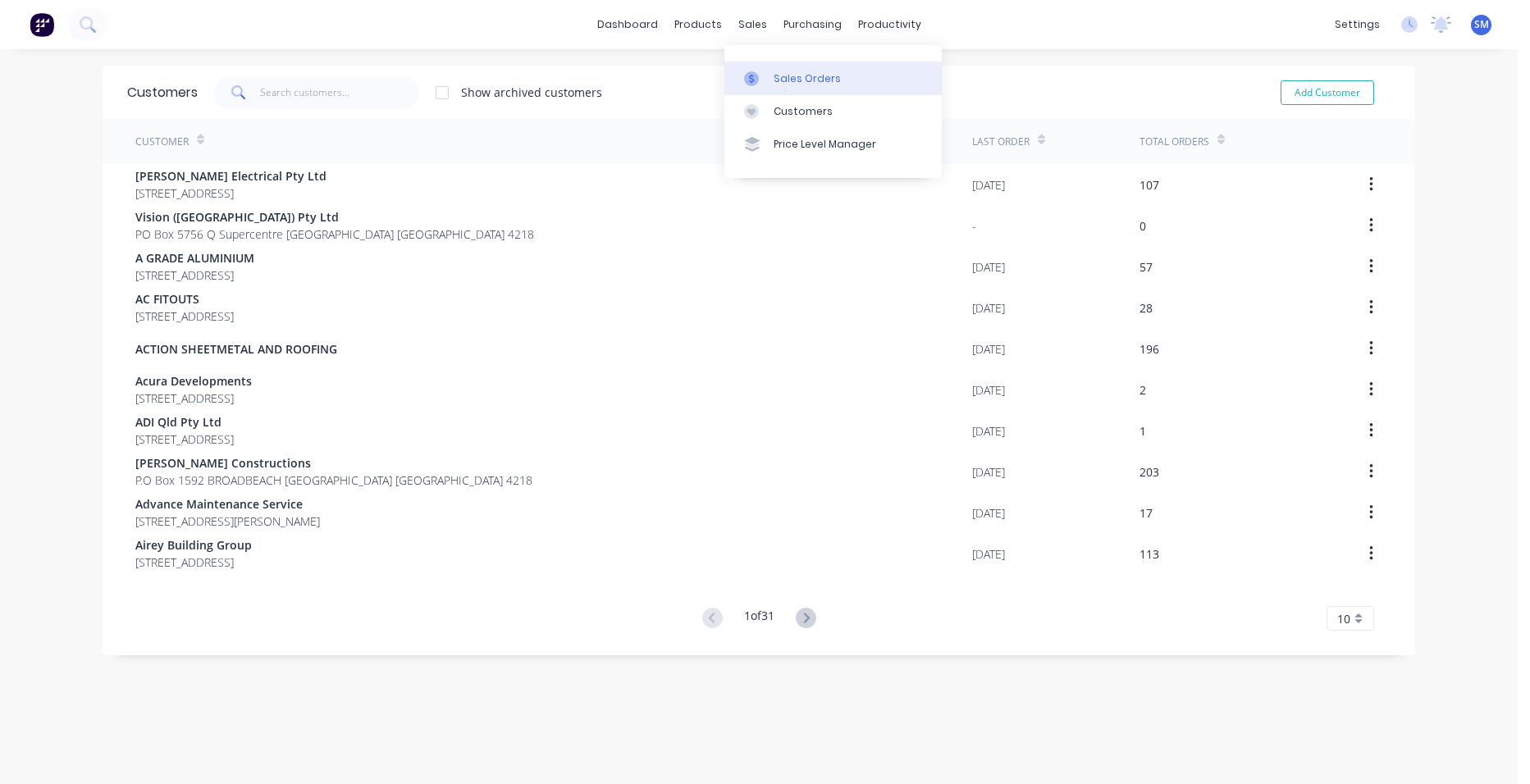
click at [775, 73] on div "Sales Orders" at bounding box center [808, 78] width 68 height 15
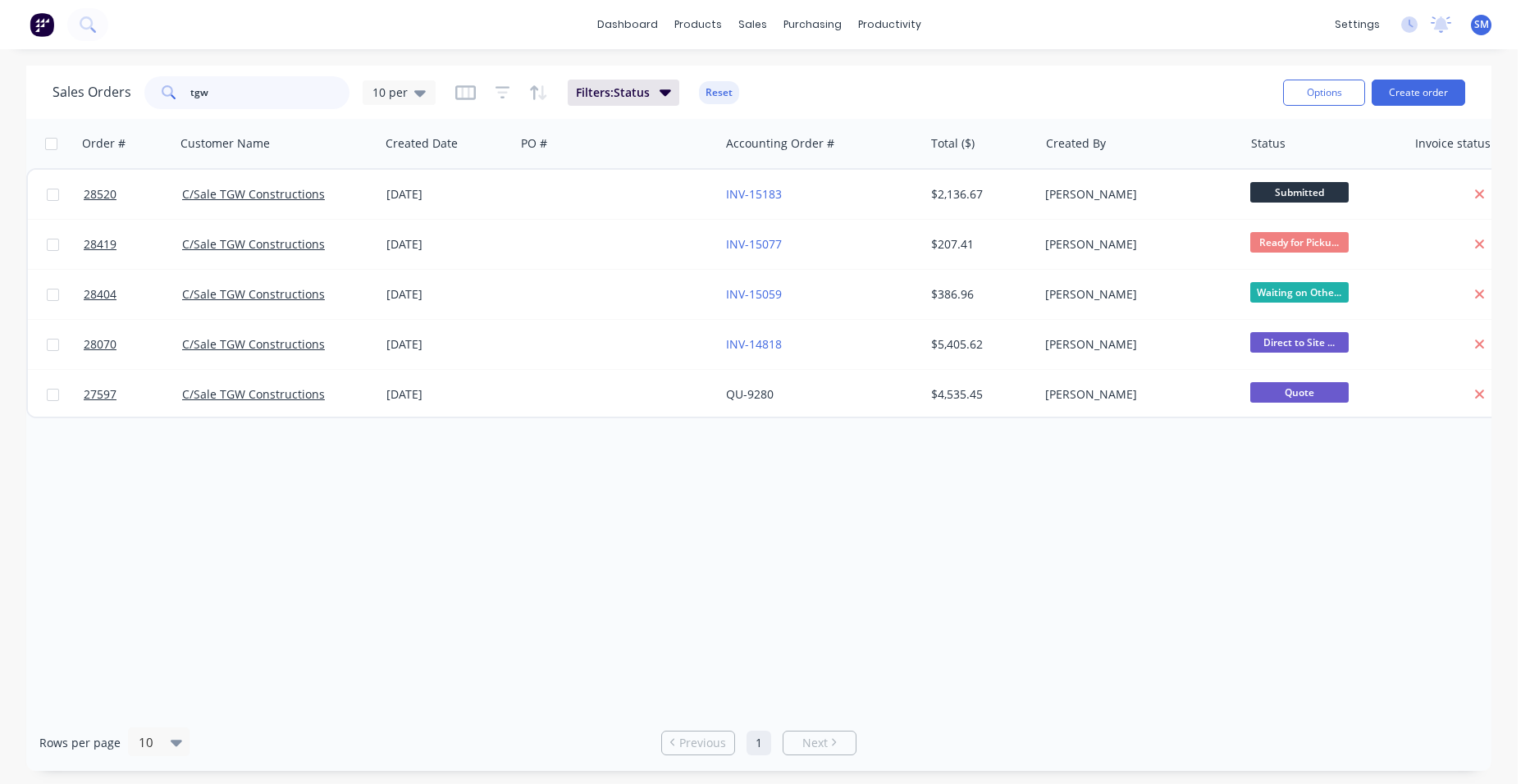
drag, startPoint x: 217, startPoint y: 91, endPoint x: 149, endPoint y: 88, distance: 68.1
click at [149, 88] on div "tgw" at bounding box center [247, 92] width 205 height 33
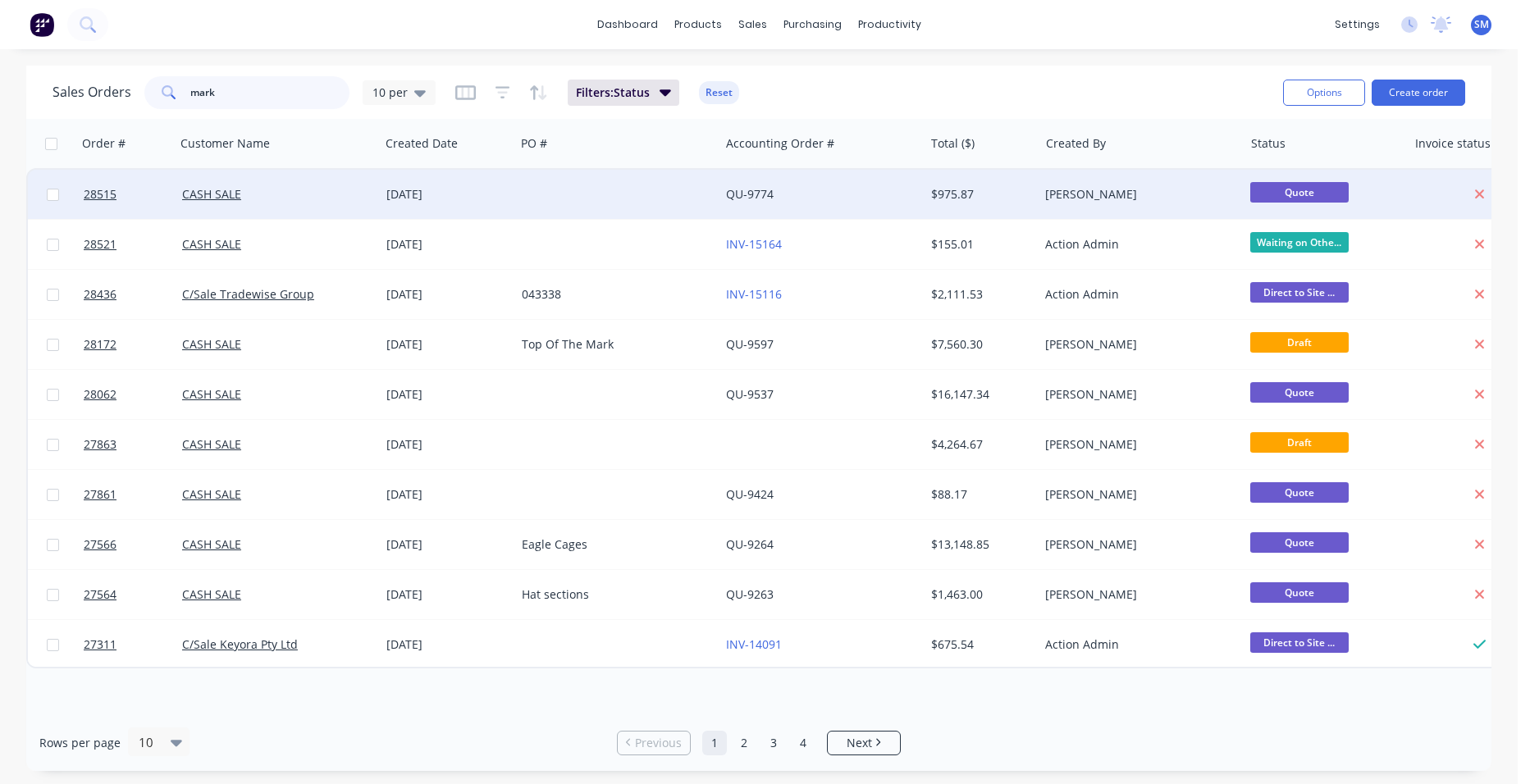
type input "mark"
click at [646, 185] on div at bounding box center [617, 194] width 205 height 49
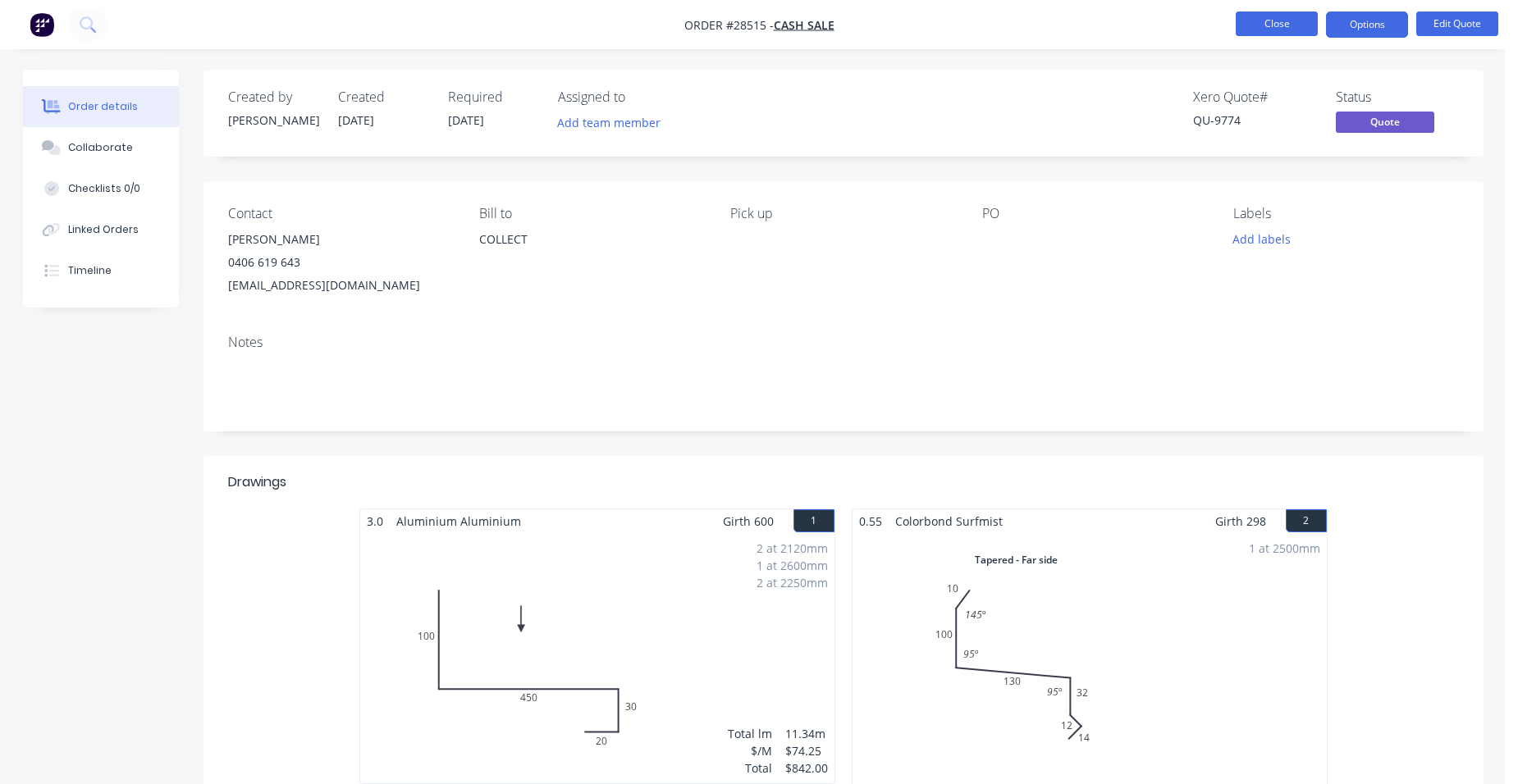
click at [1294, 22] on button "Close" at bounding box center [1277, 23] width 82 height 24
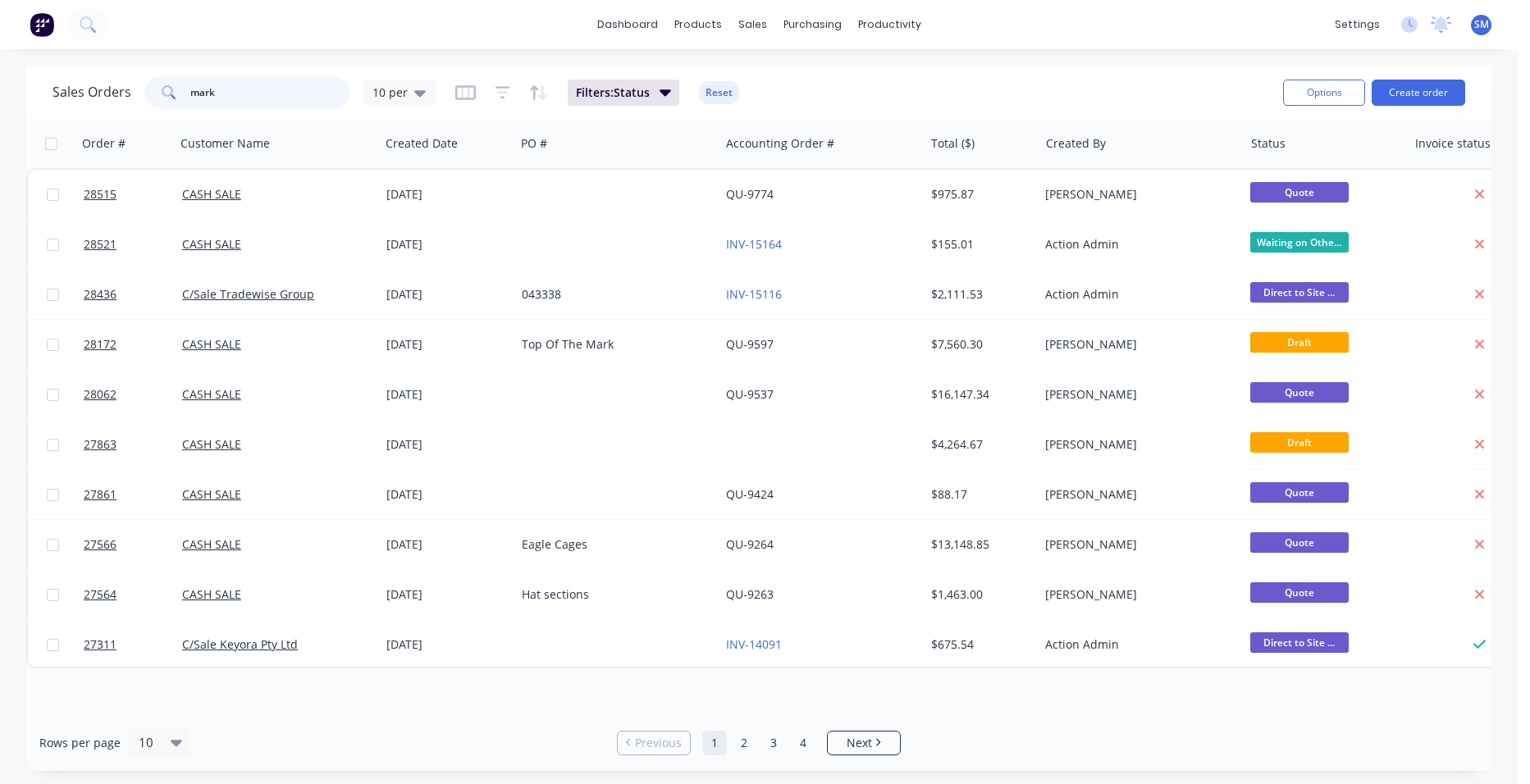
drag, startPoint x: 223, startPoint y: 90, endPoint x: 150, endPoint y: 100, distance: 73.7
click at [150, 100] on div "mark" at bounding box center [247, 92] width 205 height 33
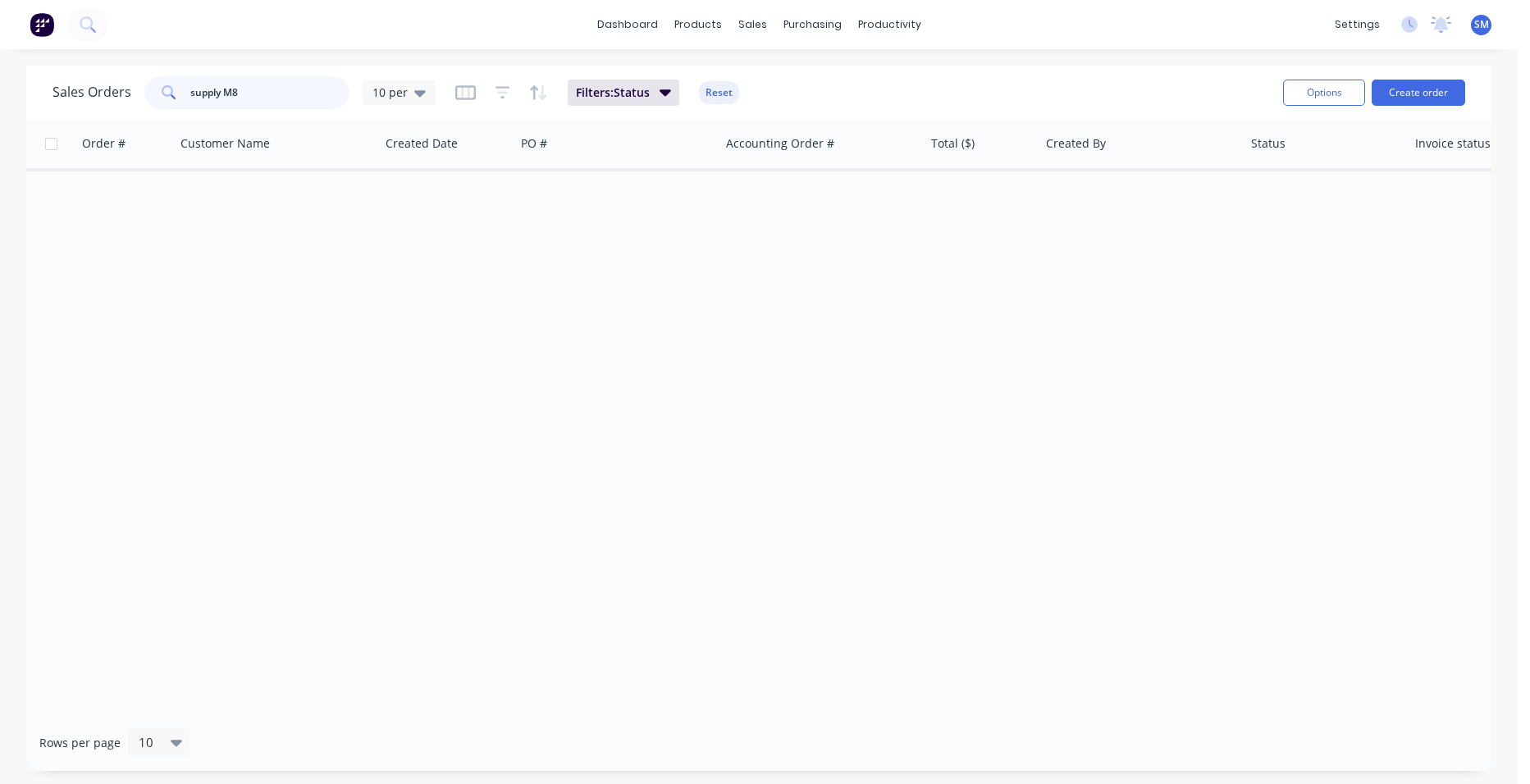
drag, startPoint x: 292, startPoint y: 98, endPoint x: 220, endPoint y: 101, distance: 72.1
click at [220, 101] on input "supply M8" at bounding box center [271, 92] width 160 height 33
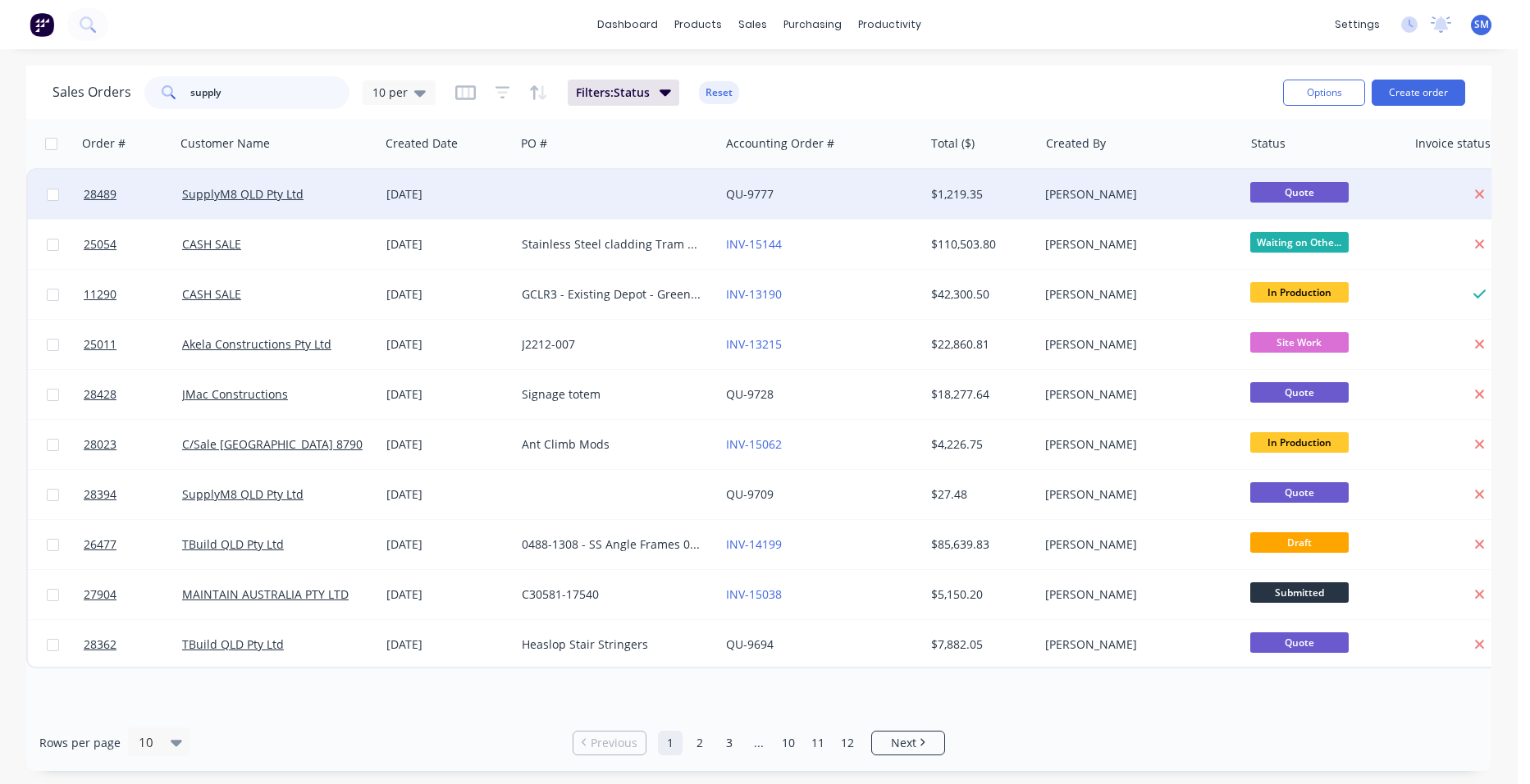
type input "supply"
click at [529, 195] on div at bounding box center [617, 194] width 205 height 49
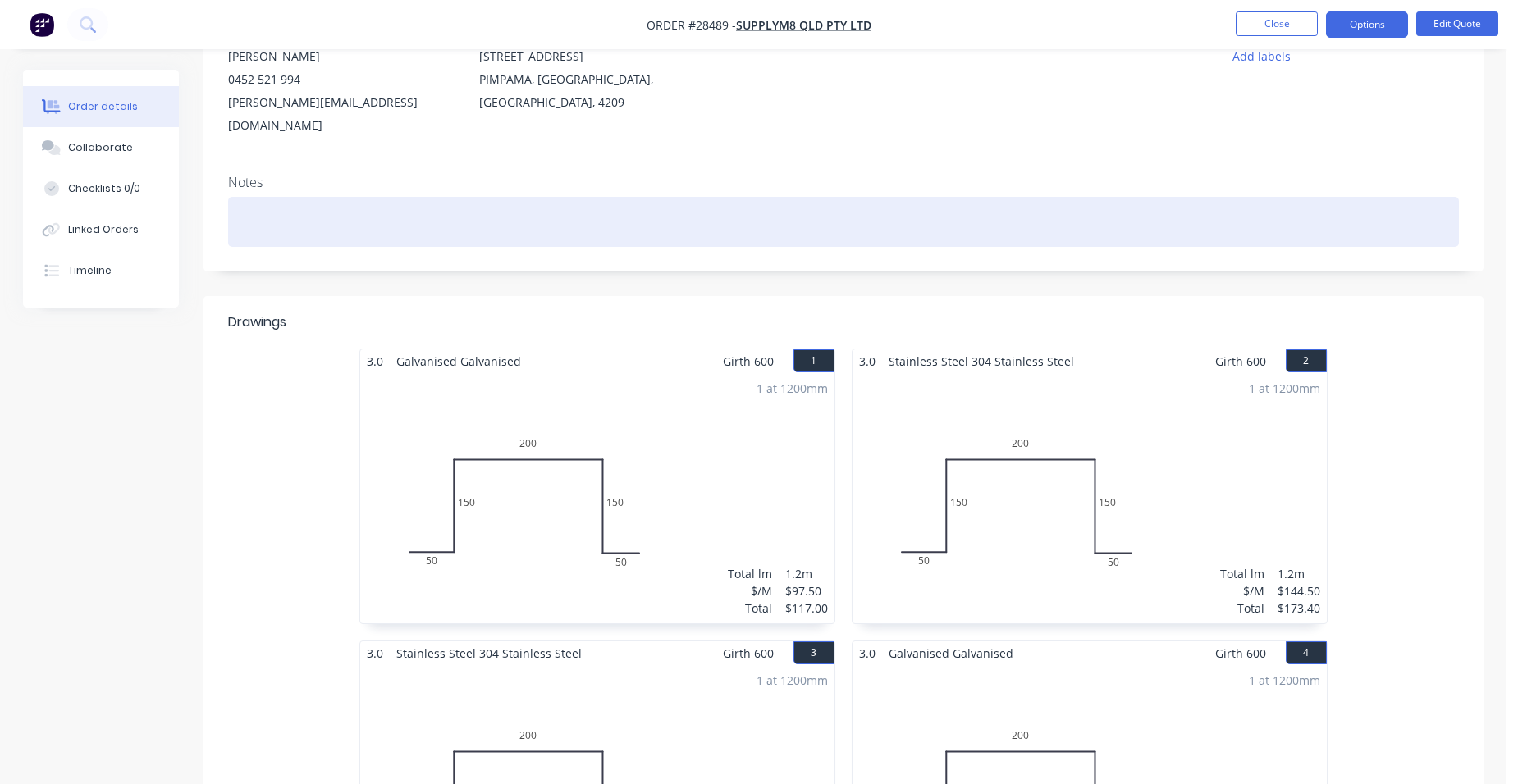
scroll to position [246, 0]
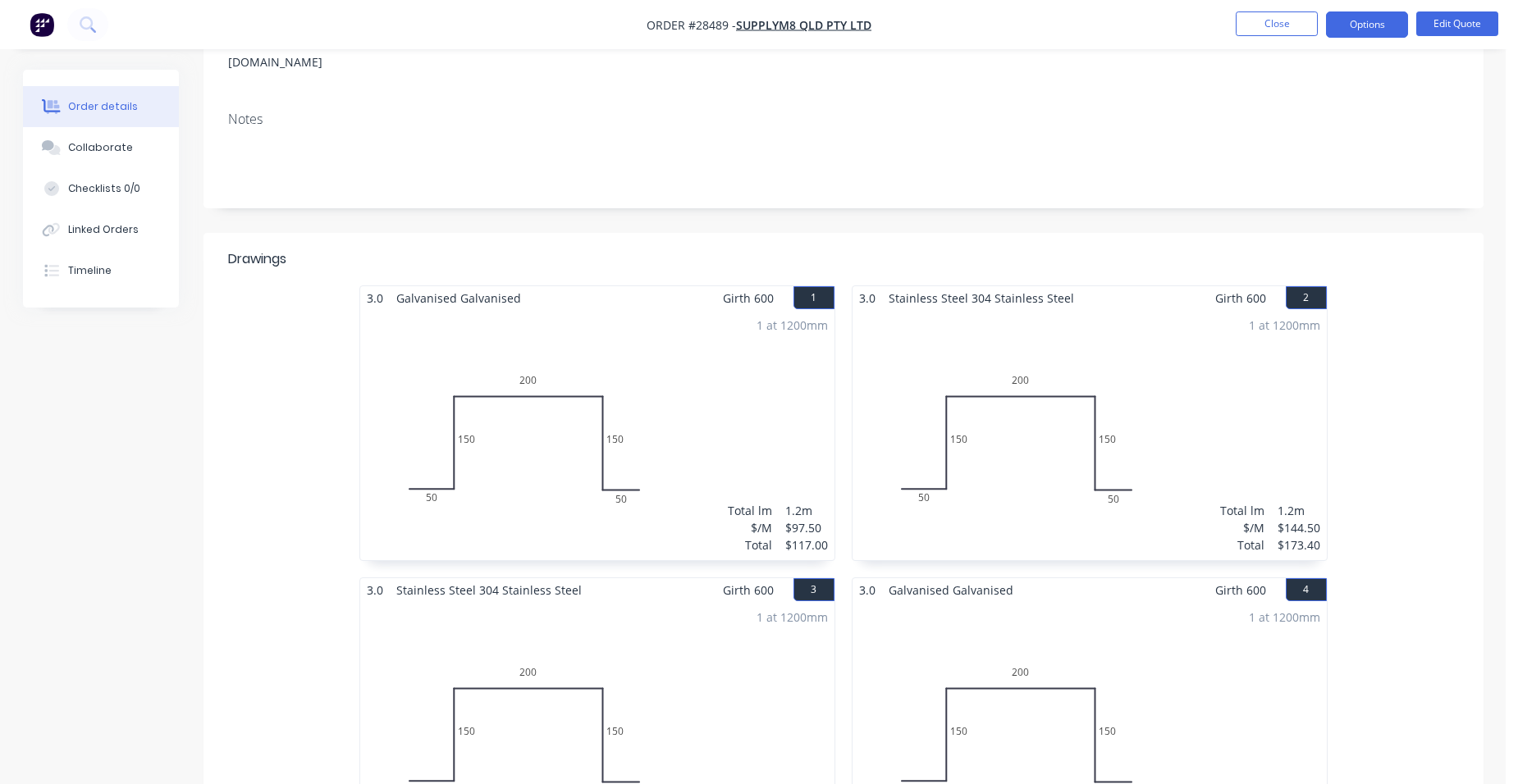
click at [711, 317] on div "1 at 1200mm Total lm $/M Total 1.2m $97.50 $117.00" at bounding box center [597, 435] width 474 height 250
click at [1474, 13] on button "Edit Quote" at bounding box center [1457, 23] width 82 height 24
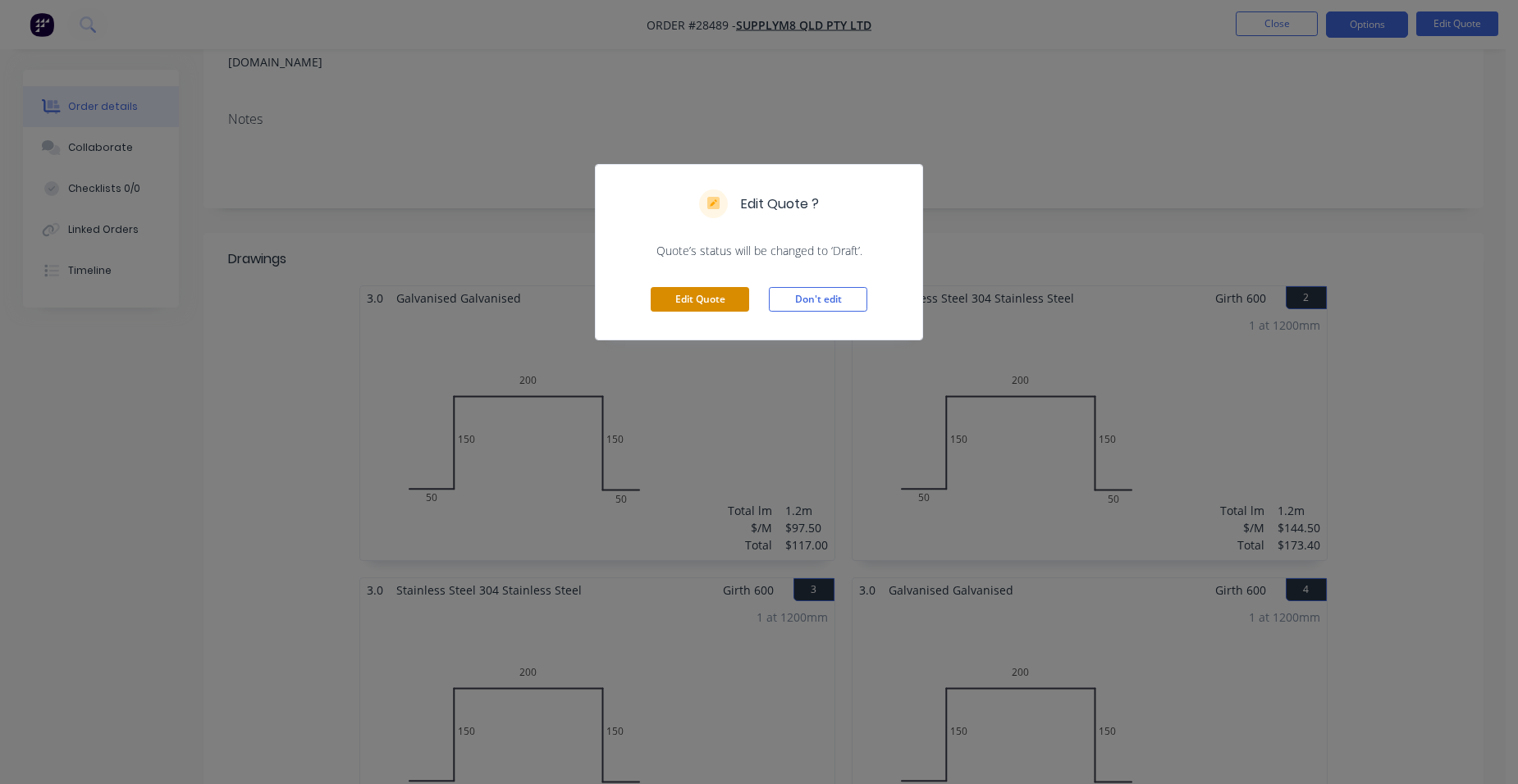
click at [738, 296] on button "Edit Quote" at bounding box center [700, 299] width 99 height 24
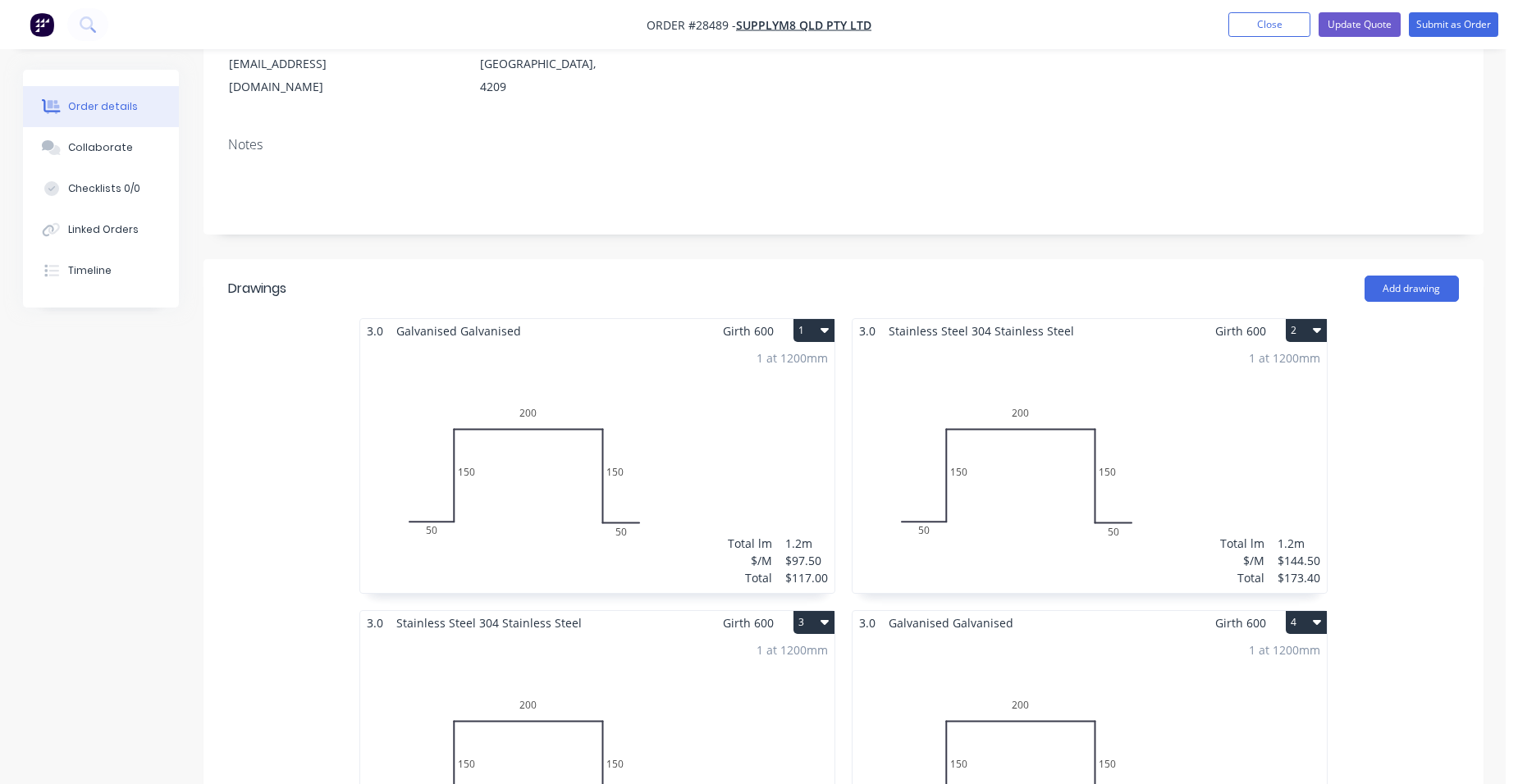
click at [539, 367] on div "1 at 1200mm Total lm $/M Total 1.2m $97.50 $117.00" at bounding box center [597, 468] width 474 height 250
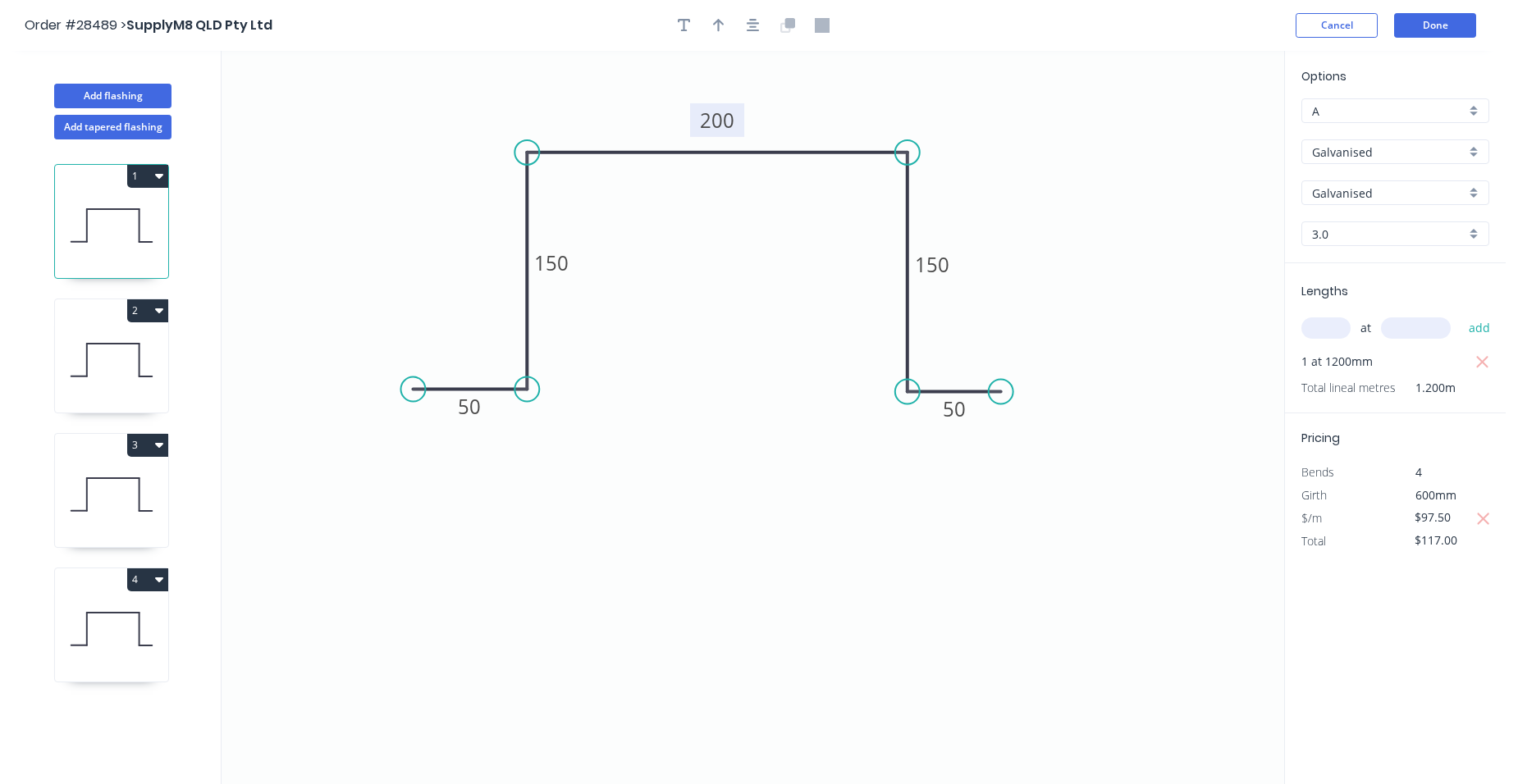
click at [731, 126] on tspan "200" at bounding box center [716, 120] width 34 height 27
click at [137, 351] on icon at bounding box center [112, 360] width 114 height 105
type input "$144.50"
type input "$173.40"
click at [721, 121] on tspan "200" at bounding box center [716, 120] width 34 height 27
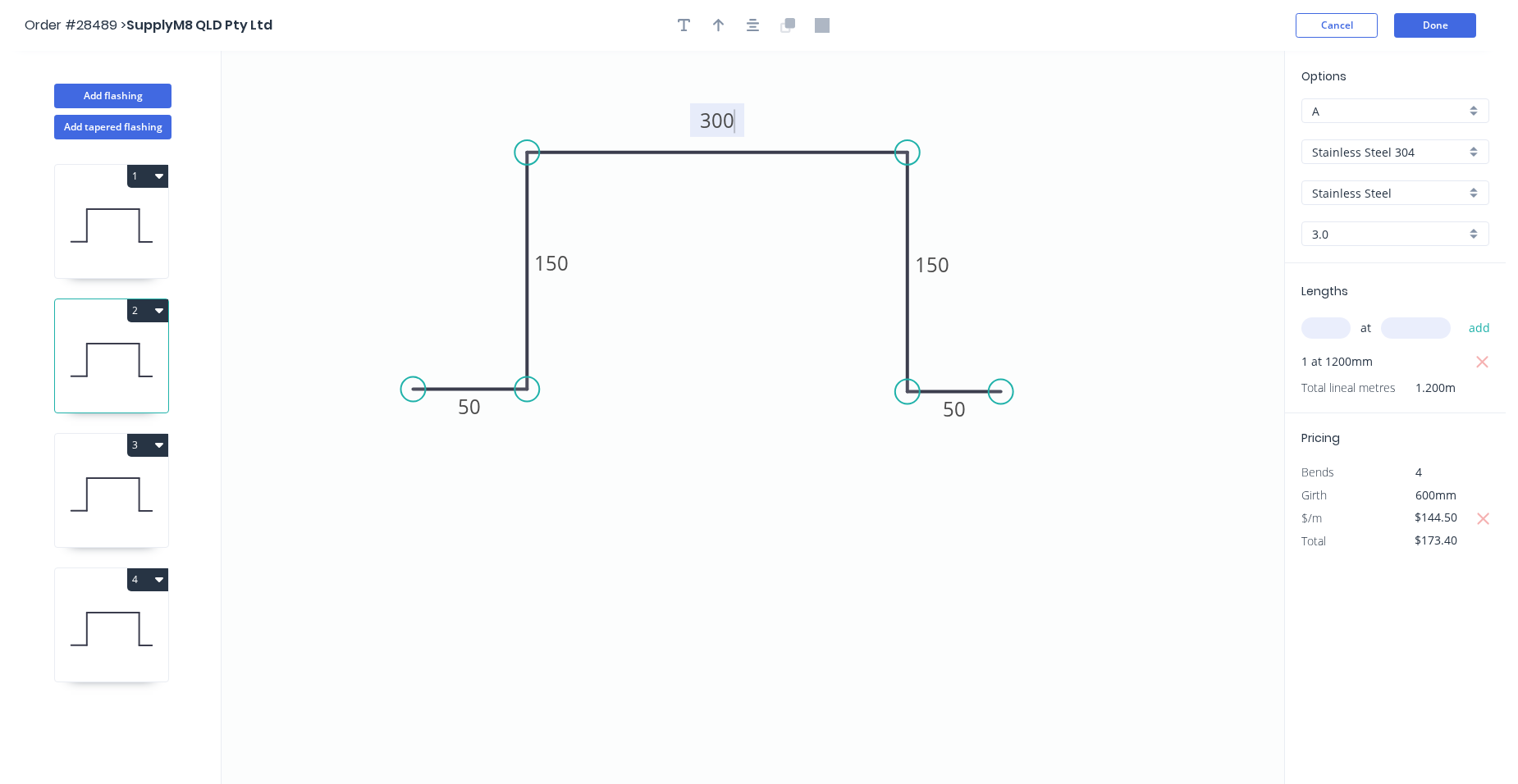
click at [150, 463] on icon at bounding box center [112, 495] width 114 height 105
type input "$331.75"
type input "$398.10"
click at [714, 125] on tspan "200" at bounding box center [716, 120] width 34 height 27
click at [105, 614] on icon at bounding box center [112, 630] width 114 height 105
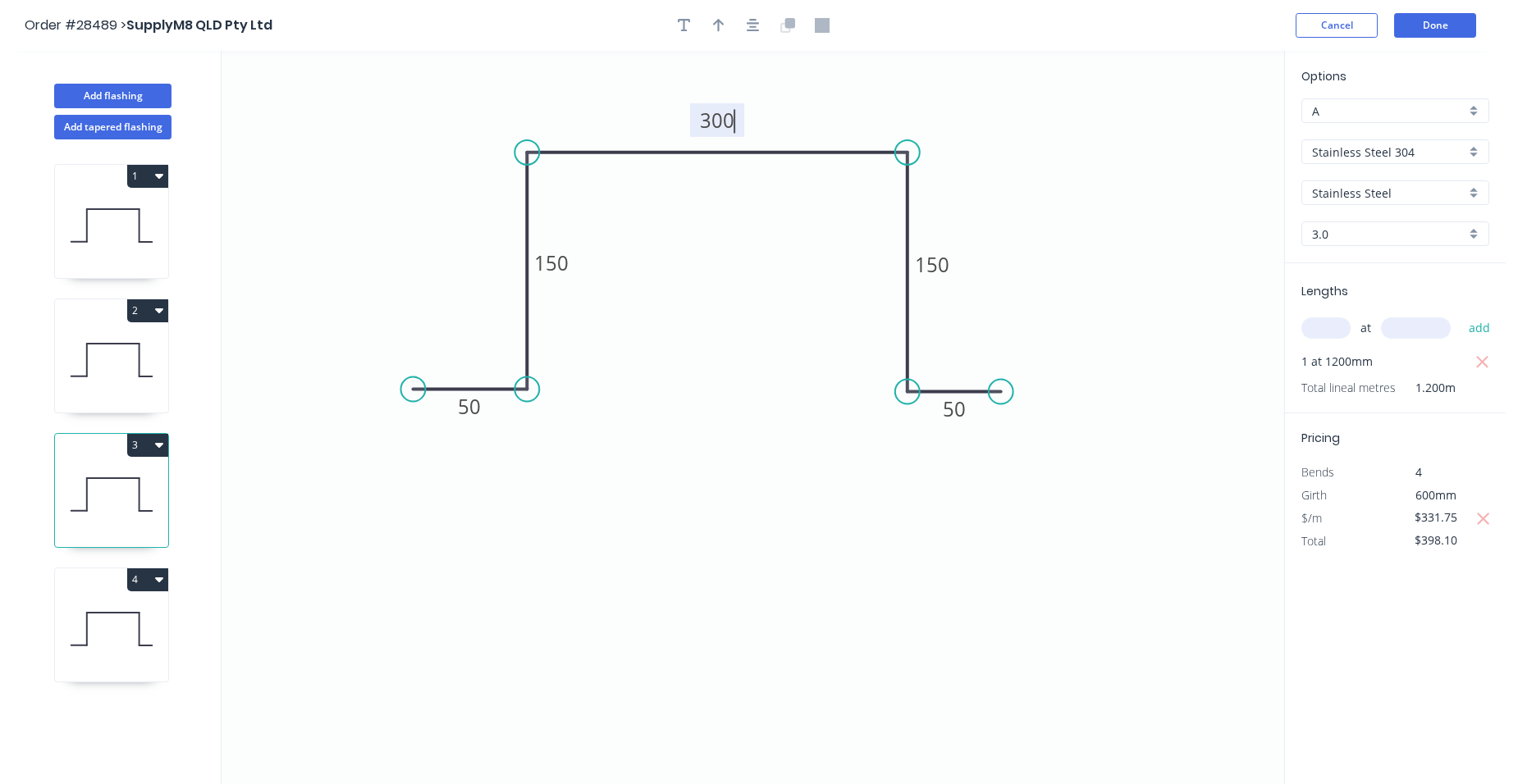
type input "$350.00"
type input "$420.00"
click at [725, 120] on tspan "200" at bounding box center [716, 120] width 34 height 27
click at [772, 270] on icon "0 50 150 300 150 50" at bounding box center [752, 417] width 1062 height 733
click at [113, 343] on icon at bounding box center [112, 360] width 114 height 105
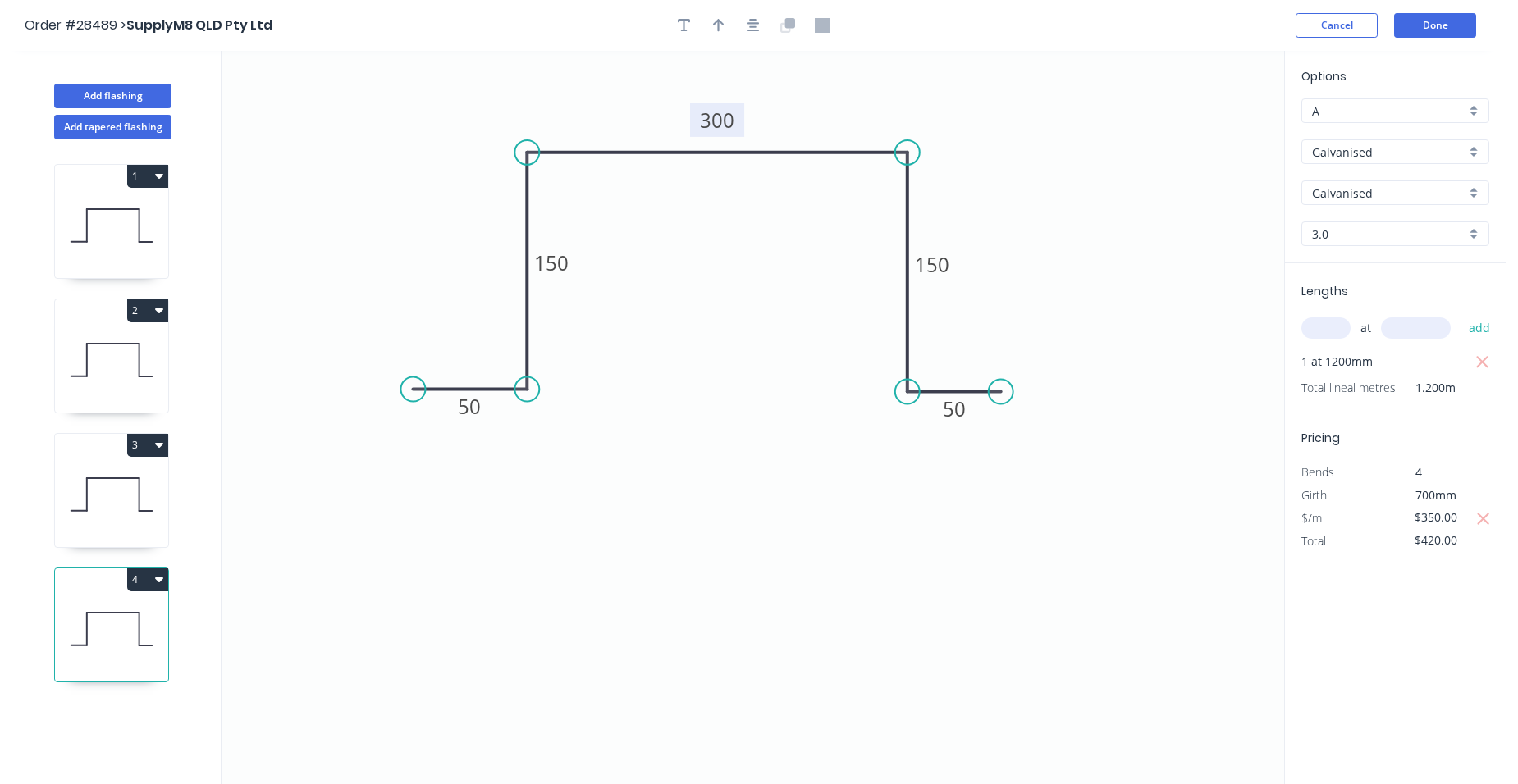
type input "$144.50"
type input "$173.40"
type input "Stainless Steel 304"
type input "Stainless Steel"
drag, startPoint x: 1465, startPoint y: 518, endPoint x: 1421, endPoint y: 522, distance: 44.2
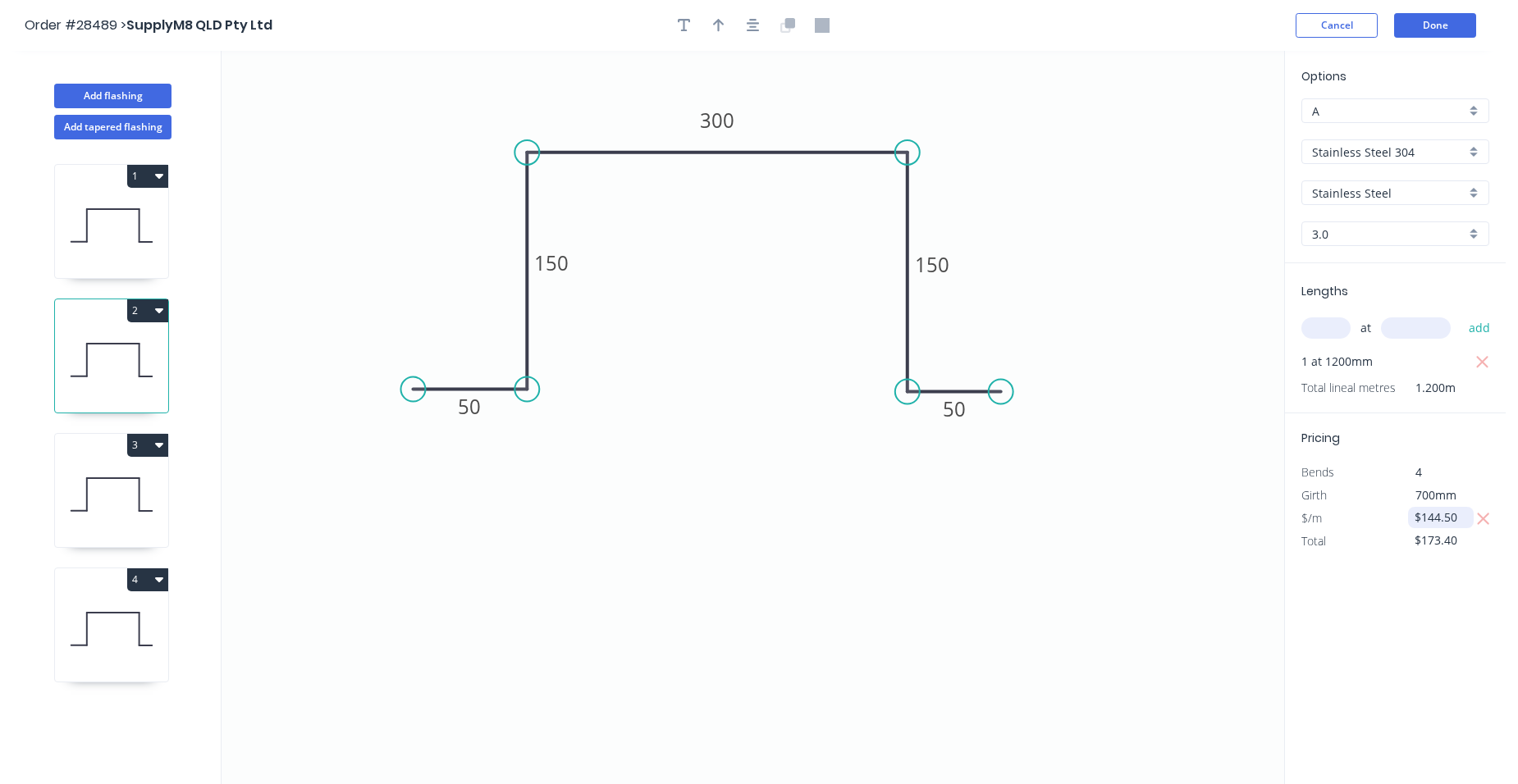
click at [1421, 522] on input "$144.50" at bounding box center [1442, 518] width 56 height 23
type input "$178.00"
click at [685, 30] on icon "button" at bounding box center [685, 26] width 13 height 13
drag, startPoint x: 331, startPoint y: 104, endPoint x: 692, endPoint y: 274, distance: 399.0
click at [692, 274] on textarea at bounding box center [688, 286] width 133 height 61
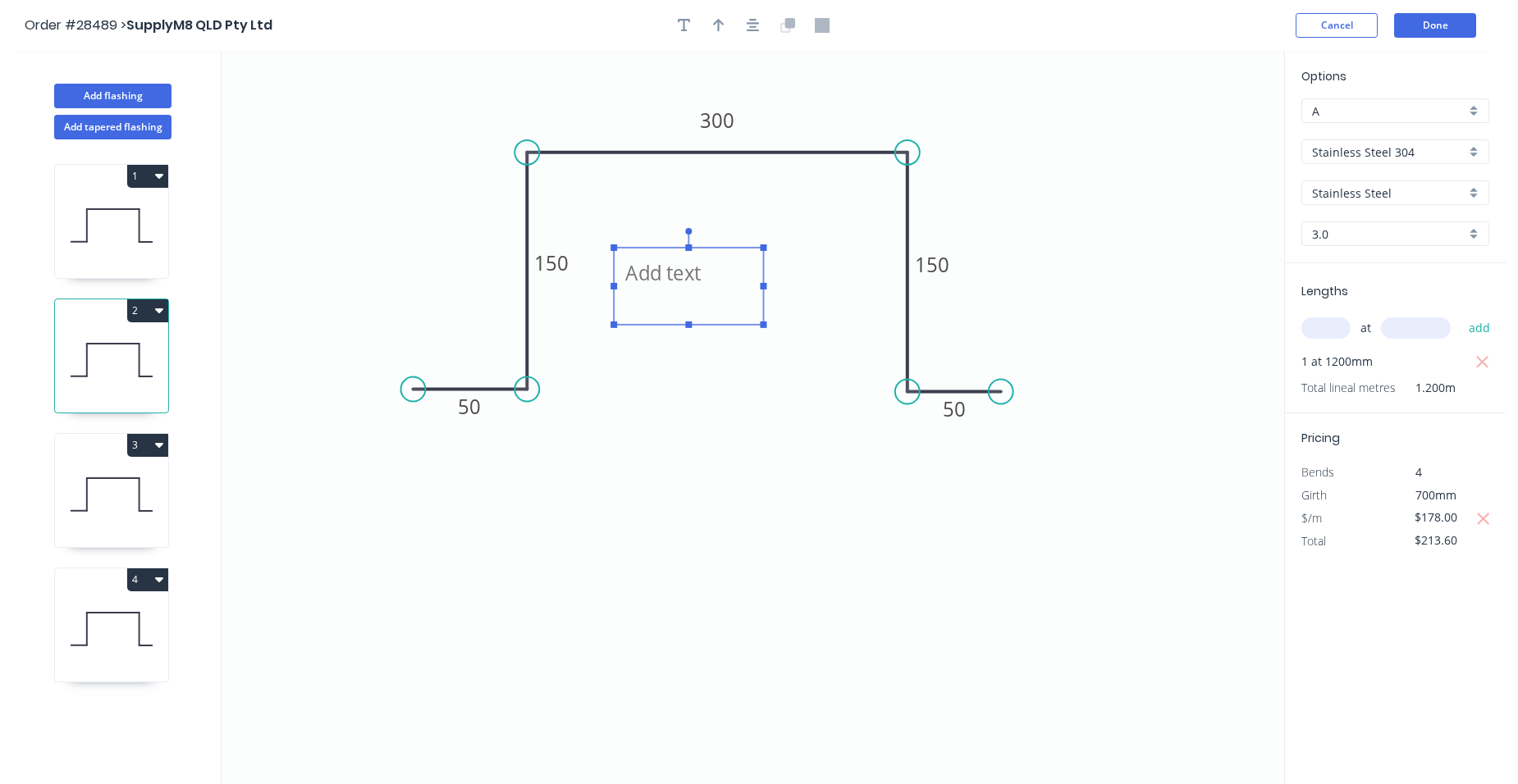
click at [154, 207] on icon at bounding box center [112, 225] width 114 height 105
click at [154, 306] on button "2" at bounding box center [147, 311] width 41 height 23
click at [120, 357] on div "Duplicate" at bounding box center [89, 352] width 126 height 23
type input "$0.00"
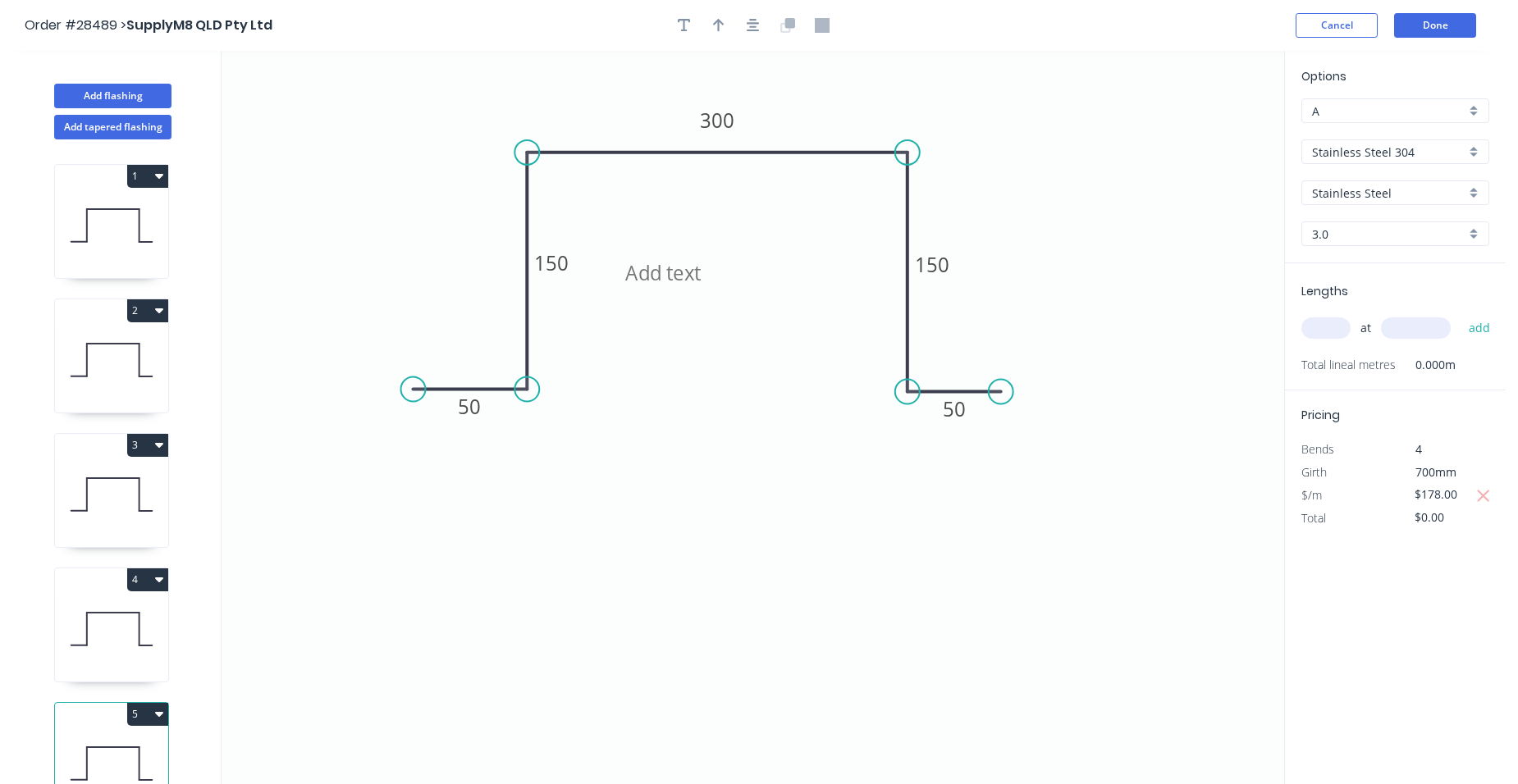
click at [149, 210] on icon at bounding box center [112, 225] width 114 height 105
type input "$97.50"
type input "$117.00"
type input "Galvanised"
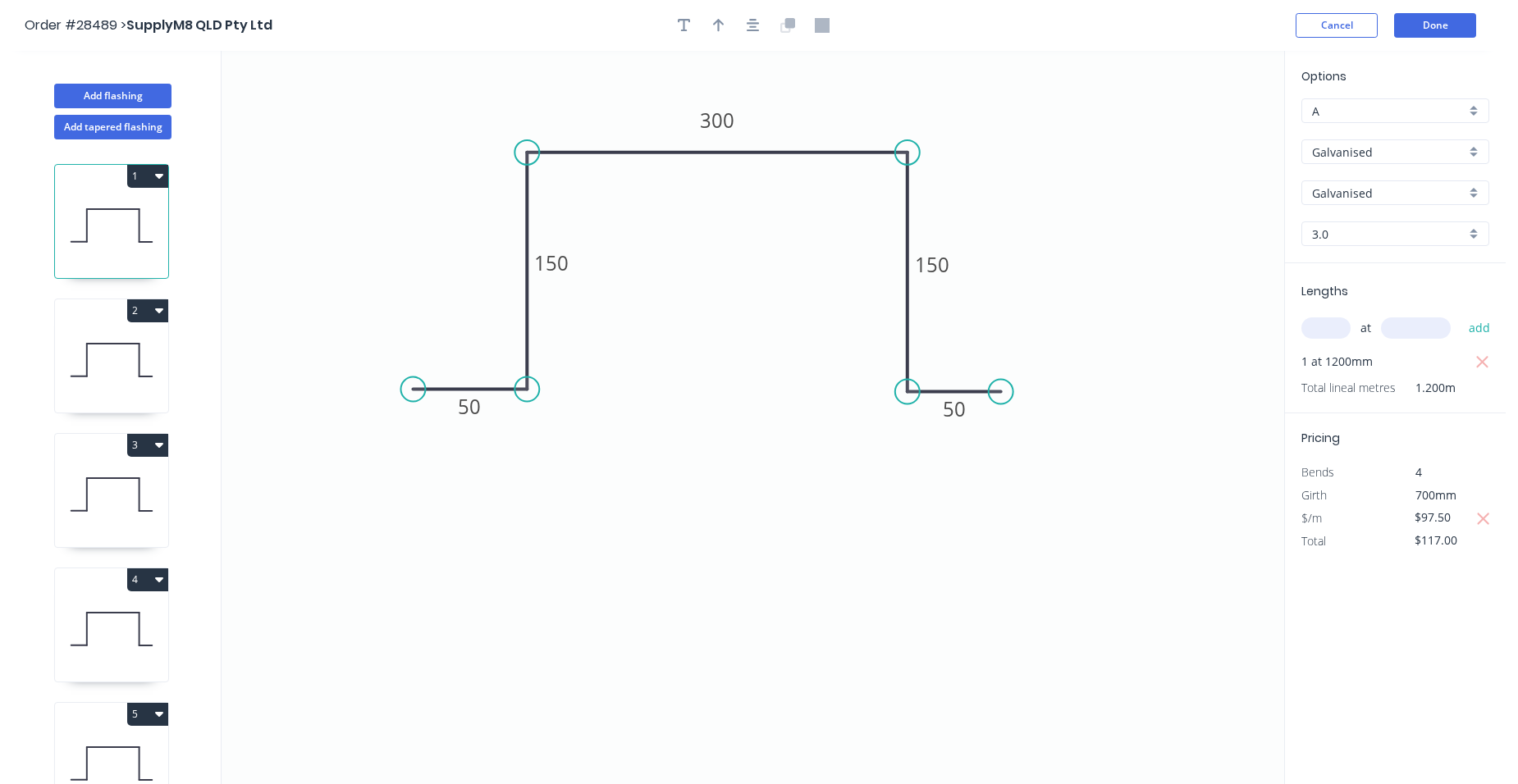
click at [143, 180] on button "1" at bounding box center [147, 176] width 41 height 23
click at [107, 227] on div "Duplicate" at bounding box center [89, 217] width 126 height 23
click at [119, 242] on icon at bounding box center [112, 225] width 114 height 105
type input "$117.00"
click at [1467, 154] on div "Galvanised" at bounding box center [1394, 151] width 188 height 24
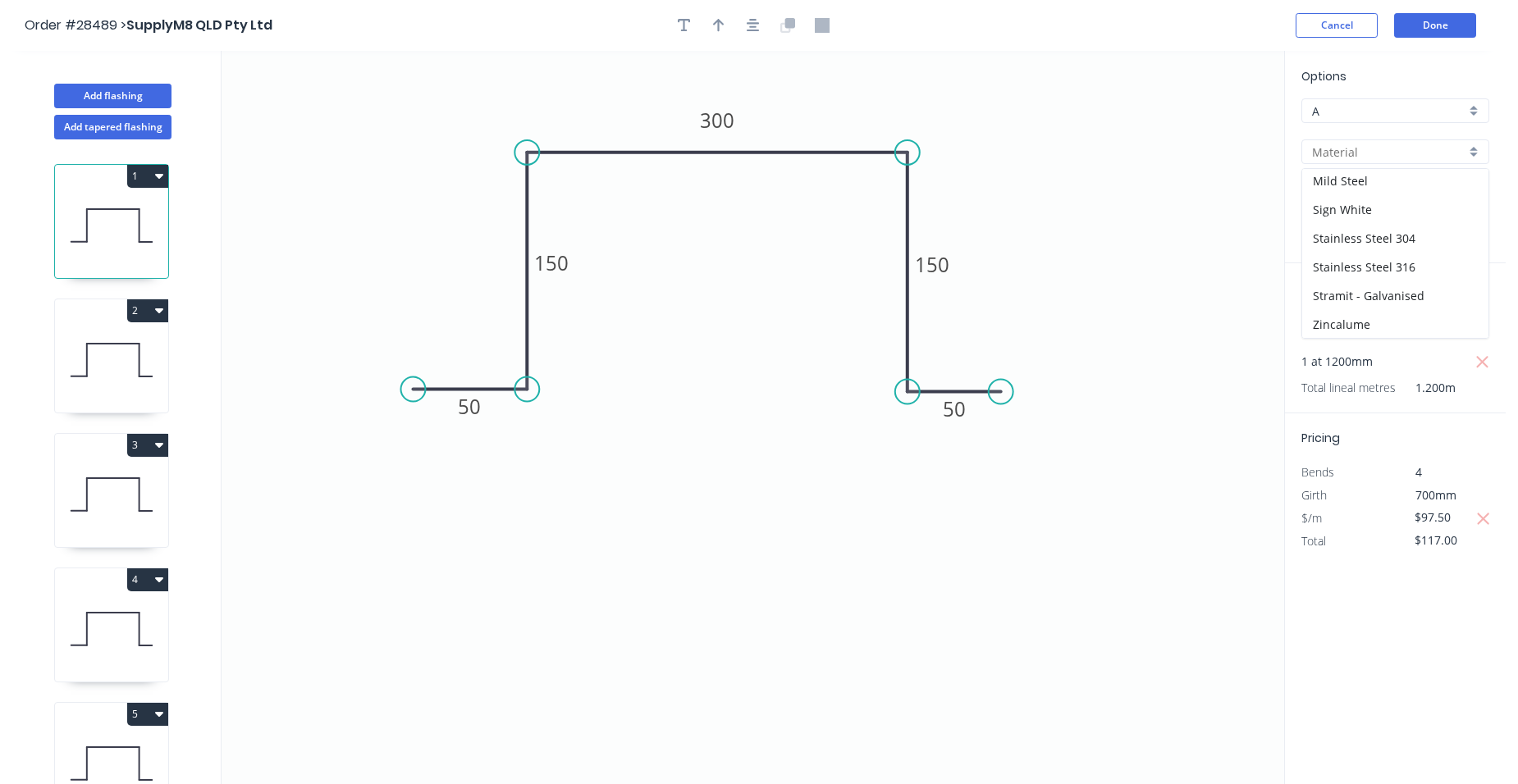
scroll to position [147, 0]
click at [1409, 227] on div "Stainless Steel 304" at bounding box center [1394, 237] width 186 height 28
type input "Stainless Steel 304"
type input "Stainless Steel"
click at [722, 130] on tspan "300" at bounding box center [716, 120] width 34 height 27
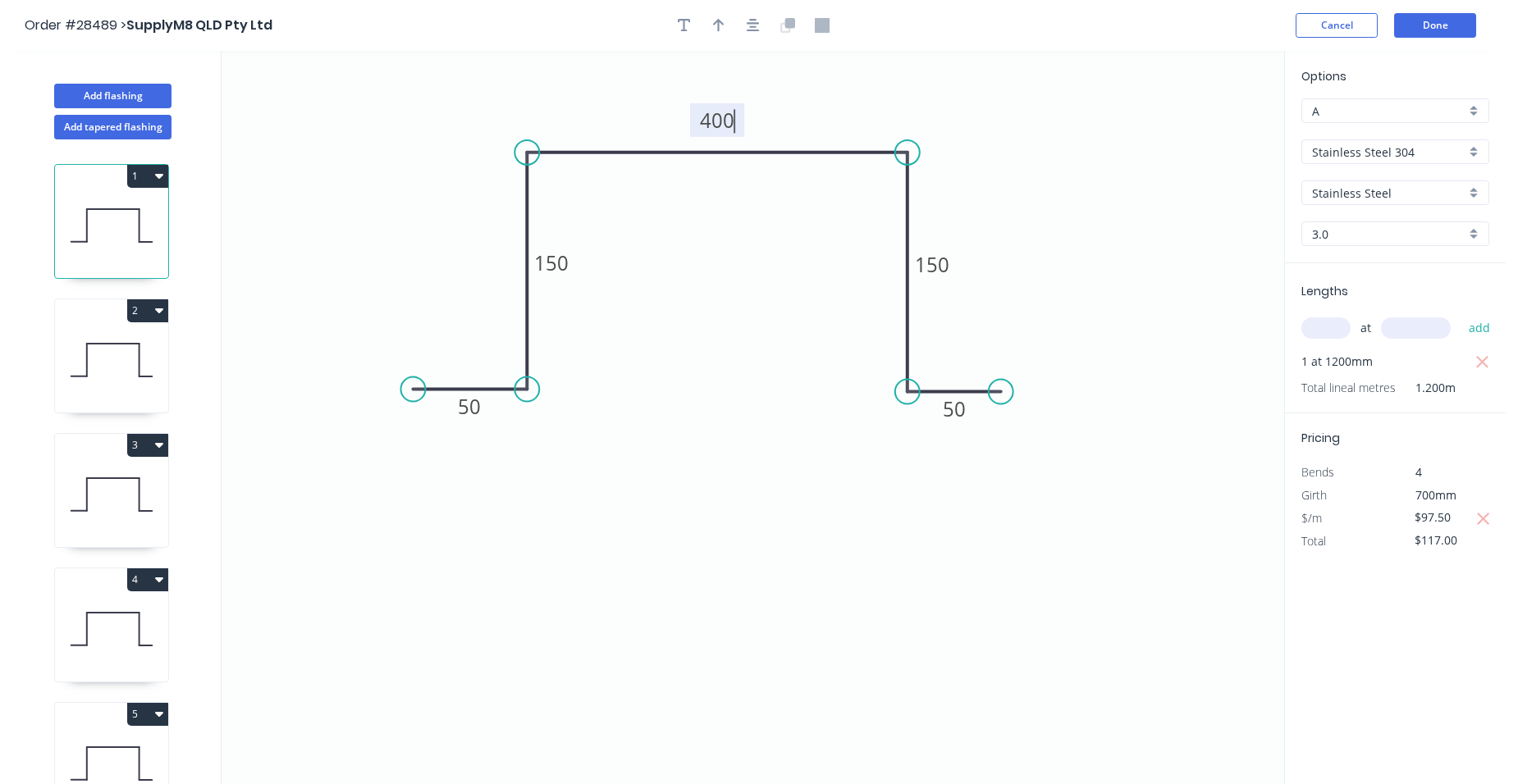
click at [1042, 207] on icon "0 50 150 400 150 50" at bounding box center [752, 417] width 1062 height 733
click at [91, 368] on icon at bounding box center [112, 360] width 114 height 105
type input "$178.00"
type input "$213.60"
click at [97, 220] on icon at bounding box center [112, 225] width 114 height 105
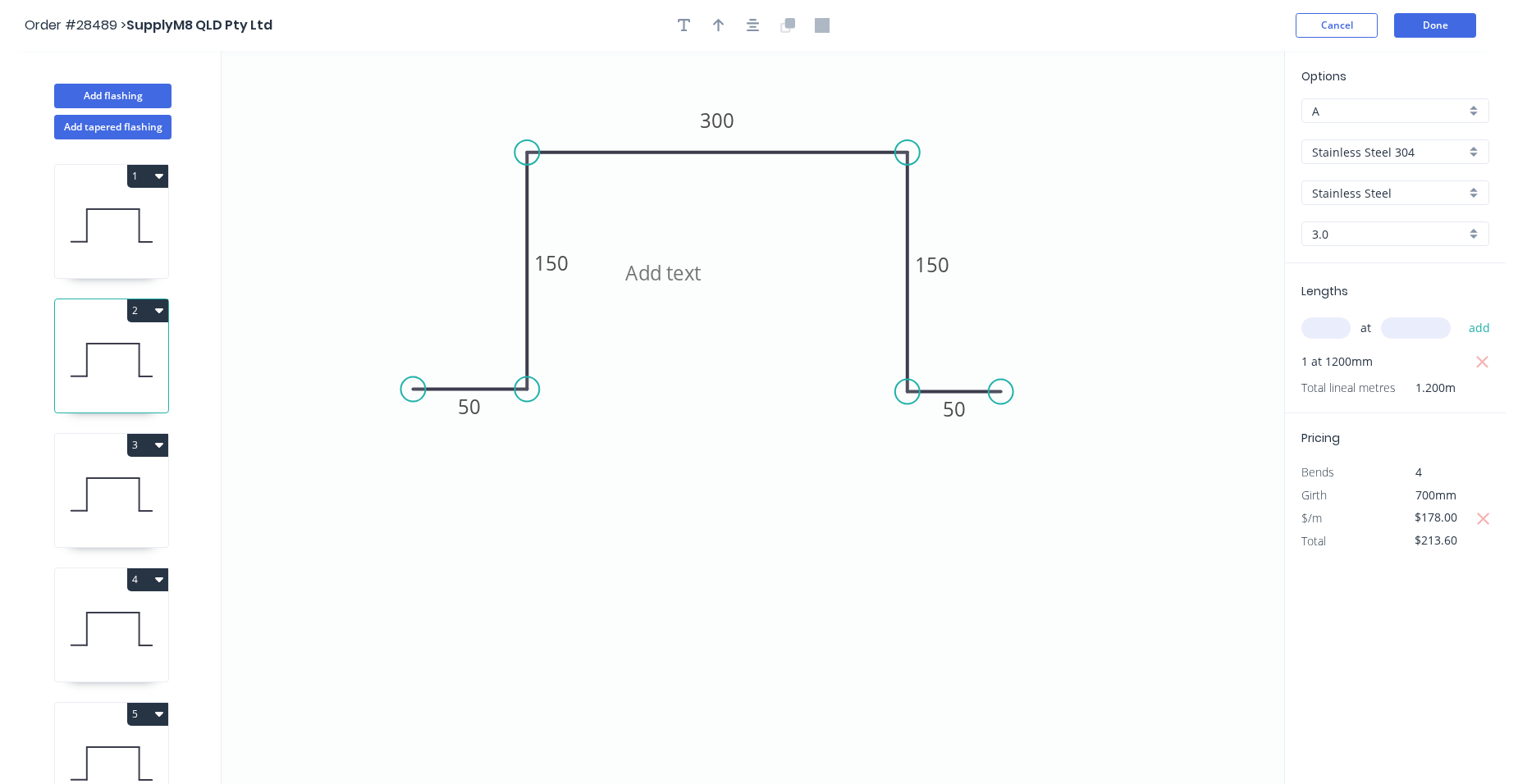
type input "$97.50"
type input "$117.00"
drag, startPoint x: 1446, startPoint y: 516, endPoint x: 1414, endPoint y: 525, distance: 33.2
click at [1414, 525] on input "$97.50" at bounding box center [1442, 518] width 56 height 23
drag, startPoint x: 1458, startPoint y: 515, endPoint x: 1404, endPoint y: 521, distance: 54.3
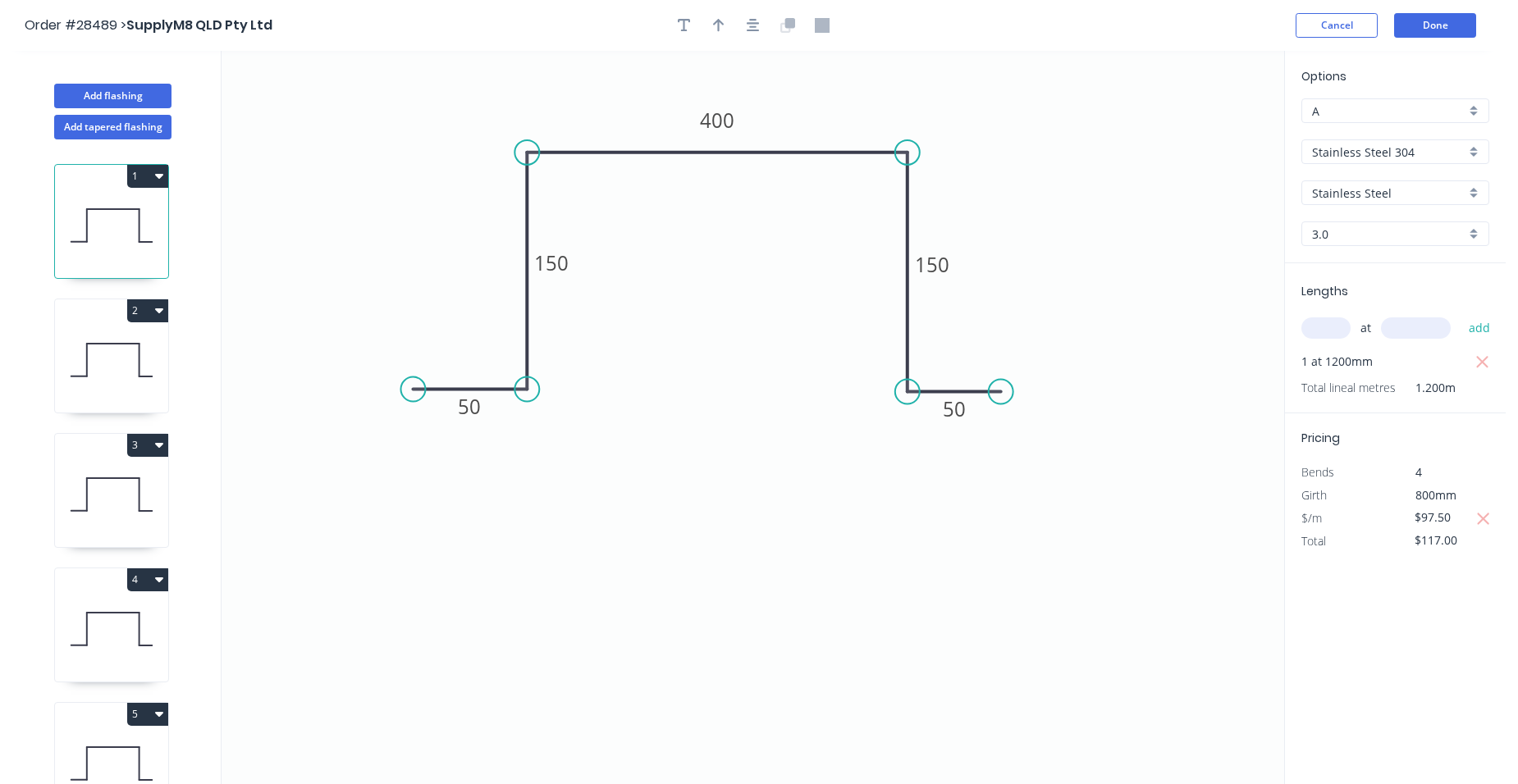
click at [1404, 521] on div "$97.50" at bounding box center [1440, 518] width 89 height 23
type input "$188.00"
type input "$225.60"
drag, startPoint x: 1352, startPoint y: 589, endPoint x: 1359, endPoint y: 584, distance: 8.6
click at [1354, 589] on div "Options A A Stainless Steel 304 Stainless Steel 304 Stainless Steel Stainless S…" at bounding box center [1394, 418] width 221 height 735
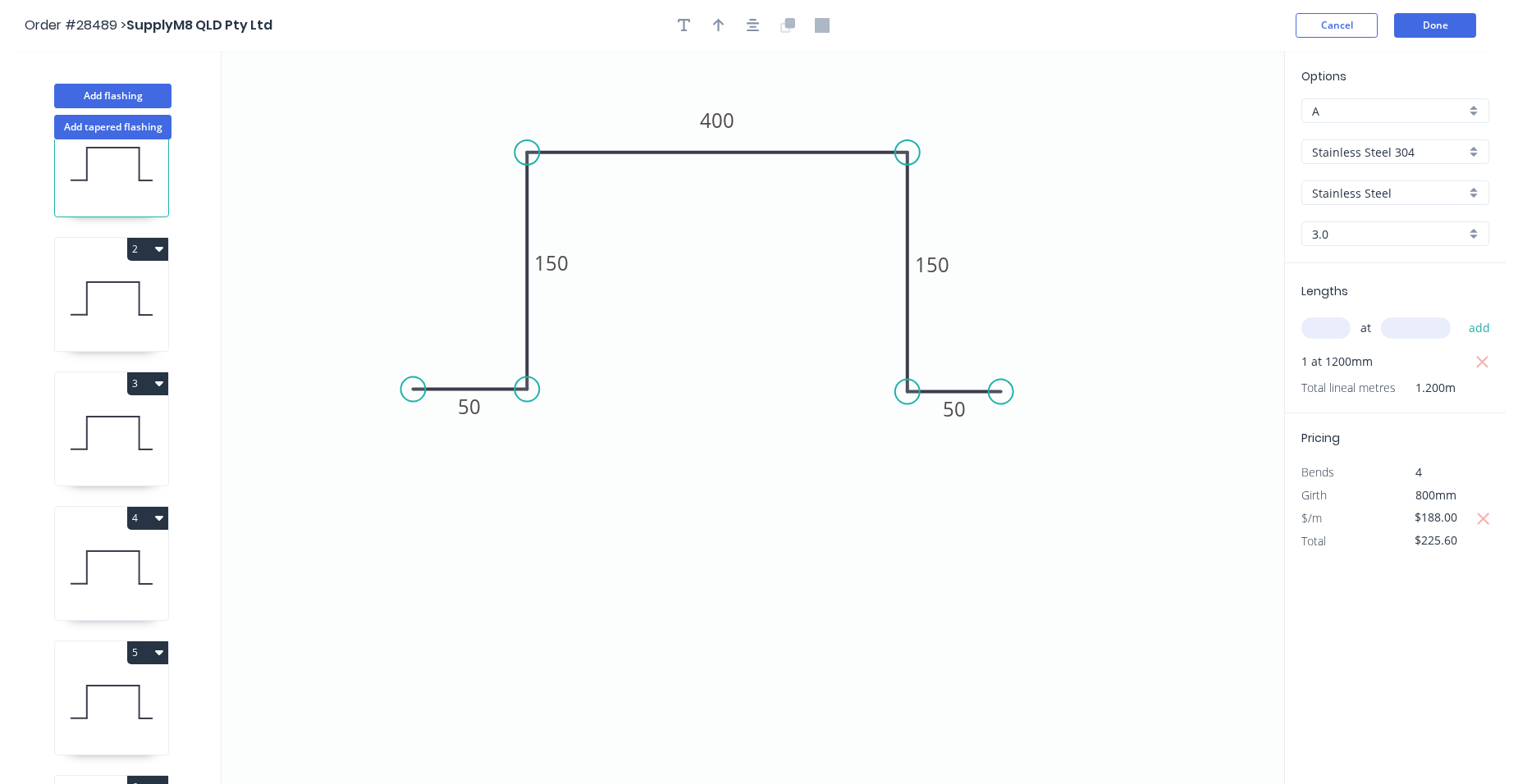
scroll to position [169, 0]
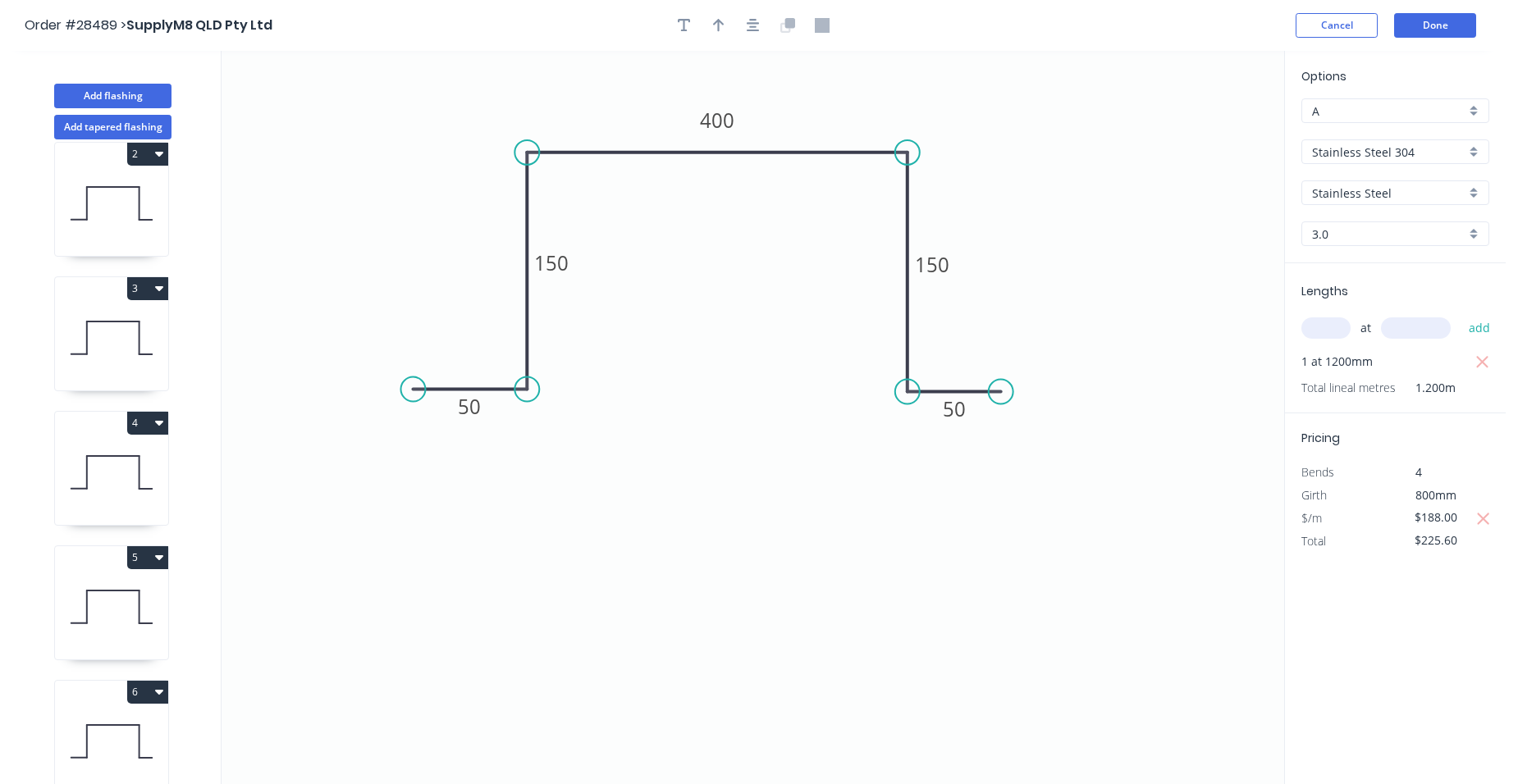
click at [108, 722] on icon at bounding box center [112, 741] width 114 height 105
type input "$97.50"
type input "$0.00"
type input "Galvanised"
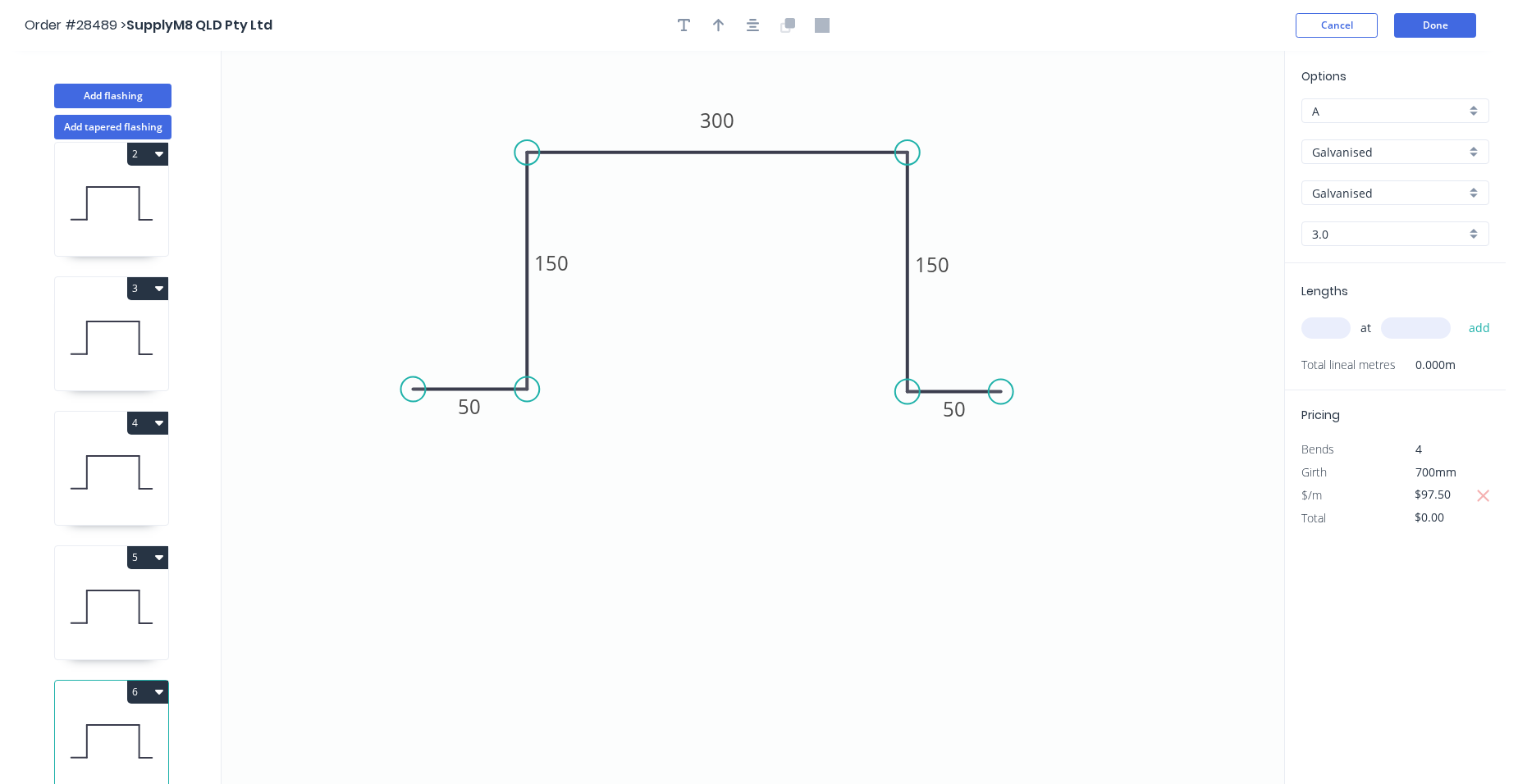
click at [149, 601] on icon at bounding box center [112, 607] width 114 height 105
type input "$178.00"
type input "Stainless Steel 304"
type input "Stainless Steel"
click at [1475, 150] on div "Stainless Steel 304" at bounding box center [1394, 151] width 188 height 24
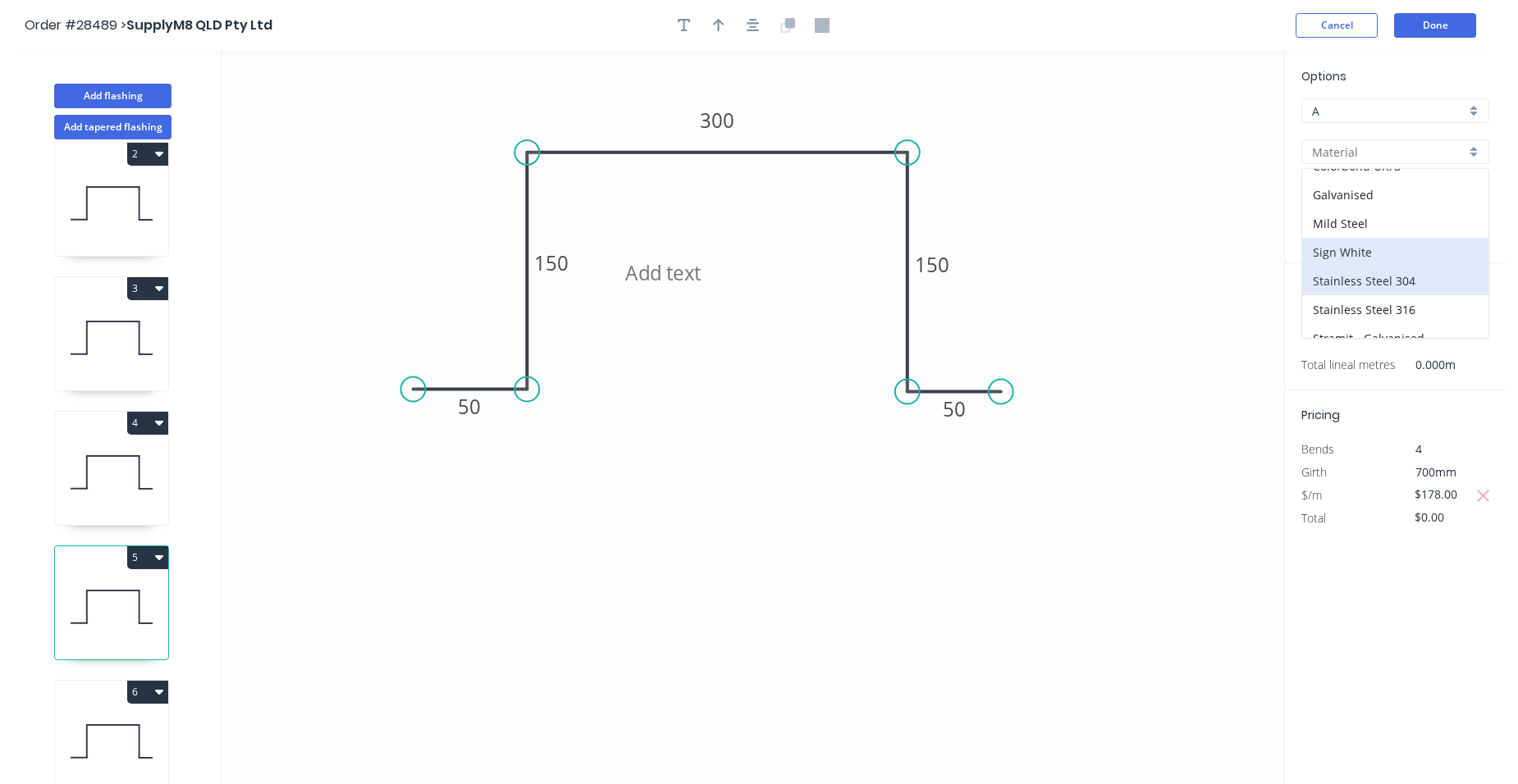
scroll to position [65, 0]
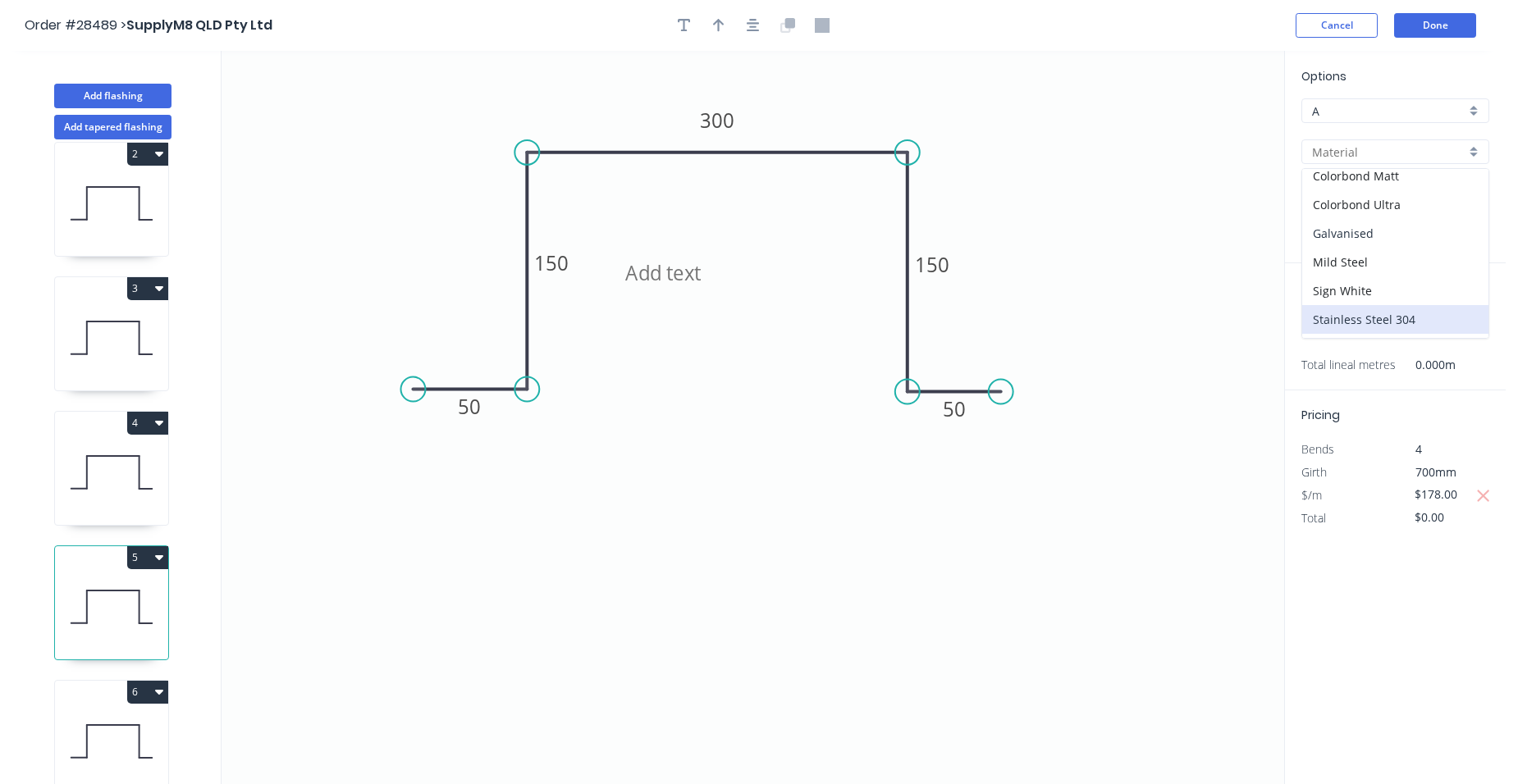
click at [1395, 229] on div "Galvanised" at bounding box center [1394, 233] width 186 height 28
type input "Galvanised"
drag, startPoint x: 1464, startPoint y: 493, endPoint x: 1401, endPoint y: 493, distance: 63.0
click at [1401, 493] on div "$178.00" at bounding box center [1440, 496] width 89 height 23
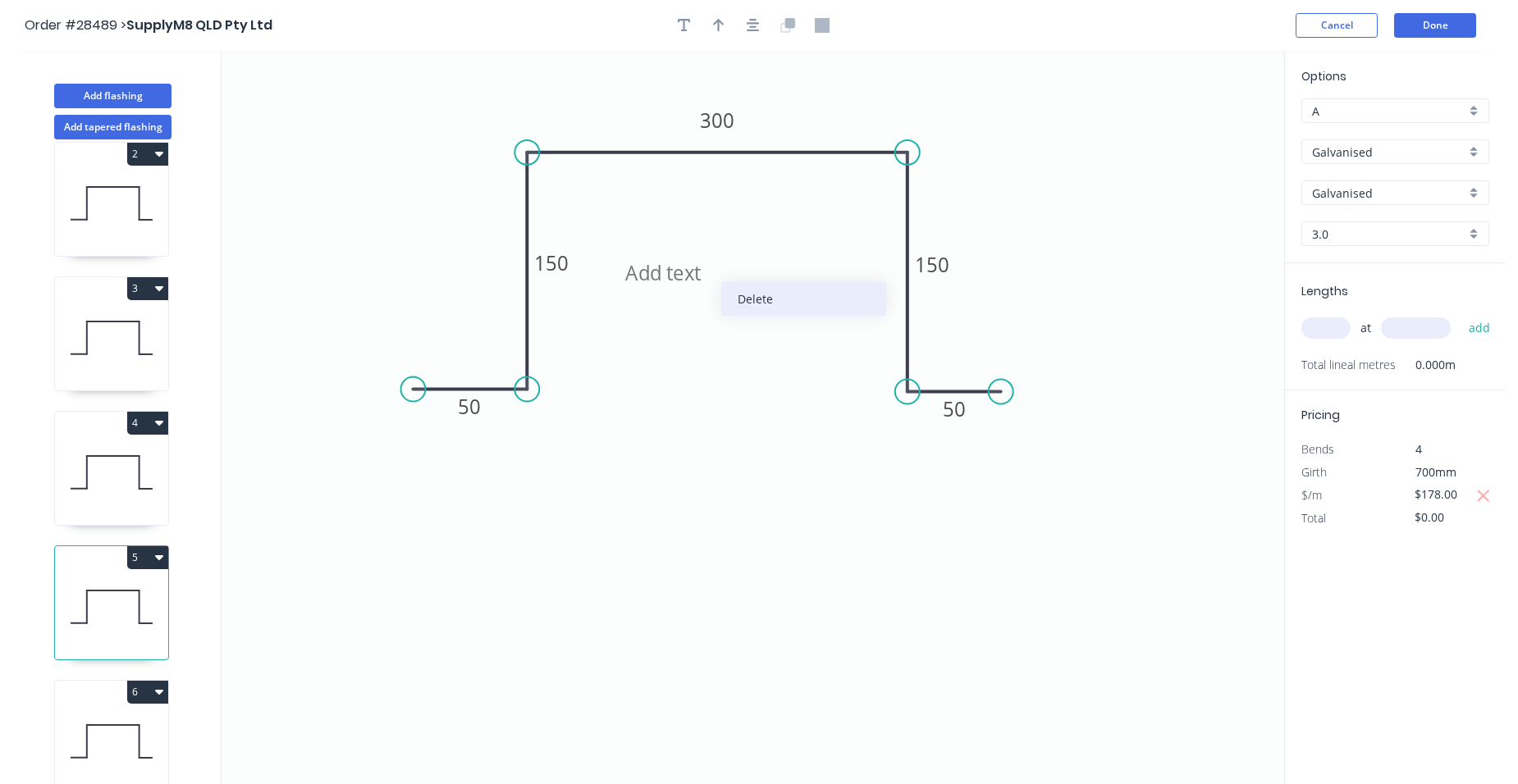
click at [740, 293] on div "Delete" at bounding box center [803, 299] width 164 height 33
click at [1467, 493] on input "$178.00" at bounding box center [1442, 495] width 56 height 23
click at [1389, 492] on div "$/m" at bounding box center [1343, 496] width 107 height 23
click at [89, 707] on icon at bounding box center [112, 741] width 114 height 105
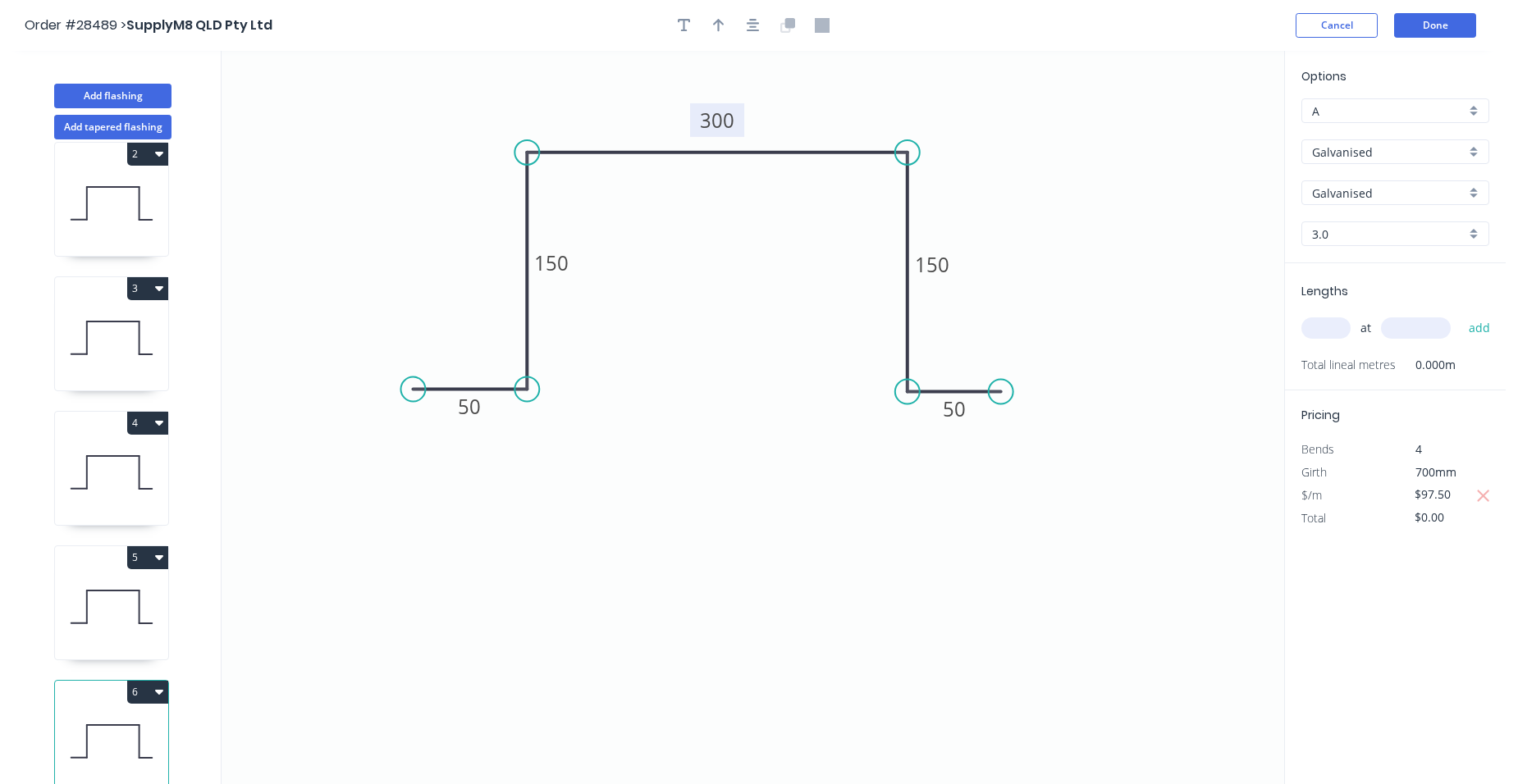
click at [738, 122] on rect at bounding box center [716, 120] width 54 height 33
click at [732, 122] on tspan "300" at bounding box center [716, 120] width 34 height 27
drag, startPoint x: 1453, startPoint y: 493, endPoint x: 1415, endPoint y: 498, distance: 38.3
click at [1415, 498] on input "$97.50" at bounding box center [1442, 495] width 56 height 23
type input "$120.00"
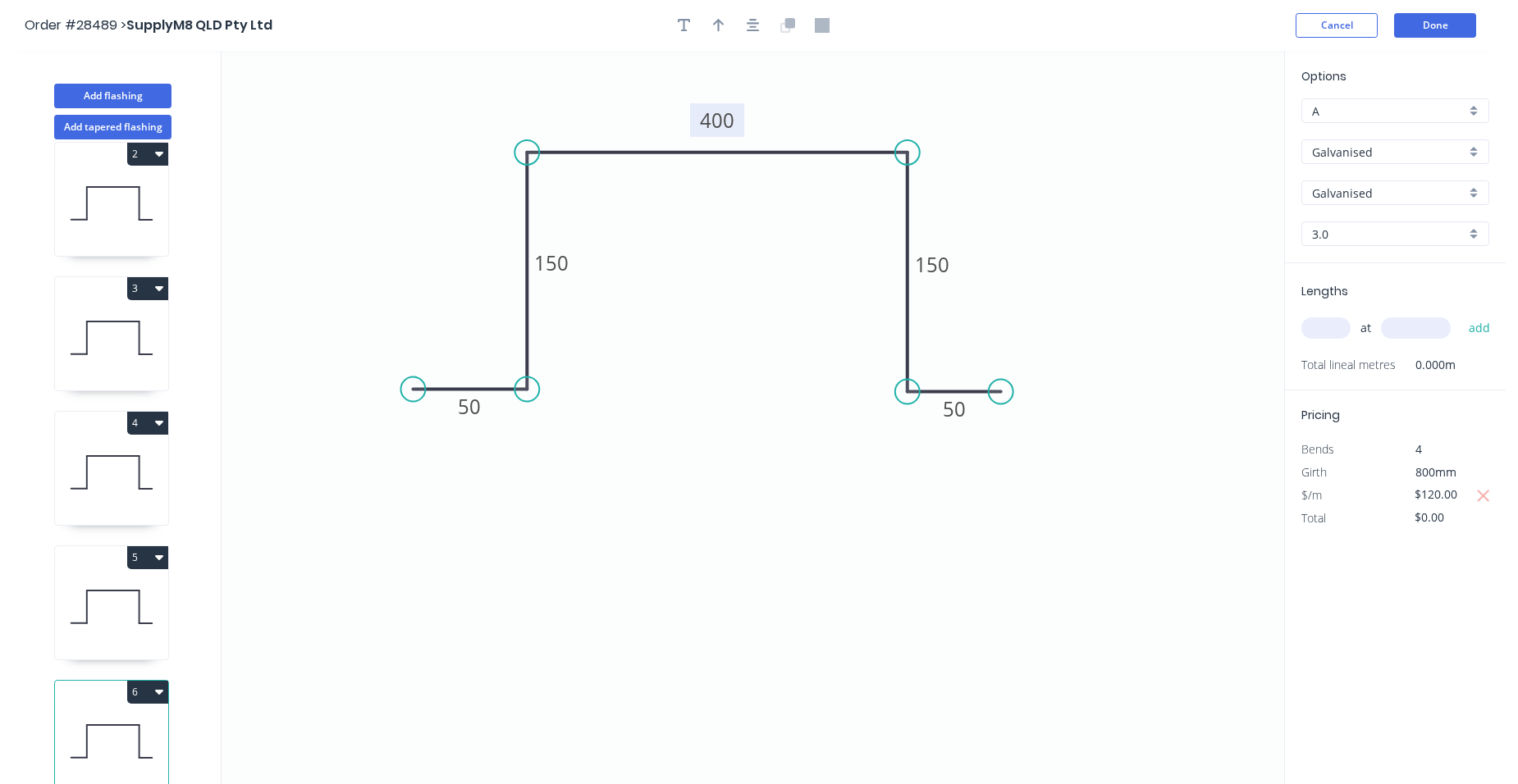
click at [1383, 503] on div "$/m" at bounding box center [1343, 496] width 107 height 23
click at [1320, 337] on input "text" at bounding box center [1325, 328] width 49 height 22
type input "1"
type input "1200"
click at [1460, 314] on button "add" at bounding box center [1480, 327] width 38 height 28
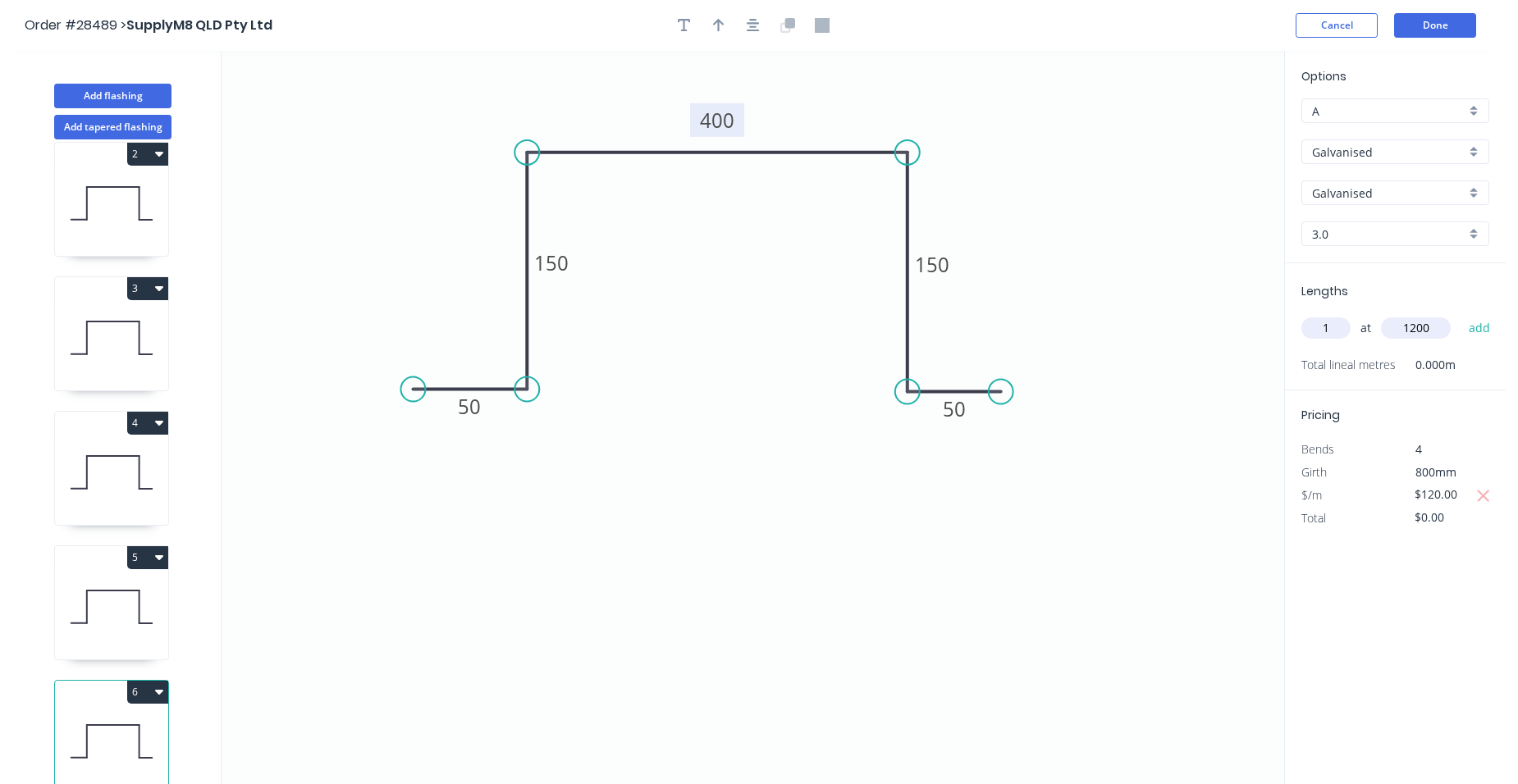
type input "$144.00"
click at [121, 588] on icon at bounding box center [112, 607] width 114 height 105
type input "$110.00"
type input "$0.00"
click at [1325, 336] on input "text" at bounding box center [1325, 328] width 49 height 22
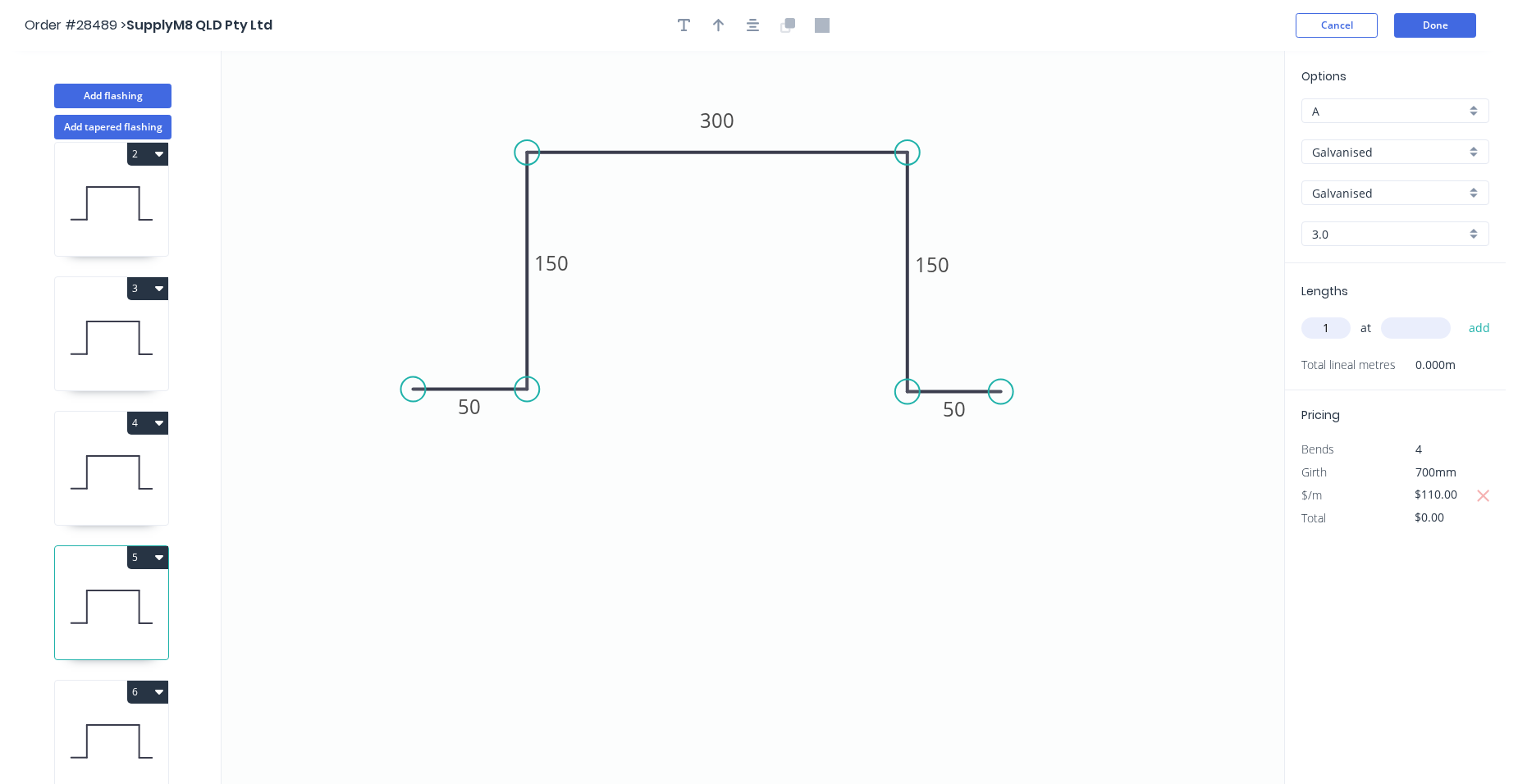
type input "1"
type input "1200"
click at [1481, 325] on button "add" at bounding box center [1480, 327] width 38 height 28
type input "$132.00"
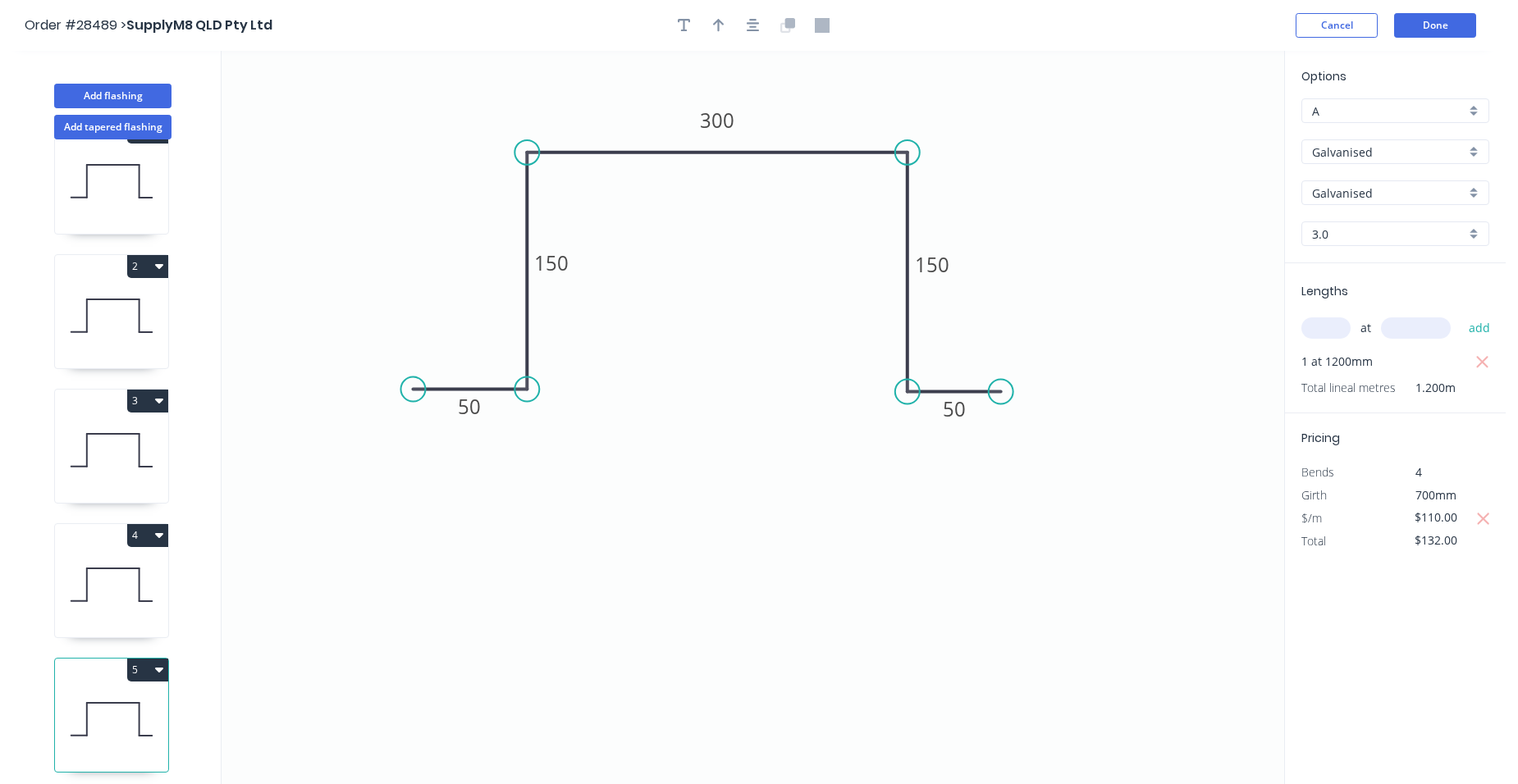
scroll to position [5, 0]
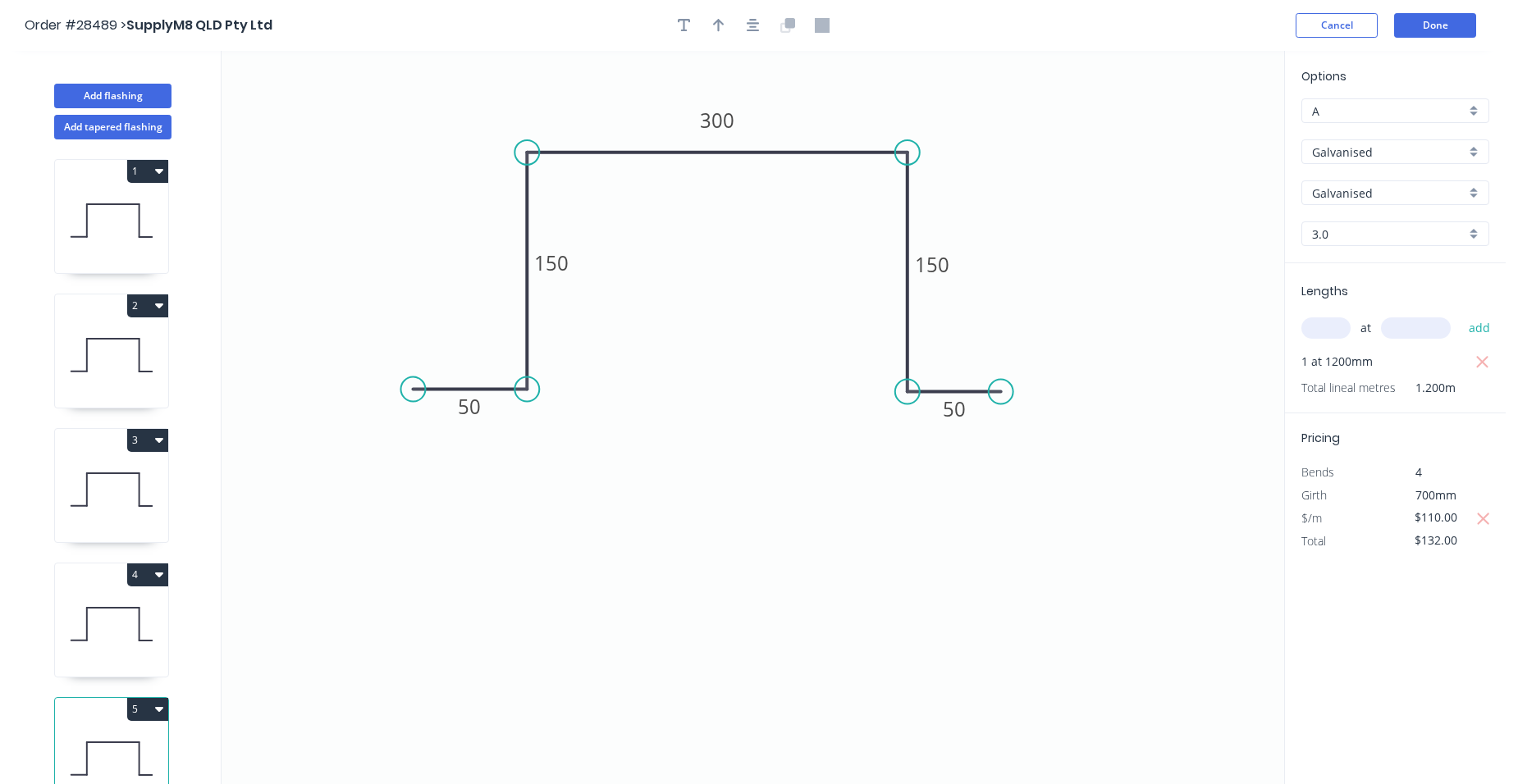
click at [142, 435] on button "3" at bounding box center [147, 441] width 41 height 23
click at [109, 474] on div "Duplicate" at bounding box center [89, 481] width 126 height 23
type input "$331.75"
type input "$0.00"
type input "Stainless Steel 304"
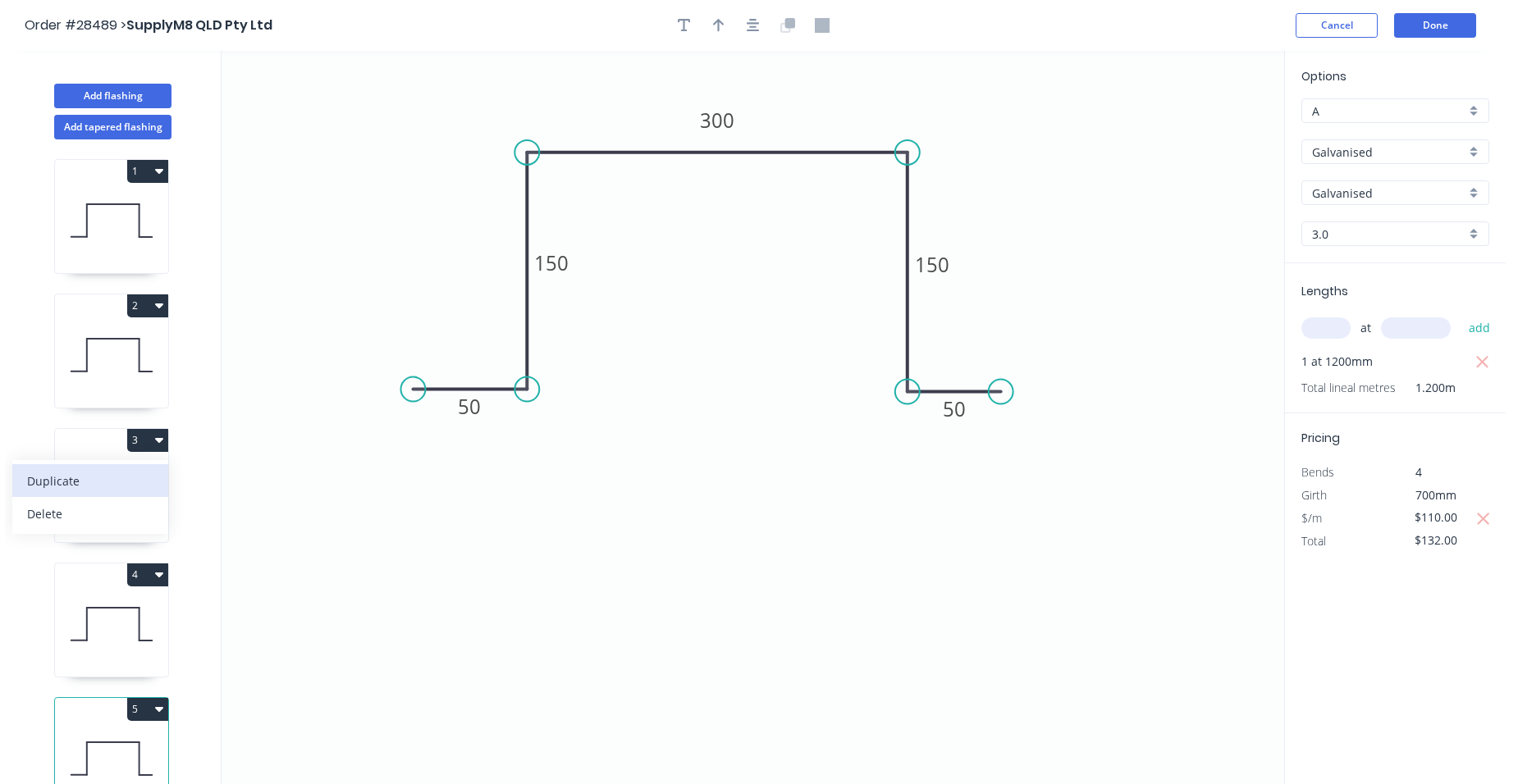
type input "Stainless Steel"
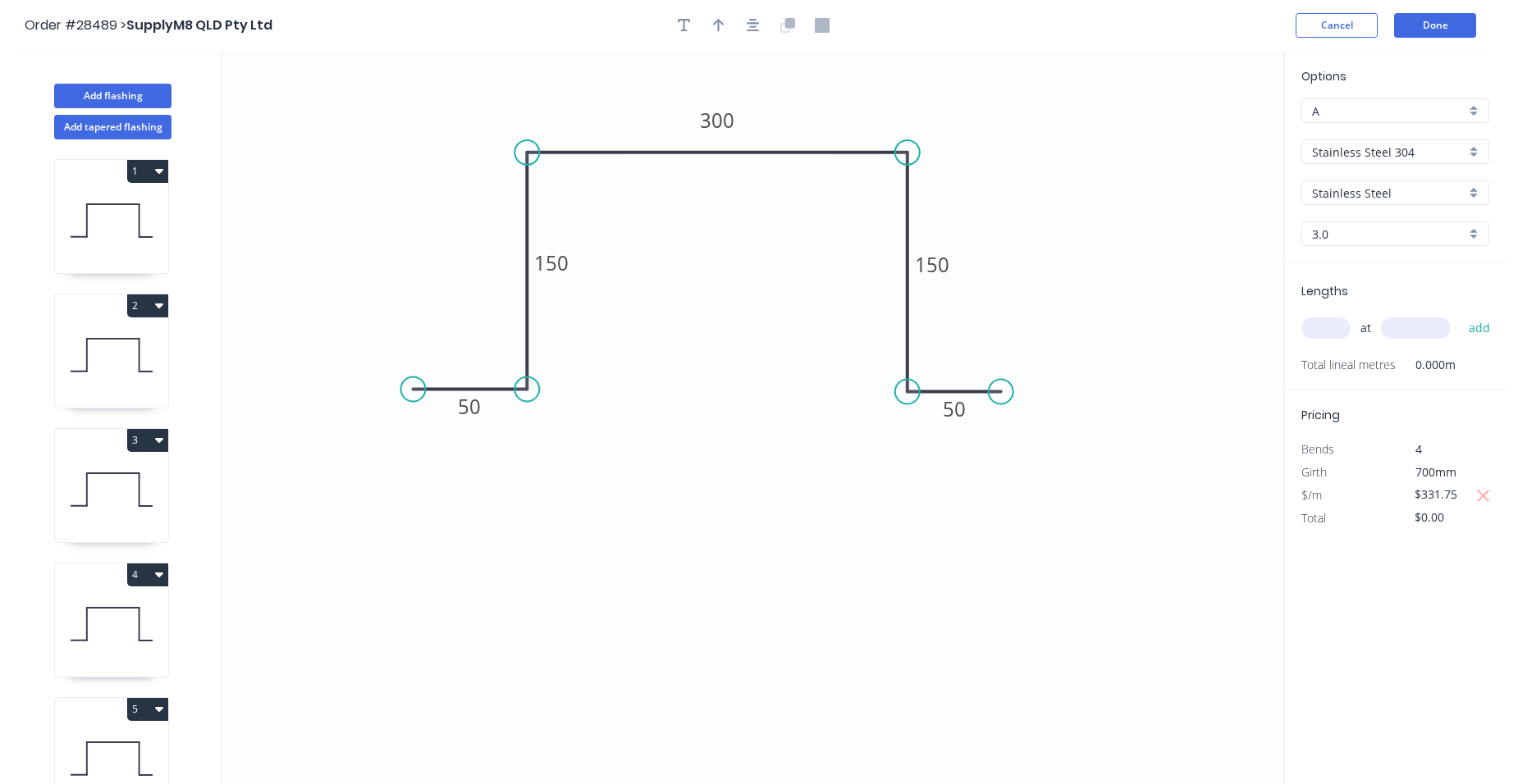
drag, startPoint x: 1456, startPoint y: 491, endPoint x: 1405, endPoint y: 494, distance: 51.1
click at [1405, 494] on div "$331.75" at bounding box center [1440, 496] width 89 height 23
click at [1455, 493] on input "425" at bounding box center [1442, 495] width 56 height 23
type input "$425.00"
click at [1334, 326] on input "text" at bounding box center [1325, 328] width 49 height 22
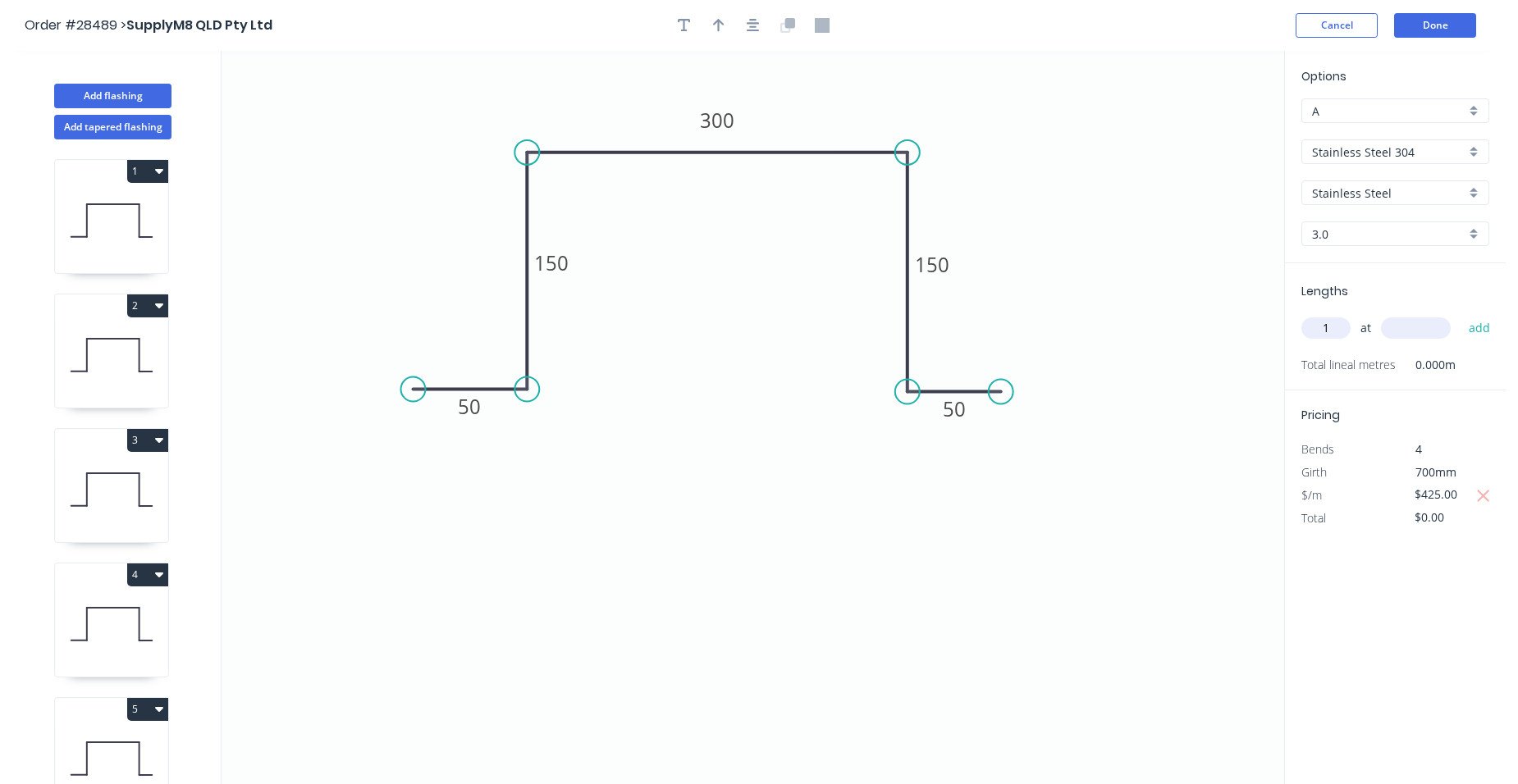
type input "1"
type input "1200"
click at [1460, 314] on button "add" at bounding box center [1480, 327] width 38 height 28
type input "$510.00"
click at [117, 577] on div "4" at bounding box center [112, 575] width 114 height 23
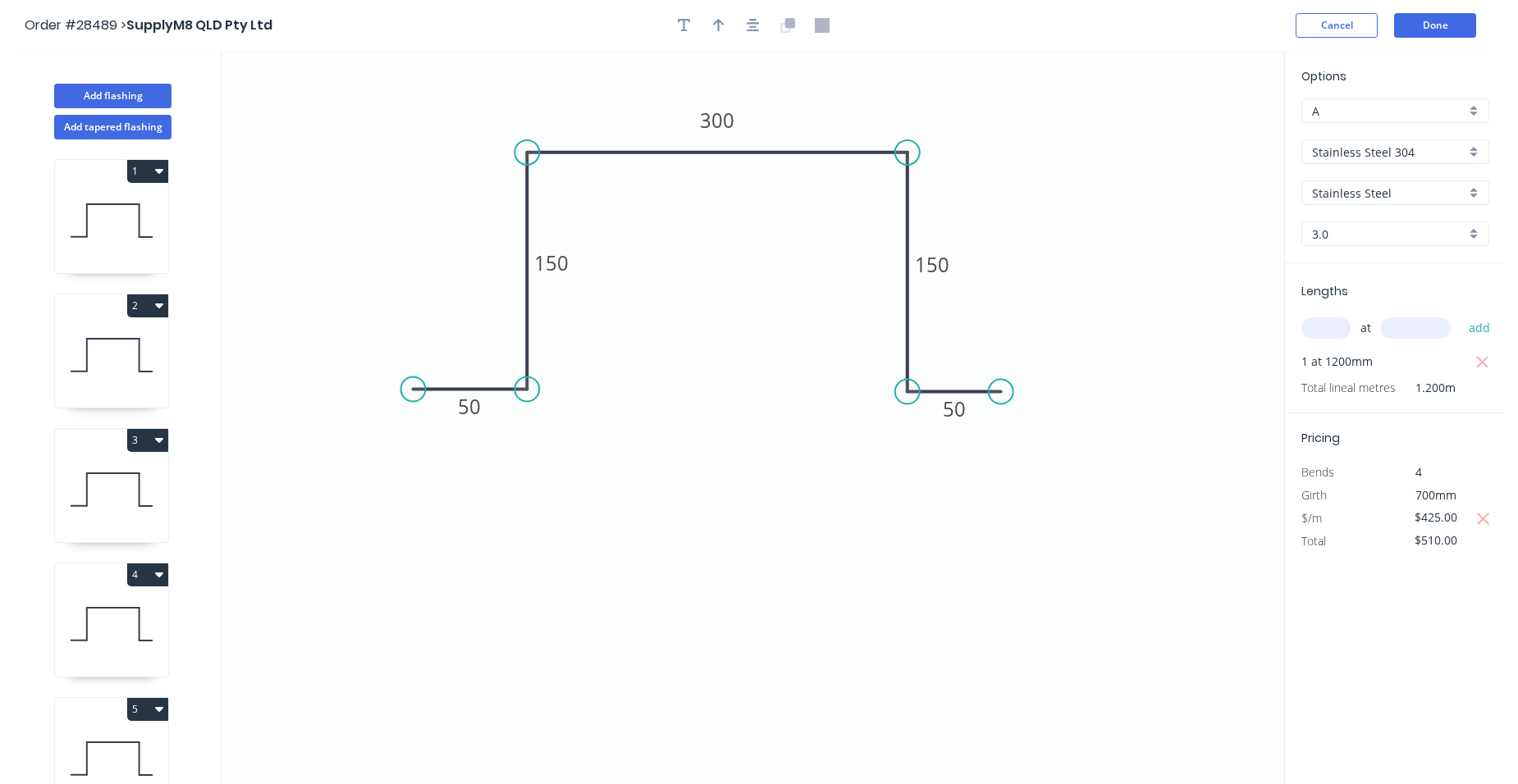
type input "$350.00"
type input "$420.00"
type input "Galvanised"
click at [731, 119] on tspan "300" at bounding box center [716, 120] width 34 height 27
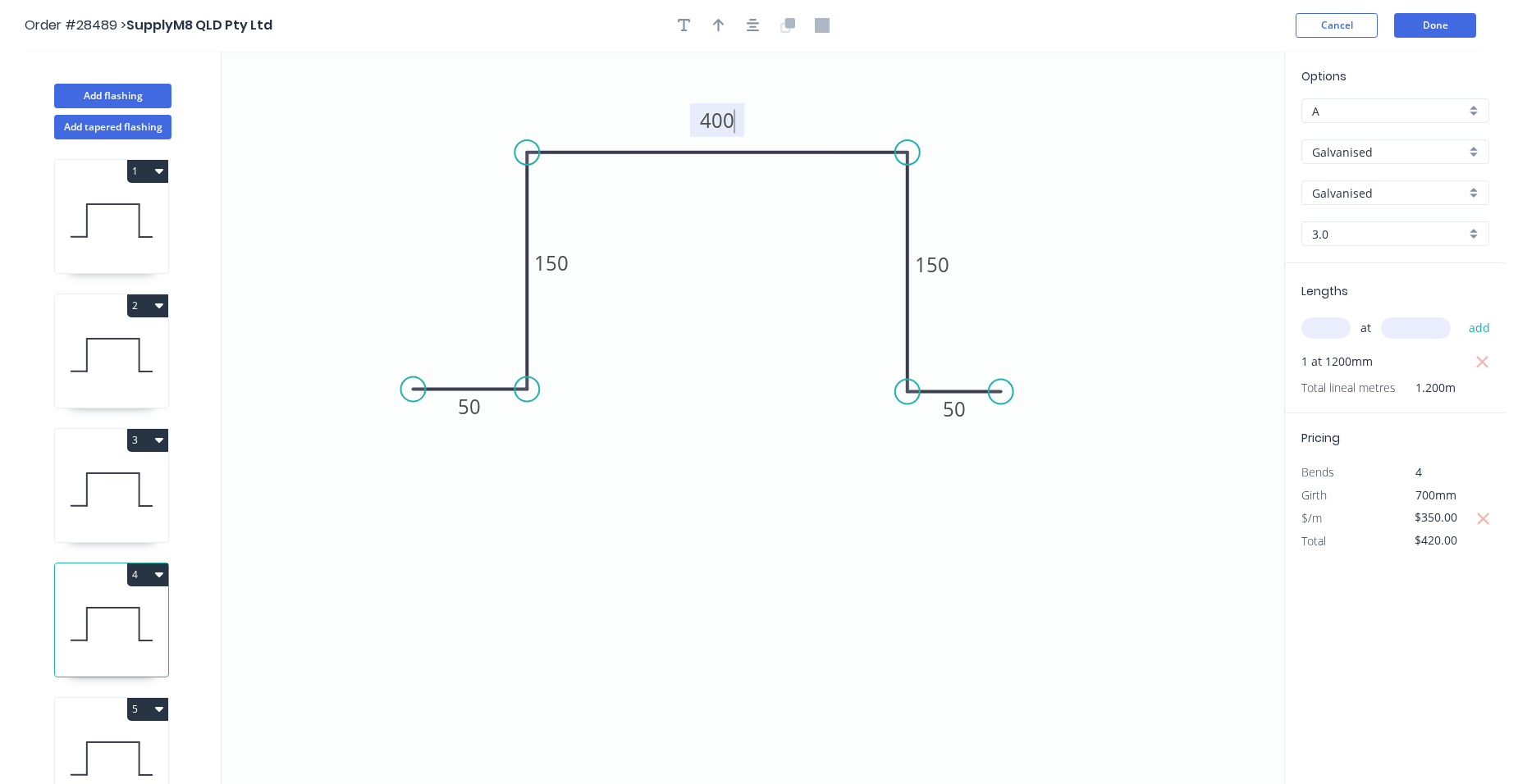
click at [1479, 142] on div "Galvanised" at bounding box center [1394, 151] width 188 height 24
click at [1439, 242] on div "Stainless Steel 304" at bounding box center [1394, 237] width 186 height 28
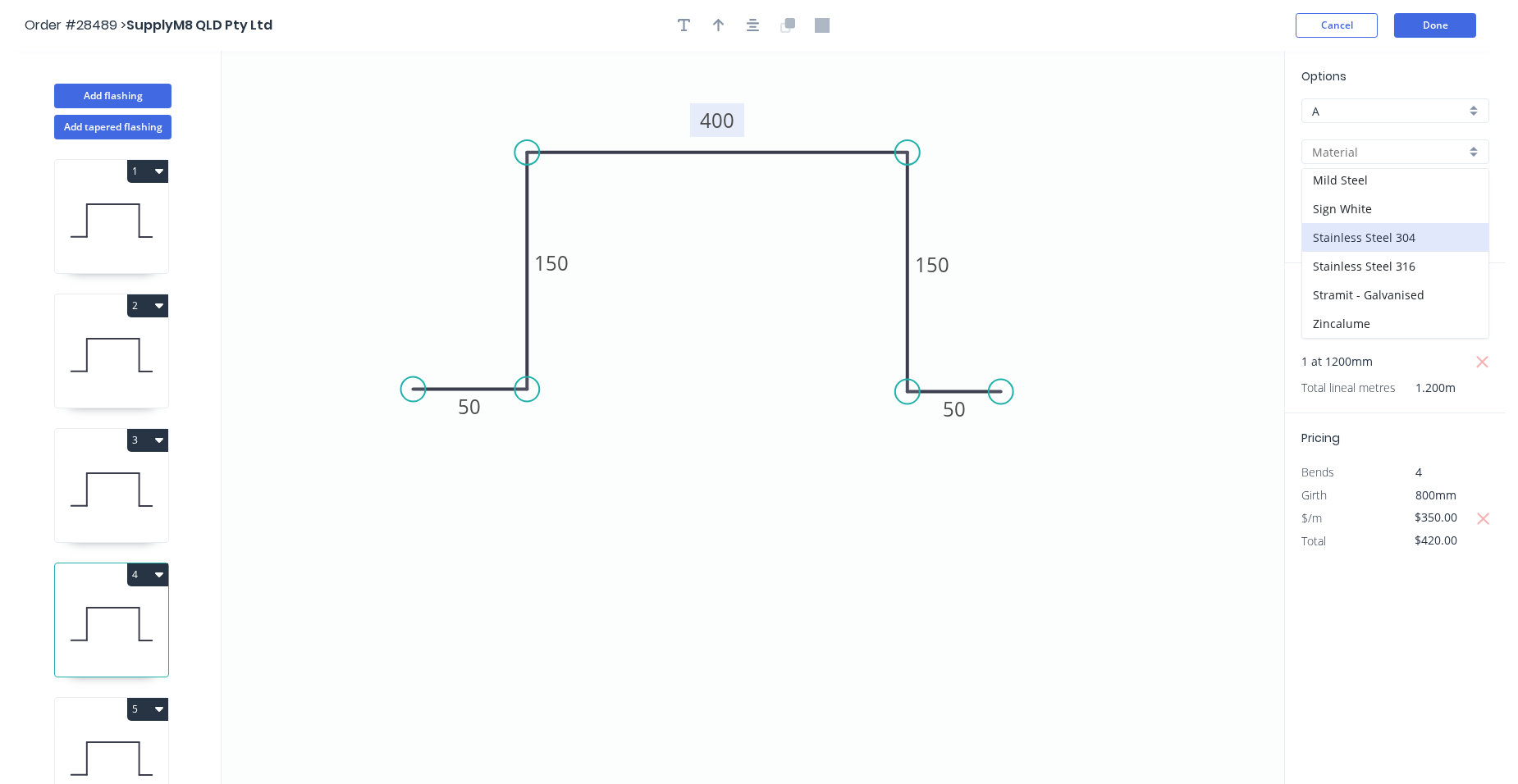
type input "Stainless Steel 304"
type input "Stainless Steel"
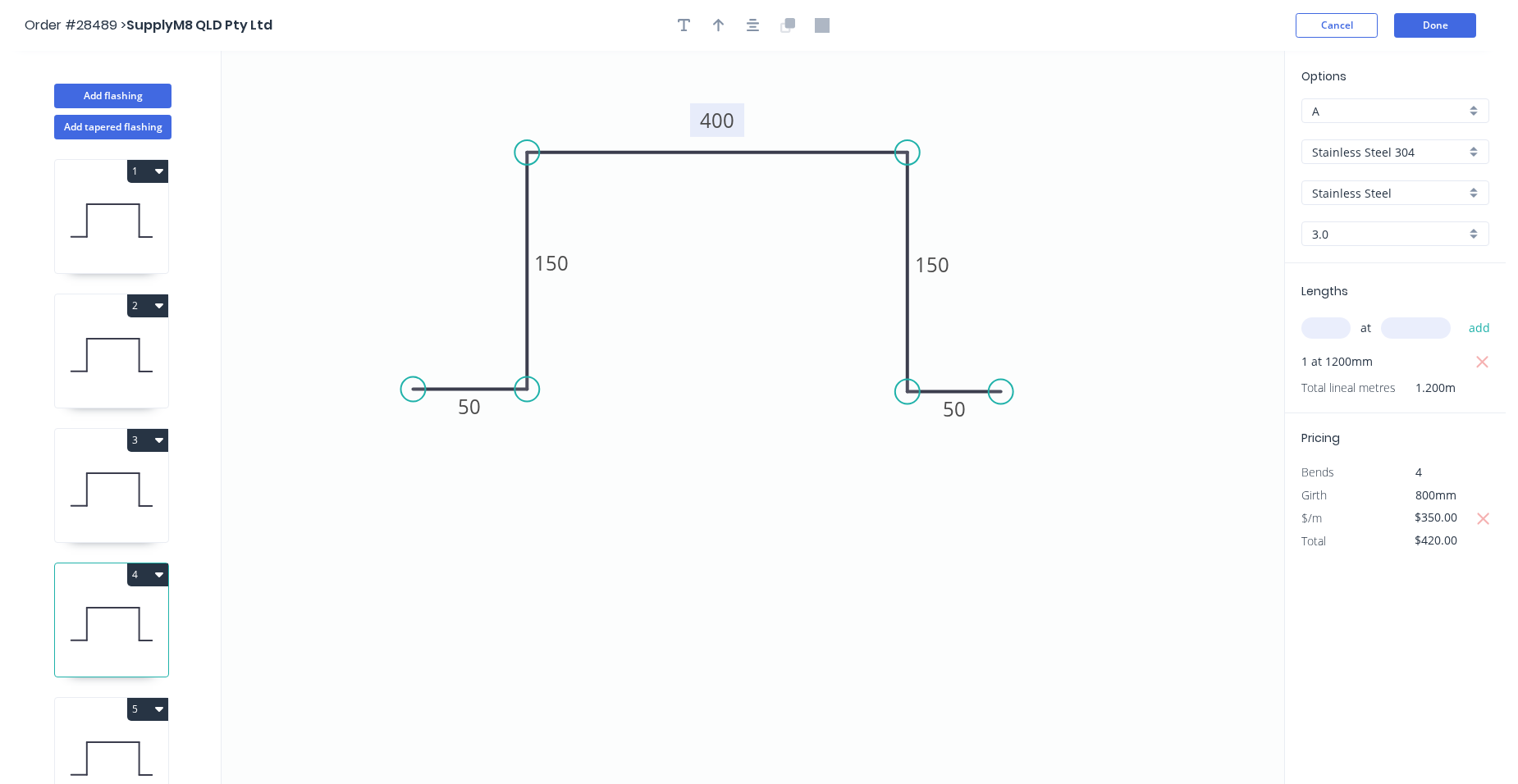
drag, startPoint x: 1469, startPoint y: 518, endPoint x: 1359, endPoint y: 518, distance: 110.0
click at [1359, 518] on div "$/m $350.00" at bounding box center [1395, 518] width 212 height 23
type input "$435.00"
type input "$522.00"
click at [1368, 516] on div "$/m" at bounding box center [1343, 518] width 107 height 23
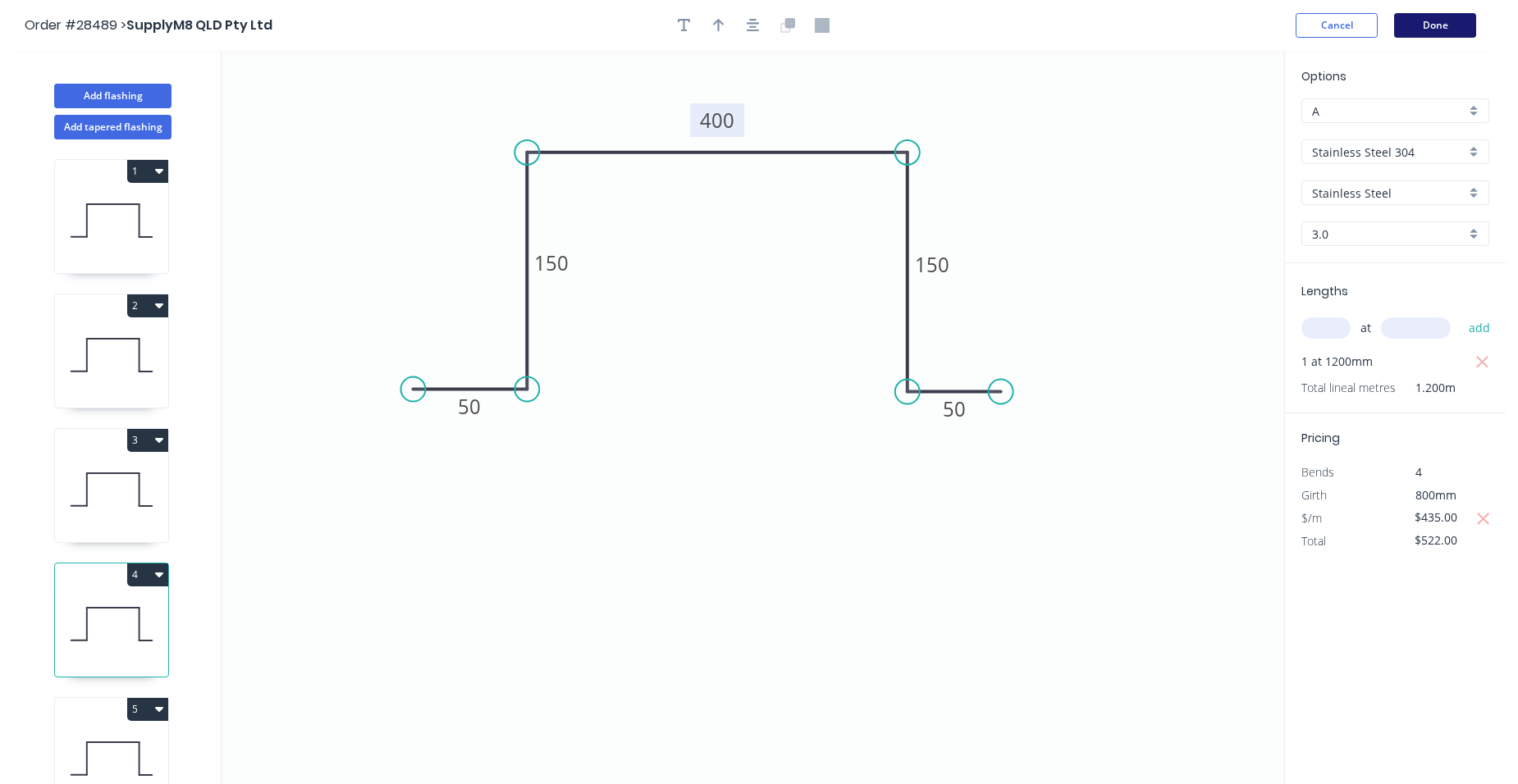
click at [1418, 18] on button "Done" at bounding box center [1435, 25] width 82 height 24
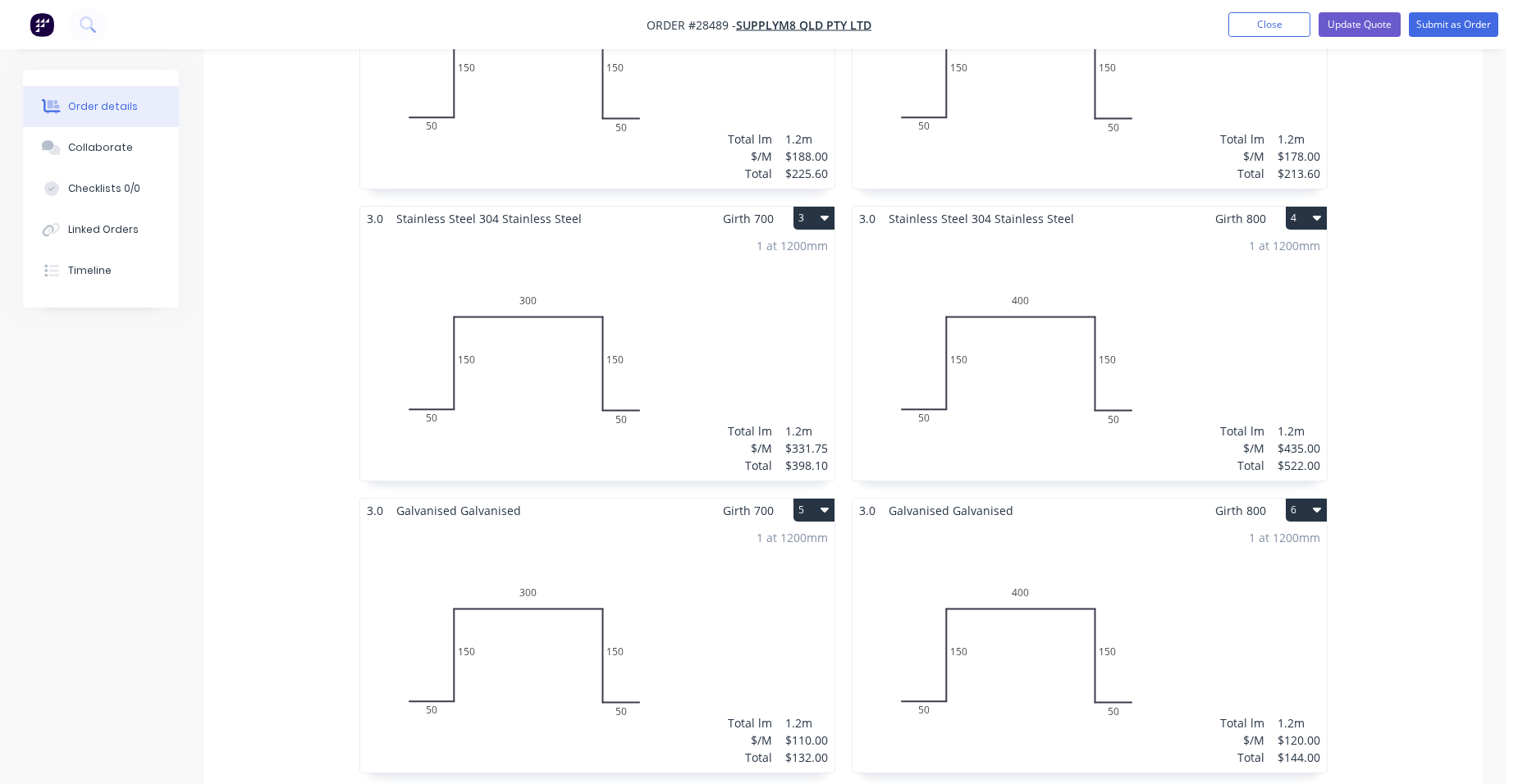
scroll to position [656, 0]
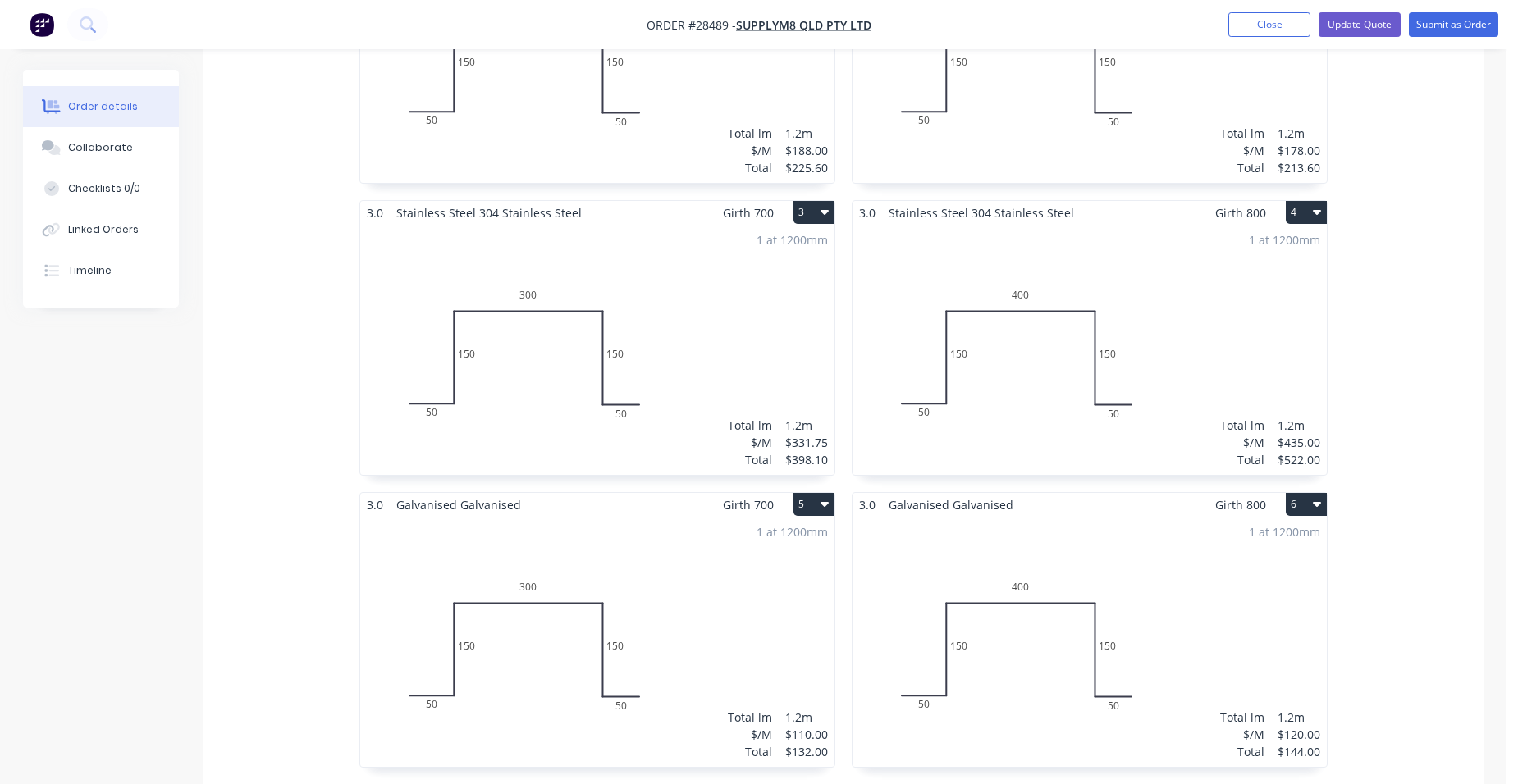
click at [823, 201] on button "3" at bounding box center [813, 213] width 41 height 23
click at [755, 306] on div "Delete" at bounding box center [756, 317] width 126 height 23
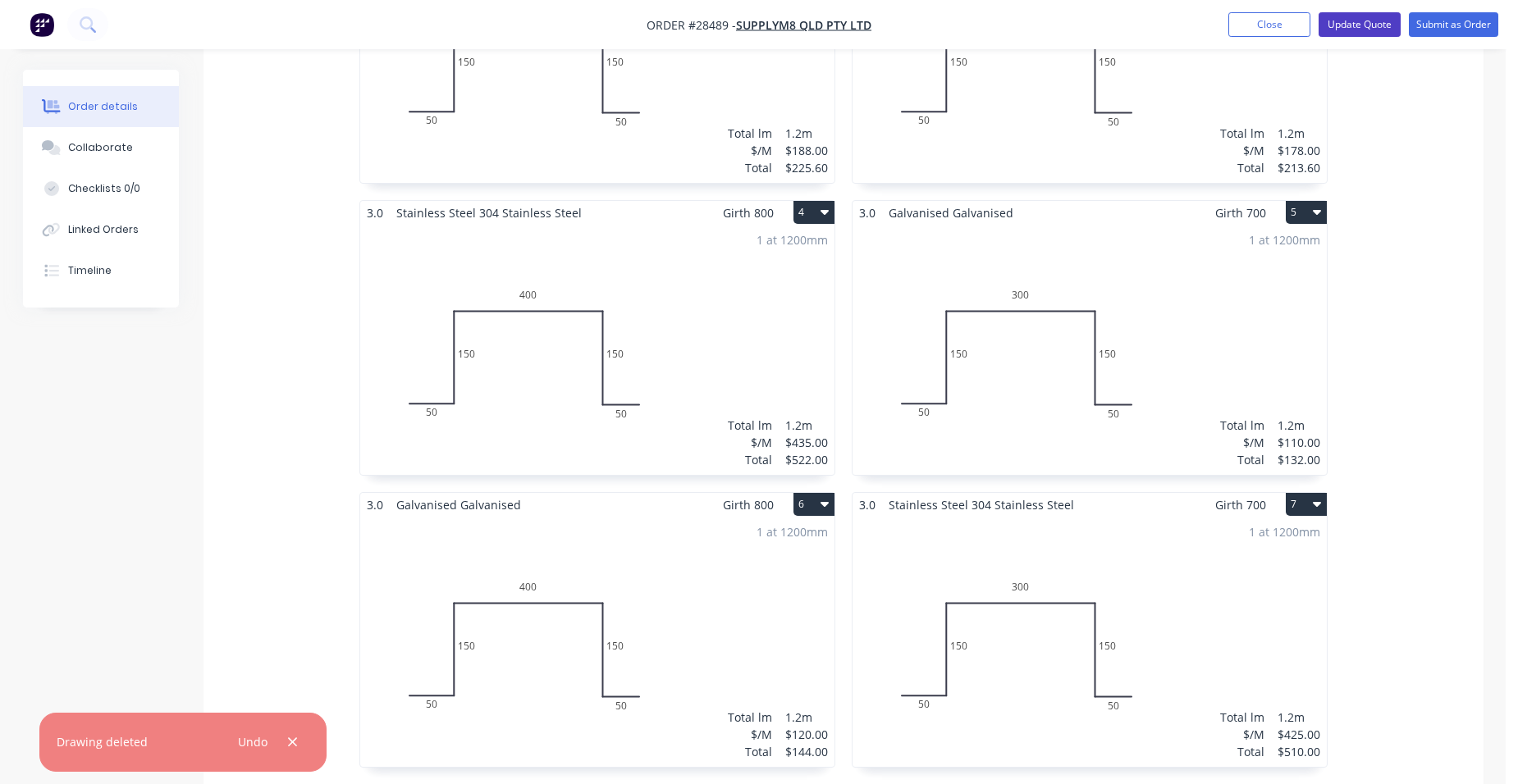
click at [1349, 23] on button "Update Quote" at bounding box center [1359, 24] width 82 height 24
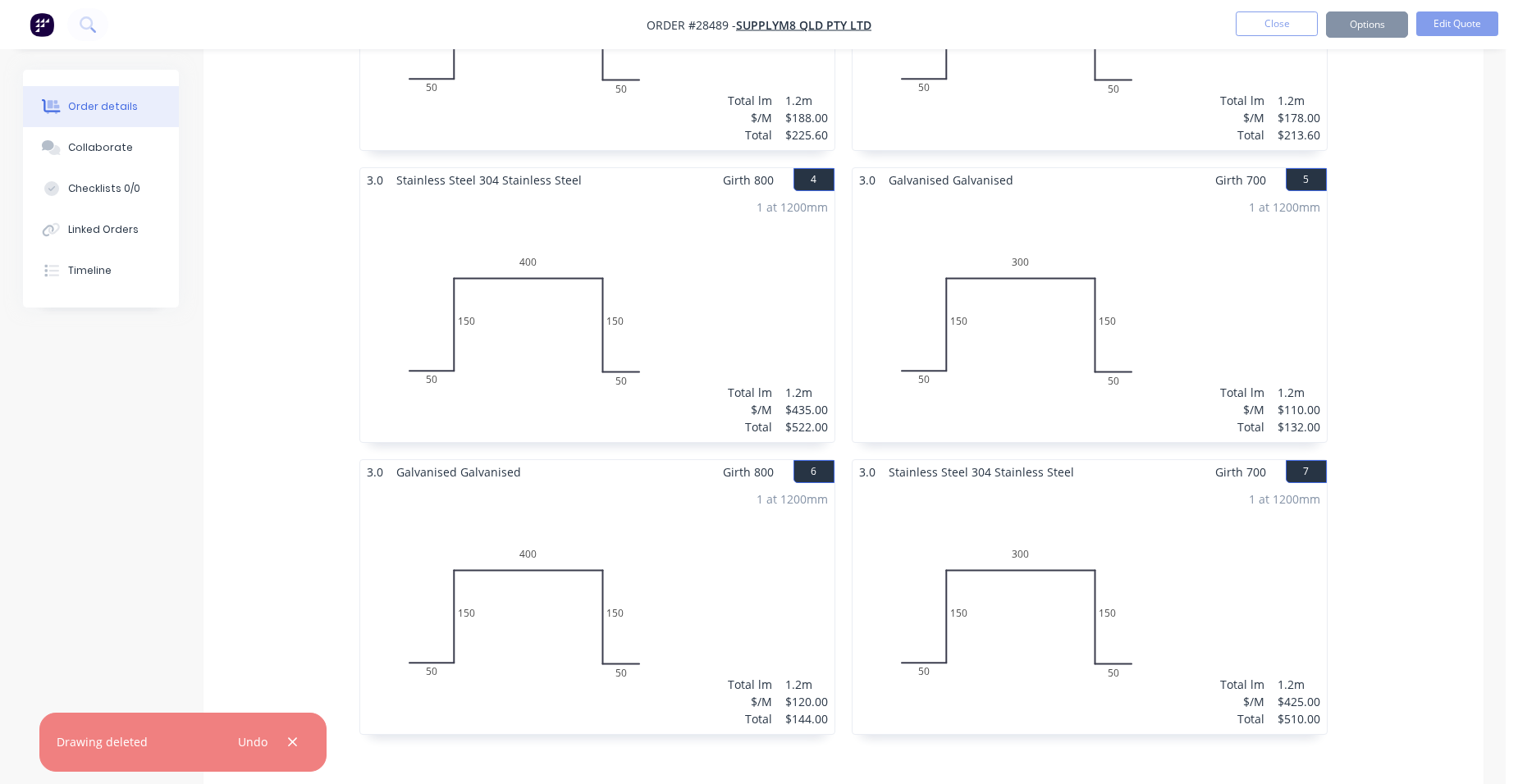
scroll to position [0, 0]
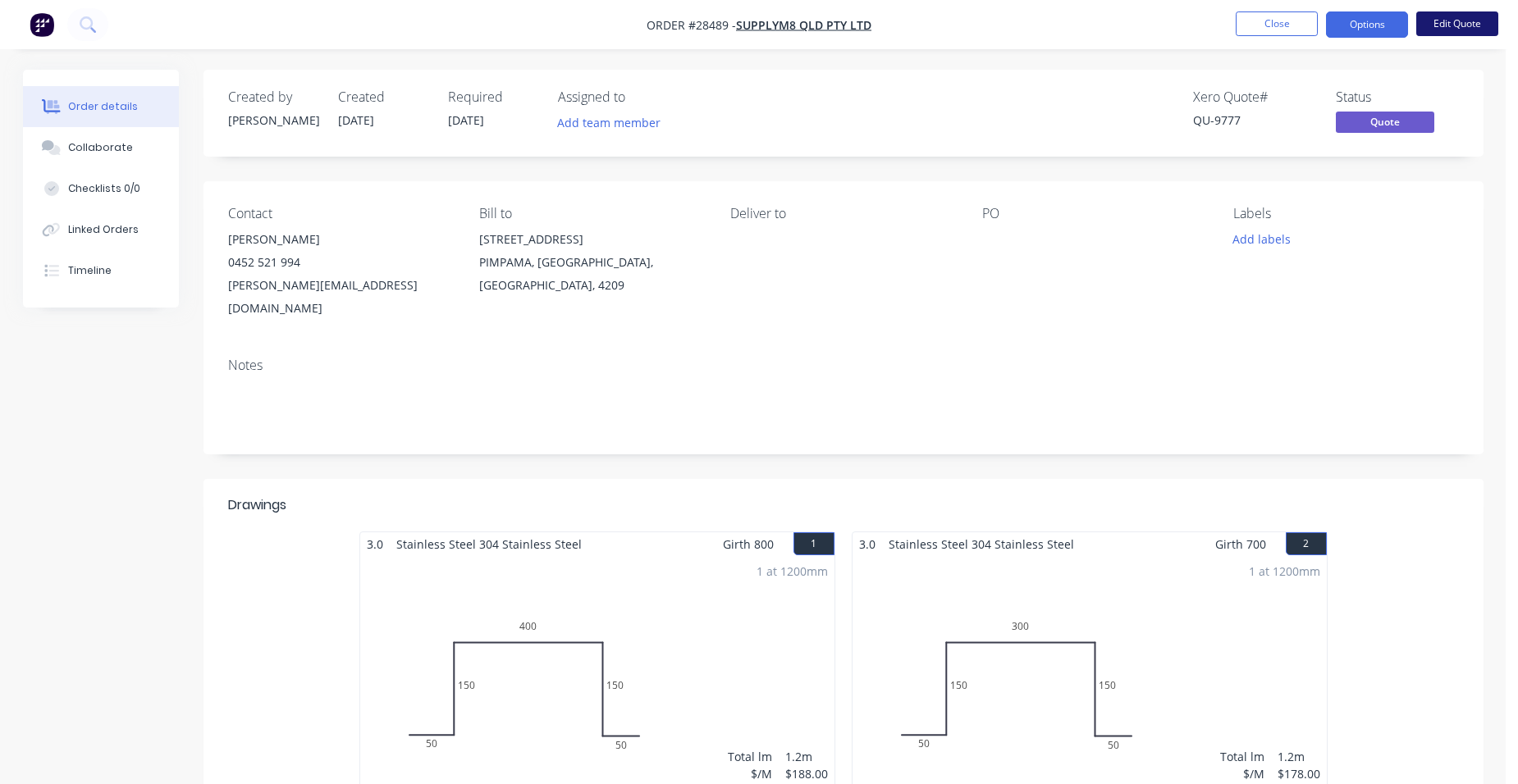
click at [1458, 15] on button "Edit Quote" at bounding box center [1457, 23] width 82 height 24
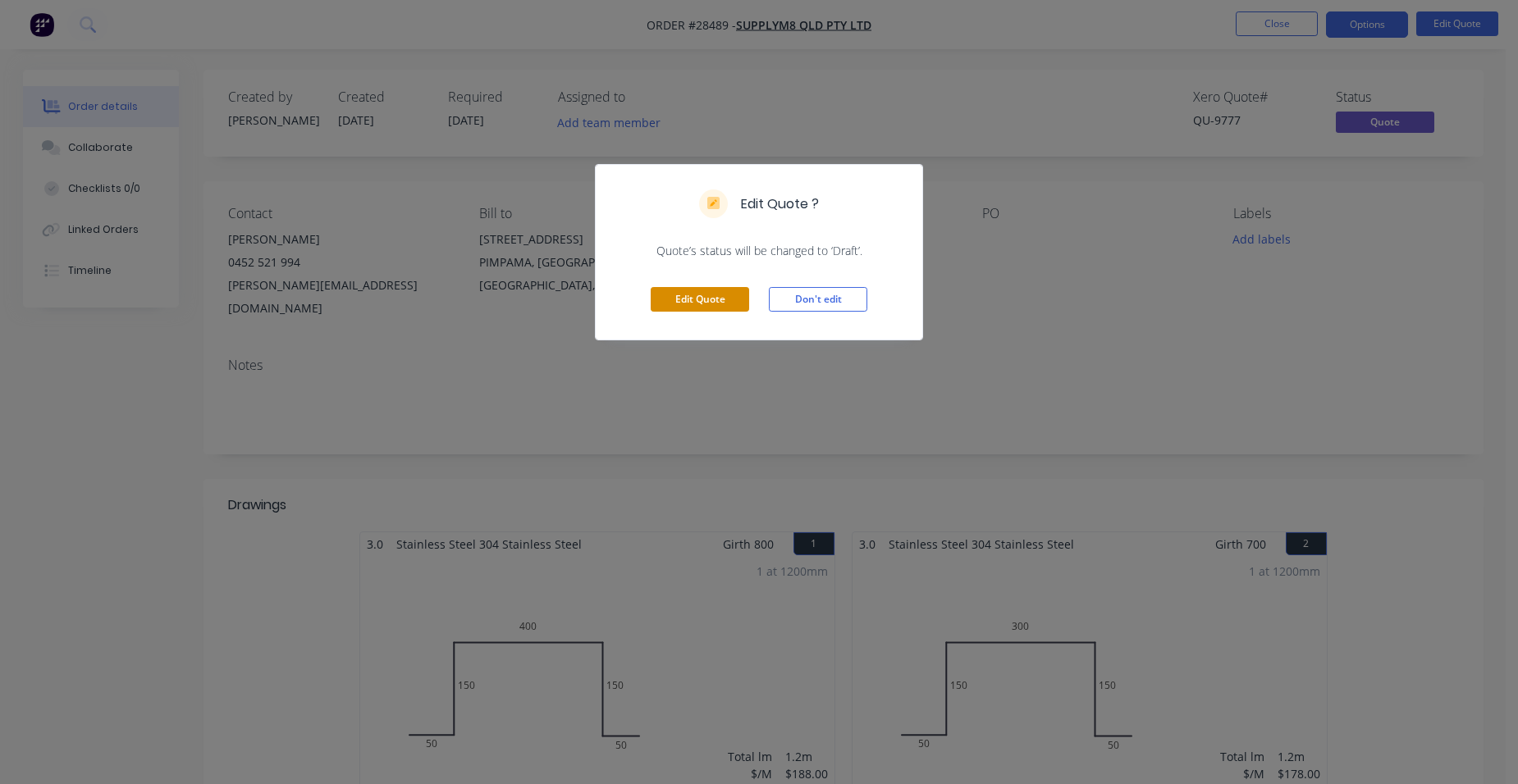
click at [741, 293] on button "Edit Quote" at bounding box center [700, 299] width 99 height 24
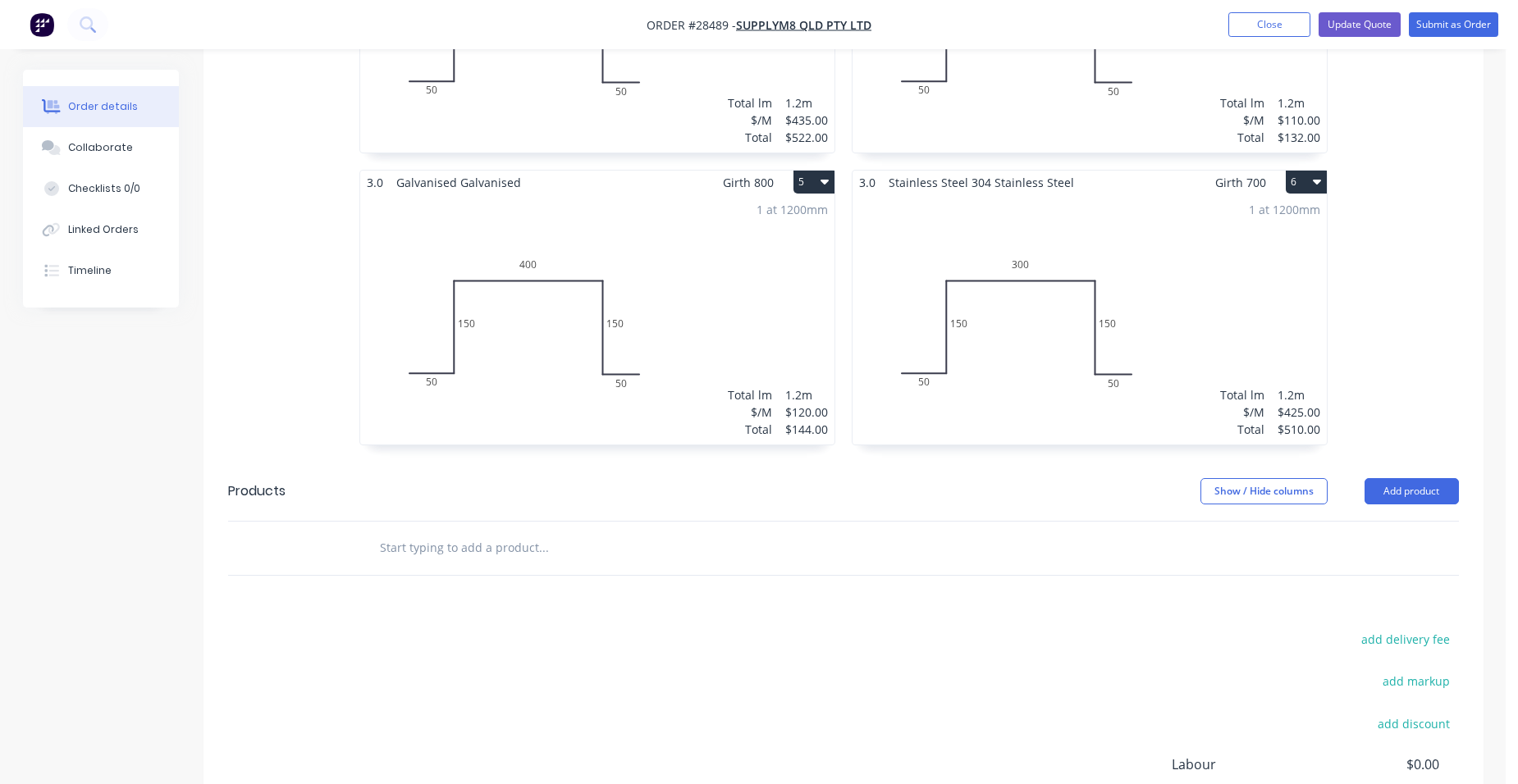
scroll to position [984, 0]
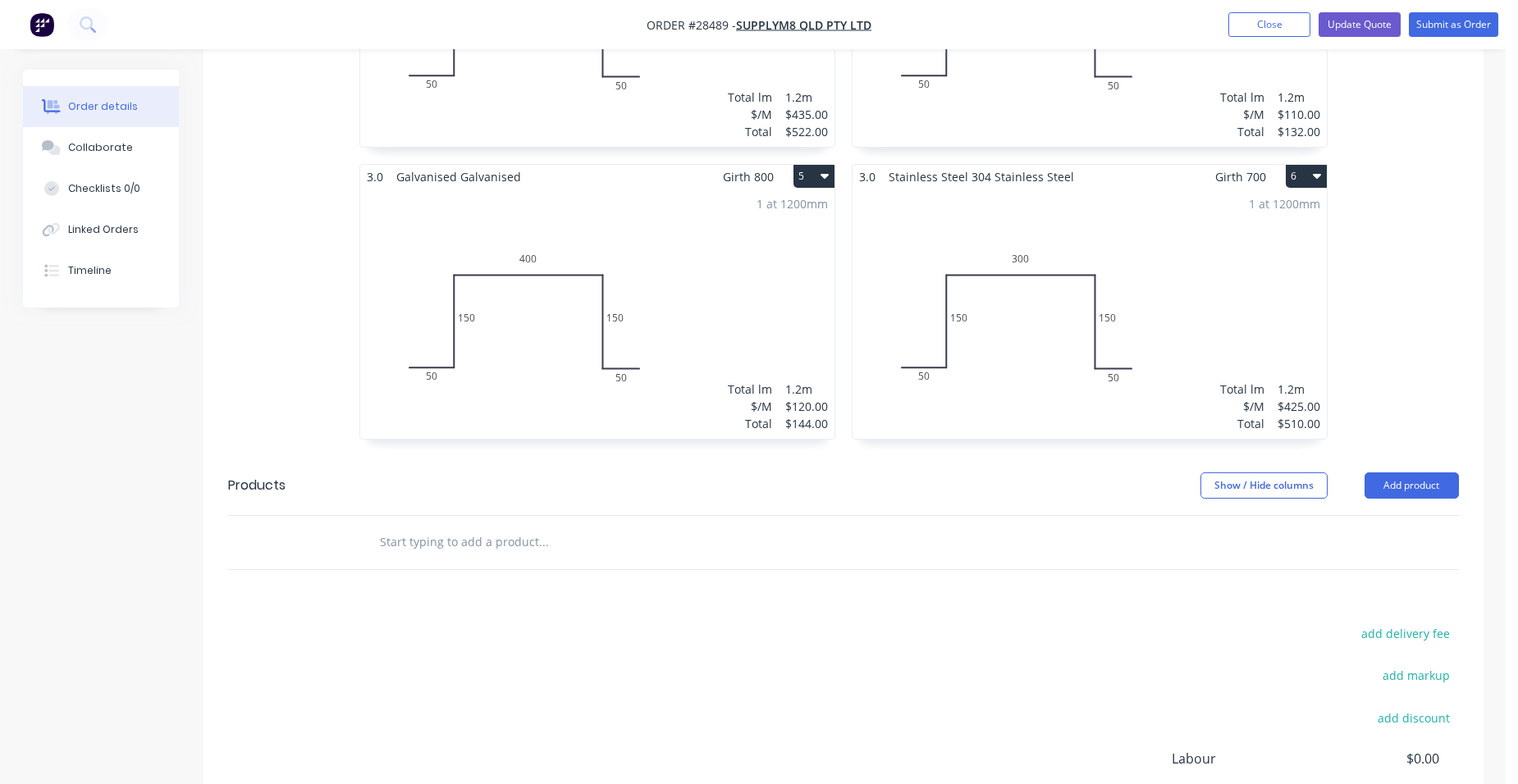
click at [814, 164] on button "5" at bounding box center [813, 176] width 41 height 23
click at [749, 237] on div "Duplicate" at bounding box center [756, 249] width 126 height 23
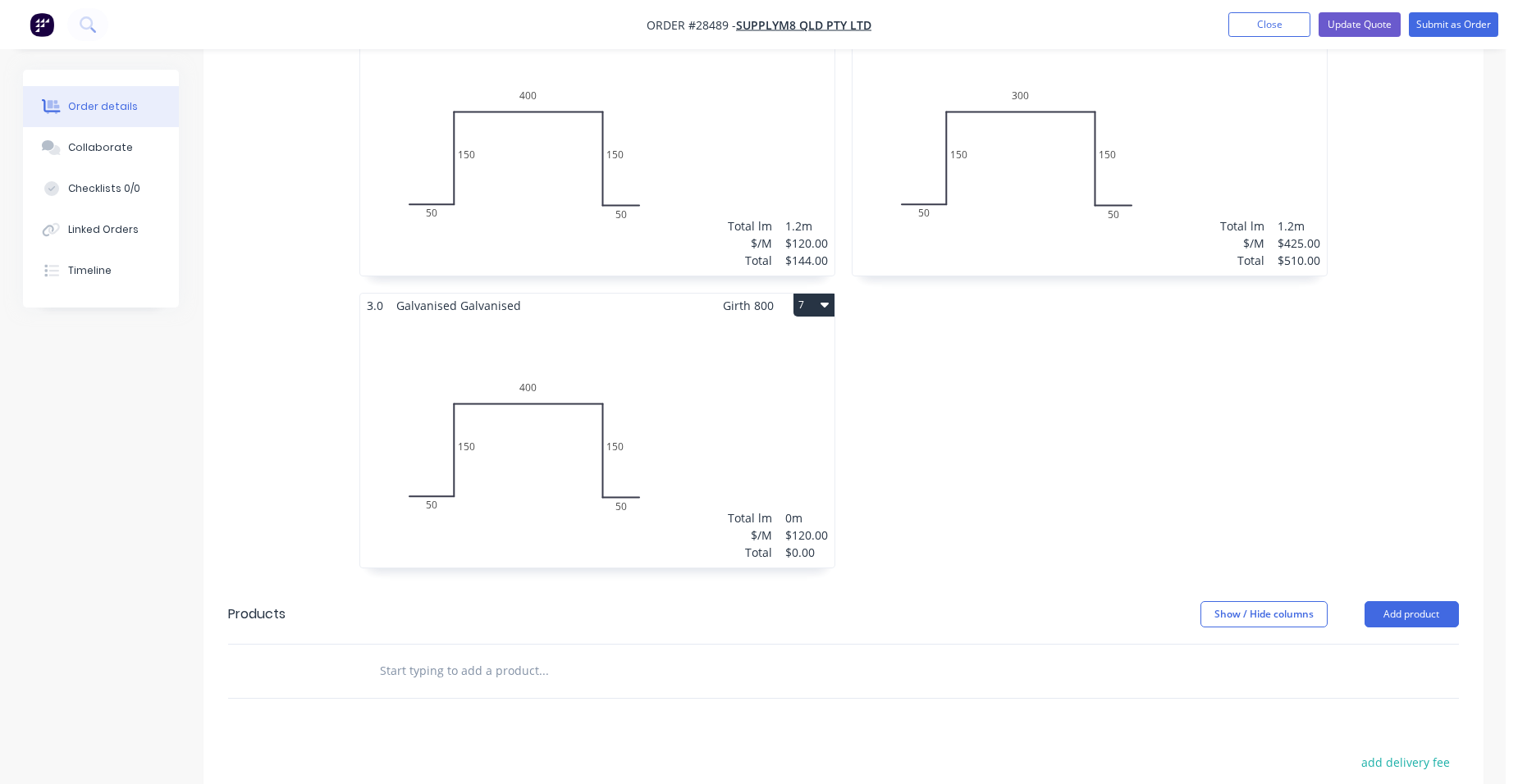
scroll to position [1149, 0]
click at [797, 414] on div "Total lm $/M Total 0m $120.00 $0.00" at bounding box center [597, 442] width 474 height 250
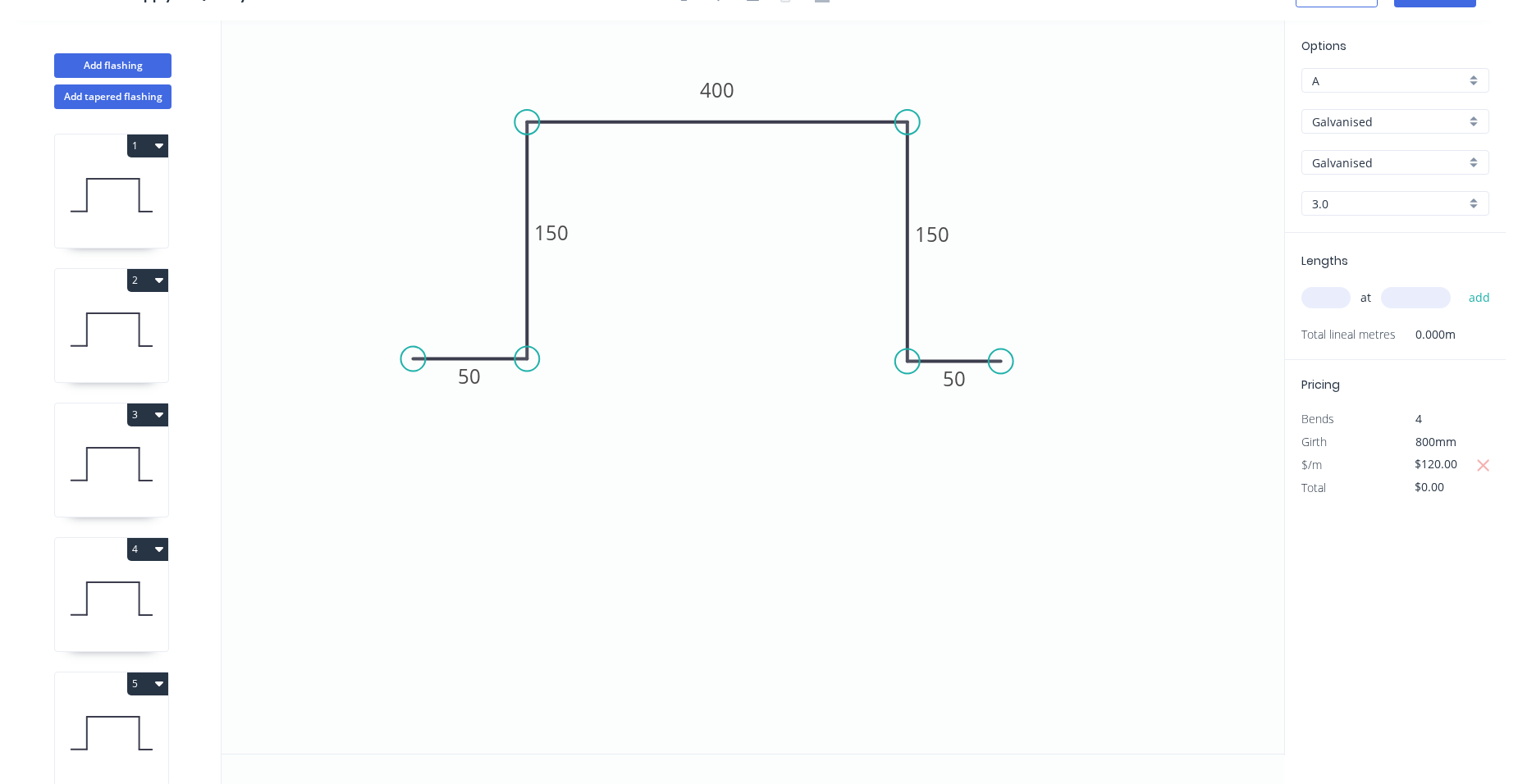
click at [1339, 295] on input "text" at bounding box center [1325, 298] width 49 height 22
type input "1"
type input "1200"
click at [1460, 284] on button "add" at bounding box center [1480, 297] width 38 height 28
type input "$144.00"
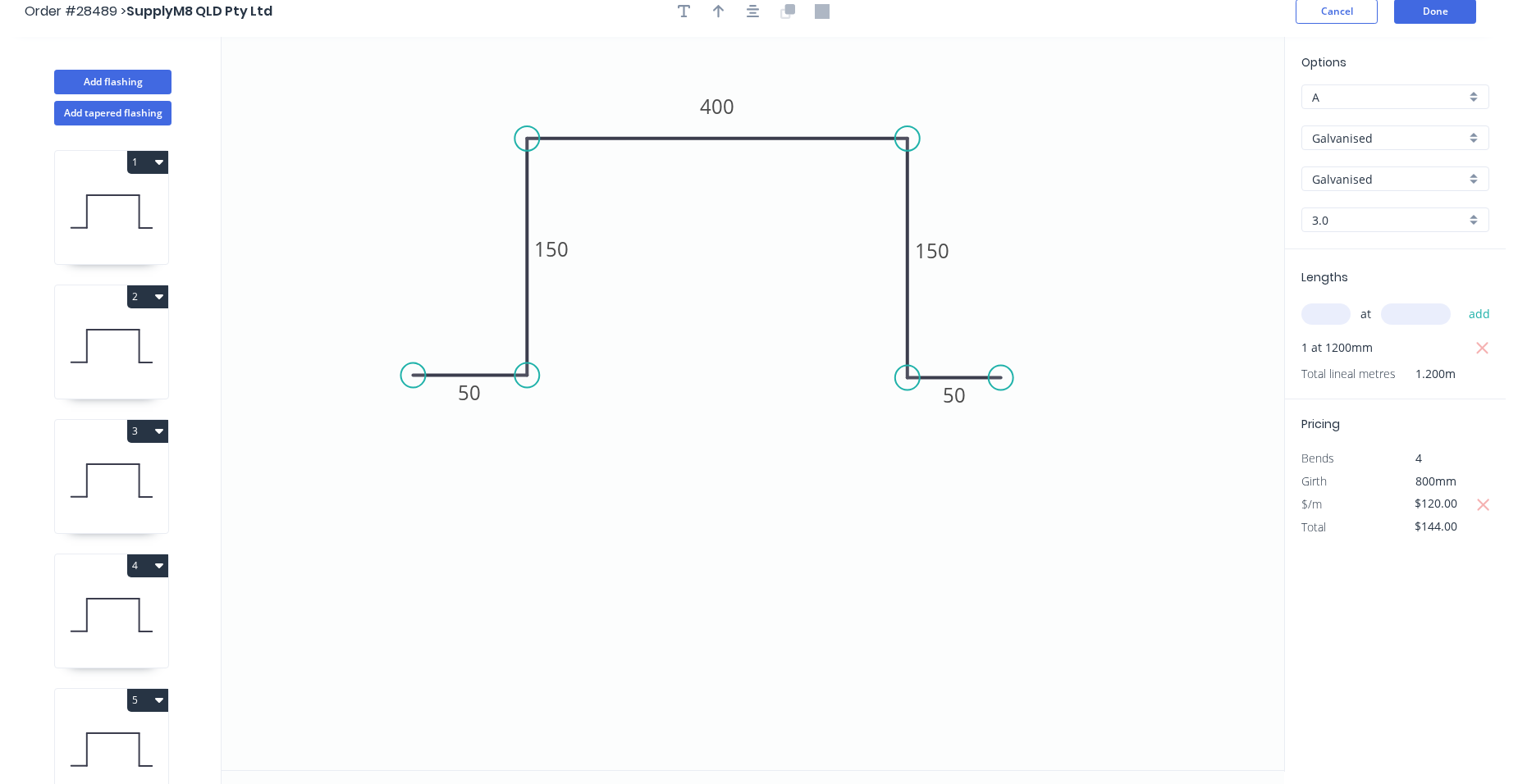
scroll to position [0, 0]
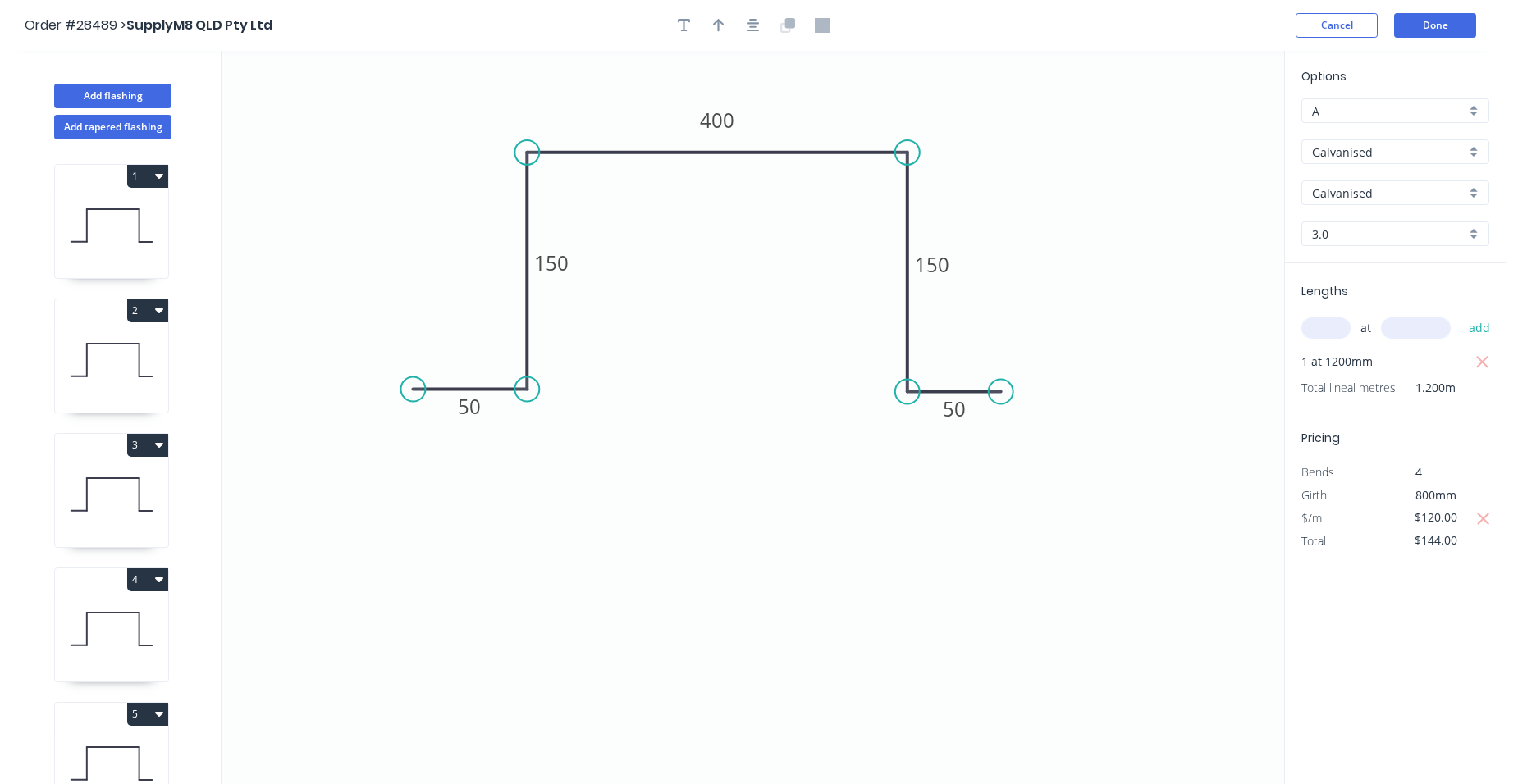
drag, startPoint x: 1460, startPoint y: 519, endPoint x: 1438, endPoint y: 501, distance: 28.4
click at [1400, 510] on div "$120.00" at bounding box center [1440, 518] width 89 height 23
type input "$450.00"
click at [1394, 567] on div "Options A A Galvanised Galvanised Stramit - Galvanised Galvanised Galvanised 3.…" at bounding box center [1394, 418] width 221 height 735
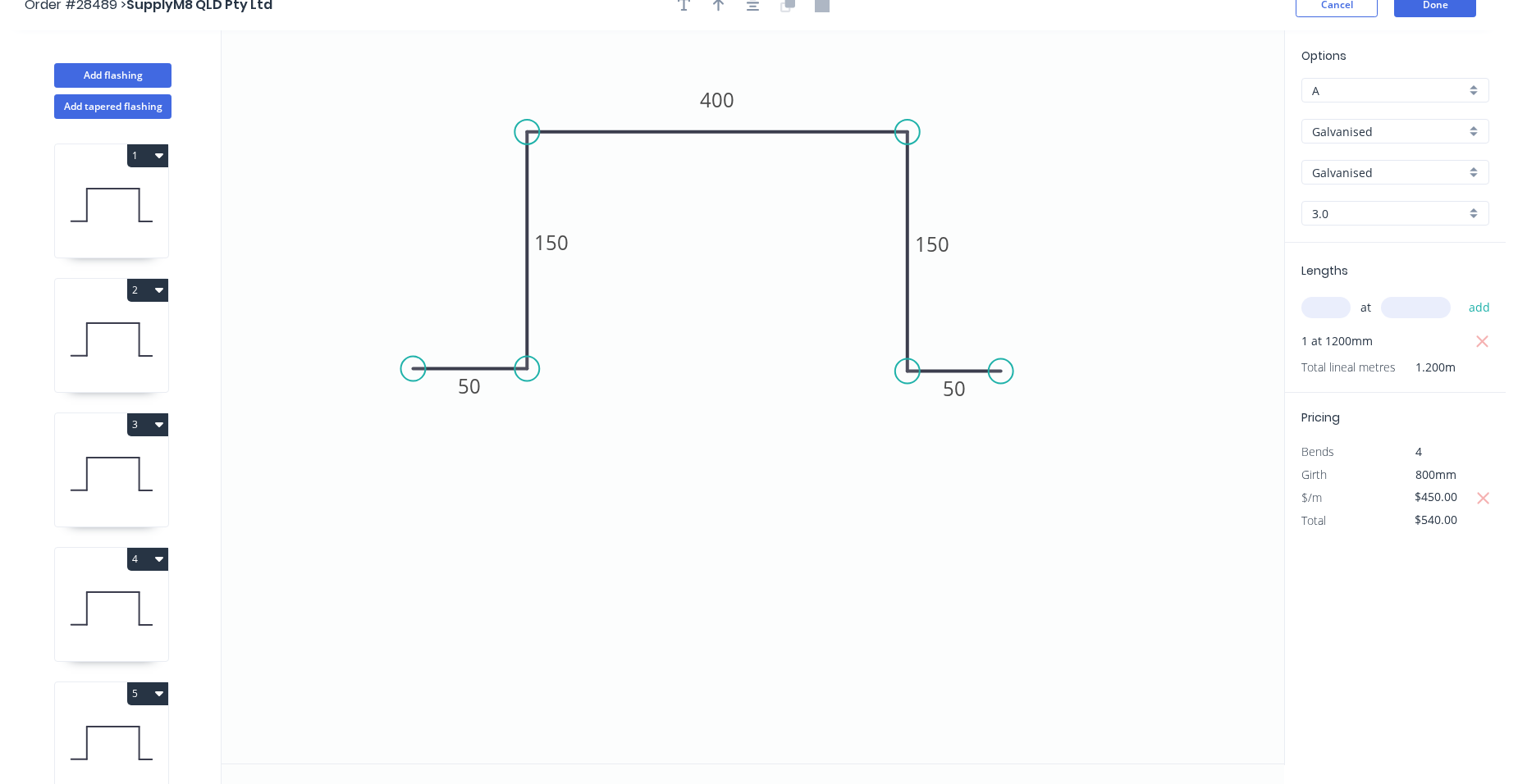
scroll to position [30, 0]
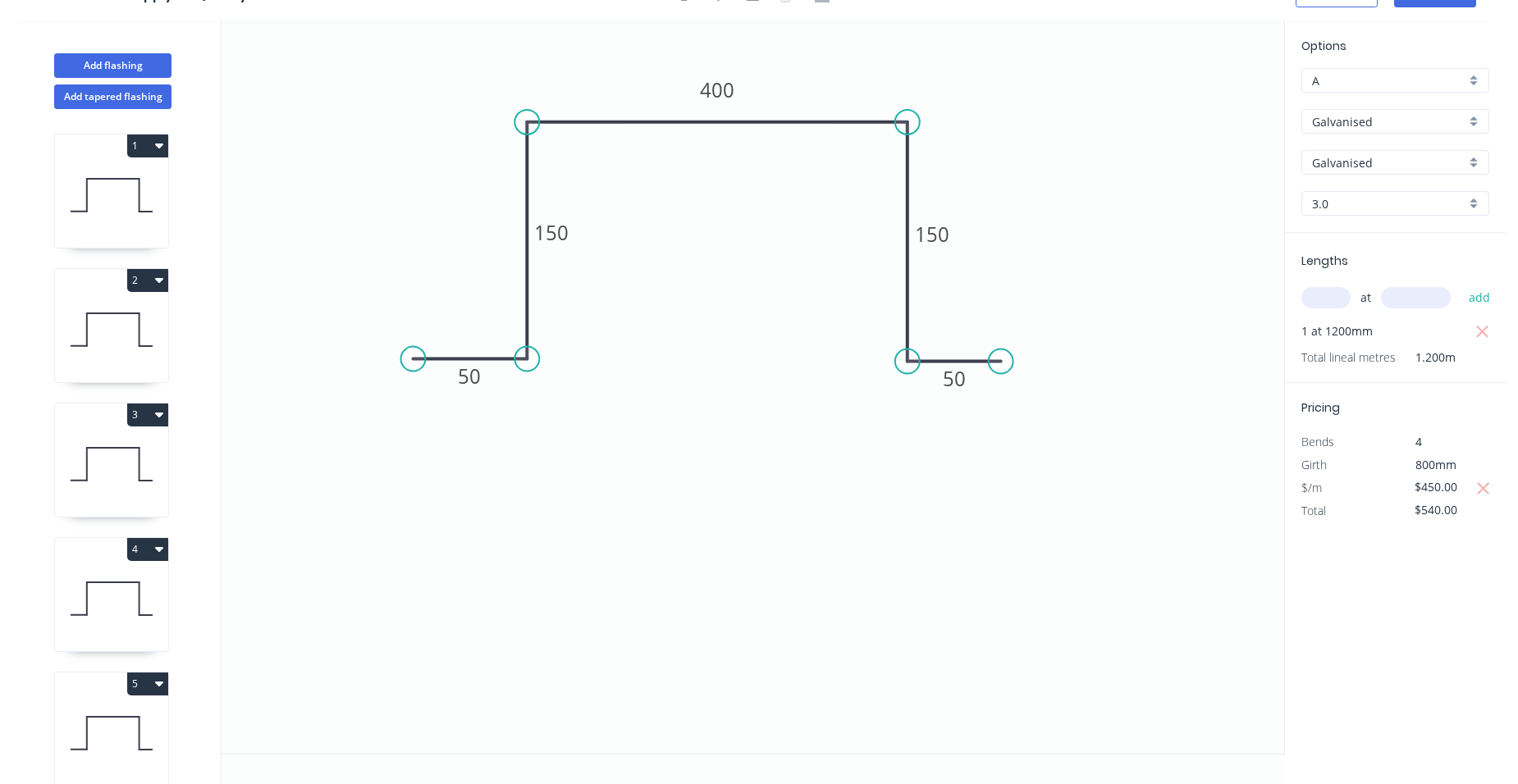
click at [161, 680] on icon "button" at bounding box center [159, 684] width 8 height 13
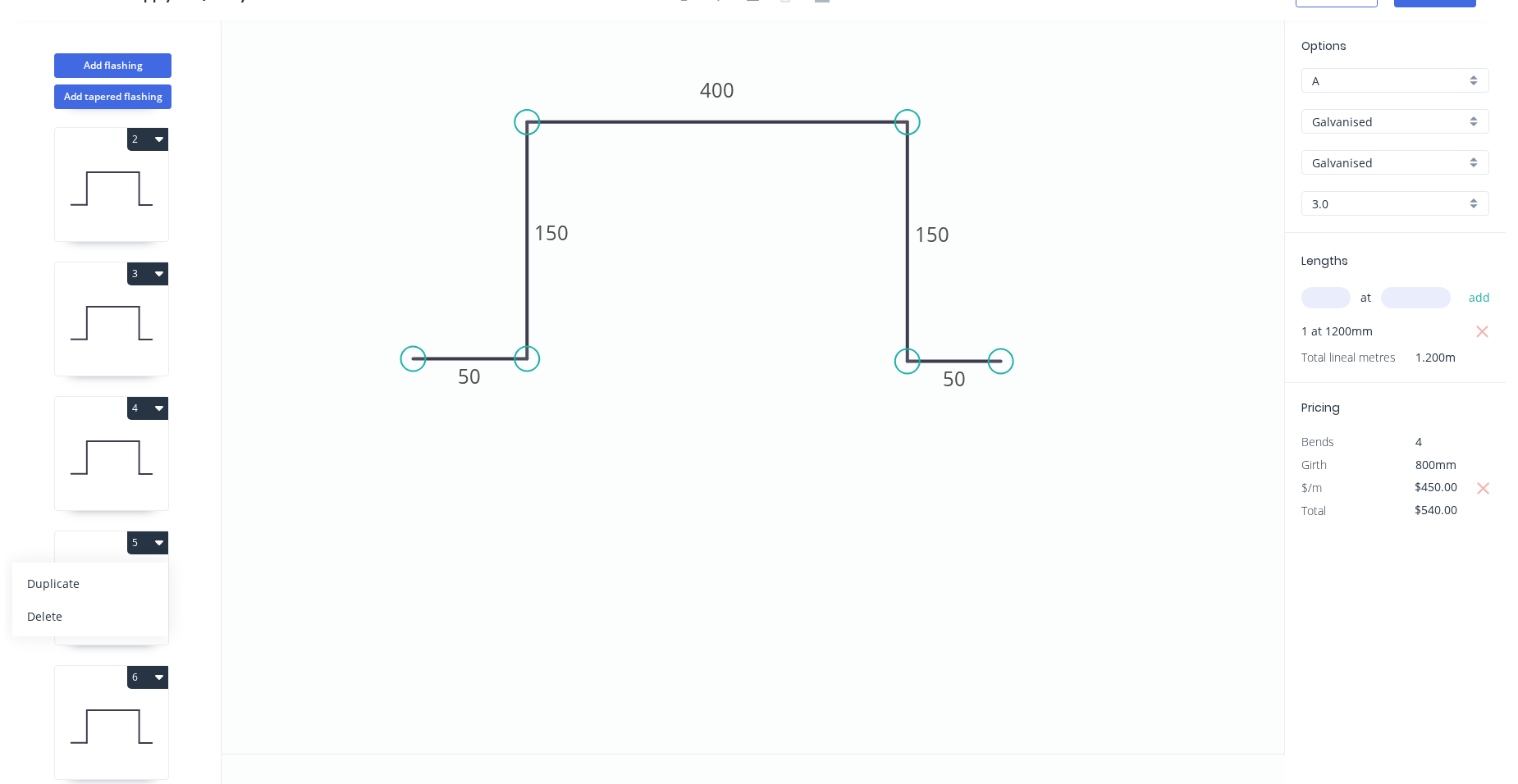
scroll to position [304, 0]
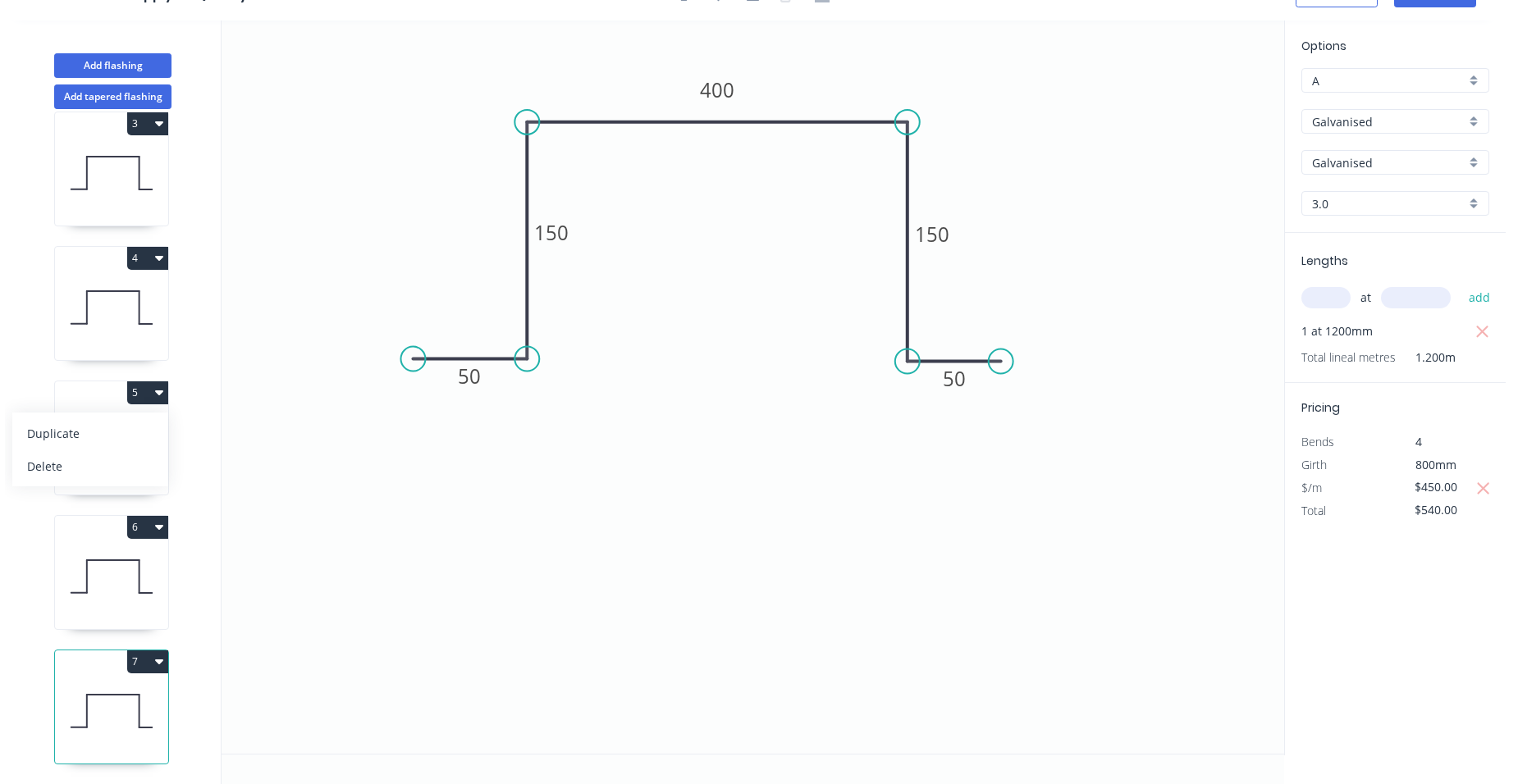
click at [139, 650] on button "7" at bounding box center [147, 662] width 41 height 23
click at [109, 690] on div "Duplicate" at bounding box center [89, 702] width 126 height 23
type input "$0.00"
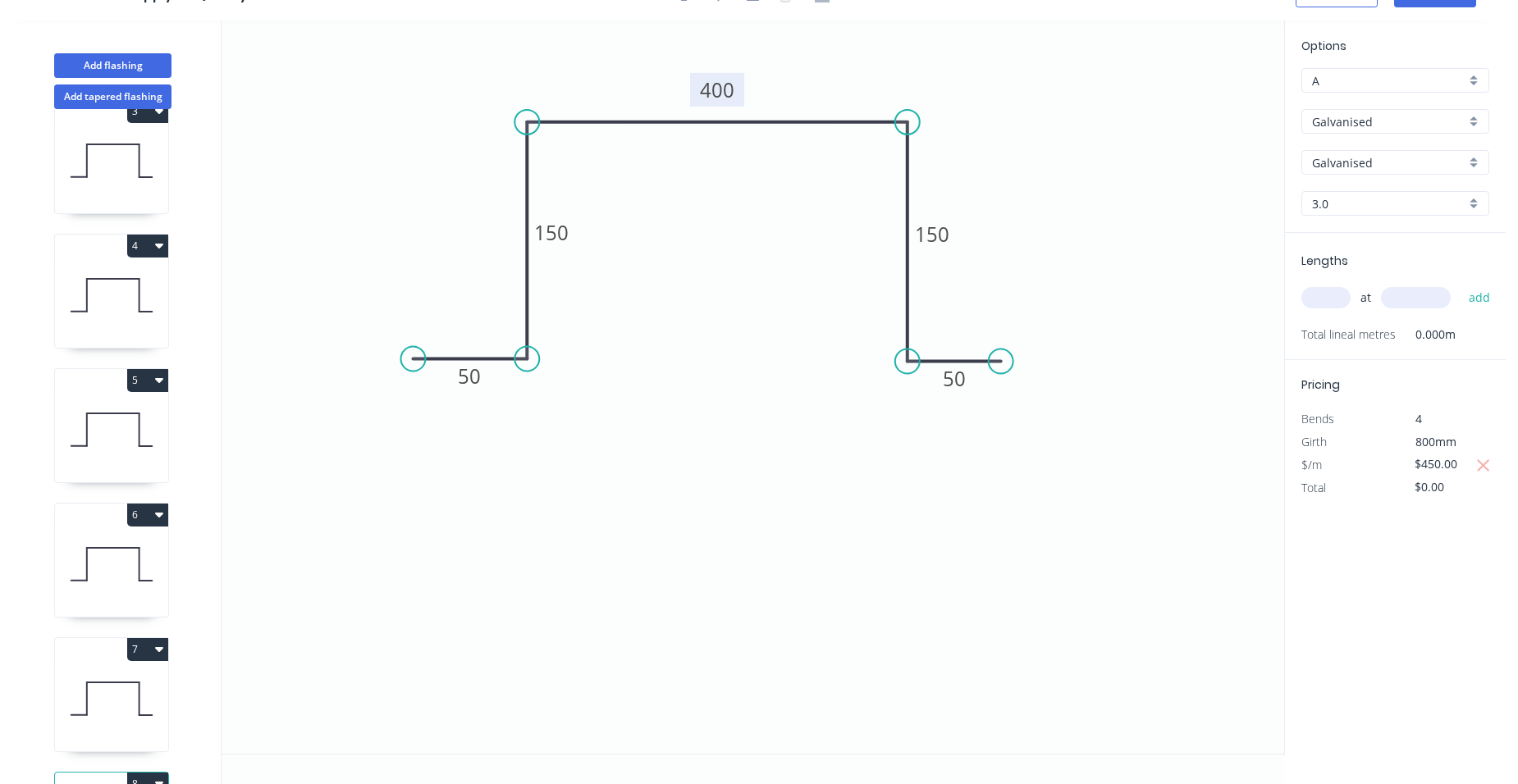
click at [727, 83] on tspan "400" at bounding box center [716, 89] width 34 height 27
click at [1333, 294] on input "text" at bounding box center [1325, 298] width 49 height 22
type input "1"
type input "1200"
click at [1460, 284] on button "add" at bounding box center [1480, 297] width 38 height 28
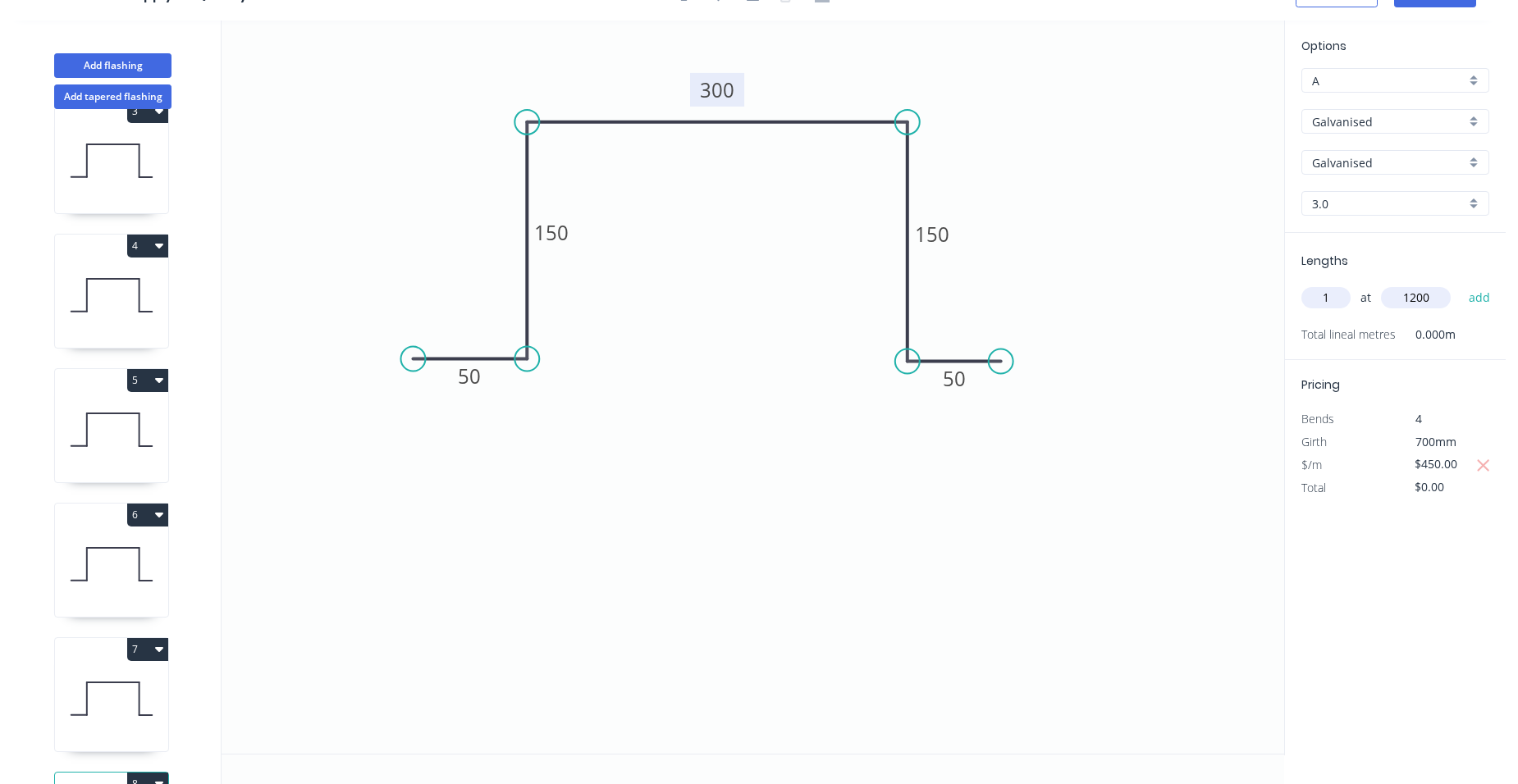
type input "$540.00"
drag, startPoint x: 1460, startPoint y: 482, endPoint x: 1416, endPoint y: 436, distance: 63.7
click at [1404, 483] on div "$450.00" at bounding box center [1440, 488] width 89 height 23
type input "$440.00"
type input "$528.00"
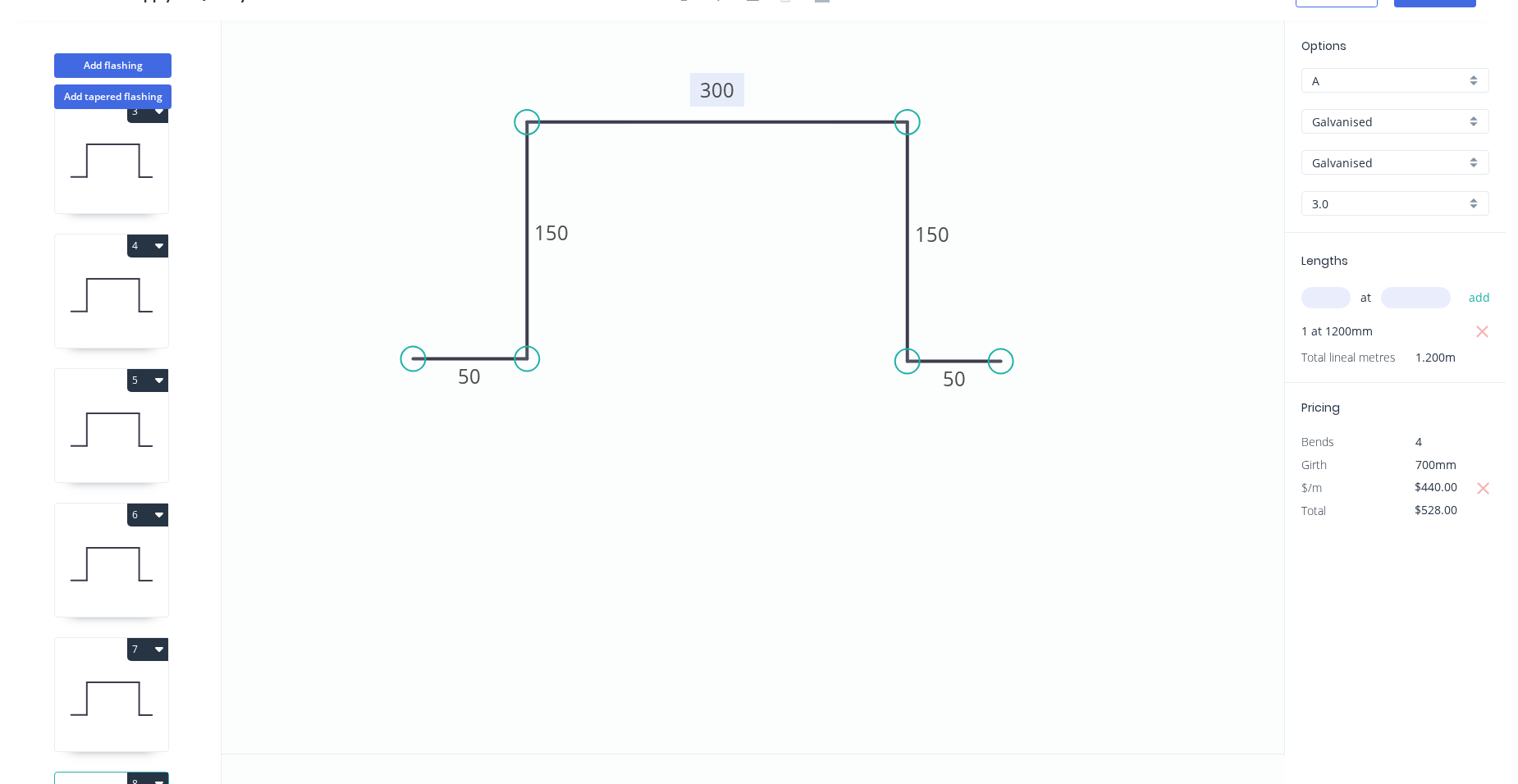
click at [1349, 524] on div "Options A A Galvanised Galvanised Stramit - Galvanised Galvanised Galvanised 3.…" at bounding box center [1394, 388] width 221 height 735
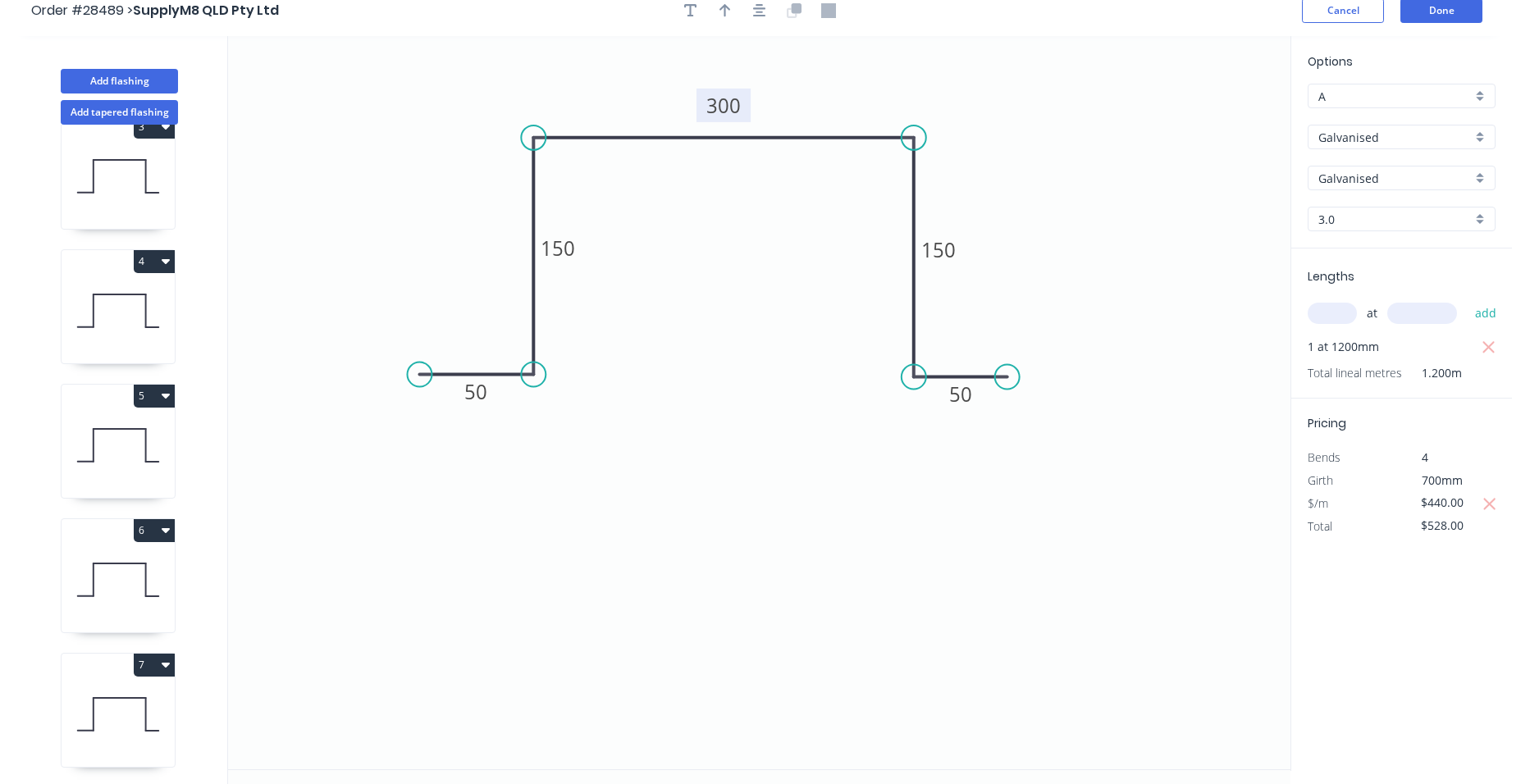
scroll to position [0, 0]
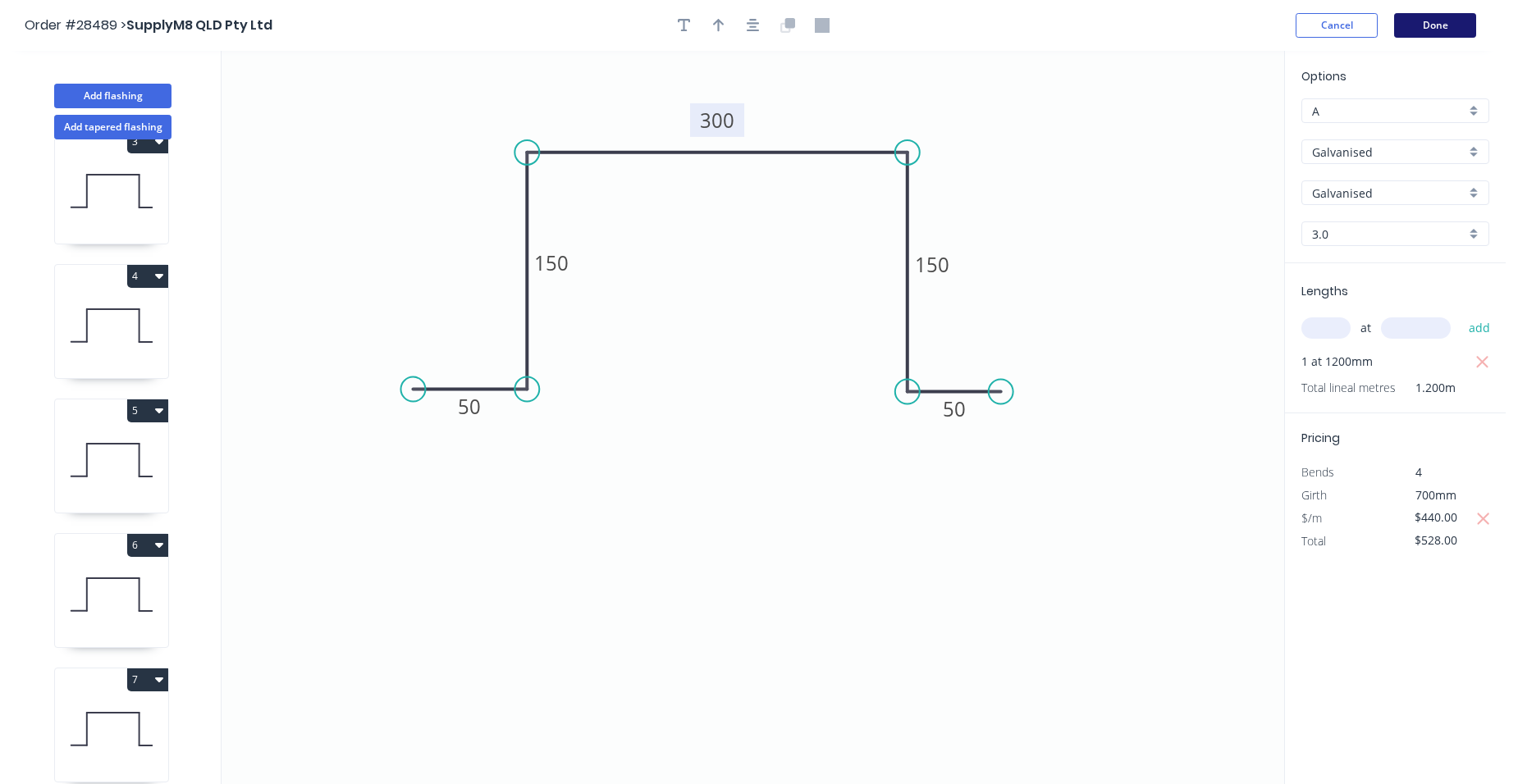
click at [1442, 25] on button "Done" at bounding box center [1435, 25] width 82 height 24
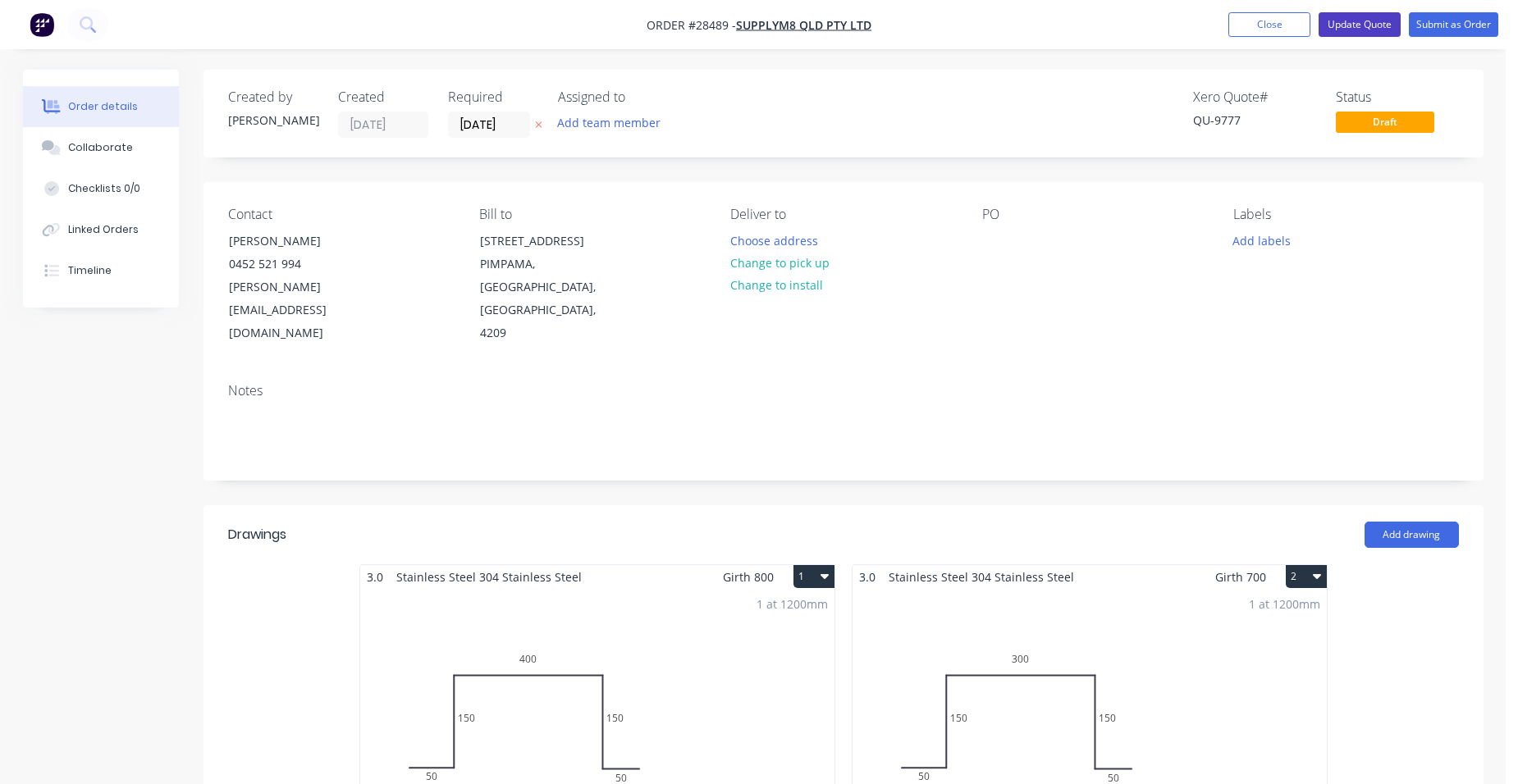
click at [1390, 27] on button "Update Quote" at bounding box center [1359, 24] width 82 height 24
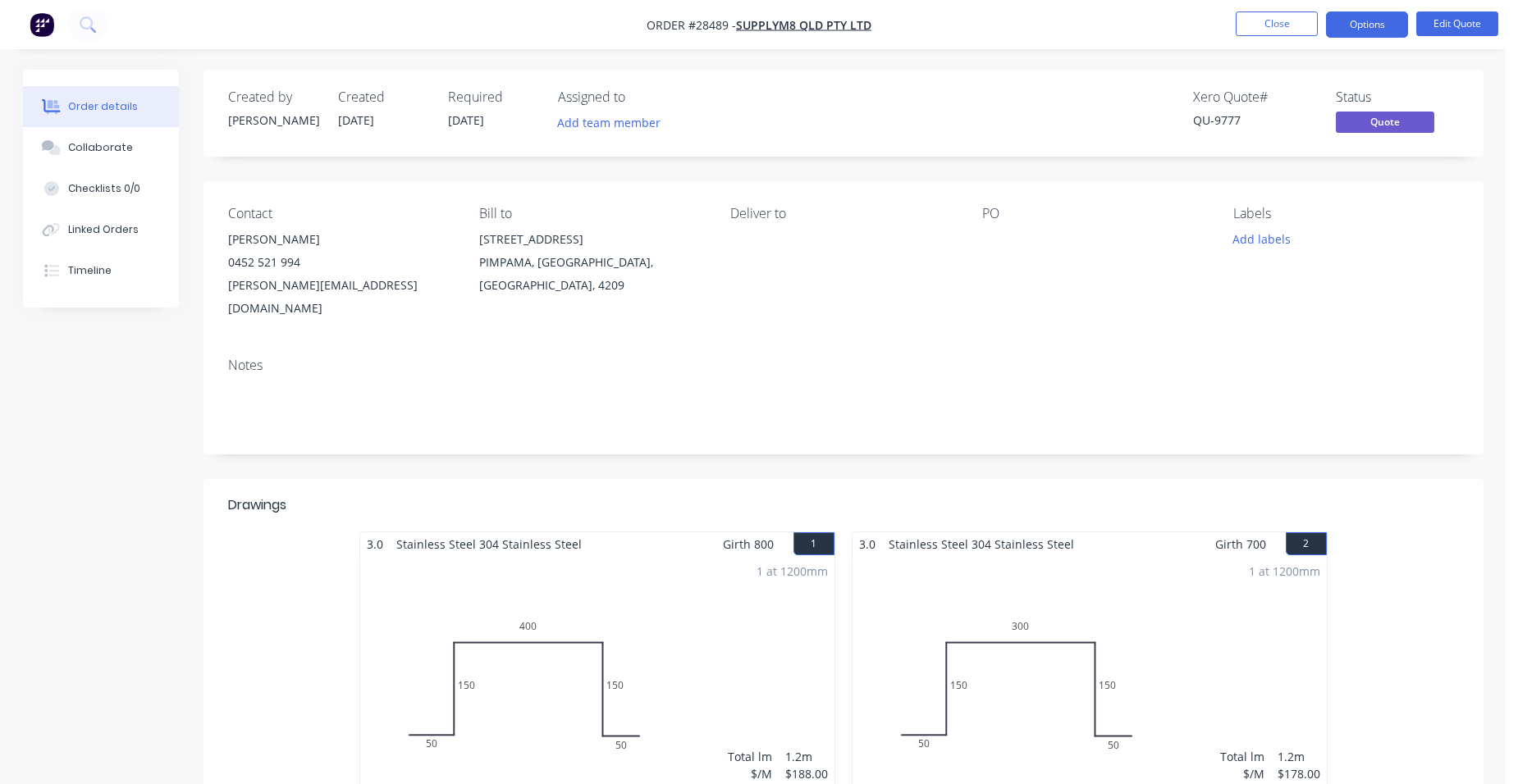
click at [1390, 27] on button "Options" at bounding box center [1367, 24] width 82 height 26
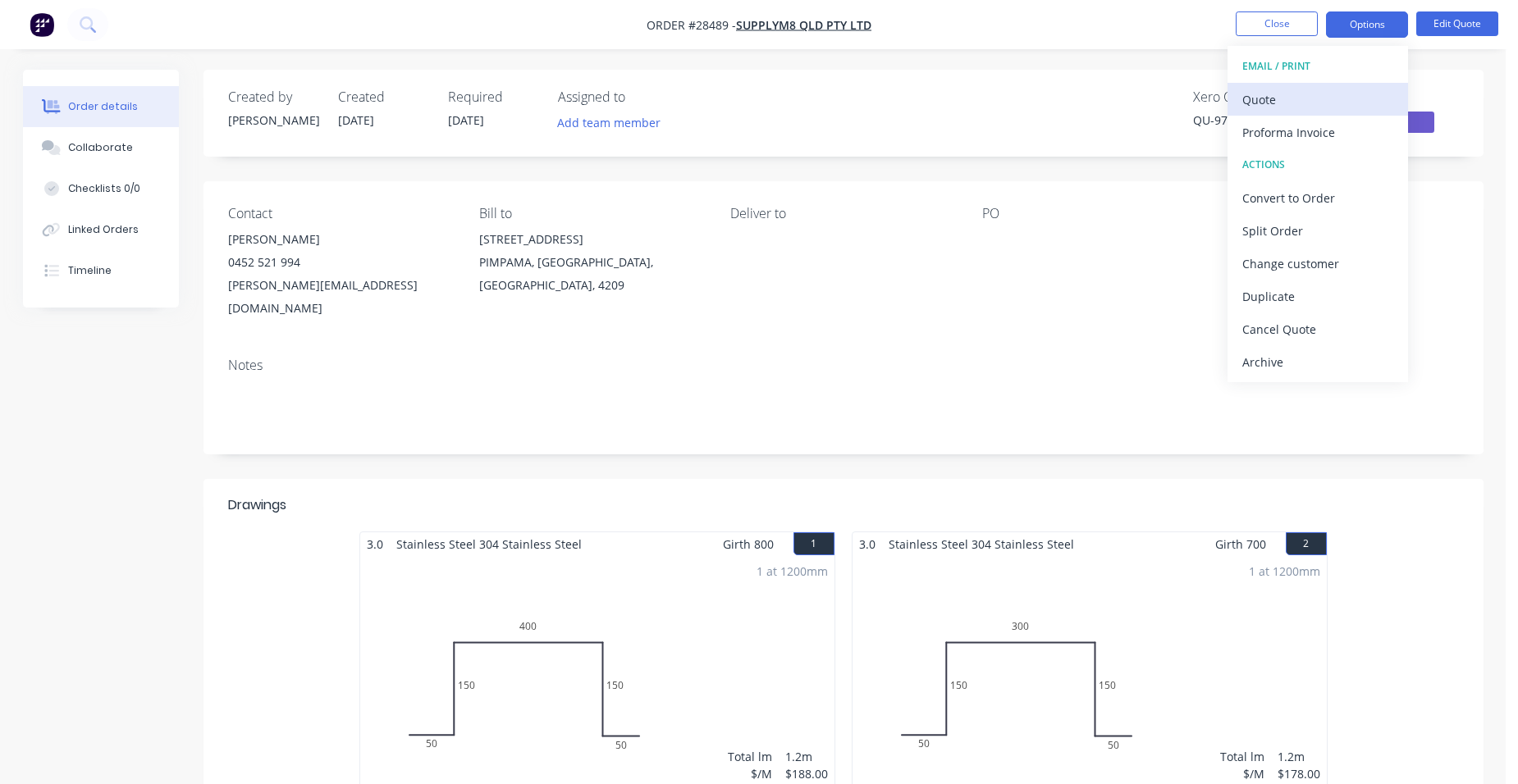
click at [1345, 95] on div "Quote" at bounding box center [1318, 99] width 151 height 23
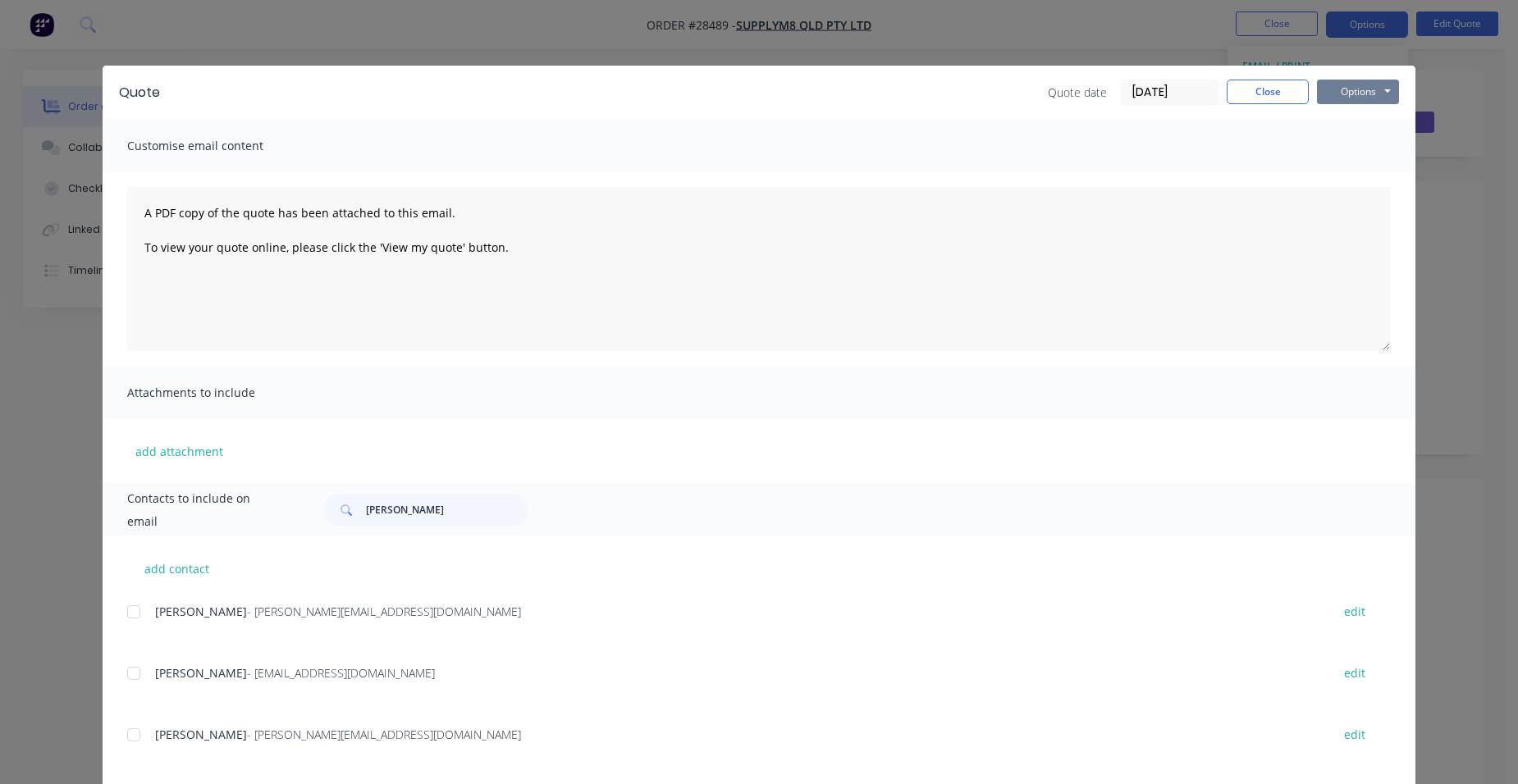
click at [1364, 82] on button "Options" at bounding box center [1358, 91] width 82 height 24
click at [1346, 138] on button "Print" at bounding box center [1369, 148] width 105 height 27
click at [1251, 98] on button "Close" at bounding box center [1268, 91] width 82 height 24
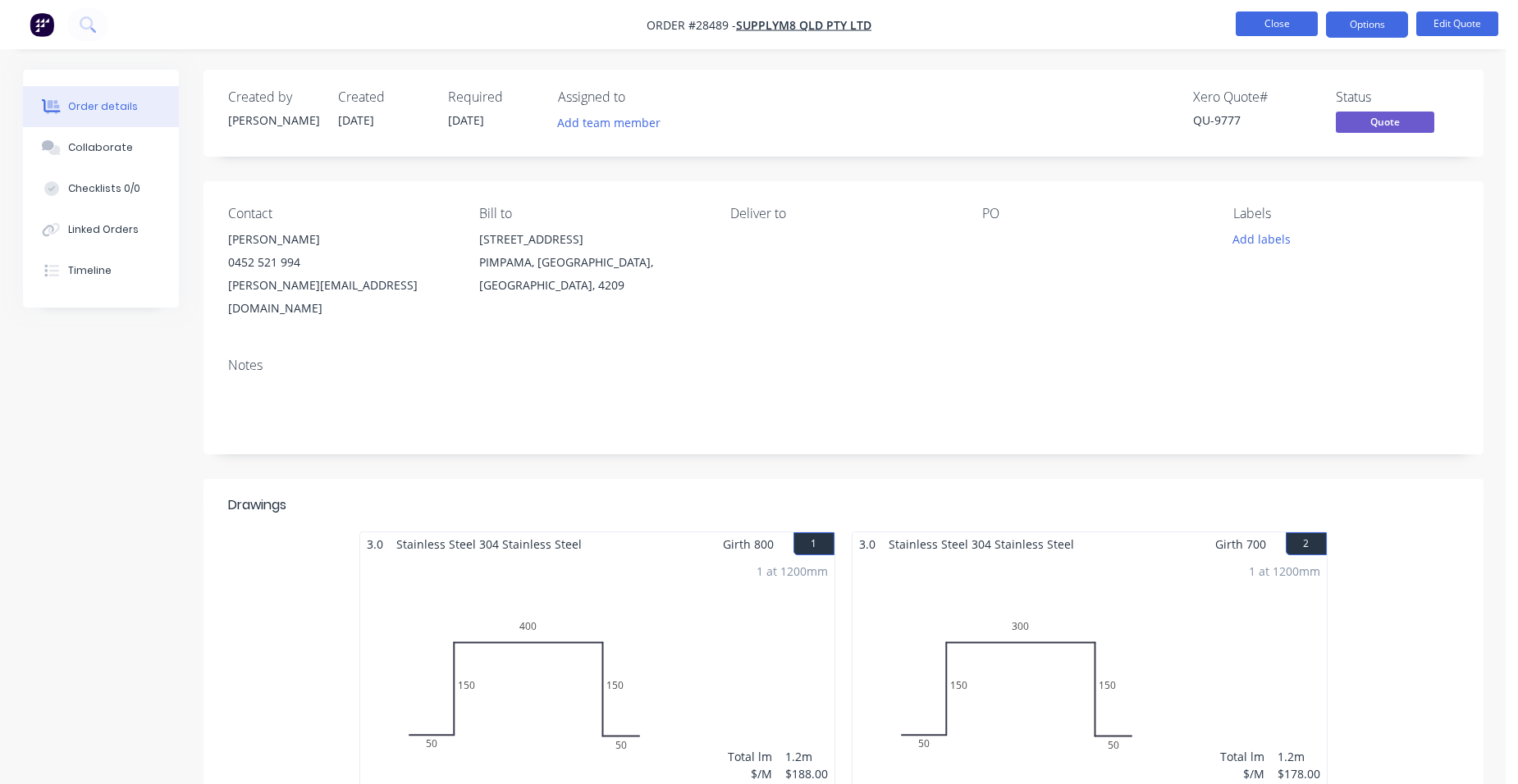
click at [1283, 22] on button "Close" at bounding box center [1277, 23] width 82 height 24
